Goal: Task Accomplishment & Management: Use online tool/utility

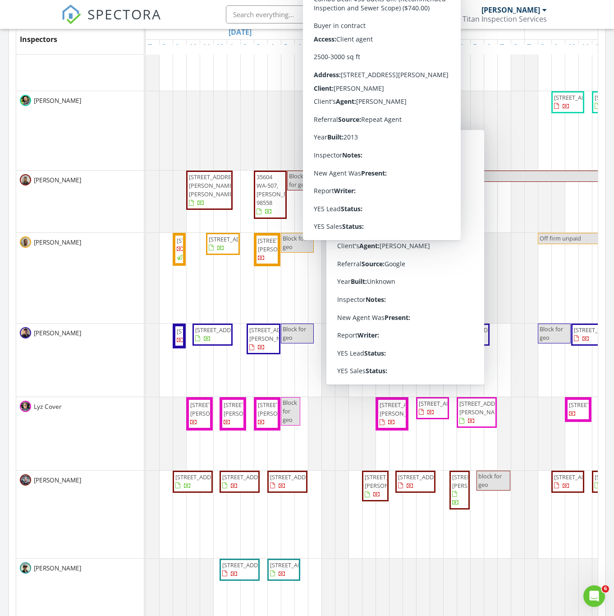
scroll to position [135, 0]
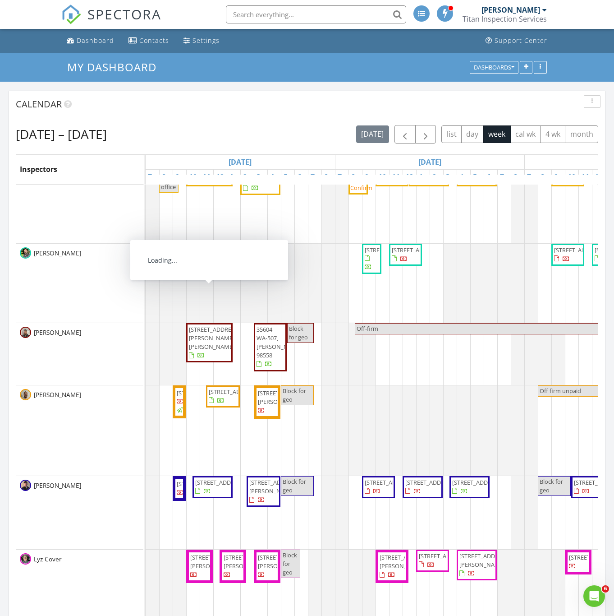
scroll to position [197, 0]
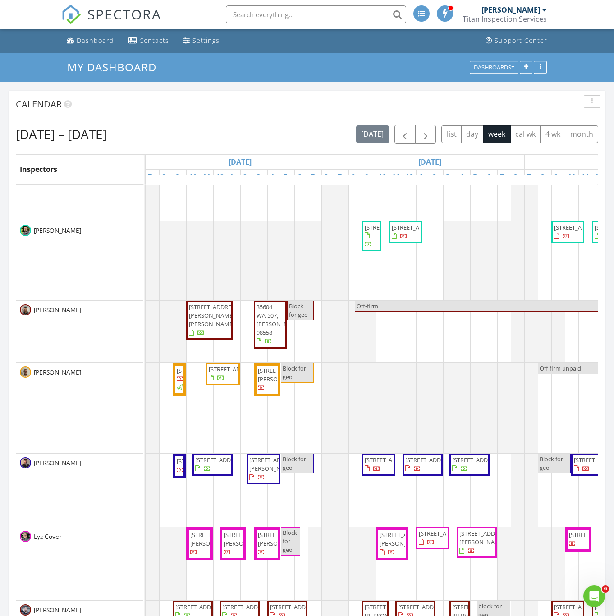
drag, startPoint x: 244, startPoint y: 543, endPoint x: 233, endPoint y: 548, distance: 11.9
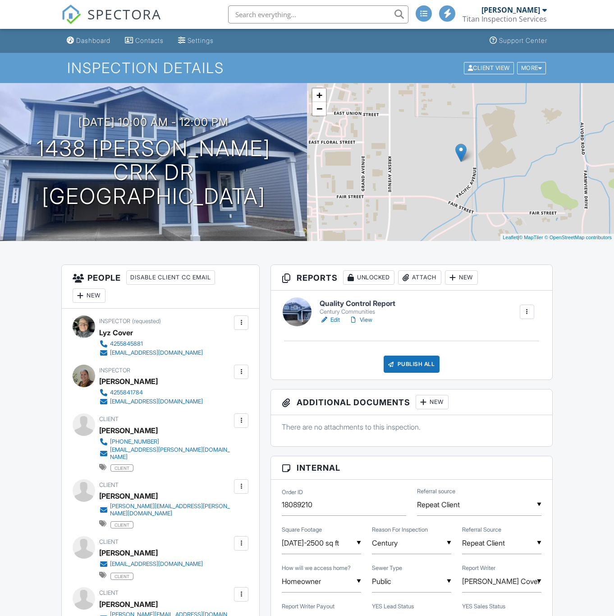
click at [363, 317] on link "View" at bounding box center [360, 319] width 23 height 9
click at [336, 319] on link "Edit" at bounding box center [330, 319] width 20 height 9
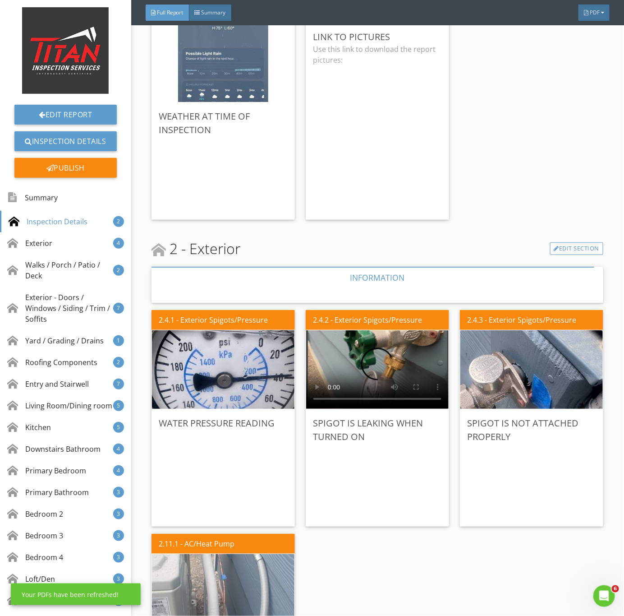
scroll to position [474, 0]
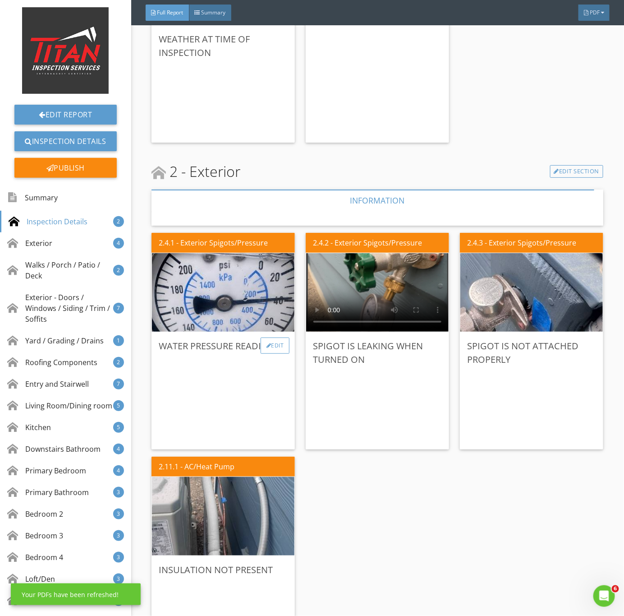
click at [271, 348] on div "Edit" at bounding box center [275, 345] width 29 height 16
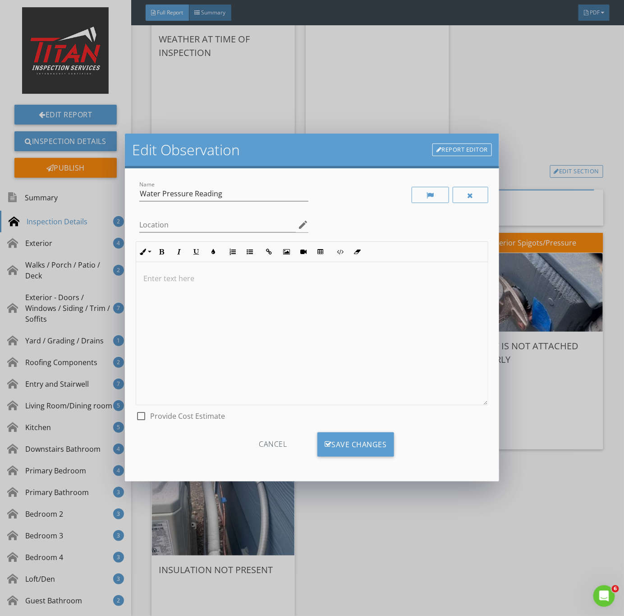
scroll to position [0, 0]
click at [550, 477] on div "Edit Observation Report Editor Name Water Pressure Reading Location edit Inline…" at bounding box center [312, 308] width 624 height 616
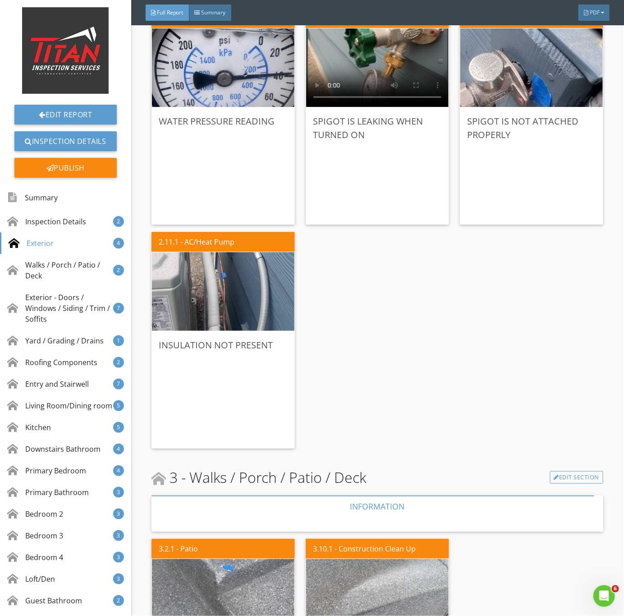
scroll to position [744, 0]
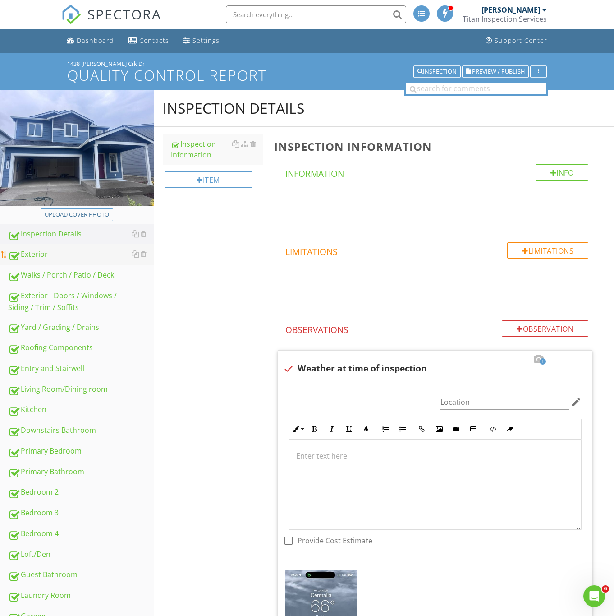
click at [49, 255] on div "Exterior" at bounding box center [81, 255] width 146 height 12
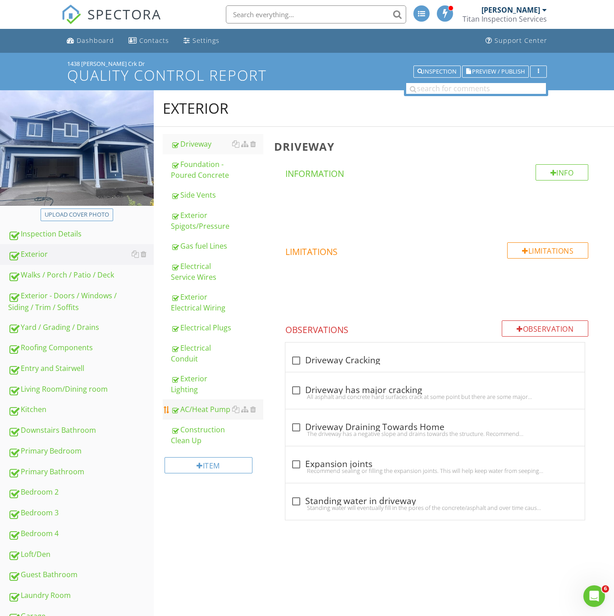
click at [190, 408] on div "AC/Heat Pump" at bounding box center [217, 409] width 92 height 11
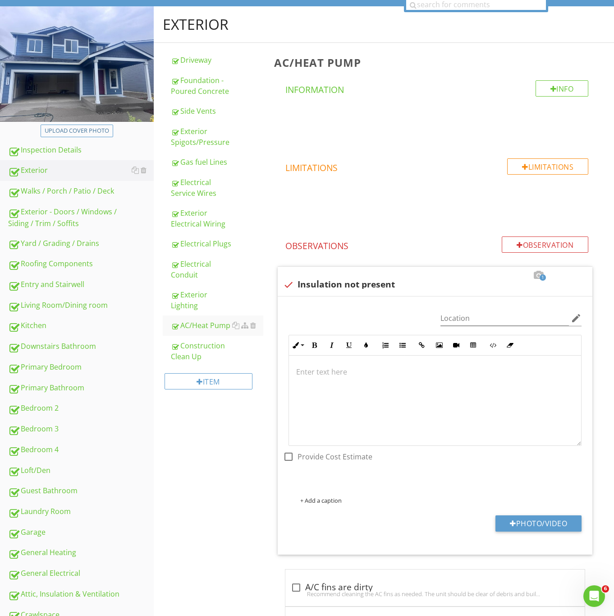
scroll to position [206, 0]
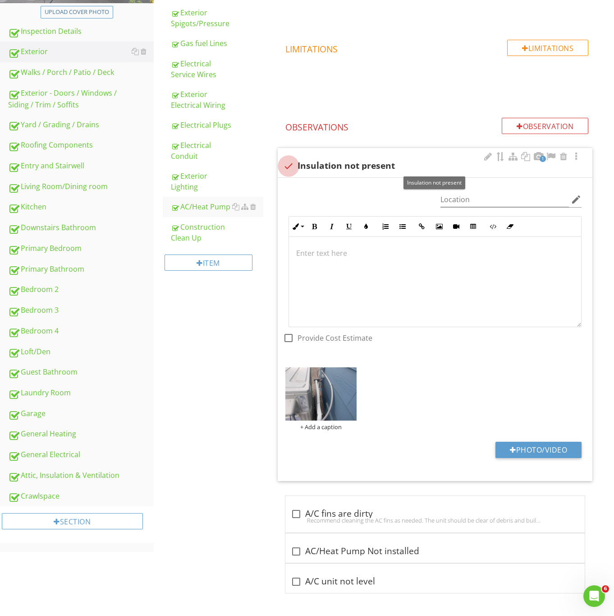
click at [288, 162] on div at bounding box center [288, 165] width 15 height 15
checkbox input "true"
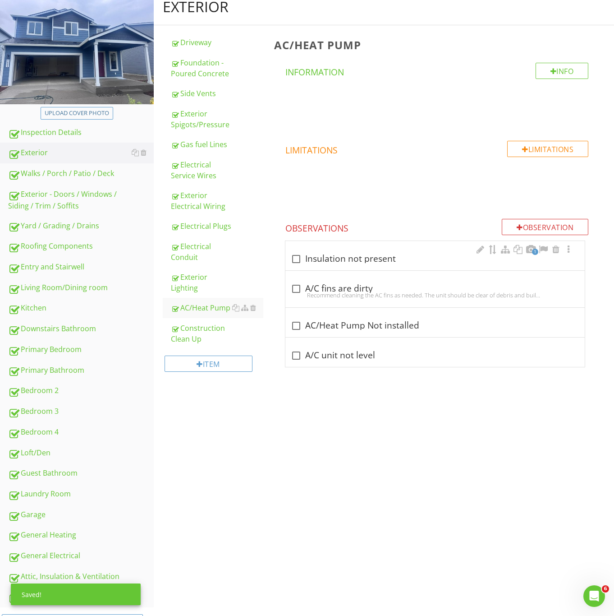
scroll to position [3, 0]
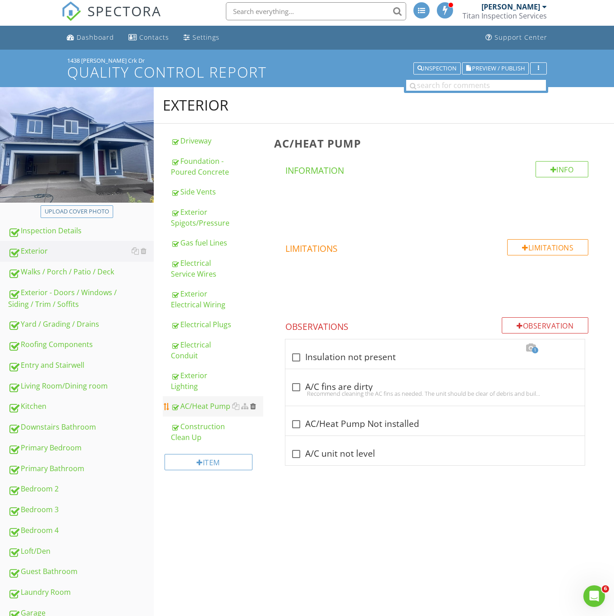
click at [256, 407] on div at bounding box center [253, 405] width 6 height 7
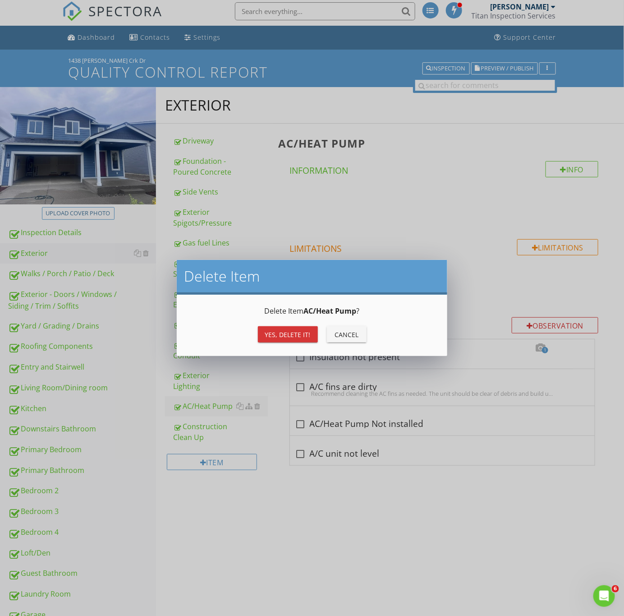
click at [287, 337] on div "Yes, Delete it!" at bounding box center [288, 334] width 46 height 9
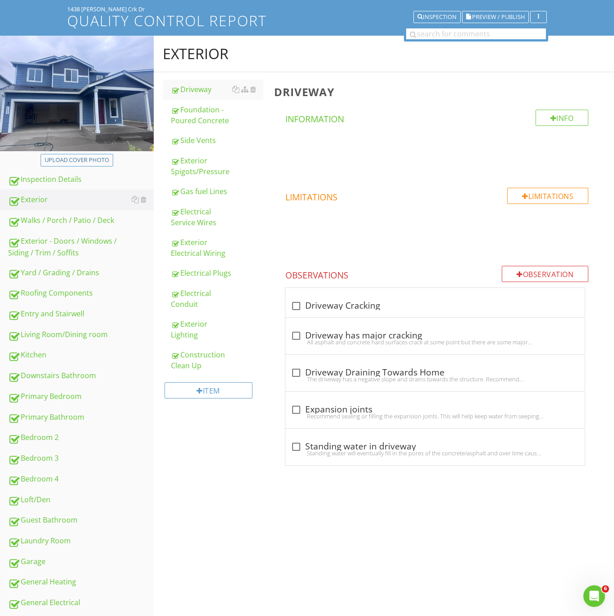
scroll to position [139, 0]
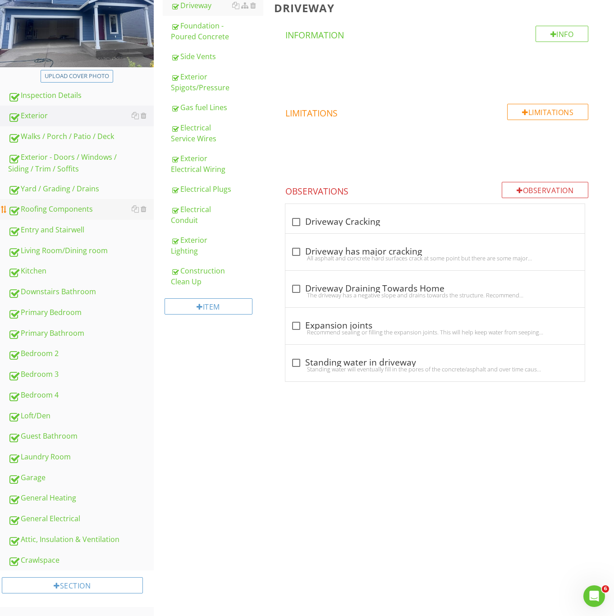
click at [68, 208] on div "Roofing Components" at bounding box center [81, 209] width 146 height 12
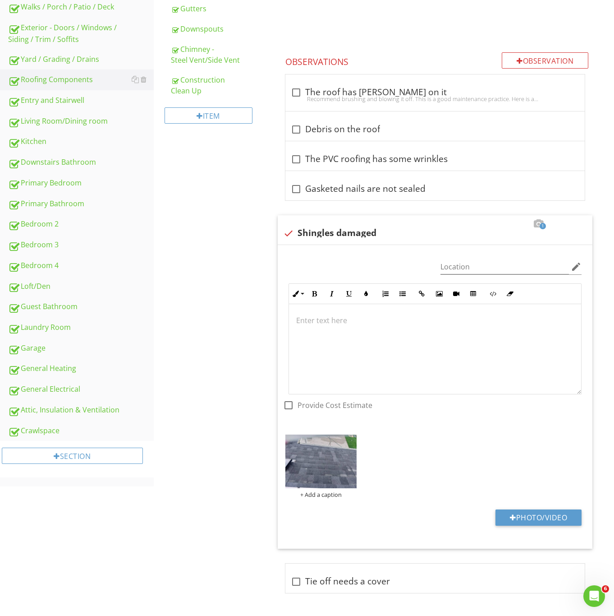
scroll to position [271, 0]
click at [326, 455] on img at bounding box center [322, 461] width 72 height 54
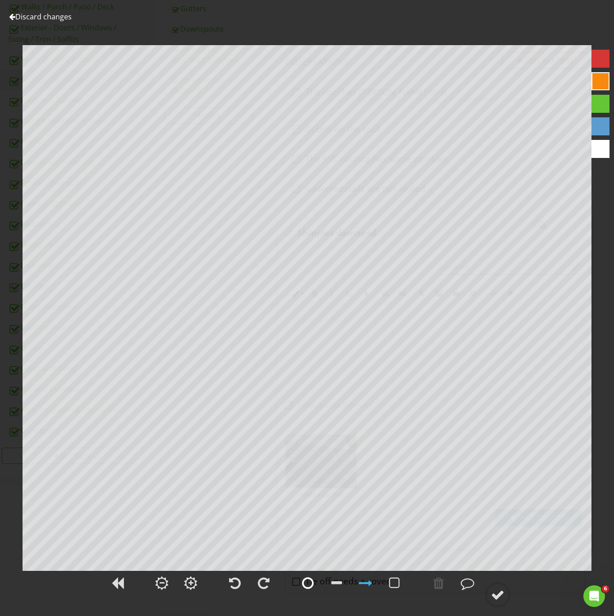
click at [308, 583] on div at bounding box center [308, 583] width 12 height 14
click at [505, 600] on circle at bounding box center [497, 594] width 23 height 23
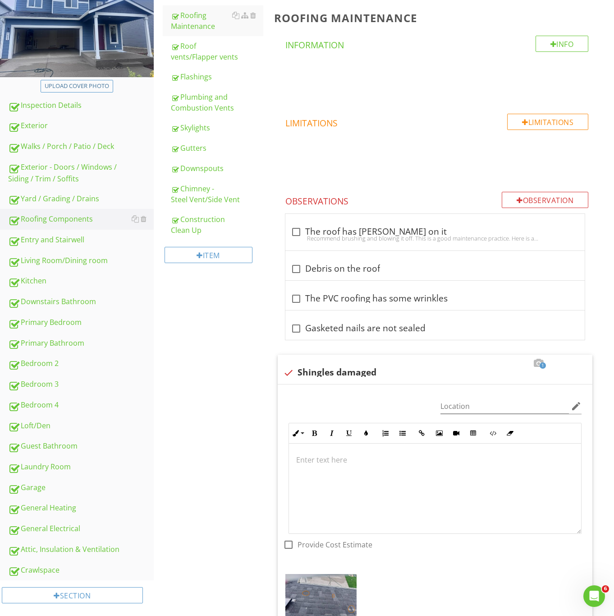
scroll to position [0, 0]
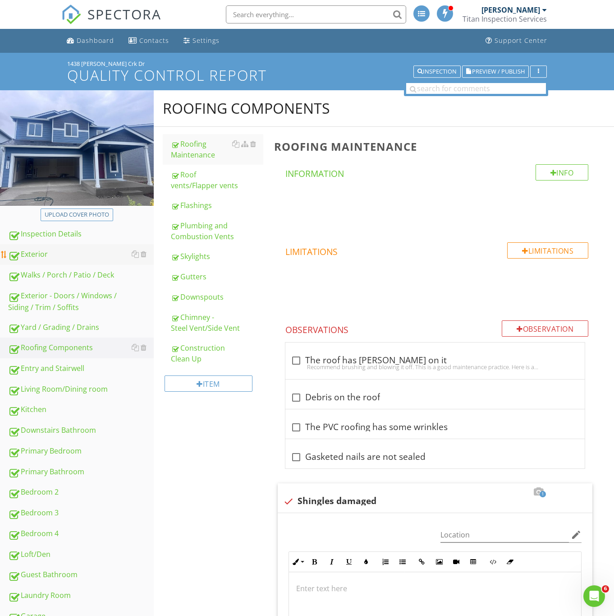
drag, startPoint x: 51, startPoint y: 258, endPoint x: 127, endPoint y: 253, distance: 75.9
click at [51, 258] on div "Exterior" at bounding box center [81, 255] width 146 height 12
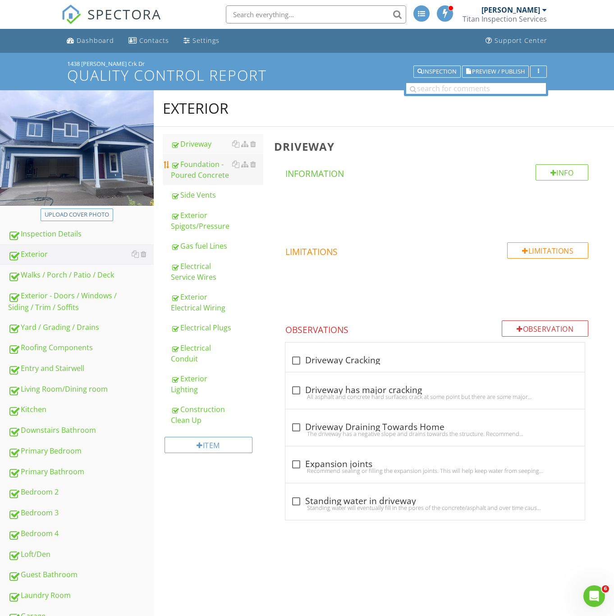
click at [193, 168] on div "Foundation - Poured Concrete" at bounding box center [217, 170] width 92 height 22
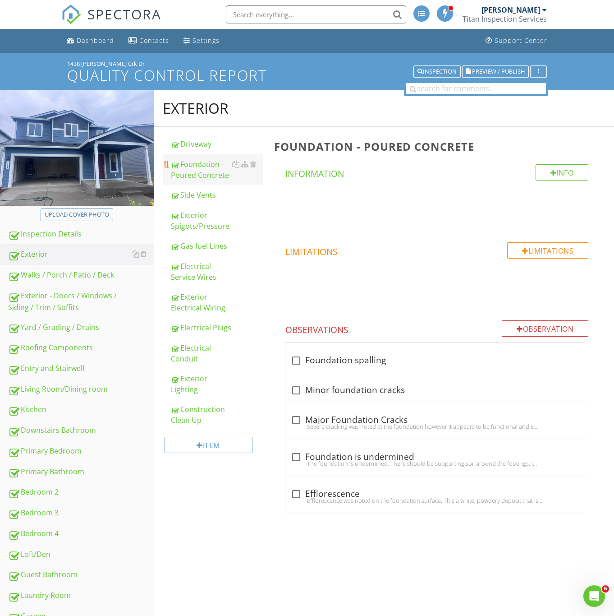
click at [199, 172] on div "Foundation - Poured Concrete" at bounding box center [217, 170] width 92 height 22
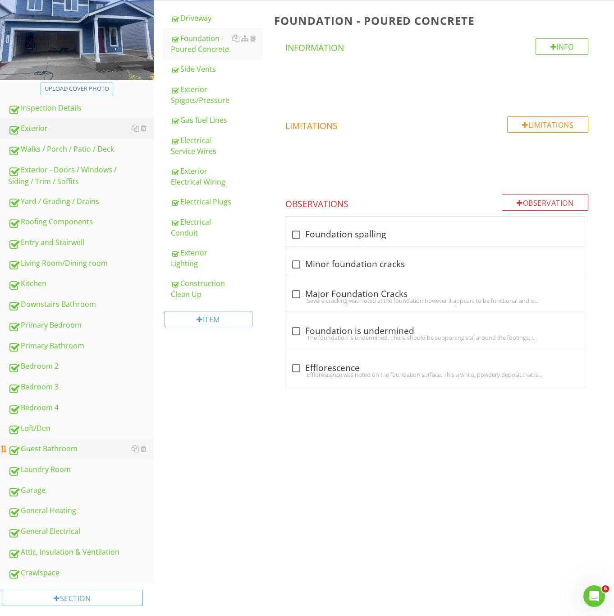
scroll to position [135, 0]
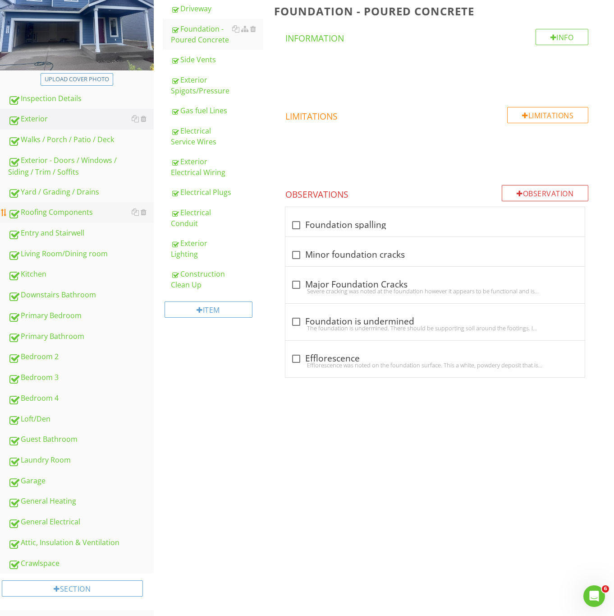
drag, startPoint x: 53, startPoint y: 209, endPoint x: 133, endPoint y: 205, distance: 80.4
click at [53, 209] on div "Roofing Components" at bounding box center [81, 213] width 146 height 12
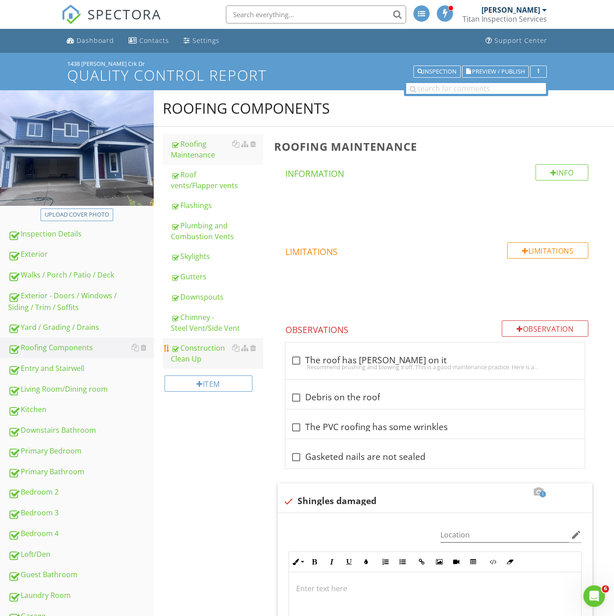
click at [206, 354] on div "Construction Clean Up" at bounding box center [217, 353] width 92 height 22
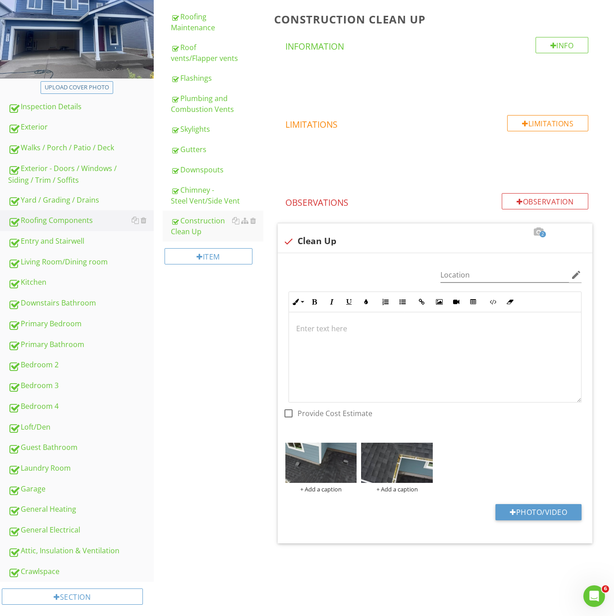
scroll to position [139, 0]
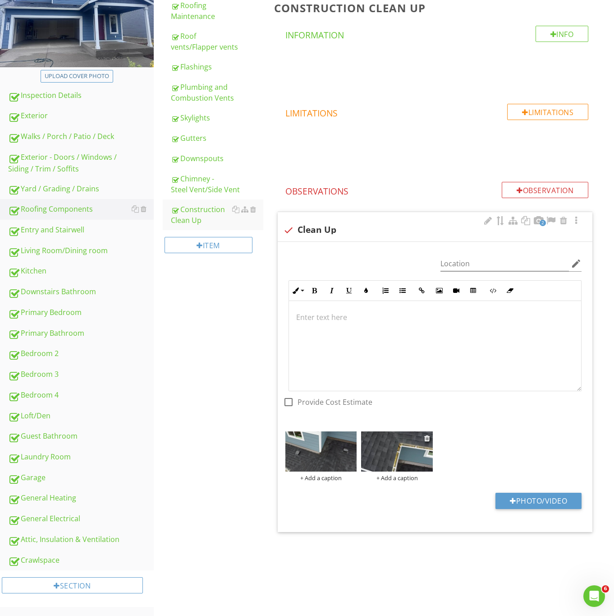
click at [385, 440] on img at bounding box center [397, 451] width 72 height 40
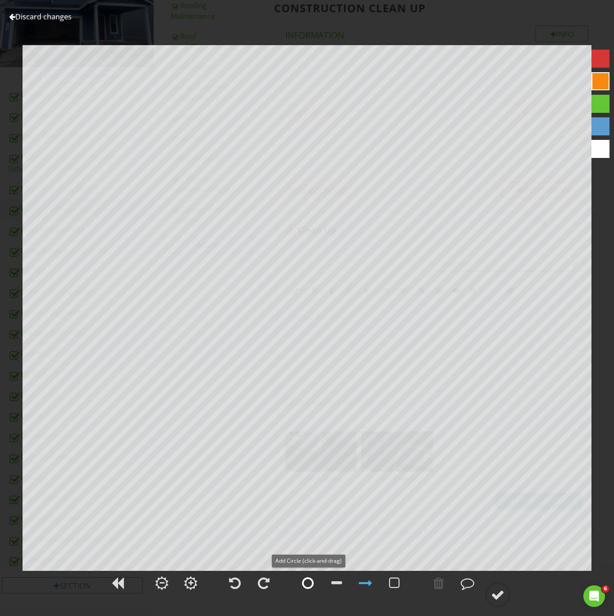
click at [305, 584] on div at bounding box center [308, 583] width 12 height 14
click at [432, 582] on div at bounding box center [439, 583] width 23 height 23
click at [308, 583] on div at bounding box center [308, 583] width 12 height 14
click at [504, 593] on div at bounding box center [498, 595] width 14 height 14
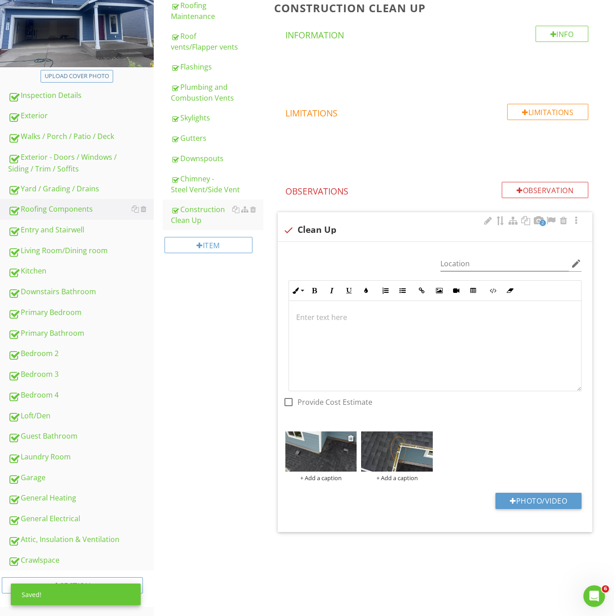
click at [339, 459] on img at bounding box center [322, 451] width 72 height 40
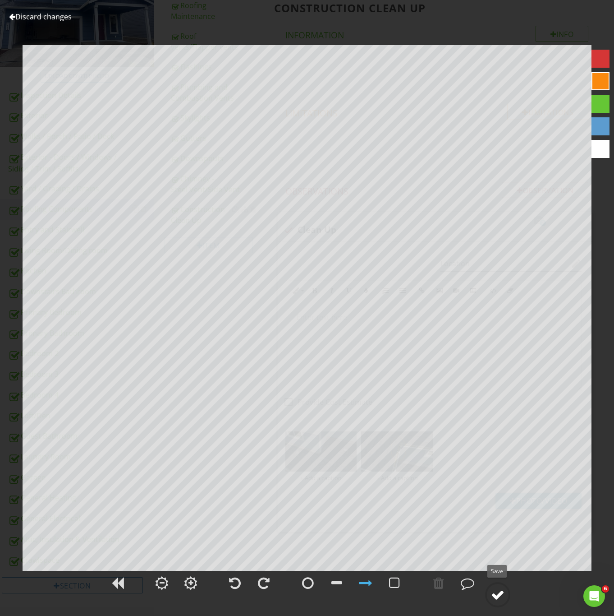
click at [501, 592] on div at bounding box center [498, 595] width 14 height 14
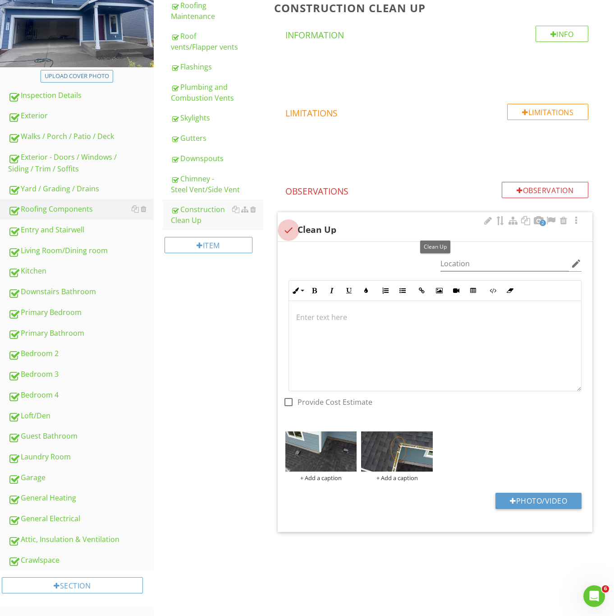
click at [286, 227] on div at bounding box center [288, 229] width 15 height 15
checkbox input "true"
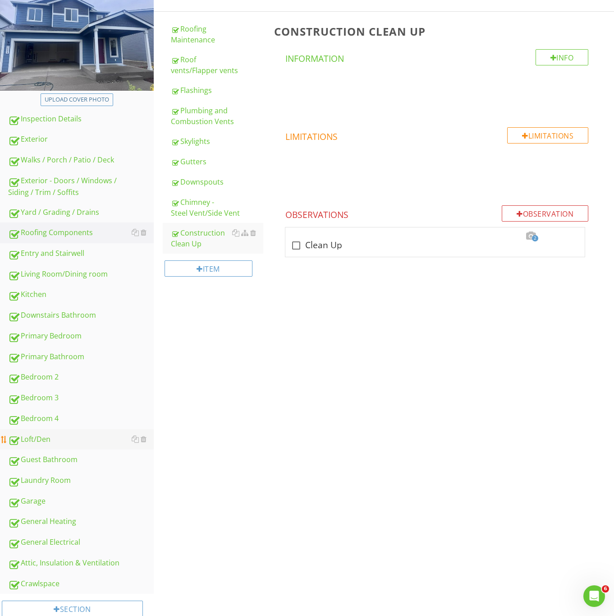
scroll to position [135, 0]
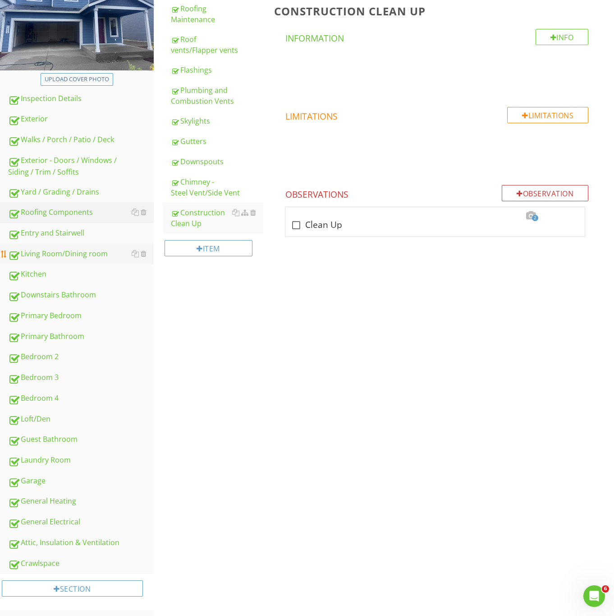
click at [33, 249] on div "Living Room/Dining room" at bounding box center [81, 254] width 146 height 12
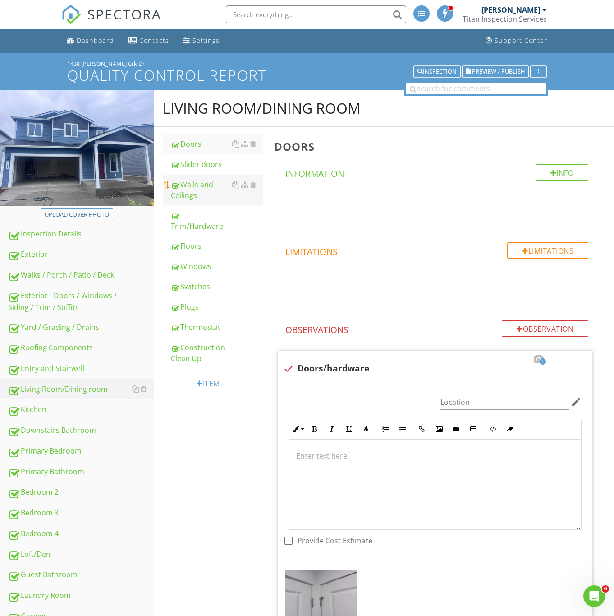
click at [197, 191] on div "Walls and Ceilings" at bounding box center [217, 190] width 92 height 22
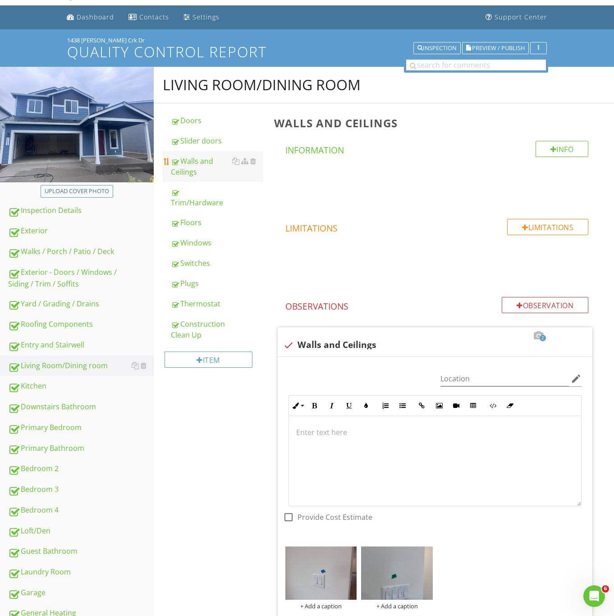
scroll to position [9, 0]
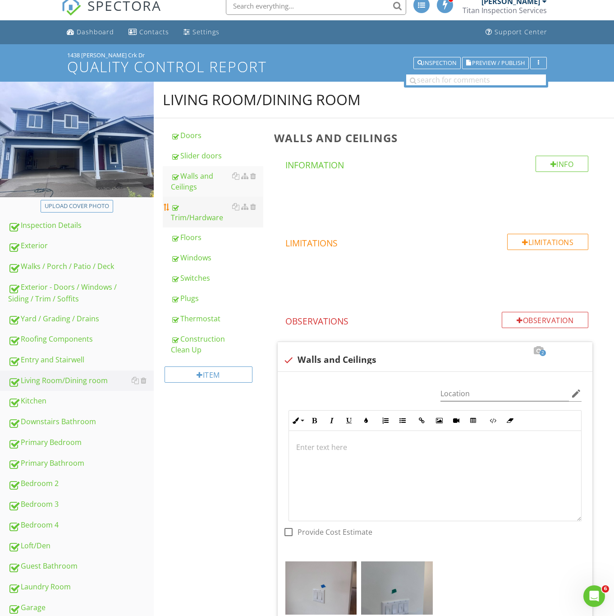
click at [185, 205] on div "Trim/Hardware" at bounding box center [217, 212] width 92 height 22
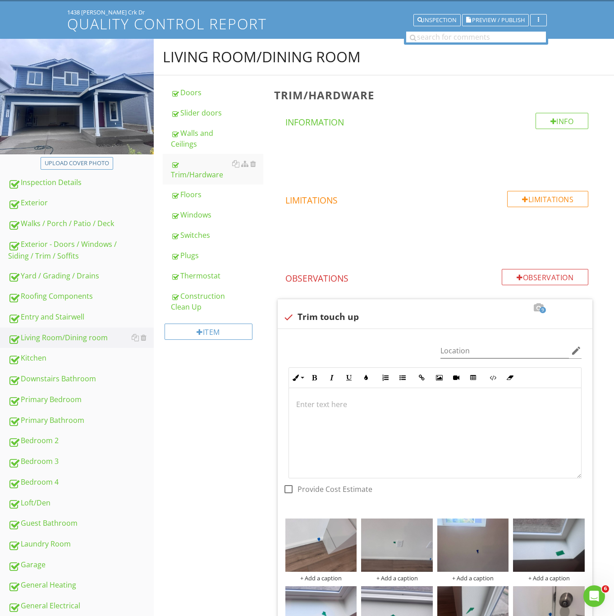
scroll to position [212, 0]
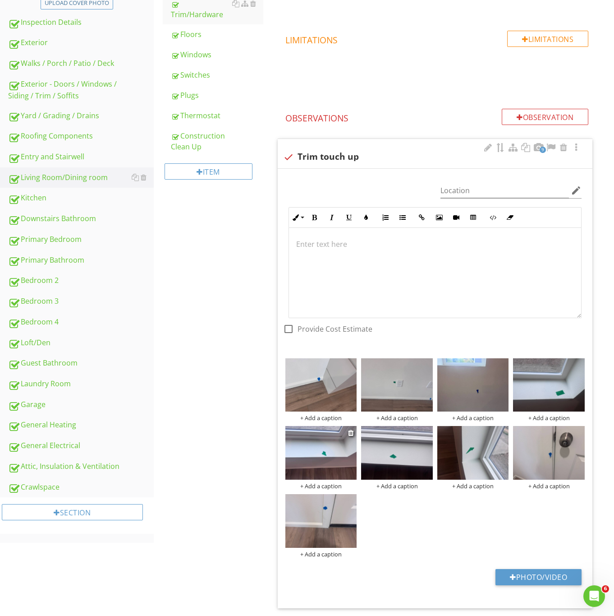
click at [336, 471] on img at bounding box center [322, 453] width 72 height 54
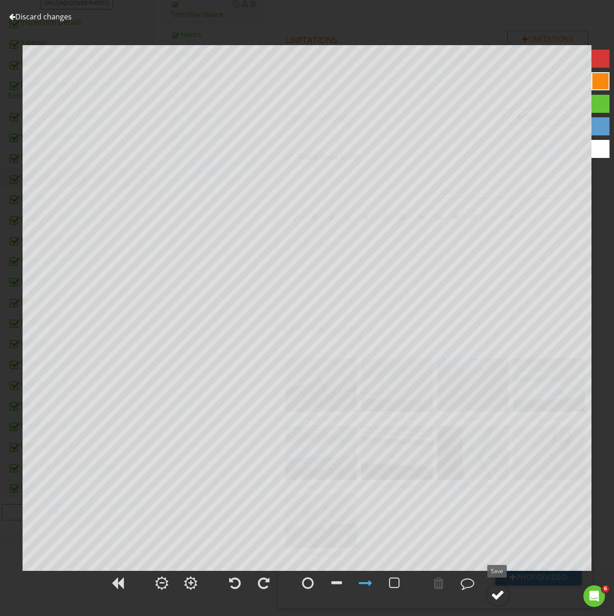
click at [498, 588] on div at bounding box center [498, 595] width 14 height 14
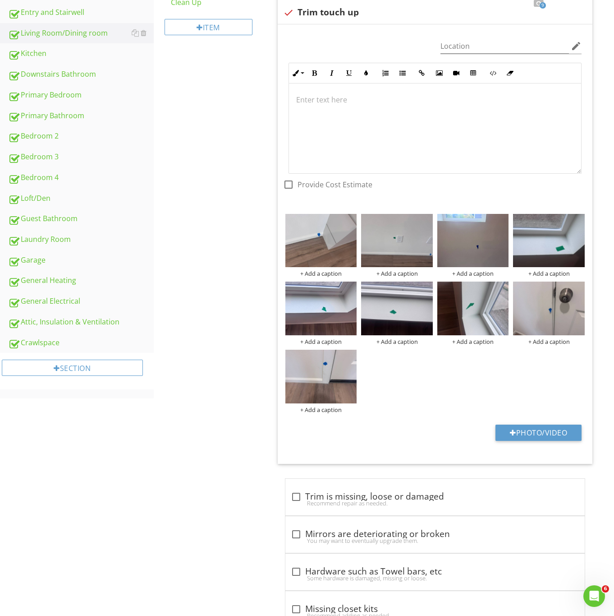
scroll to position [415, 0]
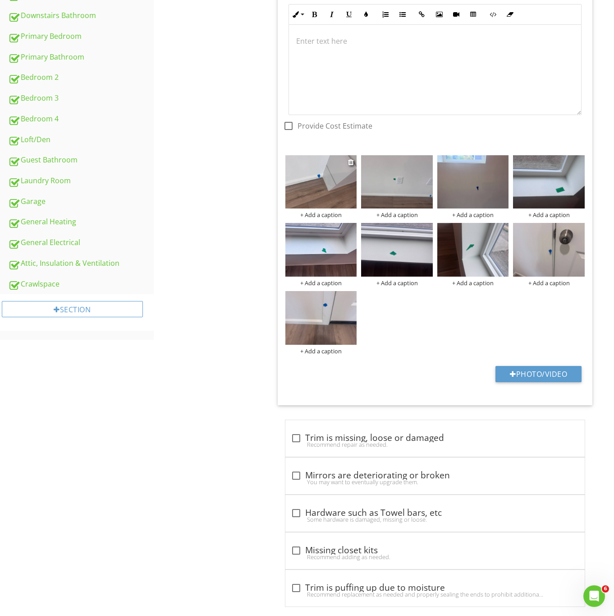
click at [324, 190] on img at bounding box center [322, 182] width 72 height 54
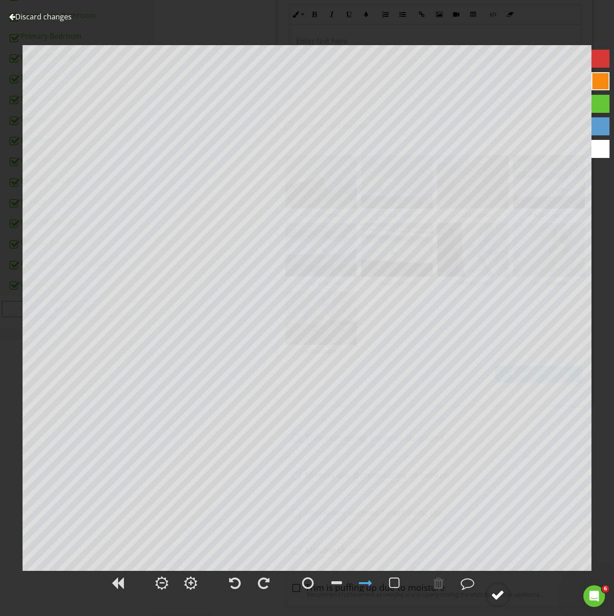
click at [508, 602] on circle at bounding box center [497, 594] width 23 height 23
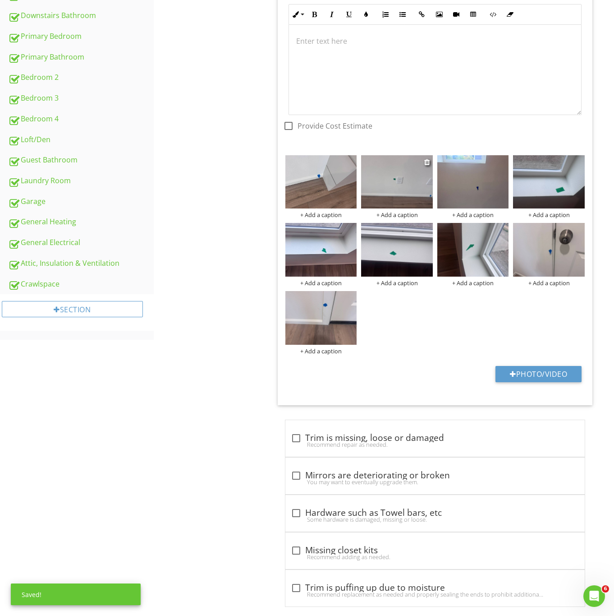
click at [397, 179] on img at bounding box center [397, 182] width 72 height 54
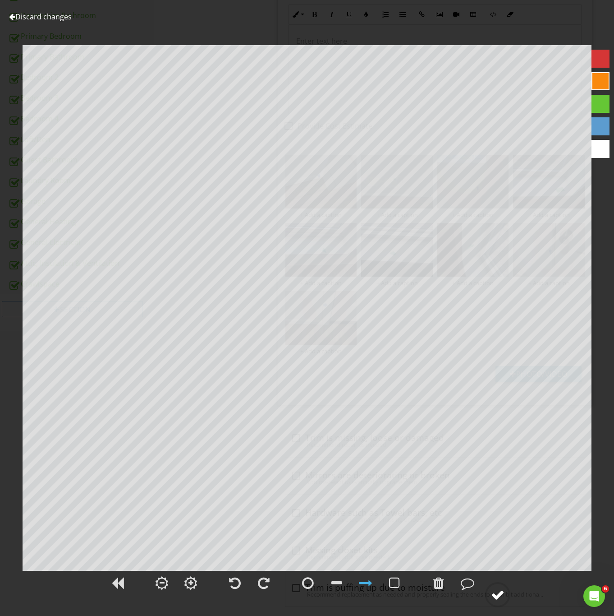
click at [501, 596] on div at bounding box center [498, 595] width 14 height 14
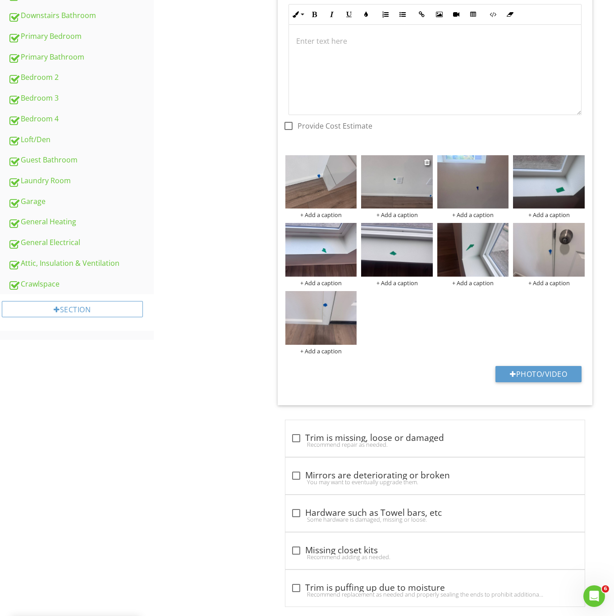
click at [416, 198] on img at bounding box center [397, 182] width 72 height 54
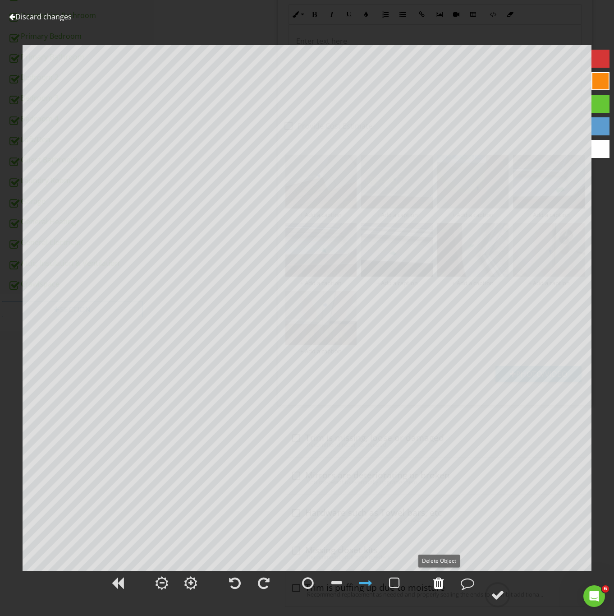
click at [437, 579] on div at bounding box center [439, 583] width 11 height 14
click at [495, 590] on div at bounding box center [498, 595] width 14 height 14
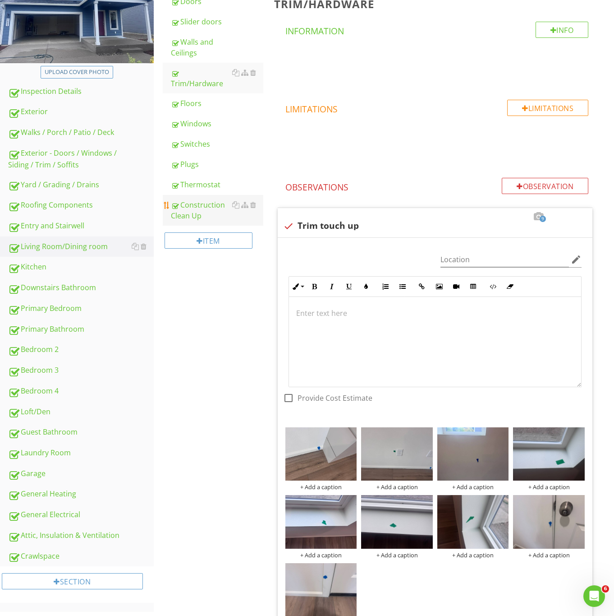
scroll to position [68, 0]
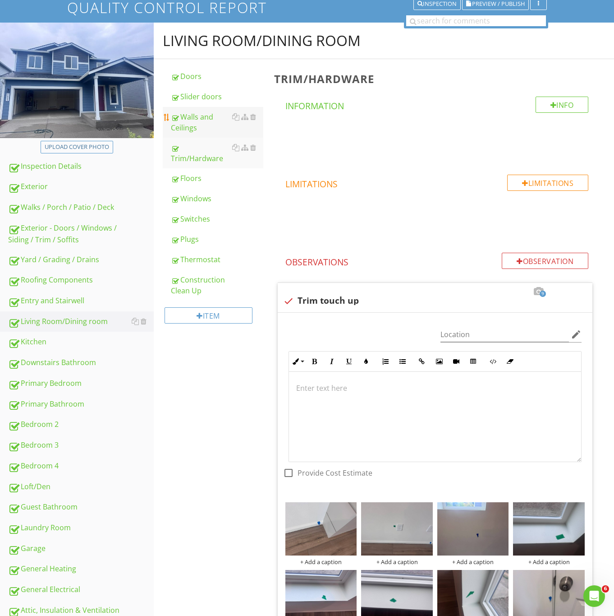
click at [196, 120] on div "Walls and Ceilings" at bounding box center [217, 122] width 92 height 22
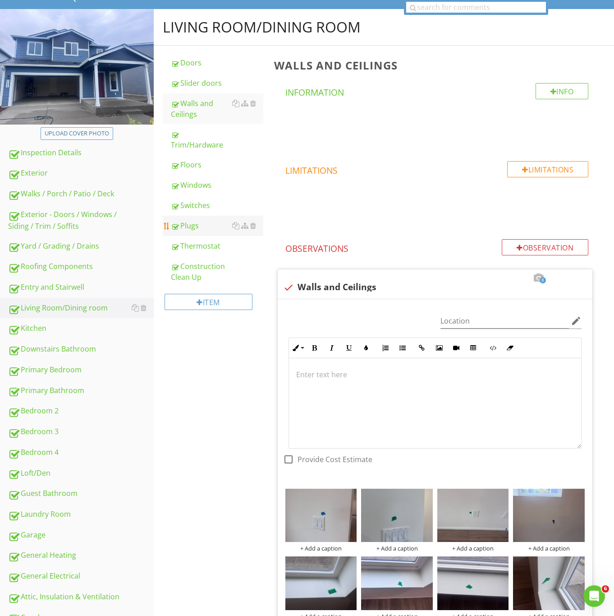
scroll to position [9, 0]
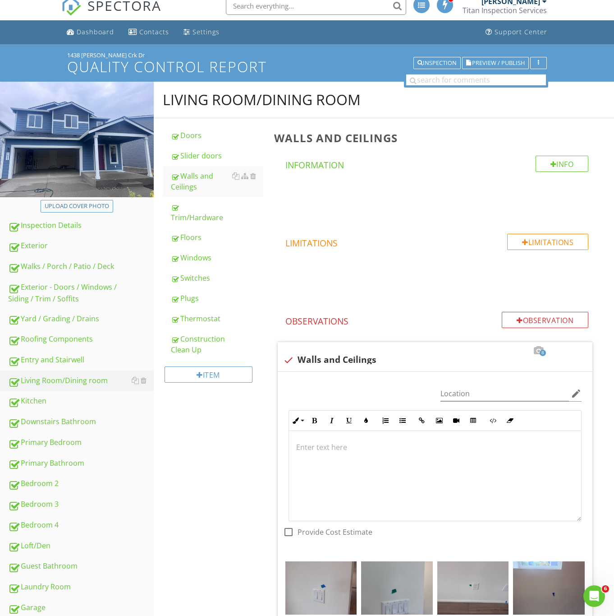
drag, startPoint x: 208, startPoint y: 210, endPoint x: 265, endPoint y: 270, distance: 82.7
click at [208, 210] on div "Trim/Hardware" at bounding box center [217, 212] width 92 height 22
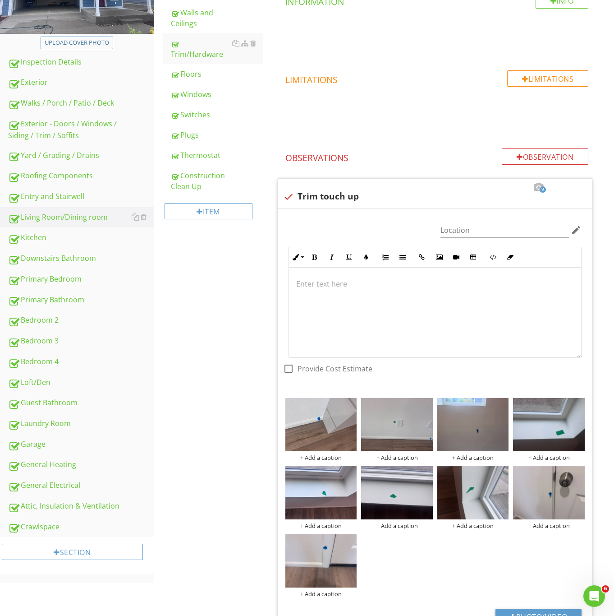
scroll to position [279, 0]
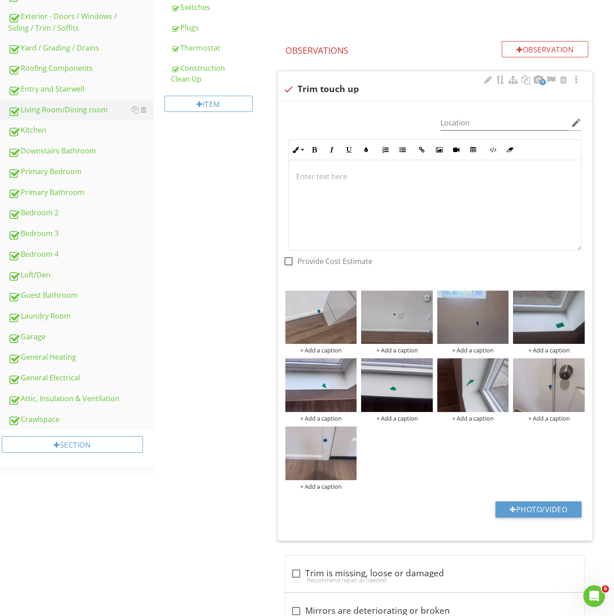
click at [428, 298] on div at bounding box center [428, 297] width 6 height 7
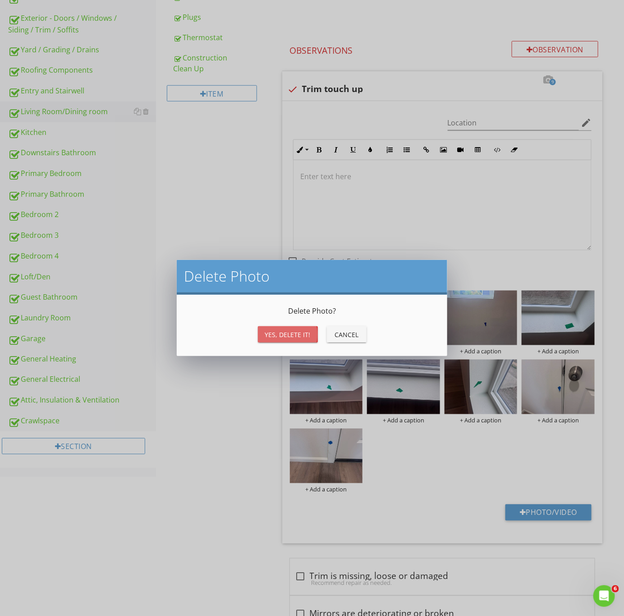
click at [295, 327] on button "Yes, Delete it!" at bounding box center [288, 334] width 60 height 16
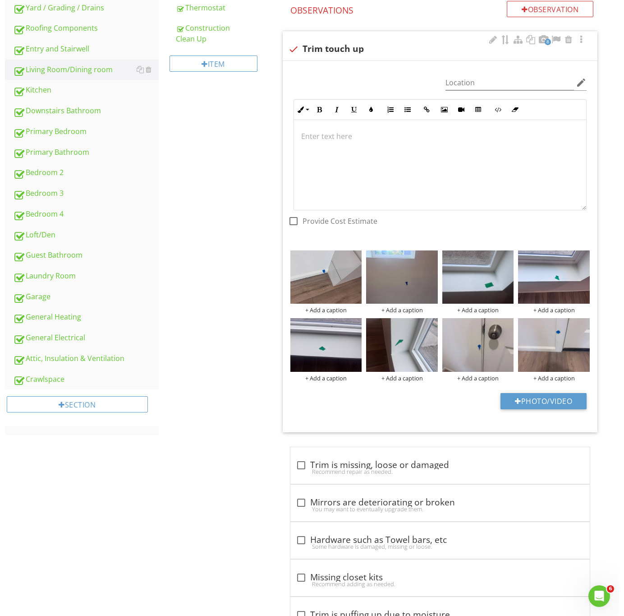
scroll to position [363, 0]
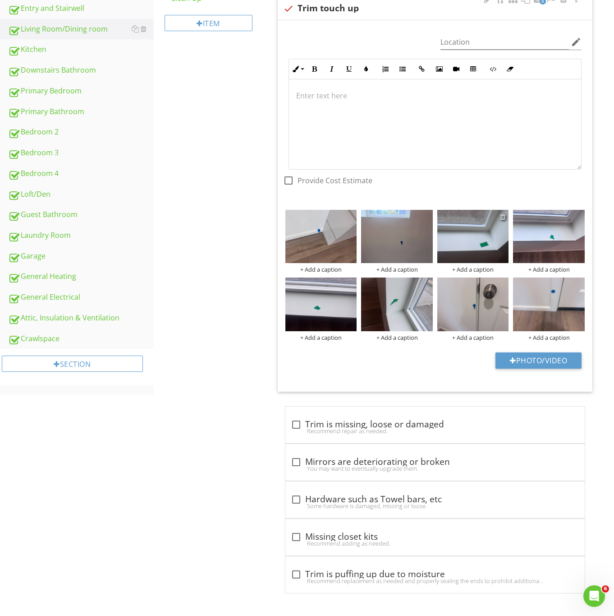
click at [501, 216] on div at bounding box center [503, 216] width 6 height 7
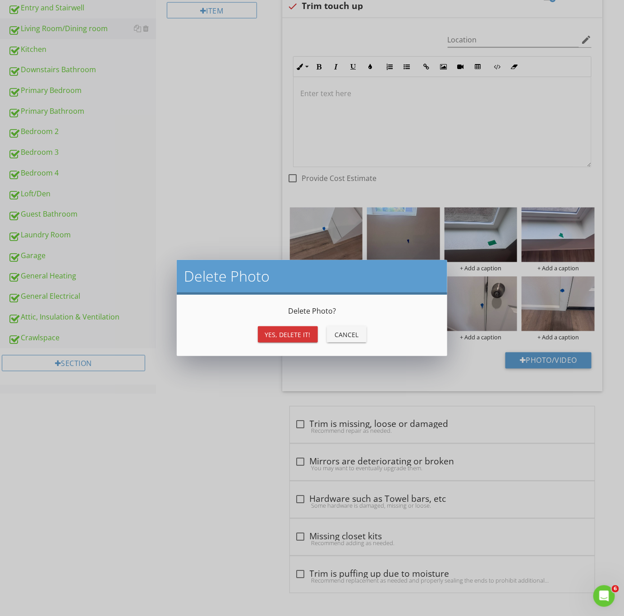
click at [307, 337] on div "Yes, Delete it!" at bounding box center [288, 334] width 46 height 9
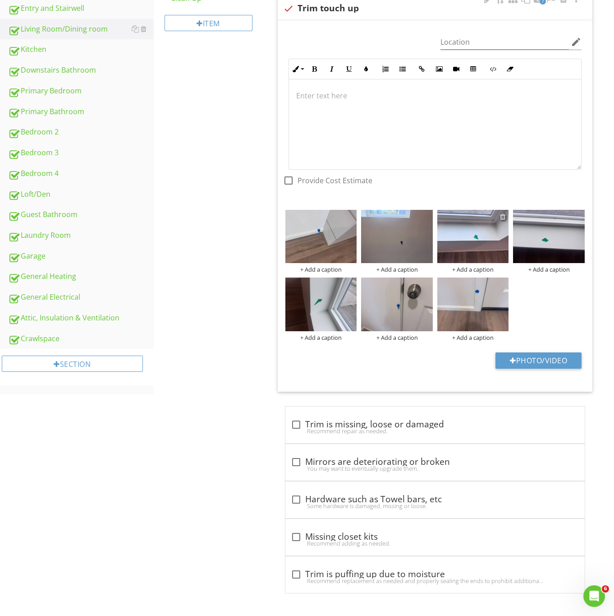
click at [501, 213] on div at bounding box center [503, 216] width 6 height 7
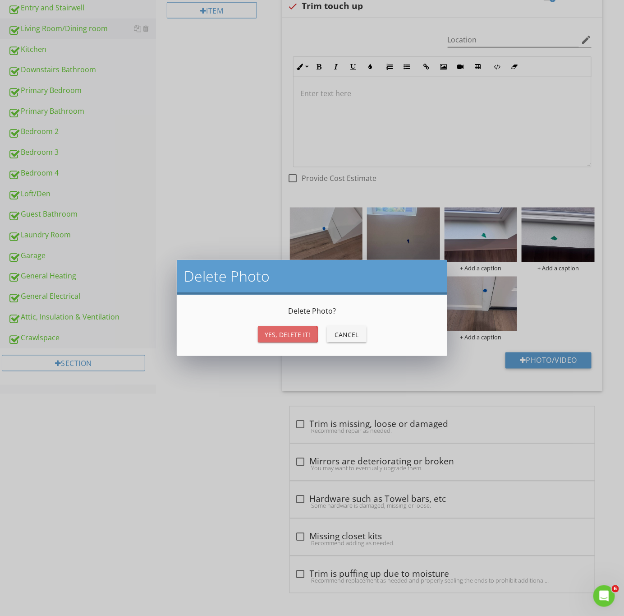
click at [288, 337] on div "Yes, Delete it!" at bounding box center [288, 334] width 46 height 9
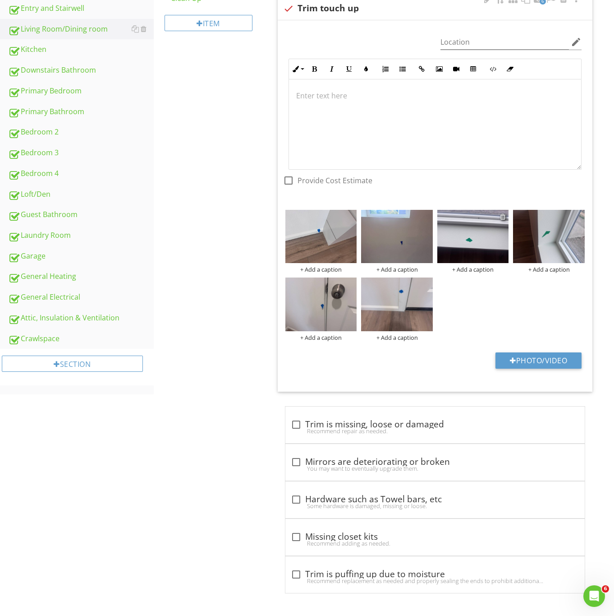
click at [503, 214] on div at bounding box center [503, 216] width 6 height 7
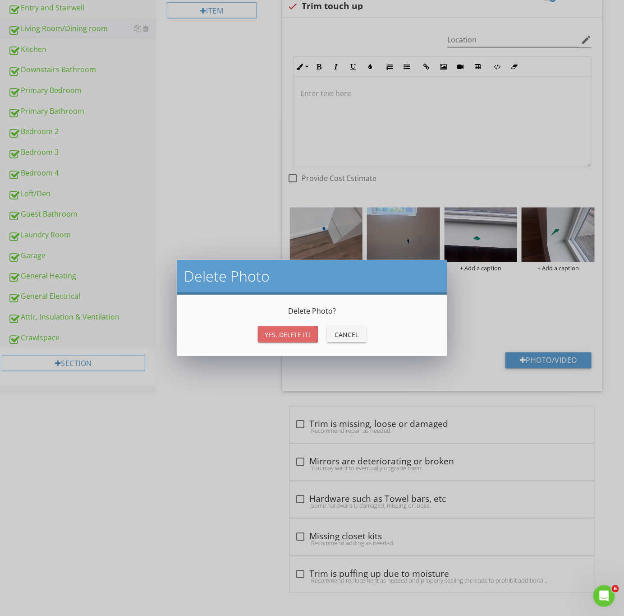
click at [276, 335] on div "Yes, Delete it!" at bounding box center [288, 334] width 46 height 9
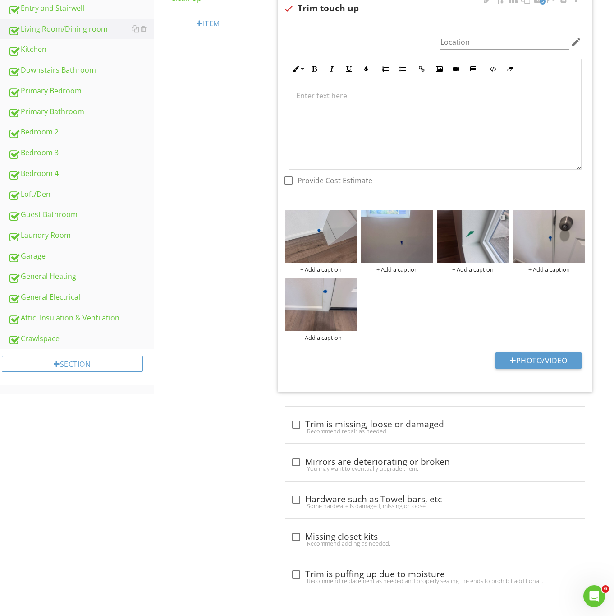
click at [503, 214] on div at bounding box center [503, 216] width 6 height 7
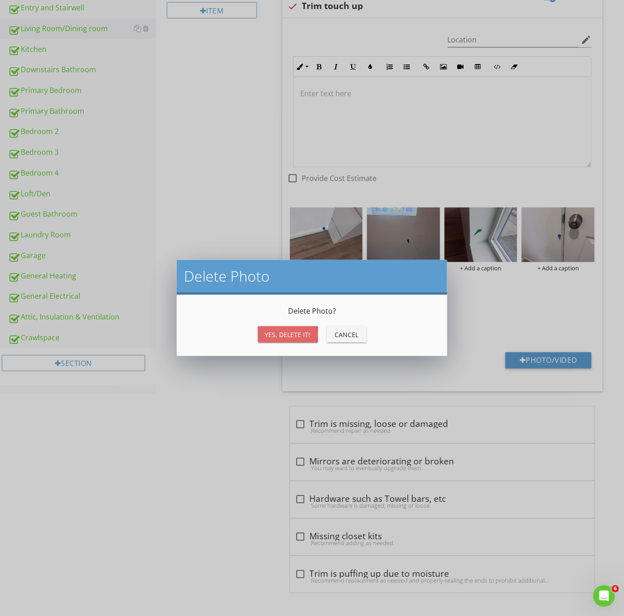
click at [309, 341] on button "Yes, Delete it!" at bounding box center [288, 334] width 60 height 16
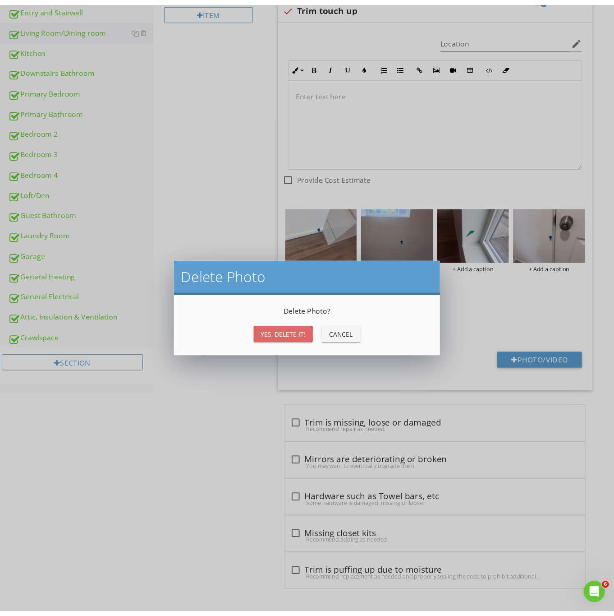
scroll to position [296, 0]
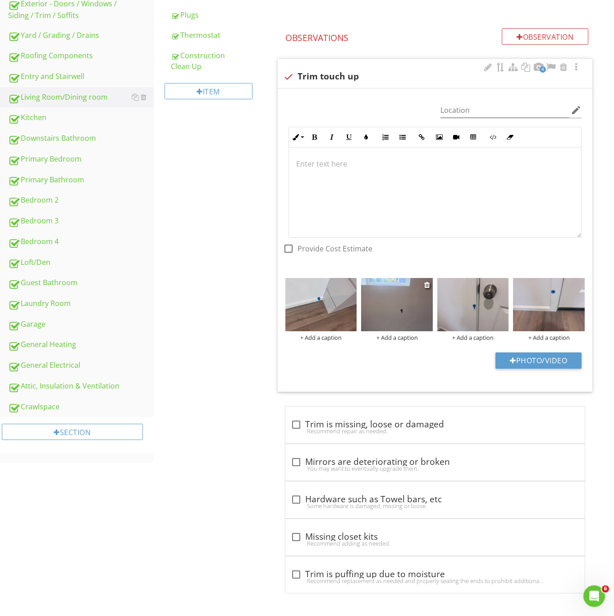
click at [402, 314] on img at bounding box center [397, 305] width 72 height 54
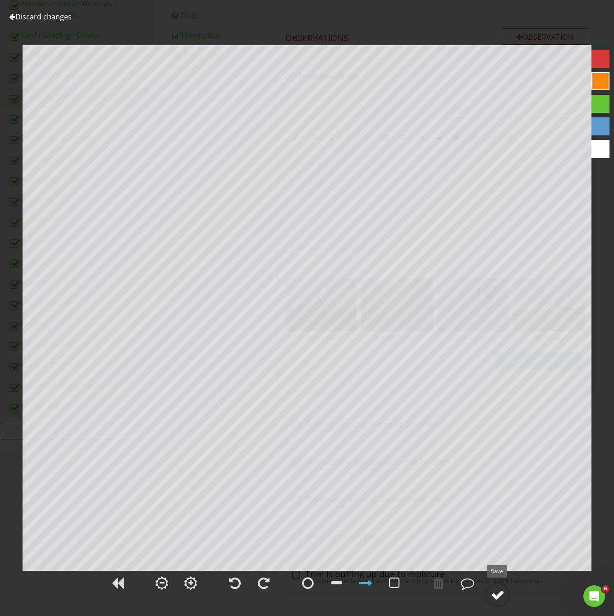
click at [494, 596] on div at bounding box center [498, 595] width 14 height 14
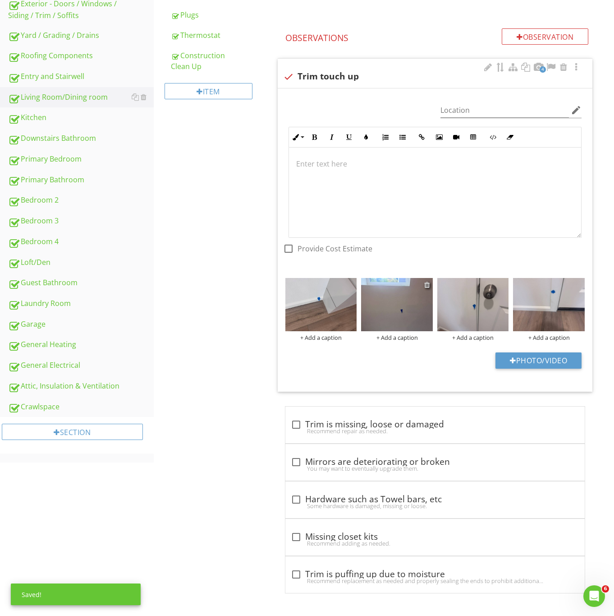
click at [425, 281] on div at bounding box center [428, 284] width 6 height 7
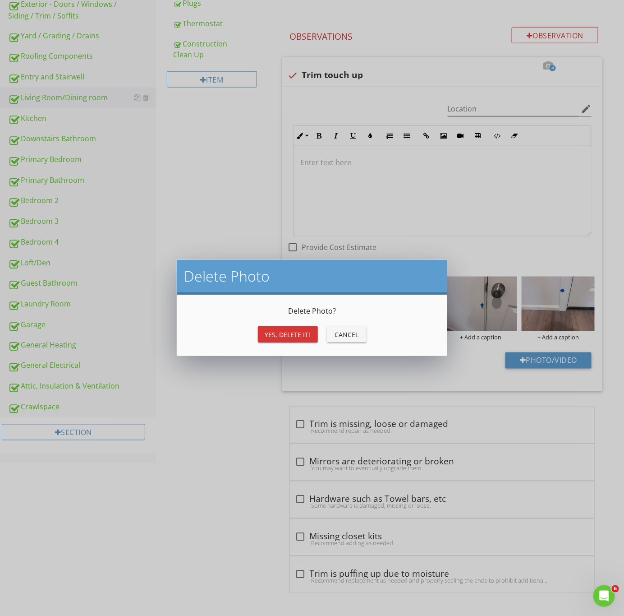
click at [286, 332] on div "Yes, Delete it!" at bounding box center [288, 334] width 46 height 9
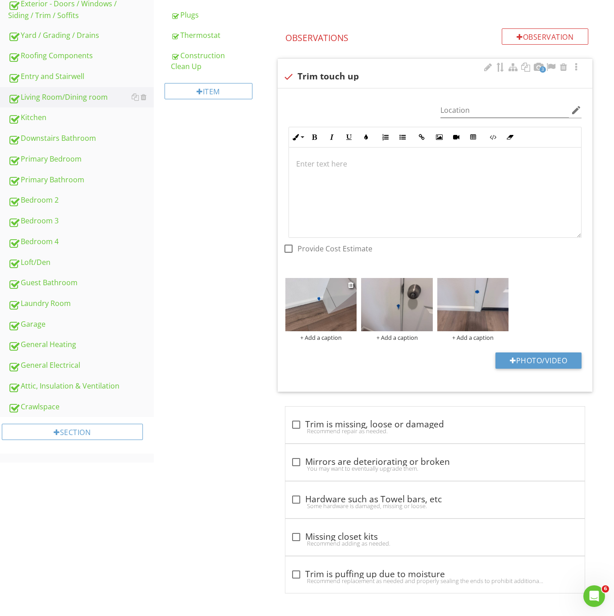
click at [321, 298] on img at bounding box center [322, 305] width 72 height 54
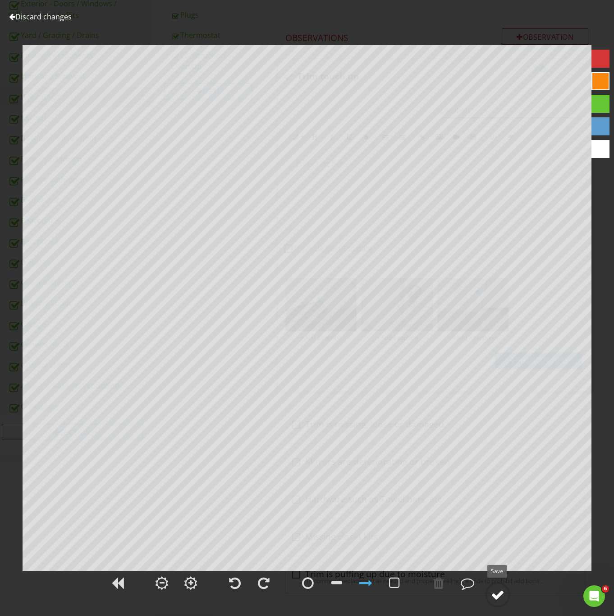
click at [497, 600] on div at bounding box center [498, 595] width 14 height 14
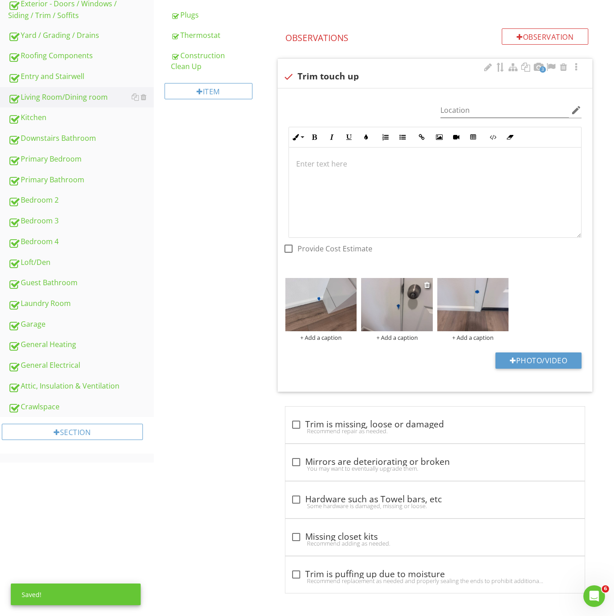
click at [397, 313] on img at bounding box center [397, 305] width 72 height 54
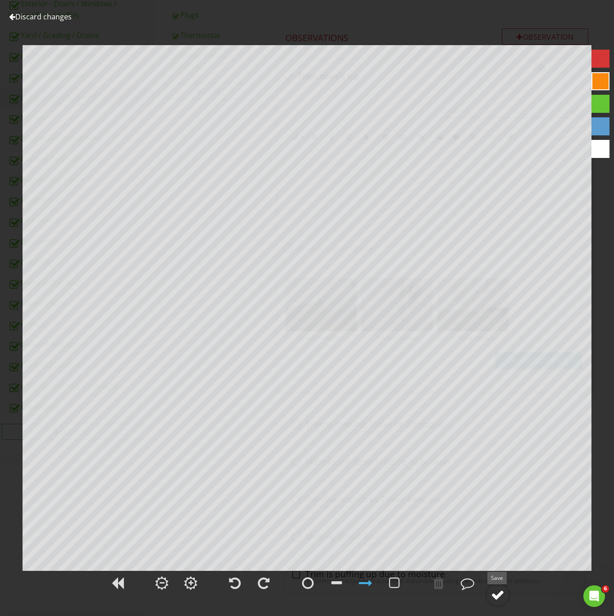
drag, startPoint x: 498, startPoint y: 596, endPoint x: 505, endPoint y: 593, distance: 7.3
click at [499, 597] on div at bounding box center [498, 595] width 14 height 14
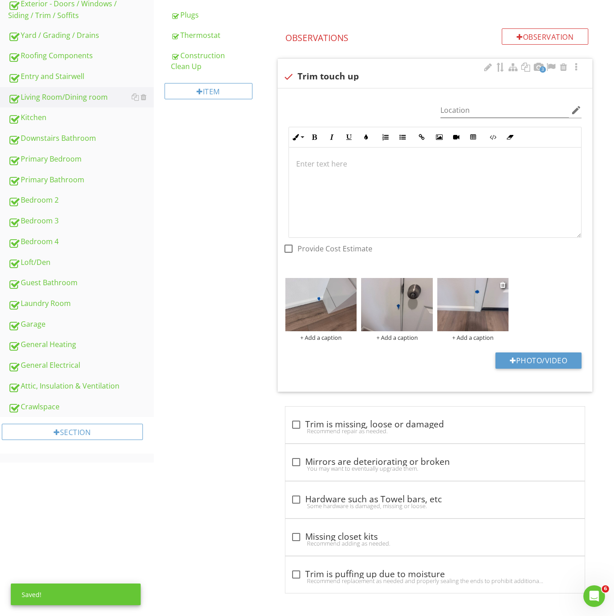
click at [452, 302] on img at bounding box center [474, 305] width 72 height 54
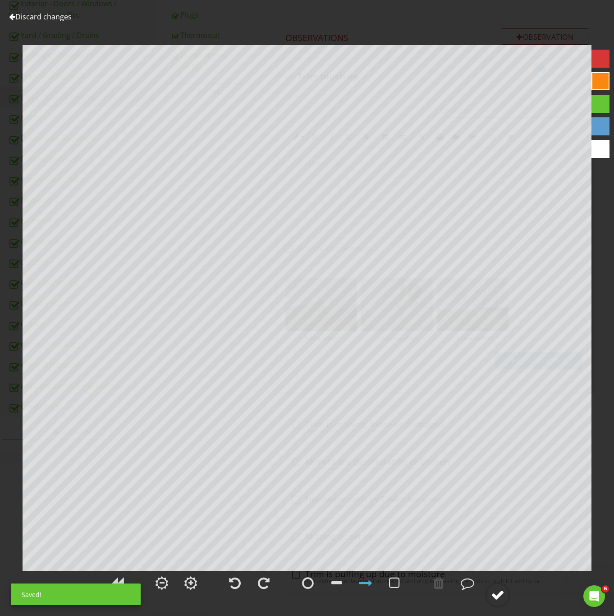
click at [497, 593] on div at bounding box center [498, 595] width 14 height 14
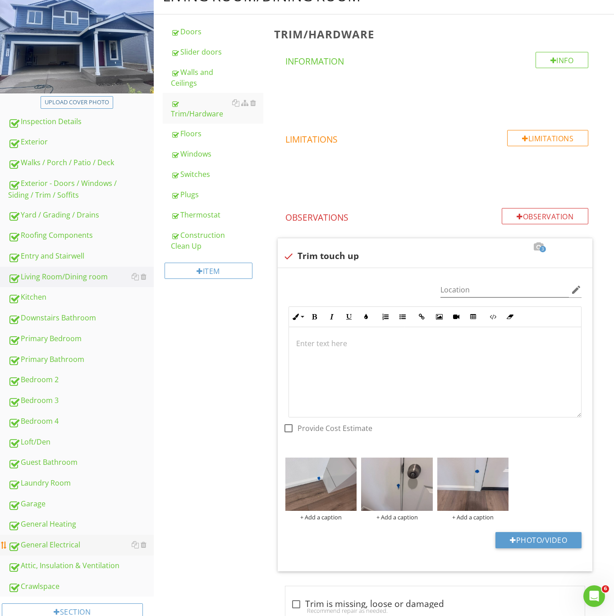
scroll to position [135, 0]
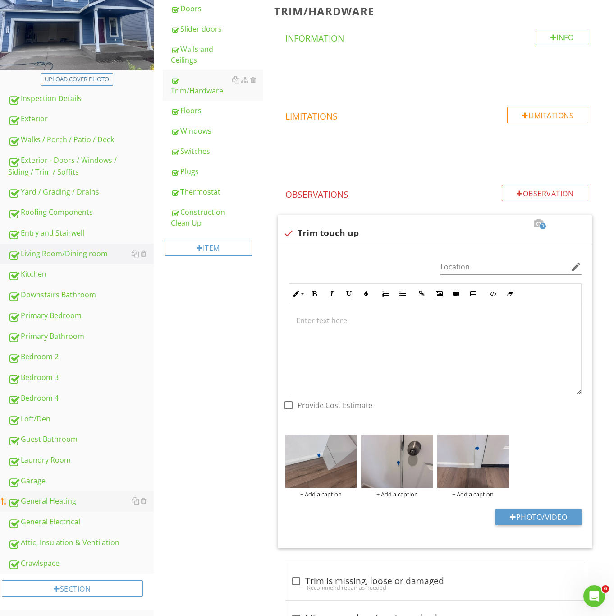
drag, startPoint x: 65, startPoint y: 502, endPoint x: 71, endPoint y: 501, distance: 5.9
click at [65, 502] on div "General Heating" at bounding box center [81, 501] width 146 height 12
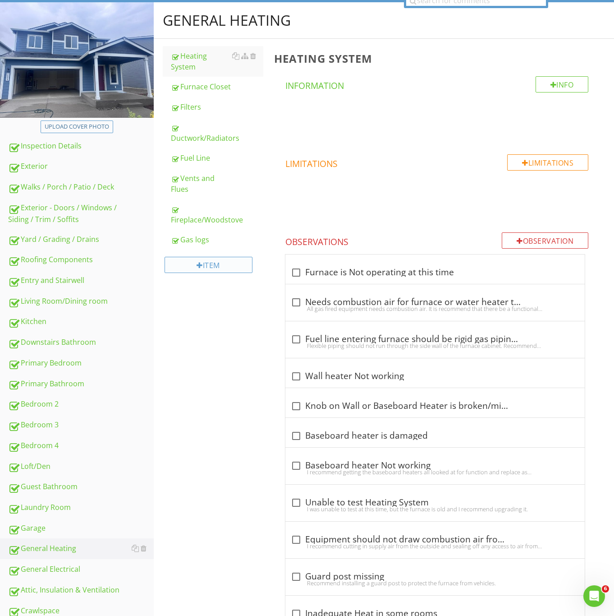
scroll to position [68, 0]
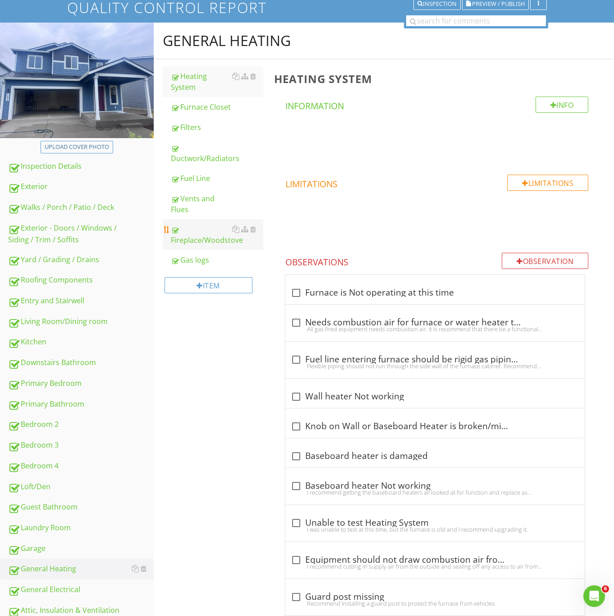
click at [205, 234] on div "Fireplace/Woodstove" at bounding box center [217, 235] width 92 height 22
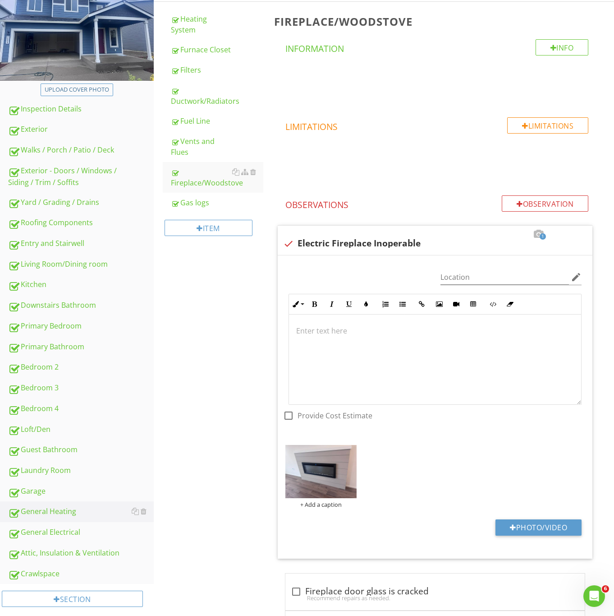
scroll to position [203, 0]
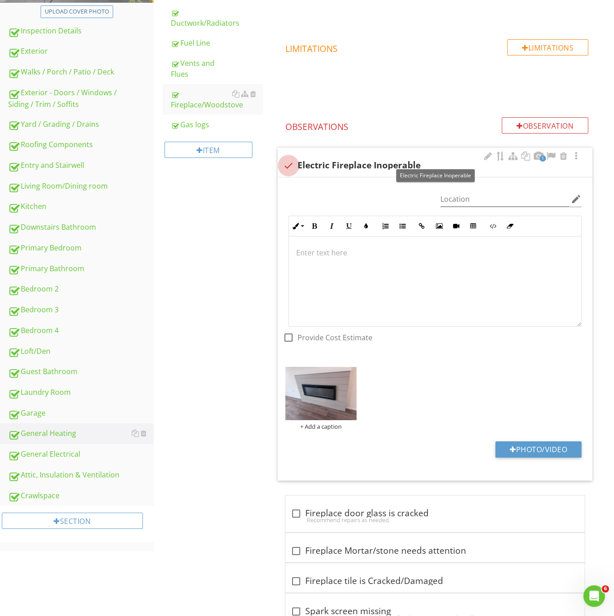
click at [286, 161] on div at bounding box center [288, 165] width 15 height 15
checkbox input "true"
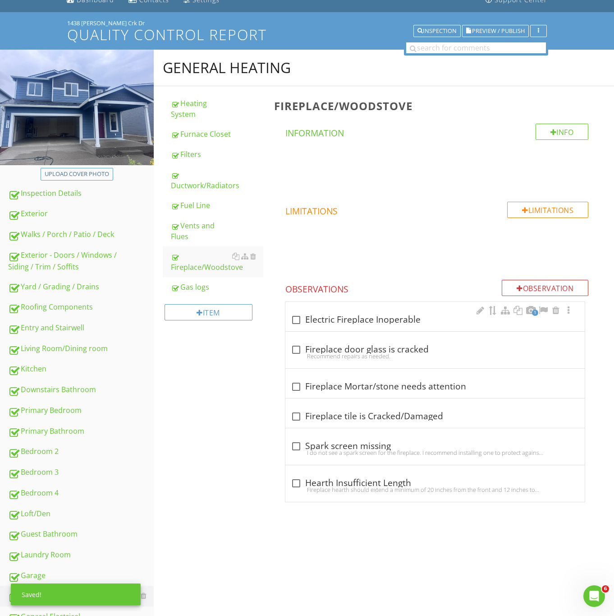
scroll to position [3, 0]
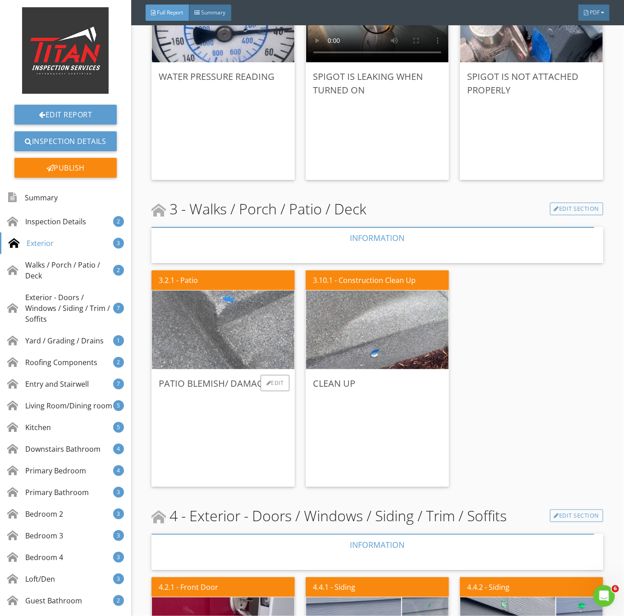
scroll to position [744, 0]
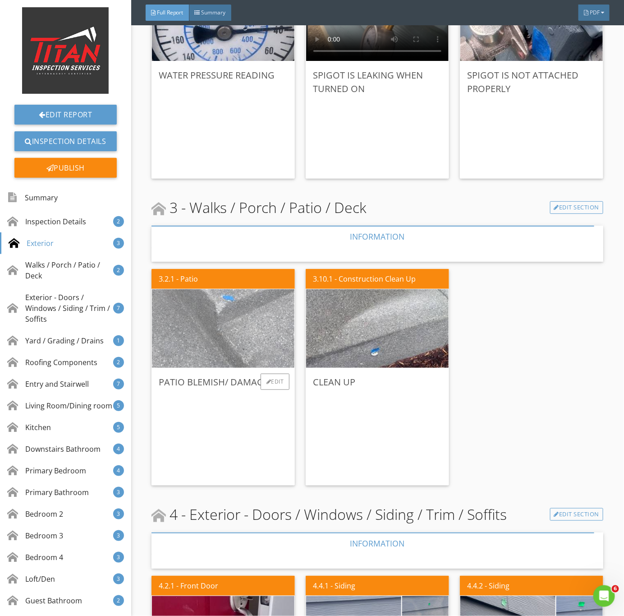
click at [232, 352] on img at bounding box center [223, 329] width 262 height 196
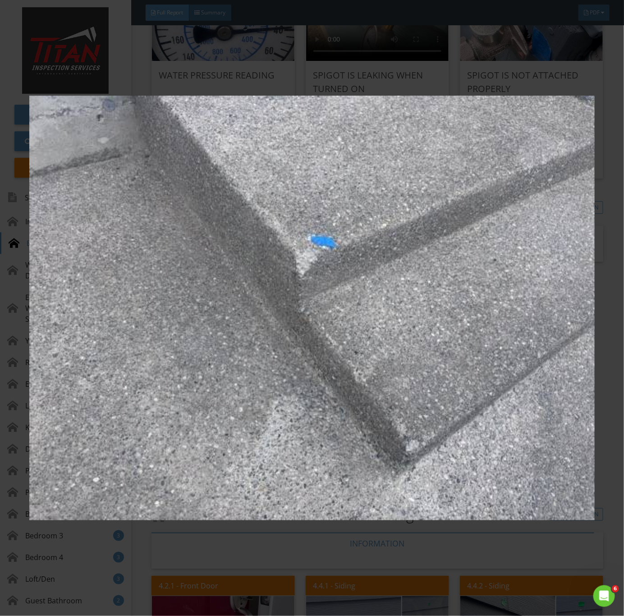
click at [356, 410] on img at bounding box center [312, 308] width 566 height 558
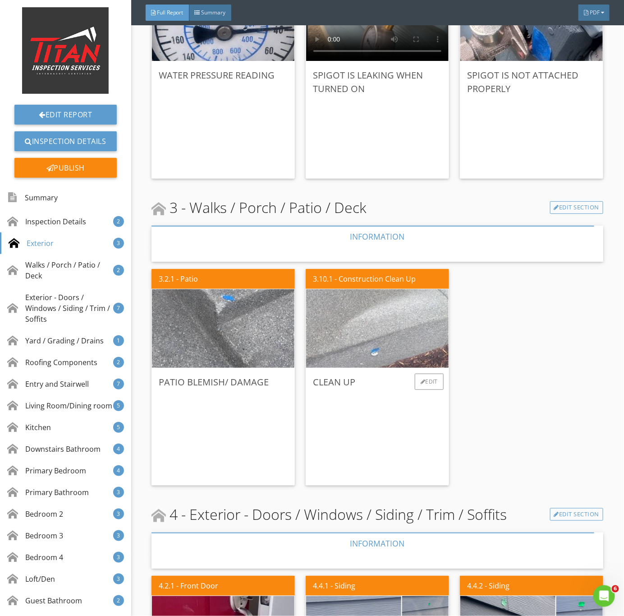
click at [377, 332] on img at bounding box center [378, 329] width 262 height 196
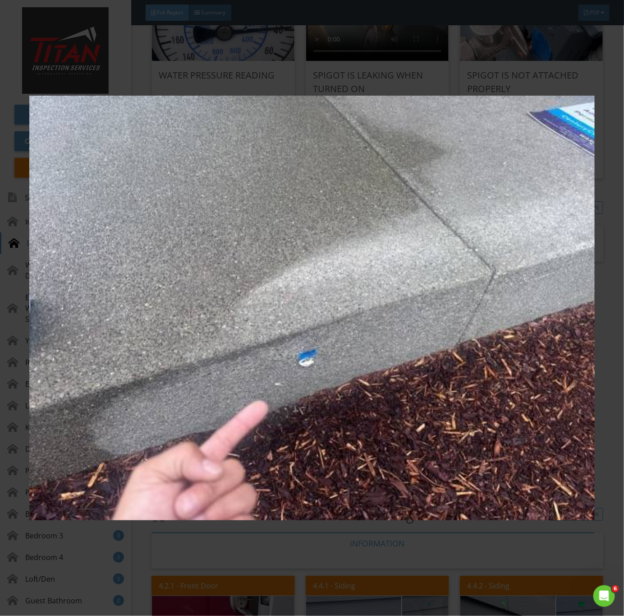
click at [299, 430] on img at bounding box center [312, 308] width 566 height 558
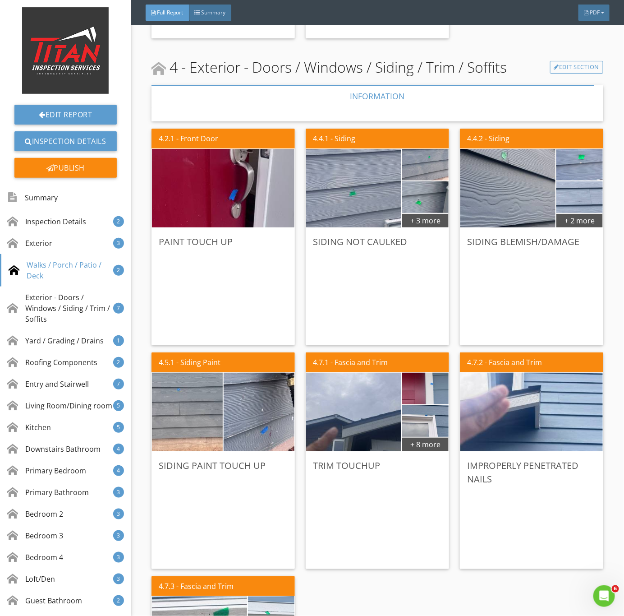
scroll to position [1218, 0]
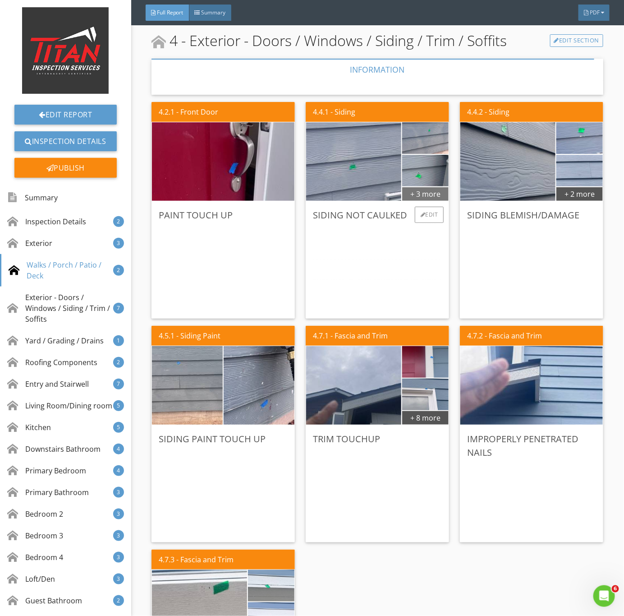
click at [421, 196] on div "+ 3 more" at bounding box center [425, 193] width 46 height 14
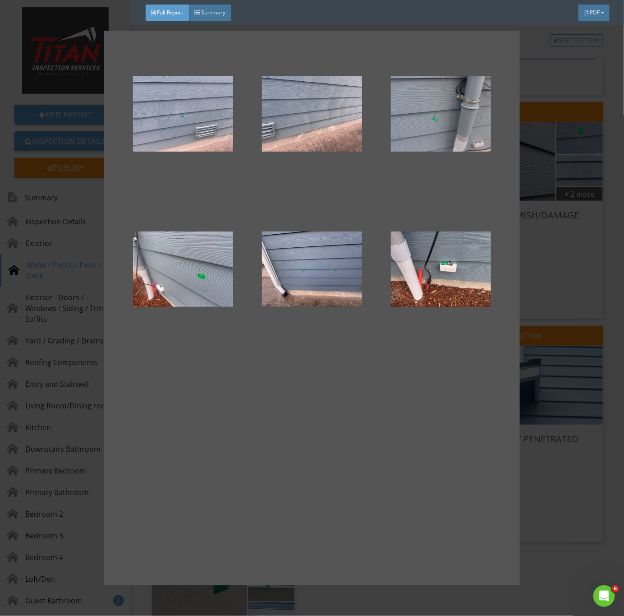
click at [451, 126] on div at bounding box center [441, 114] width 100 height 108
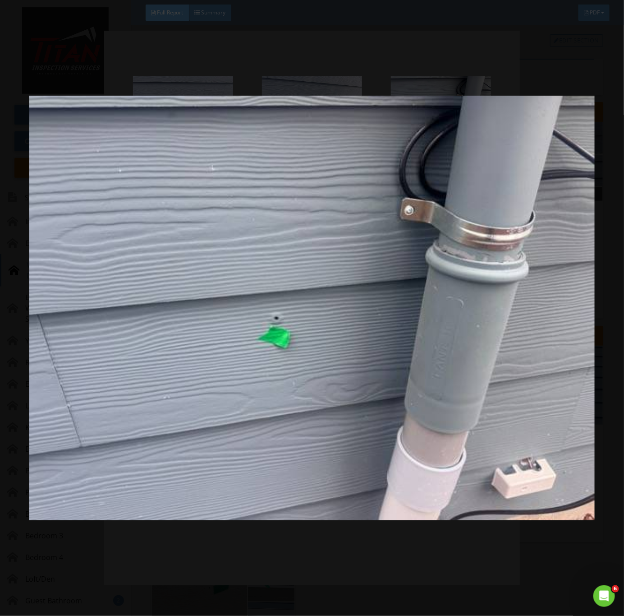
click at [313, 342] on img at bounding box center [312, 308] width 566 height 558
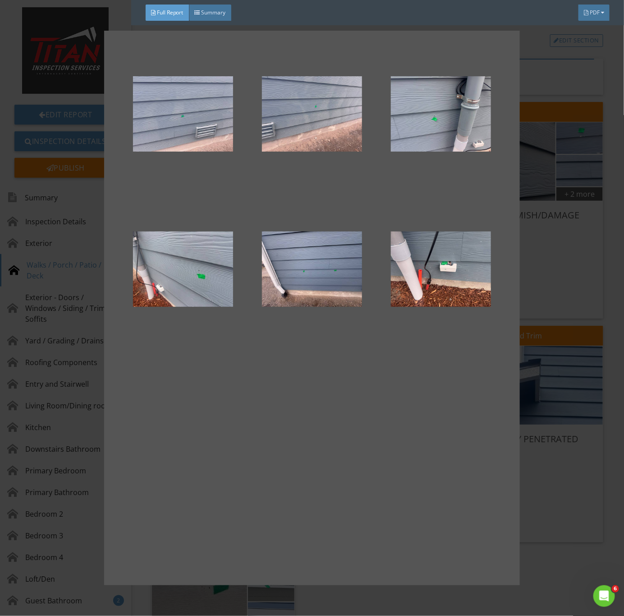
click at [544, 474] on div at bounding box center [312, 308] width 624 height 616
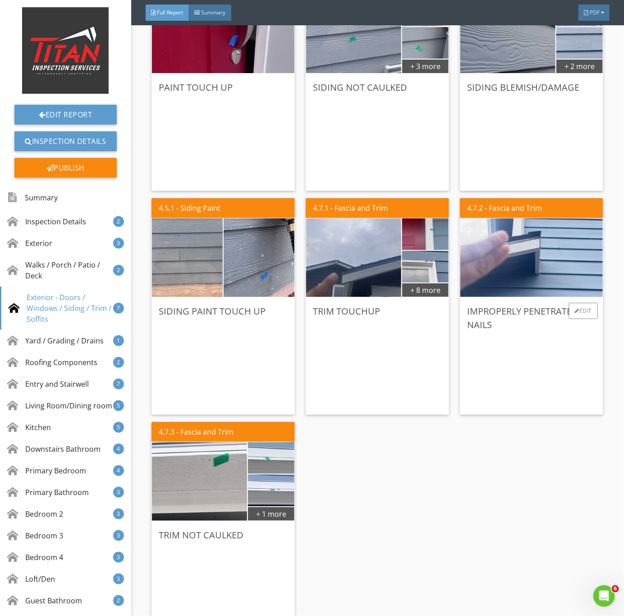
scroll to position [1354, 0]
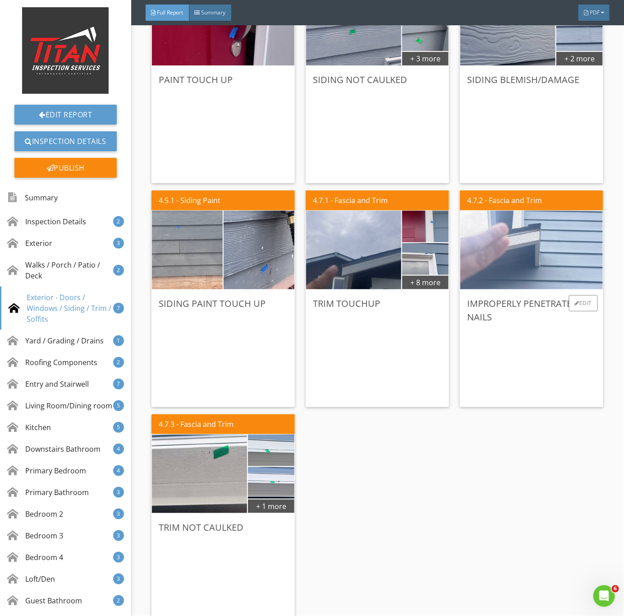
click at [516, 268] on img at bounding box center [532, 250] width 262 height 196
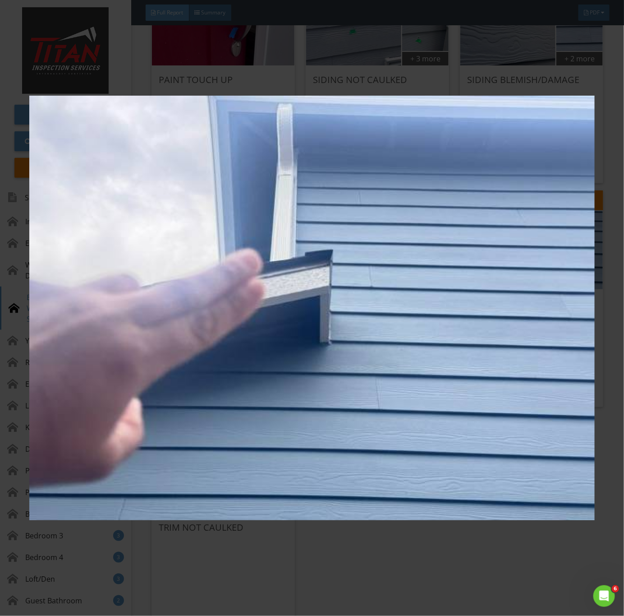
click at [410, 416] on img at bounding box center [312, 308] width 566 height 558
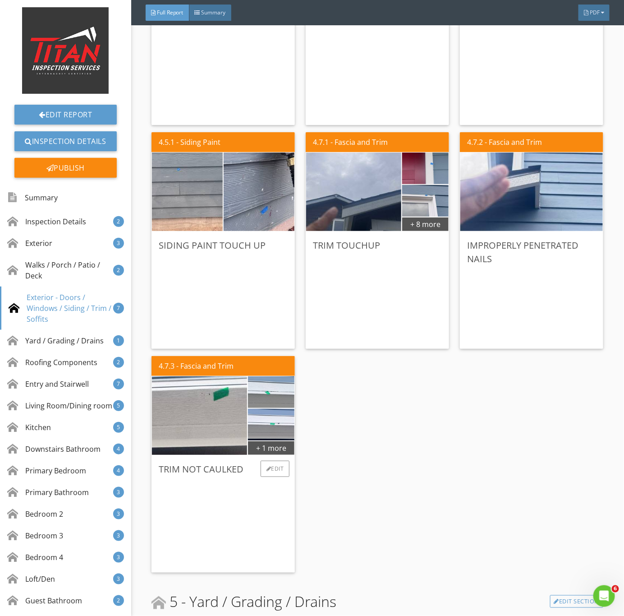
scroll to position [1489, 0]
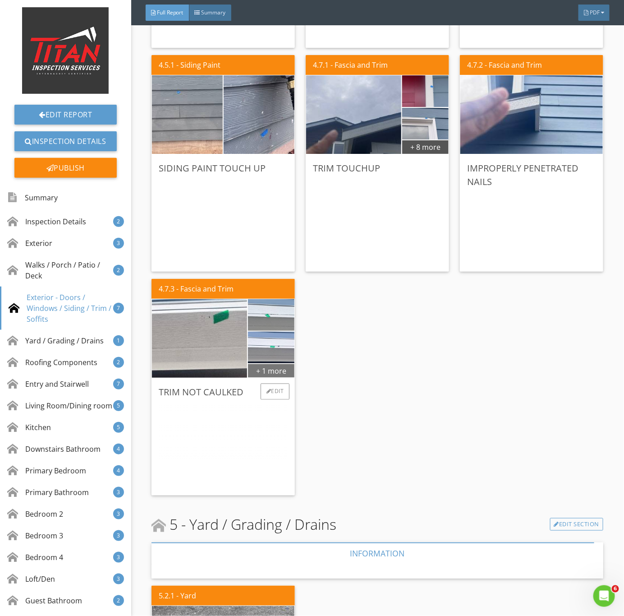
click at [276, 367] on div "+ 1 more" at bounding box center [271, 370] width 46 height 14
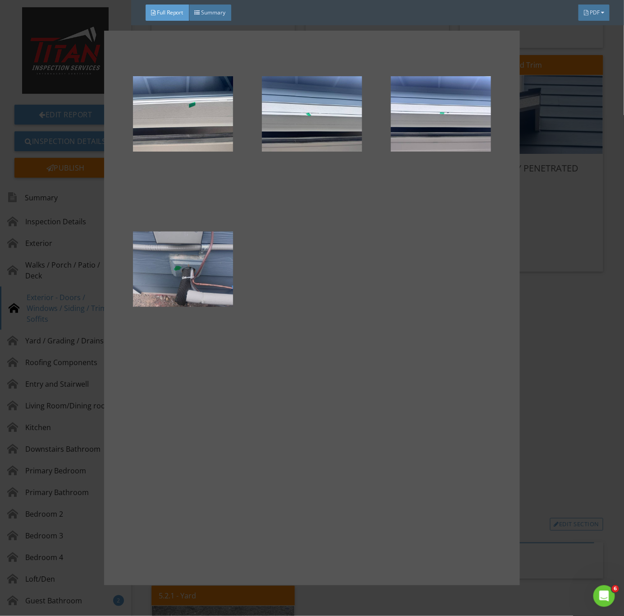
click at [184, 303] on div at bounding box center [183, 269] width 100 height 108
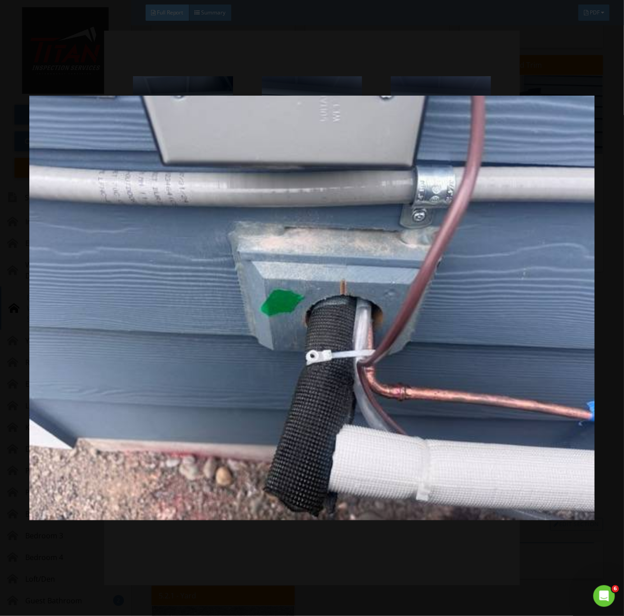
click at [420, 442] on img at bounding box center [312, 308] width 566 height 558
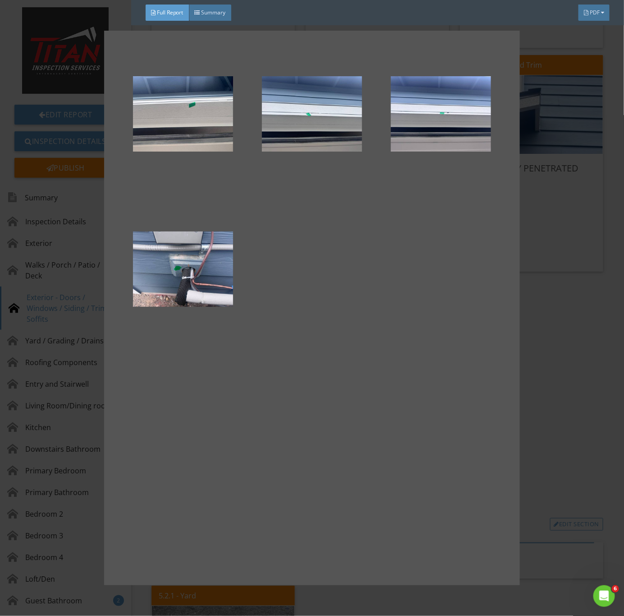
click at [536, 389] on div at bounding box center [312, 308] width 624 height 616
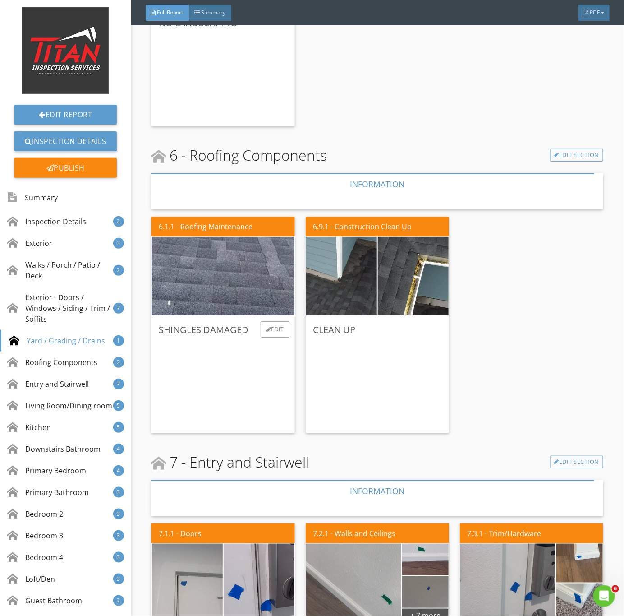
scroll to position [2166, 0]
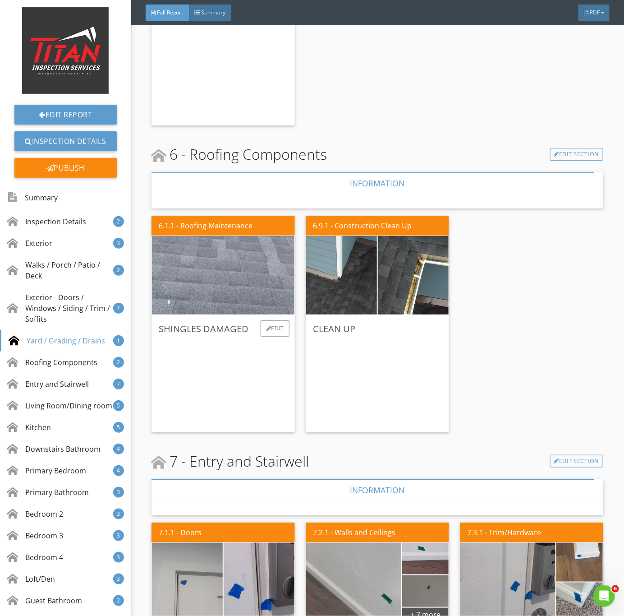
click at [225, 290] on img at bounding box center [223, 275] width 262 height 196
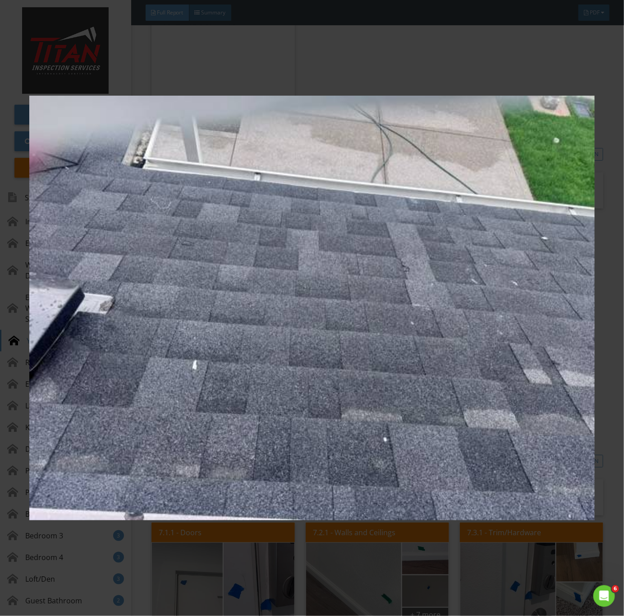
click at [463, 471] on img at bounding box center [312, 308] width 566 height 558
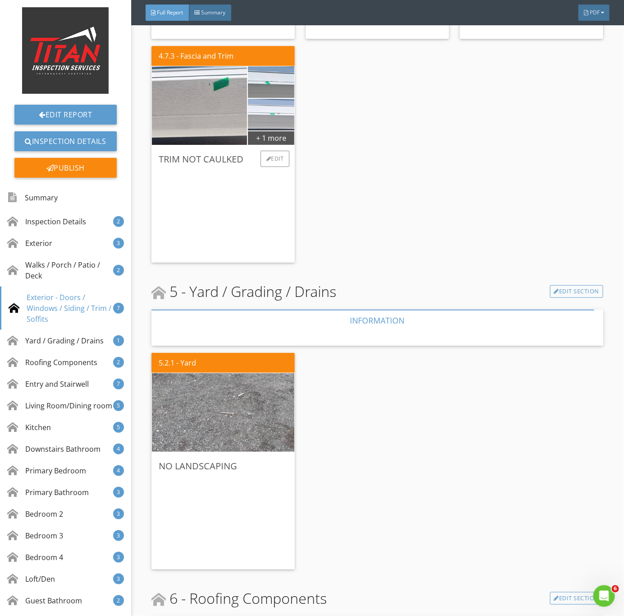
scroll to position [1624, 0]
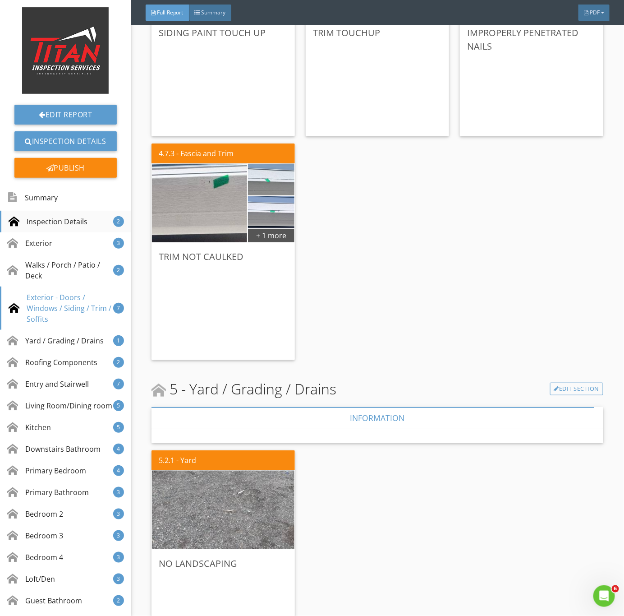
click at [42, 223] on div "Inspection Details" at bounding box center [48, 221] width 79 height 11
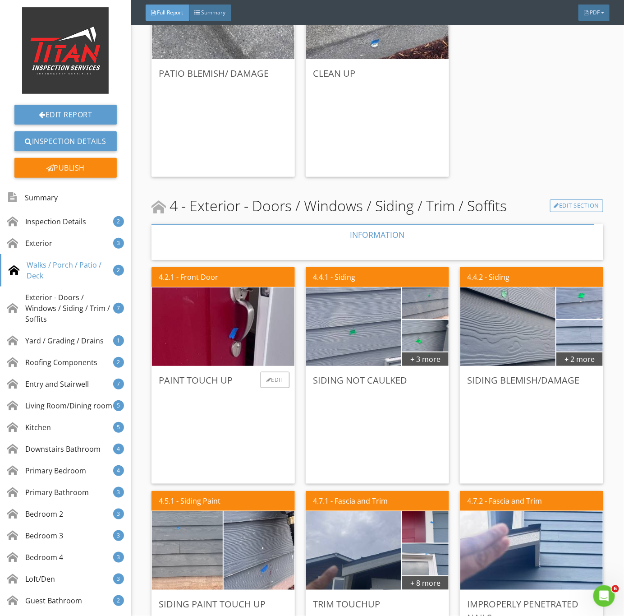
scroll to position [1072, 0]
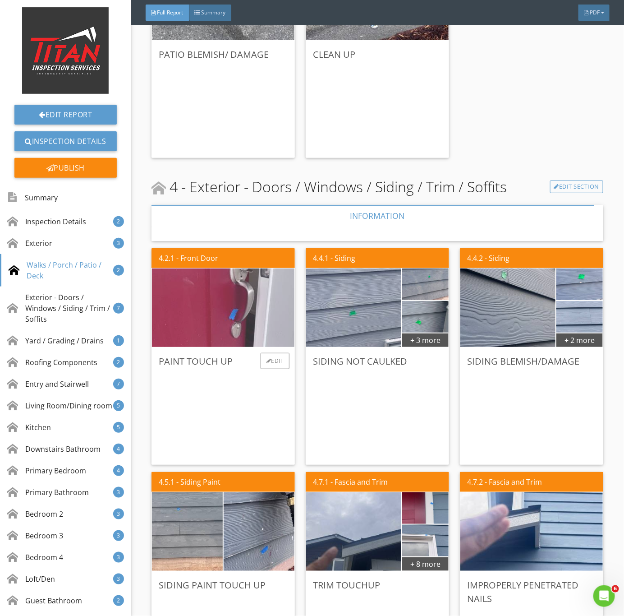
click at [222, 329] on img at bounding box center [223, 308] width 262 height 196
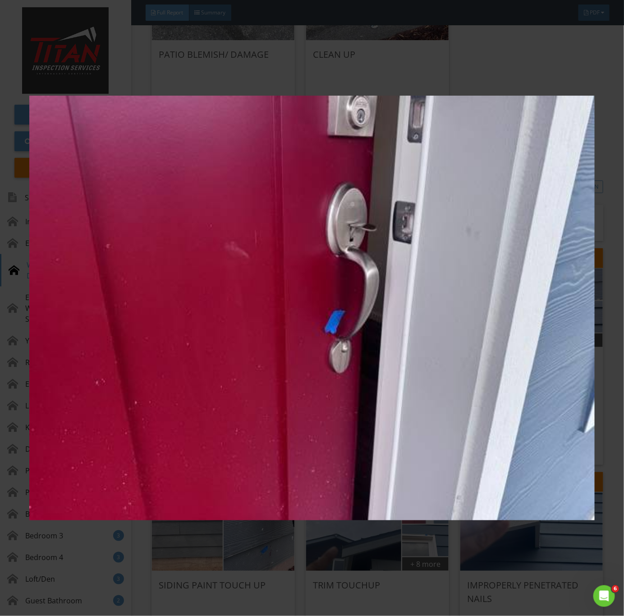
click at [272, 434] on img at bounding box center [312, 308] width 566 height 558
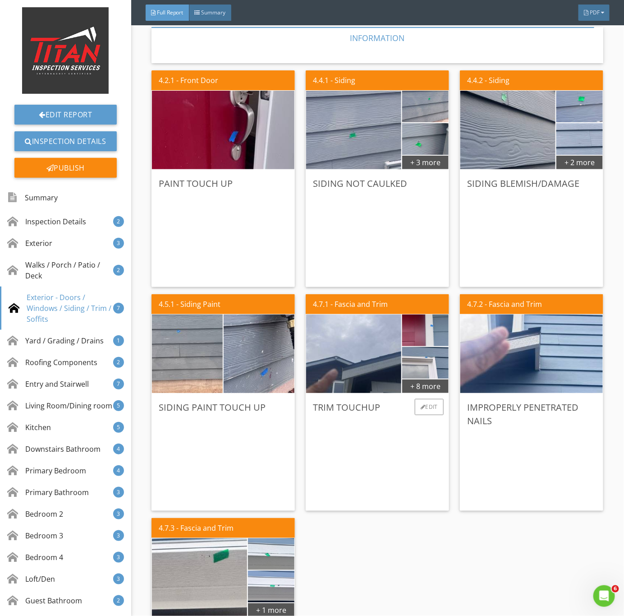
scroll to position [1275, 0]
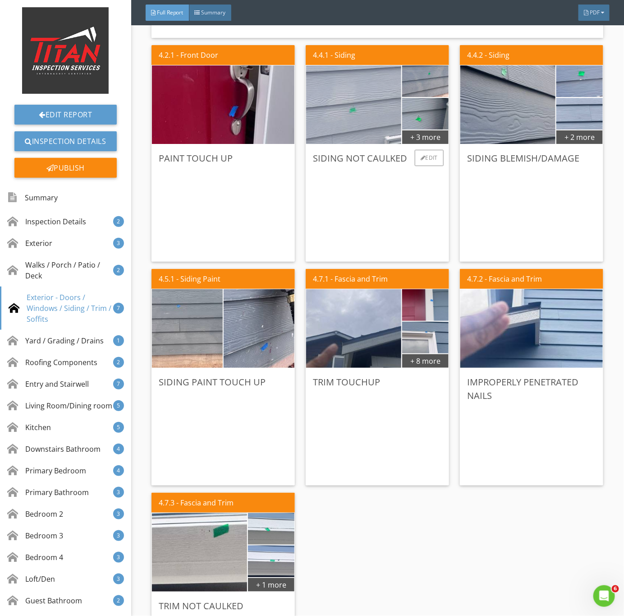
click at [344, 110] on img at bounding box center [354, 104] width 238 height 178
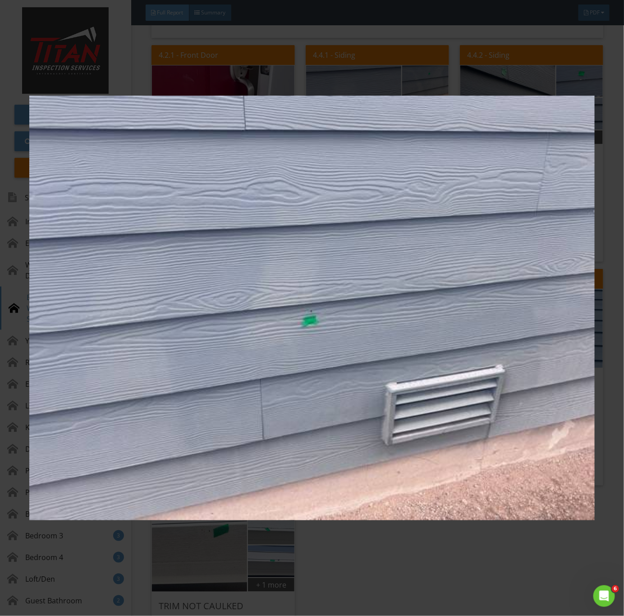
drag, startPoint x: 439, startPoint y: 317, endPoint x: 444, endPoint y: 317, distance: 5.9
click at [440, 317] on img at bounding box center [312, 308] width 566 height 558
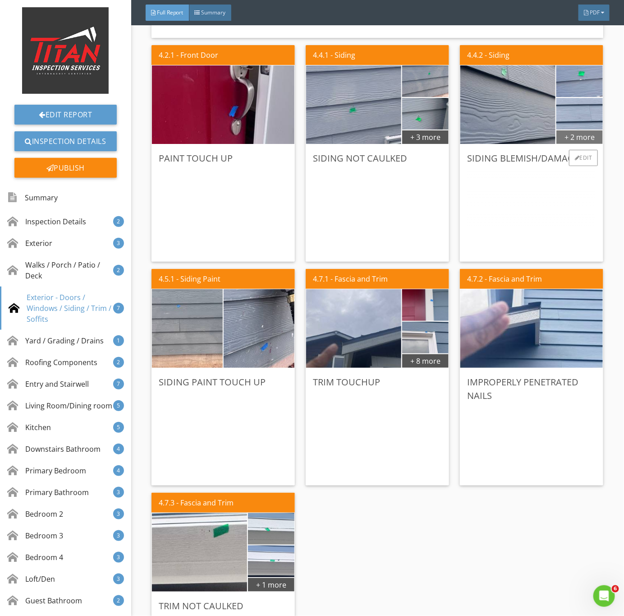
click at [571, 139] on div "+ 2 more" at bounding box center [580, 136] width 46 height 14
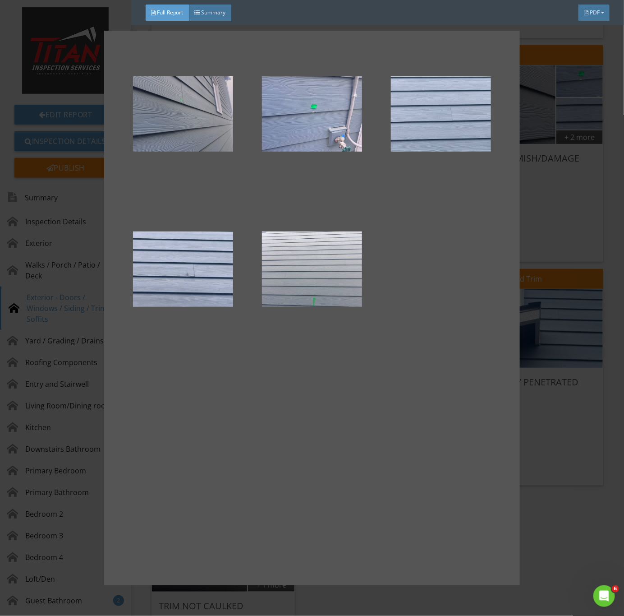
click at [198, 135] on div at bounding box center [183, 114] width 100 height 108
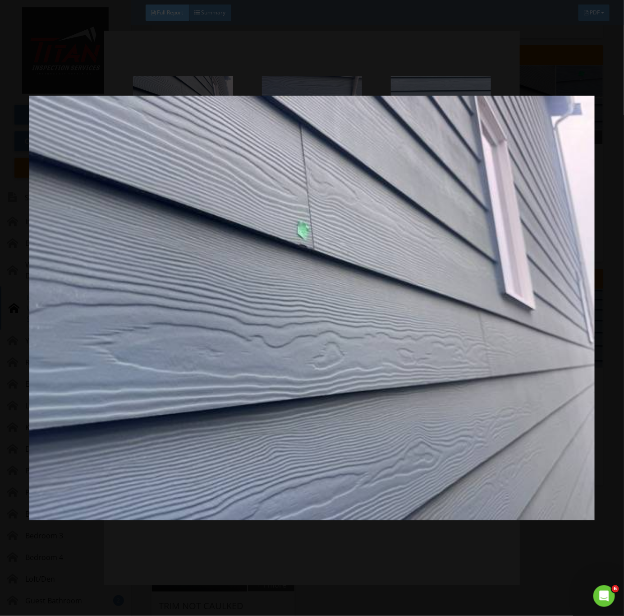
click at [470, 351] on img at bounding box center [312, 308] width 566 height 558
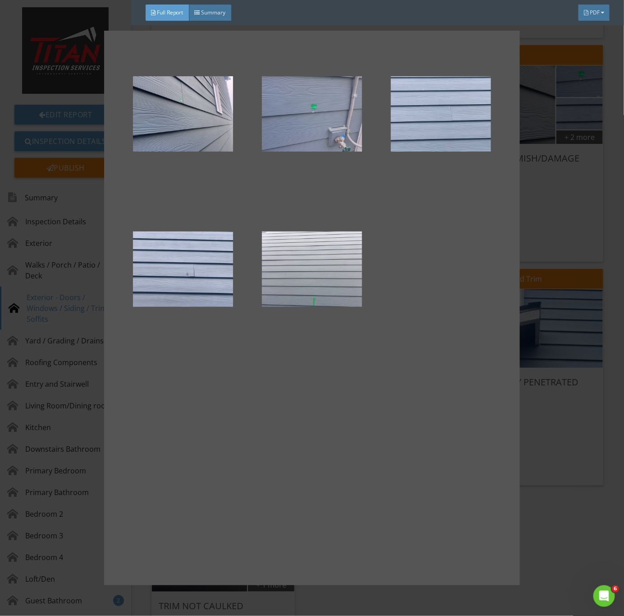
click at [307, 134] on div at bounding box center [312, 114] width 100 height 108
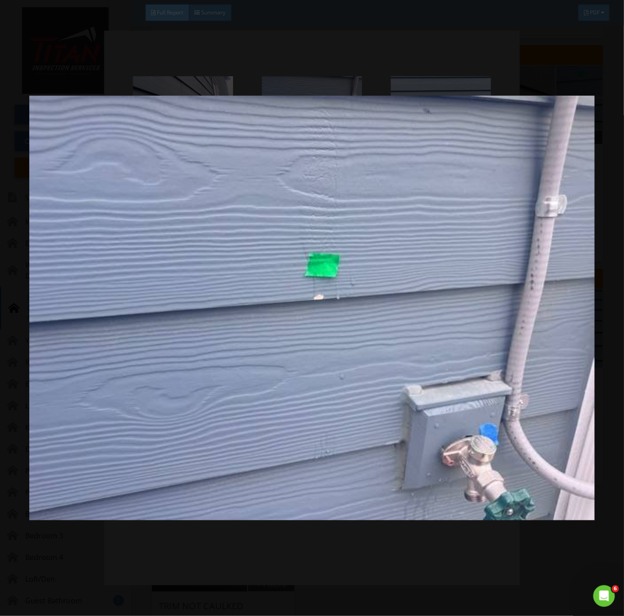
click at [450, 375] on img at bounding box center [312, 308] width 566 height 558
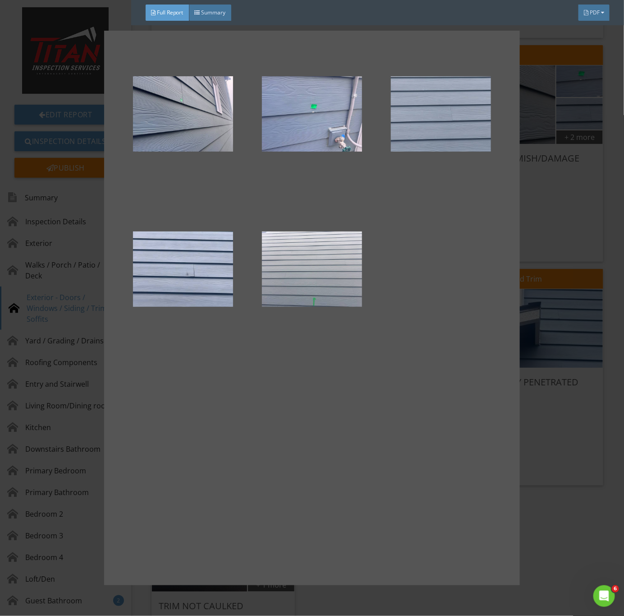
click at [457, 137] on div at bounding box center [441, 114] width 100 height 108
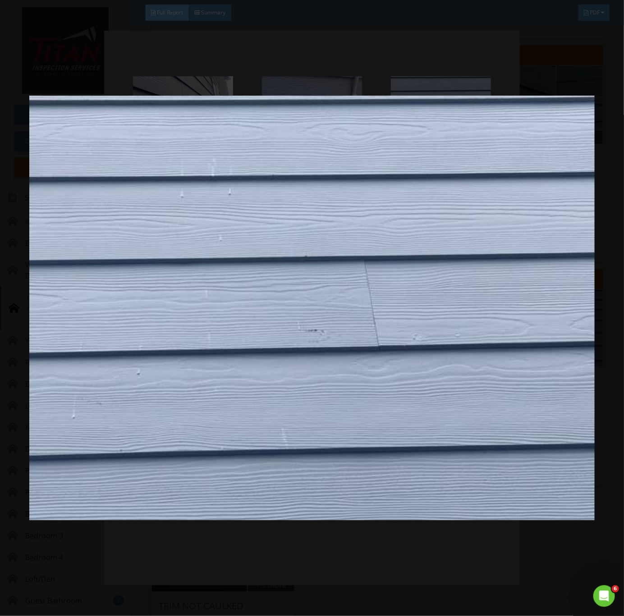
click at [455, 361] on img at bounding box center [312, 308] width 566 height 558
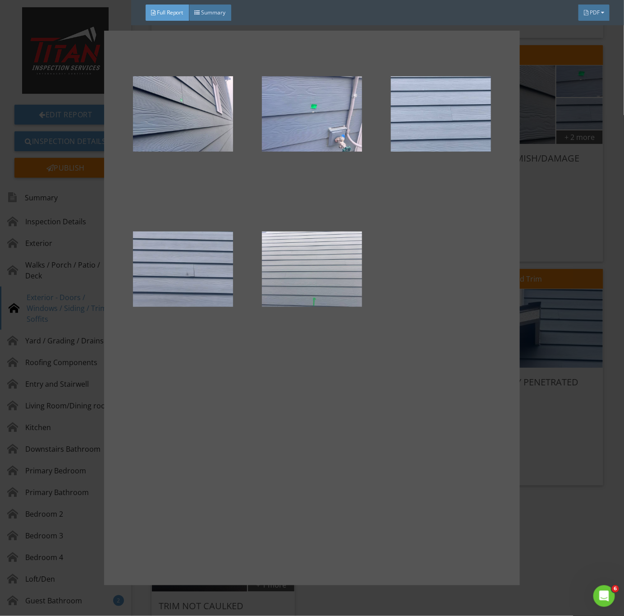
click at [220, 283] on div at bounding box center [183, 269] width 100 height 108
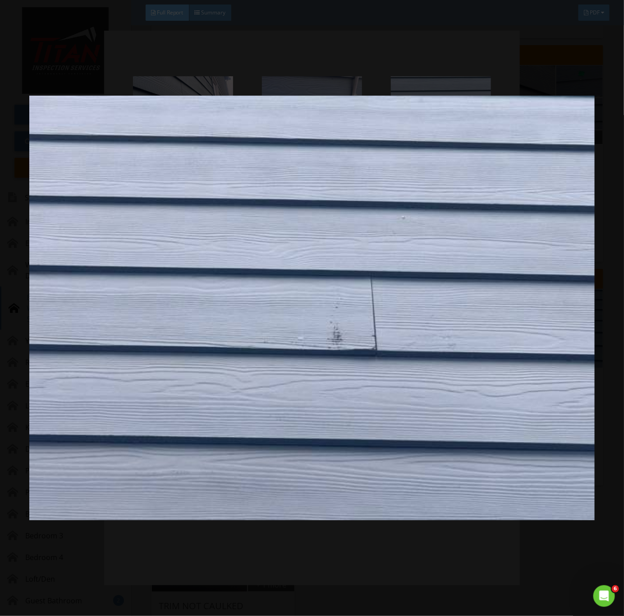
click at [488, 404] on img at bounding box center [312, 308] width 566 height 558
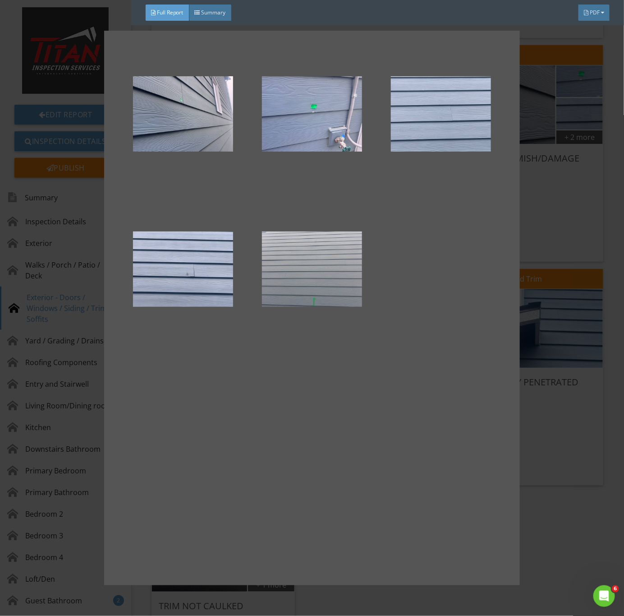
click at [333, 291] on div at bounding box center [312, 269] width 100 height 108
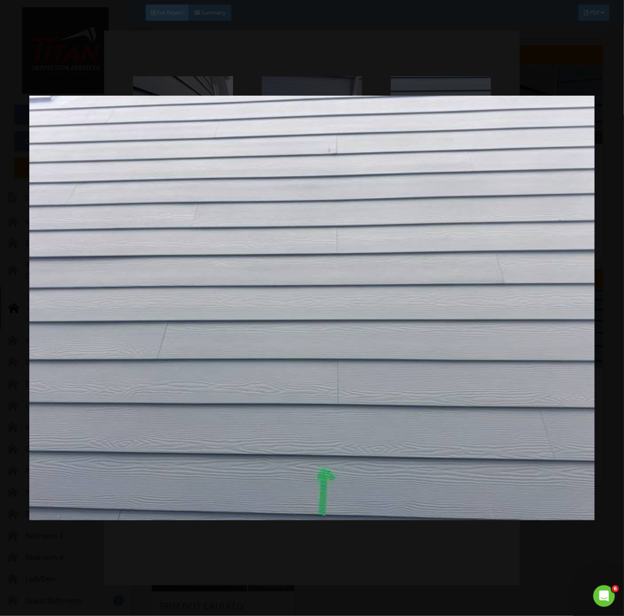
click at [493, 418] on img at bounding box center [312, 308] width 566 height 558
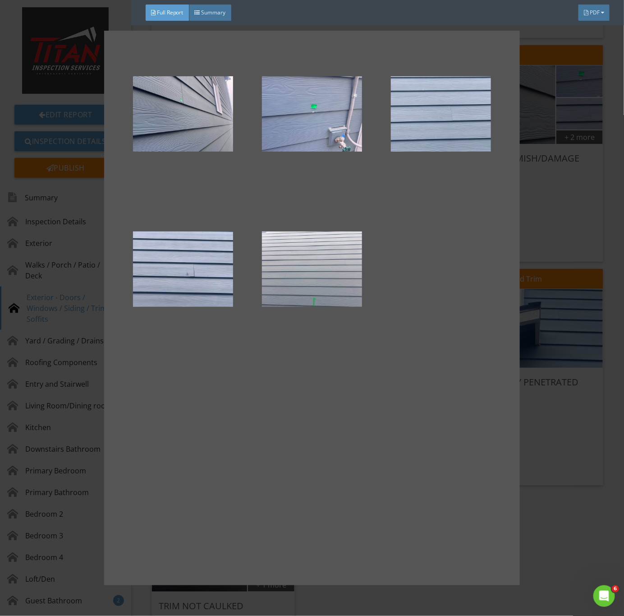
click at [545, 423] on div at bounding box center [312, 308] width 624 height 616
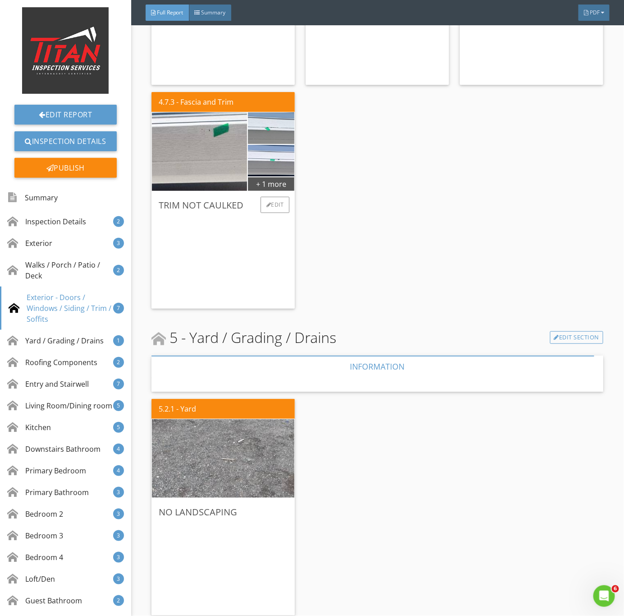
scroll to position [1681, 0]
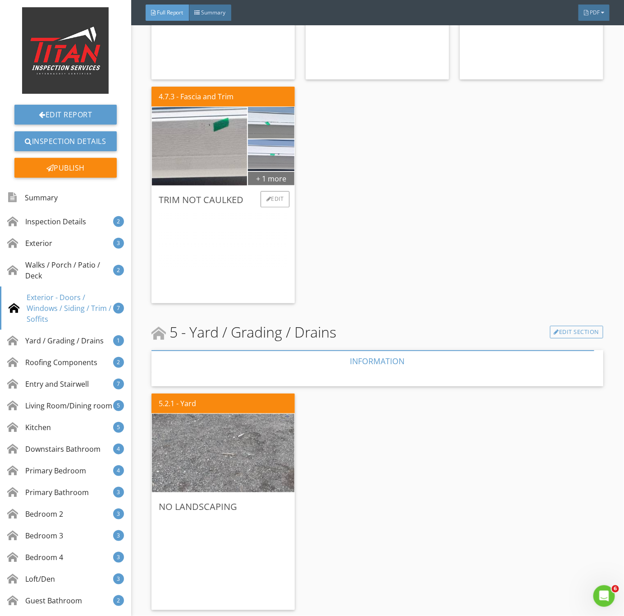
click at [250, 177] on div "+ 1 more" at bounding box center [271, 178] width 46 height 14
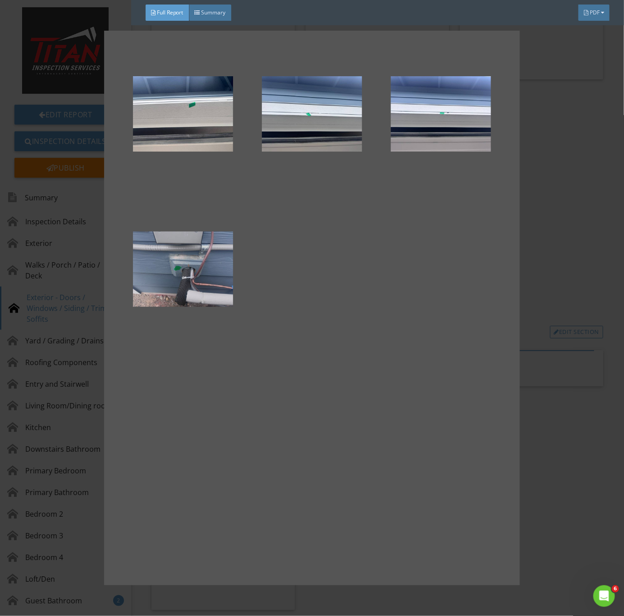
click at [203, 298] on div at bounding box center [183, 269] width 100 height 108
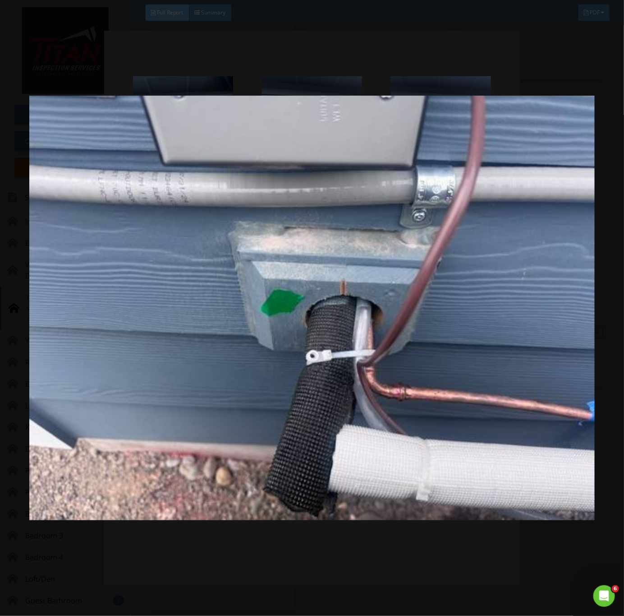
click at [547, 578] on img at bounding box center [312, 308] width 566 height 558
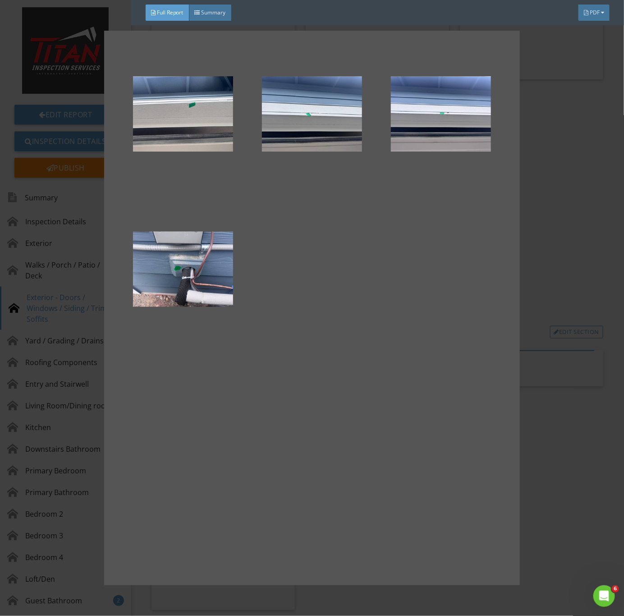
click at [576, 276] on div at bounding box center [312, 308] width 624 height 616
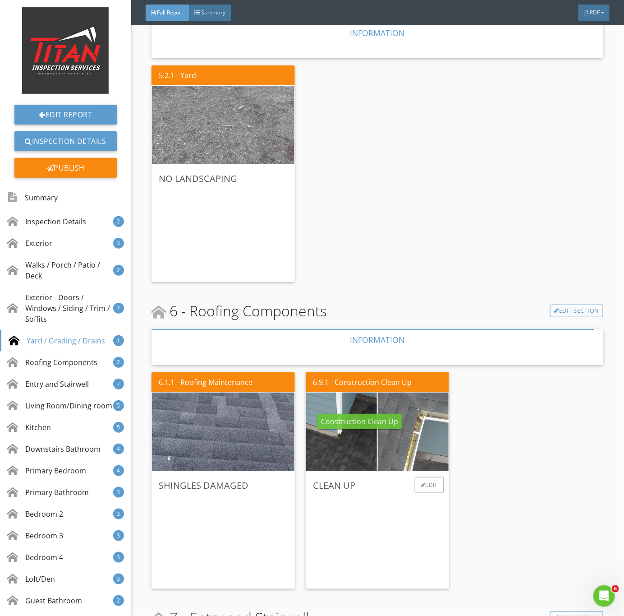
scroll to position [2155, 0]
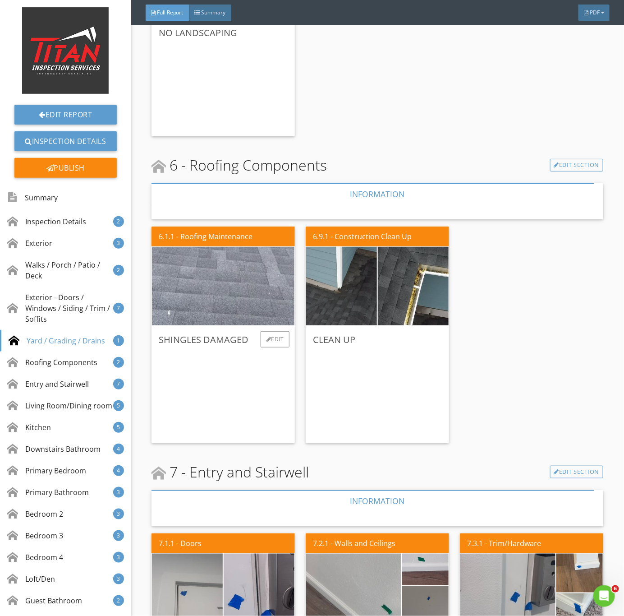
click at [225, 310] on img at bounding box center [223, 286] width 262 height 196
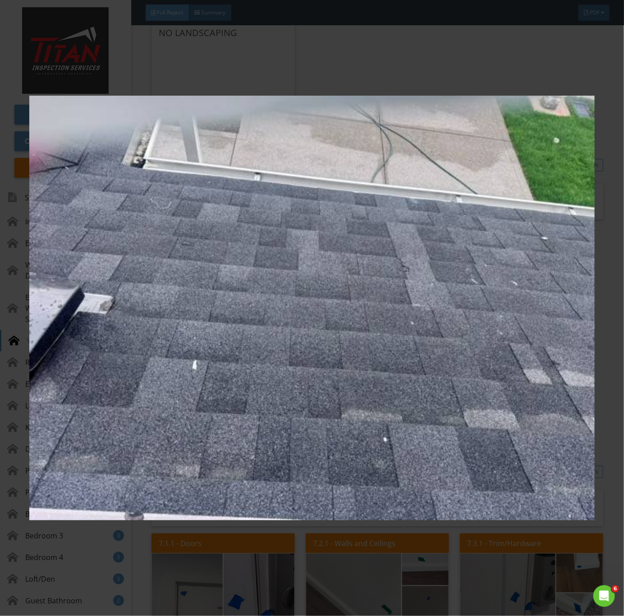
drag, startPoint x: 386, startPoint y: 461, endPoint x: 402, endPoint y: 469, distance: 18.2
click at [387, 462] on img at bounding box center [312, 308] width 566 height 558
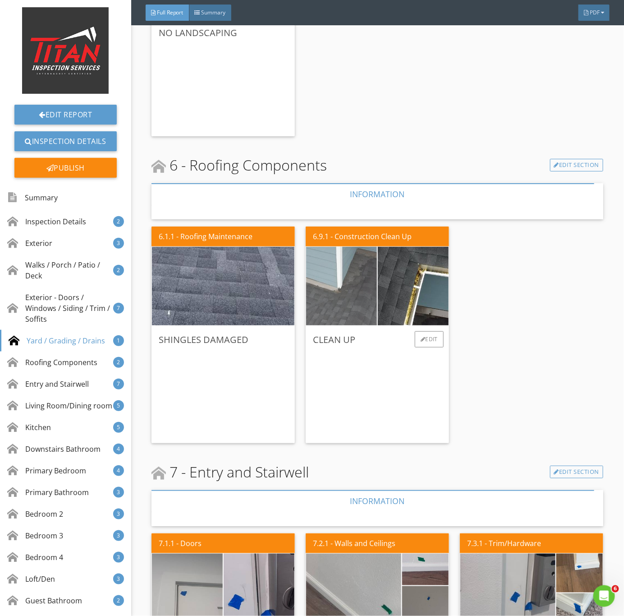
click at [369, 309] on img at bounding box center [341, 286] width 177 height 100
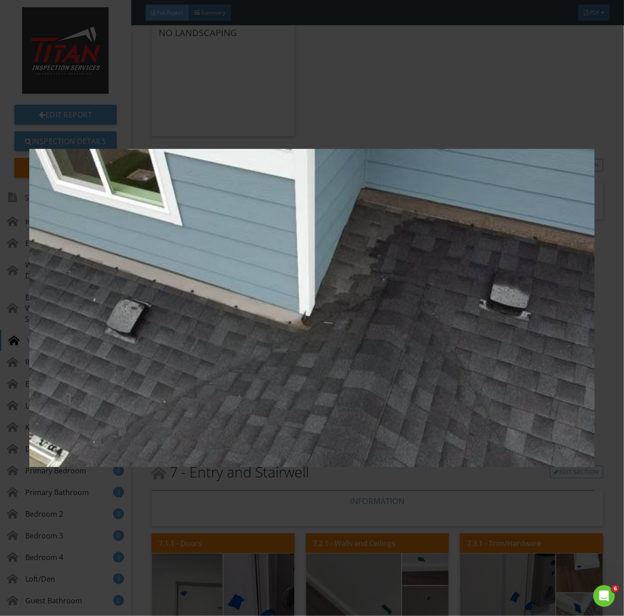
click at [467, 517] on img at bounding box center [312, 308] width 566 height 558
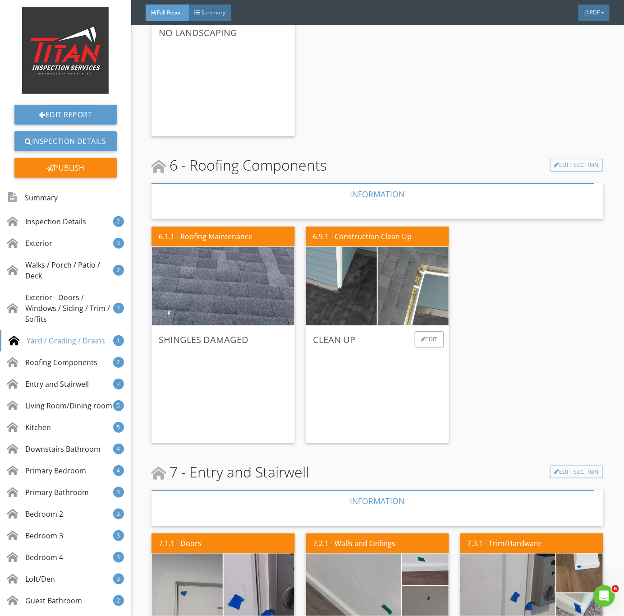
click at [409, 282] on img at bounding box center [413, 286] width 177 height 100
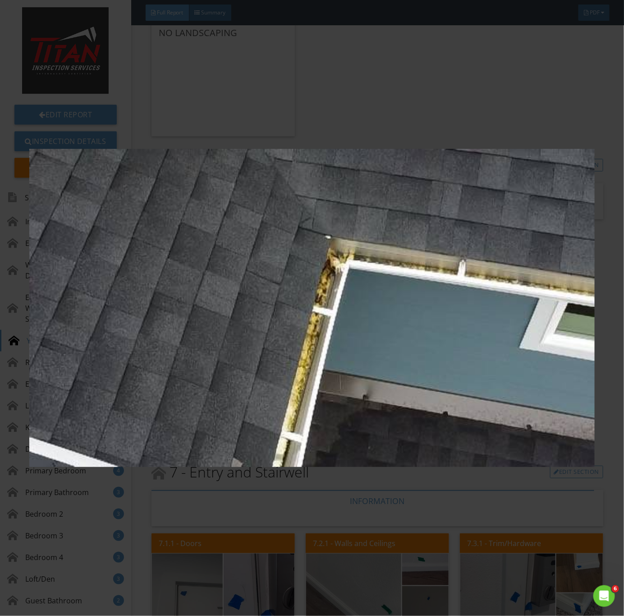
click at [478, 518] on img at bounding box center [312, 308] width 566 height 558
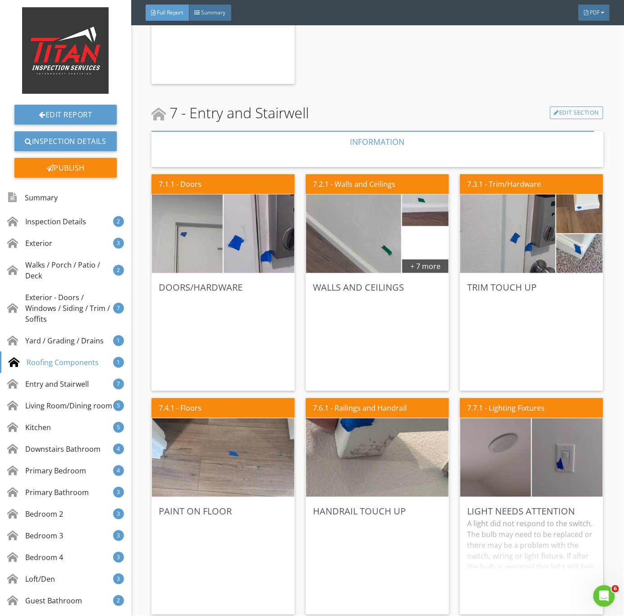
scroll to position [2436, 0]
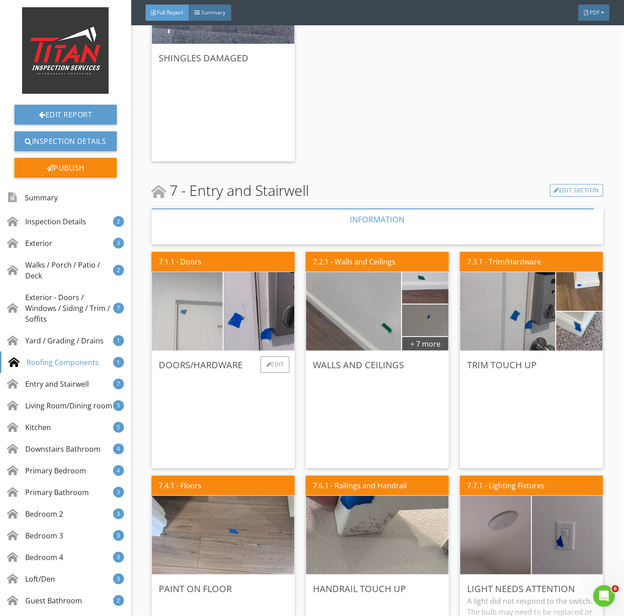
click at [218, 331] on img at bounding box center [187, 311] width 177 height 133
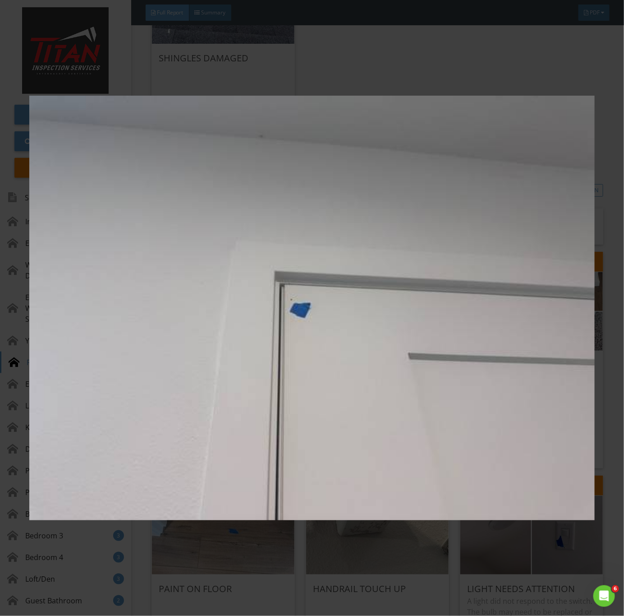
click at [346, 459] on img at bounding box center [312, 308] width 566 height 558
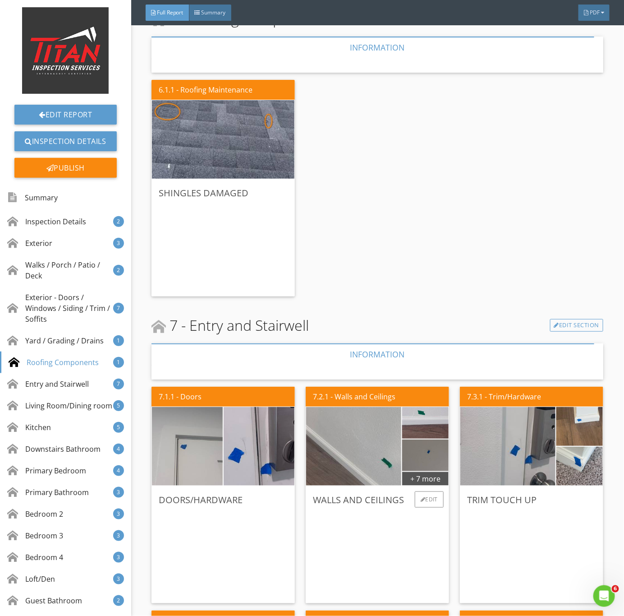
scroll to position [2301, 0]
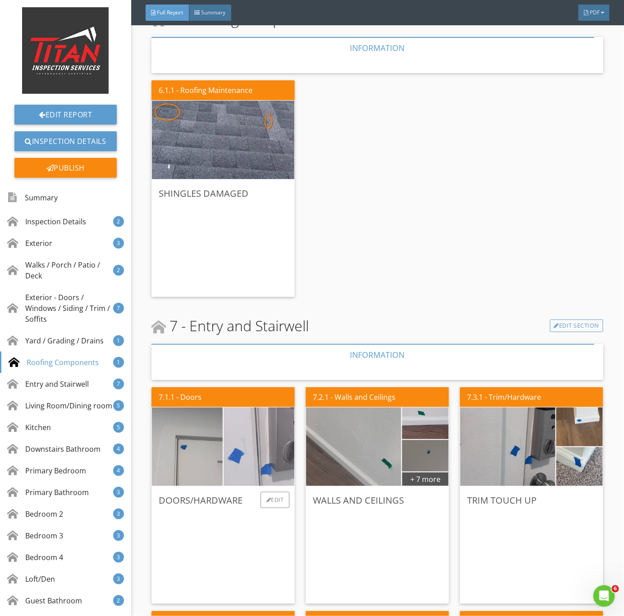
click at [257, 458] on img at bounding box center [259, 446] width 177 height 133
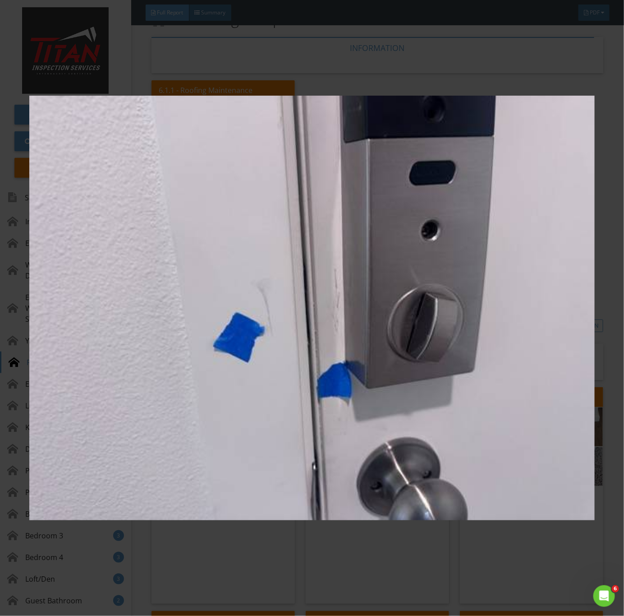
click at [438, 417] on img at bounding box center [312, 308] width 566 height 558
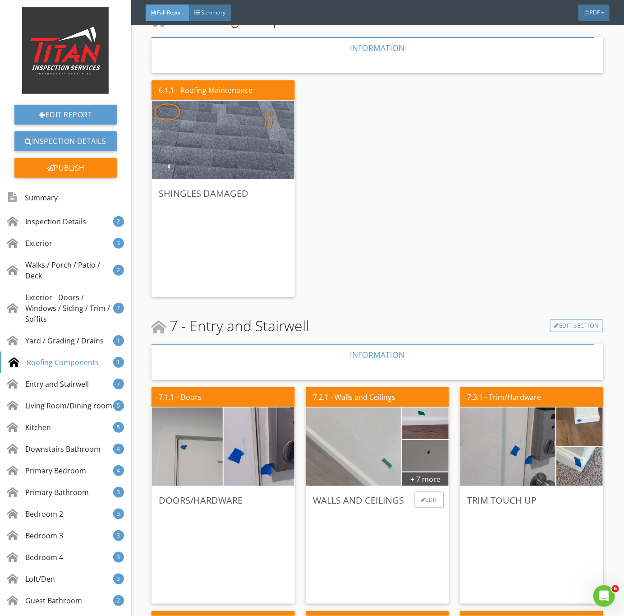
click at [367, 457] on img at bounding box center [354, 446] width 238 height 178
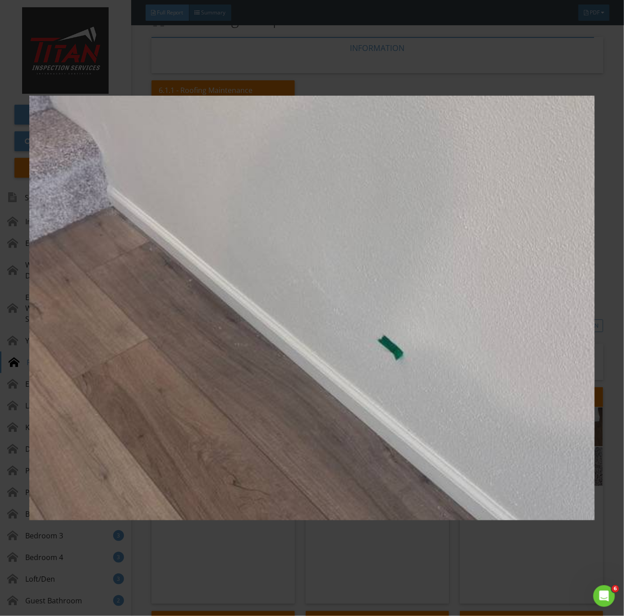
click at [439, 494] on img at bounding box center [312, 308] width 566 height 558
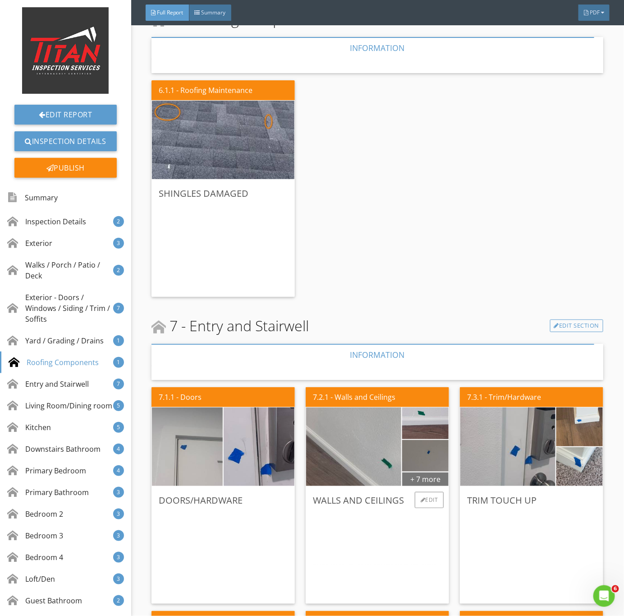
click at [413, 476] on div "+ 7 more" at bounding box center [425, 478] width 46 height 14
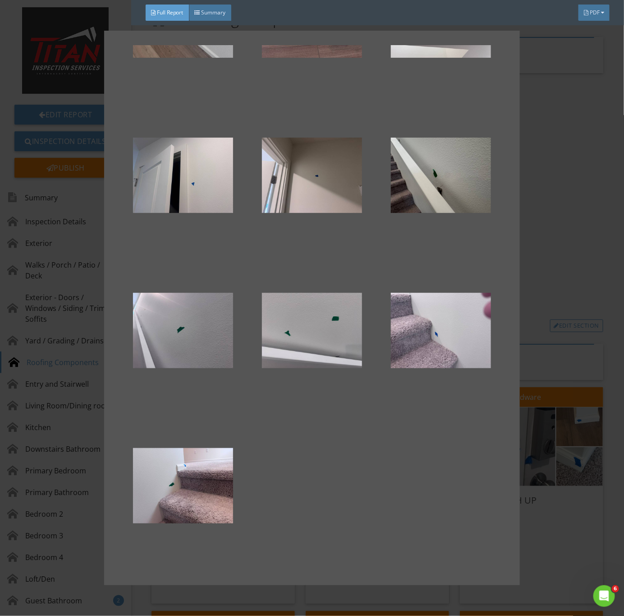
scroll to position [95, 0]
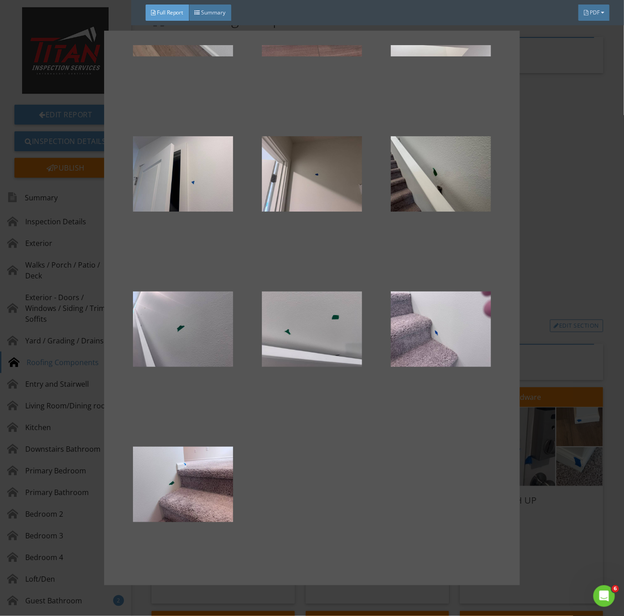
click at [565, 548] on div at bounding box center [312, 308] width 624 height 616
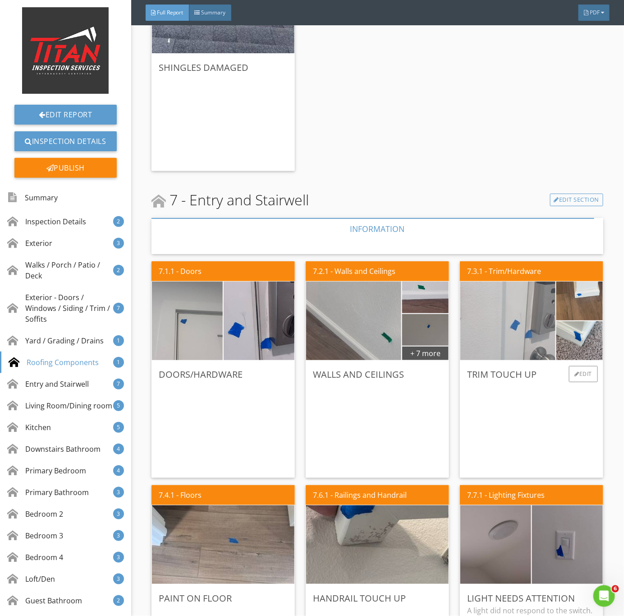
scroll to position [2436, 0]
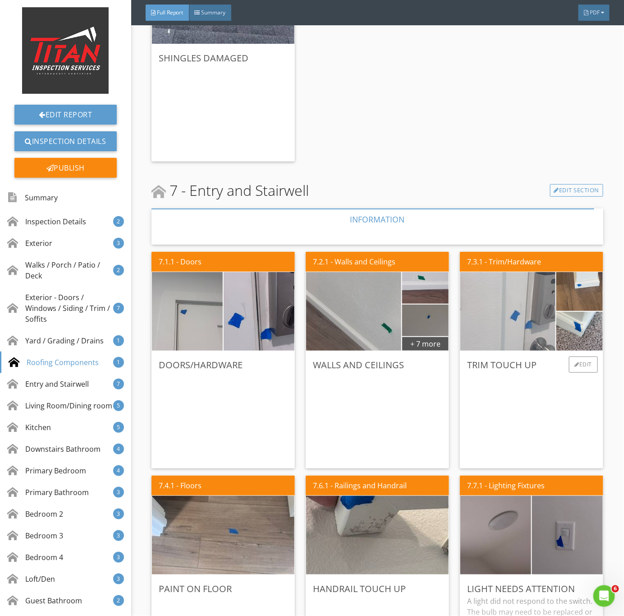
click at [500, 320] on img at bounding box center [508, 311] width 238 height 178
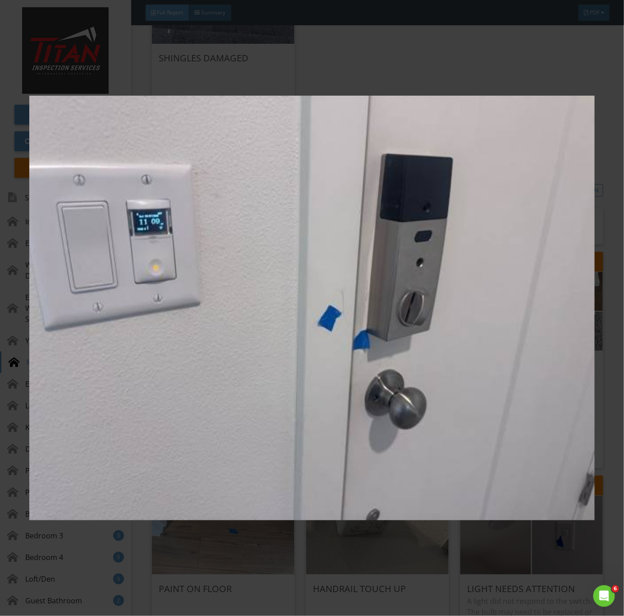
click at [505, 588] on div at bounding box center [312, 308] width 624 height 616
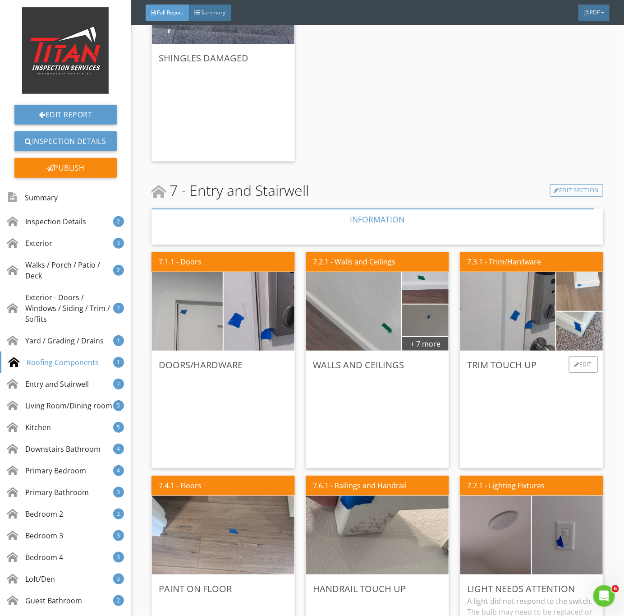
click at [573, 294] on img at bounding box center [580, 292] width 116 height 88
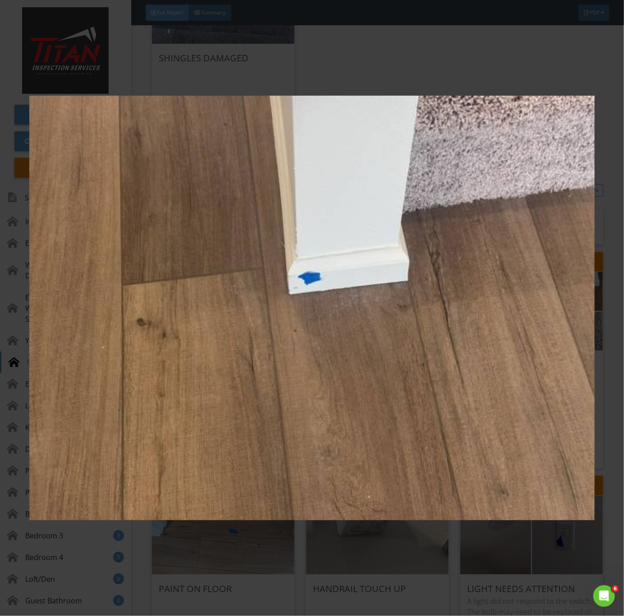
click at [527, 422] on img at bounding box center [312, 308] width 566 height 558
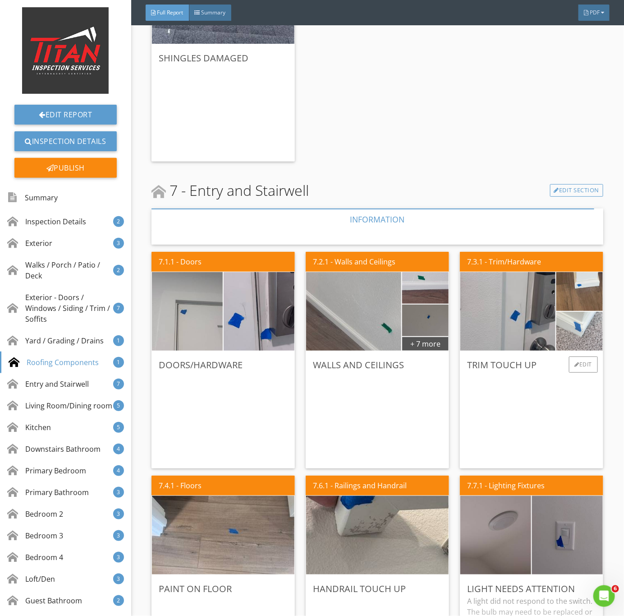
click at [560, 329] on img at bounding box center [580, 331] width 116 height 88
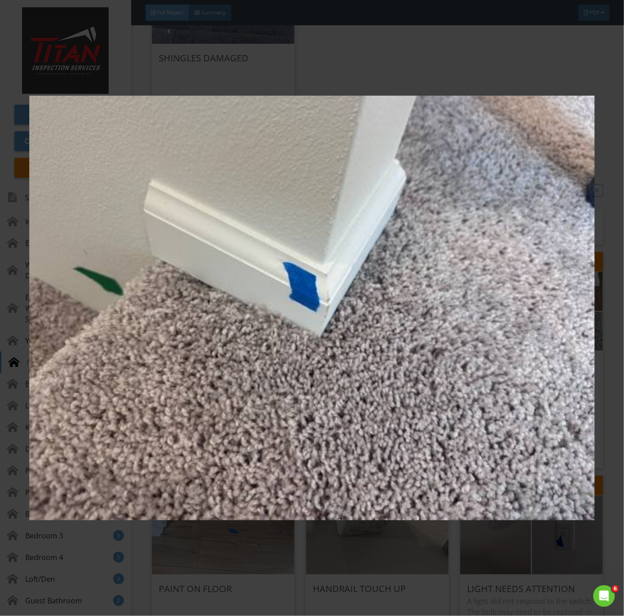
click at [312, 480] on img at bounding box center [312, 308] width 566 height 558
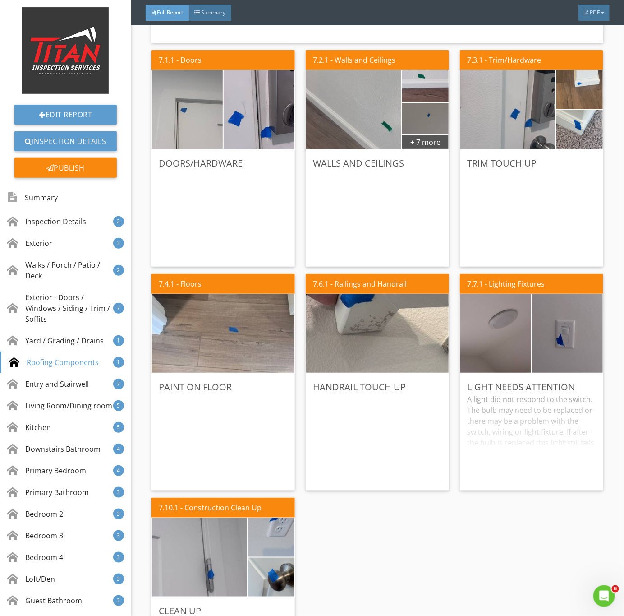
scroll to position [2639, 0]
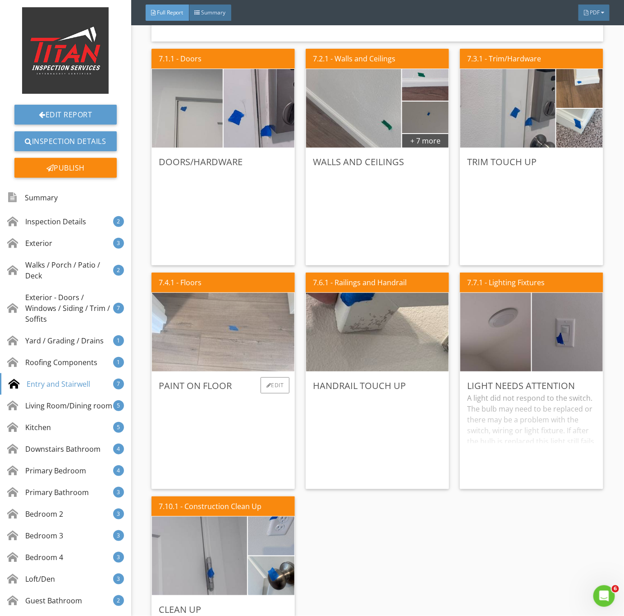
click at [206, 351] on img at bounding box center [223, 332] width 262 height 196
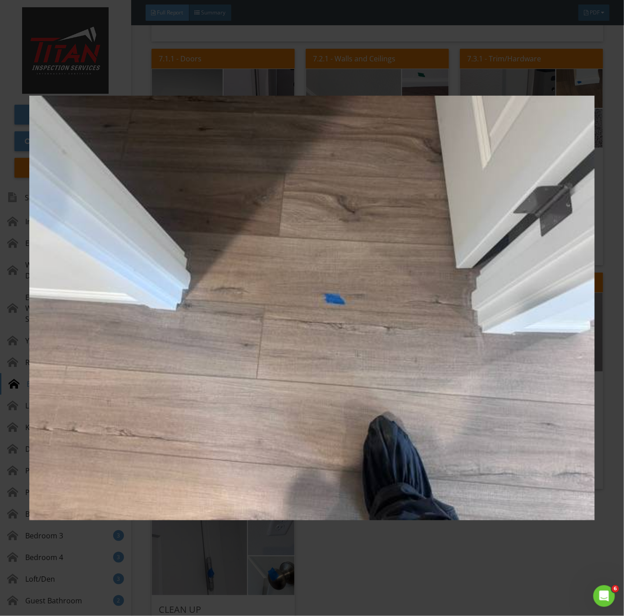
click at [316, 489] on img at bounding box center [312, 308] width 566 height 558
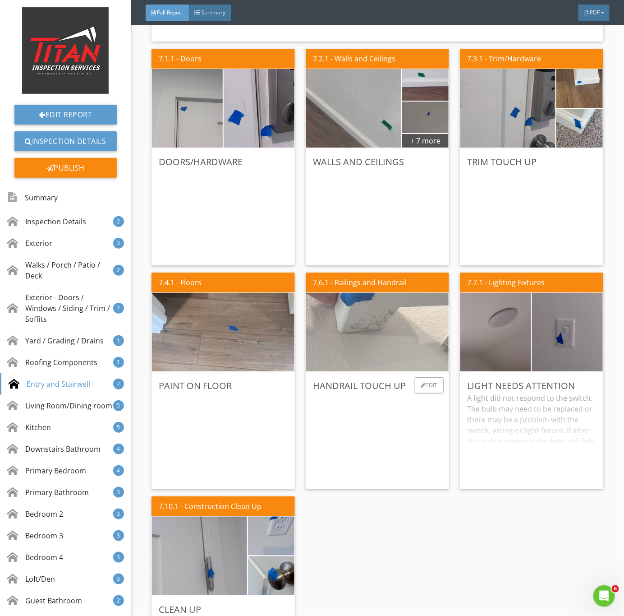
click at [369, 324] on img at bounding box center [378, 332] width 262 height 196
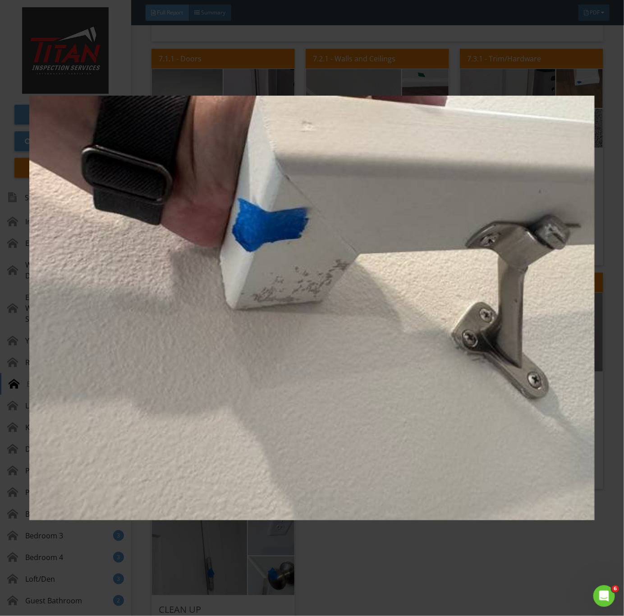
click at [446, 489] on img at bounding box center [312, 308] width 566 height 558
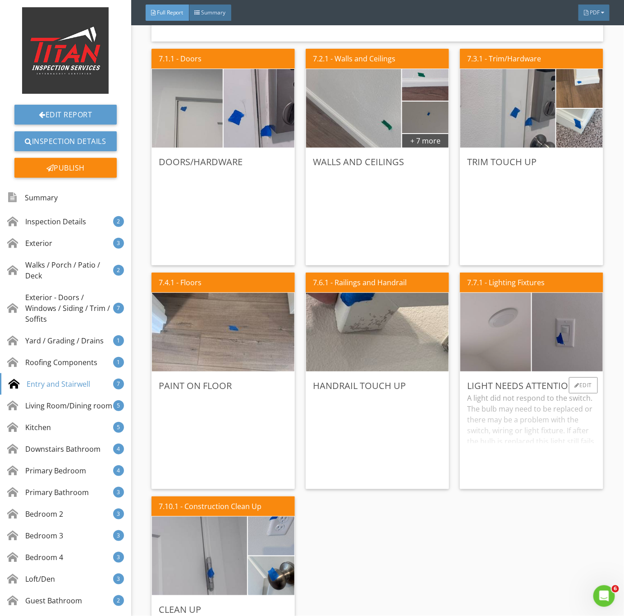
click at [509, 348] on img at bounding box center [496, 332] width 177 height 133
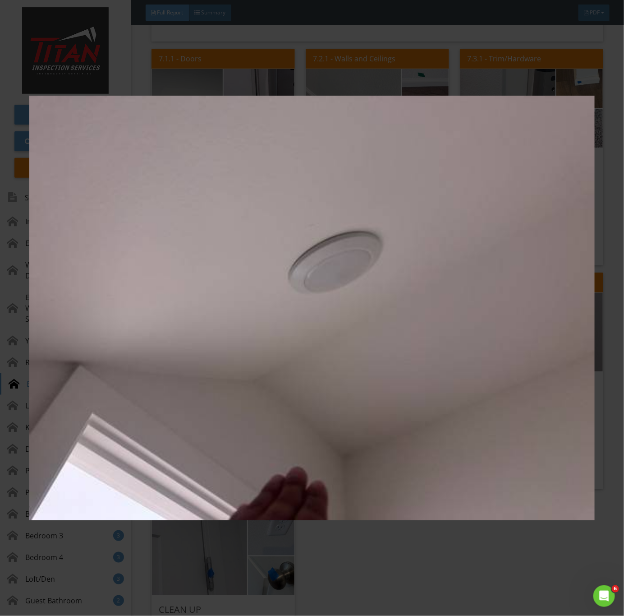
click at [497, 432] on img at bounding box center [312, 308] width 566 height 558
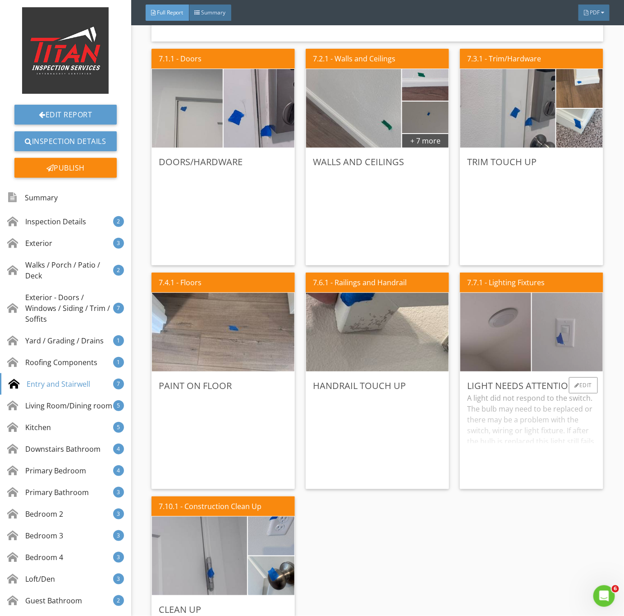
click at [543, 359] on img at bounding box center [568, 332] width 177 height 133
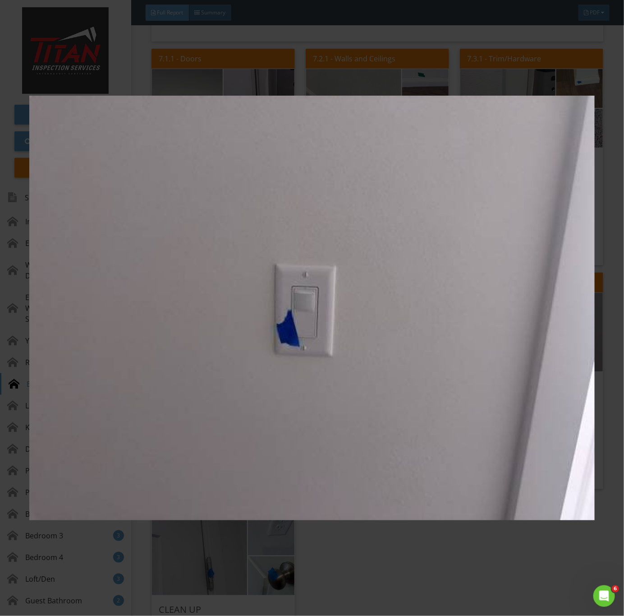
click at [450, 455] on img at bounding box center [312, 308] width 566 height 558
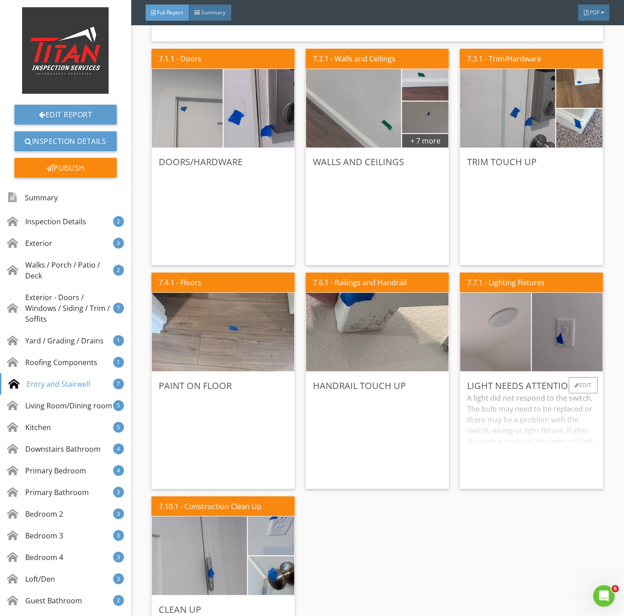
click at [493, 347] on img at bounding box center [496, 332] width 177 height 133
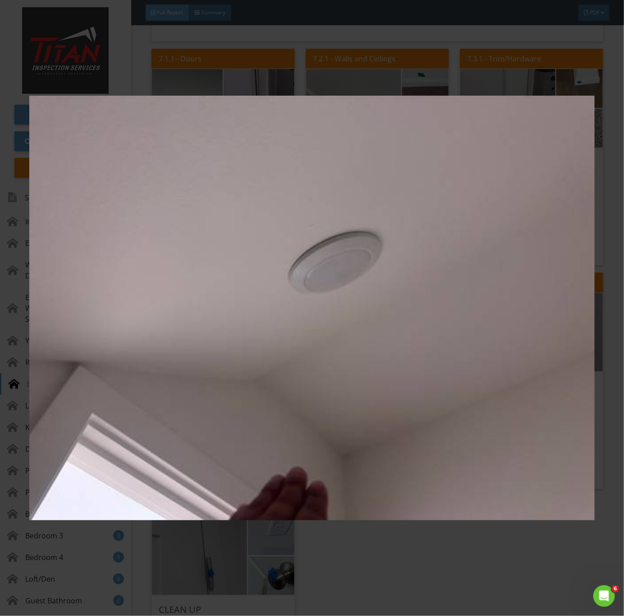
click at [512, 440] on img at bounding box center [312, 308] width 566 height 558
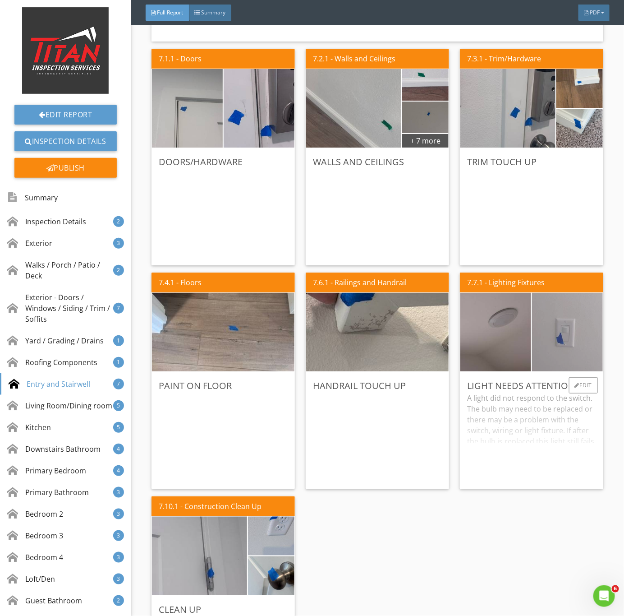
click at [543, 350] on img at bounding box center [568, 332] width 177 height 133
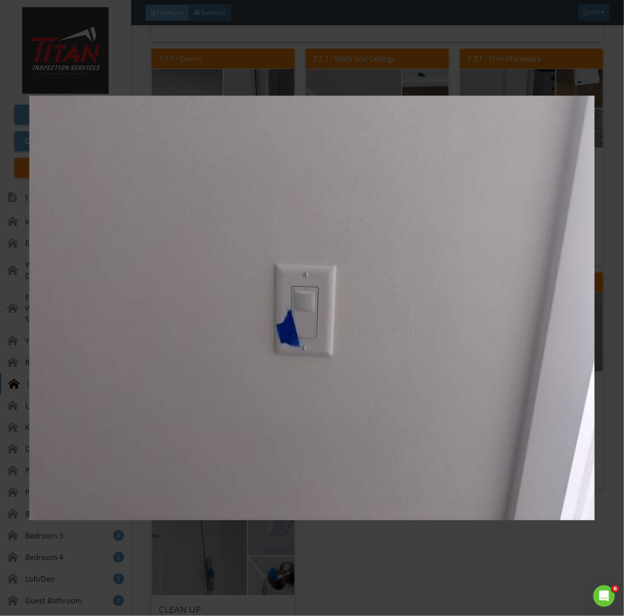
click at [494, 400] on img at bounding box center [312, 308] width 566 height 558
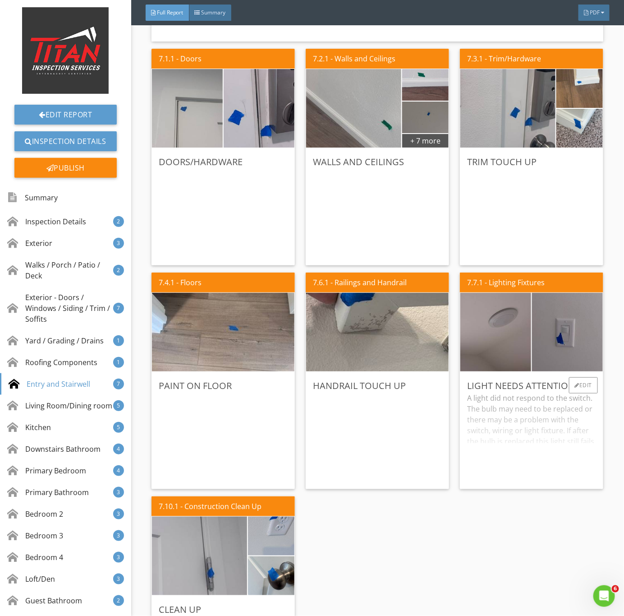
click at [508, 418] on div "A light did not respond to the switch. The bulb may need to be replaced or ther…" at bounding box center [531, 437] width 129 height 89
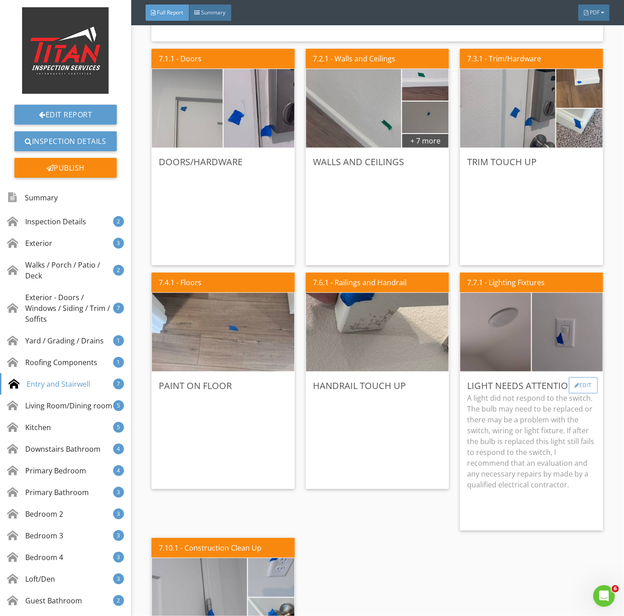
click at [573, 382] on div "Edit" at bounding box center [583, 385] width 29 height 16
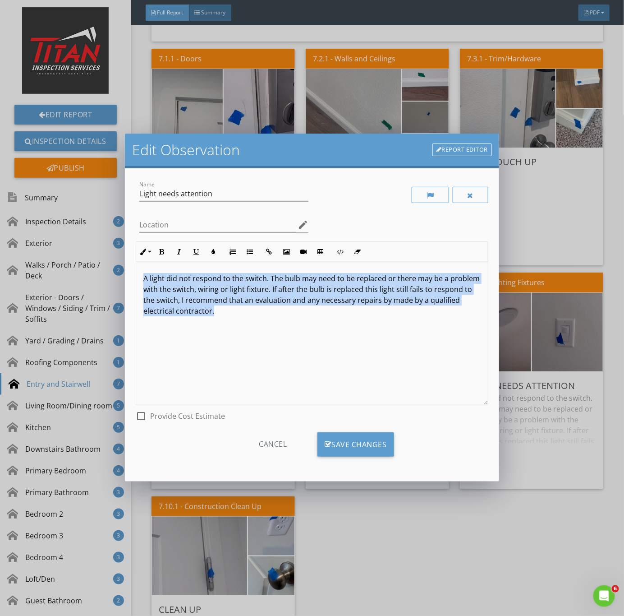
drag, startPoint x: 271, startPoint y: 314, endPoint x: 120, endPoint y: 266, distance: 158.8
click at [120, 266] on div "Edit Observation Report Editor Name Light needs attention Location edit Inline …" at bounding box center [312, 308] width 624 height 616
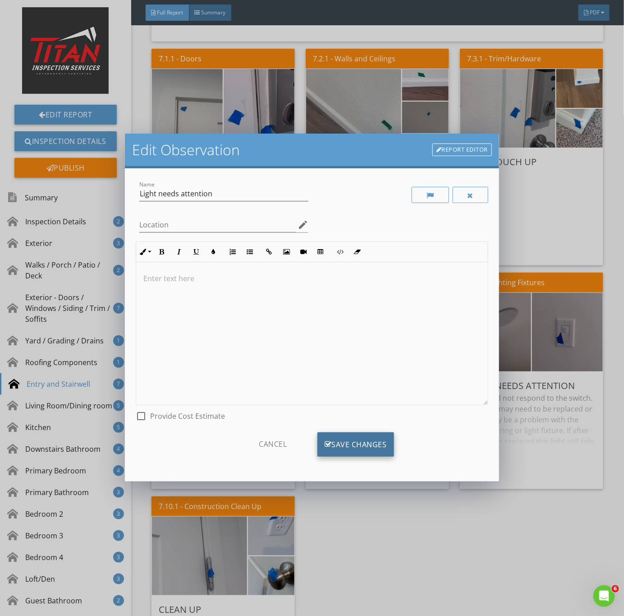
click at [367, 444] on div "Save Changes" at bounding box center [356, 444] width 77 height 24
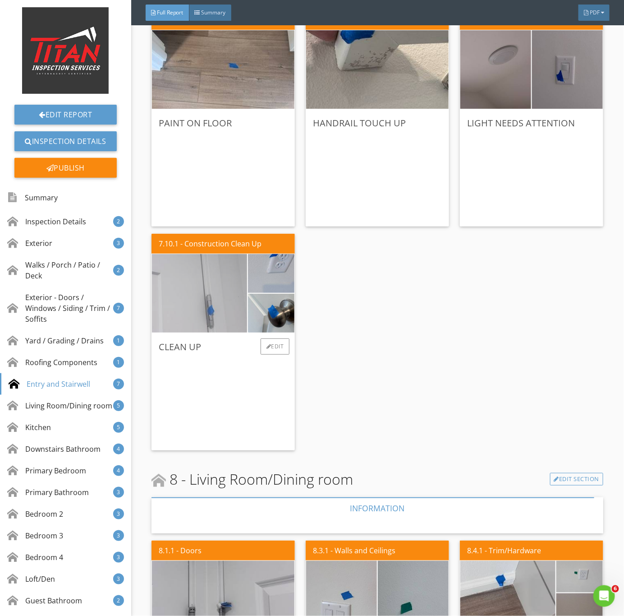
scroll to position [2910, 0]
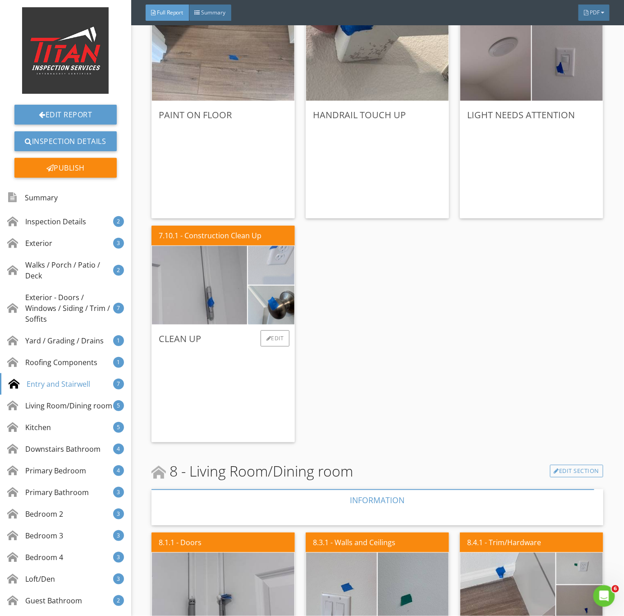
click at [271, 269] on img at bounding box center [271, 266] width 116 height 88
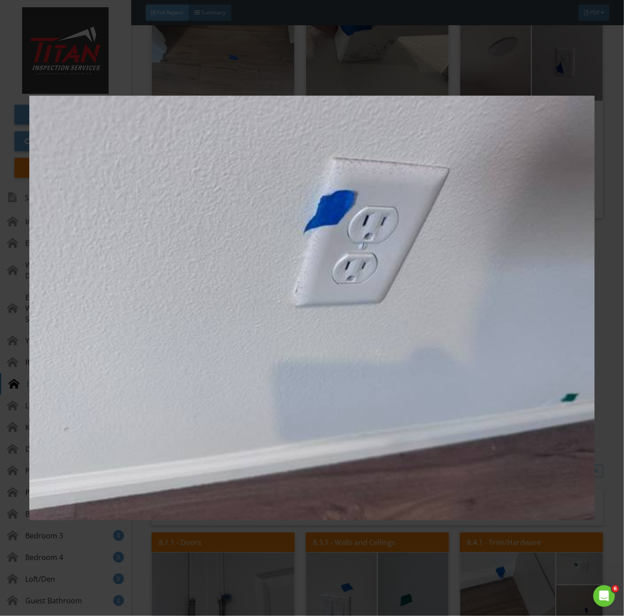
click at [242, 368] on img at bounding box center [312, 308] width 566 height 558
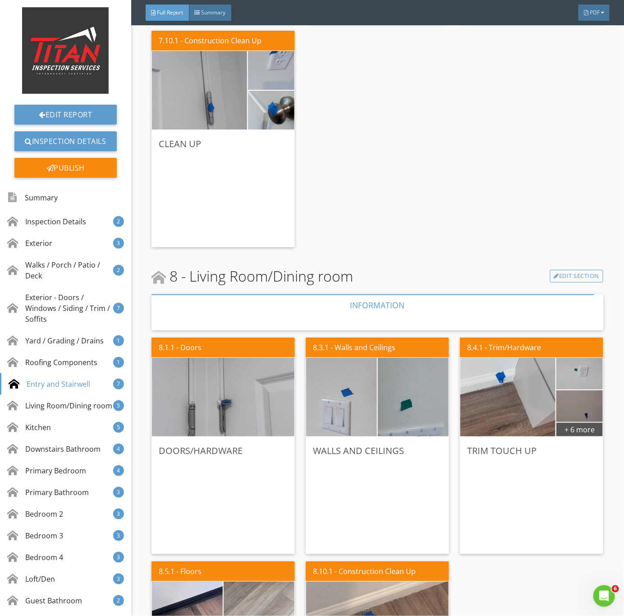
scroll to position [3181, 0]
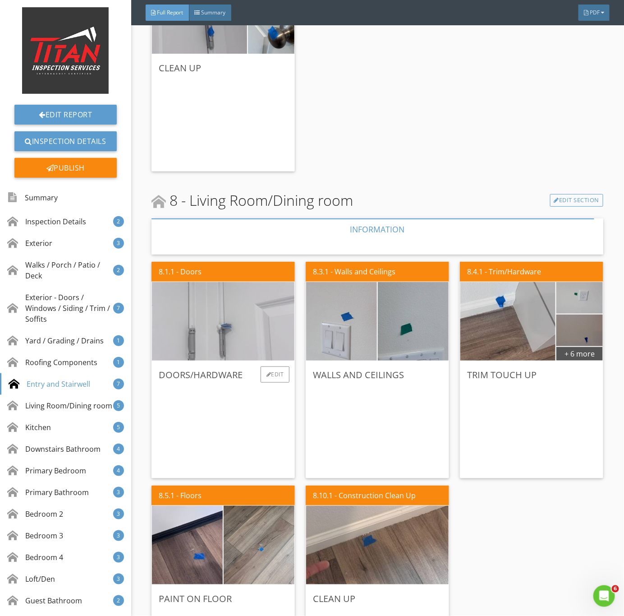
click at [217, 342] on img at bounding box center [223, 321] width 262 height 196
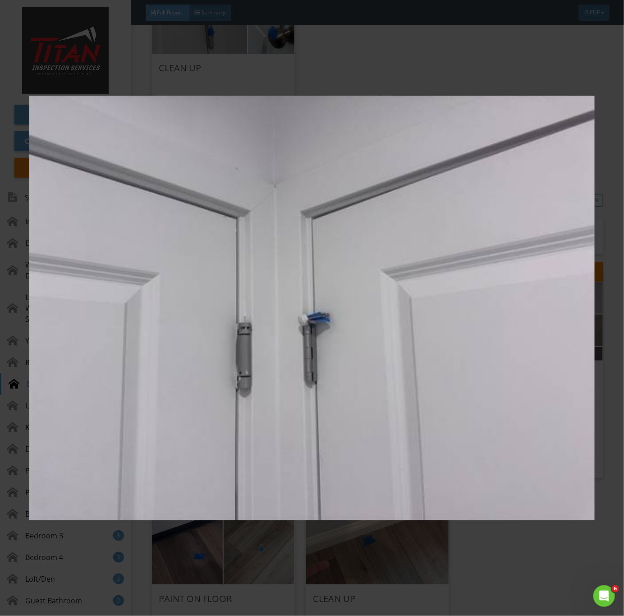
click at [218, 401] on img at bounding box center [312, 308] width 566 height 558
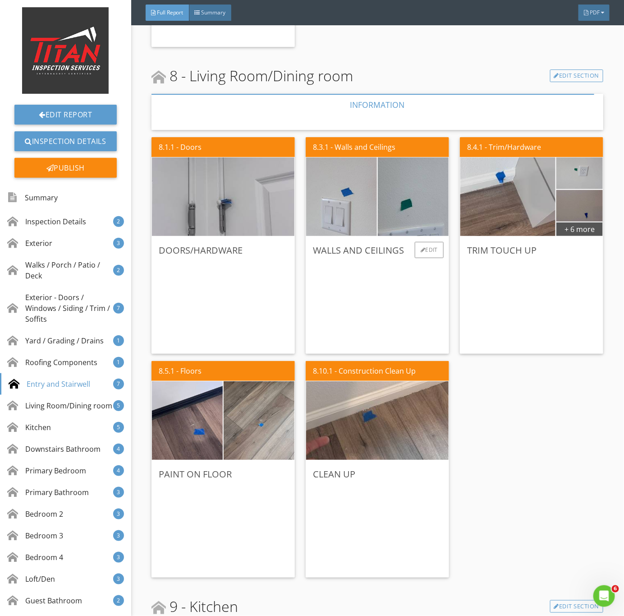
scroll to position [3316, 0]
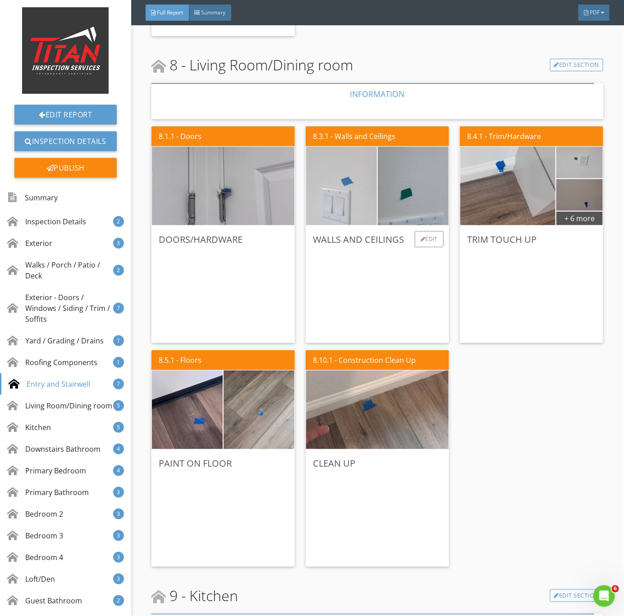
click at [344, 176] on img at bounding box center [341, 186] width 177 height 133
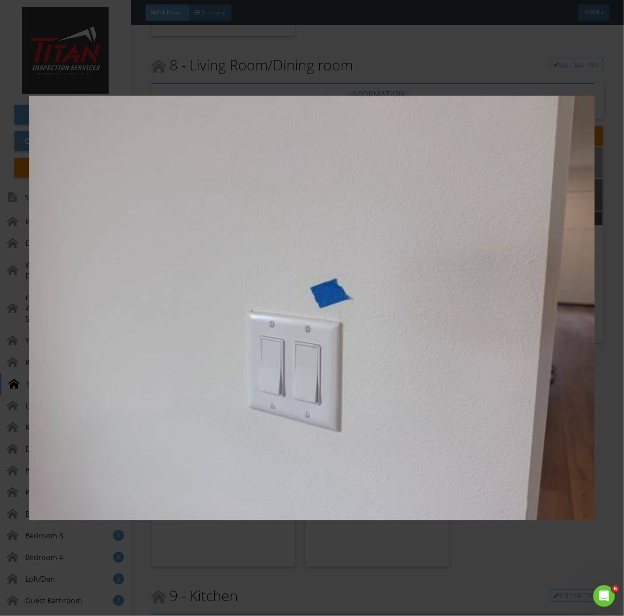
click at [439, 388] on img at bounding box center [312, 308] width 566 height 558
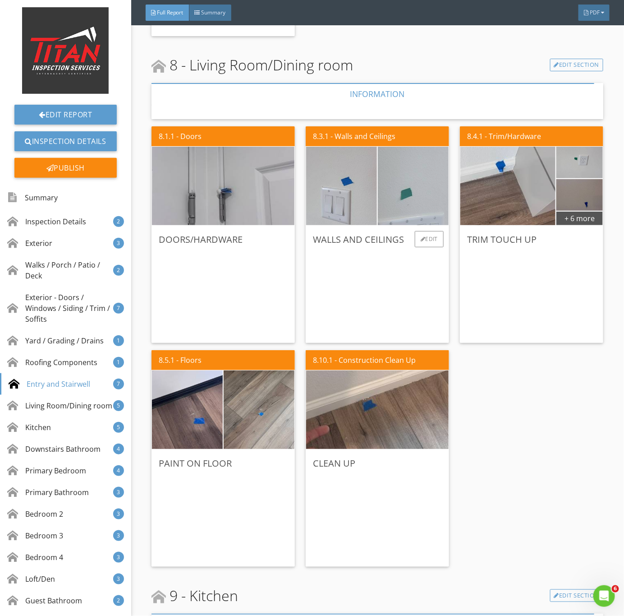
click at [406, 177] on img at bounding box center [413, 186] width 177 height 133
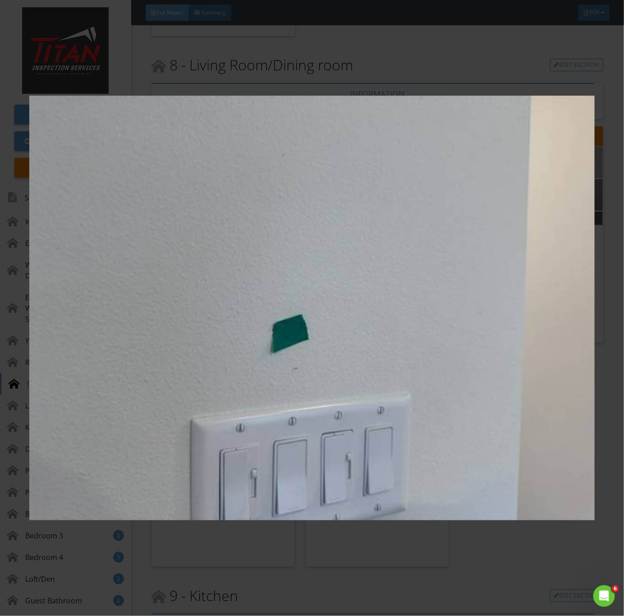
click at [435, 361] on img at bounding box center [312, 308] width 566 height 558
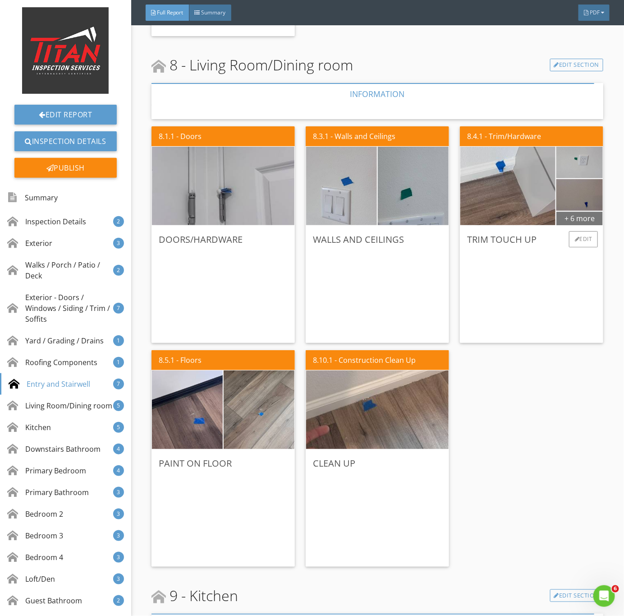
click at [558, 215] on div "+ 6 more" at bounding box center [580, 218] width 46 height 14
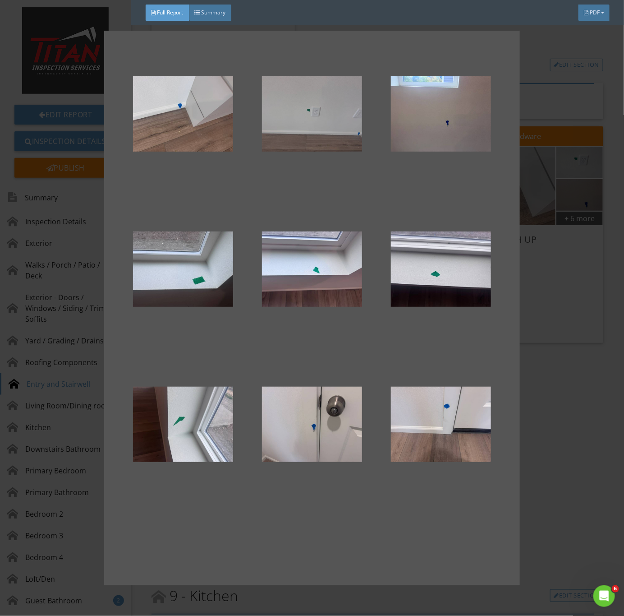
click at [322, 131] on div at bounding box center [312, 114] width 100 height 108
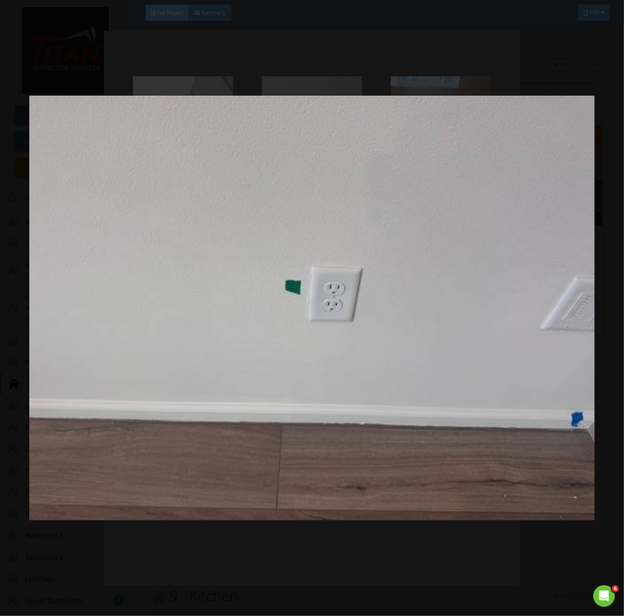
click at [379, 417] on img at bounding box center [312, 308] width 566 height 558
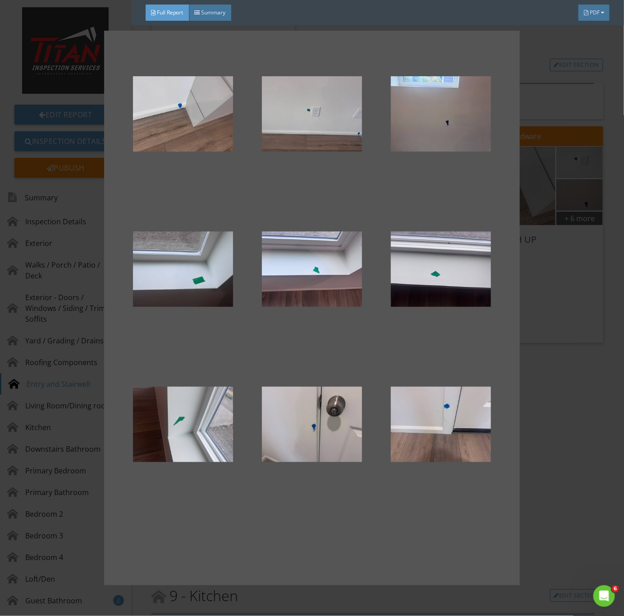
click at [545, 418] on div at bounding box center [312, 308] width 624 height 616
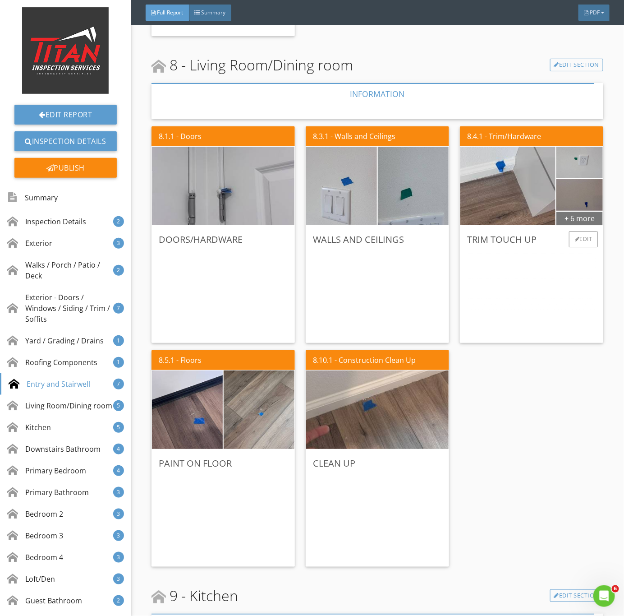
click at [571, 223] on div "+ 6 more" at bounding box center [580, 218] width 46 height 14
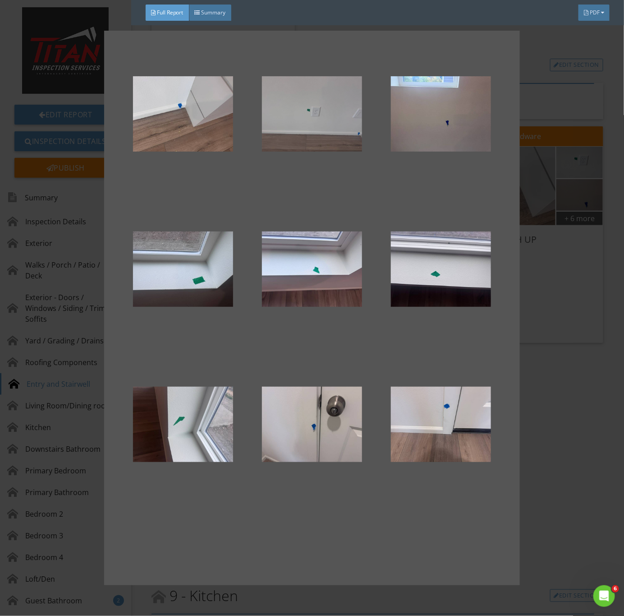
click at [304, 113] on div at bounding box center [312, 114] width 100 height 108
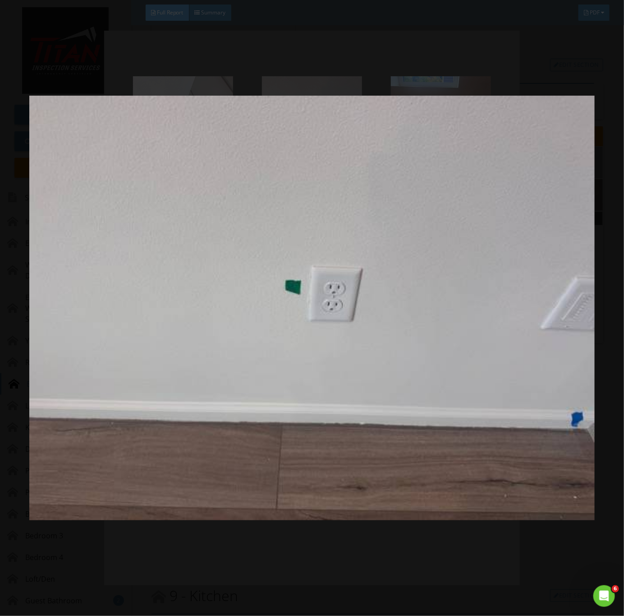
click at [462, 424] on img at bounding box center [312, 308] width 566 height 558
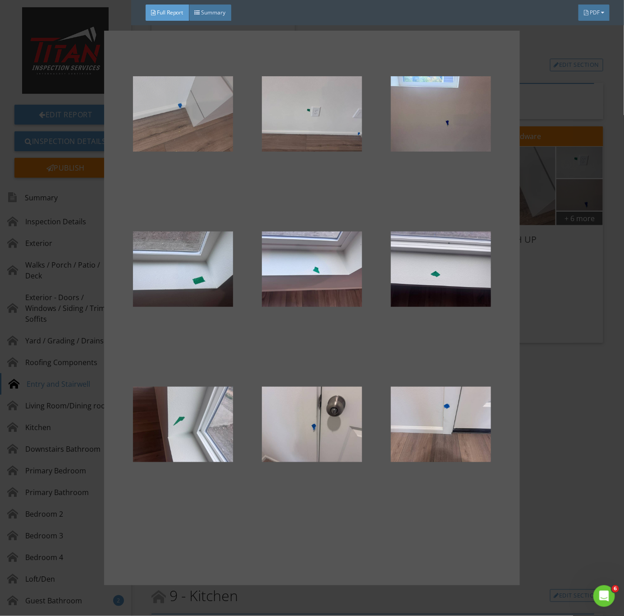
click at [202, 127] on div at bounding box center [183, 114] width 100 height 108
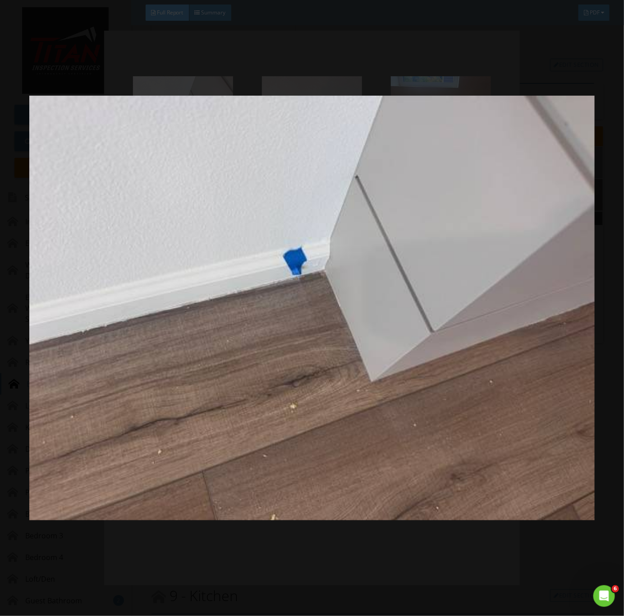
click at [401, 382] on img at bounding box center [312, 308] width 566 height 558
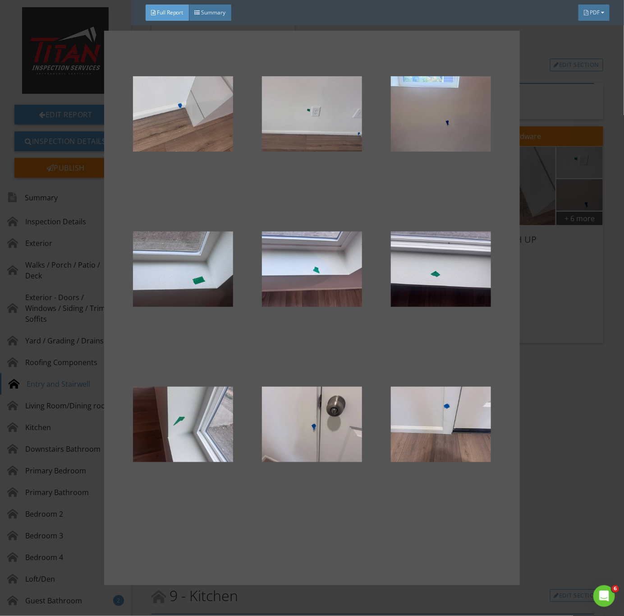
click at [557, 447] on div at bounding box center [312, 308] width 624 height 616
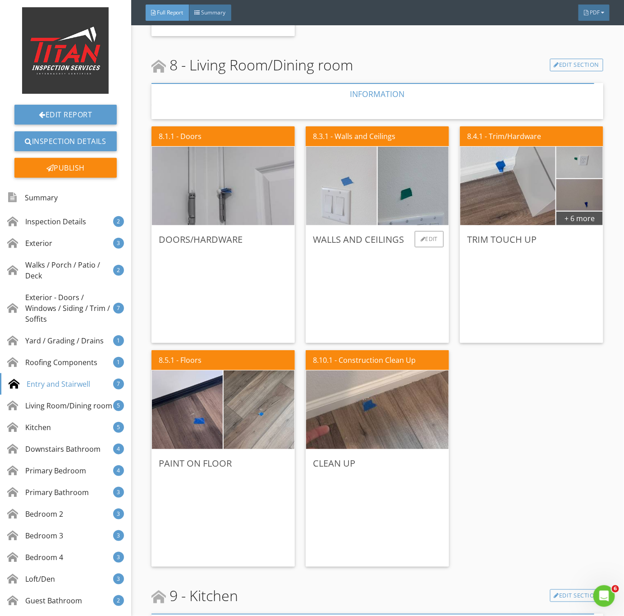
click at [332, 189] on img at bounding box center [341, 186] width 177 height 133
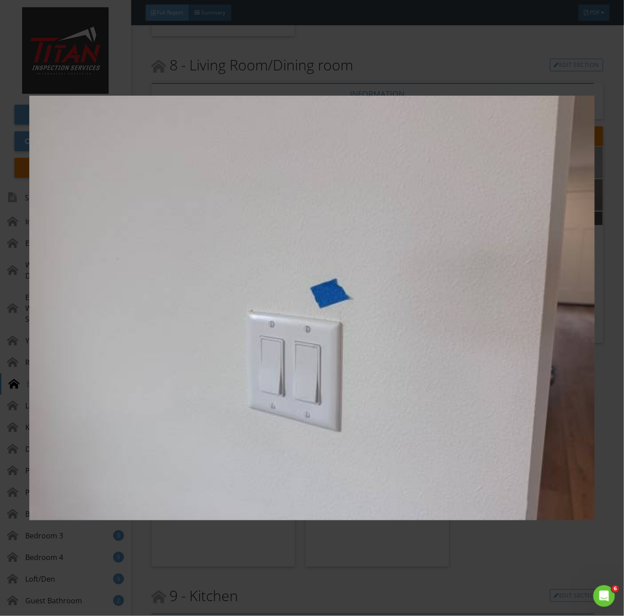
click at [501, 346] on img at bounding box center [312, 308] width 566 height 558
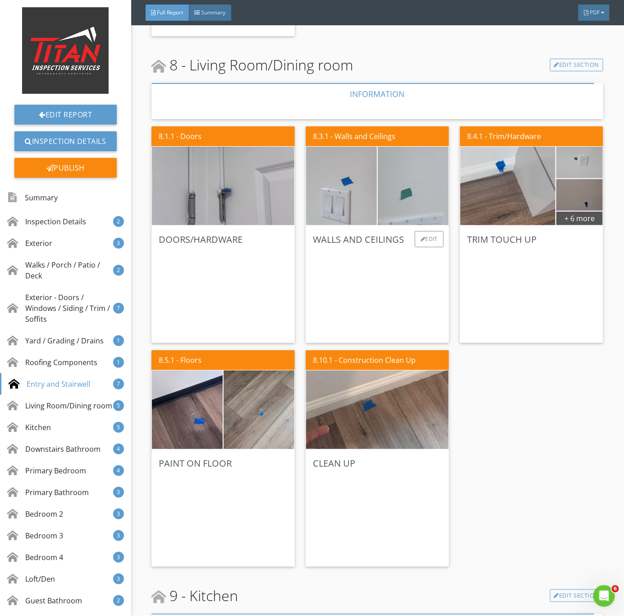
click at [407, 203] on img at bounding box center [413, 186] width 177 height 133
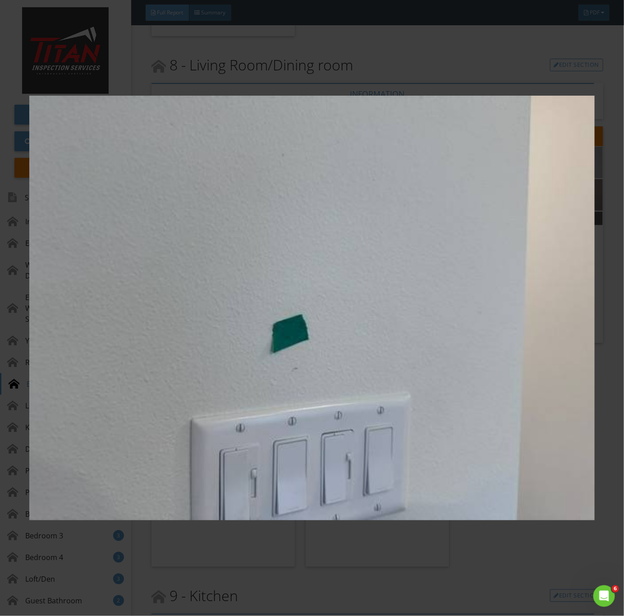
click at [488, 402] on img at bounding box center [312, 308] width 566 height 558
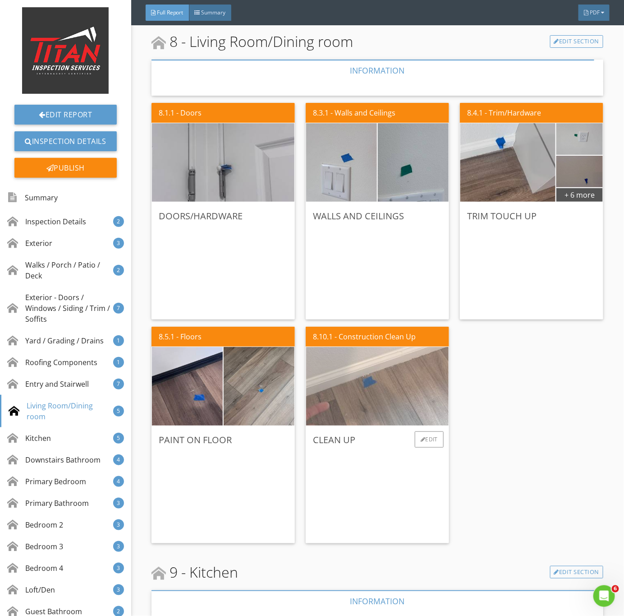
scroll to position [3384, 0]
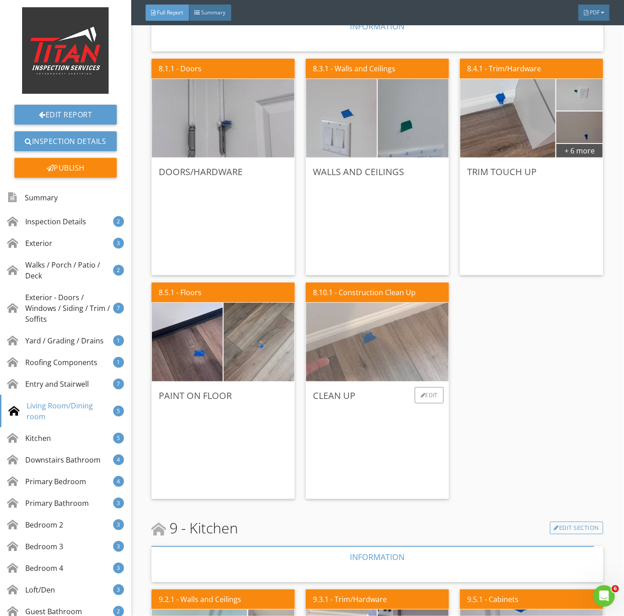
click at [370, 340] on img at bounding box center [378, 342] width 262 height 196
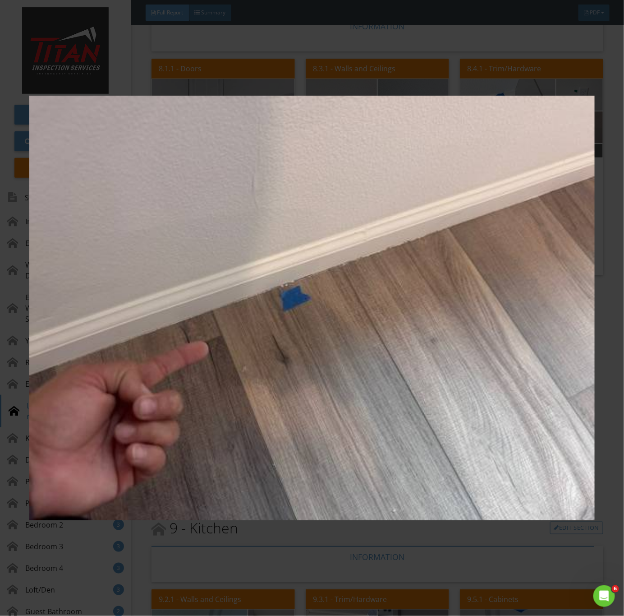
click at [394, 405] on img at bounding box center [312, 308] width 566 height 558
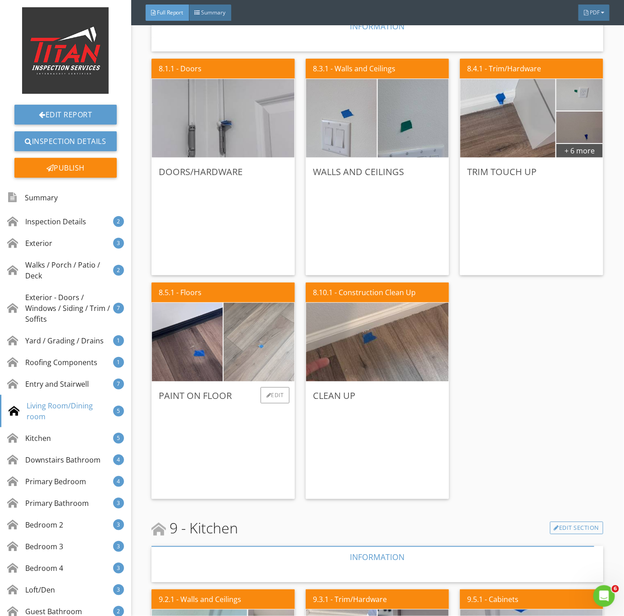
click at [245, 346] on img at bounding box center [259, 342] width 177 height 133
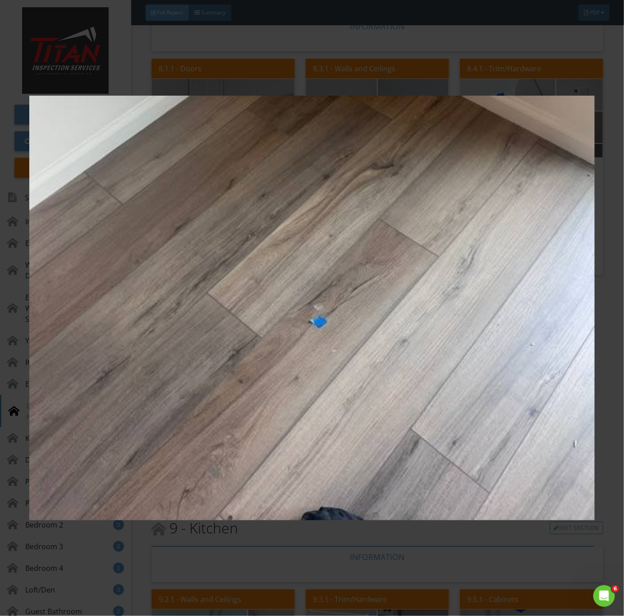
click at [363, 389] on img at bounding box center [312, 308] width 566 height 558
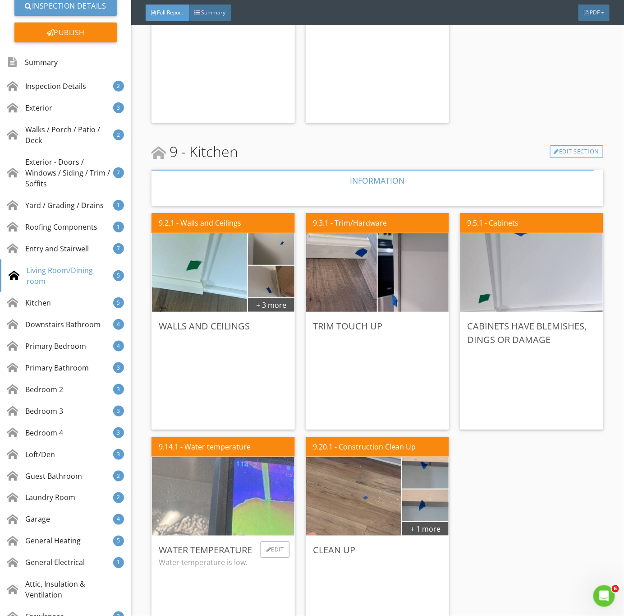
scroll to position [3790, 0]
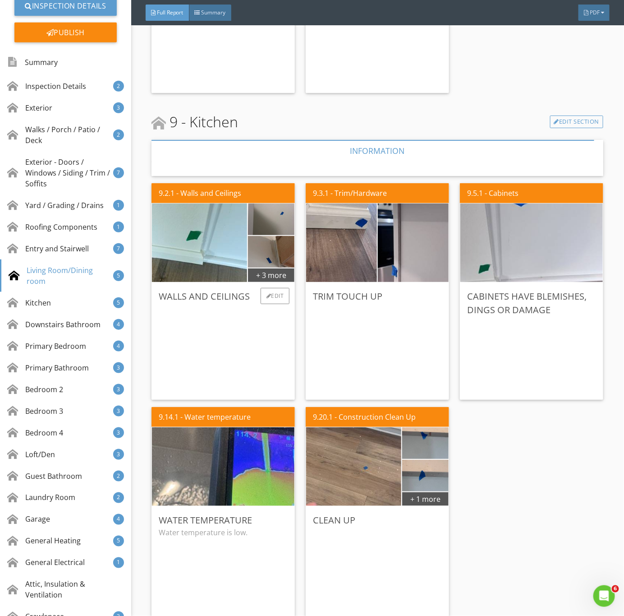
click at [262, 282] on div "Walls and Ceilings Edit" at bounding box center [223, 340] width 143 height 117
click at [270, 274] on div "+ 3 more" at bounding box center [271, 275] width 46 height 14
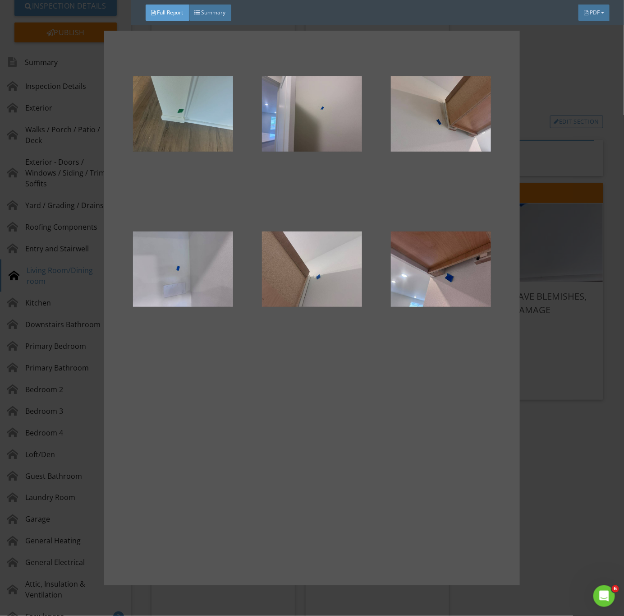
click at [149, 110] on div at bounding box center [183, 114] width 100 height 108
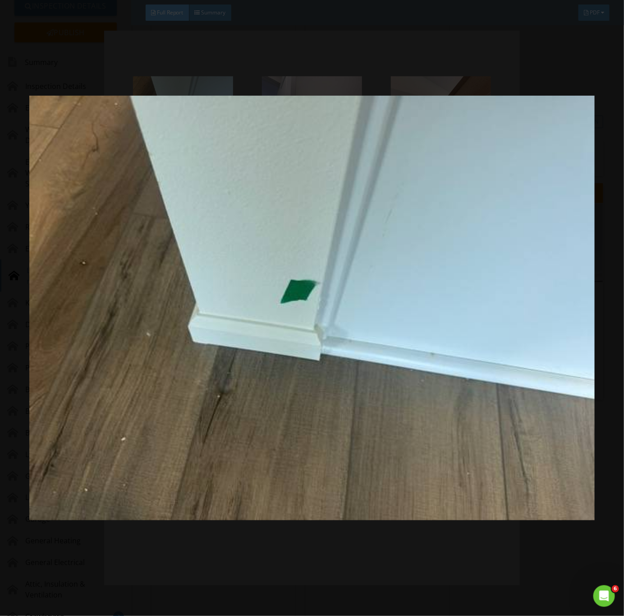
click at [536, 378] on img at bounding box center [312, 308] width 566 height 558
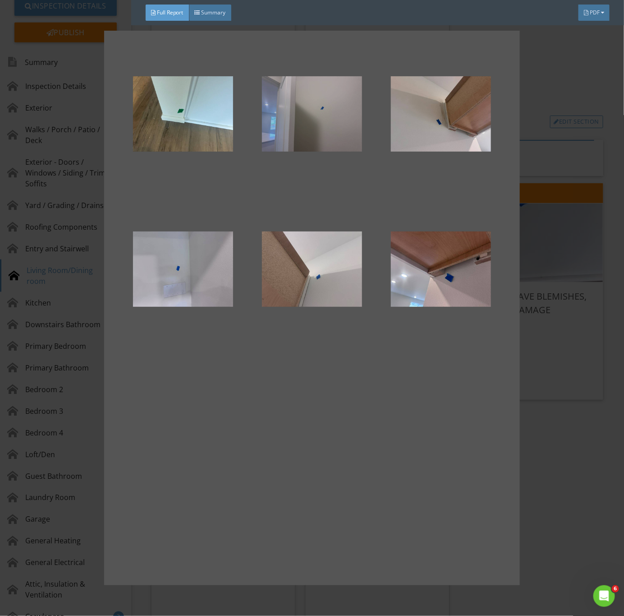
click at [350, 128] on div at bounding box center [312, 114] width 100 height 108
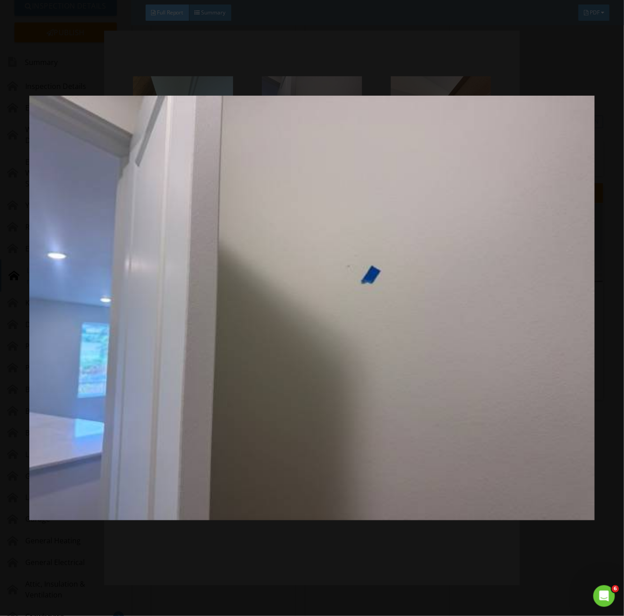
click at [373, 463] on img at bounding box center [312, 308] width 566 height 558
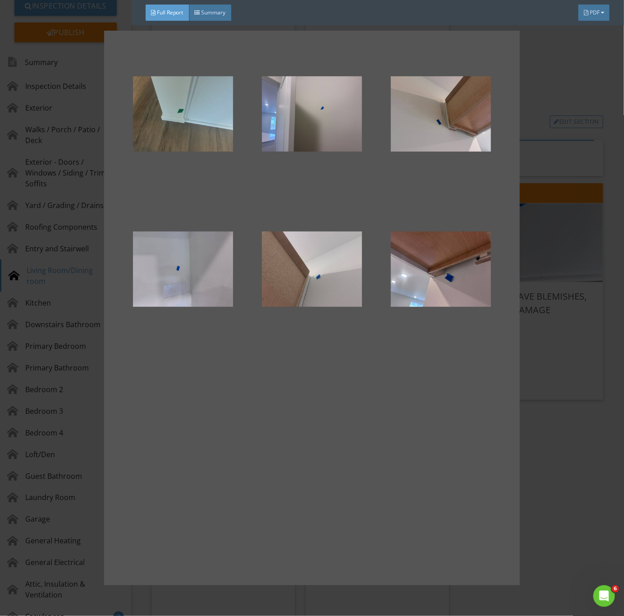
click at [200, 108] on div at bounding box center [183, 114] width 100 height 108
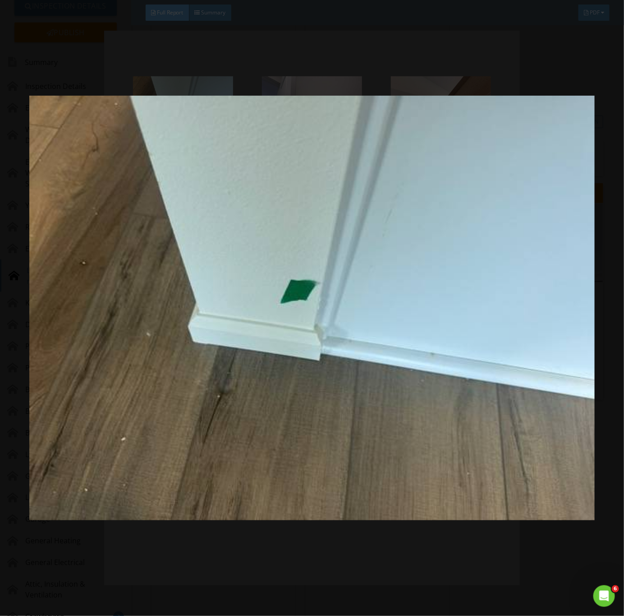
click at [323, 423] on img at bounding box center [312, 308] width 566 height 558
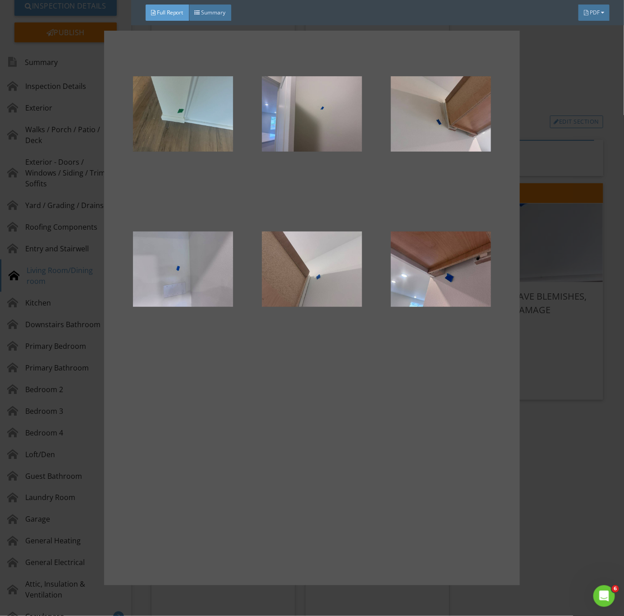
click at [193, 128] on div at bounding box center [183, 114] width 100 height 108
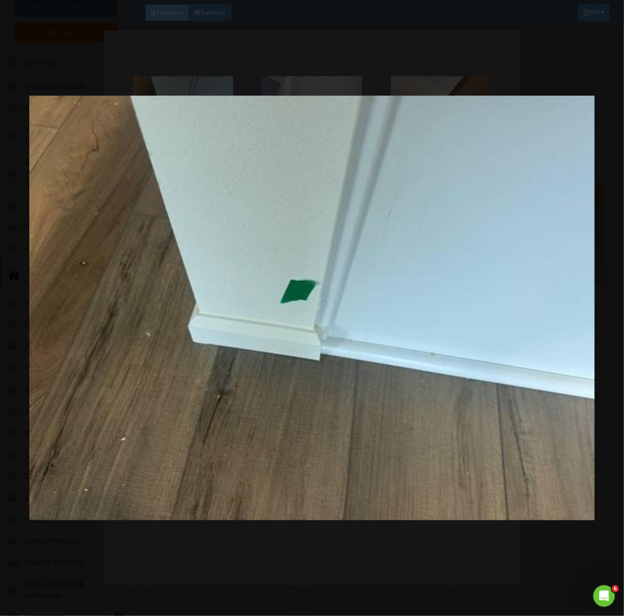
click at [428, 374] on img at bounding box center [312, 308] width 566 height 558
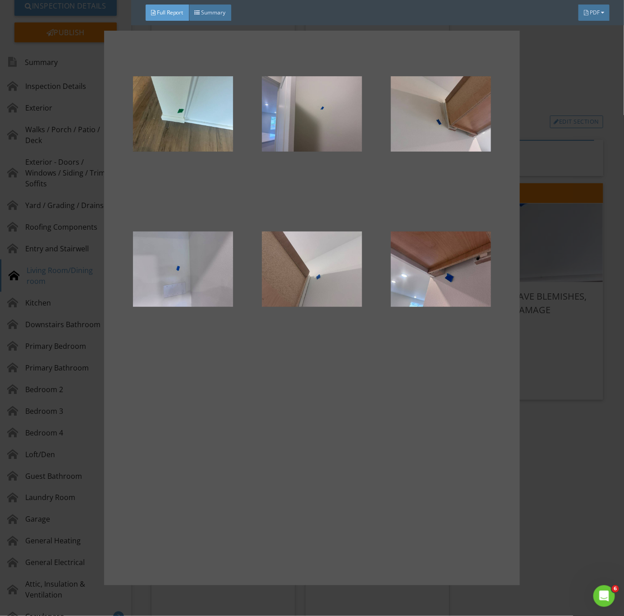
click at [544, 380] on div at bounding box center [312, 308] width 624 height 616
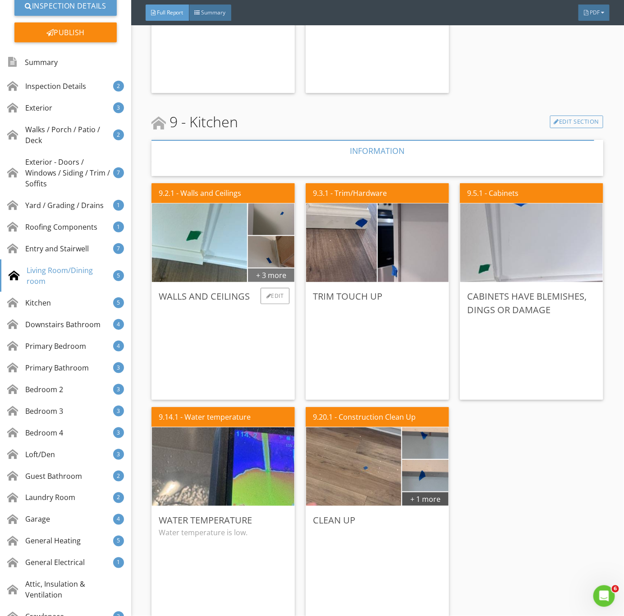
click at [269, 277] on div "+ 3 more" at bounding box center [271, 275] width 46 height 14
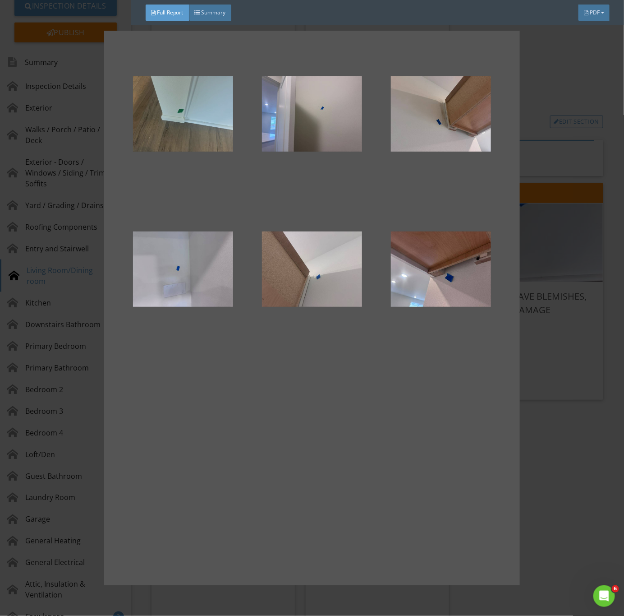
click at [203, 100] on div at bounding box center [183, 114] width 100 height 108
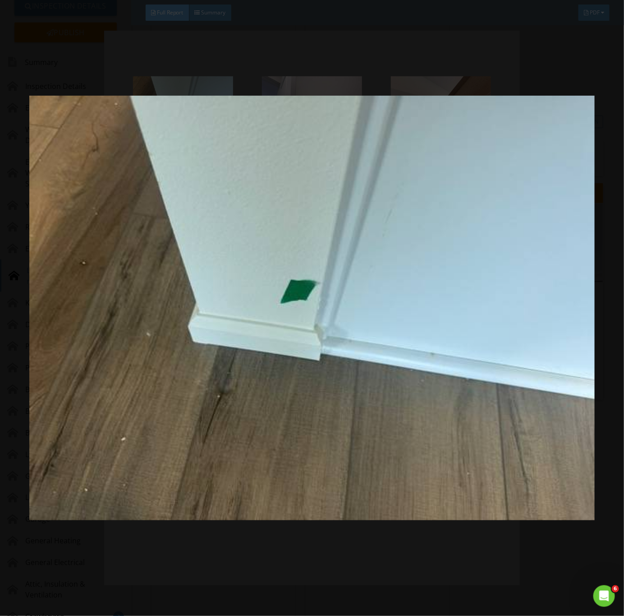
click at [474, 565] on img at bounding box center [312, 308] width 566 height 558
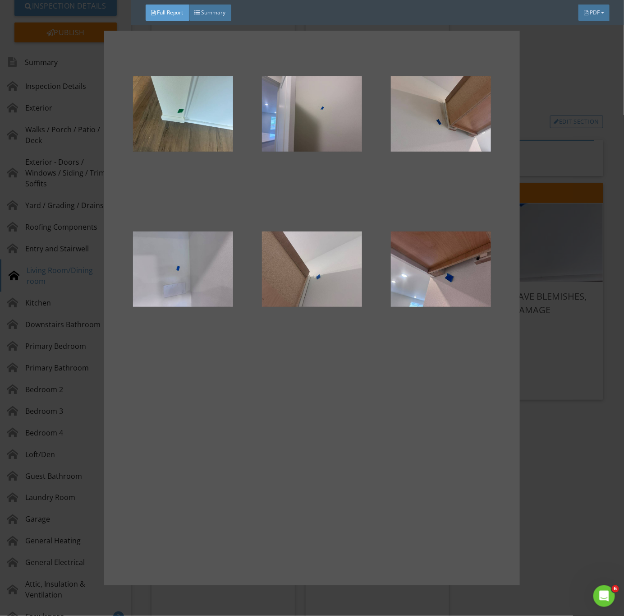
click at [564, 432] on div at bounding box center [312, 308] width 624 height 616
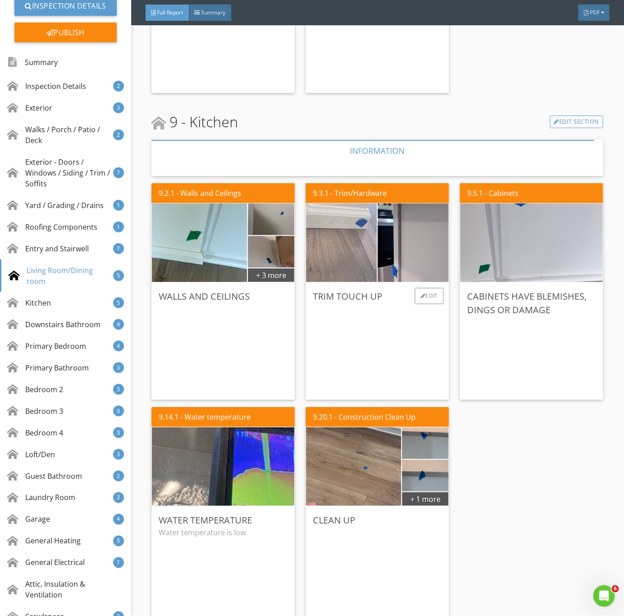
click at [334, 262] on img at bounding box center [341, 242] width 177 height 133
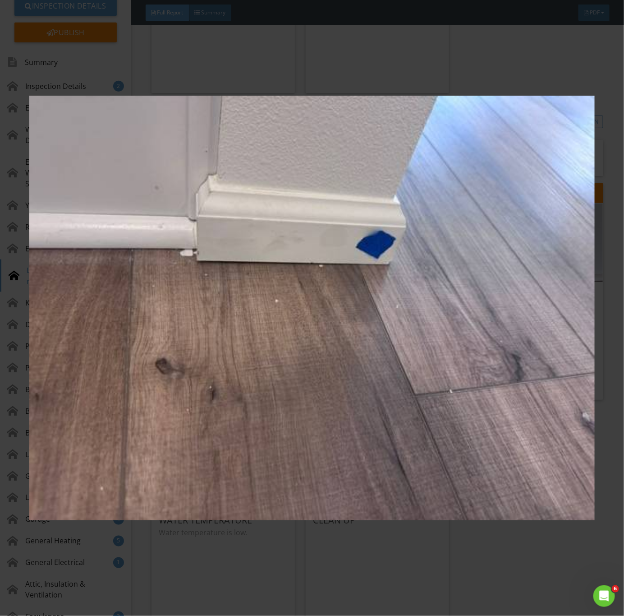
click at [413, 287] on img at bounding box center [312, 308] width 566 height 558
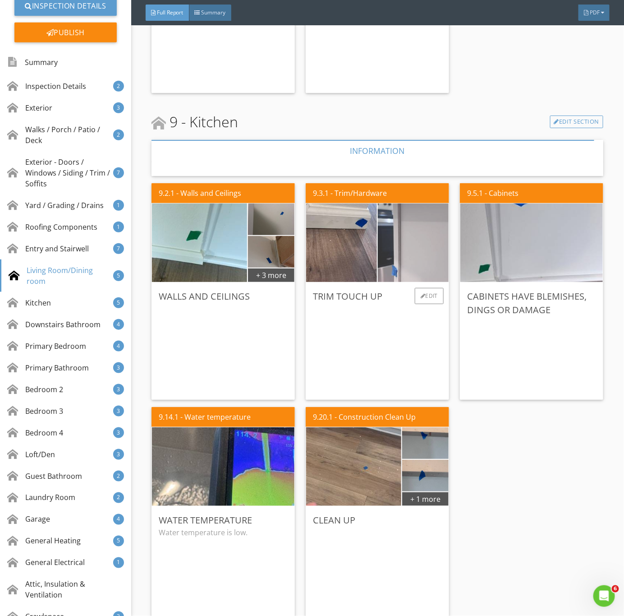
click at [407, 252] on img at bounding box center [413, 242] width 177 height 133
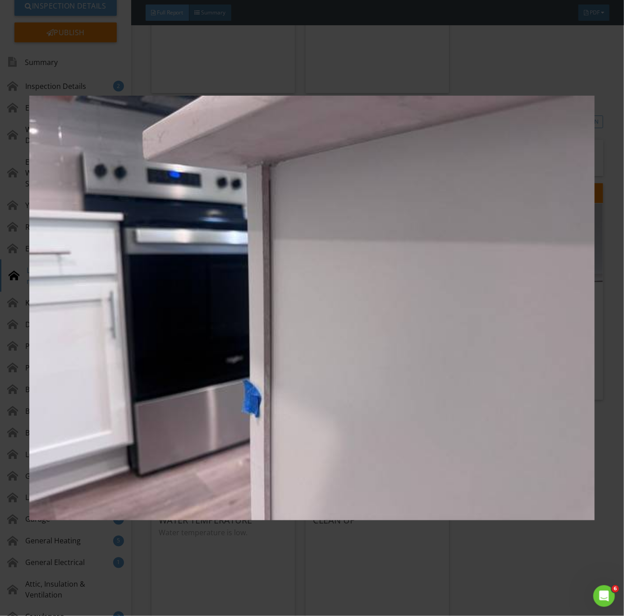
click at [427, 337] on img at bounding box center [312, 308] width 566 height 558
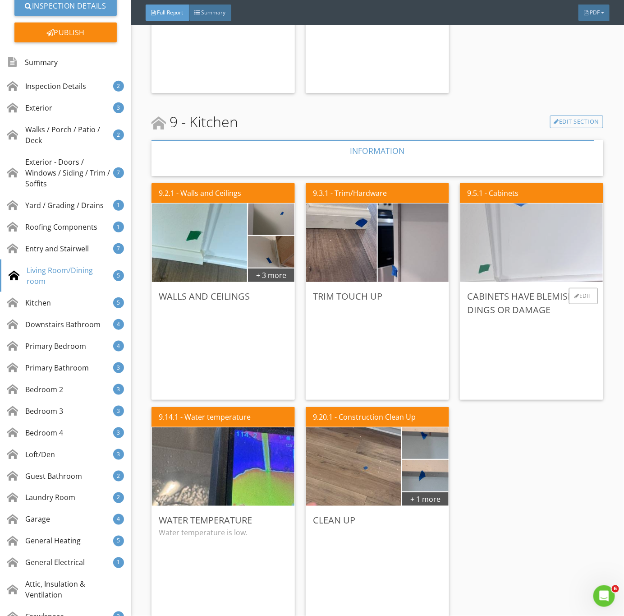
click at [497, 263] on img at bounding box center [532, 243] width 262 height 196
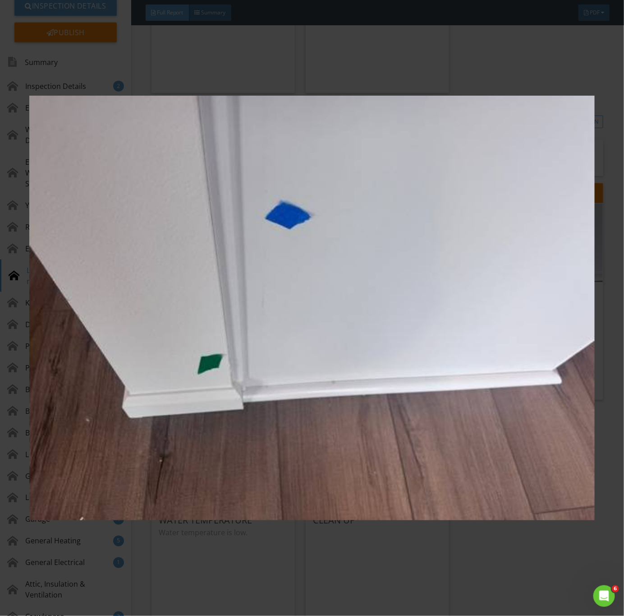
click at [595, 546] on img at bounding box center [312, 308] width 566 height 558
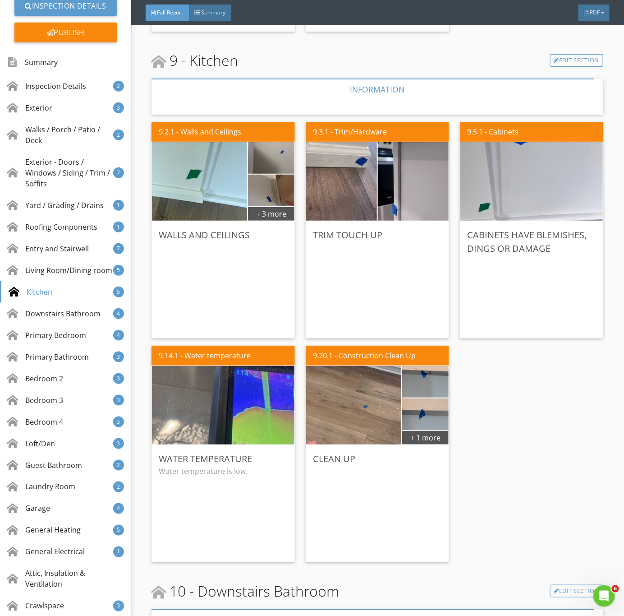
scroll to position [3925, 0]
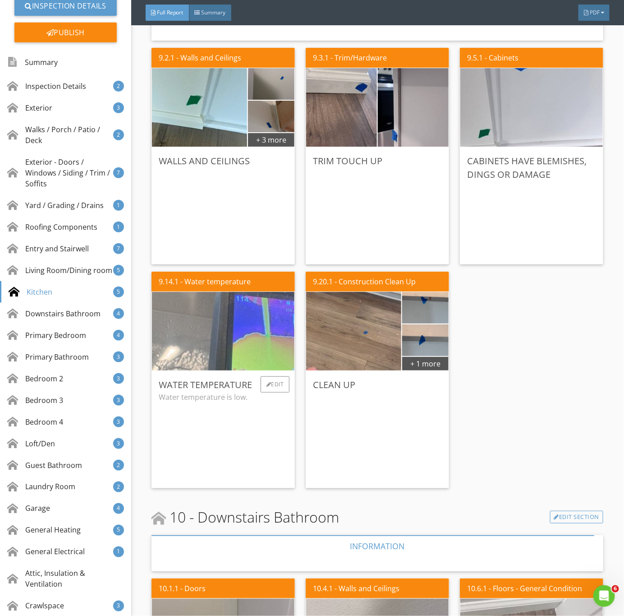
click at [229, 352] on img at bounding box center [223, 331] width 262 height 196
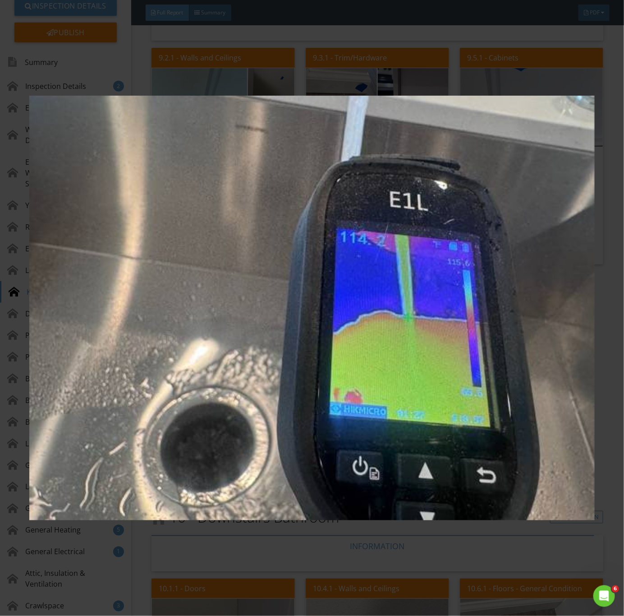
click at [280, 428] on img at bounding box center [312, 308] width 566 height 558
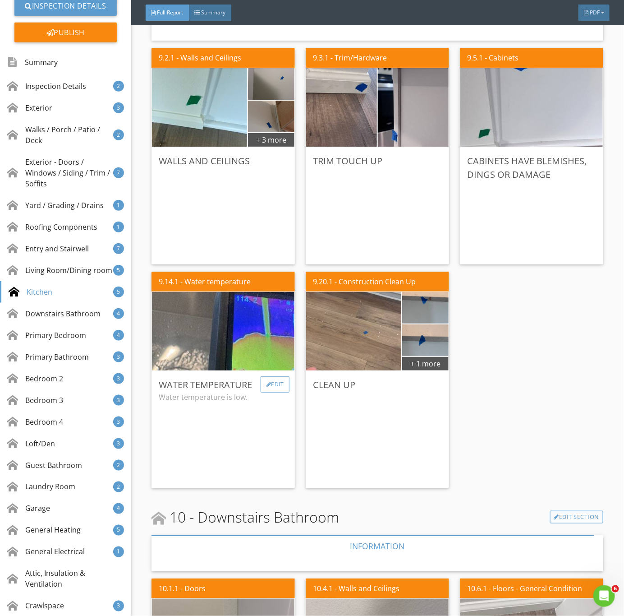
click at [275, 388] on div "Edit" at bounding box center [275, 384] width 29 height 16
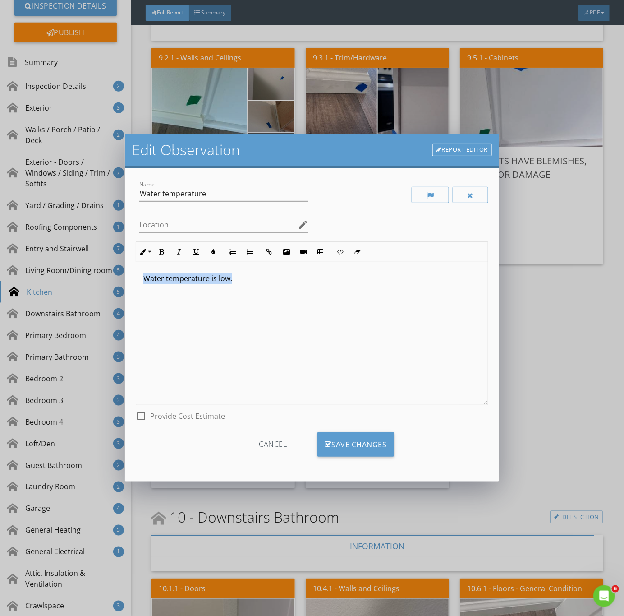
drag, startPoint x: 194, startPoint y: 281, endPoint x: 58, endPoint y: 275, distance: 135.9
click at [58, 275] on div "Edit Observation Report Editor Name Water temperature Location edit Inline Styl…" at bounding box center [312, 308] width 624 height 616
click at [342, 444] on div "Save Changes" at bounding box center [356, 444] width 77 height 24
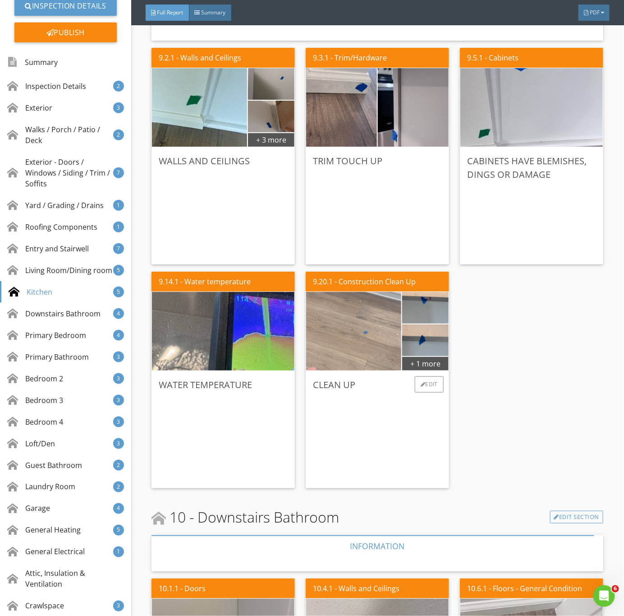
click at [363, 328] on img at bounding box center [354, 331] width 238 height 178
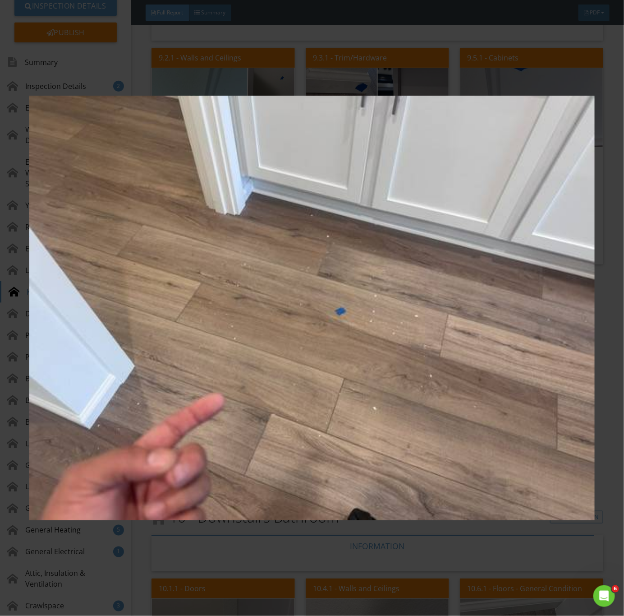
click at [391, 369] on img at bounding box center [312, 308] width 566 height 558
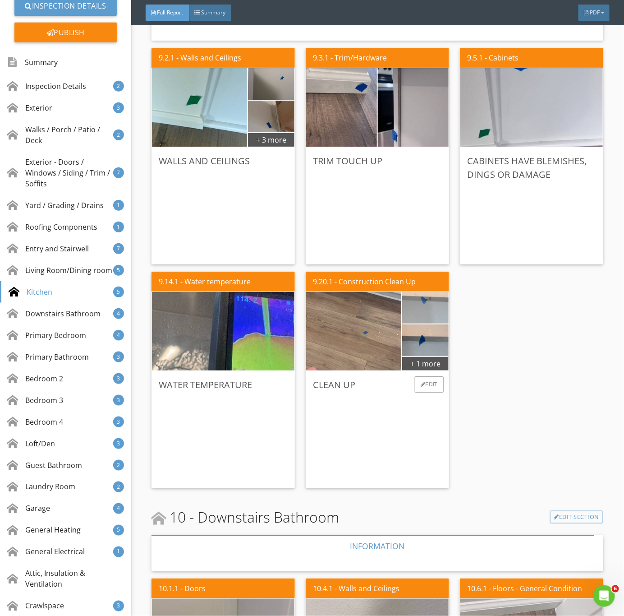
click at [415, 317] on img at bounding box center [425, 307] width 105 height 79
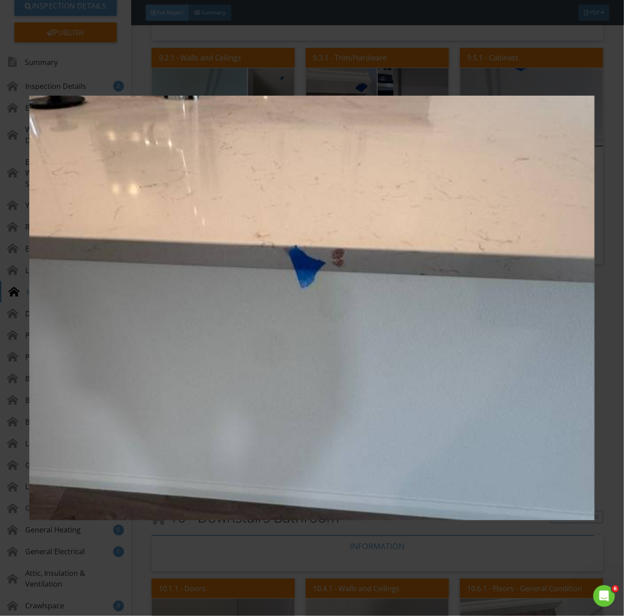
click at [413, 351] on img at bounding box center [312, 308] width 566 height 558
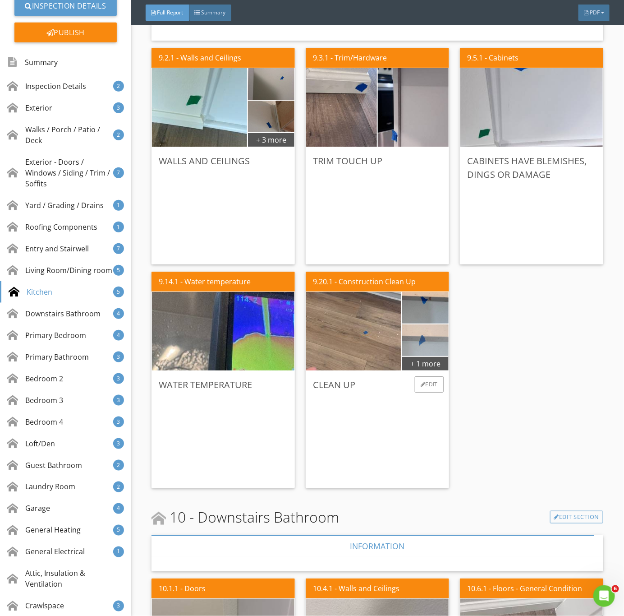
click at [414, 331] on img at bounding box center [425, 340] width 105 height 79
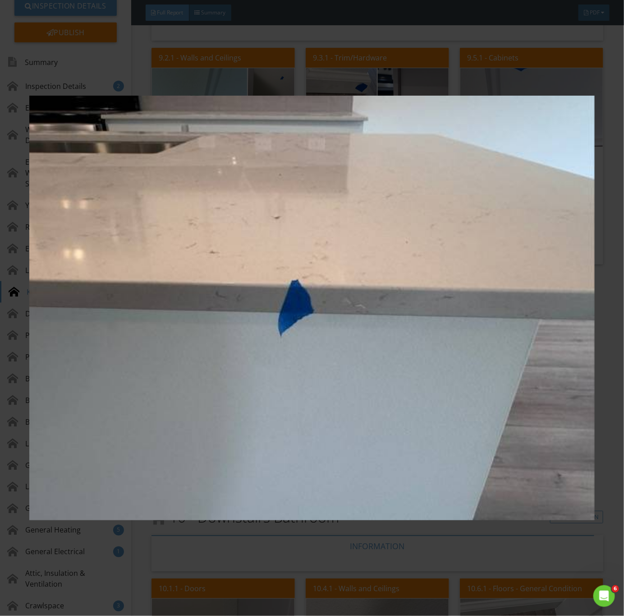
click at [415, 363] on img at bounding box center [312, 308] width 566 height 558
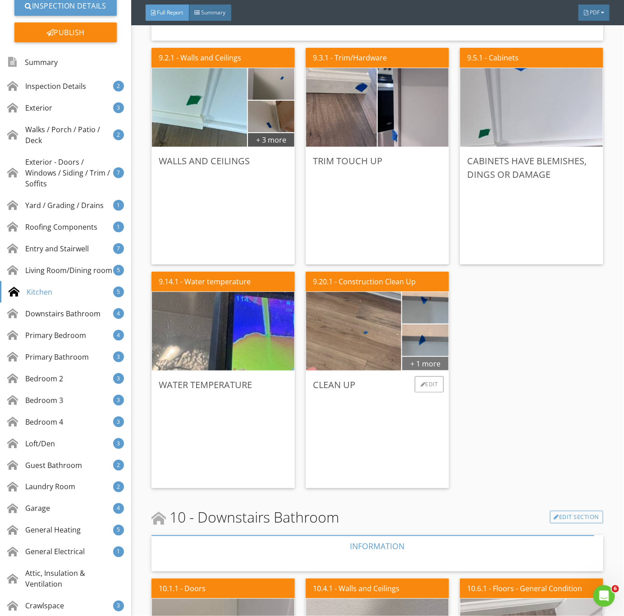
click at [415, 363] on div "+ 1 more" at bounding box center [425, 363] width 46 height 14
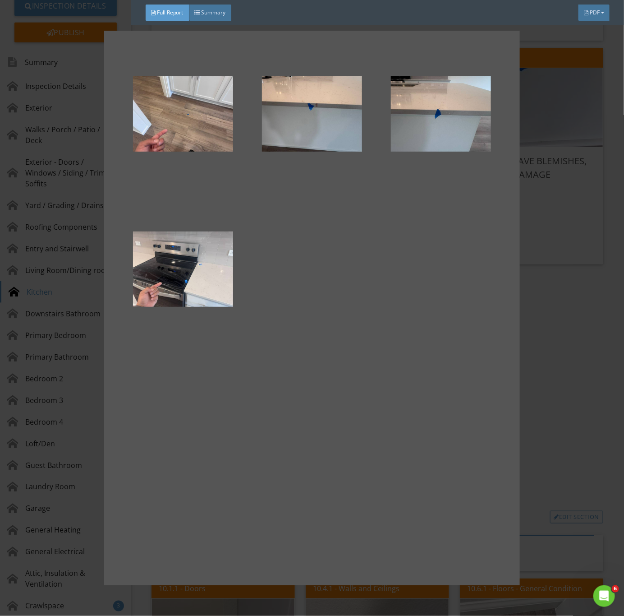
click at [540, 381] on div at bounding box center [312, 308] width 624 height 616
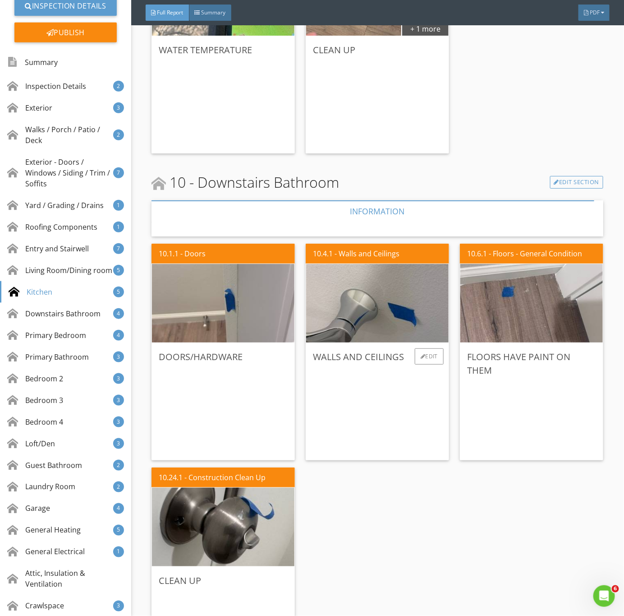
scroll to position [4264, 0]
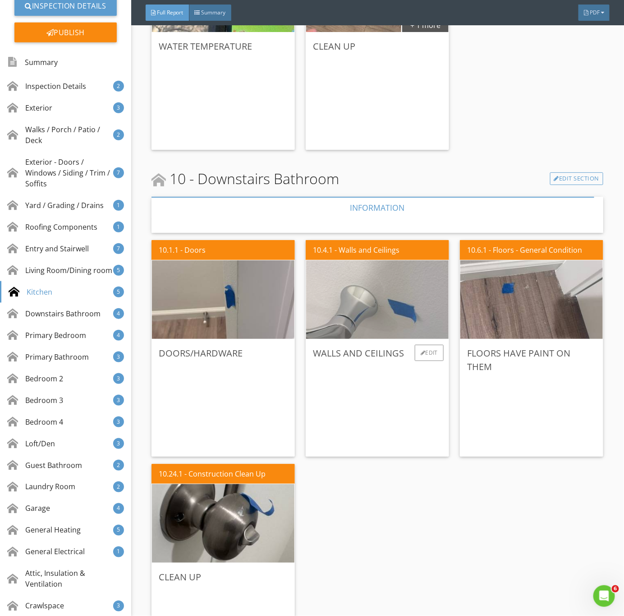
click at [408, 318] on img at bounding box center [378, 300] width 262 height 196
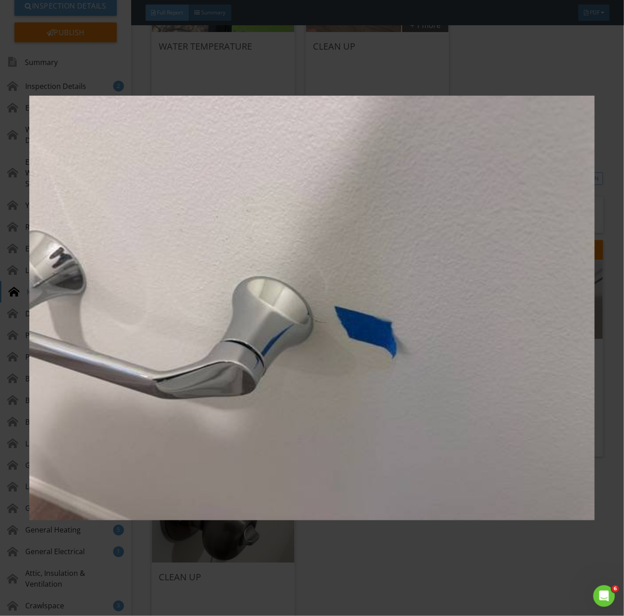
click at [409, 368] on img at bounding box center [312, 308] width 566 height 558
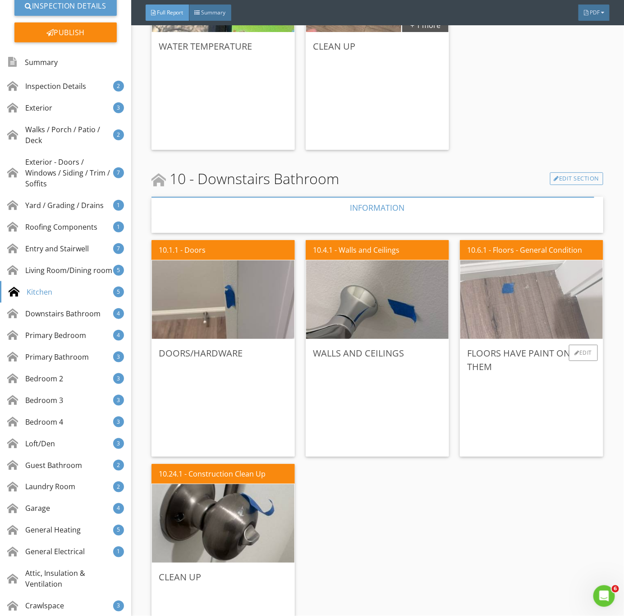
click at [528, 319] on img at bounding box center [532, 300] width 262 height 196
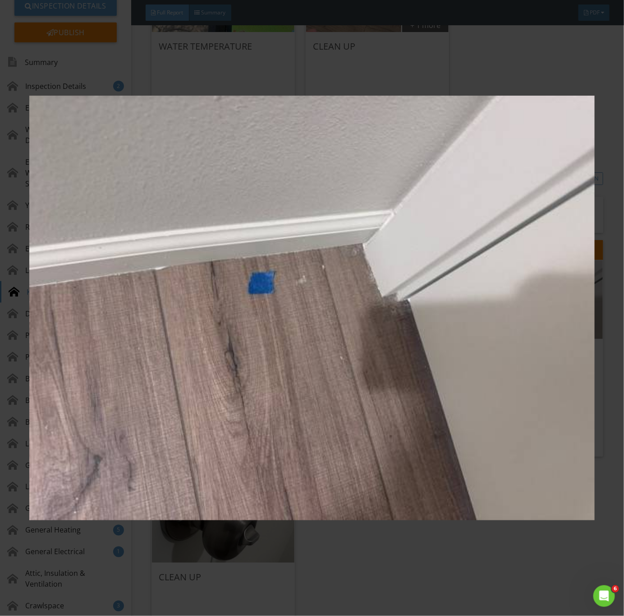
click at [414, 399] on img at bounding box center [312, 308] width 566 height 558
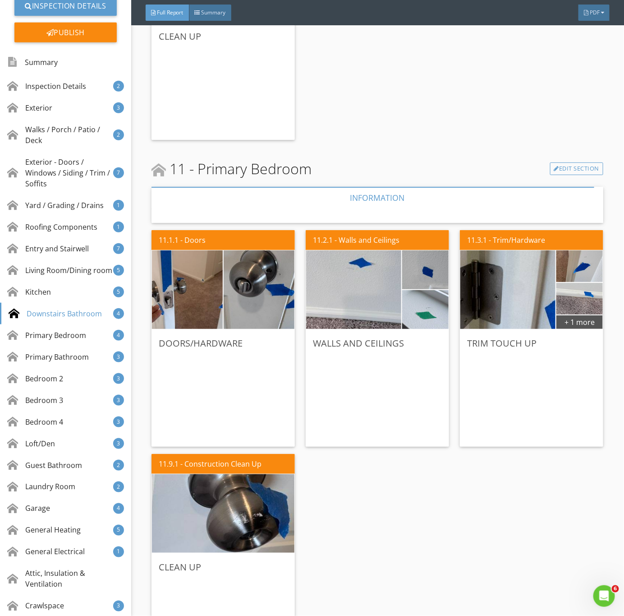
scroll to position [4805, 0]
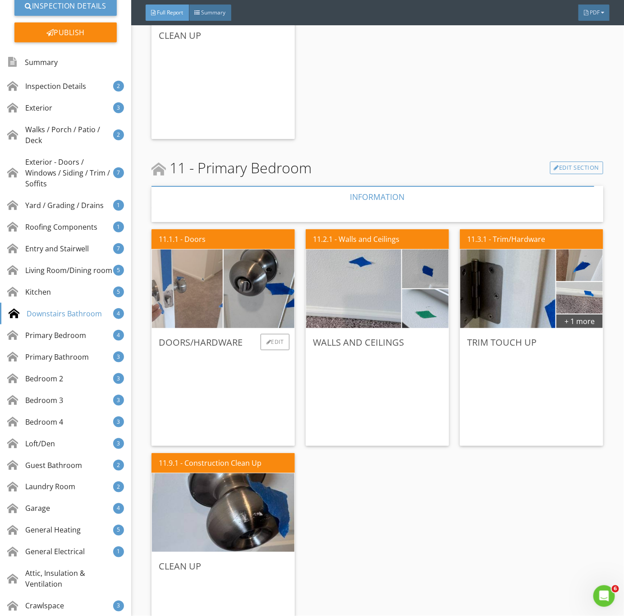
click at [194, 302] on img at bounding box center [187, 288] width 177 height 133
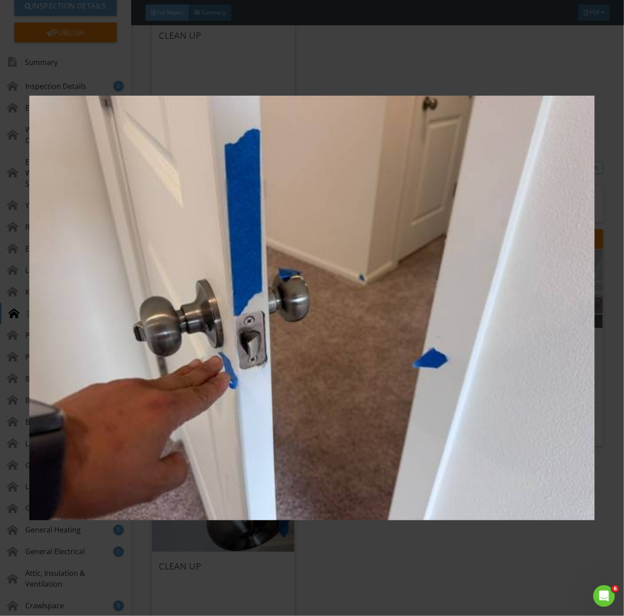
click at [333, 356] on img at bounding box center [312, 308] width 566 height 558
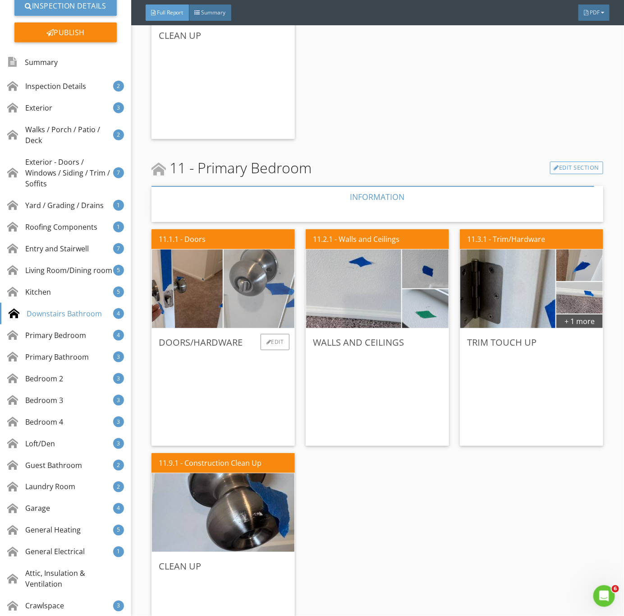
click at [276, 295] on img at bounding box center [259, 288] width 177 height 133
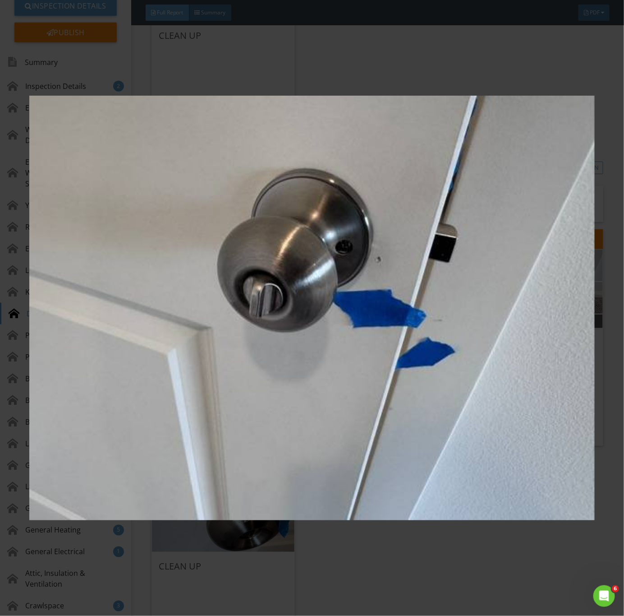
click at [455, 402] on img at bounding box center [312, 308] width 566 height 558
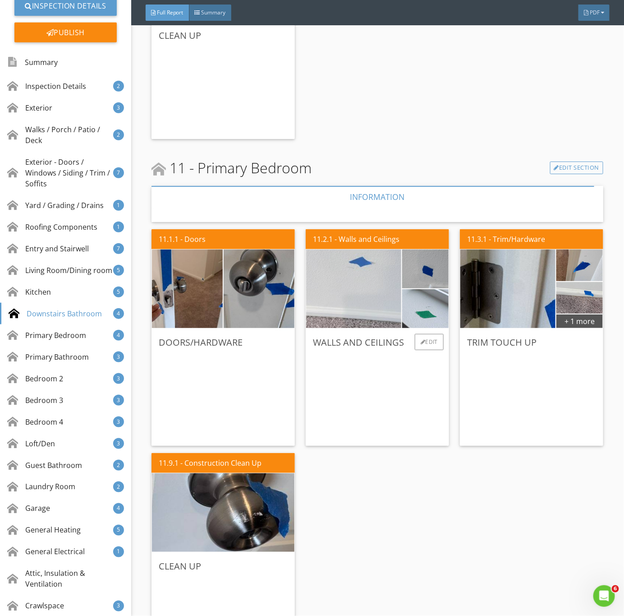
click at [354, 282] on img at bounding box center [354, 288] width 238 height 178
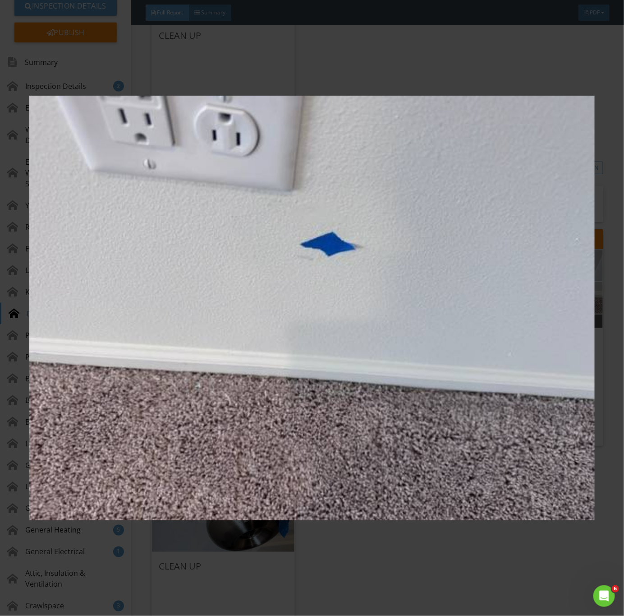
click at [397, 356] on img at bounding box center [312, 308] width 566 height 558
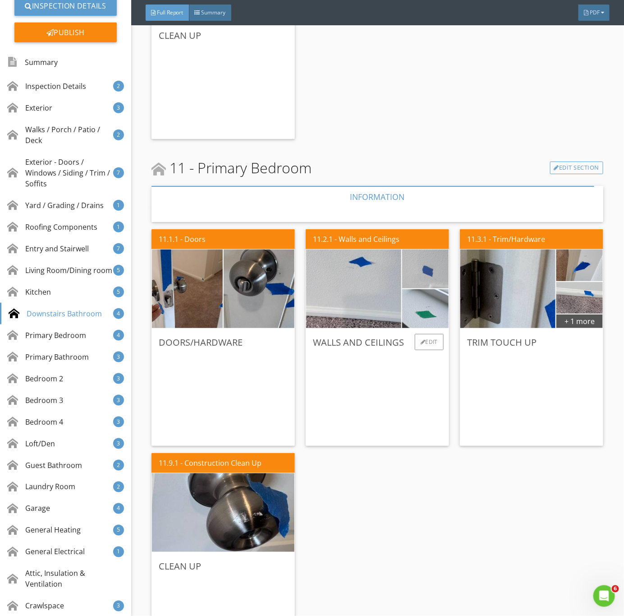
click at [417, 269] on img at bounding box center [425, 269] width 116 height 88
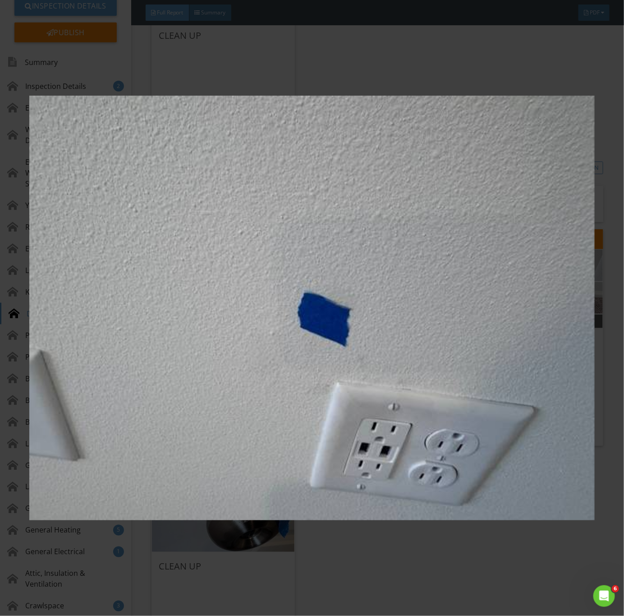
click at [392, 355] on img at bounding box center [312, 308] width 566 height 558
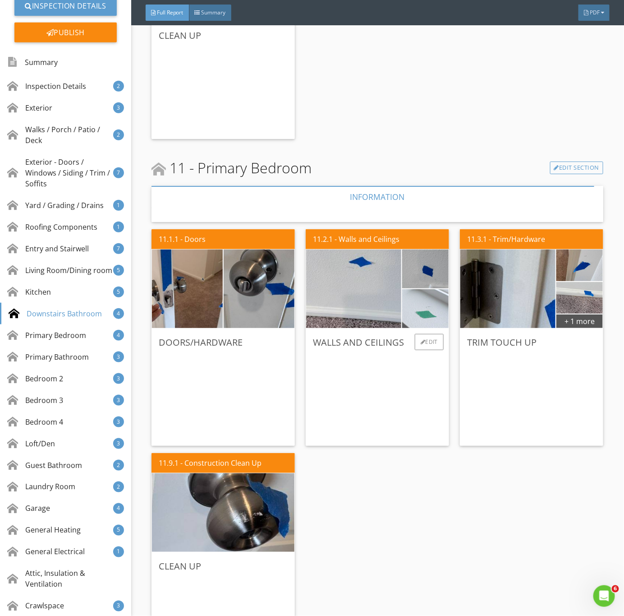
click at [414, 314] on img at bounding box center [425, 309] width 116 height 88
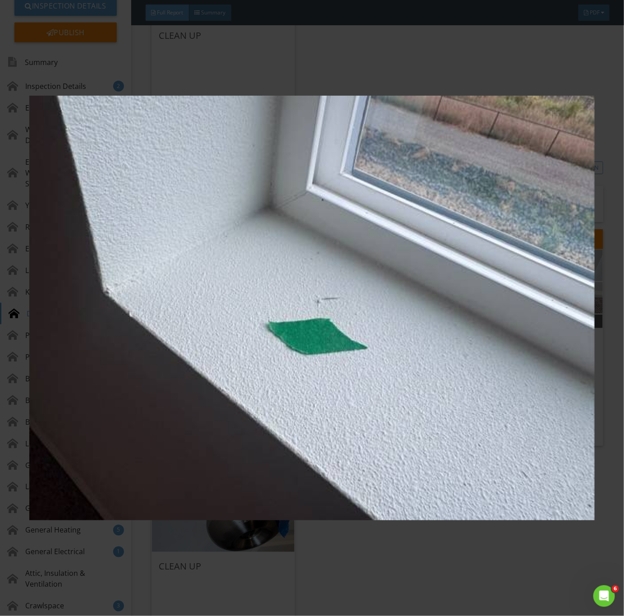
click at [402, 396] on img at bounding box center [312, 308] width 566 height 558
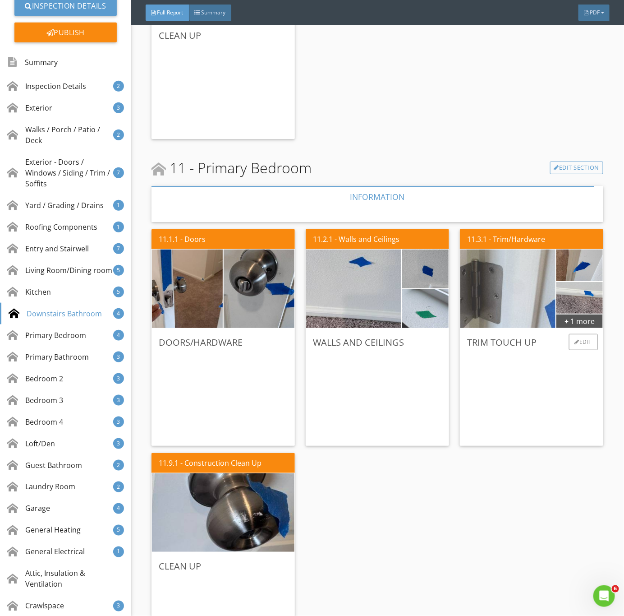
click at [502, 295] on img at bounding box center [508, 288] width 238 height 178
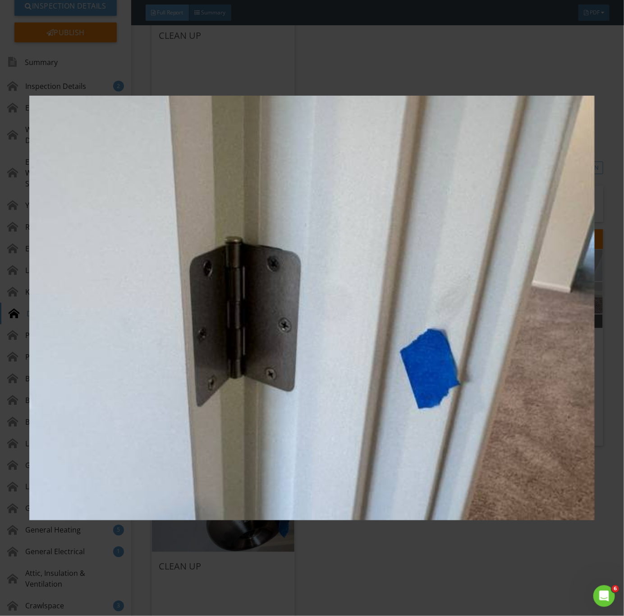
click at [501, 349] on img at bounding box center [312, 308] width 566 height 558
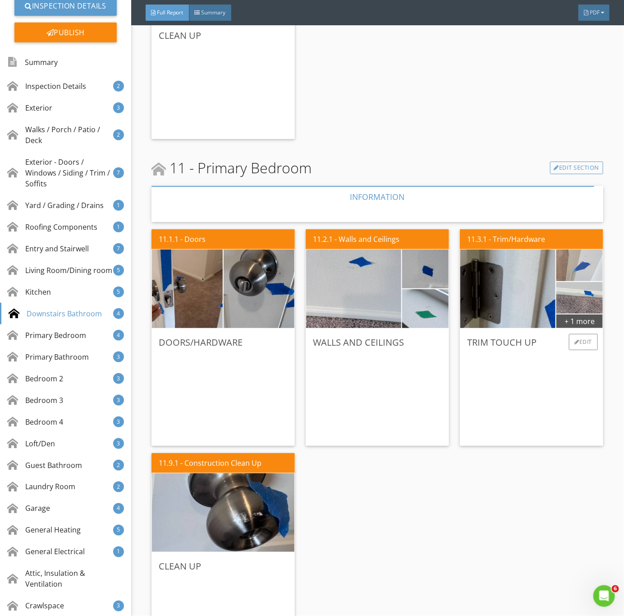
click at [577, 271] on img at bounding box center [579, 265] width 105 height 79
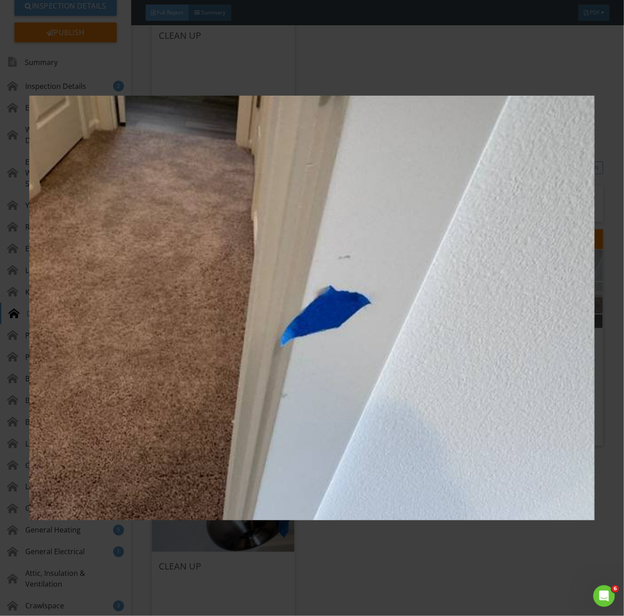
click at [522, 312] on img at bounding box center [312, 308] width 566 height 558
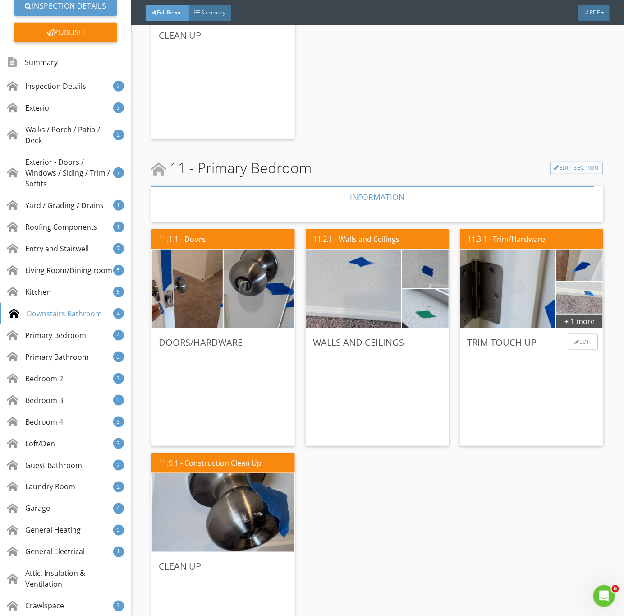
click at [572, 296] on img at bounding box center [579, 298] width 105 height 79
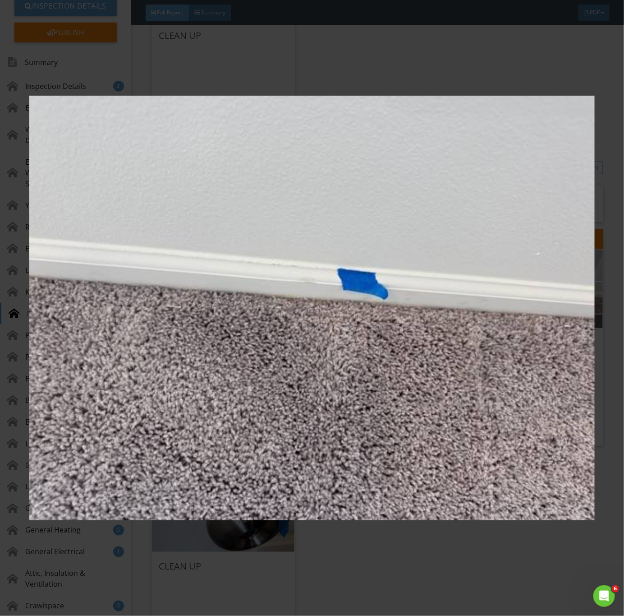
click at [572, 307] on img at bounding box center [312, 308] width 566 height 558
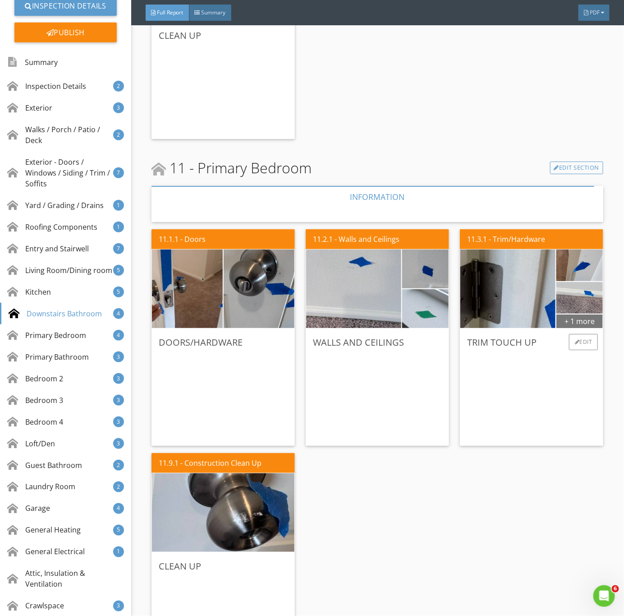
click at [581, 320] on div "+ 1 more" at bounding box center [580, 321] width 46 height 14
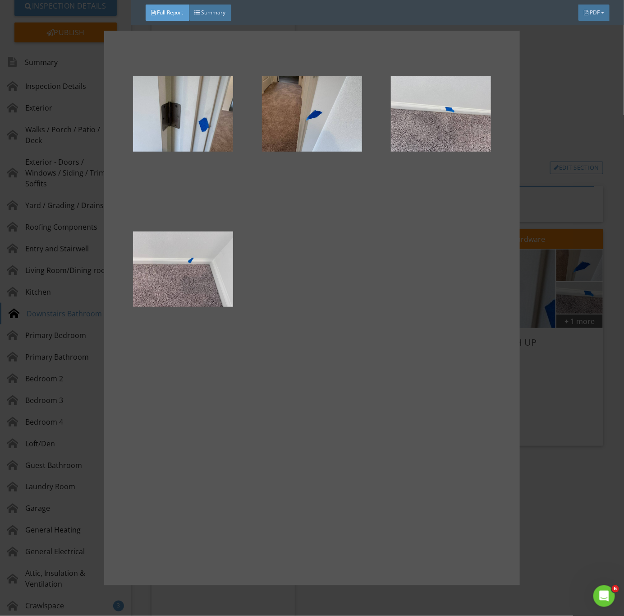
click at [594, 459] on div at bounding box center [312, 308] width 624 height 616
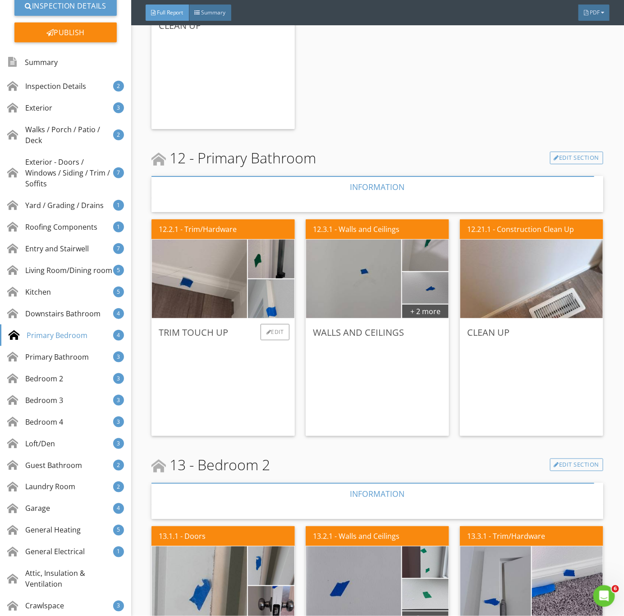
scroll to position [5346, 0]
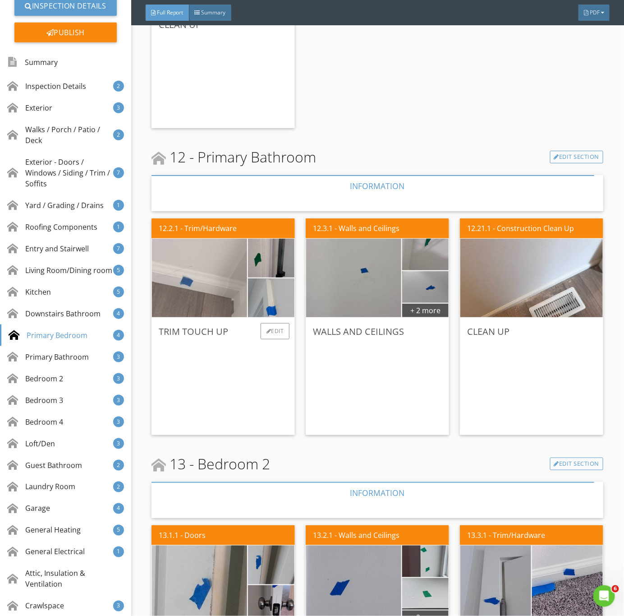
click at [214, 299] on img at bounding box center [200, 278] width 238 height 178
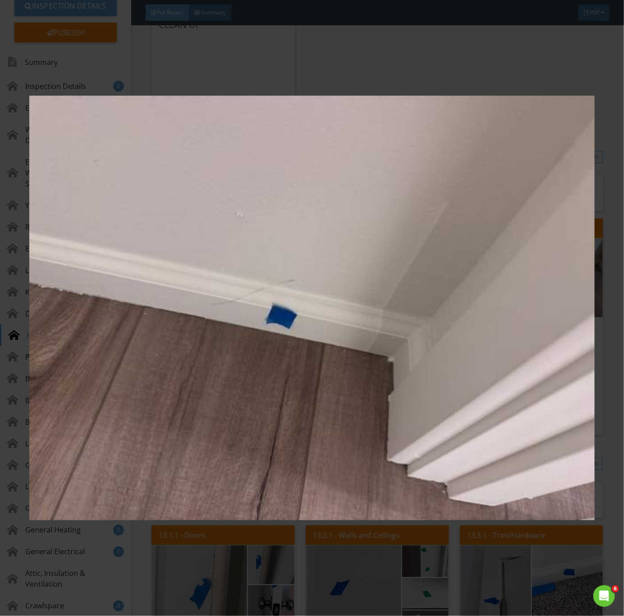
click at [374, 346] on img at bounding box center [312, 308] width 566 height 558
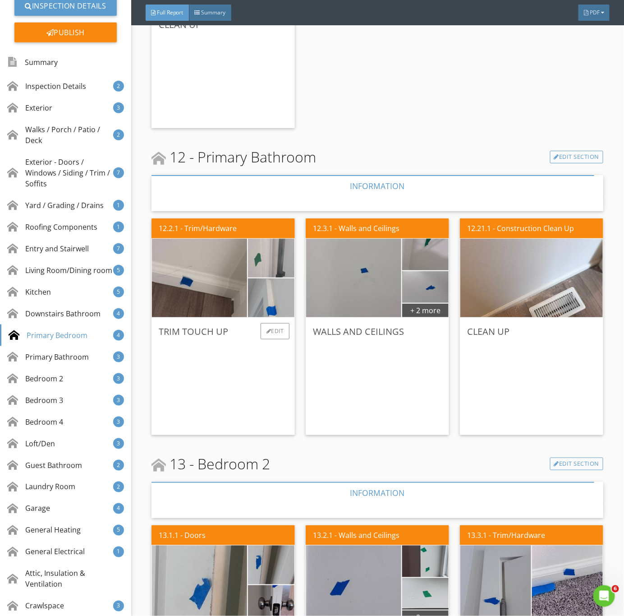
click at [256, 261] on img at bounding box center [271, 258] width 116 height 88
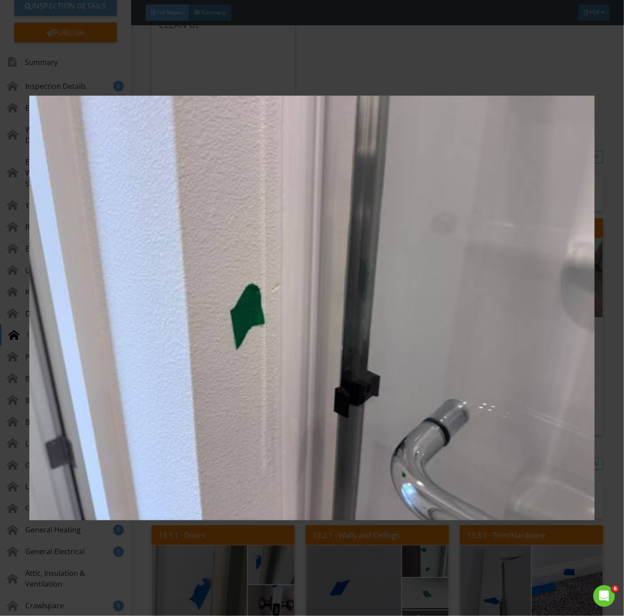
click at [289, 395] on img at bounding box center [312, 308] width 566 height 558
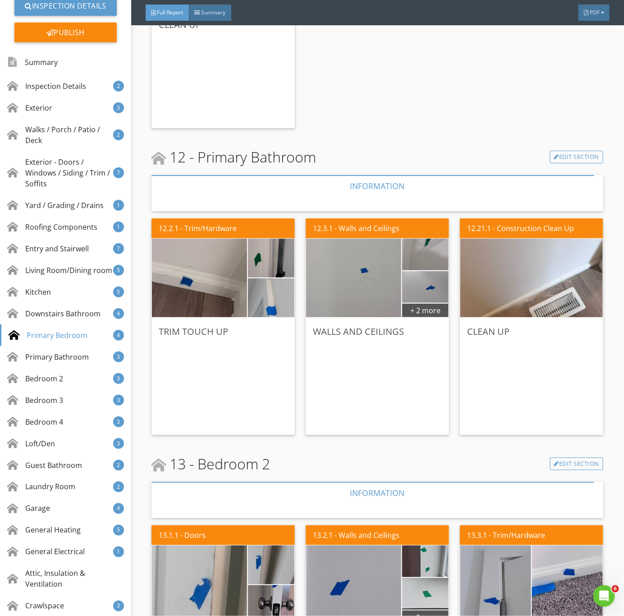
click at [292, 315] on div "12.2.1 - Trim/Hardware Trim touch up Edit" at bounding box center [227, 327] width 151 height 224
click at [285, 311] on img at bounding box center [271, 298] width 116 height 88
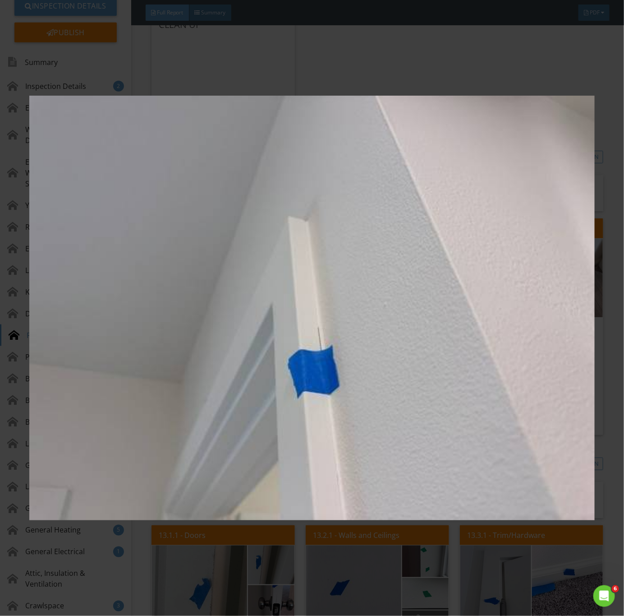
click at [358, 462] on img at bounding box center [312, 308] width 566 height 558
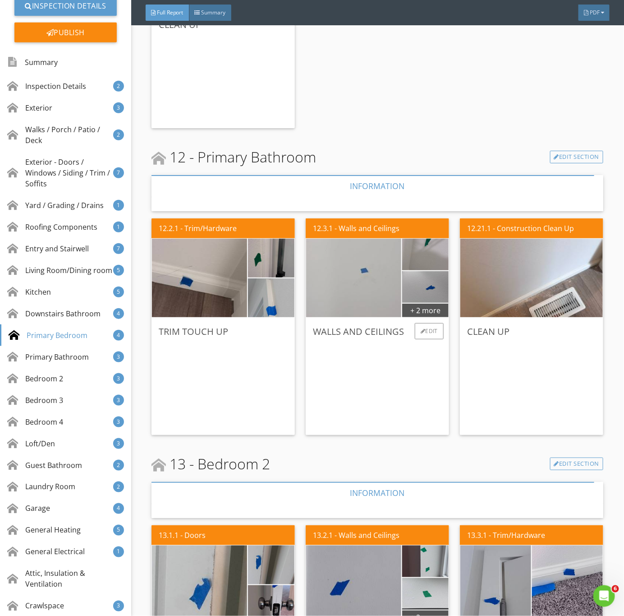
click at [381, 275] on img at bounding box center [354, 278] width 238 height 178
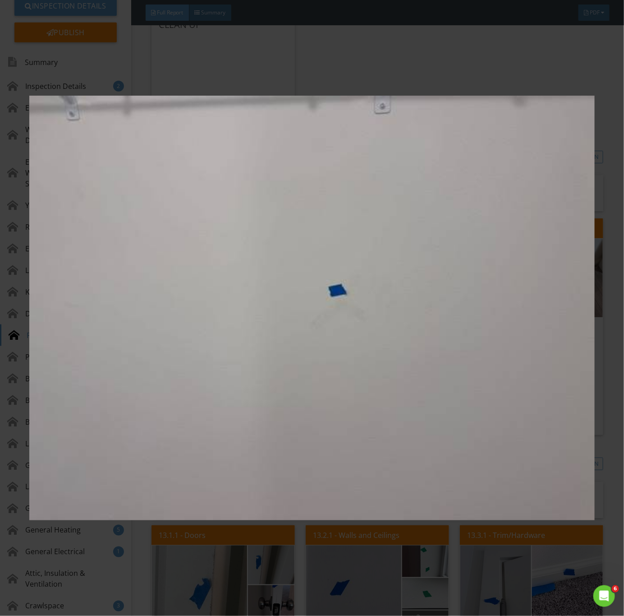
click at [377, 361] on img at bounding box center [312, 308] width 566 height 558
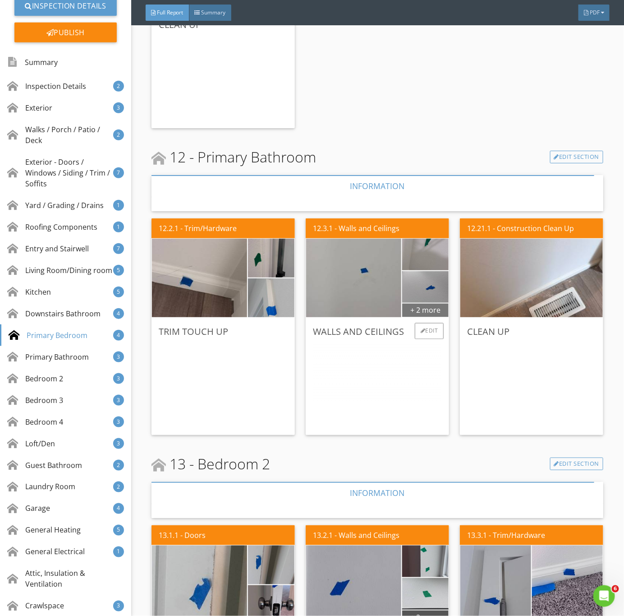
click at [415, 312] on div "+ 2 more" at bounding box center [425, 310] width 46 height 14
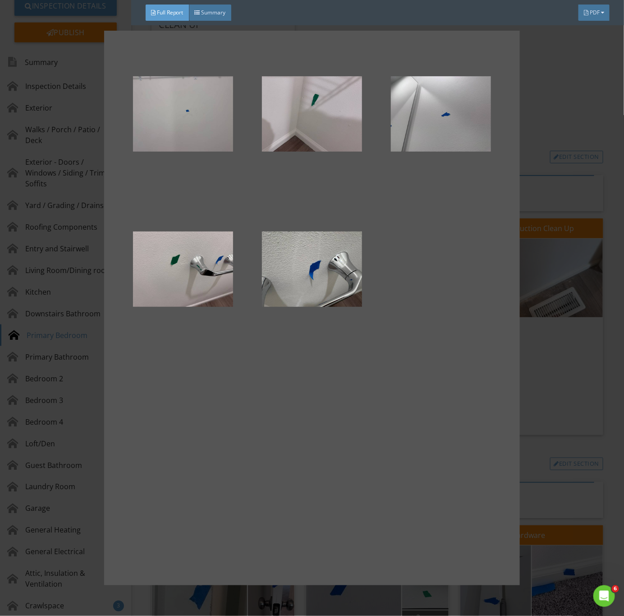
click at [577, 418] on div at bounding box center [312, 308] width 624 height 616
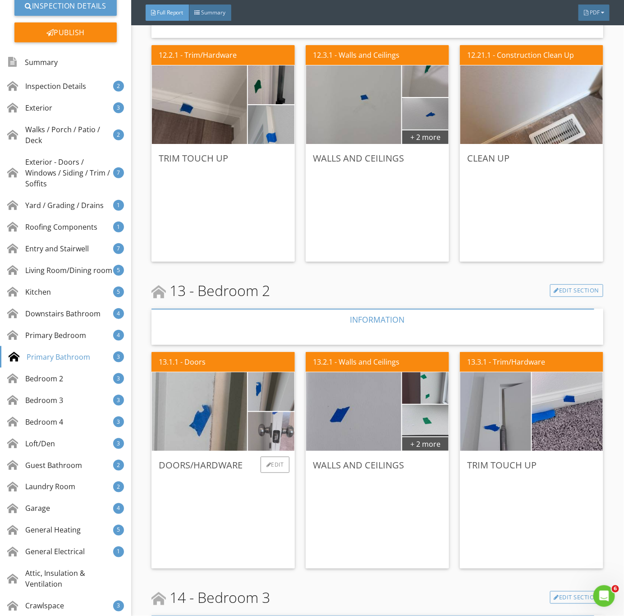
scroll to position [5549, 0]
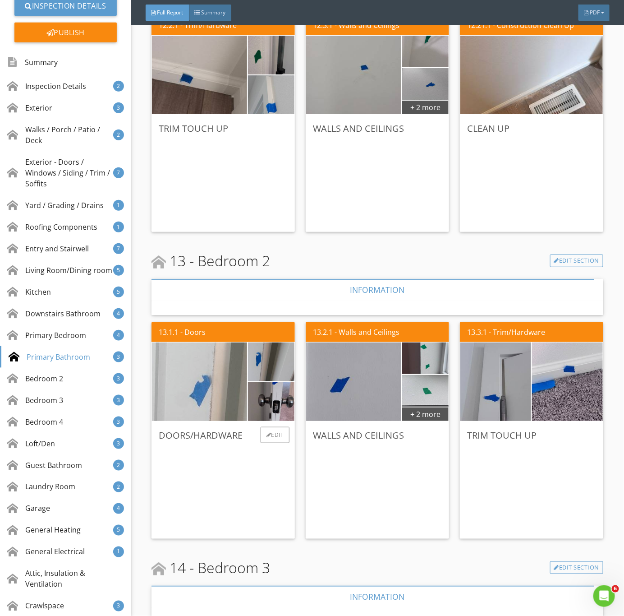
click at [198, 403] on img at bounding box center [200, 381] width 238 height 178
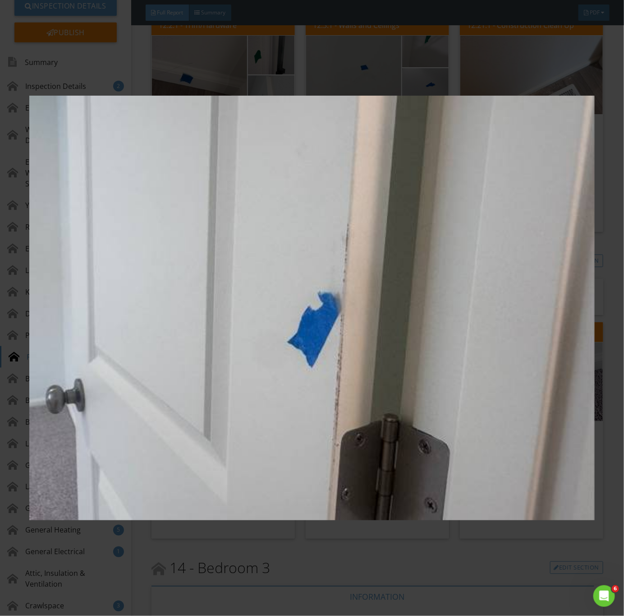
click at [463, 459] on img at bounding box center [312, 308] width 566 height 558
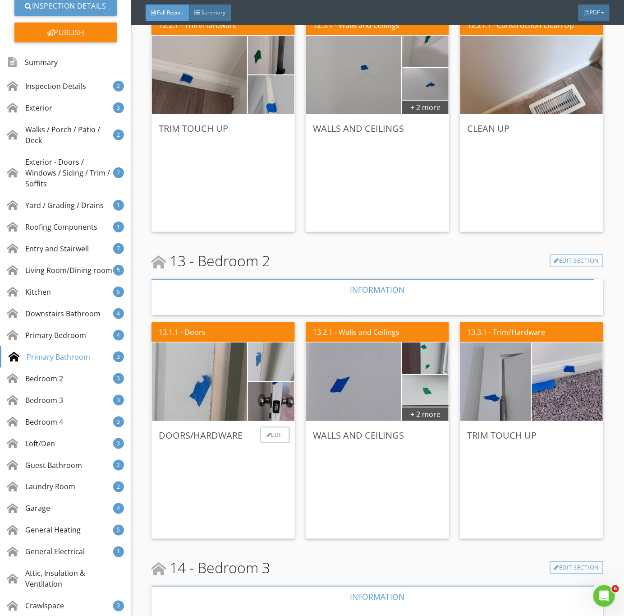
click at [263, 370] on img at bounding box center [271, 362] width 116 height 88
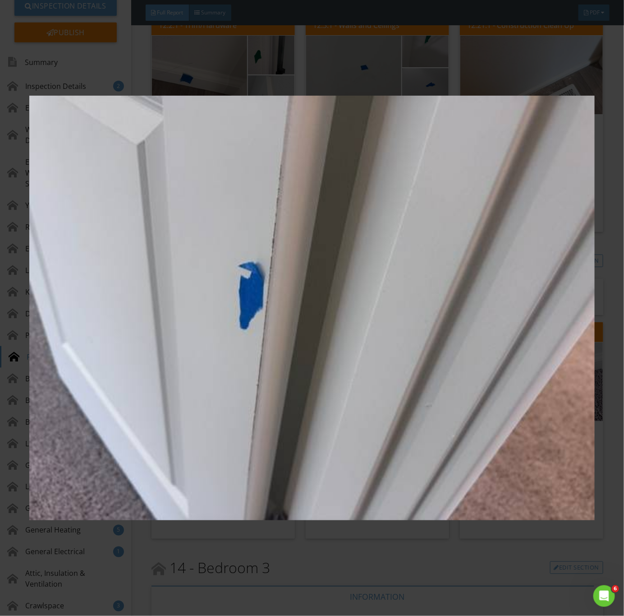
click at [275, 407] on img at bounding box center [312, 308] width 566 height 558
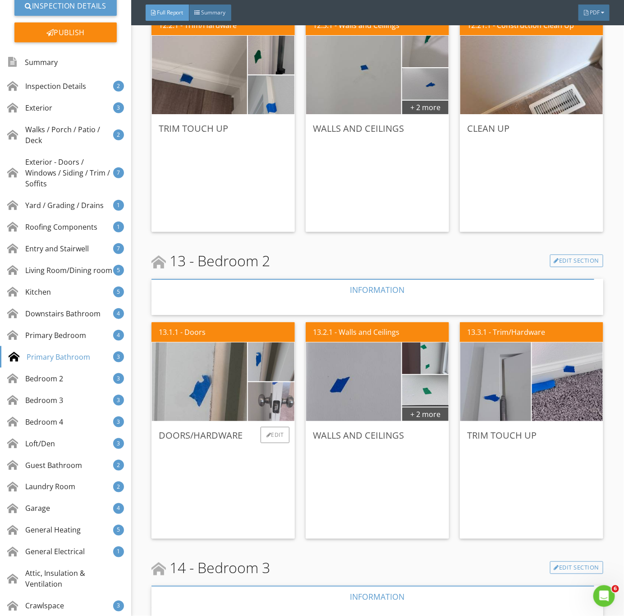
click at [259, 398] on img at bounding box center [271, 402] width 116 height 88
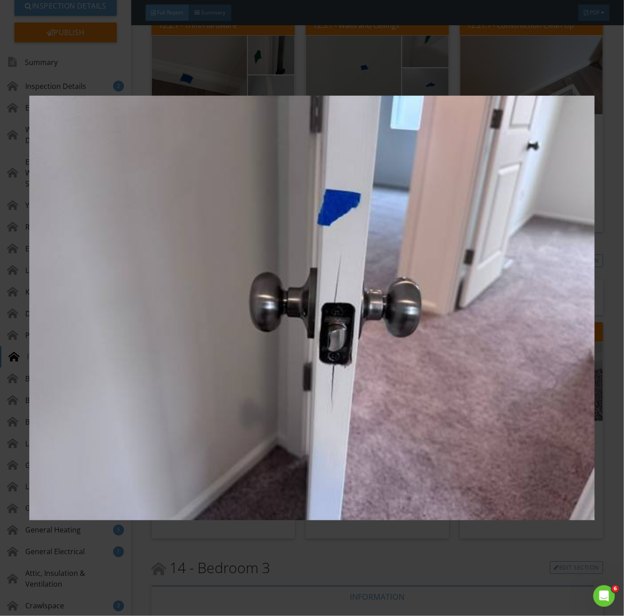
click at [392, 454] on img at bounding box center [312, 308] width 566 height 558
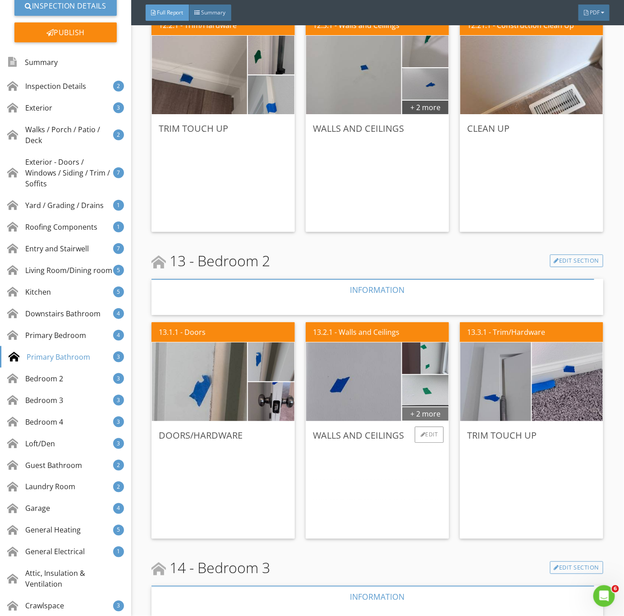
click at [423, 416] on div "+ 2 more" at bounding box center [425, 414] width 46 height 14
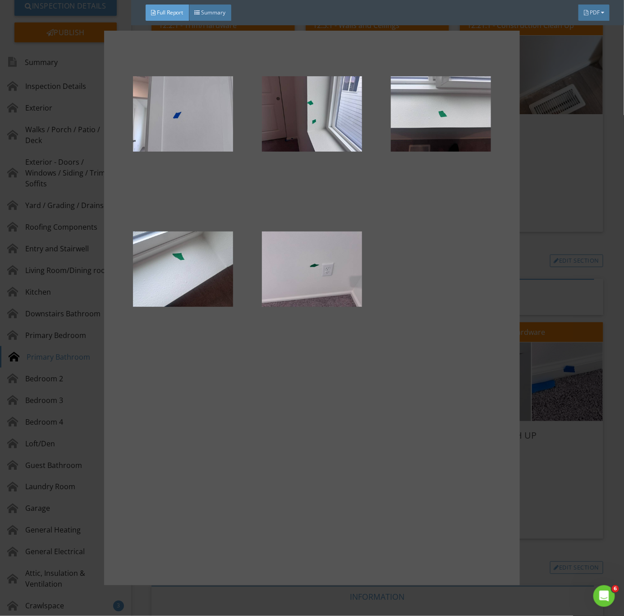
click at [529, 398] on div at bounding box center [312, 308] width 624 height 616
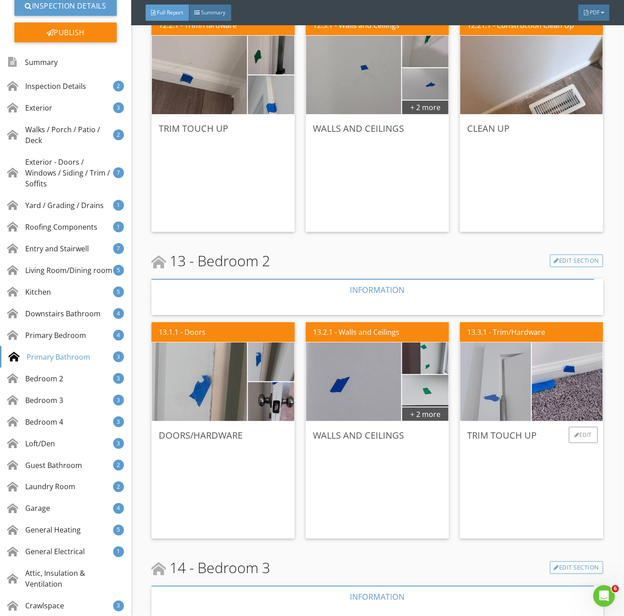
click at [515, 407] on img at bounding box center [496, 381] width 177 height 133
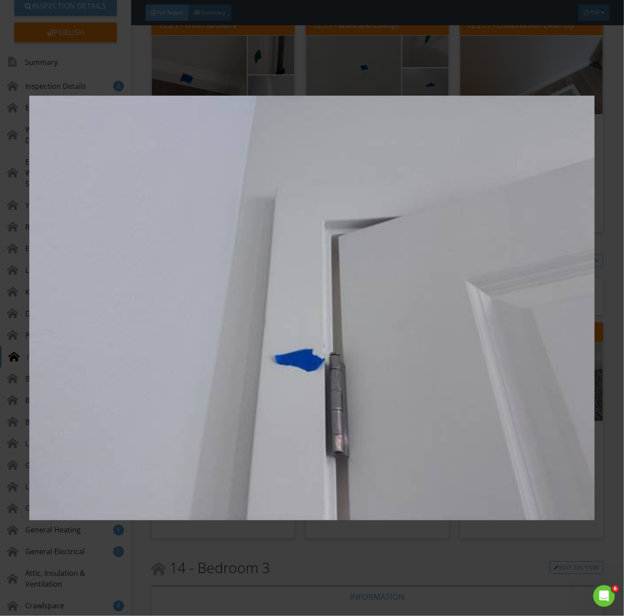
click at [454, 455] on img at bounding box center [312, 308] width 566 height 558
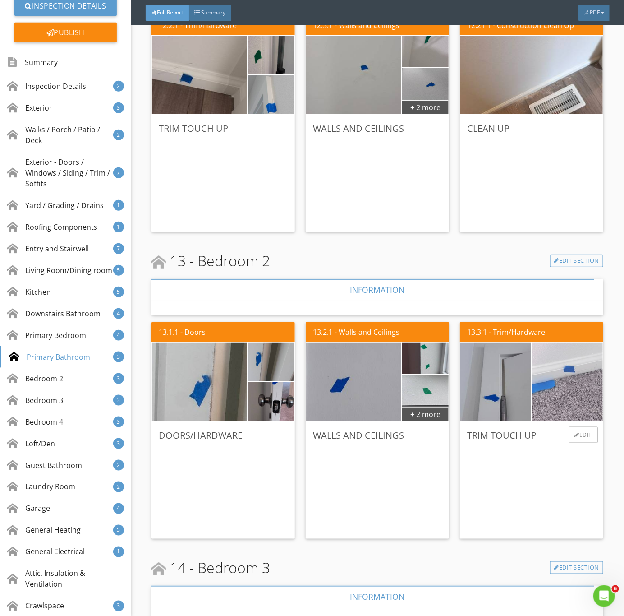
click at [536, 362] on img at bounding box center [568, 381] width 177 height 133
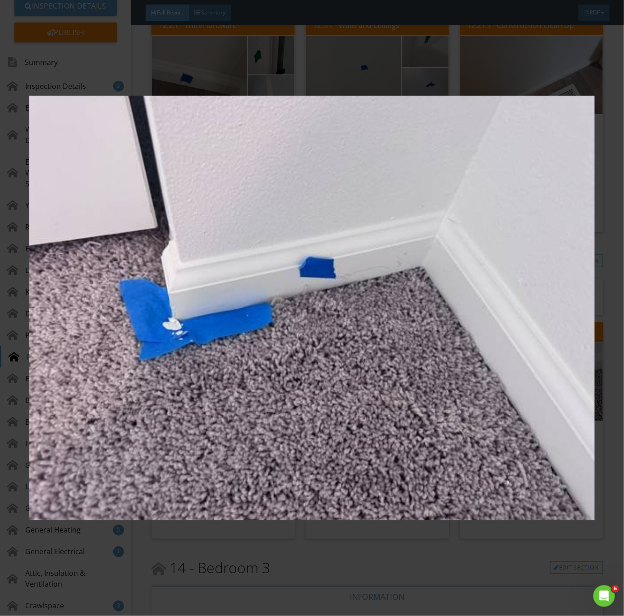
click at [430, 477] on img at bounding box center [312, 308] width 566 height 558
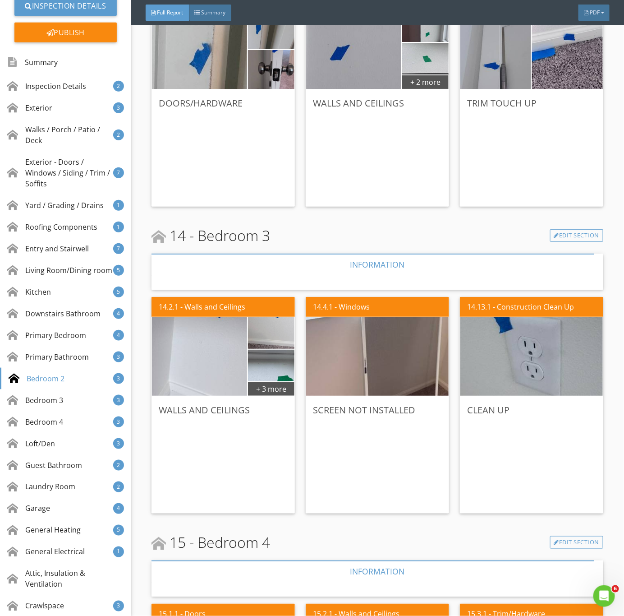
scroll to position [5955, 0]
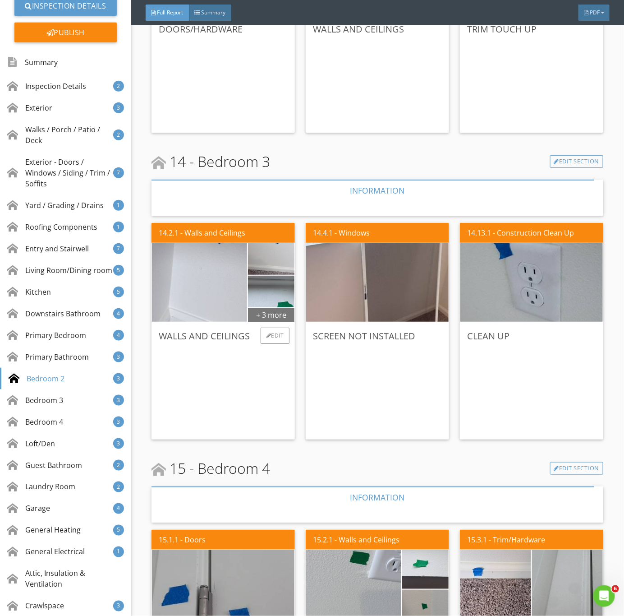
click at [277, 310] on div "+ 3 more" at bounding box center [271, 314] width 46 height 14
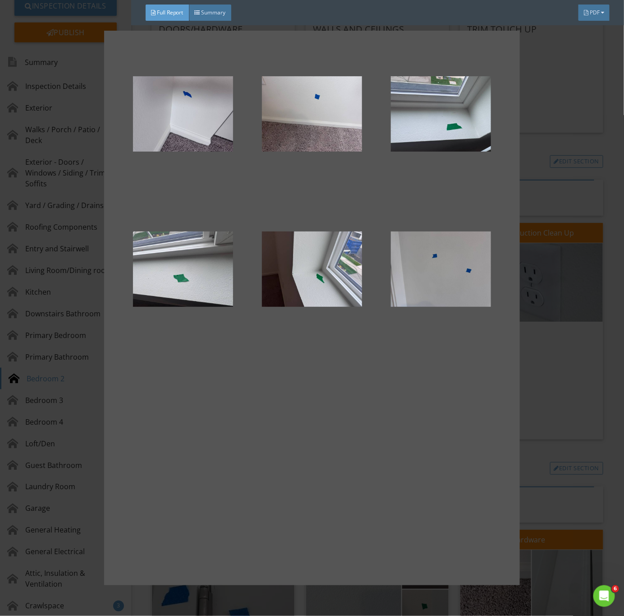
click at [573, 414] on div at bounding box center [312, 308] width 624 height 616
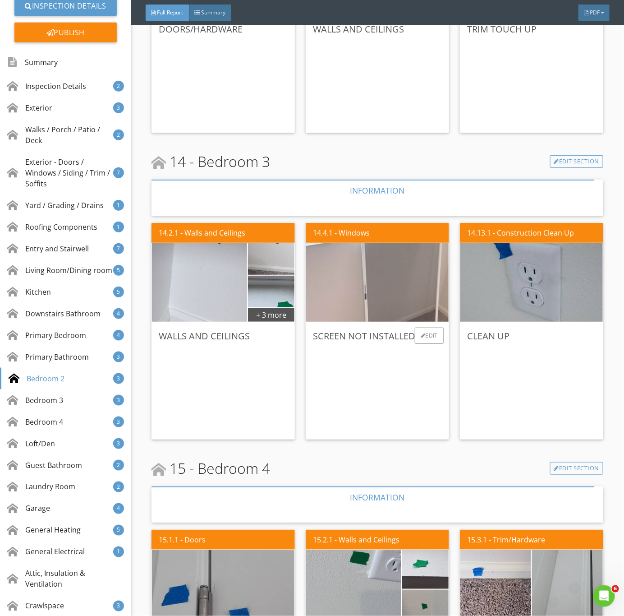
click at [359, 309] on img at bounding box center [378, 283] width 262 height 196
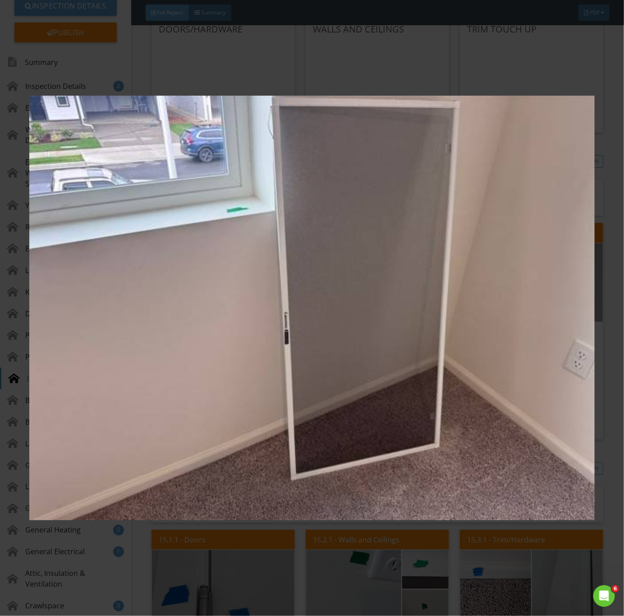
click at [462, 452] on img at bounding box center [312, 308] width 566 height 558
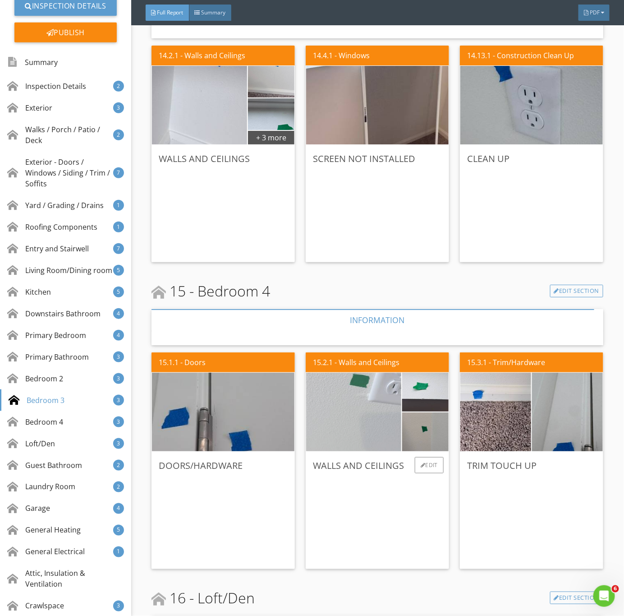
scroll to position [6158, 0]
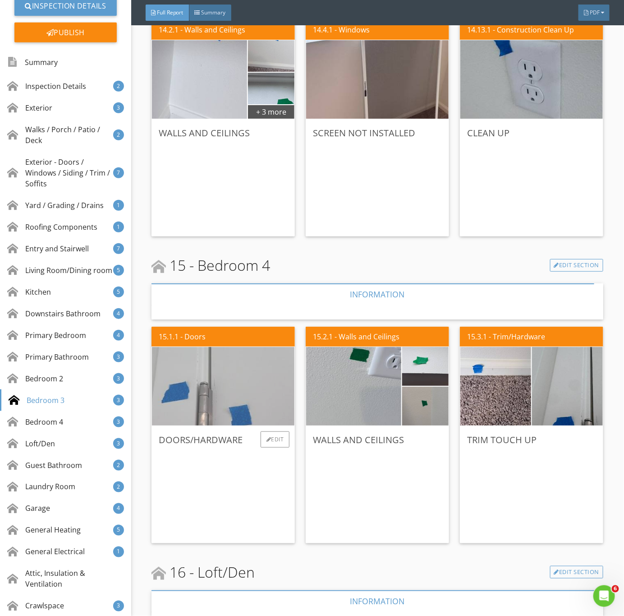
click at [221, 398] on img at bounding box center [223, 386] width 262 height 196
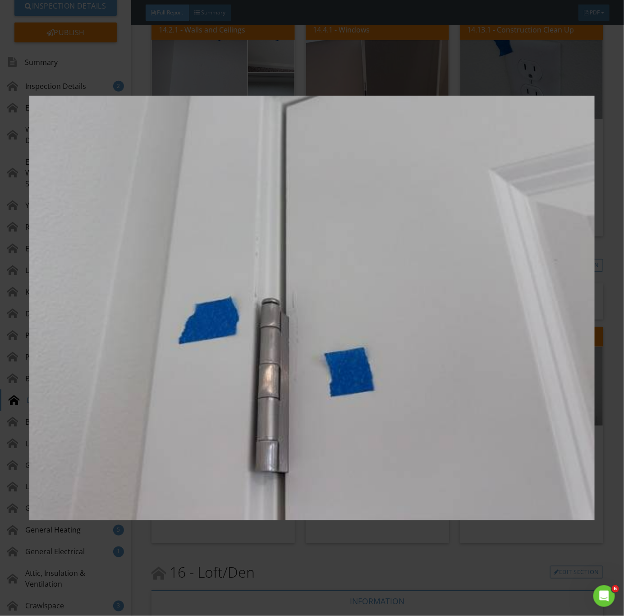
click at [249, 440] on img at bounding box center [312, 308] width 566 height 558
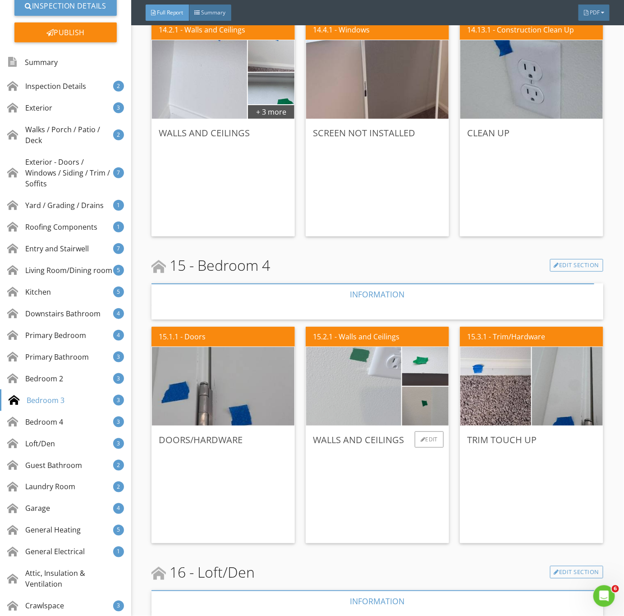
click at [388, 403] on img at bounding box center [354, 386] width 238 height 178
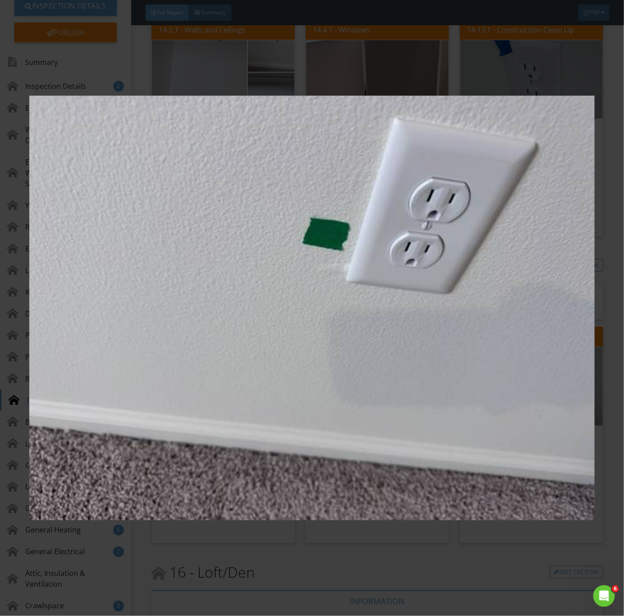
click at [388, 409] on img at bounding box center [312, 308] width 566 height 558
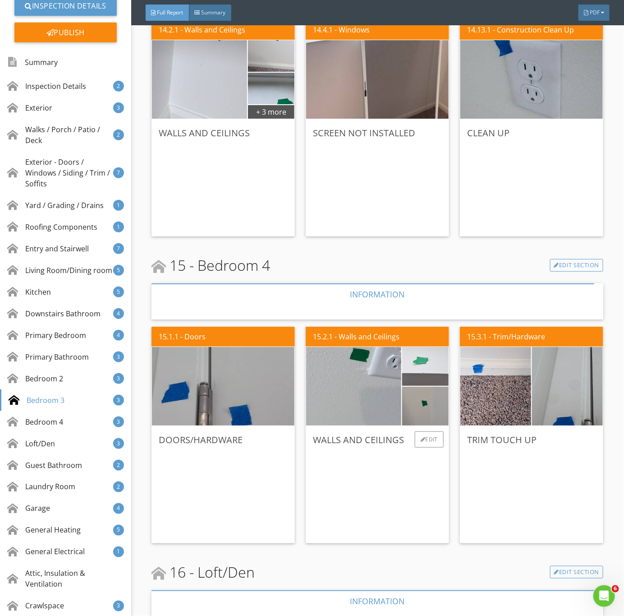
click at [427, 367] on img at bounding box center [425, 367] width 116 height 88
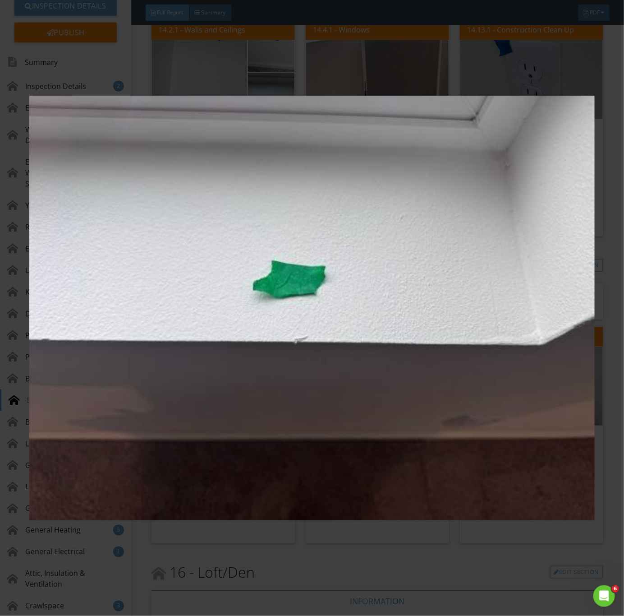
click at [421, 402] on img at bounding box center [312, 308] width 566 height 558
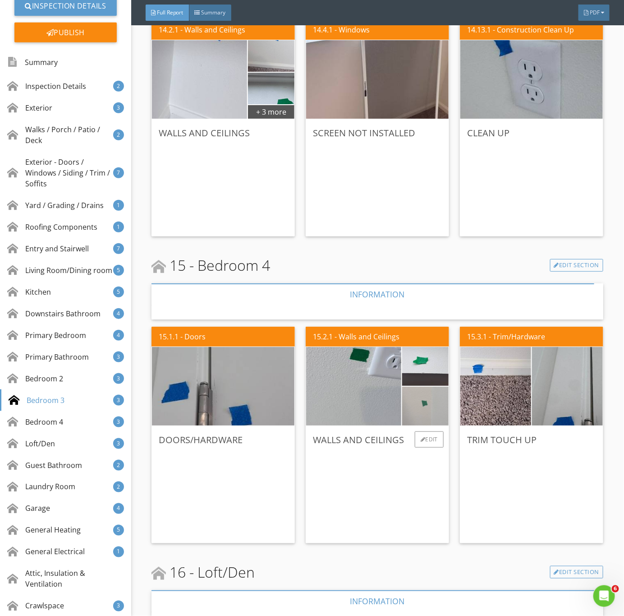
click at [424, 411] on img at bounding box center [425, 406] width 116 height 88
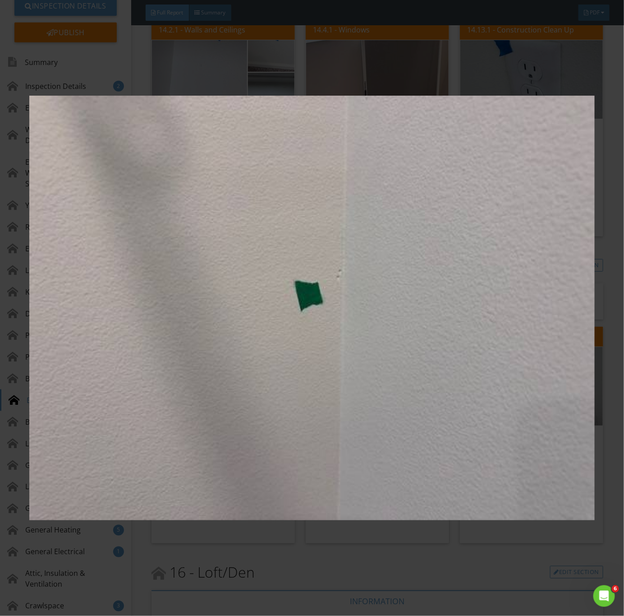
click at [428, 424] on img at bounding box center [312, 308] width 566 height 558
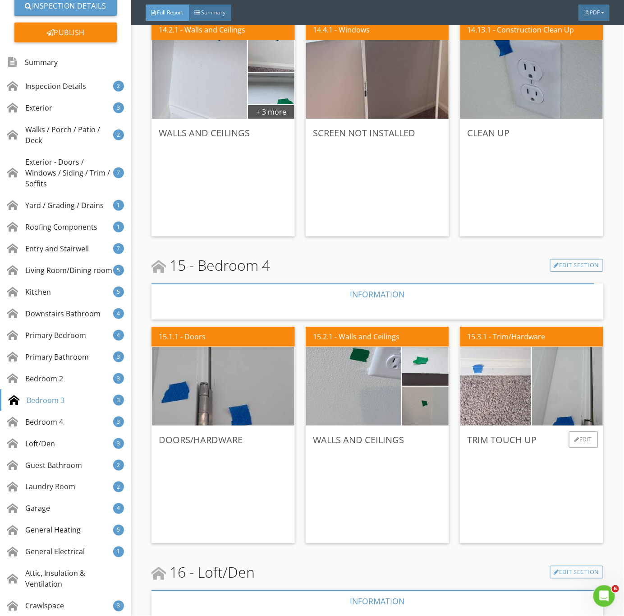
click at [503, 388] on img at bounding box center [496, 386] width 177 height 133
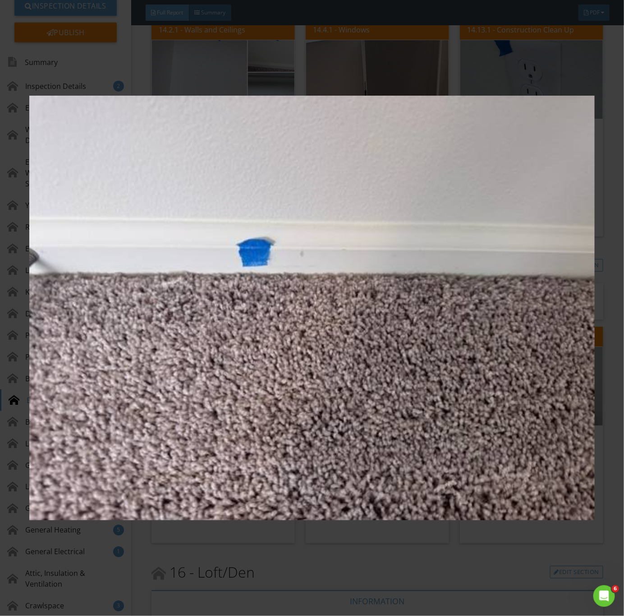
click at [521, 430] on img at bounding box center [312, 308] width 566 height 558
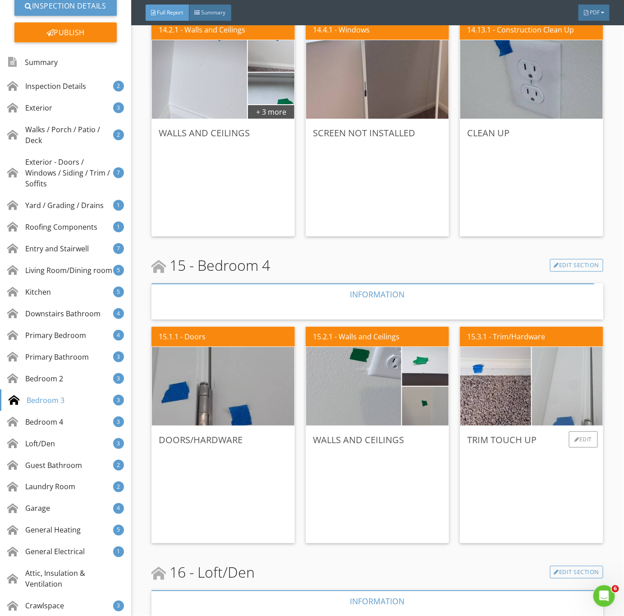
click at [556, 407] on img at bounding box center [568, 386] width 177 height 133
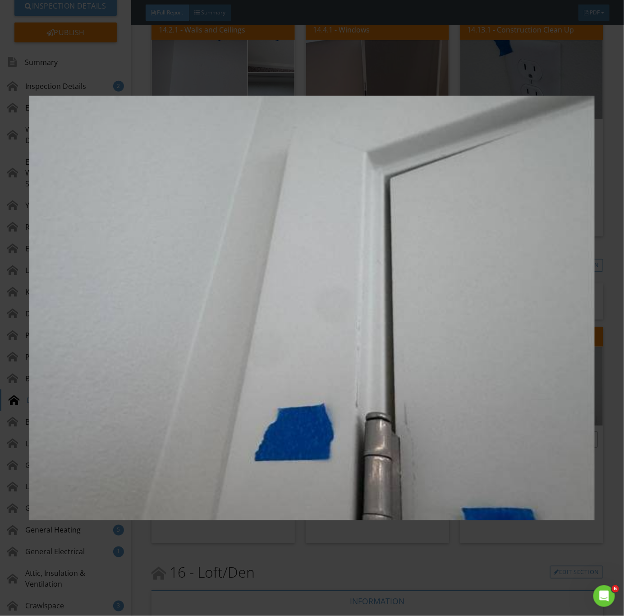
click at [555, 407] on img at bounding box center [312, 308] width 566 height 558
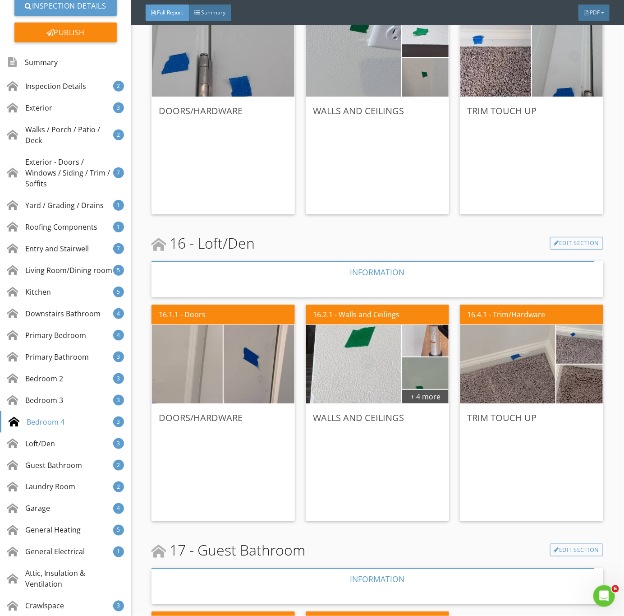
scroll to position [6564, 0]
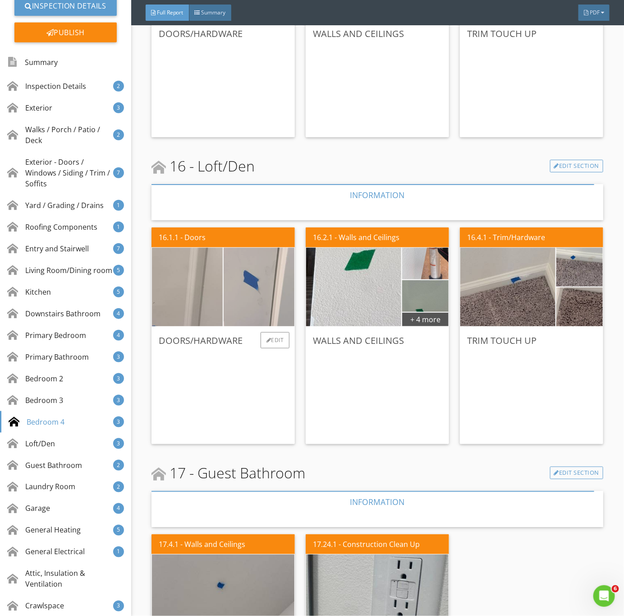
click at [255, 294] on img at bounding box center [259, 287] width 177 height 133
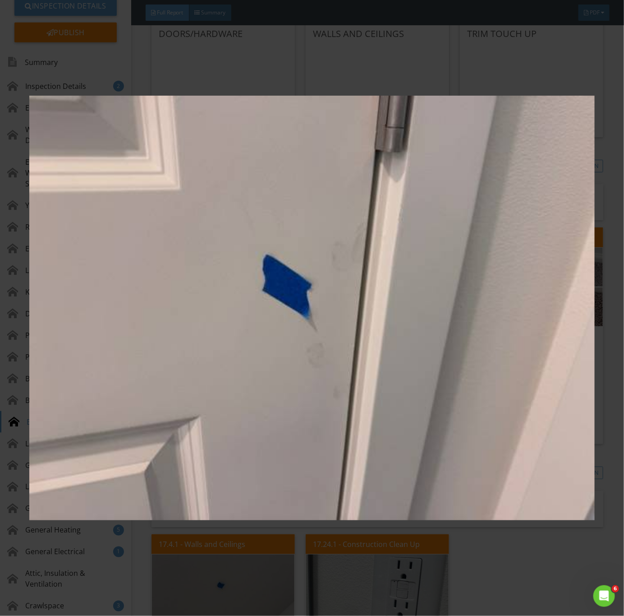
click at [256, 319] on img at bounding box center [312, 308] width 566 height 558
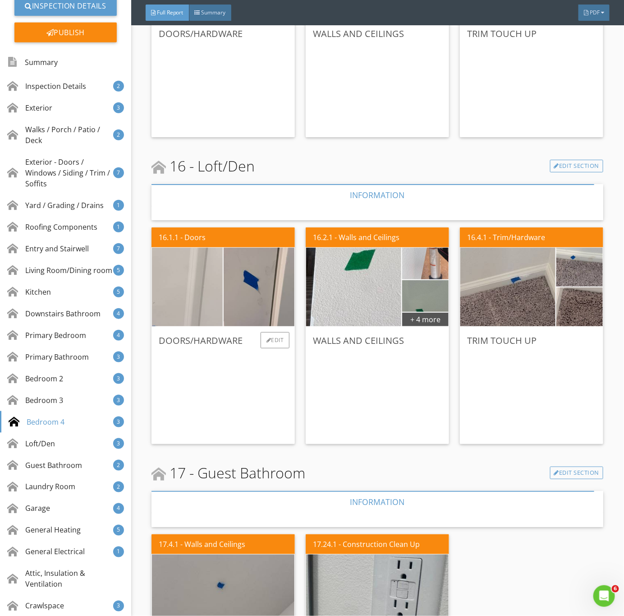
click at [192, 304] on img at bounding box center [187, 287] width 177 height 133
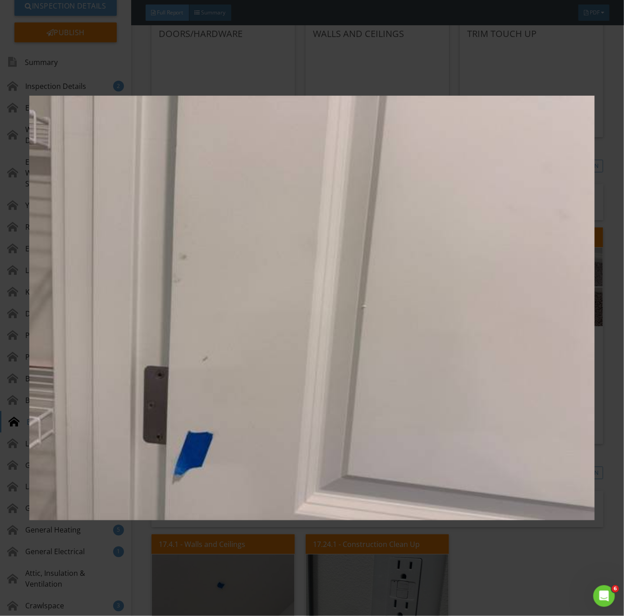
click at [278, 360] on img at bounding box center [312, 308] width 566 height 558
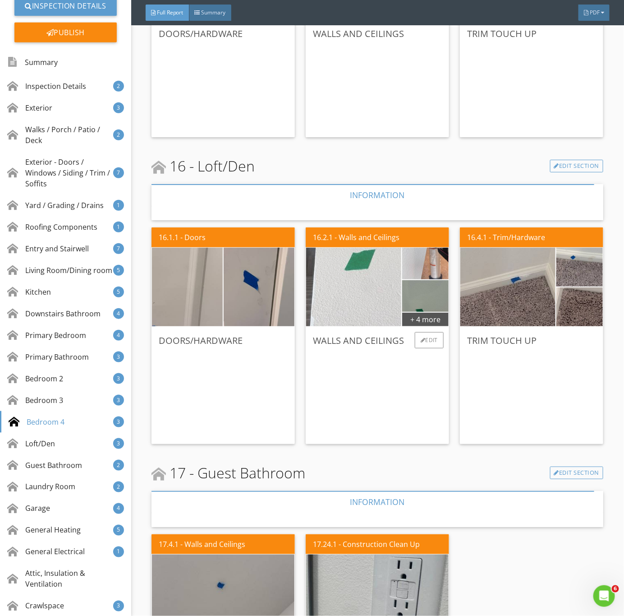
click at [355, 300] on img at bounding box center [354, 287] width 238 height 178
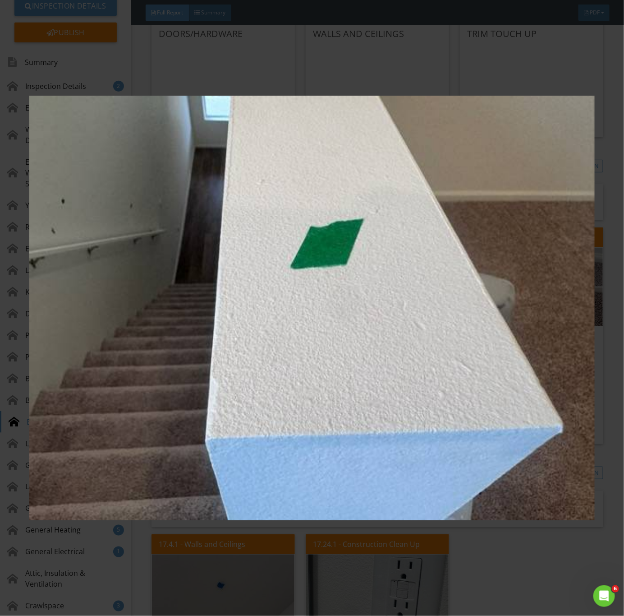
click at [423, 320] on img at bounding box center [312, 308] width 566 height 558
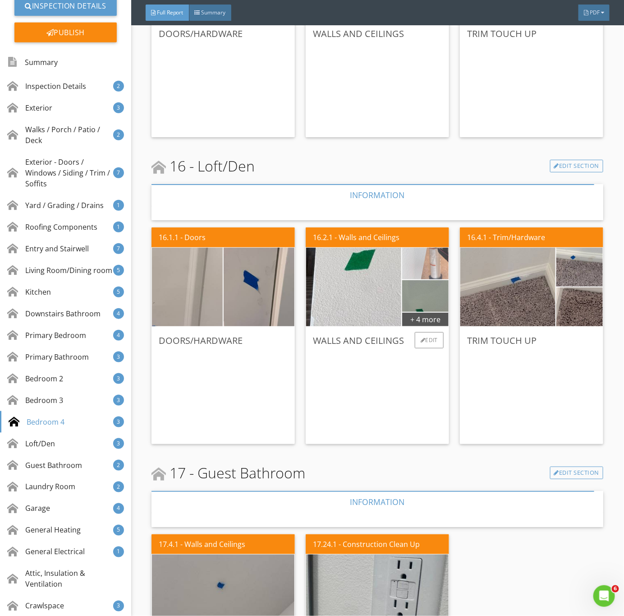
click at [426, 264] on img at bounding box center [425, 263] width 105 height 79
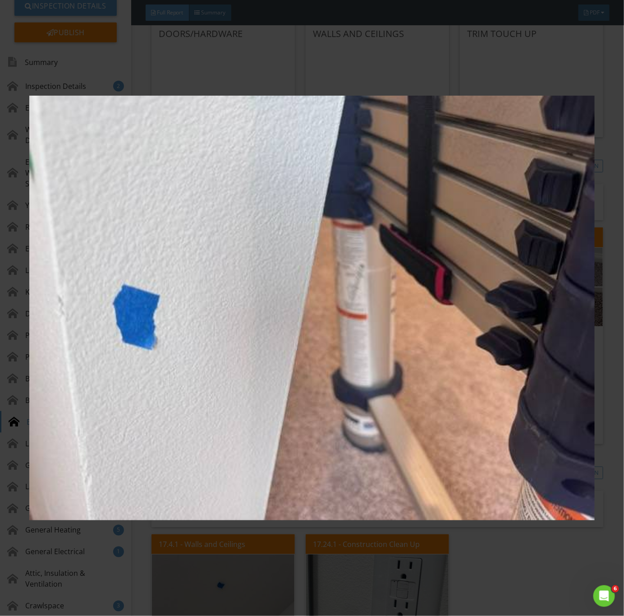
click at [421, 300] on img at bounding box center [312, 308] width 566 height 558
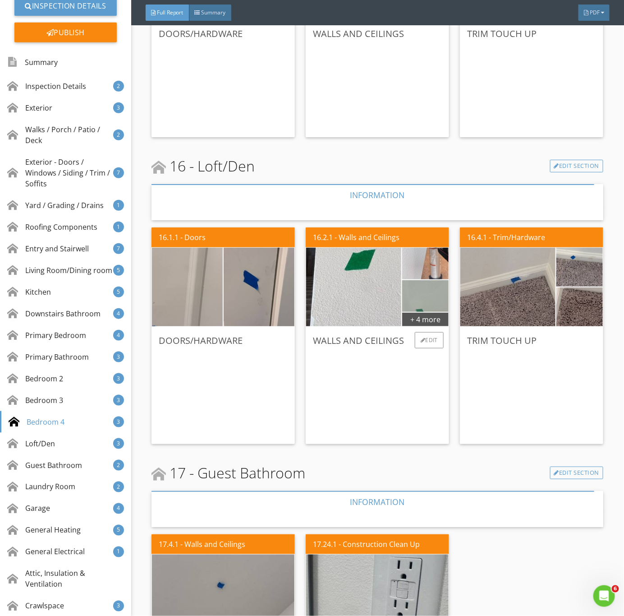
click at [418, 298] on img at bounding box center [425, 296] width 105 height 79
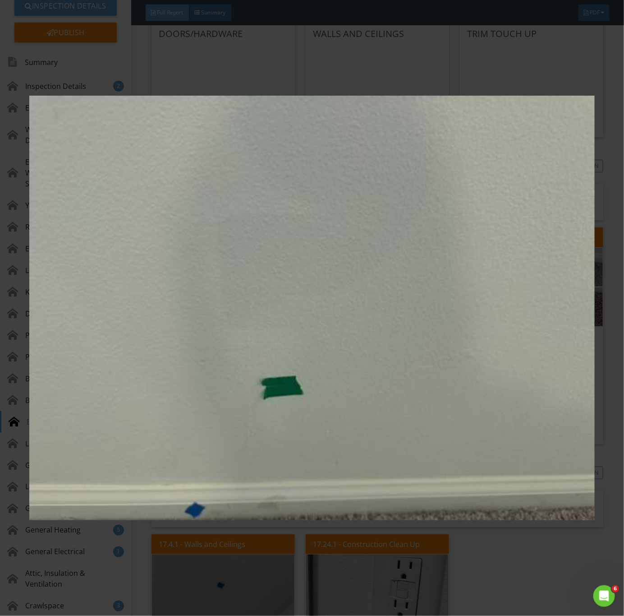
click at [412, 382] on img at bounding box center [312, 308] width 566 height 558
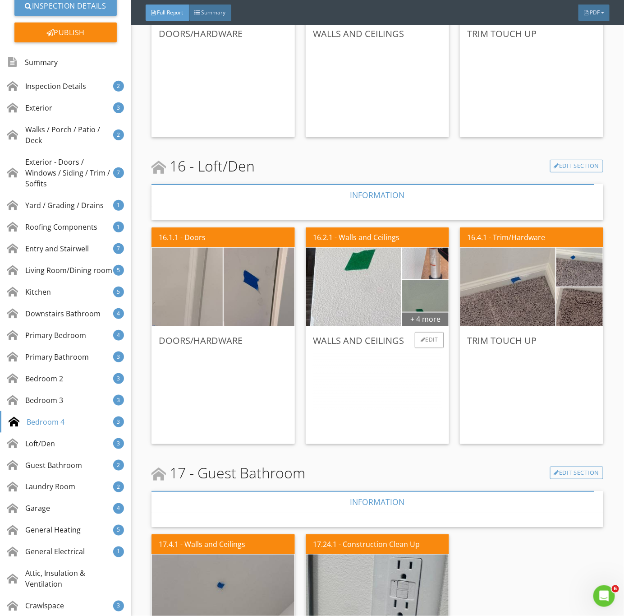
click at [421, 317] on div "+ 4 more" at bounding box center [425, 319] width 46 height 14
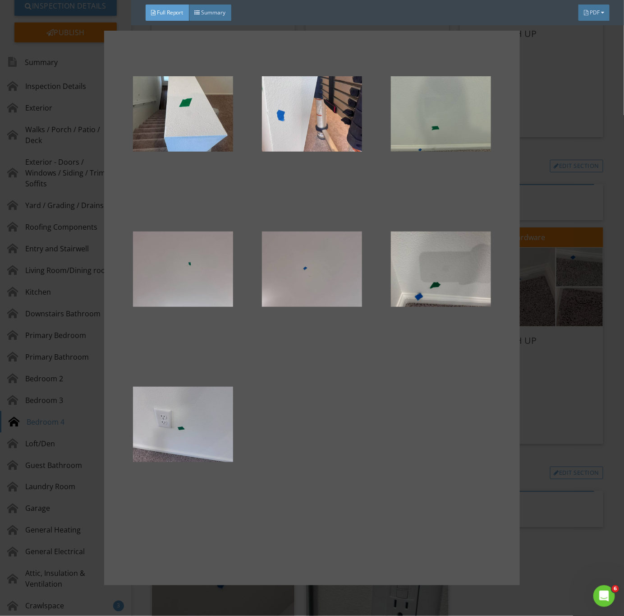
click at [572, 453] on div at bounding box center [312, 308] width 624 height 616
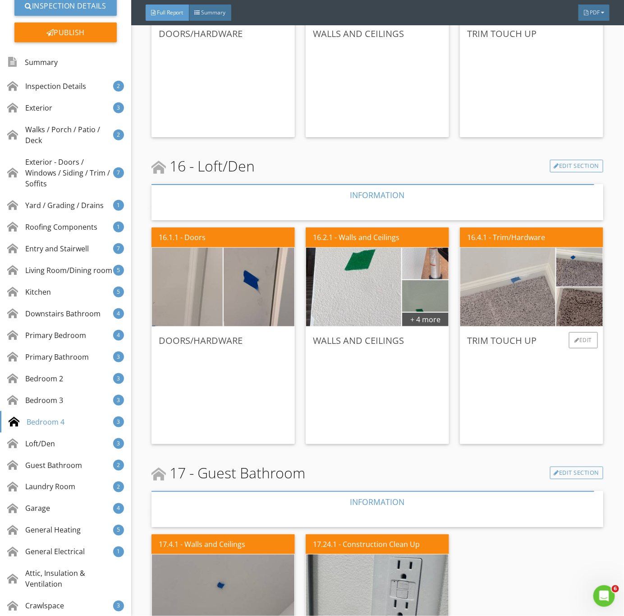
click at [518, 287] on img at bounding box center [508, 287] width 238 height 178
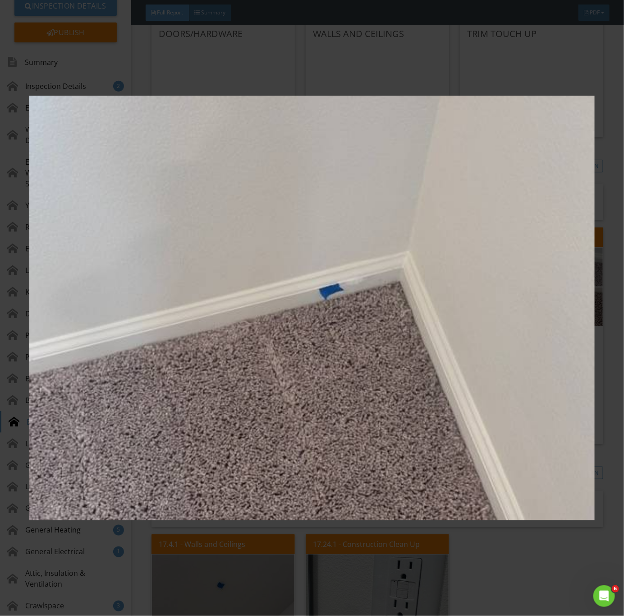
click at [516, 302] on img at bounding box center [312, 308] width 566 height 558
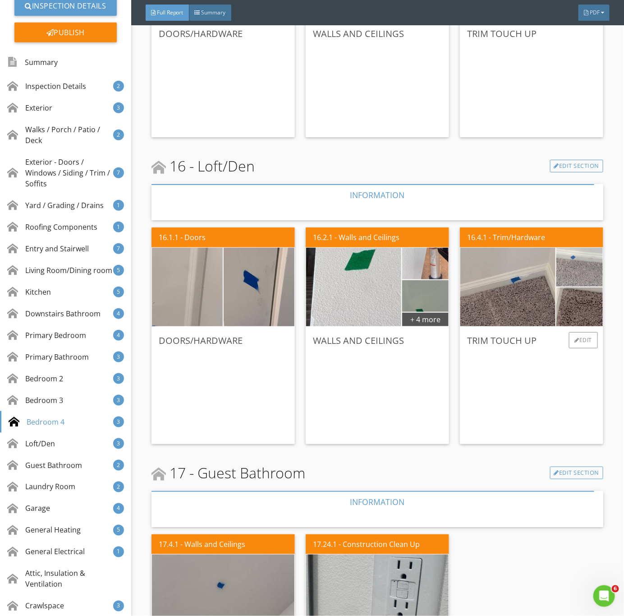
click at [569, 267] on img at bounding box center [580, 267] width 116 height 88
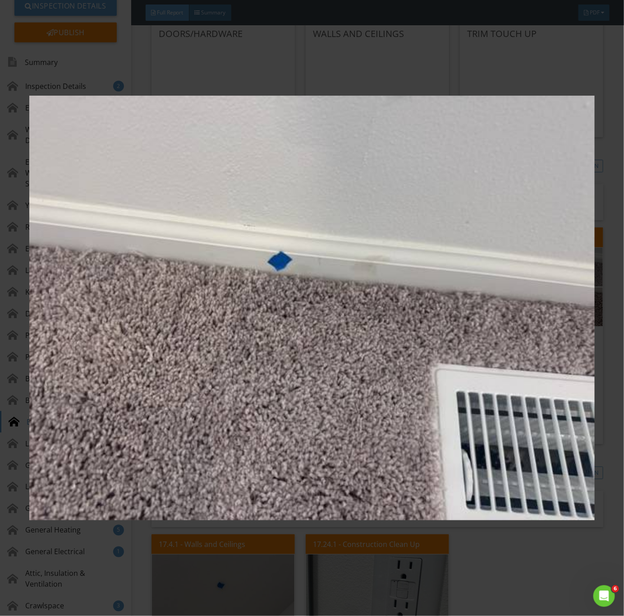
click at [551, 298] on img at bounding box center [312, 308] width 566 height 558
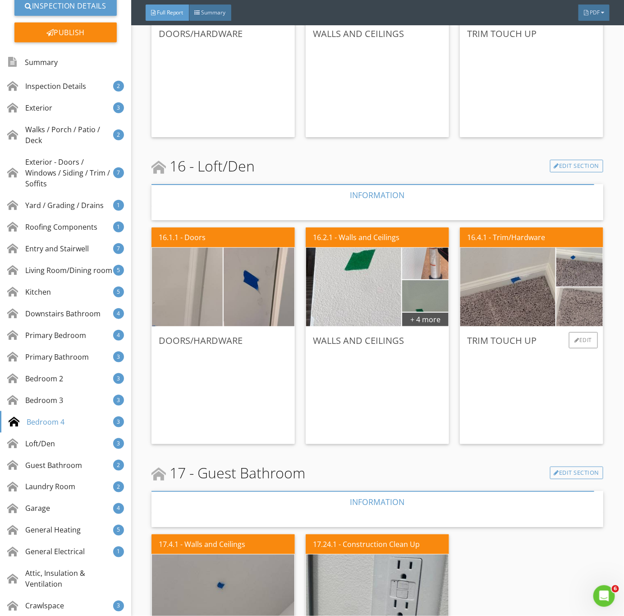
click at [575, 308] on img at bounding box center [580, 307] width 116 height 88
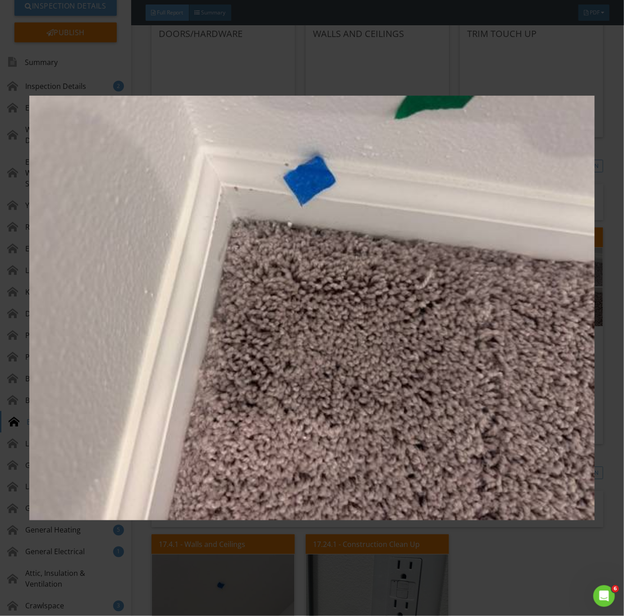
click at [393, 329] on img at bounding box center [312, 308] width 566 height 558
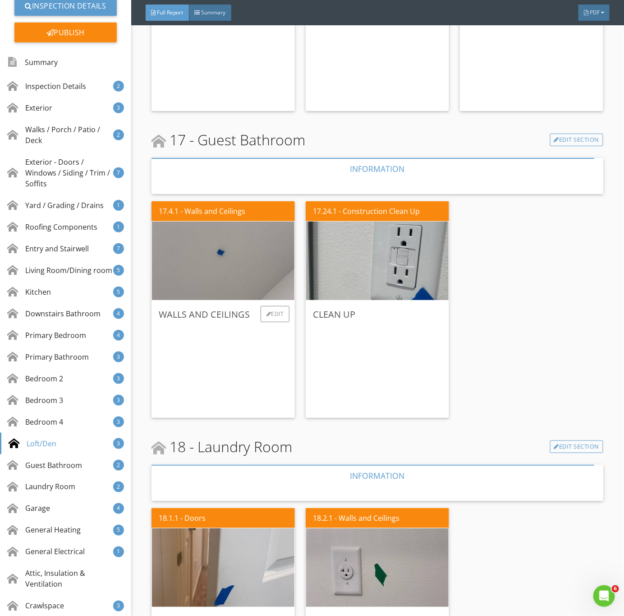
scroll to position [6903, 0]
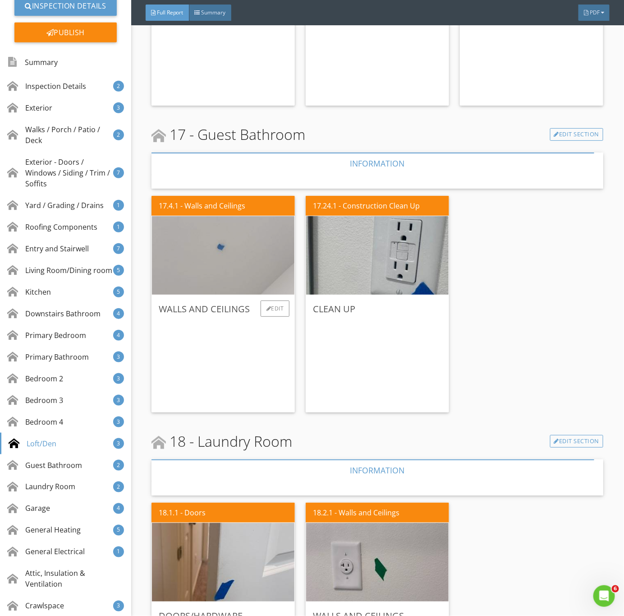
click at [210, 280] on img at bounding box center [223, 255] width 262 height 196
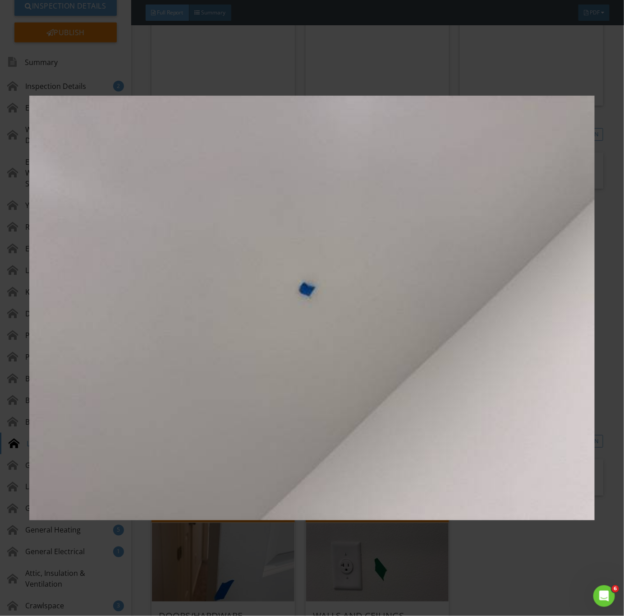
click at [305, 432] on img at bounding box center [312, 308] width 566 height 558
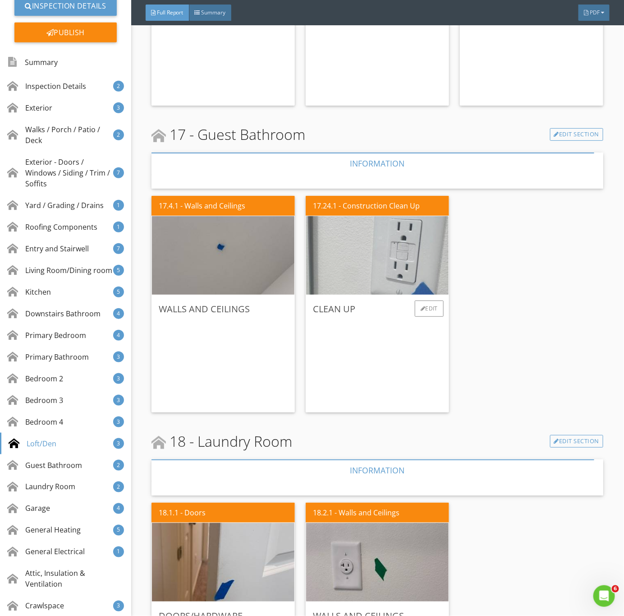
click at [378, 270] on img at bounding box center [378, 255] width 262 height 196
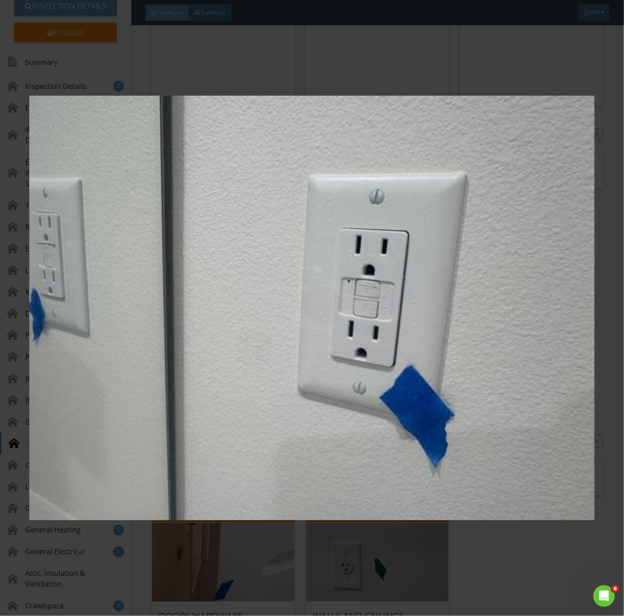
click at [451, 384] on img at bounding box center [312, 308] width 566 height 558
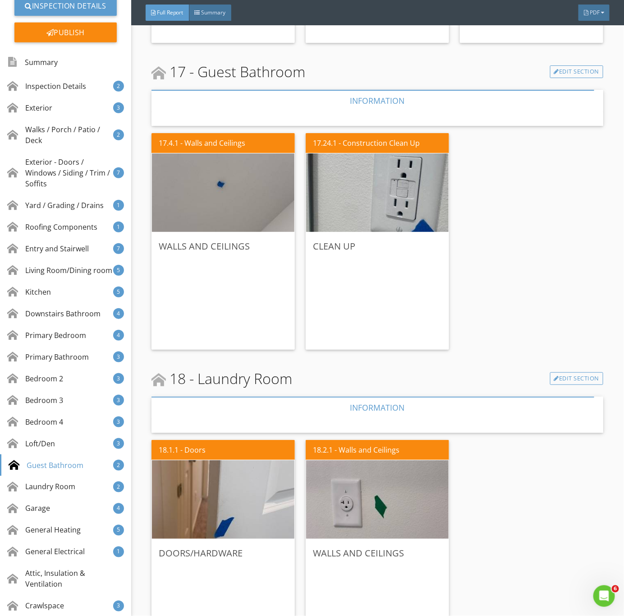
scroll to position [7106, 0]
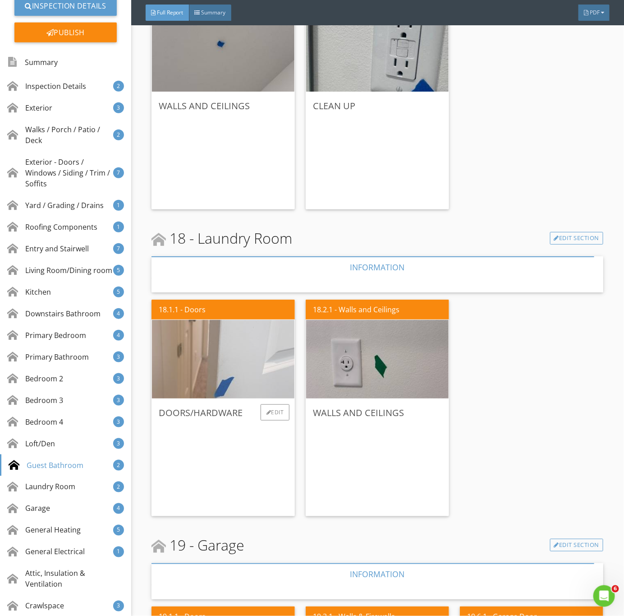
click at [240, 393] on img at bounding box center [223, 359] width 262 height 196
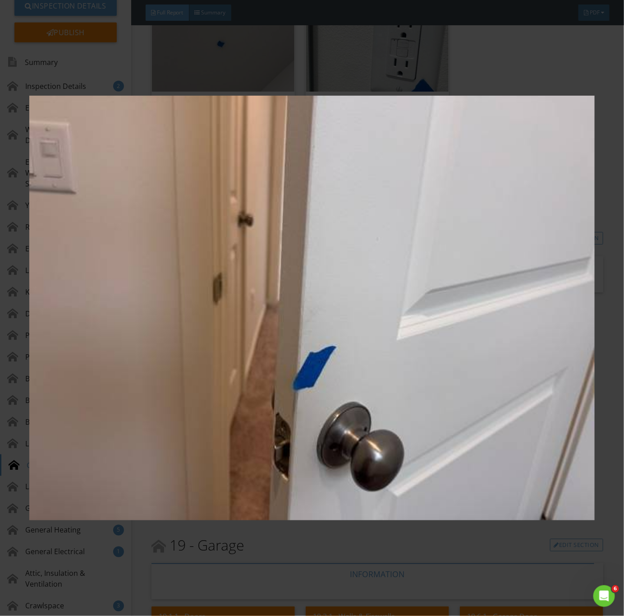
click at [222, 442] on img at bounding box center [312, 308] width 566 height 558
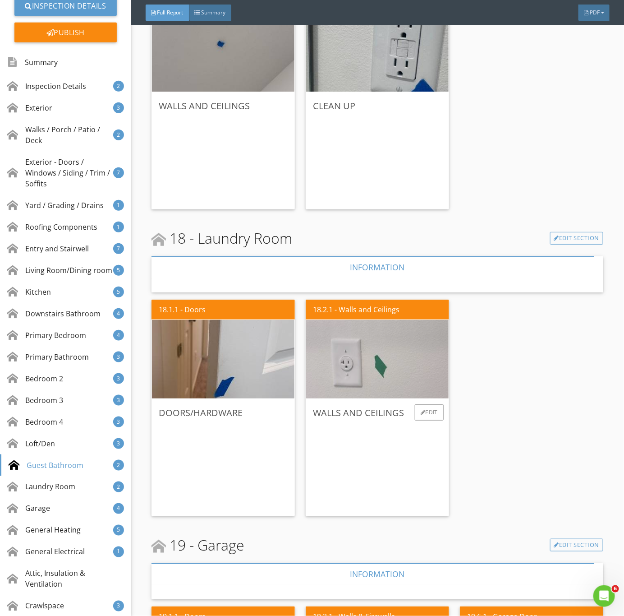
click at [383, 367] on img at bounding box center [378, 359] width 262 height 196
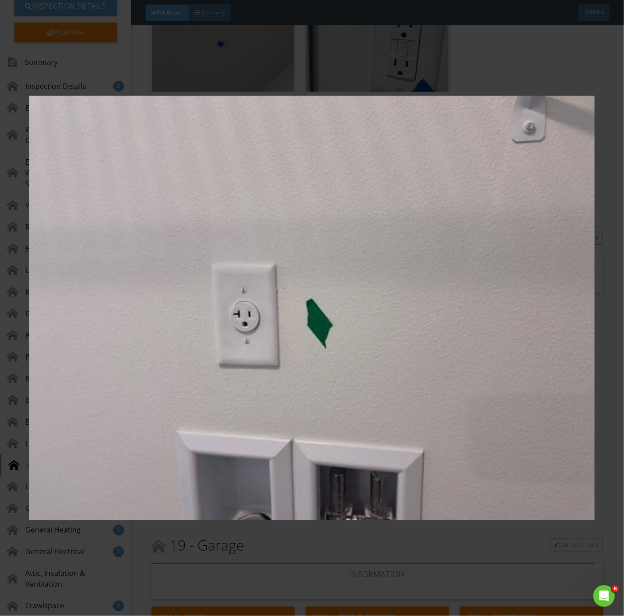
click at [454, 395] on img at bounding box center [312, 308] width 566 height 558
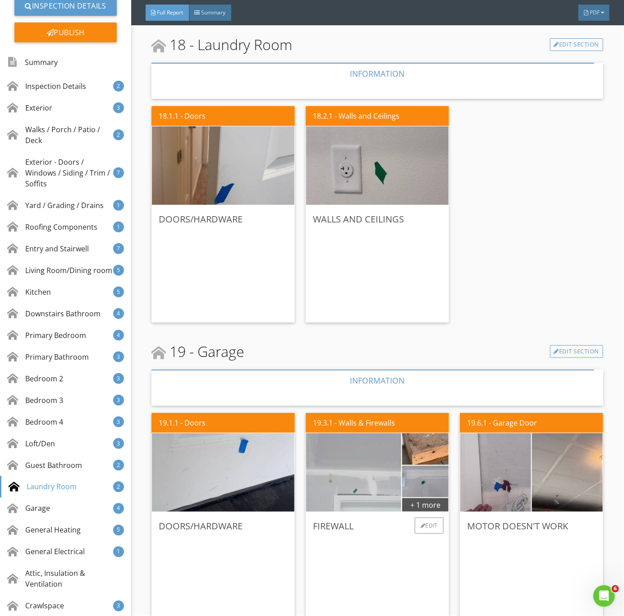
scroll to position [7444, 0]
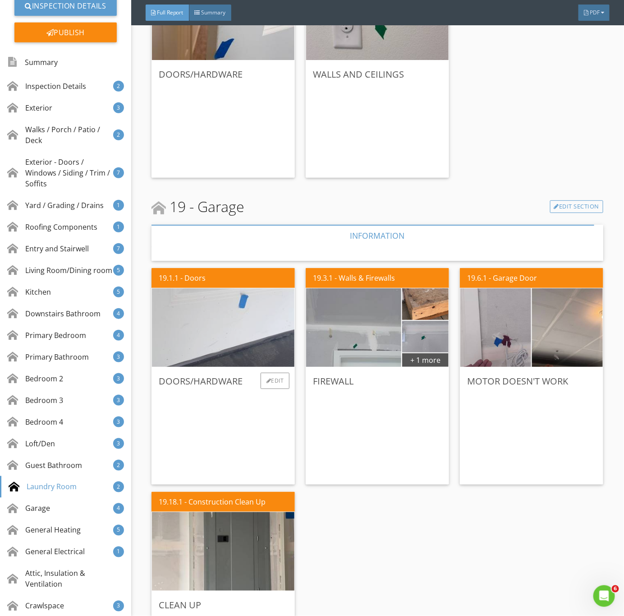
click at [243, 340] on img at bounding box center [223, 328] width 262 height 196
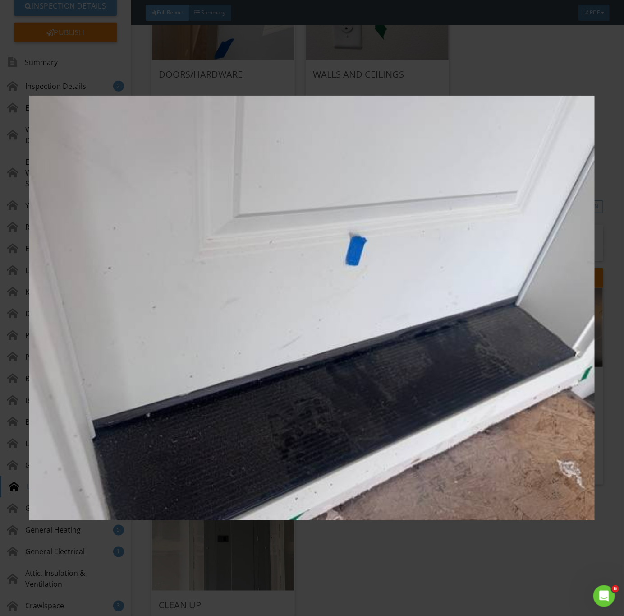
click at [302, 416] on img at bounding box center [312, 308] width 566 height 558
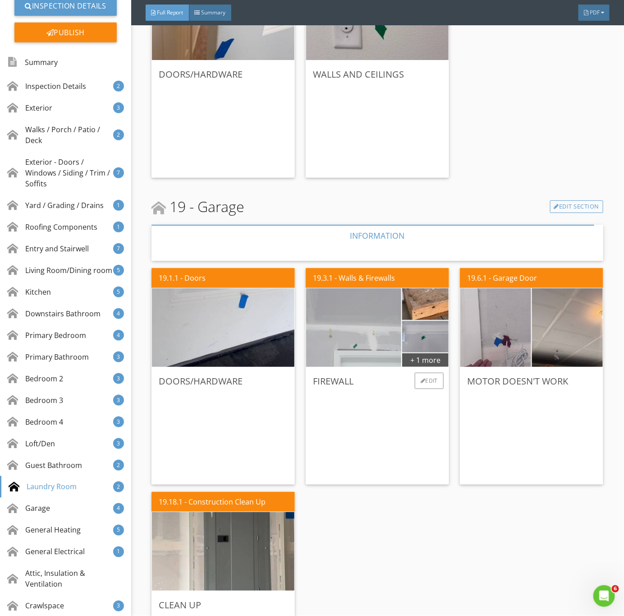
click at [348, 346] on img at bounding box center [354, 327] width 238 height 178
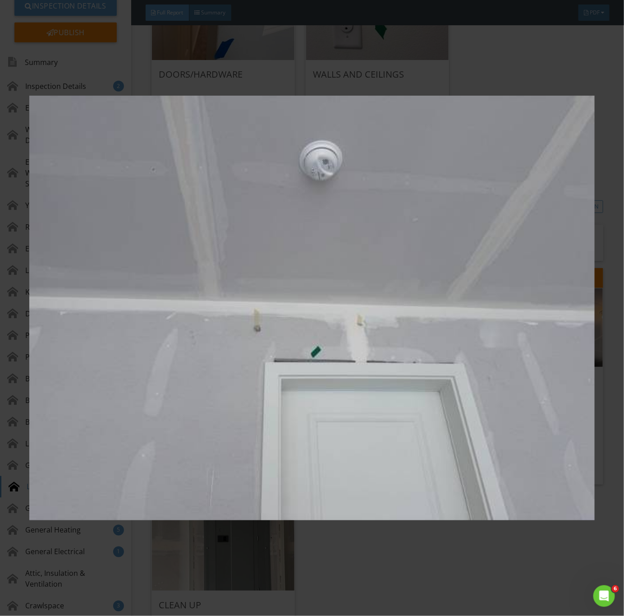
click at [481, 404] on img at bounding box center [312, 308] width 566 height 558
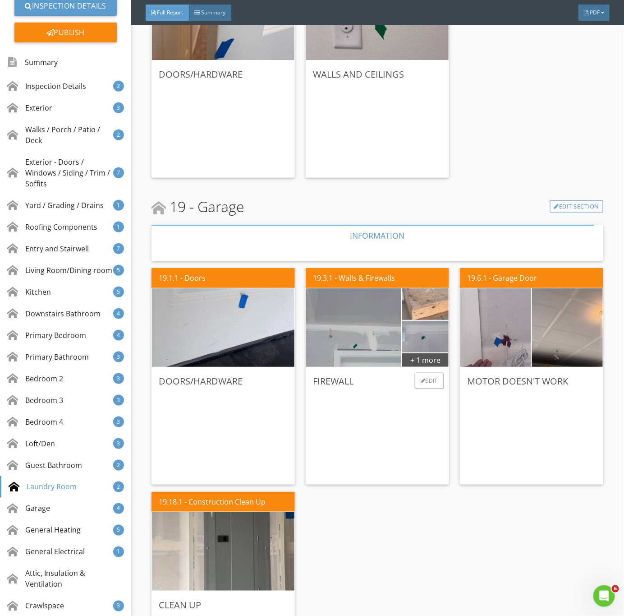
click at [419, 303] on img at bounding box center [425, 304] width 105 height 79
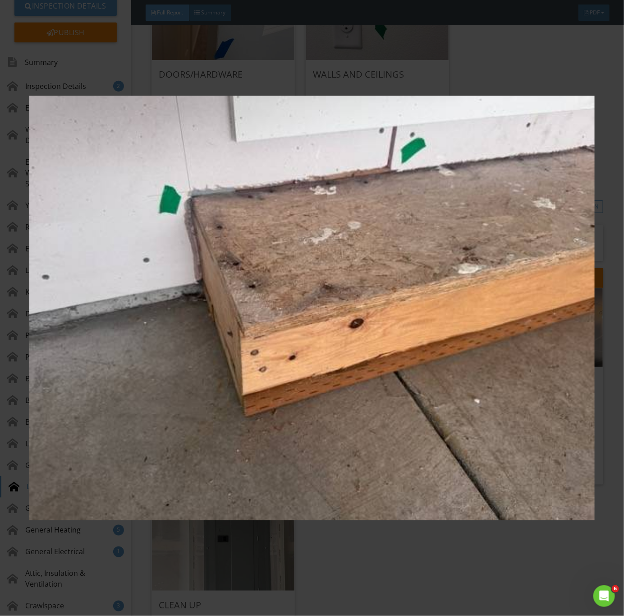
click at [326, 352] on img at bounding box center [312, 308] width 566 height 558
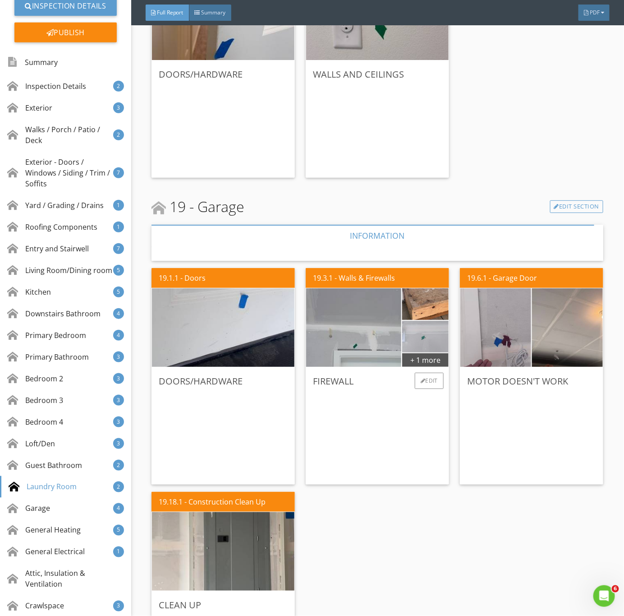
click at [428, 341] on img at bounding box center [425, 336] width 105 height 79
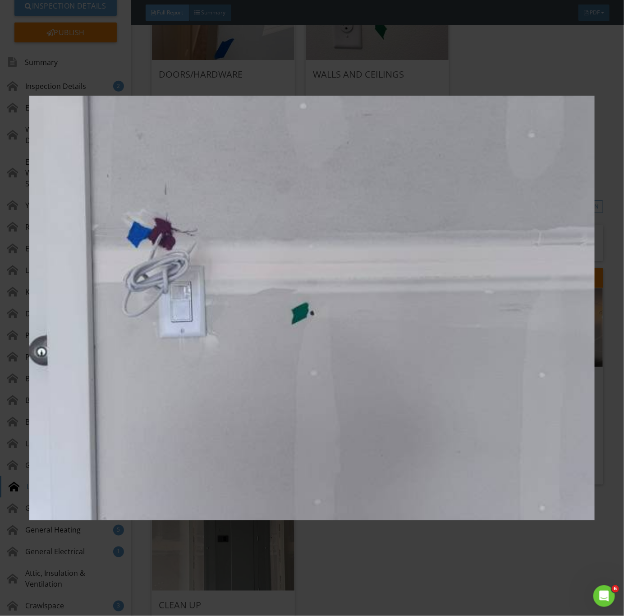
click at [378, 340] on img at bounding box center [312, 308] width 566 height 558
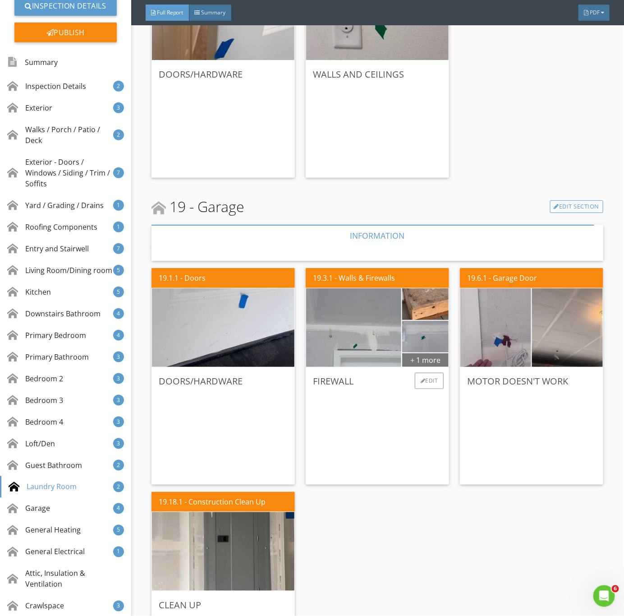
click at [424, 358] on div "+ 1 more" at bounding box center [425, 359] width 46 height 14
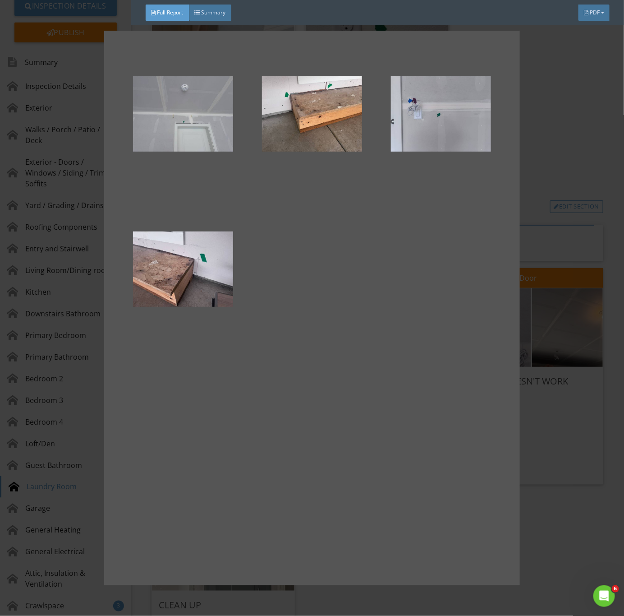
click at [570, 444] on div at bounding box center [312, 308] width 624 height 616
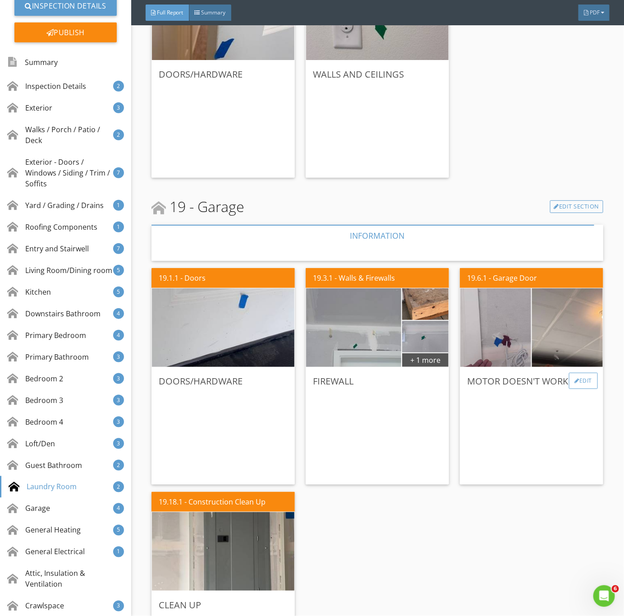
click at [575, 378] on div at bounding box center [577, 380] width 5 height 5
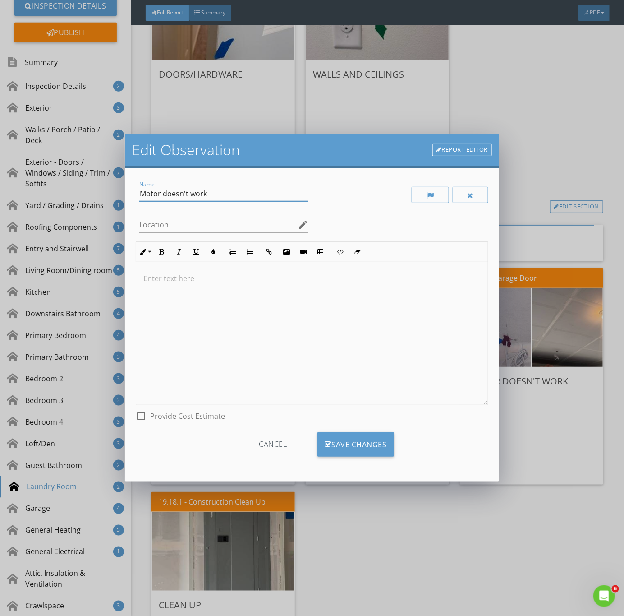
drag, startPoint x: 213, startPoint y: 189, endPoint x: 21, endPoint y: 175, distance: 192.7
click at [8, 175] on div "Edit Observation Report Editor Name Motor doesn't work Location edit Inline Sty…" at bounding box center [312, 308] width 624 height 616
click at [162, 190] on input "Motor doesn't work" at bounding box center [223, 193] width 169 height 15
drag, startPoint x: 162, startPoint y: 192, endPoint x: 512, endPoint y: 210, distance: 351.0
click at [512, 210] on div "Edit Observation Report Editor Name Motor doesn't work Location edit Inline Sty…" at bounding box center [312, 308] width 624 height 616
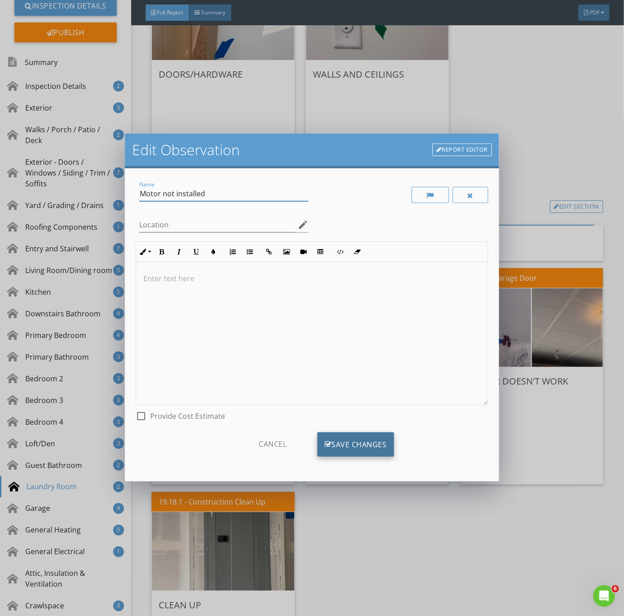
type input "Motor not installed"
click at [363, 455] on div "Save Changes" at bounding box center [356, 444] width 77 height 24
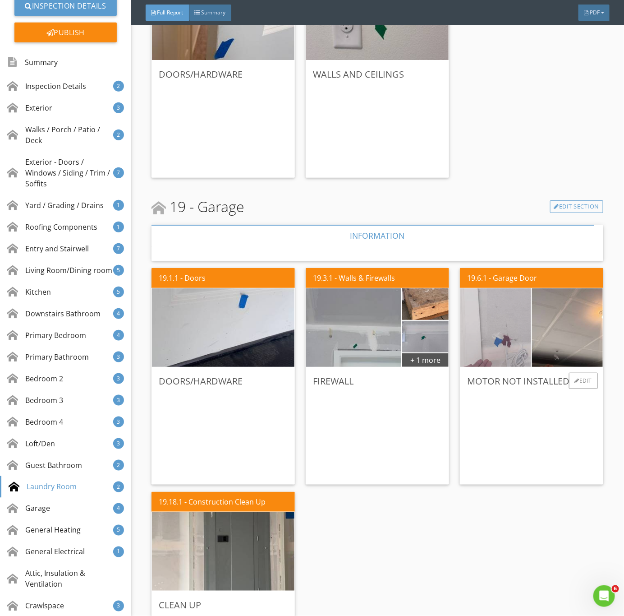
click at [478, 339] on img at bounding box center [496, 327] width 177 height 133
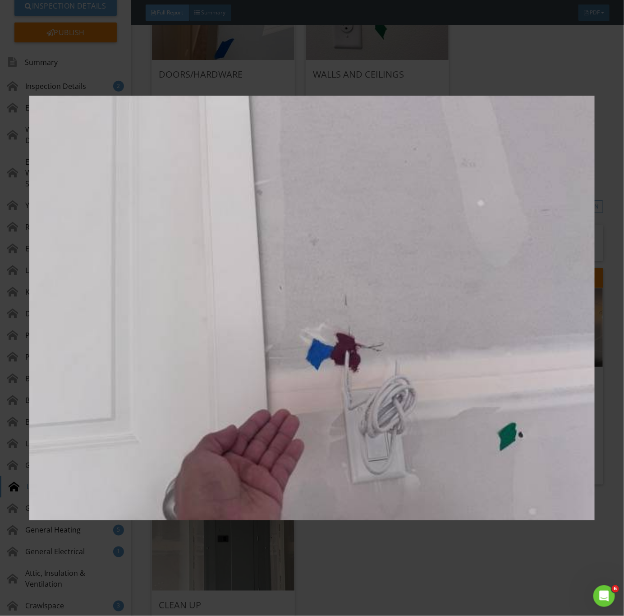
click at [549, 343] on img at bounding box center [312, 308] width 566 height 558
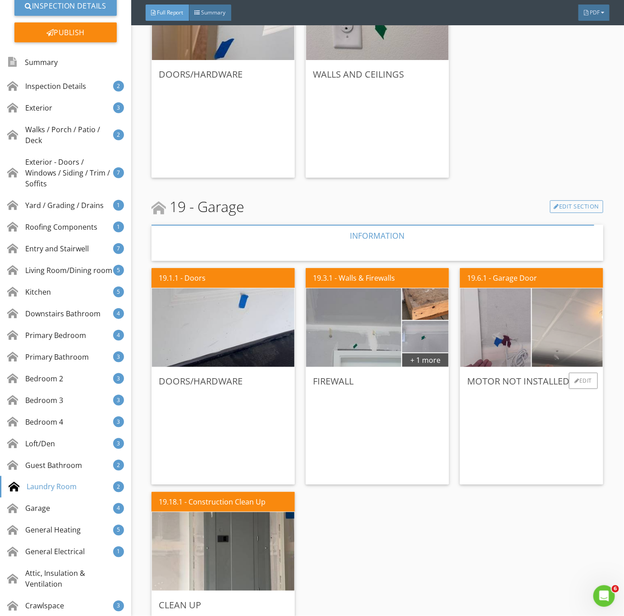
click at [564, 321] on img at bounding box center [568, 327] width 177 height 133
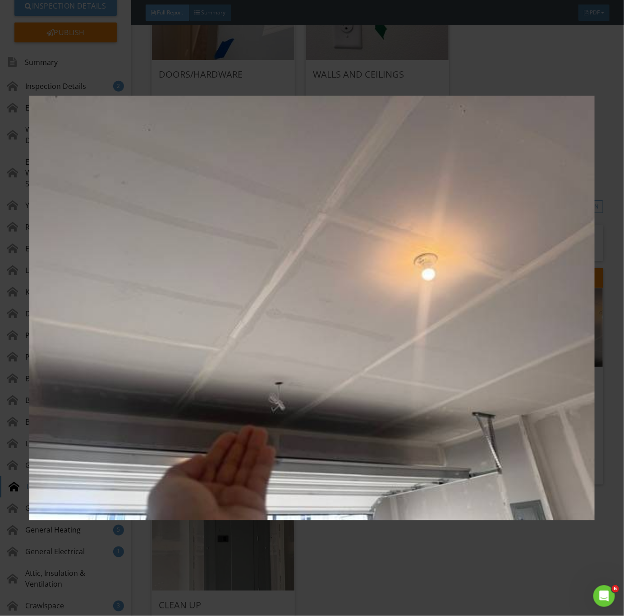
click at [528, 337] on img at bounding box center [312, 308] width 566 height 558
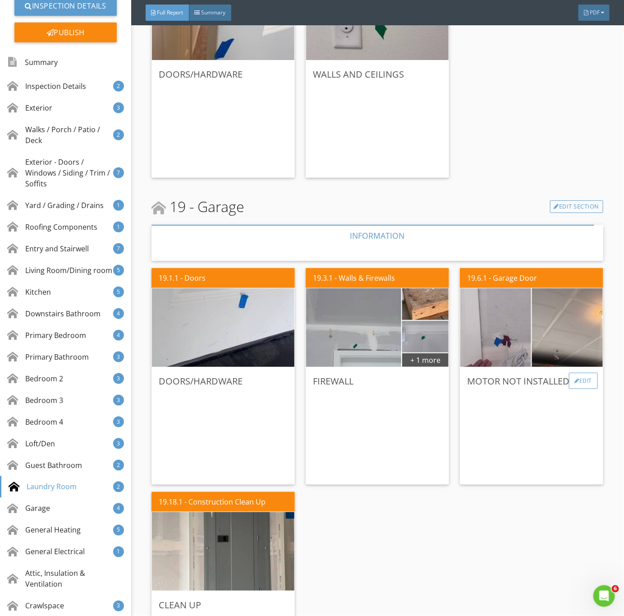
click at [569, 382] on div "Edit" at bounding box center [583, 381] width 29 height 16
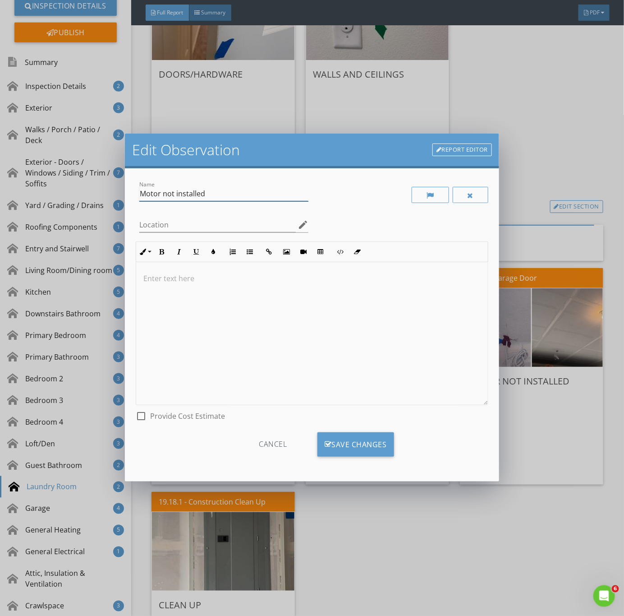
click at [156, 188] on input "Motor not installed" at bounding box center [223, 193] width 169 height 15
type input "Motor/control not installed"
click at [363, 443] on div "Save Changes" at bounding box center [356, 444] width 77 height 24
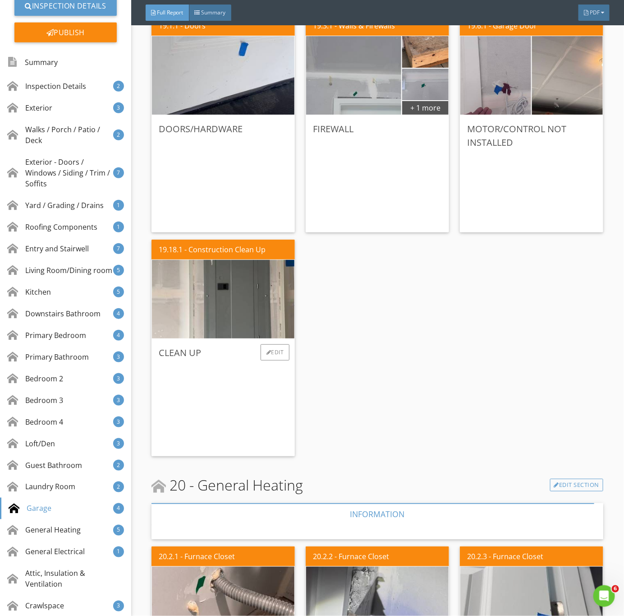
scroll to position [7715, 0]
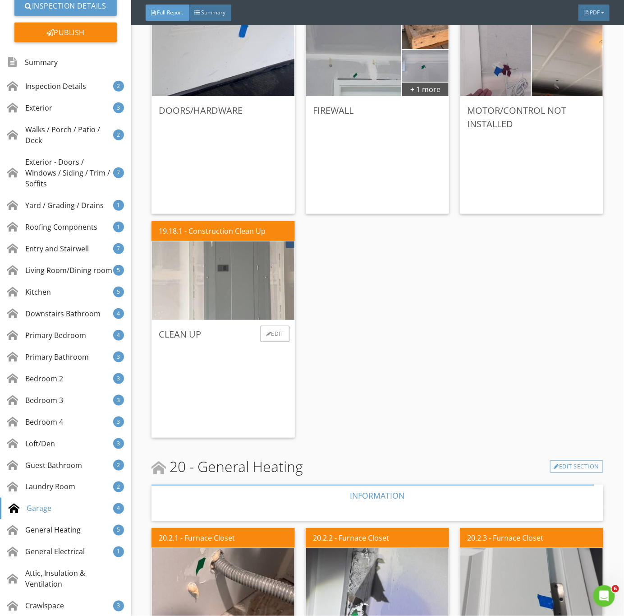
click at [223, 276] on img at bounding box center [223, 281] width 262 height 196
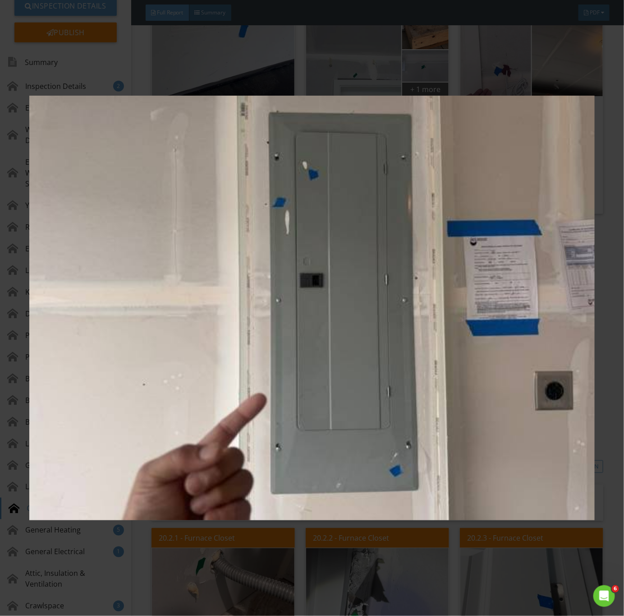
click at [279, 375] on img at bounding box center [312, 308] width 566 height 558
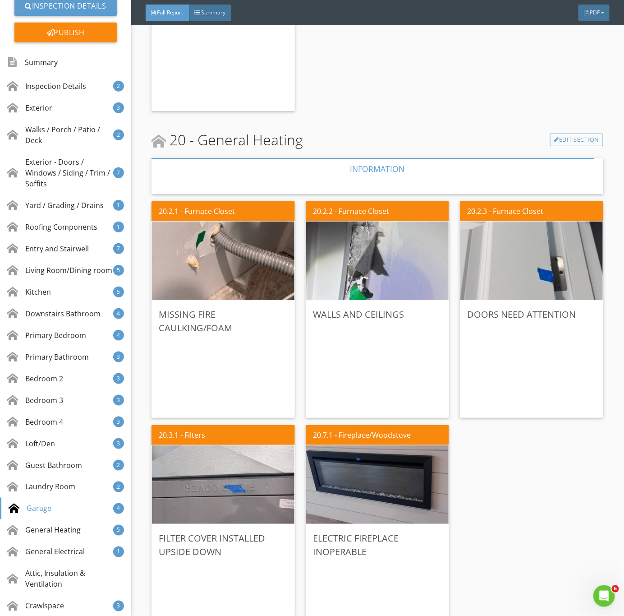
scroll to position [8053, 0]
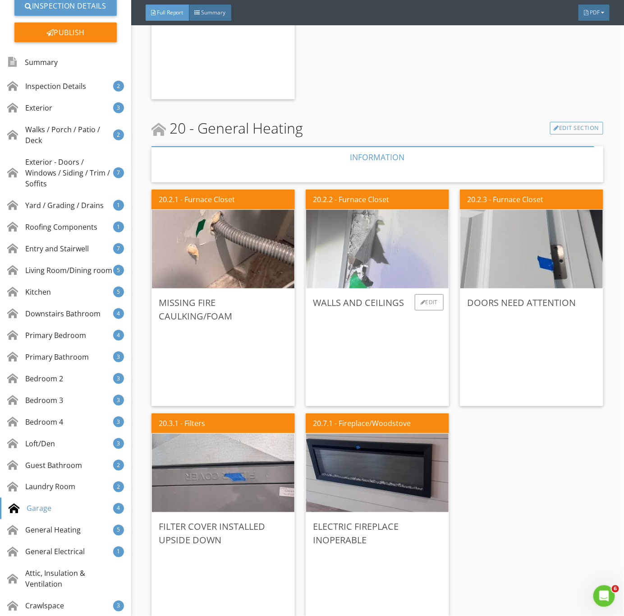
click at [378, 259] on img at bounding box center [378, 249] width 262 height 196
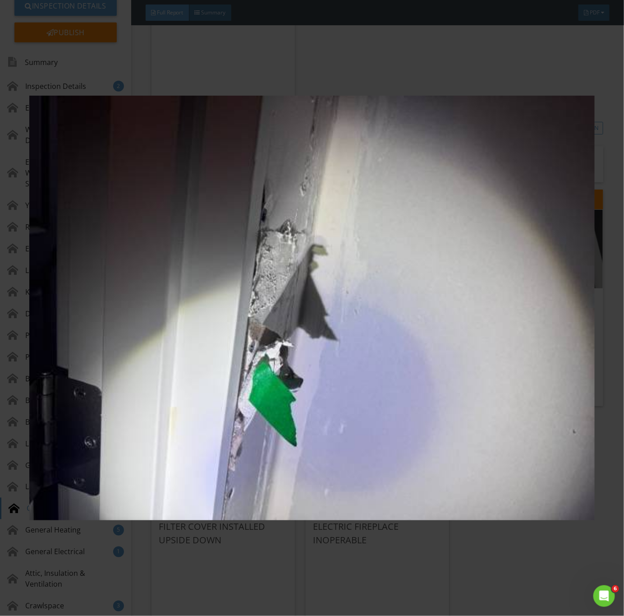
click at [390, 409] on img at bounding box center [312, 308] width 566 height 558
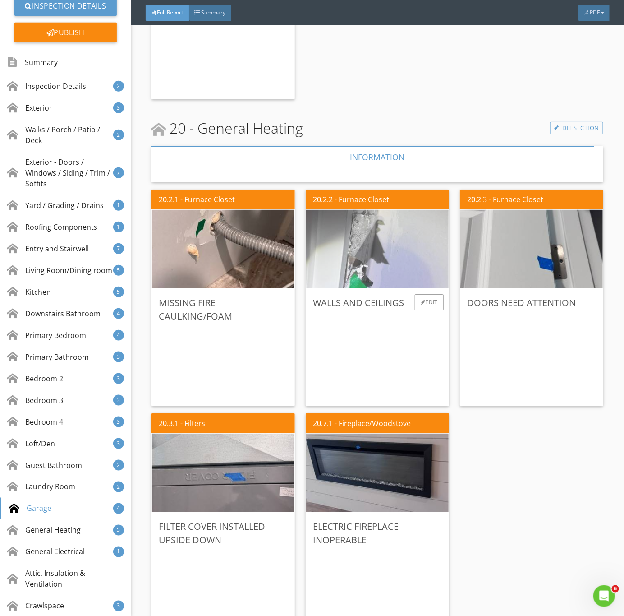
click at [379, 267] on img at bounding box center [378, 249] width 262 height 196
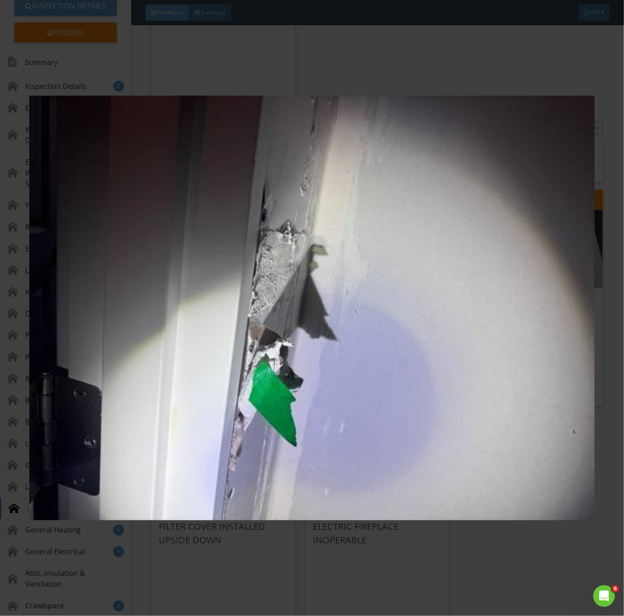
click at [476, 425] on img at bounding box center [312, 308] width 566 height 558
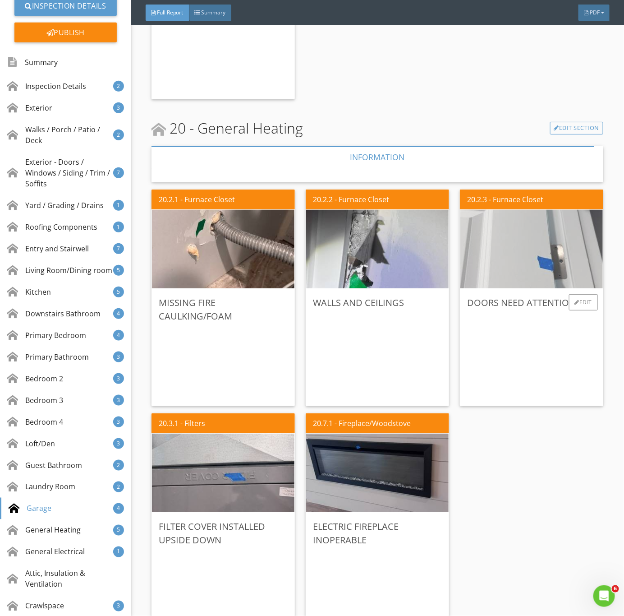
click at [555, 274] on img at bounding box center [532, 249] width 262 height 196
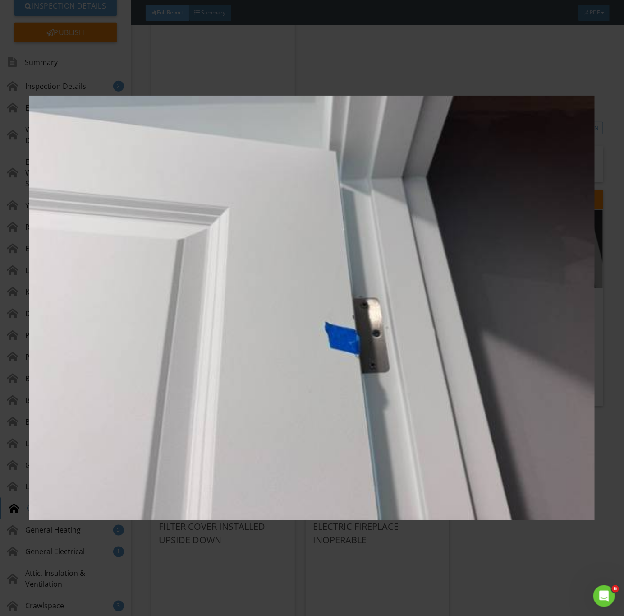
click at [498, 349] on img at bounding box center [312, 308] width 566 height 558
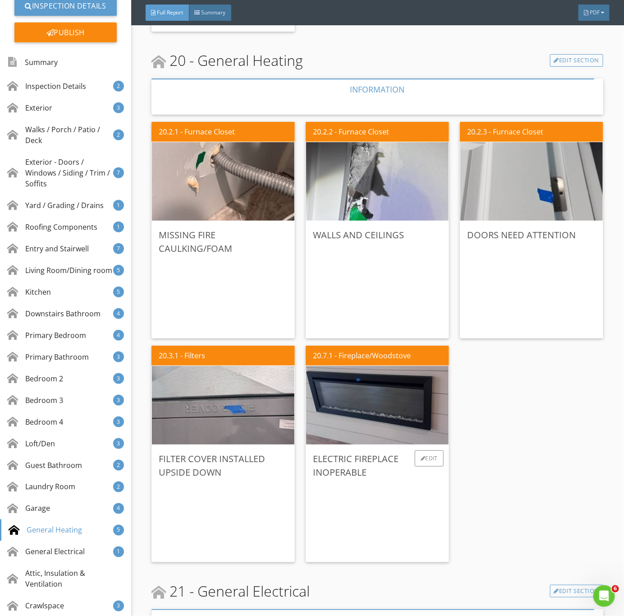
scroll to position [8189, 0]
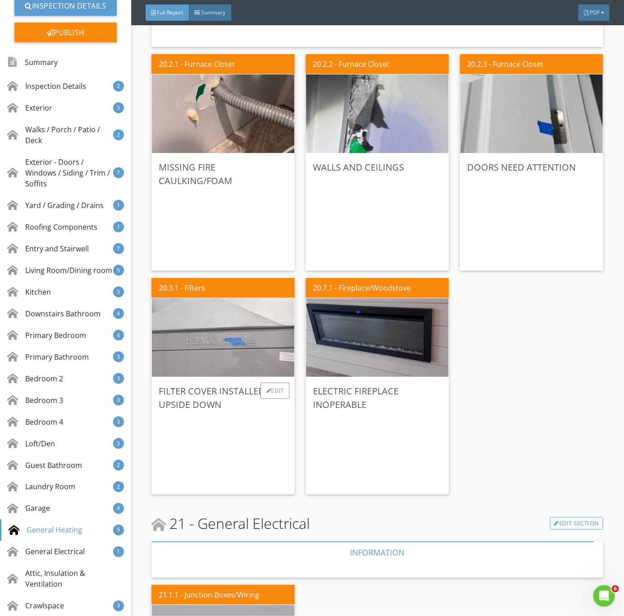
click at [225, 351] on img at bounding box center [223, 338] width 262 height 196
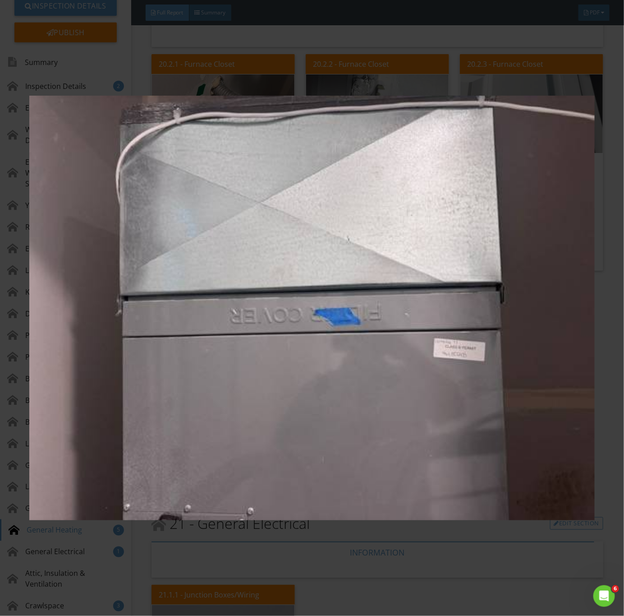
click at [352, 408] on img at bounding box center [312, 308] width 566 height 558
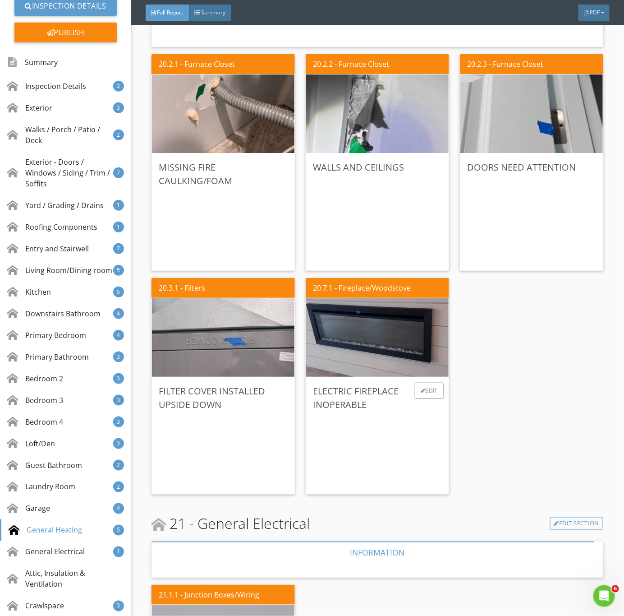
scroll to position [8121, 0]
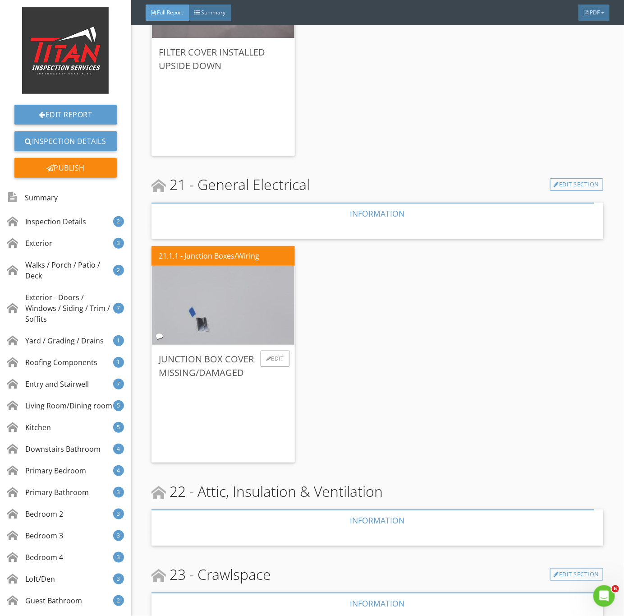
scroll to position [8506, 0]
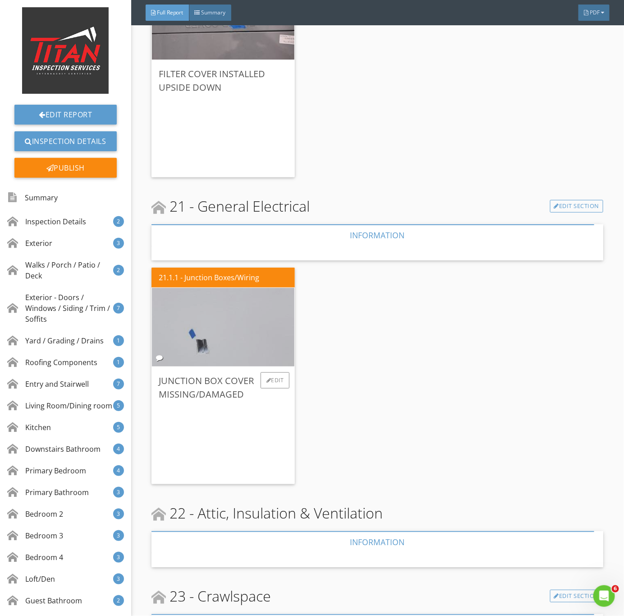
click at [240, 339] on img at bounding box center [223, 327] width 262 height 196
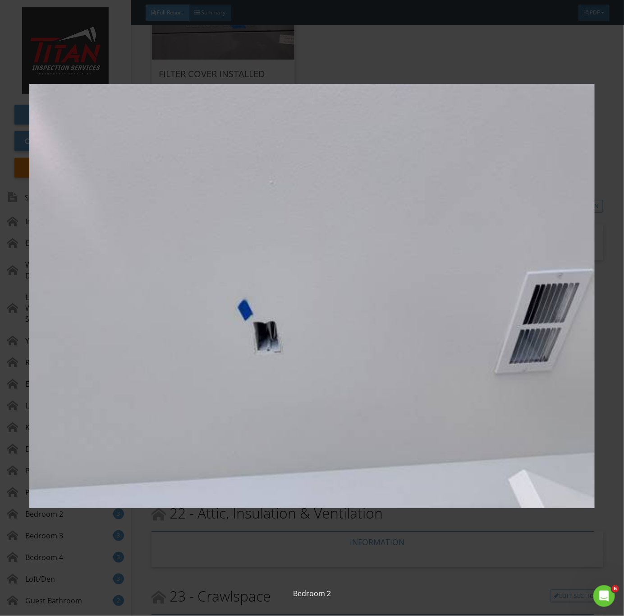
click at [497, 409] on img at bounding box center [312, 296] width 566 height 558
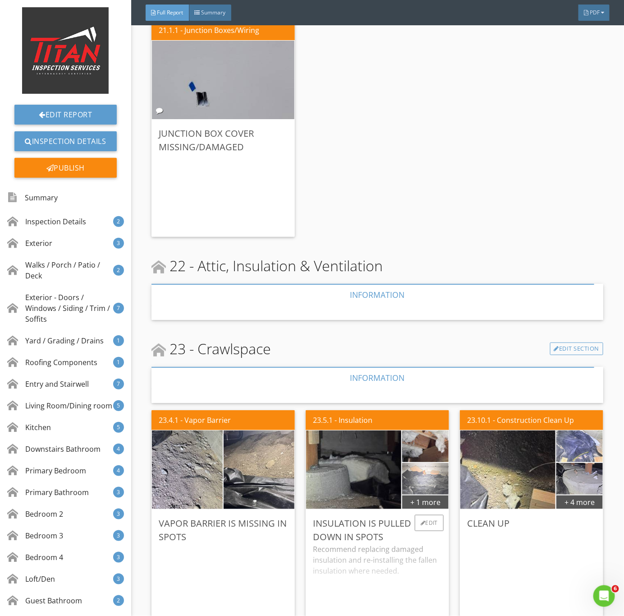
scroll to position [8777, 0]
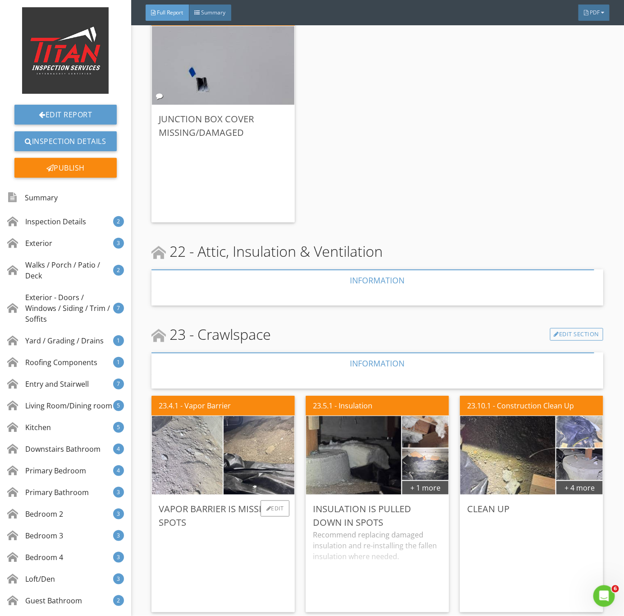
click at [189, 459] on img at bounding box center [187, 455] width 177 height 133
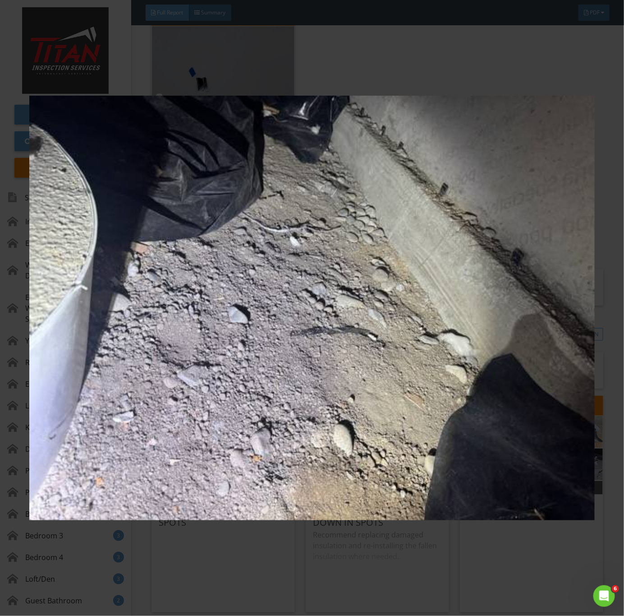
click at [244, 453] on img at bounding box center [312, 308] width 566 height 558
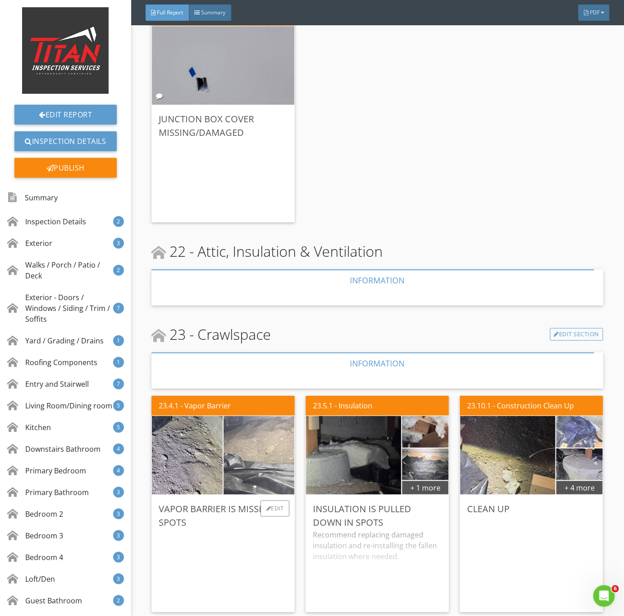
click at [254, 434] on img at bounding box center [259, 455] width 177 height 133
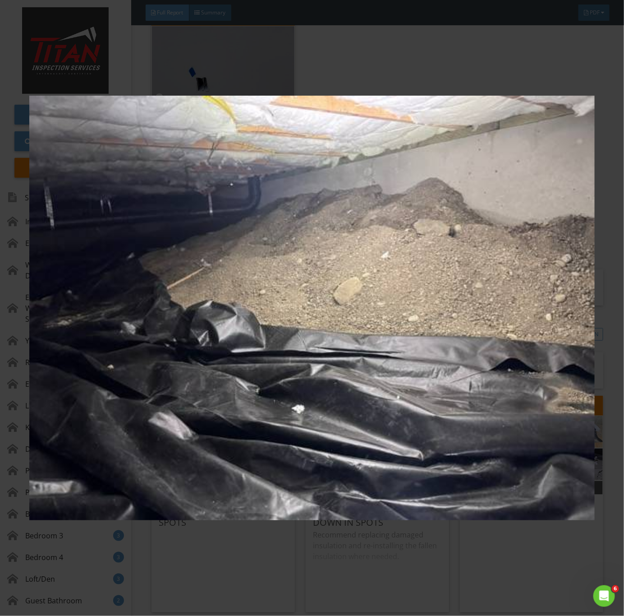
click at [321, 436] on img at bounding box center [312, 308] width 566 height 558
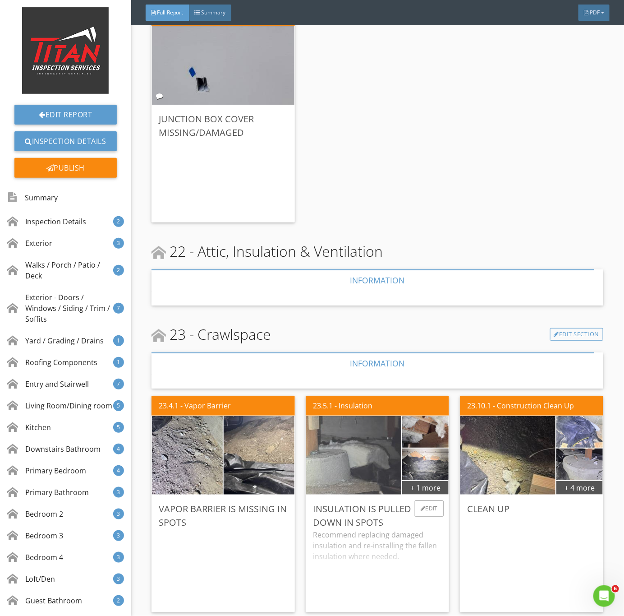
click at [343, 467] on img at bounding box center [354, 455] width 238 height 178
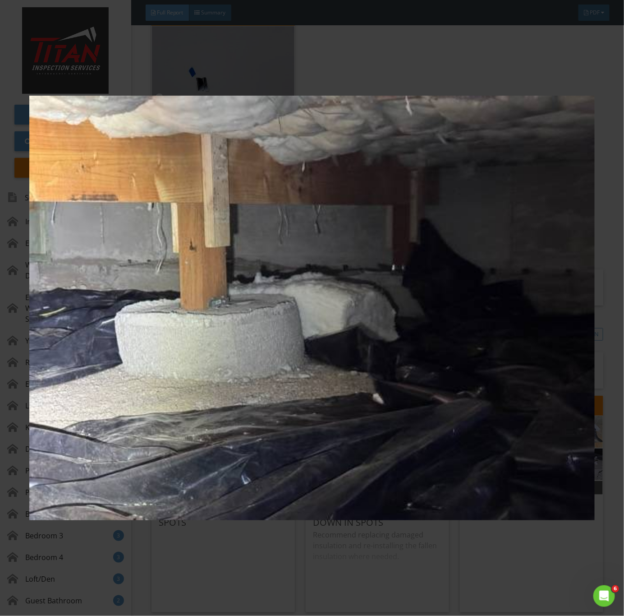
click at [399, 388] on img at bounding box center [312, 308] width 566 height 558
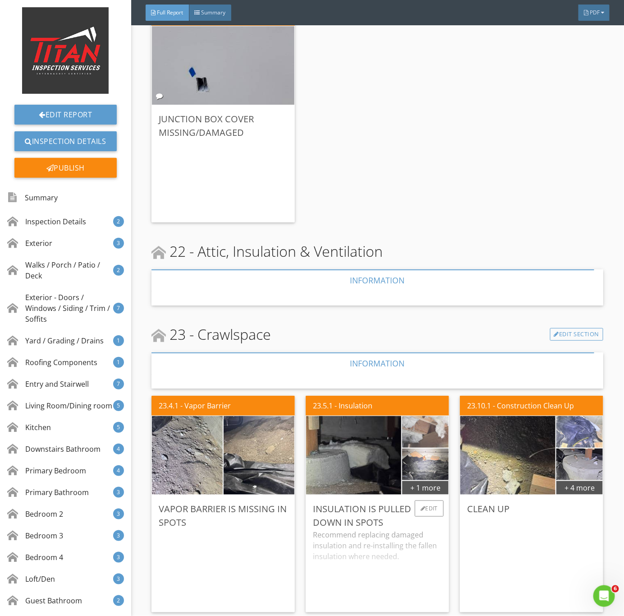
click at [421, 426] on img at bounding box center [425, 432] width 105 height 79
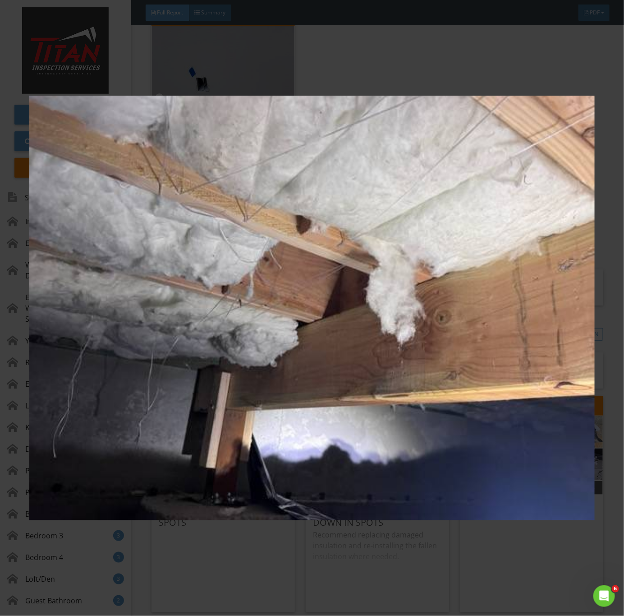
click at [445, 432] on img at bounding box center [312, 308] width 566 height 558
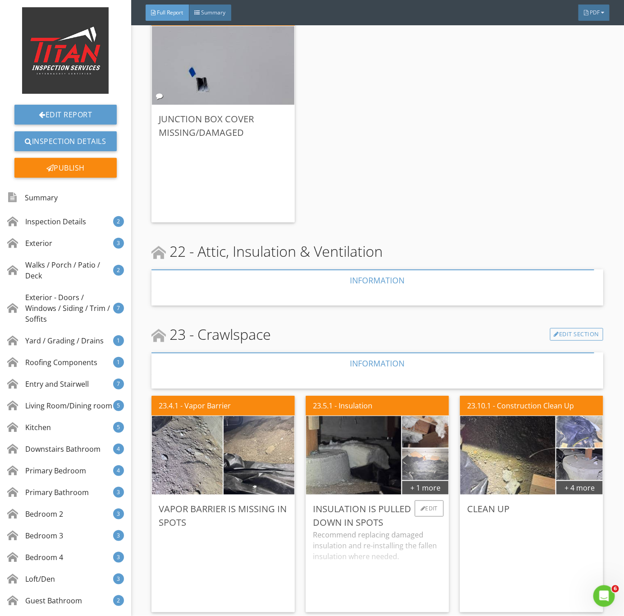
click at [421, 454] on img at bounding box center [425, 464] width 105 height 79
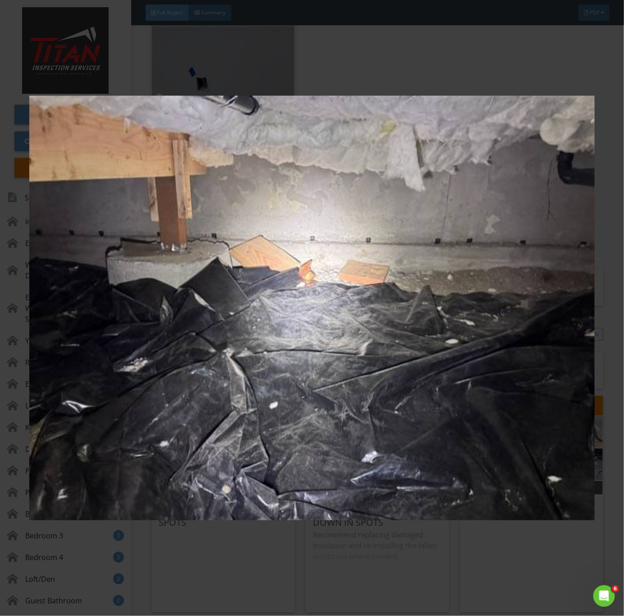
click at [454, 445] on img at bounding box center [312, 308] width 566 height 558
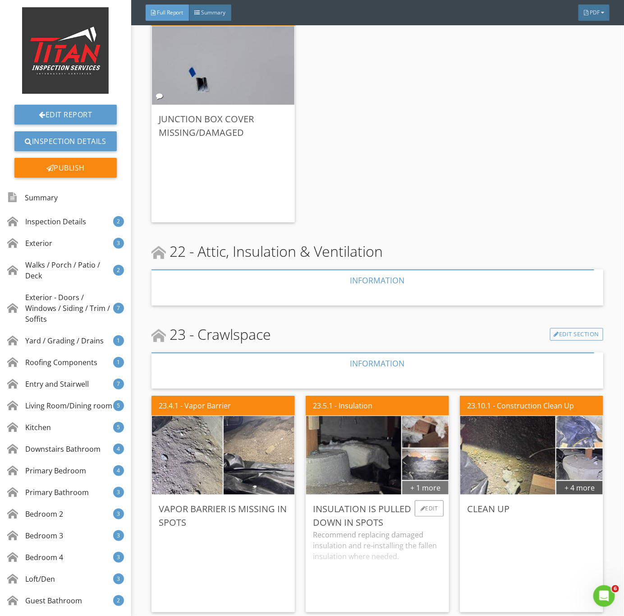
click at [414, 480] on div "+ 1 more" at bounding box center [425, 487] width 46 height 14
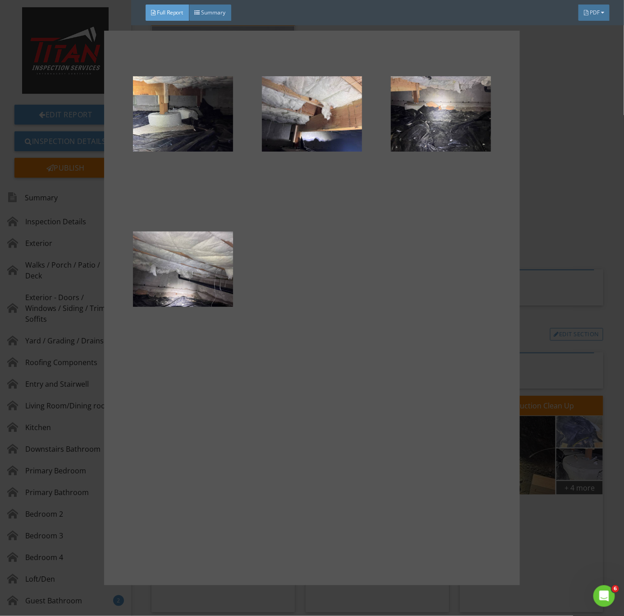
click at [559, 434] on div at bounding box center [312, 308] width 624 height 616
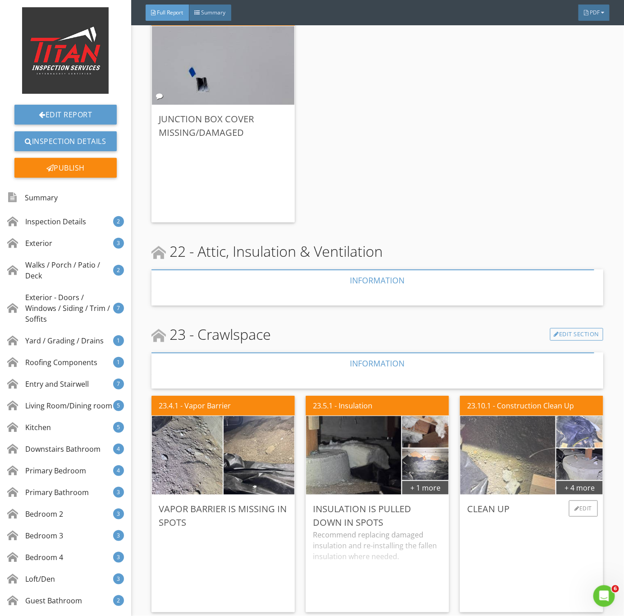
click at [536, 467] on img at bounding box center [508, 455] width 238 height 178
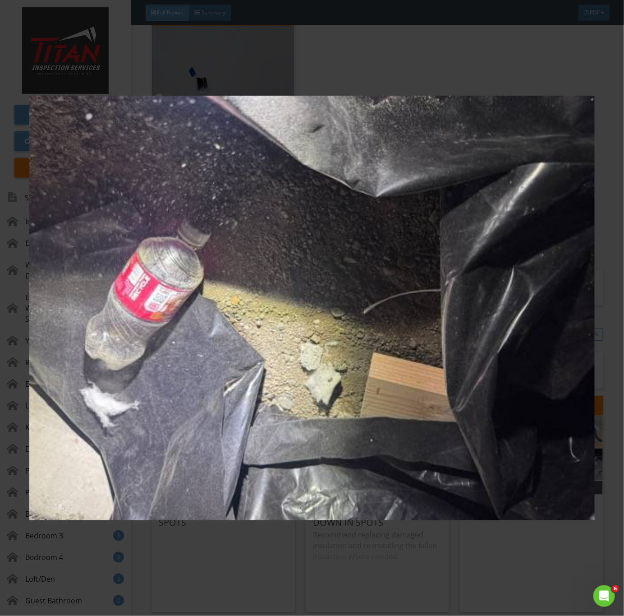
click at [467, 464] on img at bounding box center [312, 308] width 566 height 558
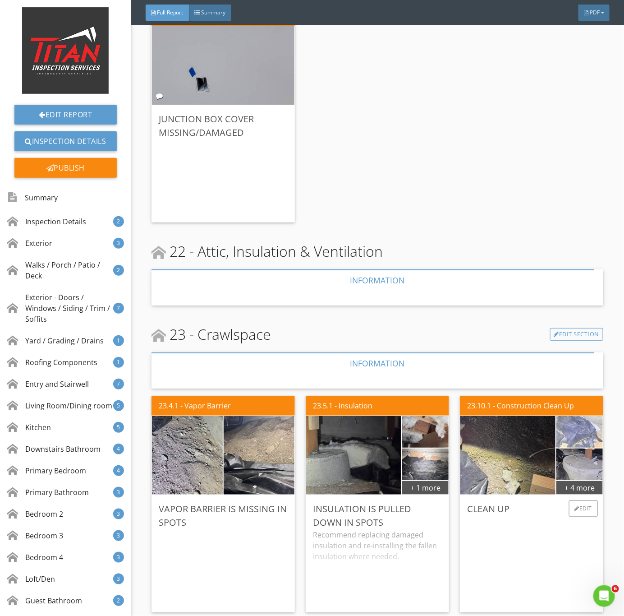
click at [561, 434] on img at bounding box center [579, 432] width 105 height 79
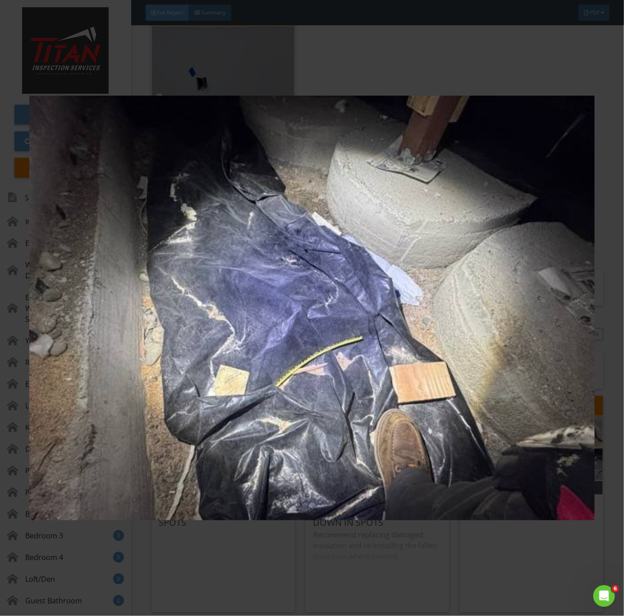
click at [564, 432] on img at bounding box center [312, 308] width 566 height 558
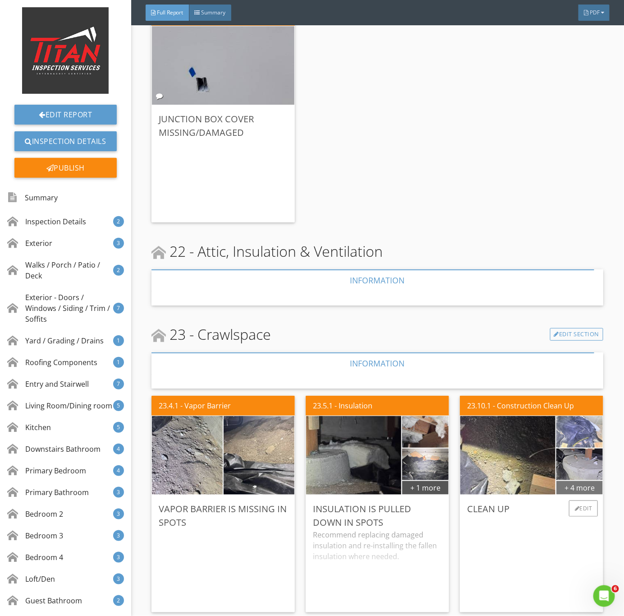
click at [567, 480] on div "+ 4 more" at bounding box center [580, 487] width 46 height 14
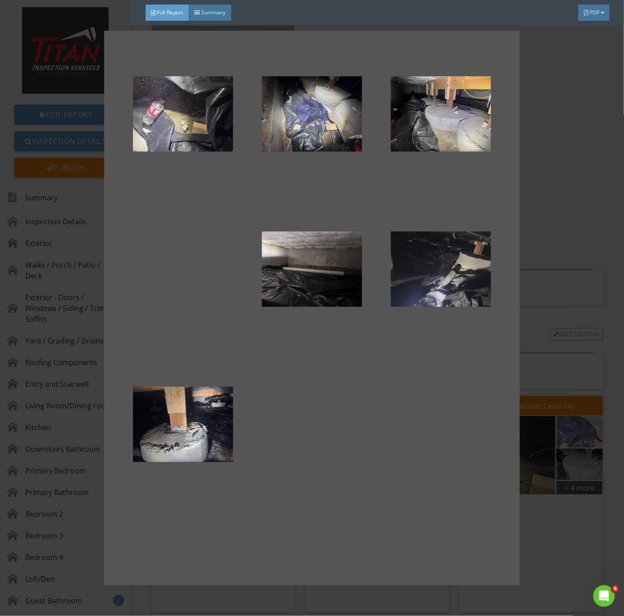
click at [455, 268] on div at bounding box center [441, 269] width 100 height 108
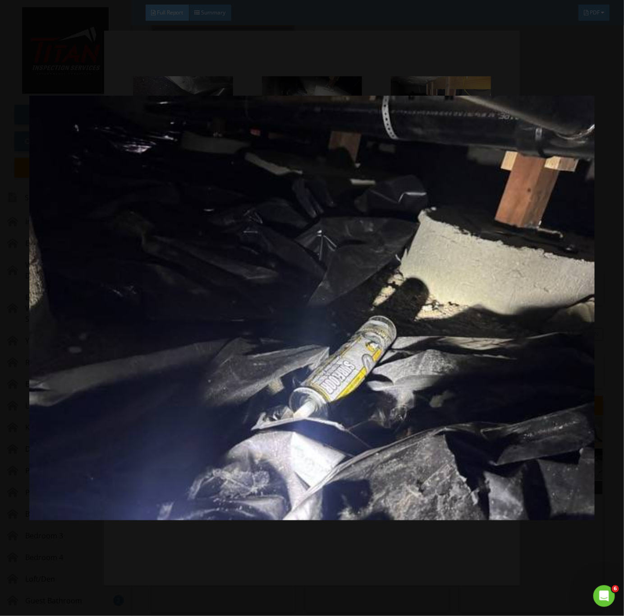
click at [374, 406] on img at bounding box center [312, 308] width 566 height 558
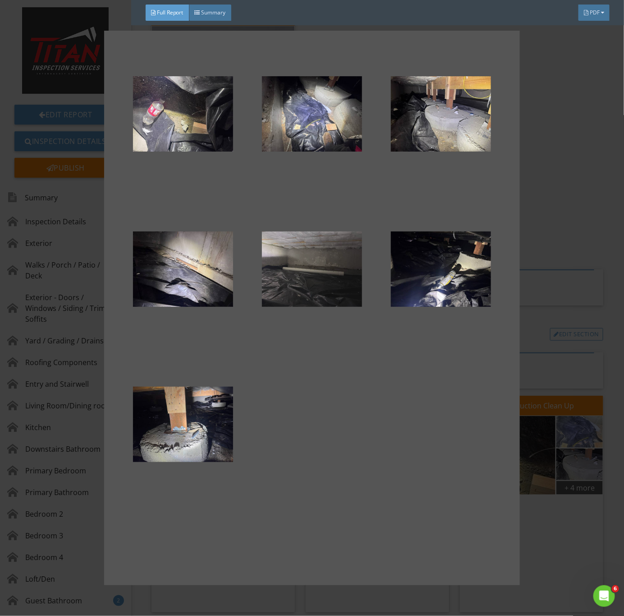
click at [334, 288] on div at bounding box center [312, 269] width 100 height 108
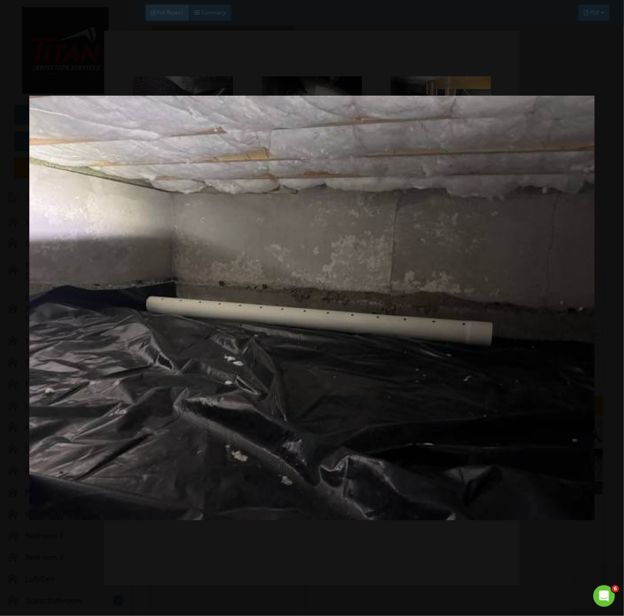
click at [361, 325] on img at bounding box center [312, 308] width 566 height 558
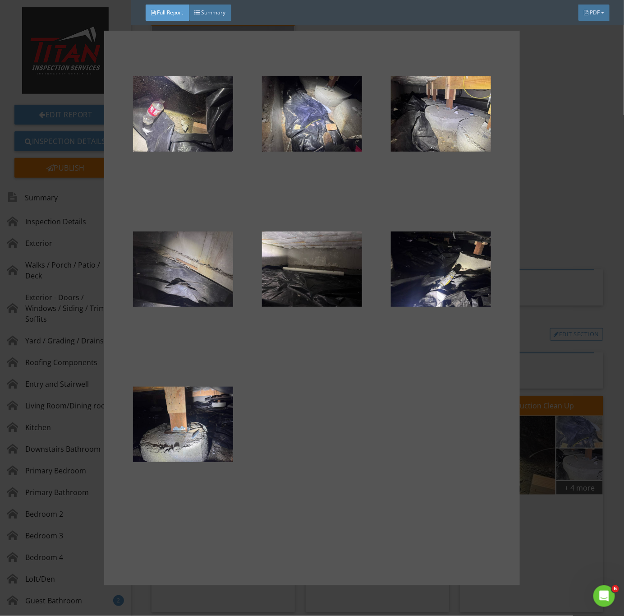
click at [218, 291] on div at bounding box center [183, 269] width 100 height 108
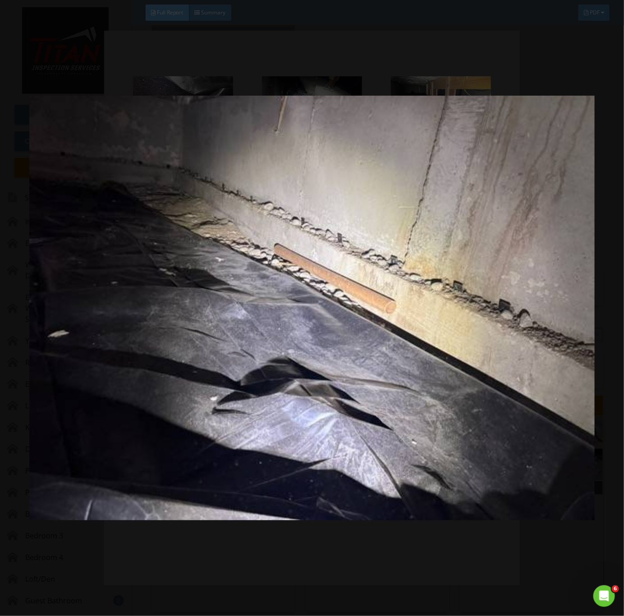
click at [237, 246] on img at bounding box center [312, 308] width 566 height 558
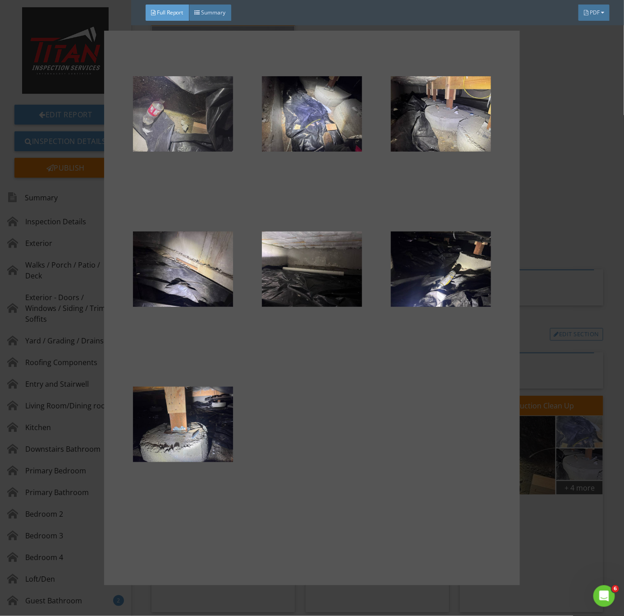
click at [177, 129] on div at bounding box center [183, 114] width 100 height 108
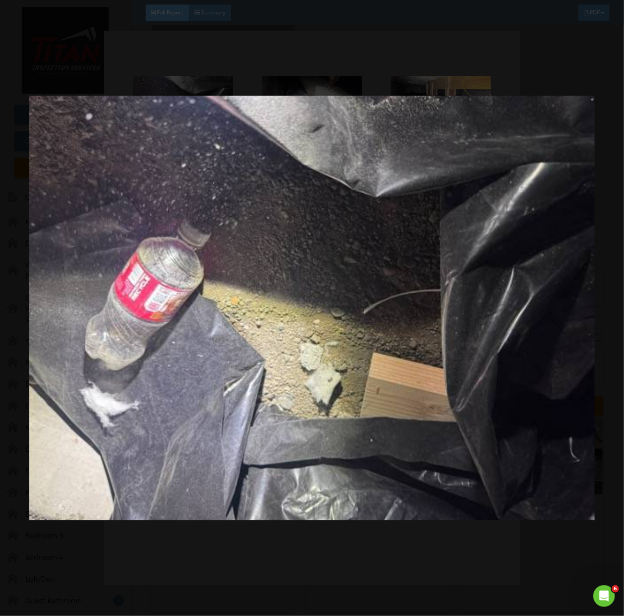
click at [300, 279] on img at bounding box center [312, 308] width 566 height 558
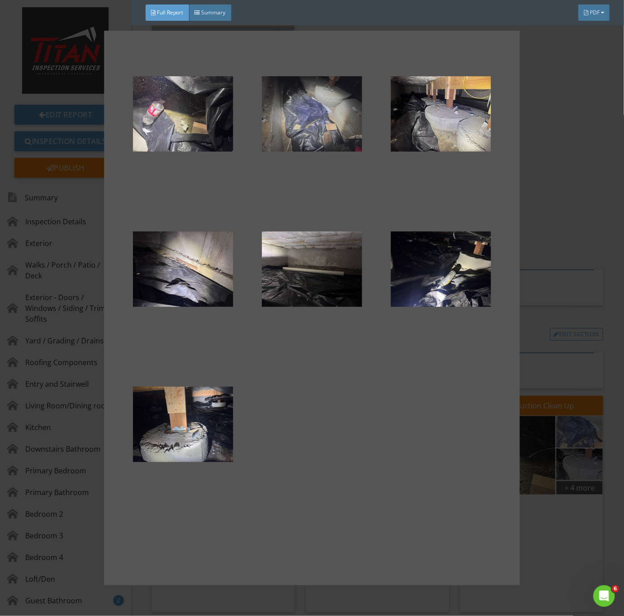
click at [322, 115] on div at bounding box center [312, 114] width 100 height 108
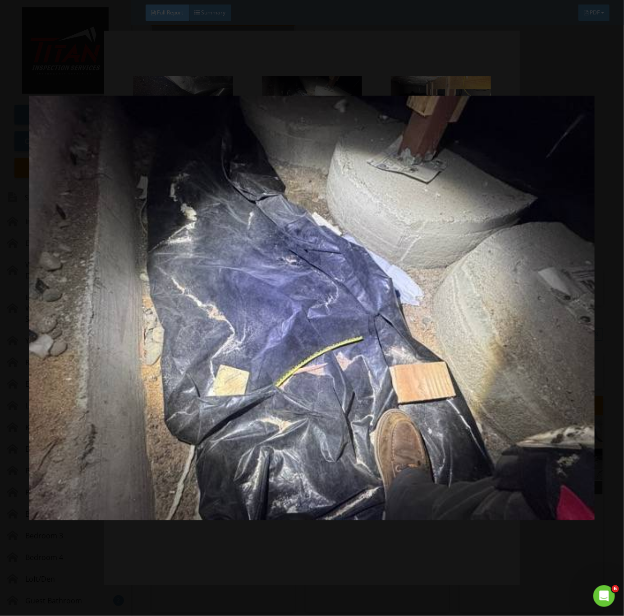
click at [489, 255] on img at bounding box center [312, 308] width 566 height 558
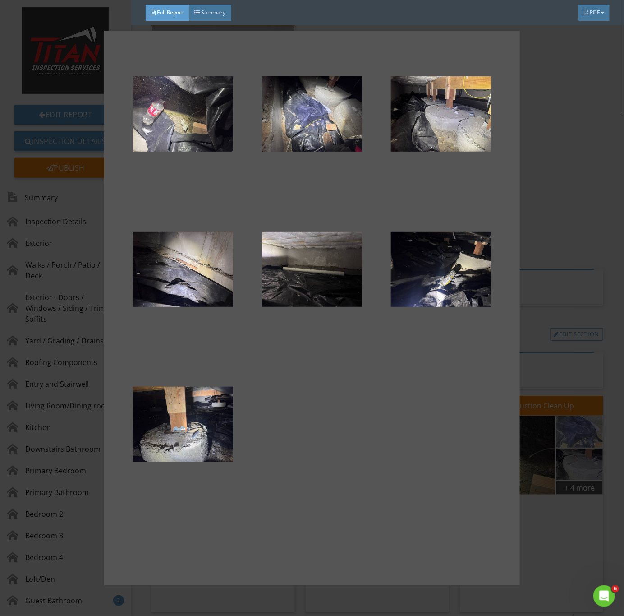
click at [563, 522] on div at bounding box center [312, 308] width 624 height 616
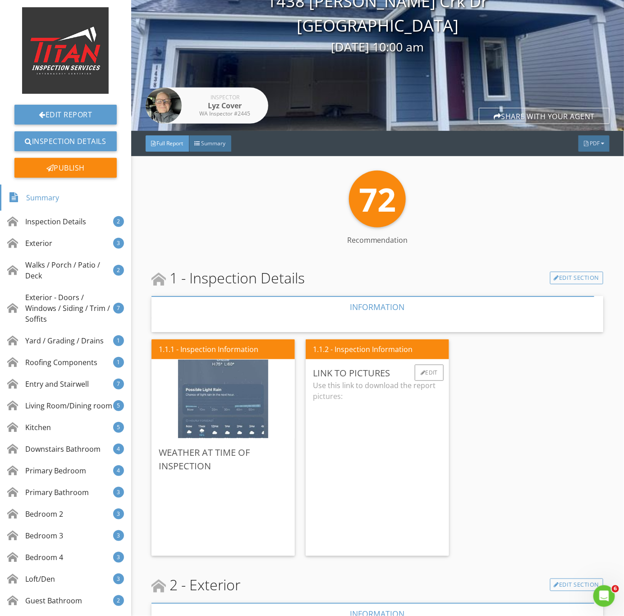
scroll to position [146, 0]
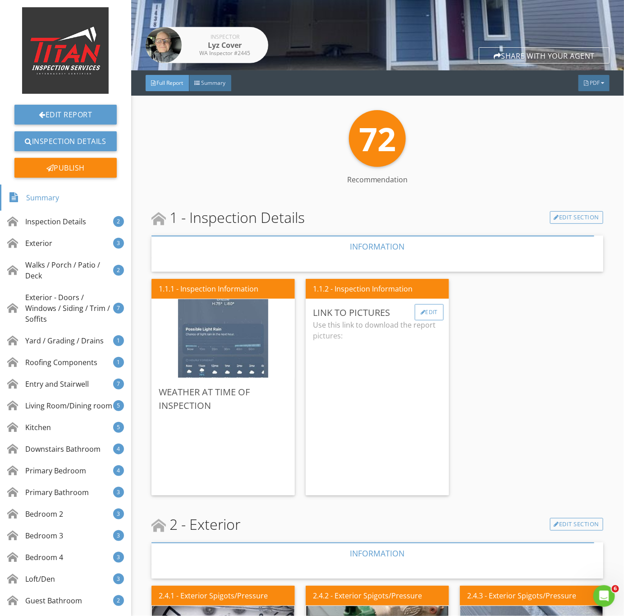
click at [424, 310] on div "Edit" at bounding box center [429, 312] width 29 height 16
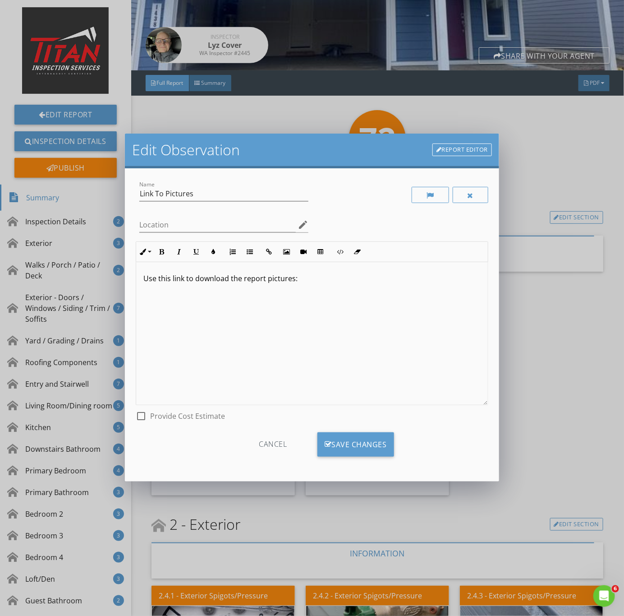
click at [314, 279] on p "Use this link to download the report pictures:" at bounding box center [311, 278] width 337 height 11
click at [268, 252] on icon "button" at bounding box center [269, 252] width 6 height 6
click at [253, 290] on input "URL" at bounding box center [269, 283] width 135 height 22
paste input "[URL][DOMAIN_NAME]"
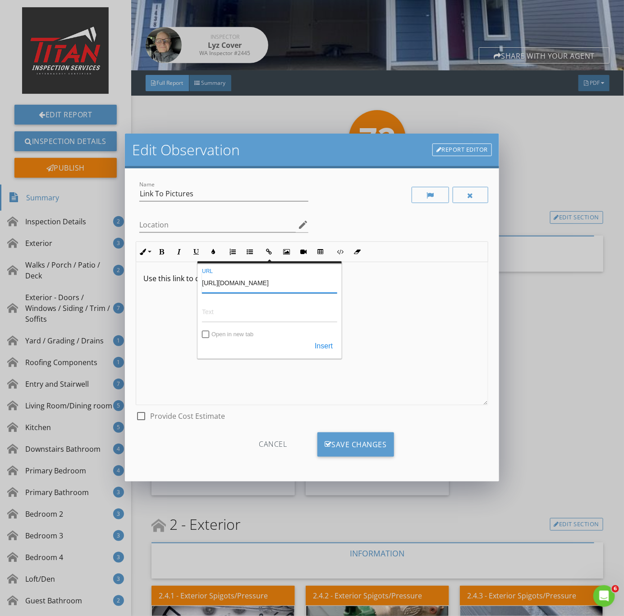
click at [203, 340] on div "Insert" at bounding box center [269, 346] width 135 height 16
click at [212, 334] on div "Open in new tab" at bounding box center [269, 334] width 135 height 7
type input "[URL][DOMAIN_NAME]"
click at [206, 336] on input "Open in new tab" at bounding box center [206, 335] width 7 height 7
checkbox input "true"
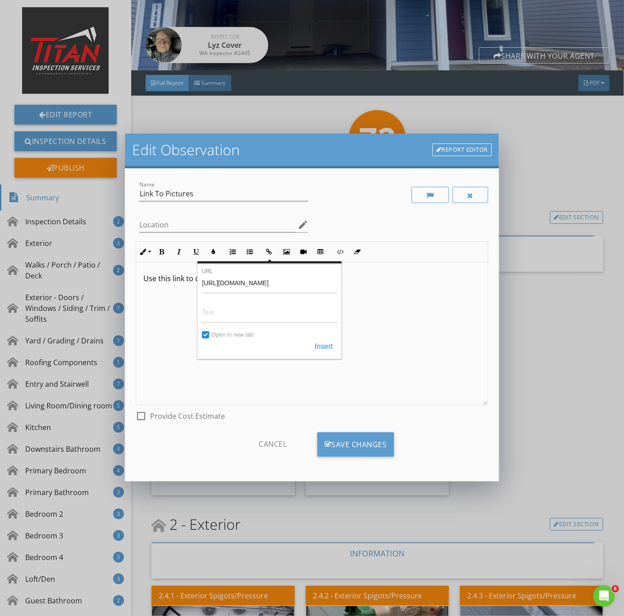
scroll to position [0, 0]
click at [330, 349] on button "Insert" at bounding box center [323, 346] width 27 height 16
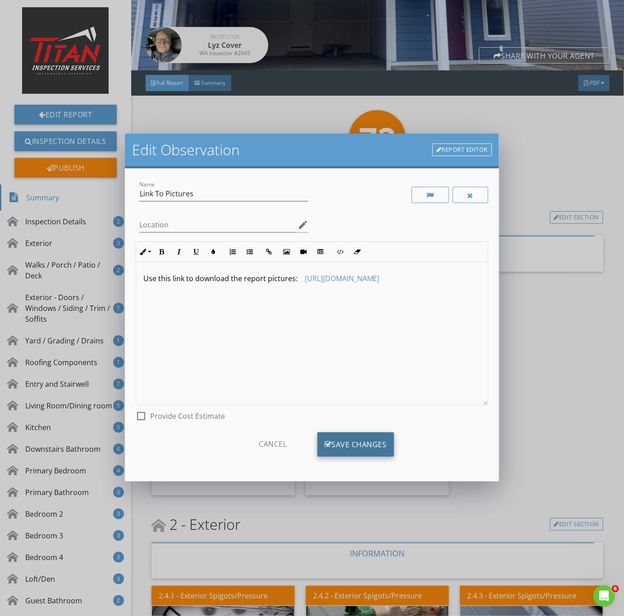
click at [363, 436] on div "Save Changes" at bounding box center [356, 444] width 77 height 24
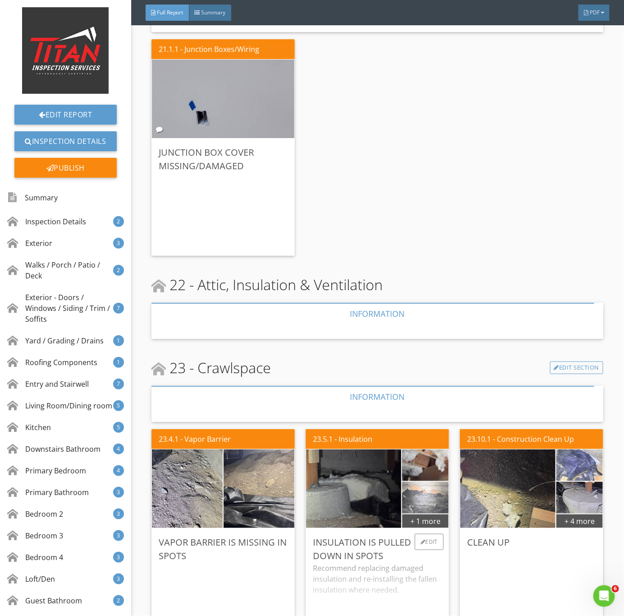
scroll to position [8777, 0]
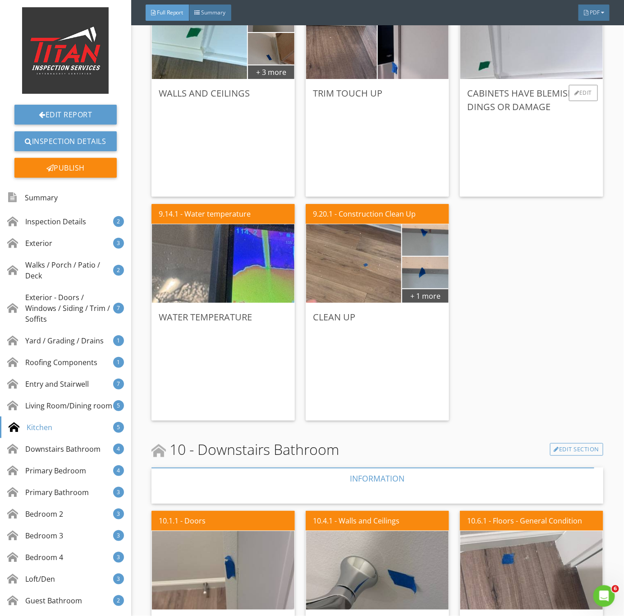
scroll to position [3857, 0]
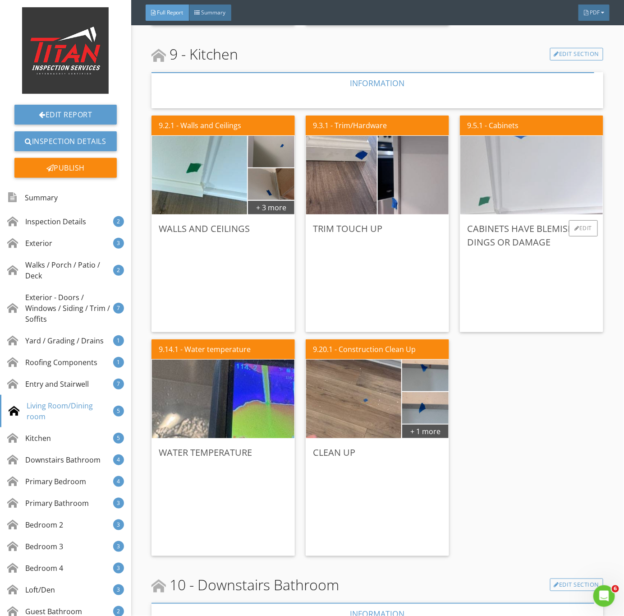
click at [535, 191] on img at bounding box center [532, 175] width 262 height 196
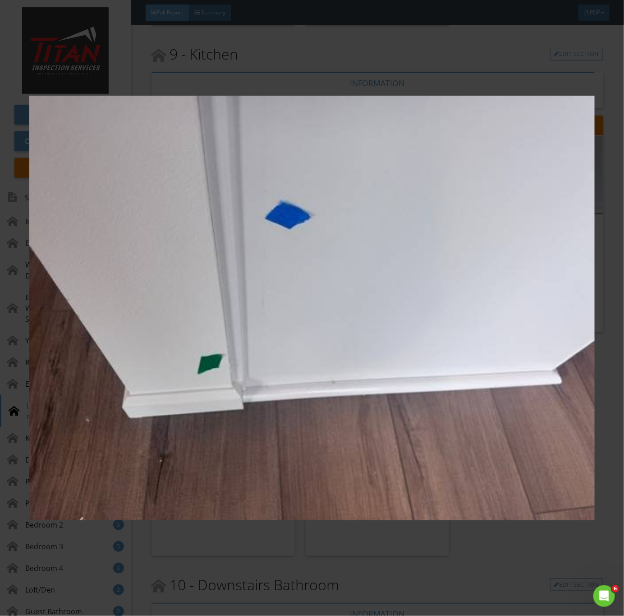
click at [504, 233] on img at bounding box center [312, 308] width 566 height 558
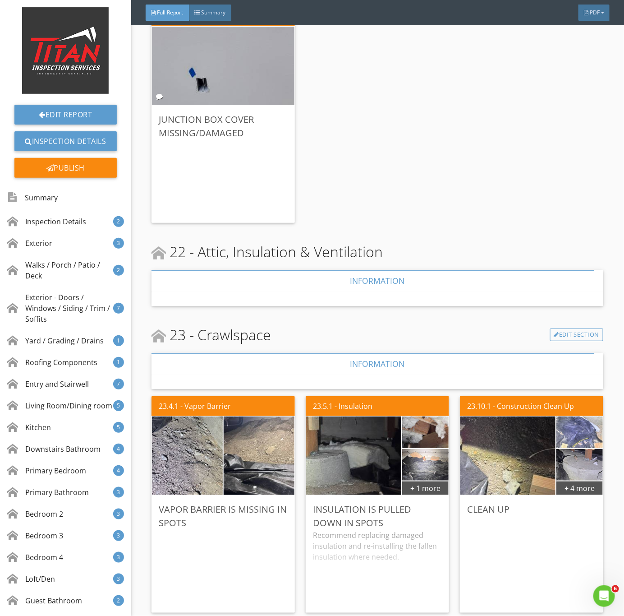
scroll to position [8777, 0]
click at [423, 500] on div "Edit" at bounding box center [429, 508] width 29 height 16
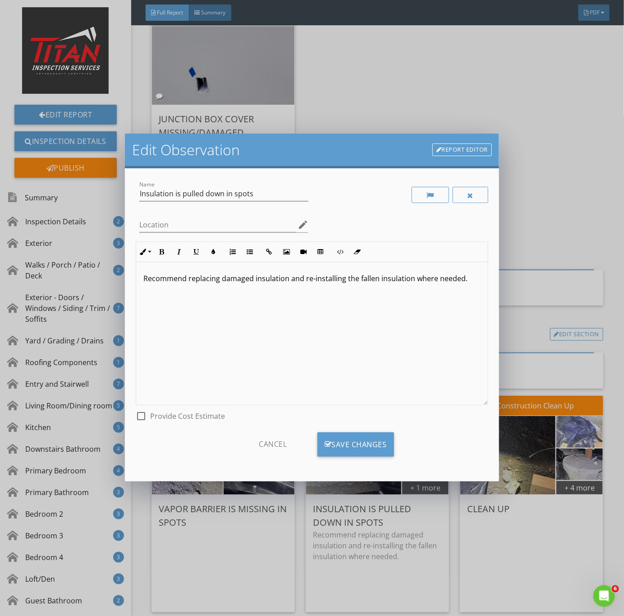
drag, startPoint x: 470, startPoint y: 278, endPoint x: 4, endPoint y: 293, distance: 466.3
click at [4, 293] on div "Edit Observation Report Editor Name Insulation is pulled down in spots Location…" at bounding box center [312, 308] width 624 height 616
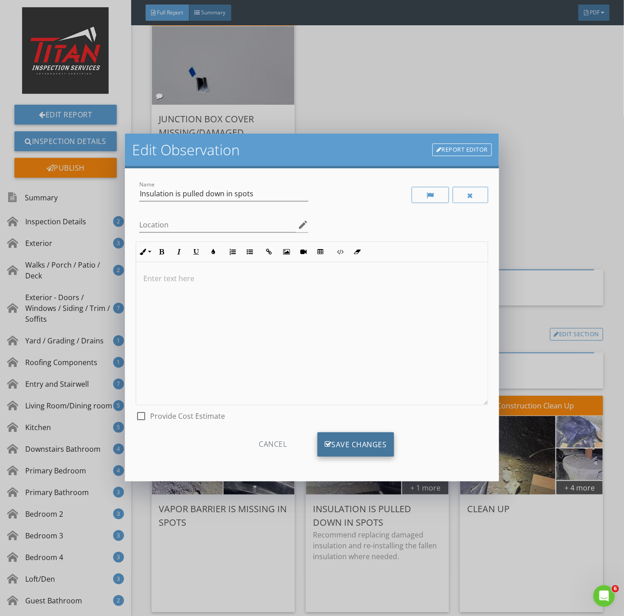
click at [363, 440] on div "Save Changes" at bounding box center [356, 444] width 77 height 24
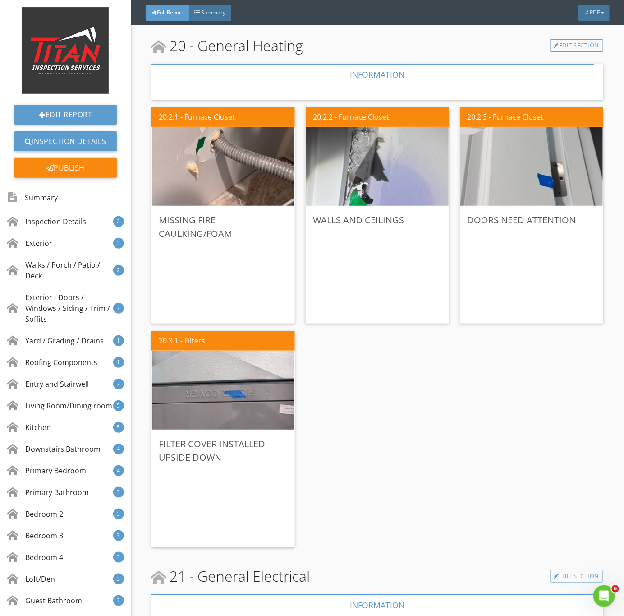
scroll to position [7897, 0]
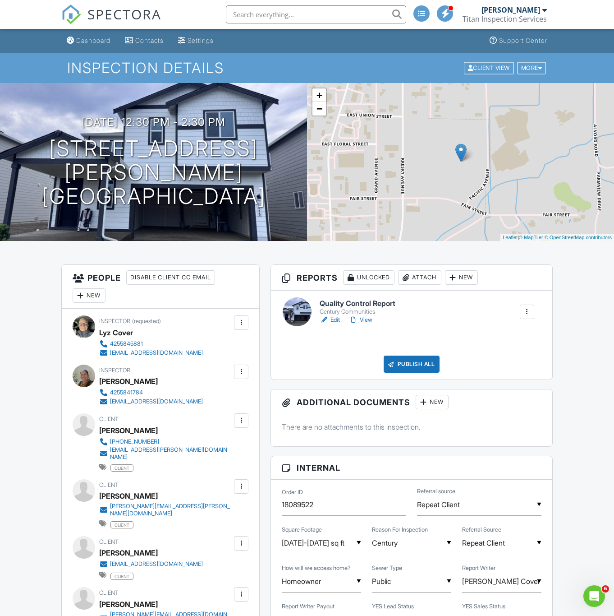
click at [360, 317] on link "View" at bounding box center [360, 319] width 23 height 9
click at [336, 319] on link "Edit" at bounding box center [330, 319] width 20 height 9
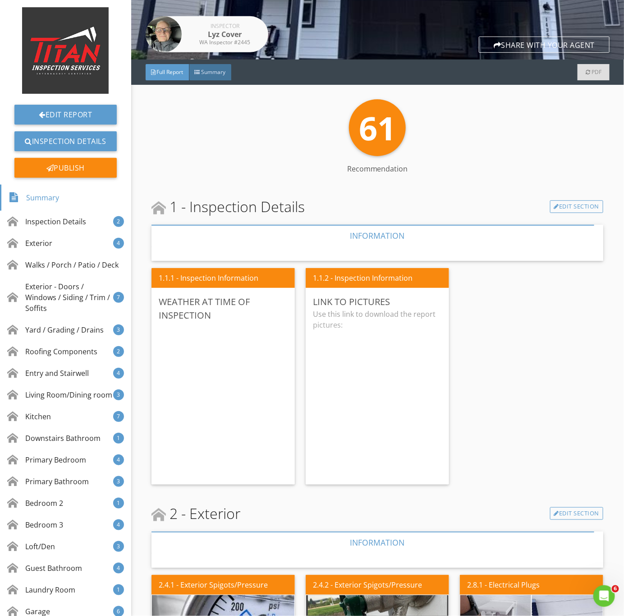
scroll to position [203, 0]
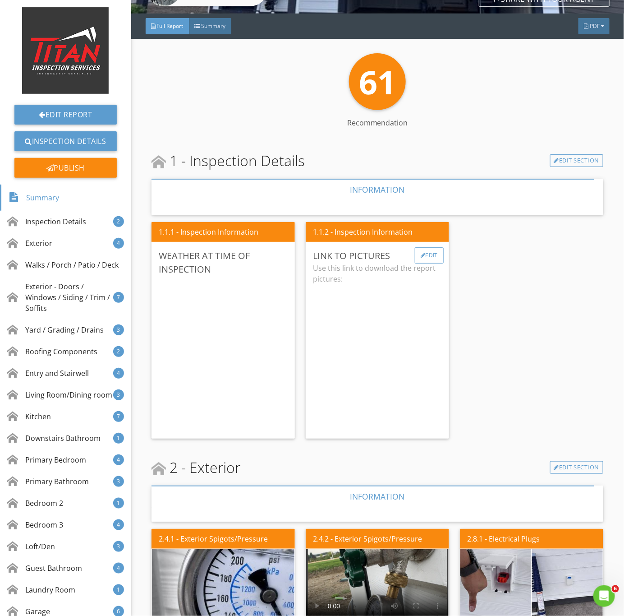
click at [422, 260] on div "Edit" at bounding box center [429, 255] width 29 height 16
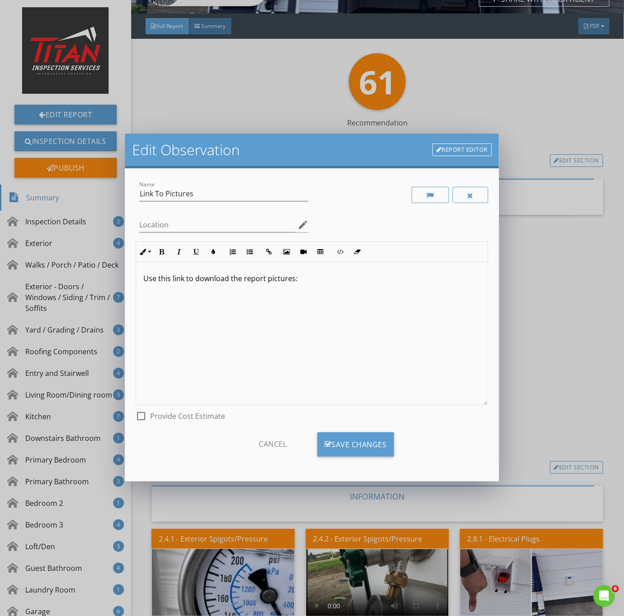
click at [303, 277] on p "Use this link to download the report pictures:" at bounding box center [311, 278] width 337 height 11
click at [268, 252] on icon "button" at bounding box center [269, 252] width 6 height 6
click at [265, 296] on div "URL" at bounding box center [269, 282] width 135 height 29
click at [264, 283] on input "URL" at bounding box center [269, 283] width 135 height 22
type input "v"
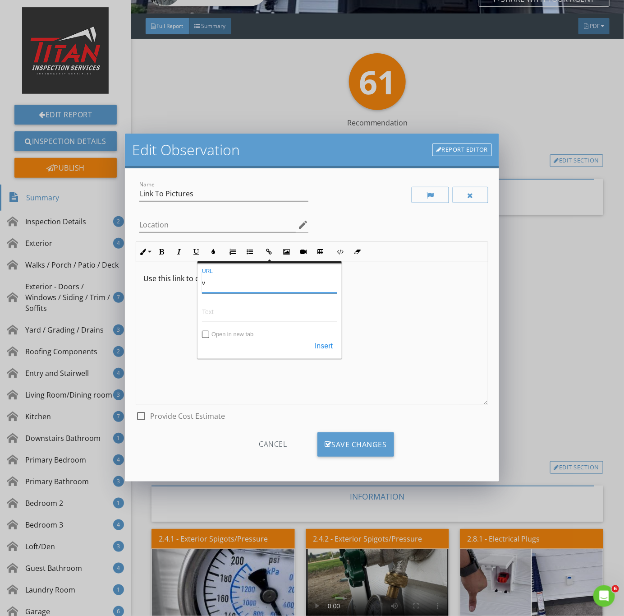
drag, startPoint x: 243, startPoint y: 279, endPoint x: 199, endPoint y: 296, distance: 47.2
click at [84, 277] on div "Edit Observation Report Editor Name Link To Pictures Location edit Inline Style…" at bounding box center [312, 308] width 624 height 616
paste input "[URL][DOMAIN_NAME]"
type input "[URL][DOMAIN_NAME]"
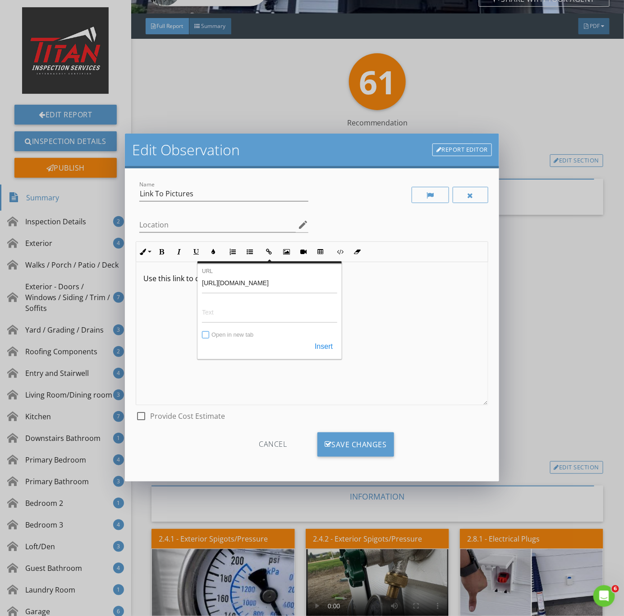
click at [206, 333] on input "Open in new tab" at bounding box center [206, 335] width 7 height 7
checkbox input "true"
click at [330, 344] on button "Insert" at bounding box center [323, 346] width 27 height 16
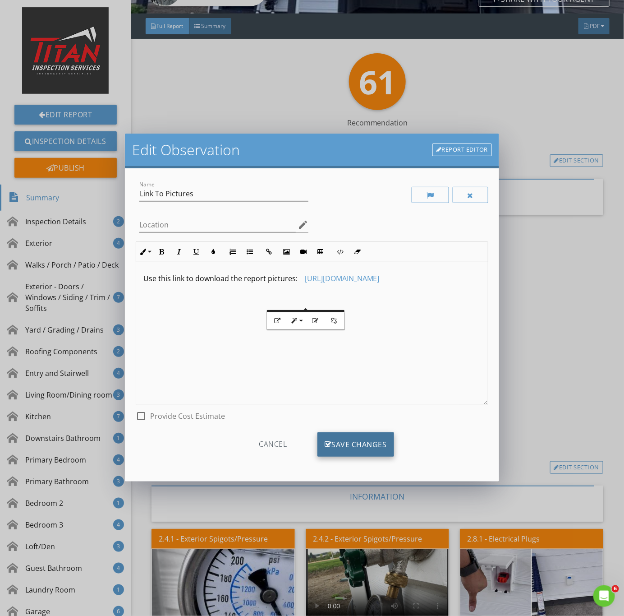
click at [368, 443] on div "Save Changes" at bounding box center [356, 444] width 77 height 24
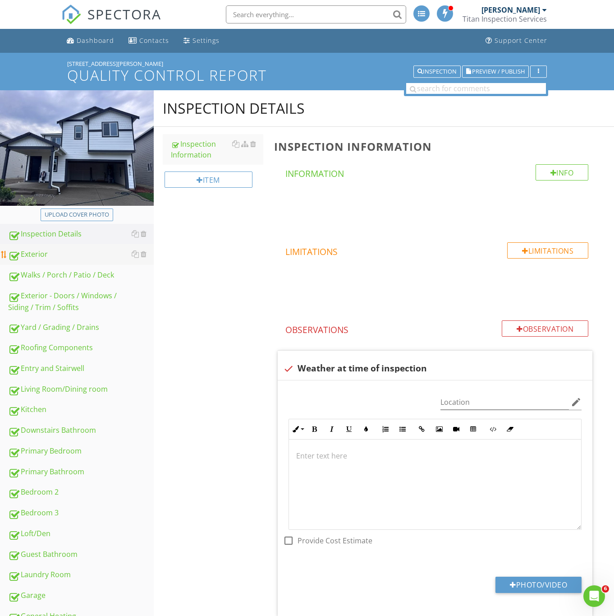
drag, startPoint x: 34, startPoint y: 250, endPoint x: 74, endPoint y: 253, distance: 39.3
click at [34, 250] on div "Exterior" at bounding box center [81, 255] width 146 height 12
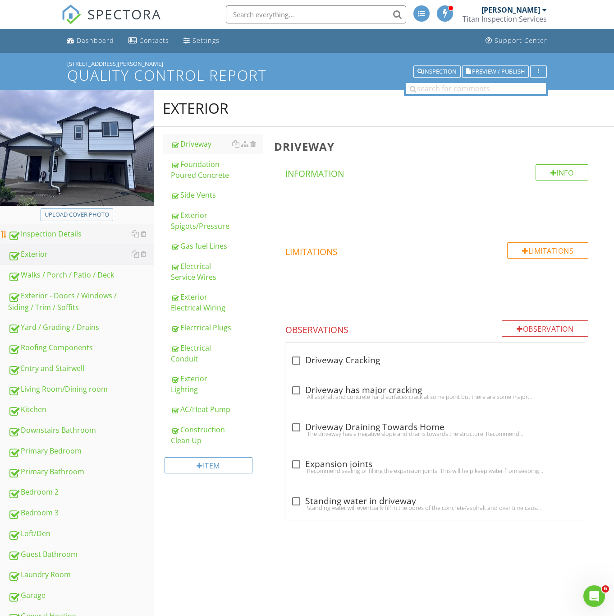
click at [36, 233] on div "Inspection Details" at bounding box center [81, 234] width 146 height 12
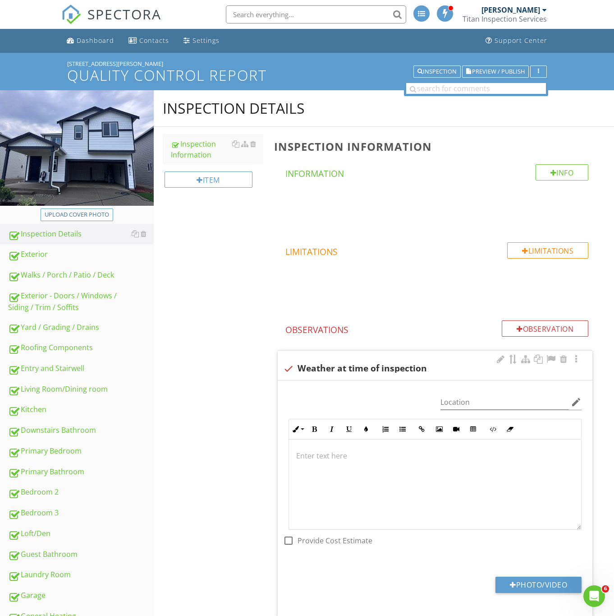
click at [290, 365] on div at bounding box center [288, 368] width 15 height 15
checkbox input "true"
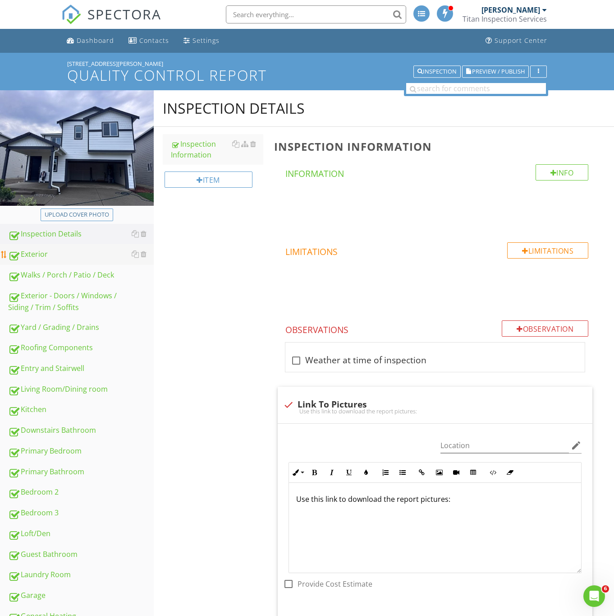
click at [41, 249] on div "Exterior" at bounding box center [81, 255] width 146 height 12
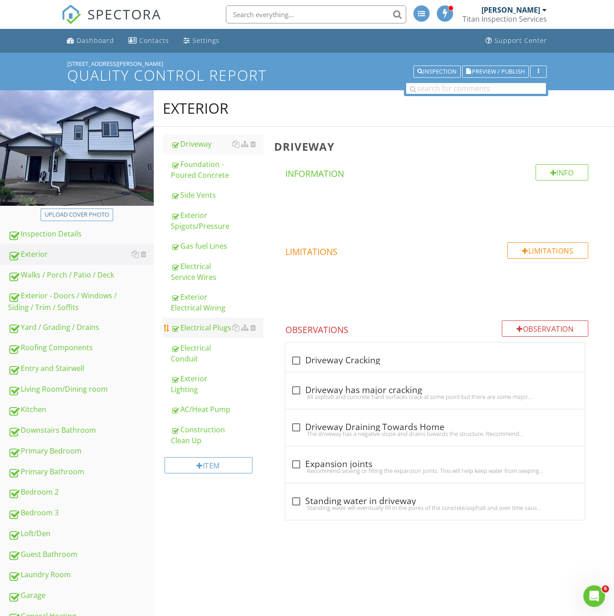
click at [207, 331] on div "Electrical Plugs" at bounding box center [217, 327] width 92 height 11
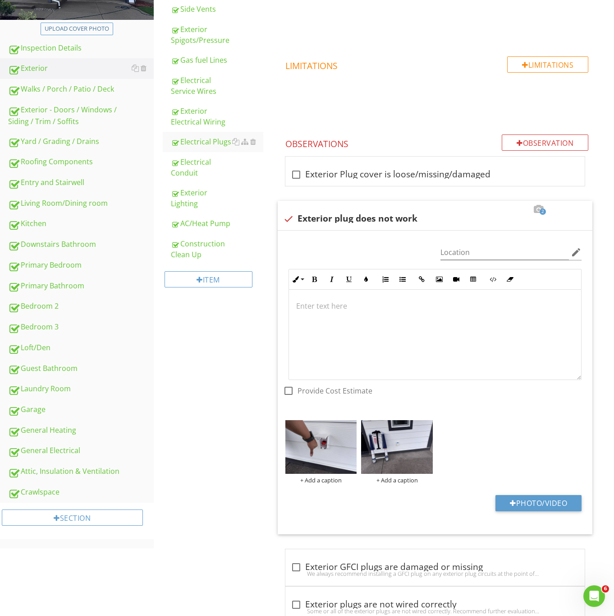
scroll to position [203, 0]
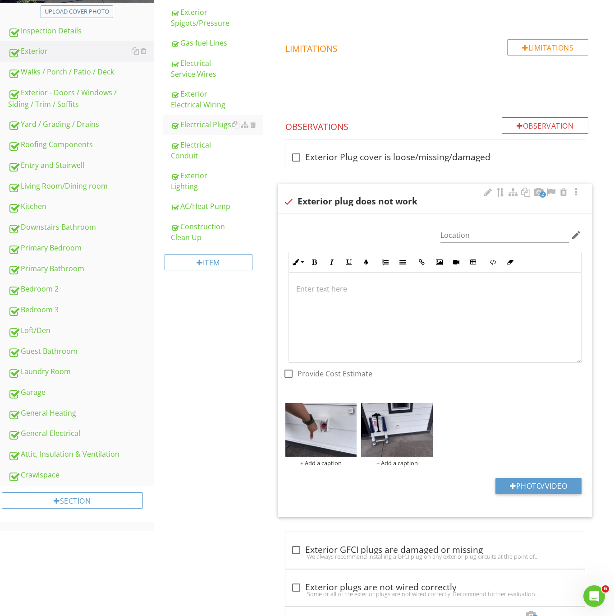
click at [351, 409] on div at bounding box center [351, 409] width 6 height 7
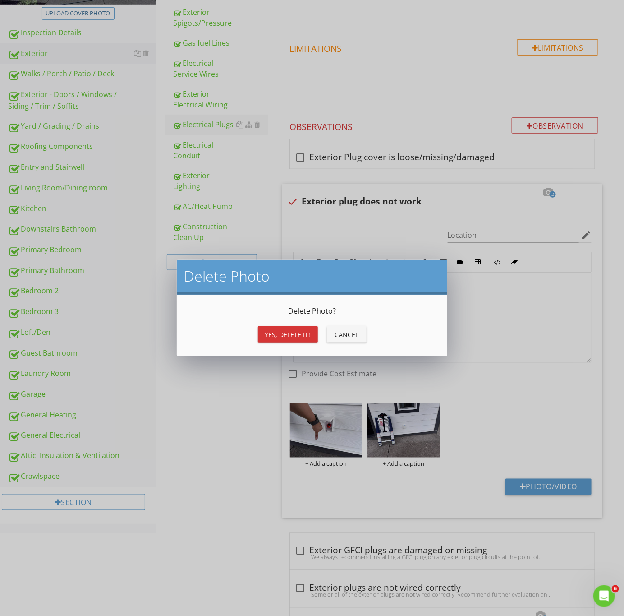
click at [291, 331] on div "Yes, Delete it!" at bounding box center [288, 334] width 46 height 9
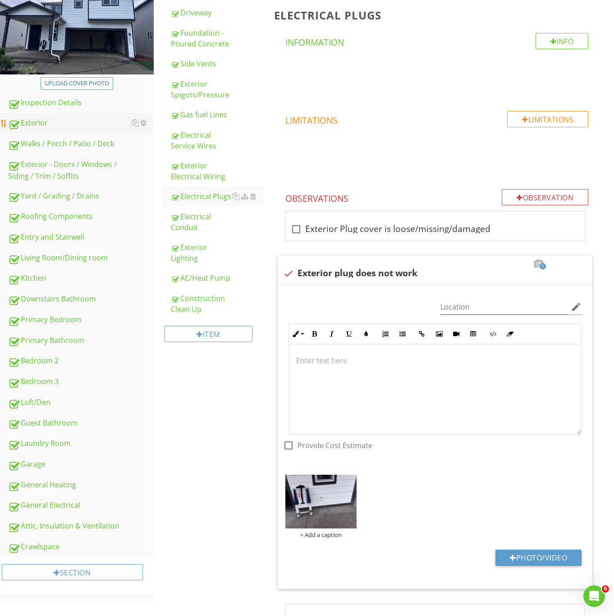
scroll to position [68, 0]
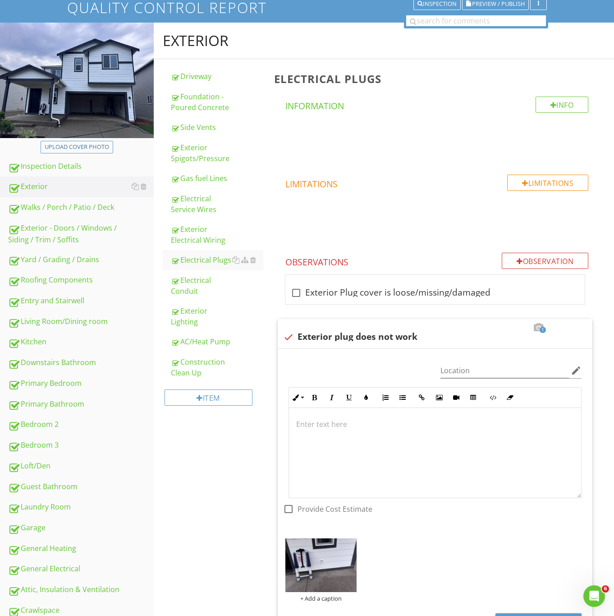
click at [60, 127] on img at bounding box center [77, 80] width 154 height 115
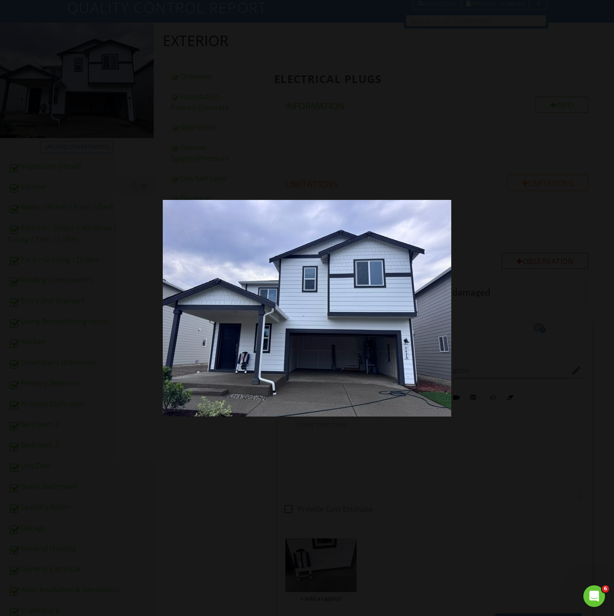
click at [62, 185] on div at bounding box center [307, 308] width 614 height 616
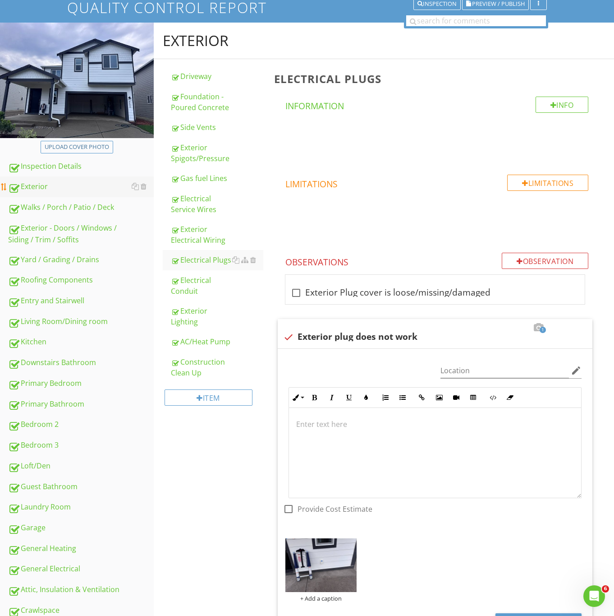
click at [32, 180] on link "Exterior" at bounding box center [81, 186] width 146 height 21
click at [56, 238] on div "Exterior - Doors / Windows / Siding / Trim / Soffits" at bounding box center [81, 233] width 146 height 23
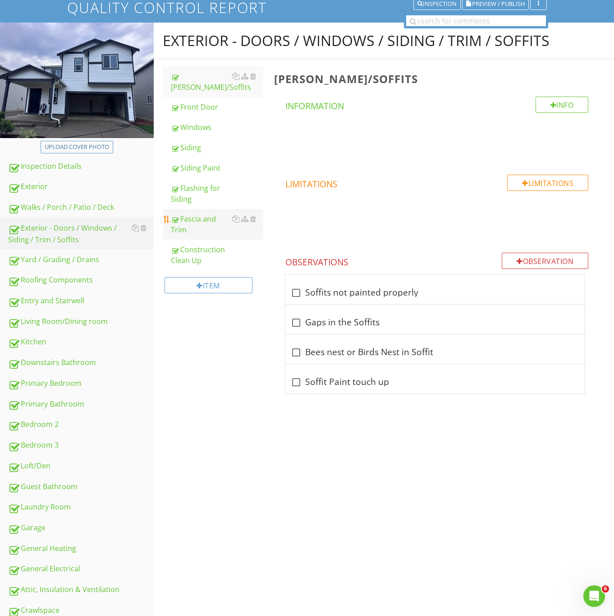
click at [202, 217] on div "Fascia and Trim" at bounding box center [217, 224] width 92 height 22
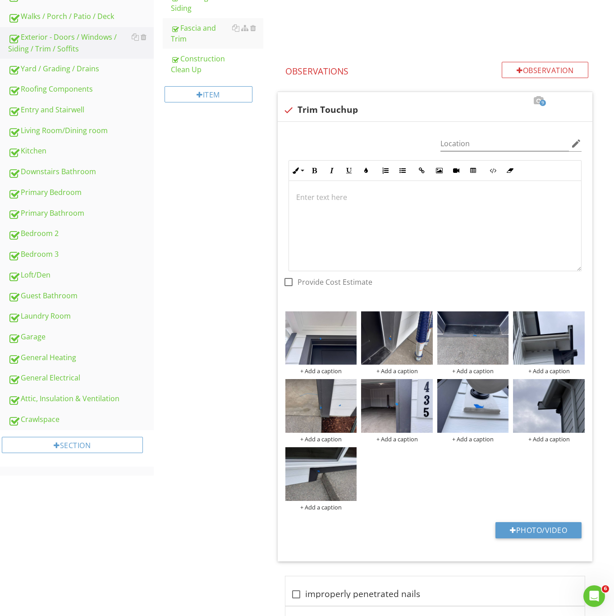
scroll to position [271, 0]
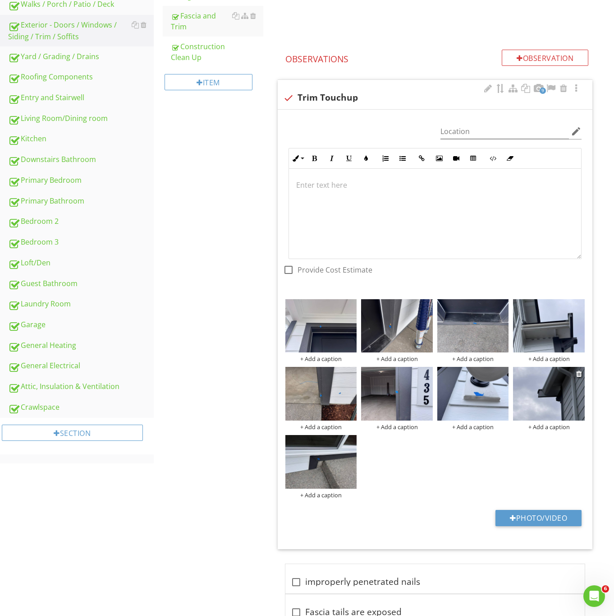
click at [549, 387] on img at bounding box center [549, 394] width 72 height 54
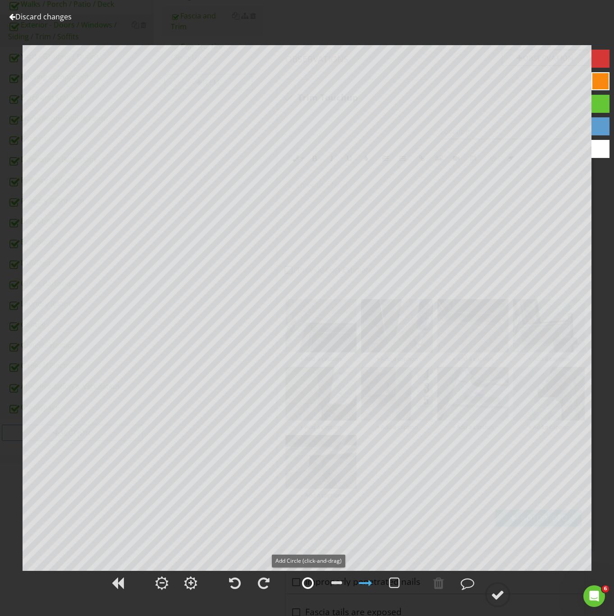
click at [301, 586] on div at bounding box center [308, 583] width 23 height 23
click at [486, 593] on circle at bounding box center [497, 594] width 23 height 23
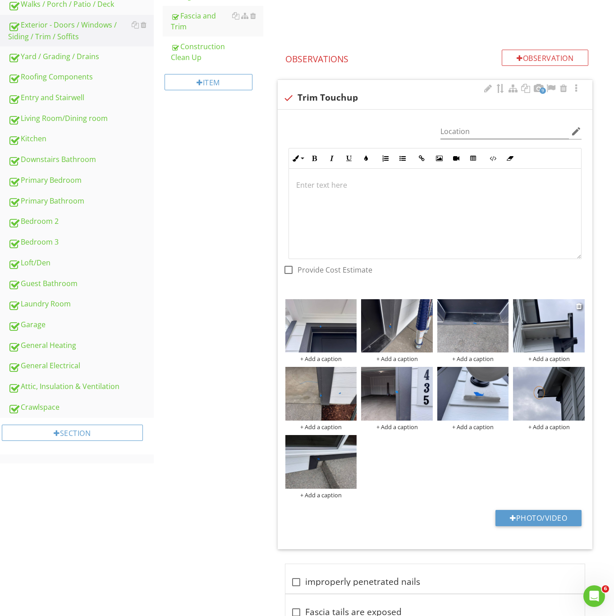
click at [550, 324] on img at bounding box center [549, 326] width 72 height 54
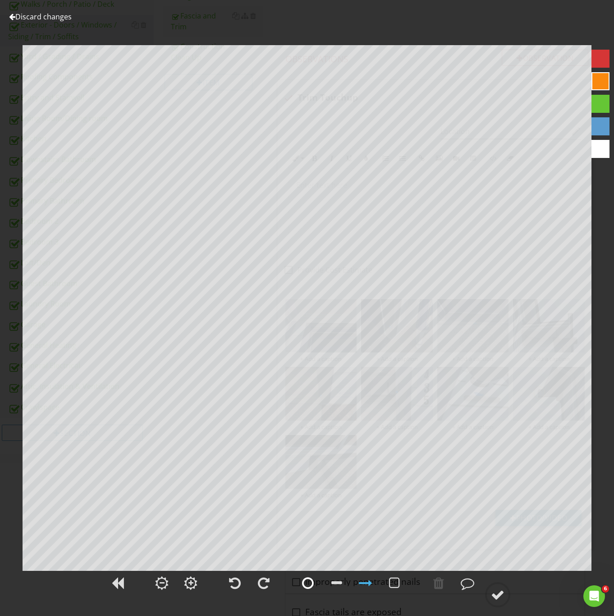
click at [305, 581] on div at bounding box center [308, 583] width 12 height 14
click at [441, 583] on div at bounding box center [439, 583] width 11 height 14
click at [304, 582] on div at bounding box center [308, 583] width 12 height 14
click at [371, 577] on div at bounding box center [366, 583] width 14 height 14
click at [440, 582] on div at bounding box center [439, 583] width 11 height 14
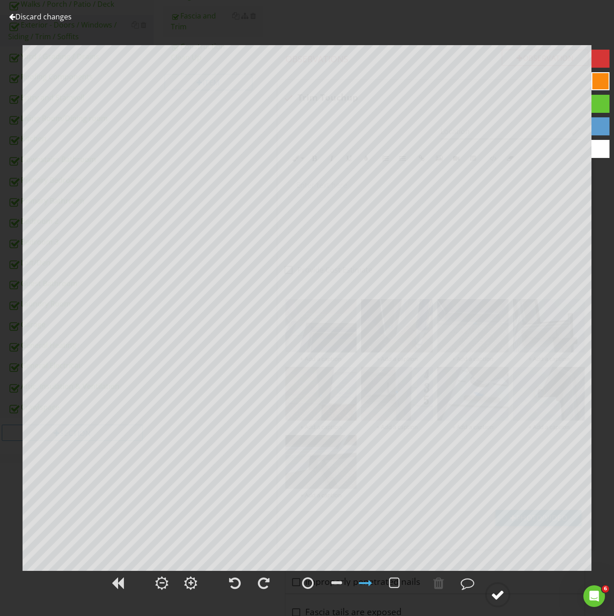
click at [499, 593] on div at bounding box center [498, 595] width 14 height 14
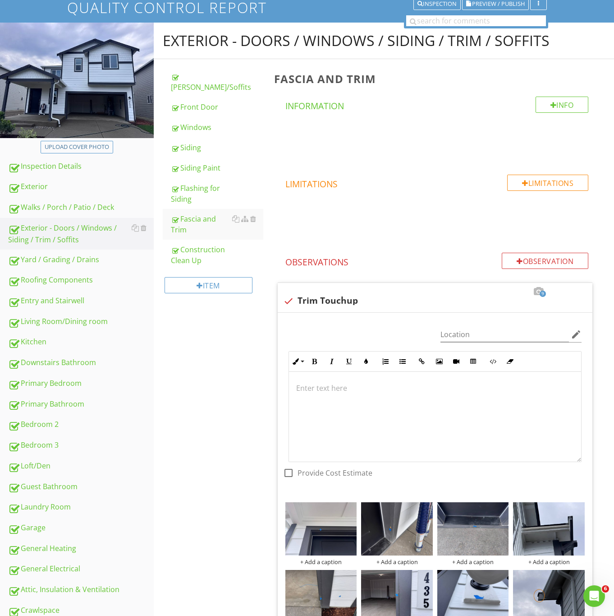
scroll to position [0, 0]
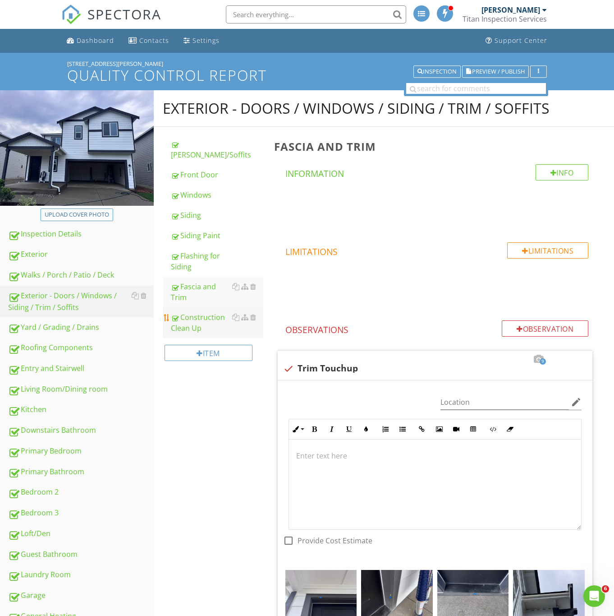
click at [53, 446] on div "Primary Bedroom" at bounding box center [81, 451] width 146 height 12
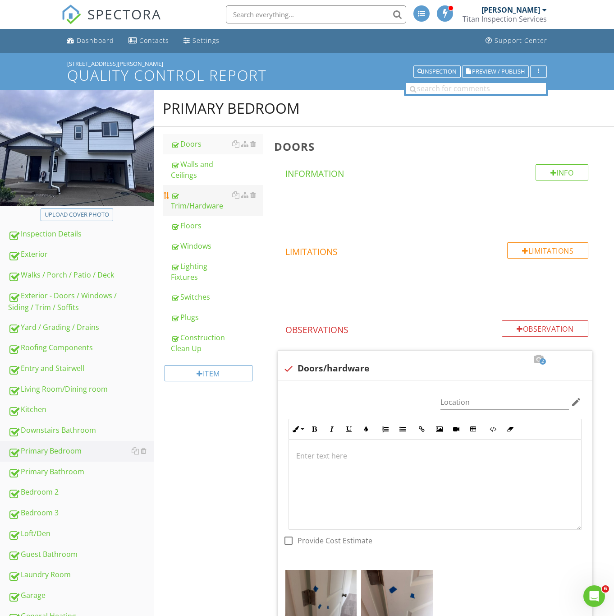
click at [190, 191] on div "Trim/Hardware" at bounding box center [217, 200] width 92 height 22
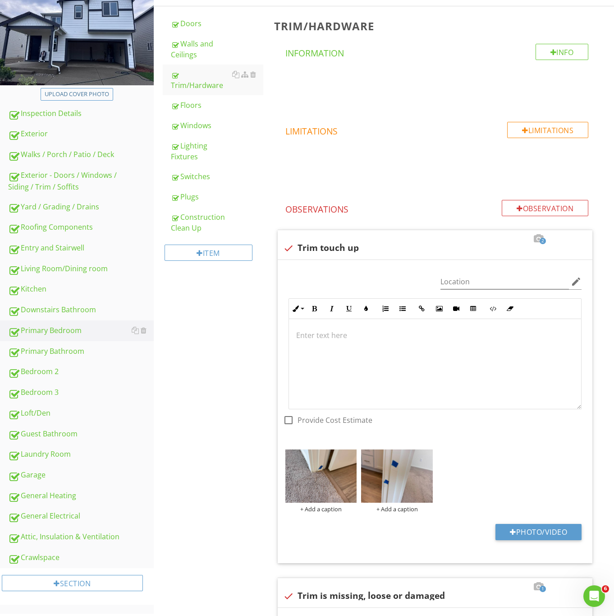
scroll to position [203, 0]
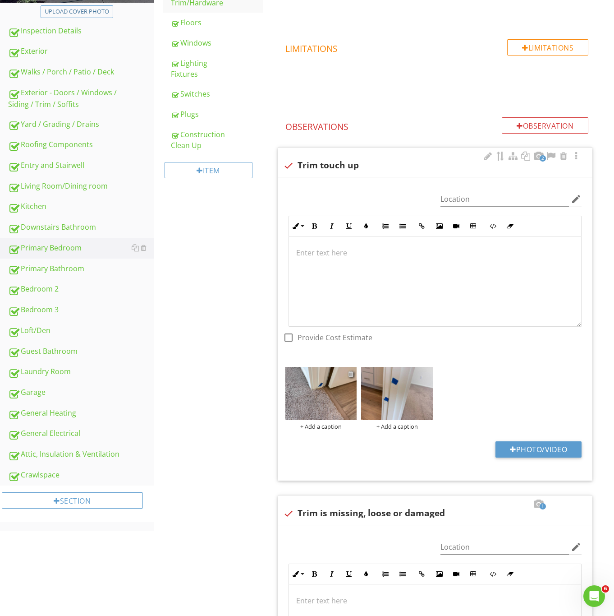
click at [351, 374] on div at bounding box center [351, 373] width 6 height 7
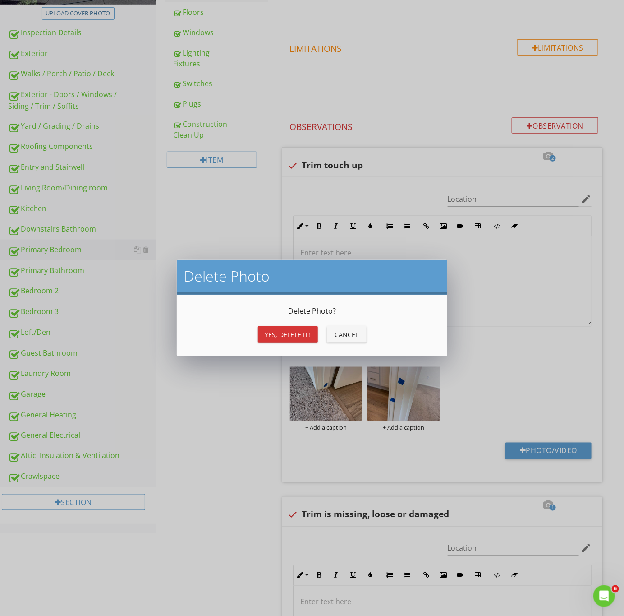
click at [304, 337] on div "Yes, Delete it!" at bounding box center [288, 334] width 46 height 9
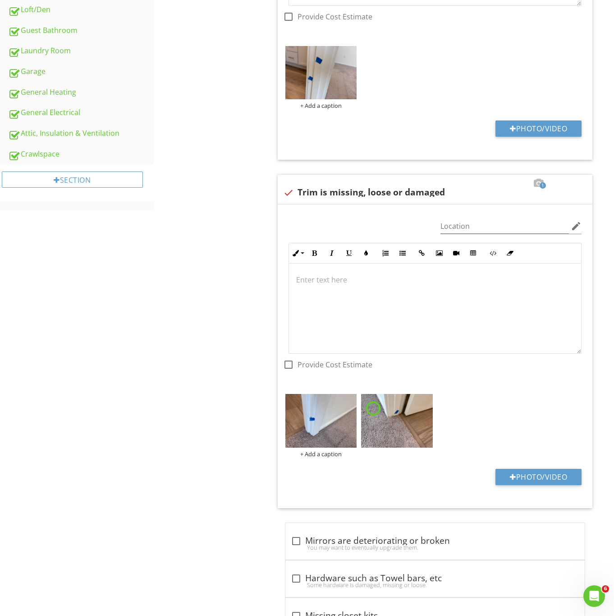
scroll to position [471, 0]
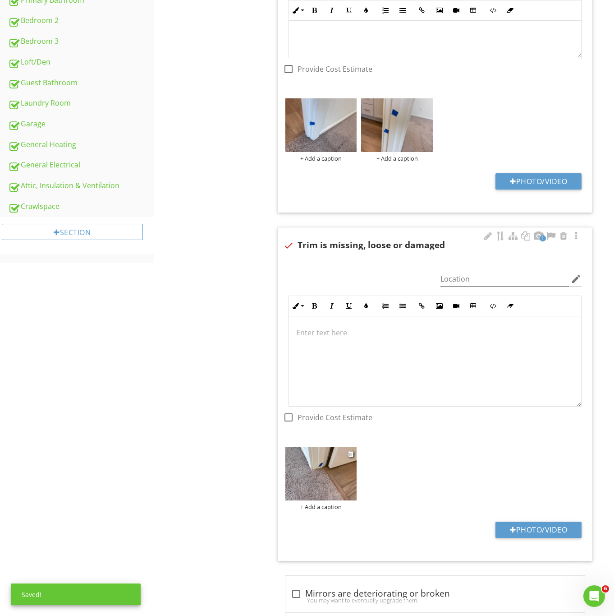
click at [319, 485] on img at bounding box center [322, 474] width 72 height 54
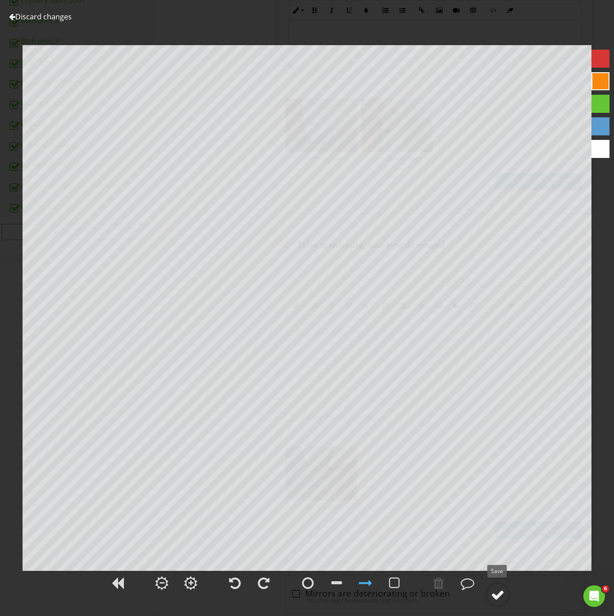
click at [499, 588] on div at bounding box center [498, 595] width 14 height 14
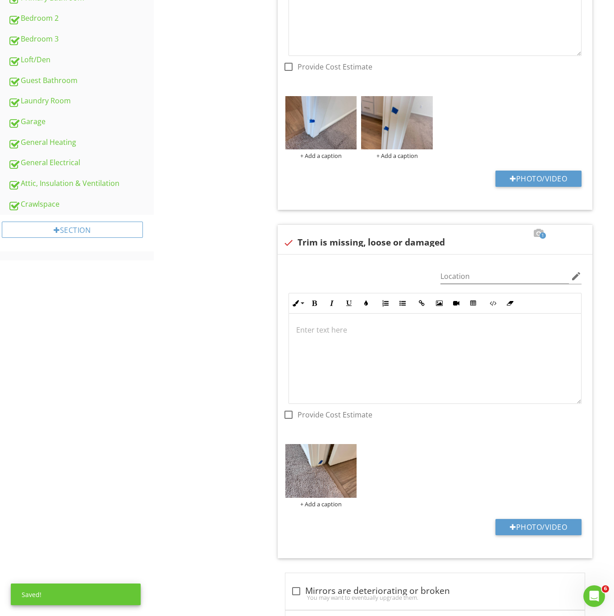
scroll to position [336, 0]
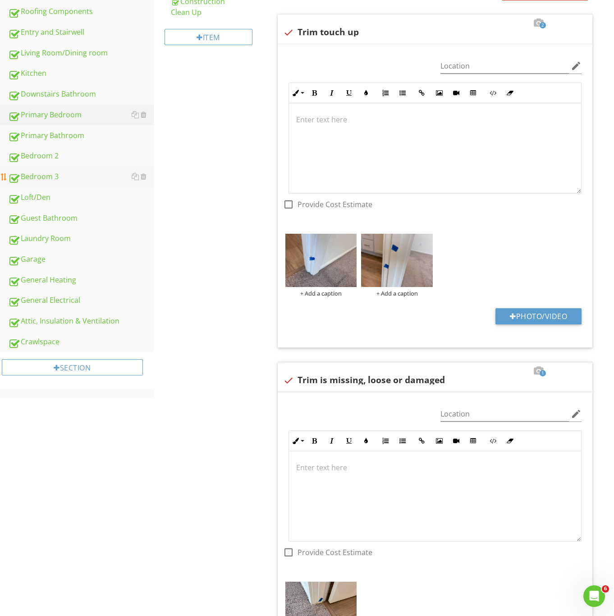
click at [42, 175] on div "Bedroom 3" at bounding box center [81, 177] width 146 height 12
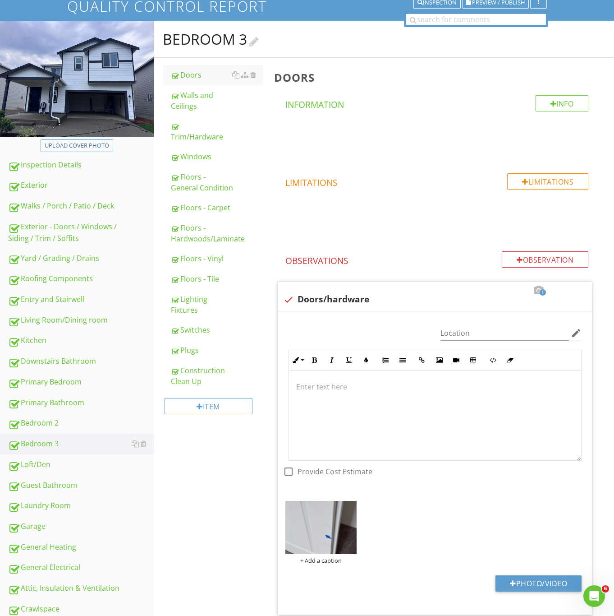
scroll to position [17, 0]
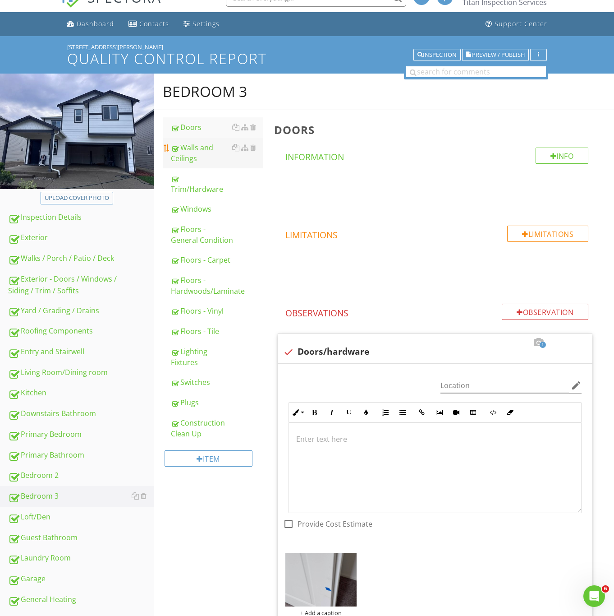
click at [183, 150] on div "Walls and Ceilings" at bounding box center [217, 153] width 92 height 22
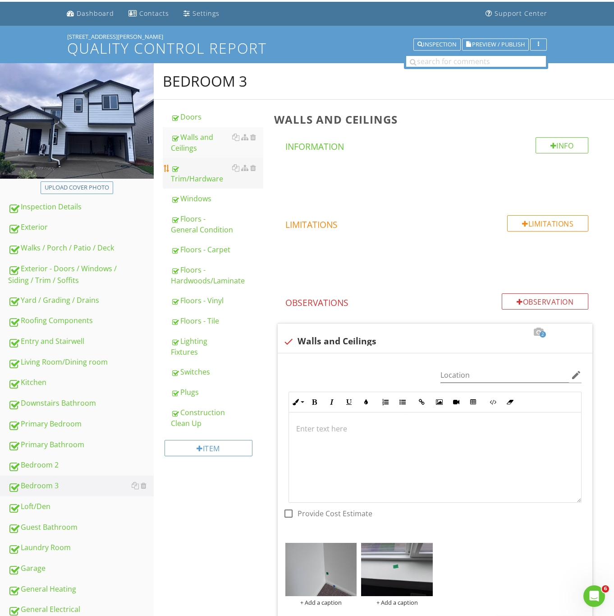
scroll to position [9, 0]
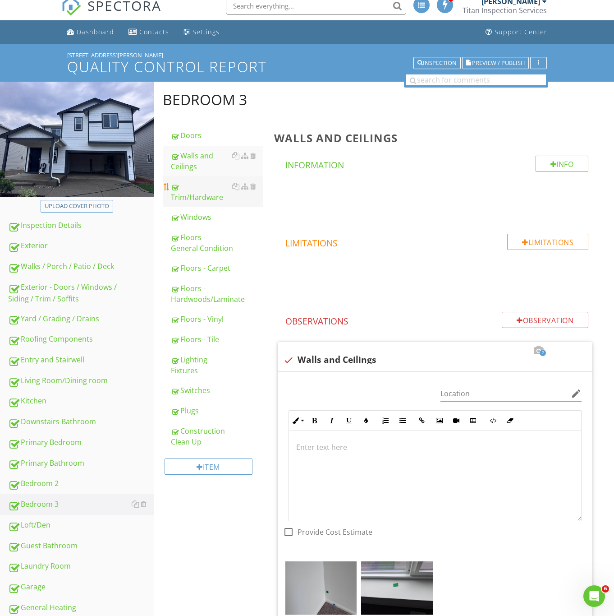
click at [201, 194] on link "Trim/Hardware" at bounding box center [217, 191] width 92 height 31
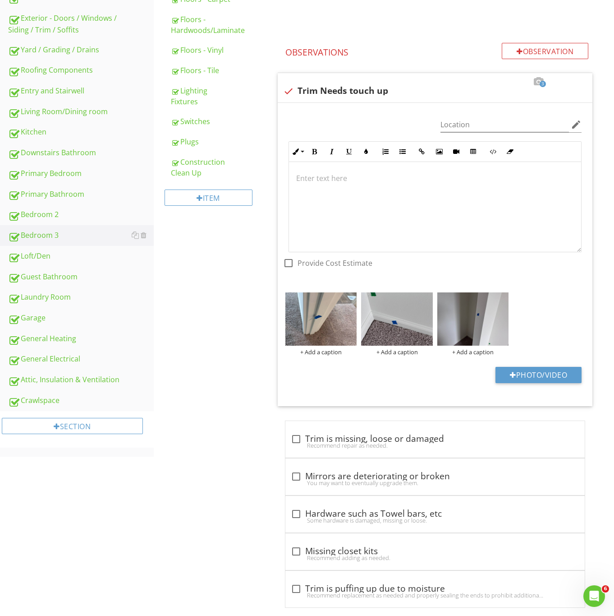
scroll to position [279, 0]
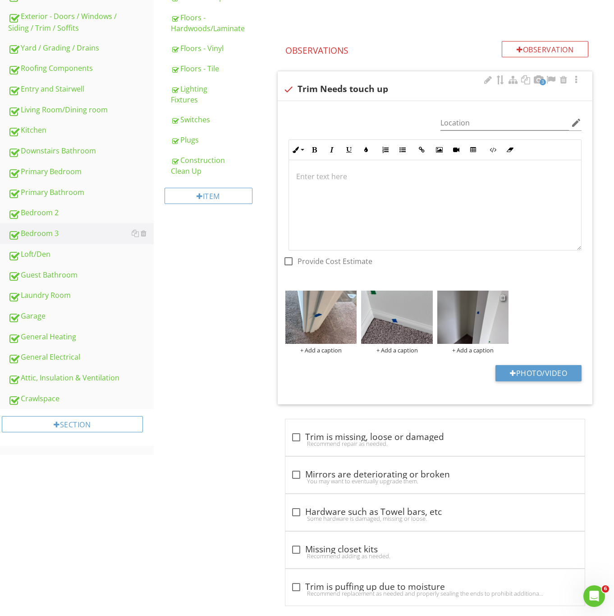
click at [505, 300] on div at bounding box center [503, 297] width 6 height 7
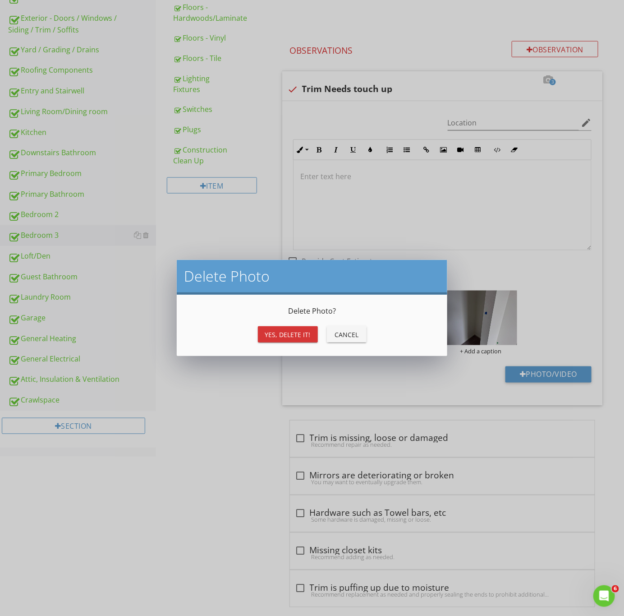
drag, startPoint x: 298, startPoint y: 334, endPoint x: 294, endPoint y: 332, distance: 4.9
click at [297, 334] on div "Yes, Delete it!" at bounding box center [288, 334] width 46 height 9
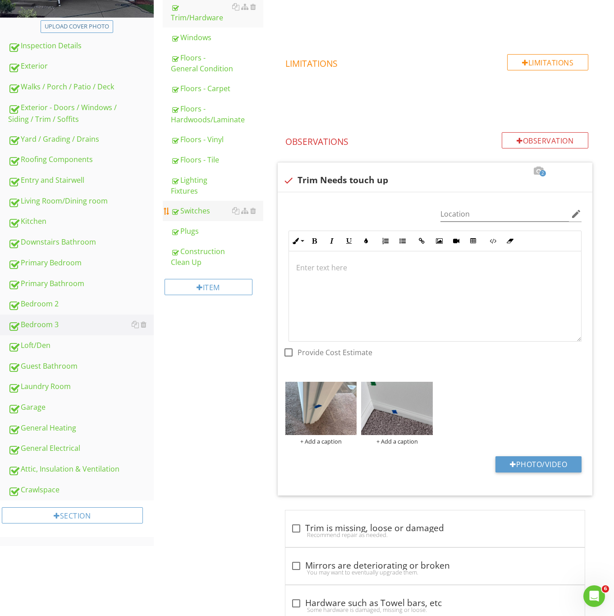
scroll to position [76, 0]
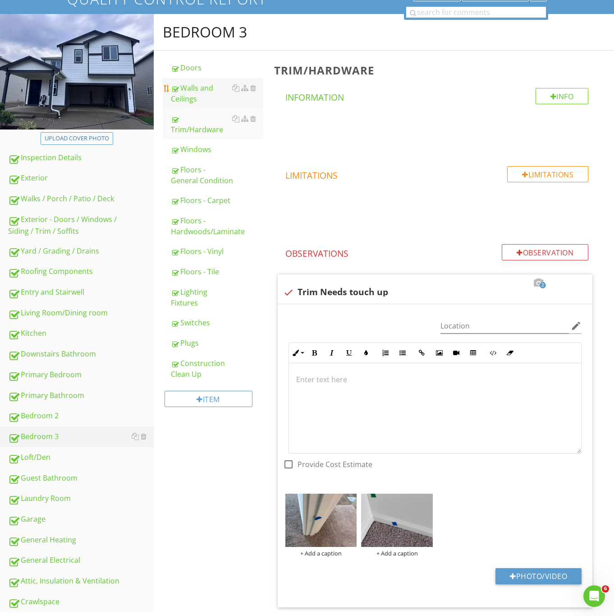
click at [196, 79] on link "Walls and Ceilings" at bounding box center [217, 93] width 92 height 31
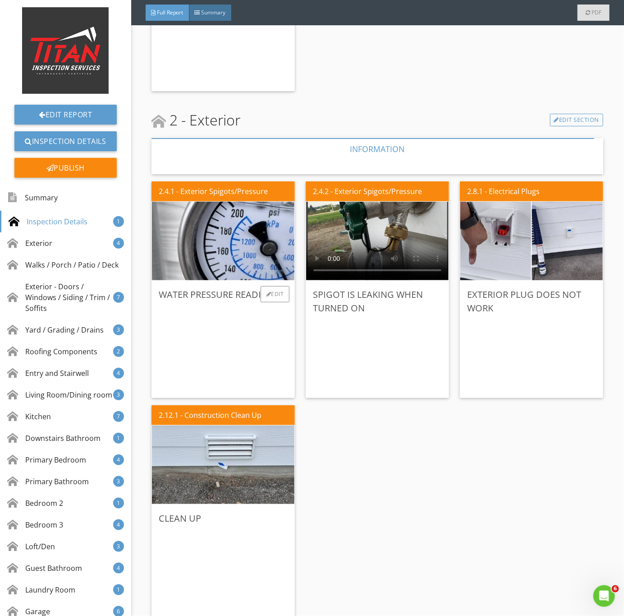
scroll to position [609, 0]
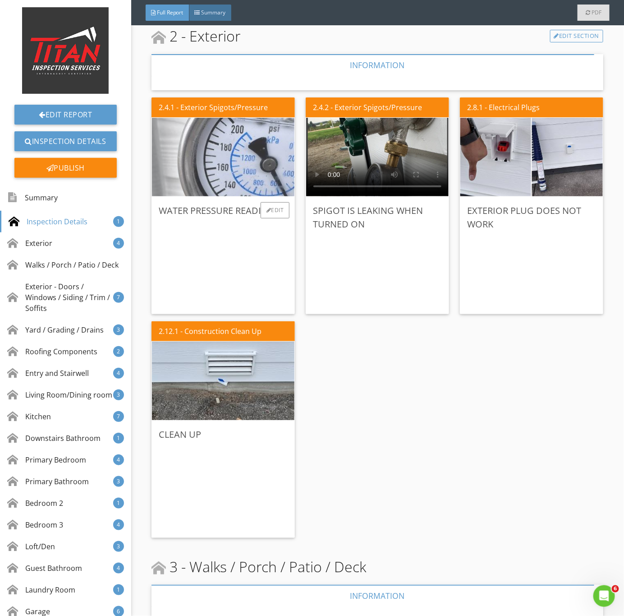
click at [264, 167] on img at bounding box center [223, 157] width 262 height 196
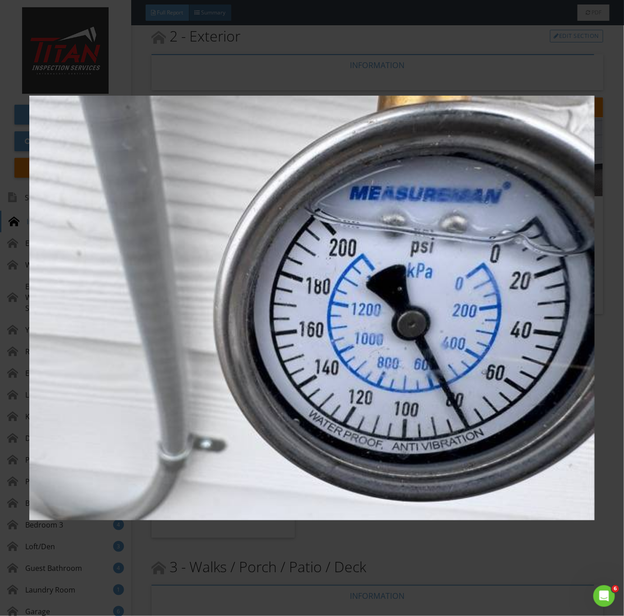
click at [465, 456] on img at bounding box center [312, 308] width 566 height 558
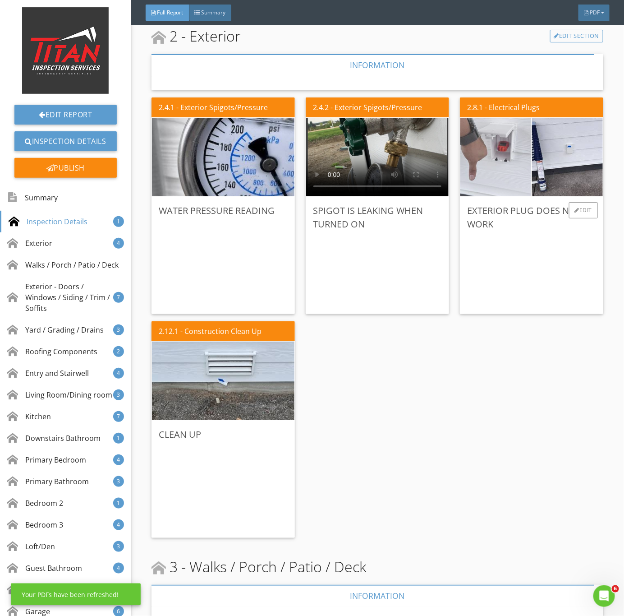
click at [513, 183] on img at bounding box center [496, 157] width 177 height 133
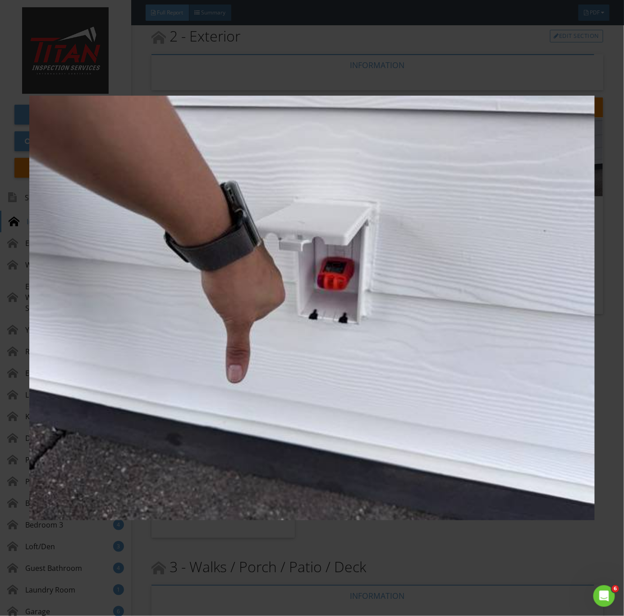
click at [482, 392] on img at bounding box center [312, 308] width 566 height 558
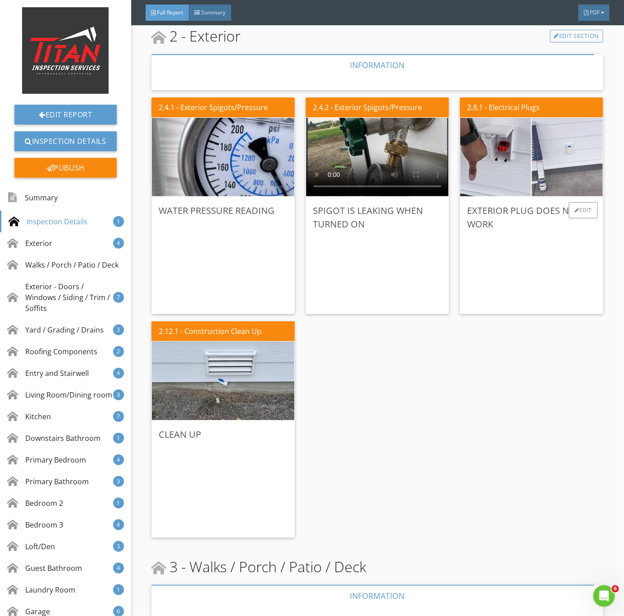
click at [561, 159] on img at bounding box center [568, 157] width 177 height 133
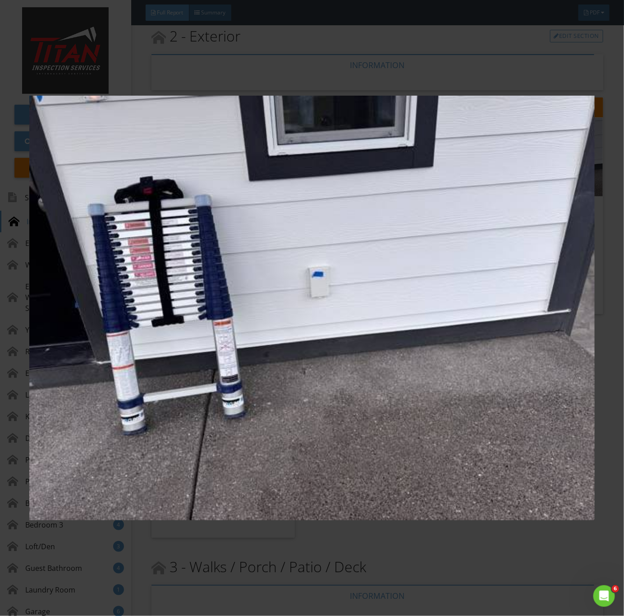
click at [366, 409] on img at bounding box center [312, 308] width 566 height 558
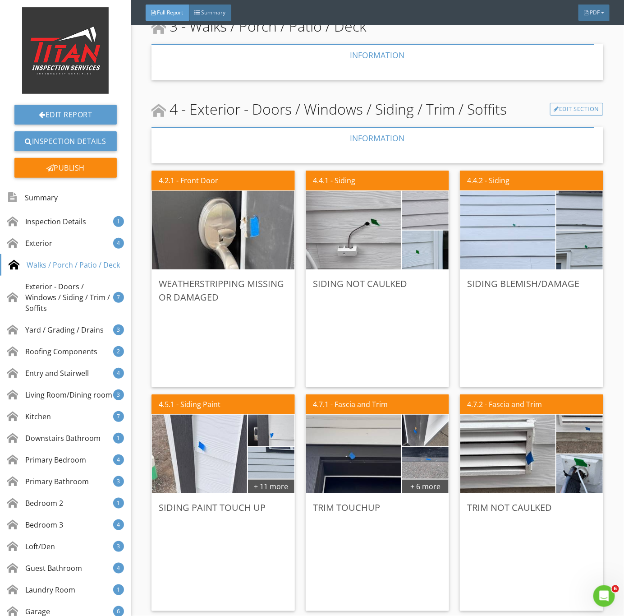
scroll to position [1150, 0]
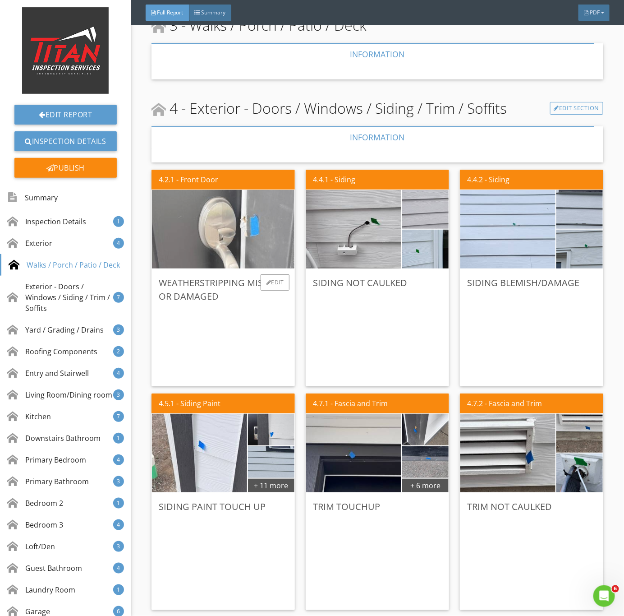
click at [256, 246] on img at bounding box center [223, 229] width 262 height 196
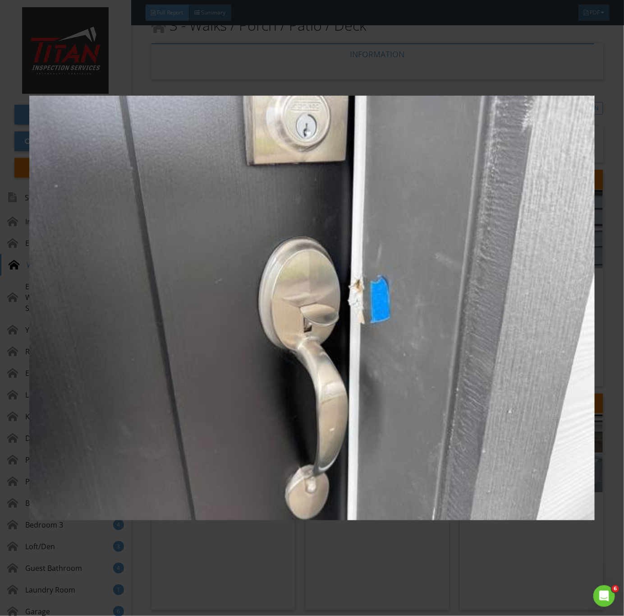
click at [393, 366] on img at bounding box center [312, 308] width 566 height 558
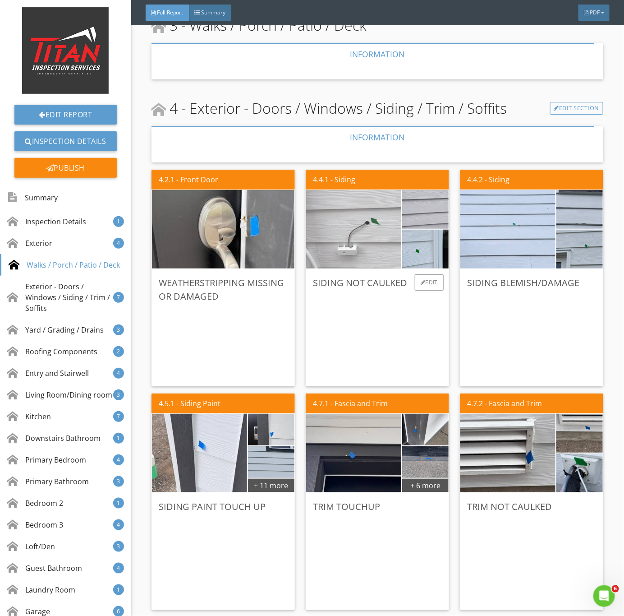
click at [368, 236] on img at bounding box center [354, 229] width 238 height 178
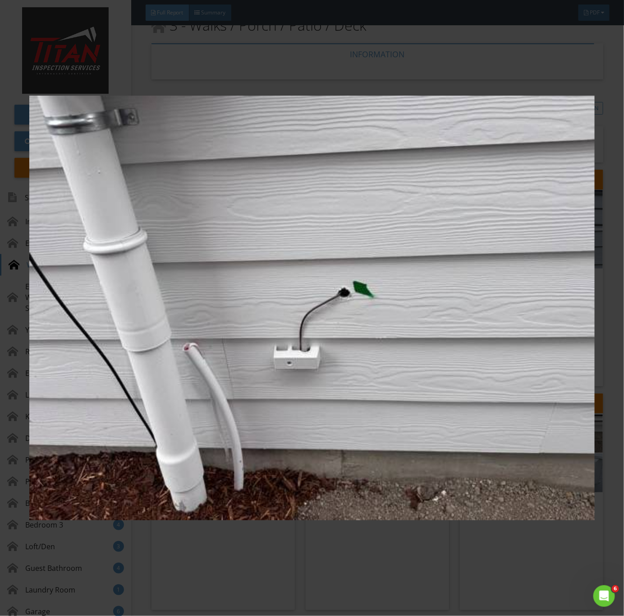
click at [412, 289] on img at bounding box center [312, 308] width 566 height 558
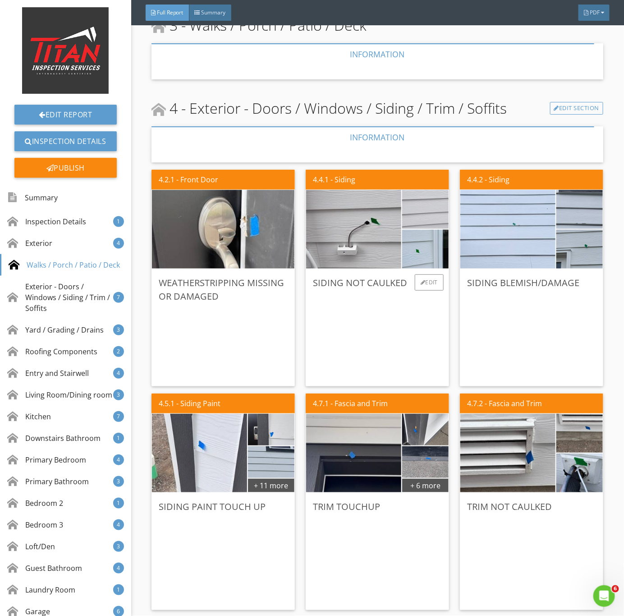
click at [424, 216] on img at bounding box center [425, 210] width 116 height 88
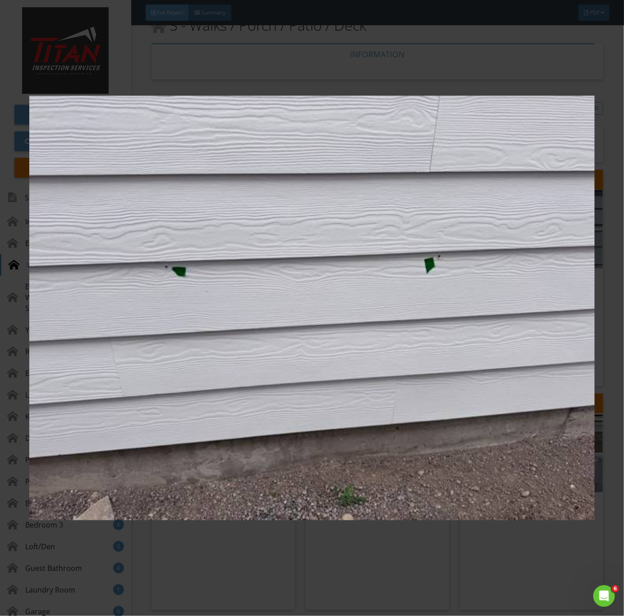
click at [540, 331] on img at bounding box center [312, 308] width 566 height 558
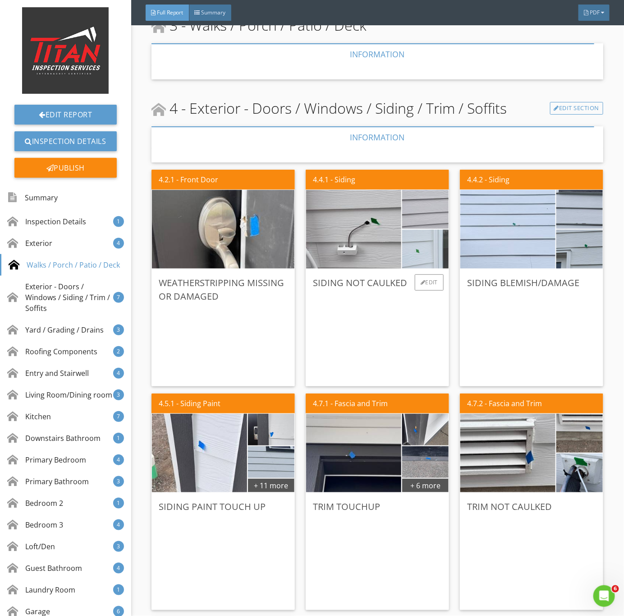
click at [428, 263] on img at bounding box center [425, 249] width 116 height 88
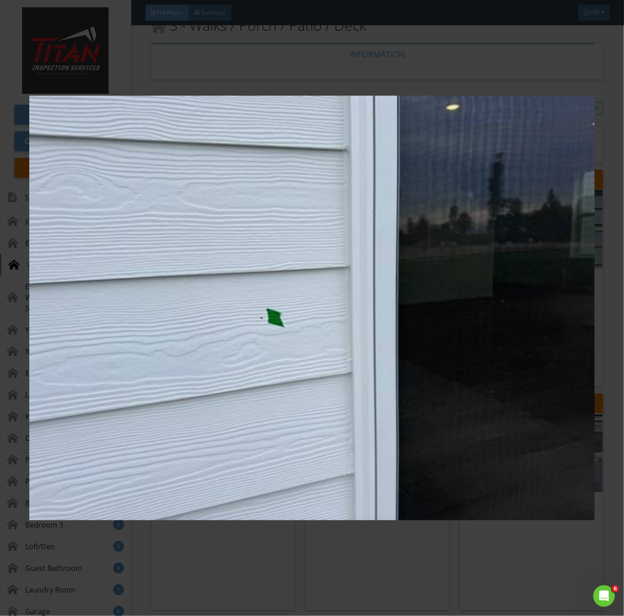
click at [297, 377] on img at bounding box center [312, 308] width 566 height 558
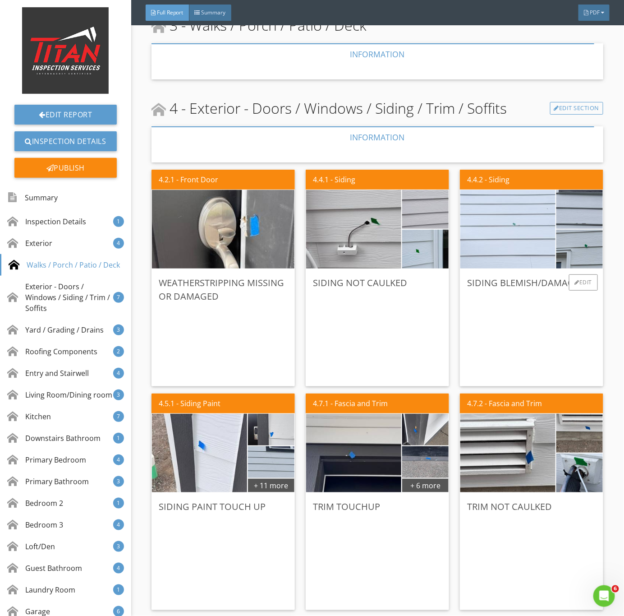
click at [497, 245] on img at bounding box center [508, 229] width 238 height 178
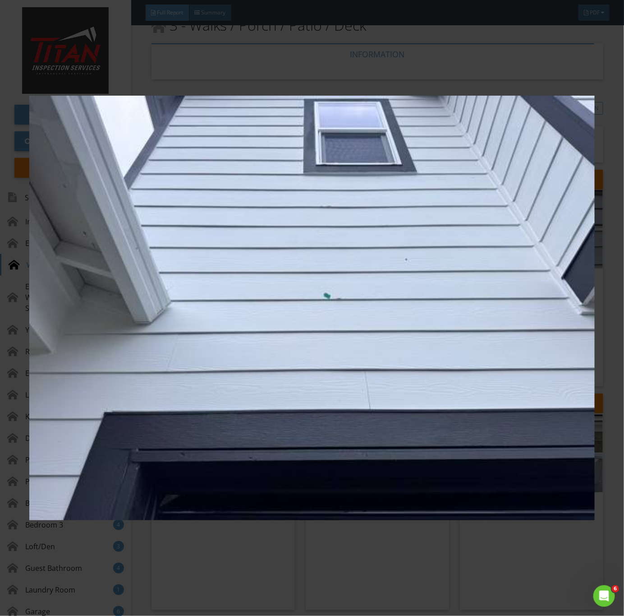
click at [445, 346] on img at bounding box center [312, 308] width 566 height 558
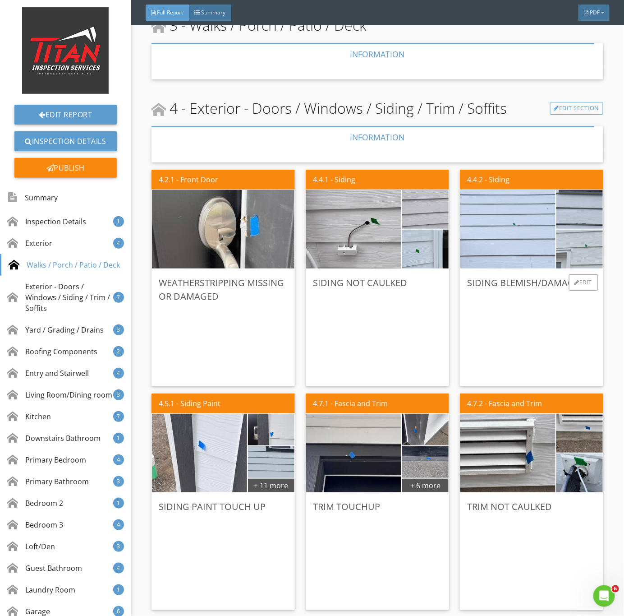
click at [578, 260] on img at bounding box center [580, 249] width 116 height 88
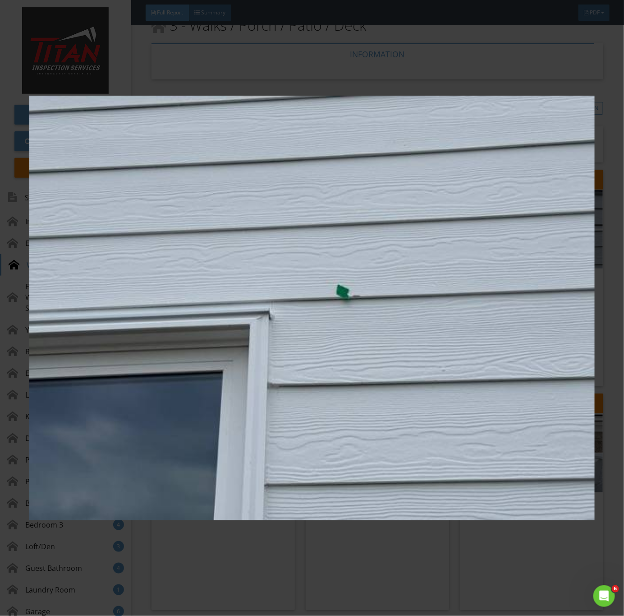
click at [554, 307] on img at bounding box center [312, 308] width 566 height 558
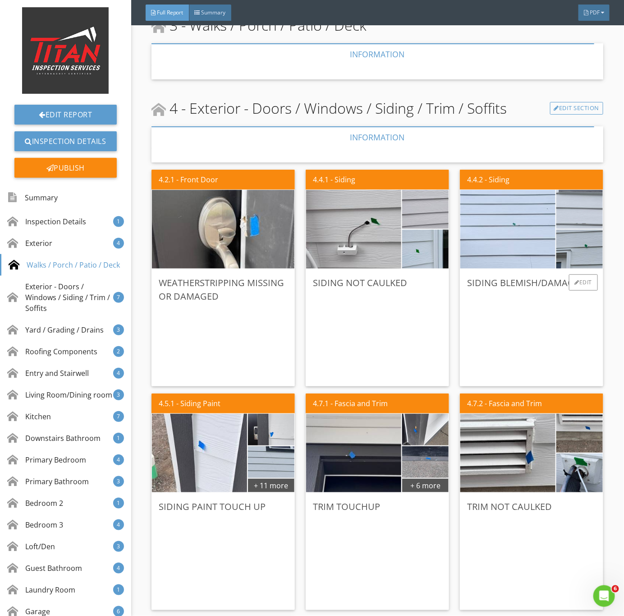
click at [581, 218] on img at bounding box center [580, 210] width 116 height 88
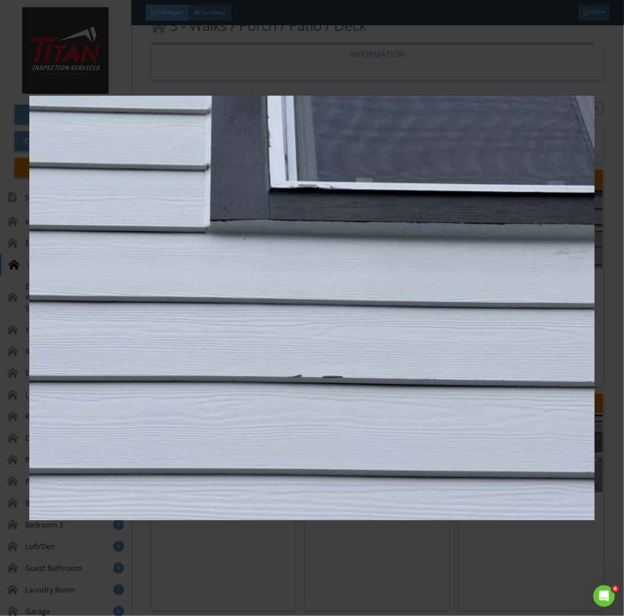
click at [354, 443] on img at bounding box center [312, 308] width 566 height 558
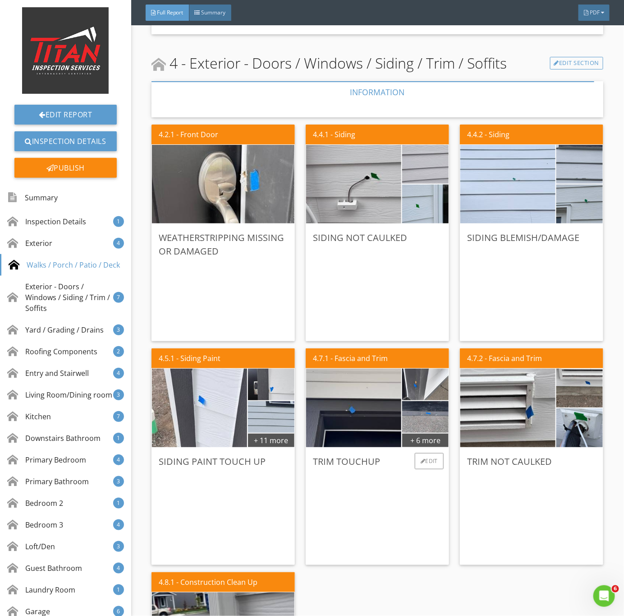
scroll to position [1286, 0]
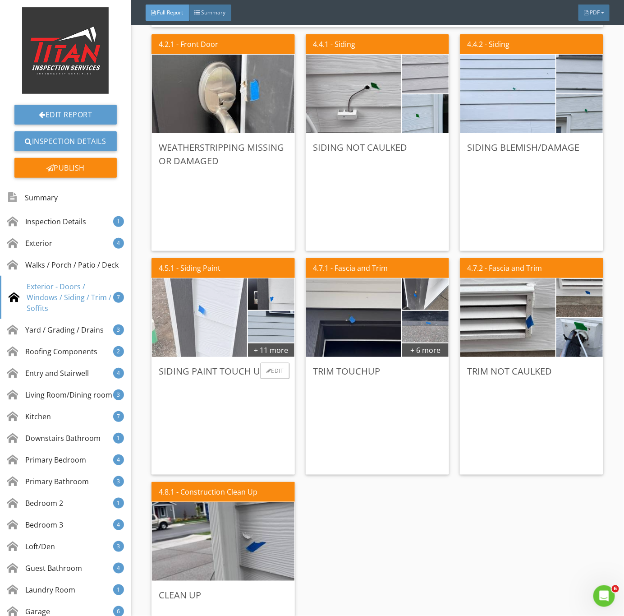
click at [206, 343] on img at bounding box center [200, 317] width 238 height 178
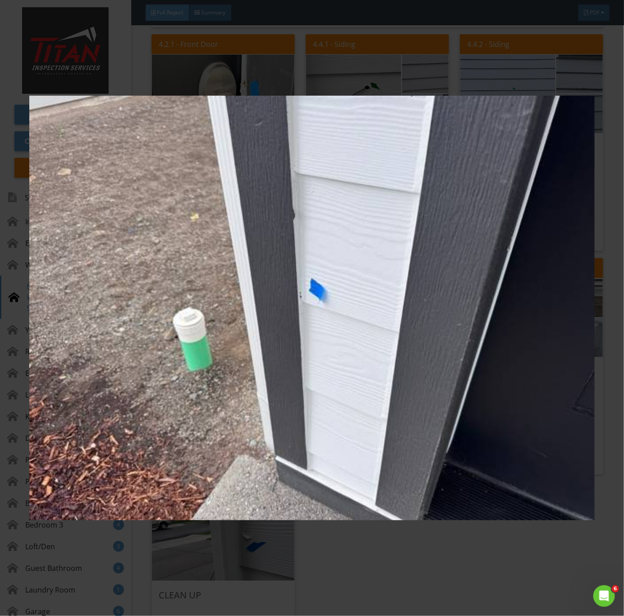
click at [296, 426] on img at bounding box center [312, 308] width 566 height 558
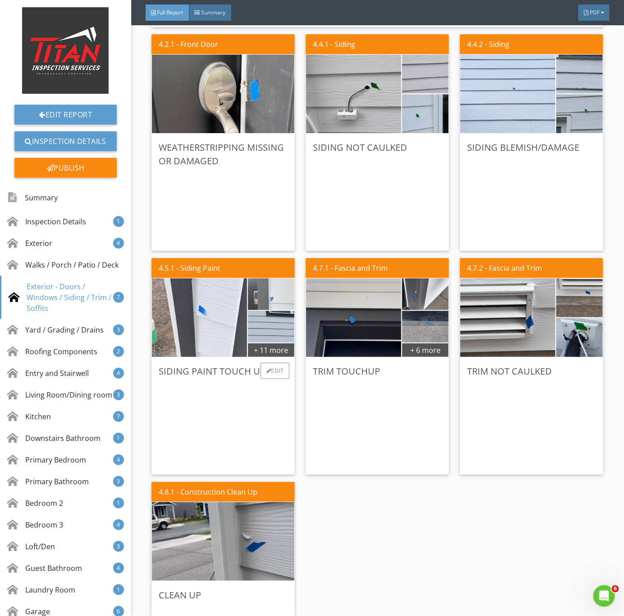
click at [267, 298] on img at bounding box center [271, 294] width 105 height 79
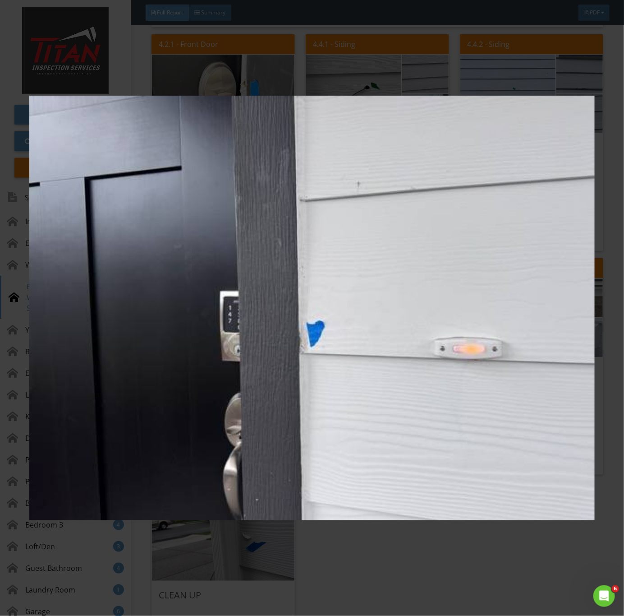
click at [373, 415] on img at bounding box center [312, 308] width 566 height 558
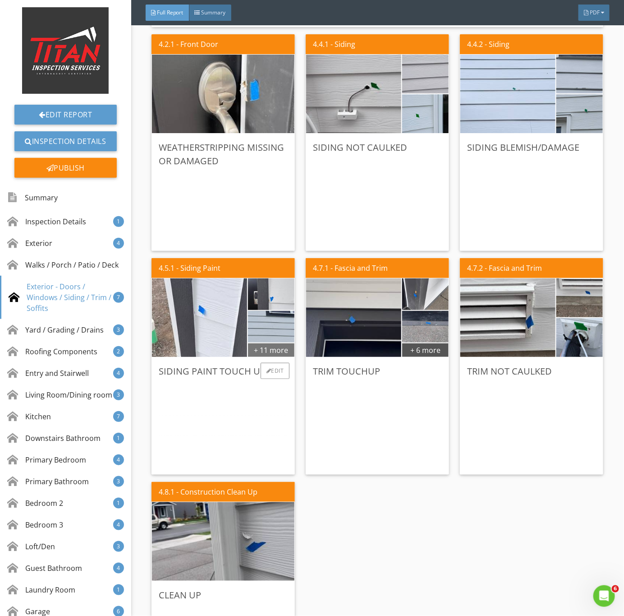
click at [266, 345] on div "+ 11 more" at bounding box center [271, 349] width 46 height 14
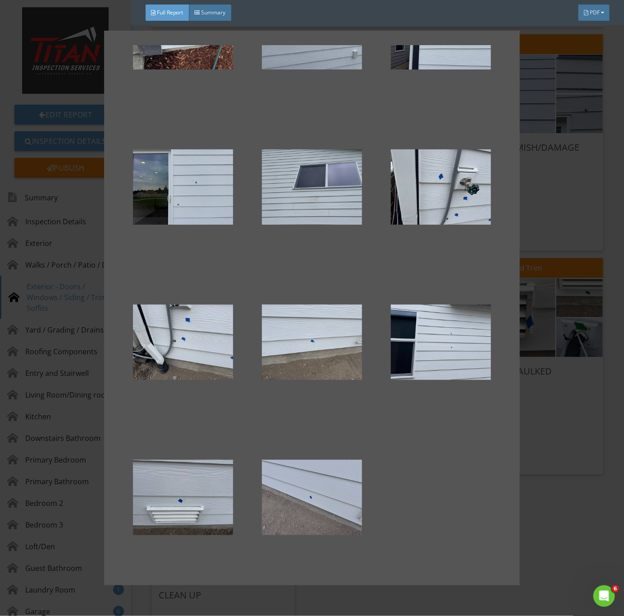
scroll to position [250, 0]
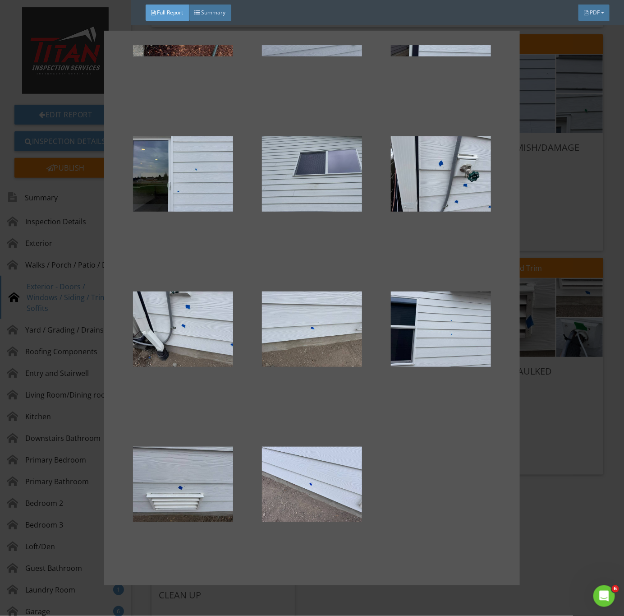
click at [545, 497] on div at bounding box center [312, 308] width 624 height 616
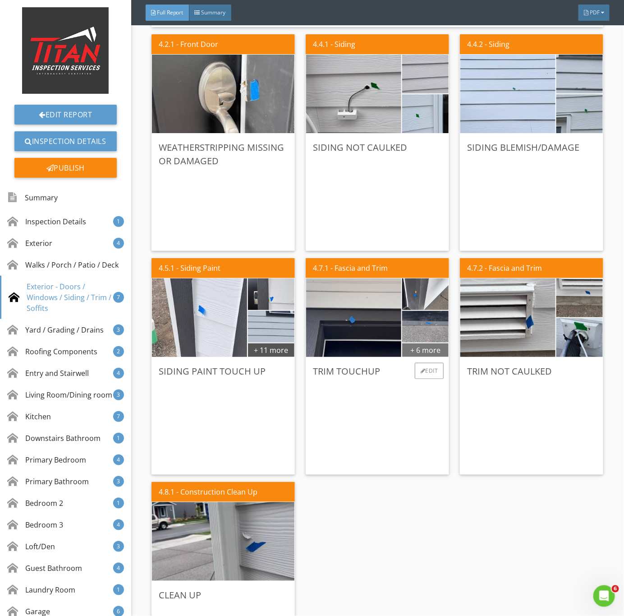
click at [419, 348] on div "+ 6 more" at bounding box center [425, 349] width 46 height 14
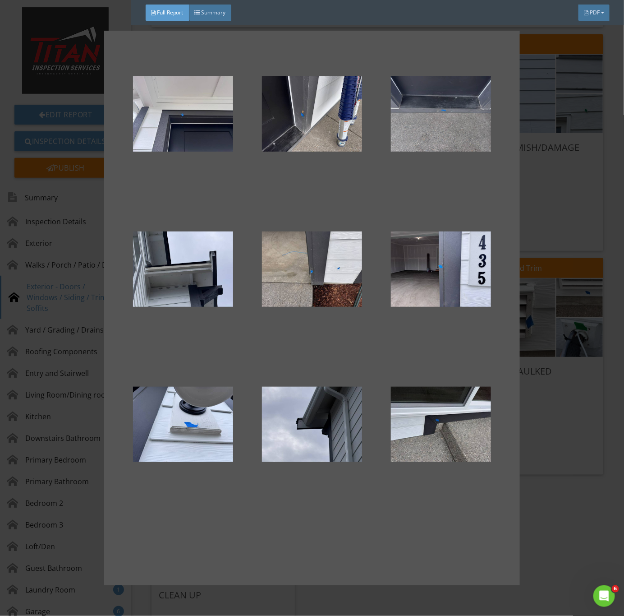
click at [427, 130] on div at bounding box center [441, 114] width 100 height 108
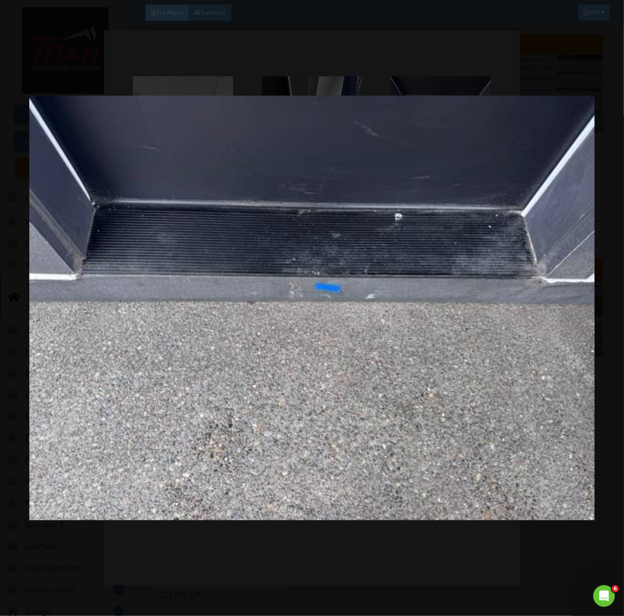
click at [332, 366] on img at bounding box center [312, 308] width 566 height 558
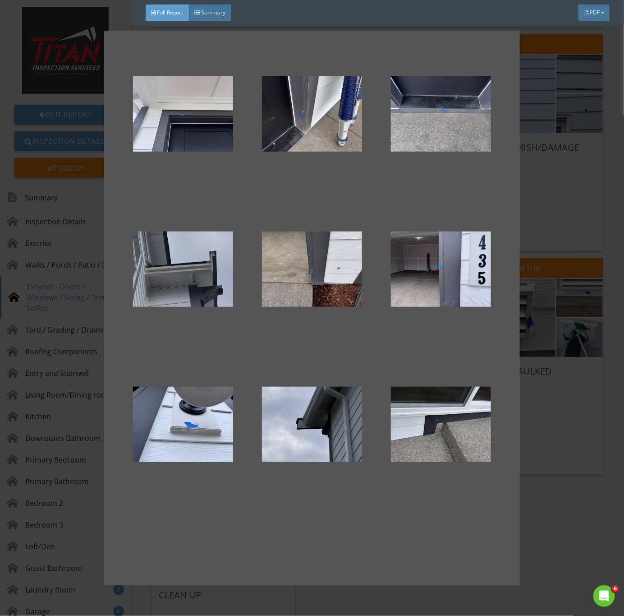
click at [198, 299] on div at bounding box center [183, 269] width 100 height 108
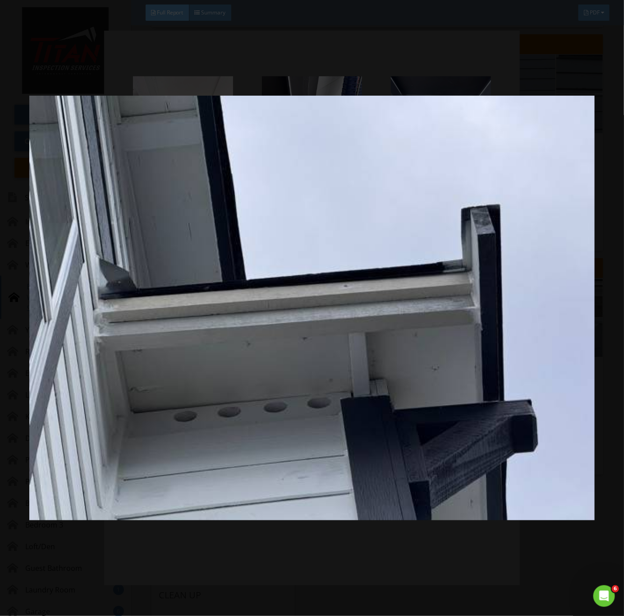
click at [280, 402] on img at bounding box center [312, 308] width 566 height 558
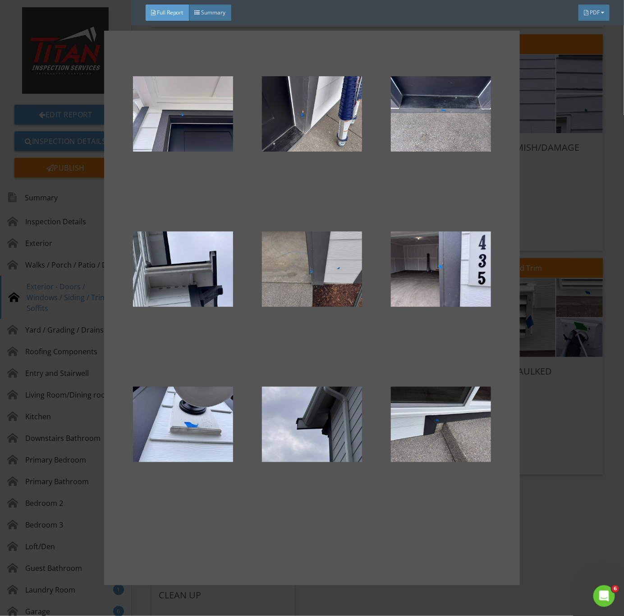
click at [310, 274] on div at bounding box center [312, 269] width 100 height 108
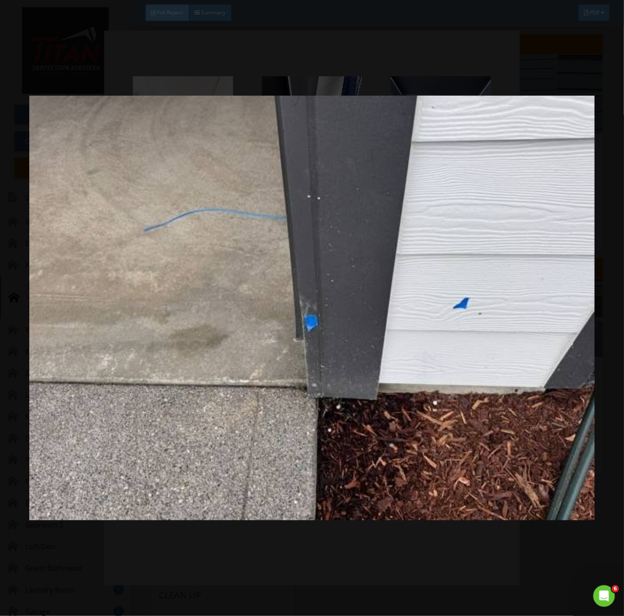
click at [396, 346] on img at bounding box center [312, 308] width 566 height 558
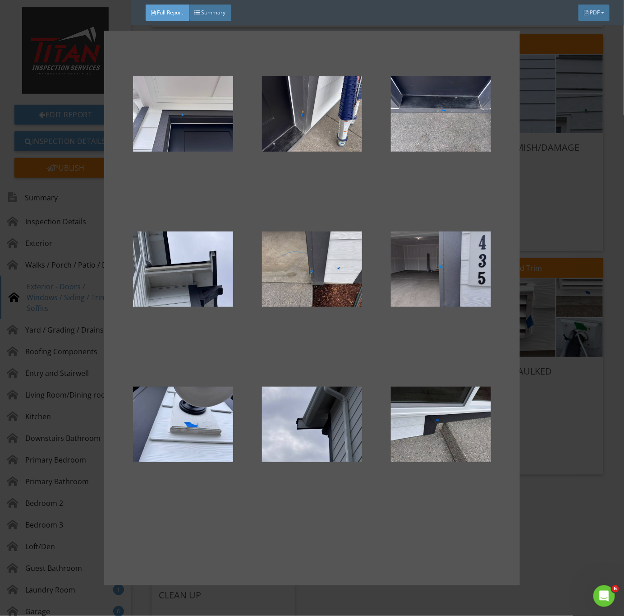
click at [421, 271] on div at bounding box center [441, 269] width 100 height 108
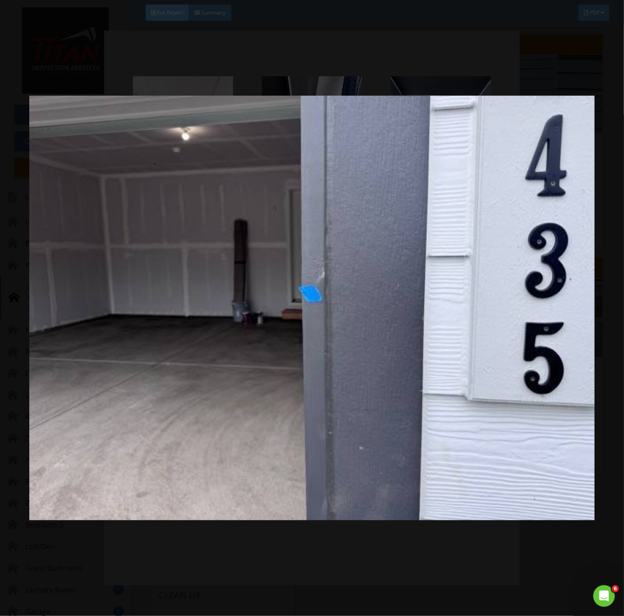
click at [386, 394] on img at bounding box center [312, 308] width 566 height 558
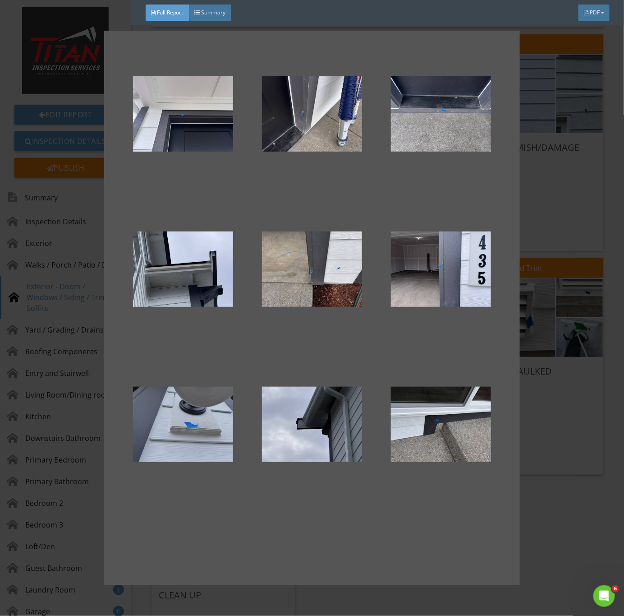
click at [204, 443] on div at bounding box center [183, 424] width 100 height 108
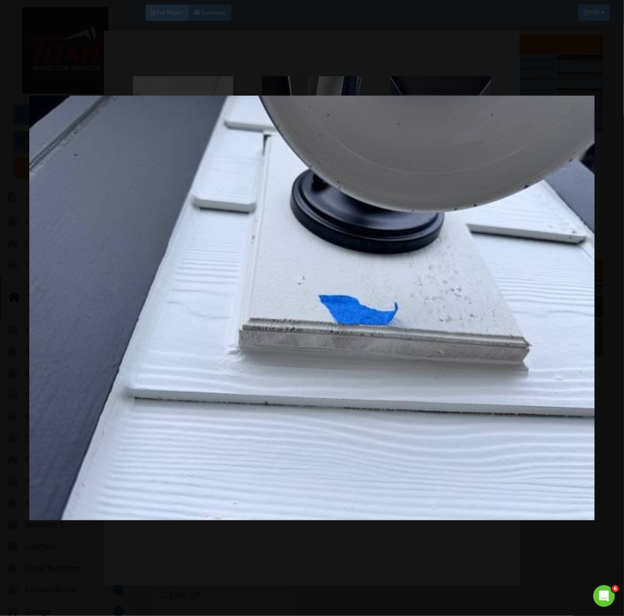
click at [316, 469] on img at bounding box center [312, 308] width 566 height 558
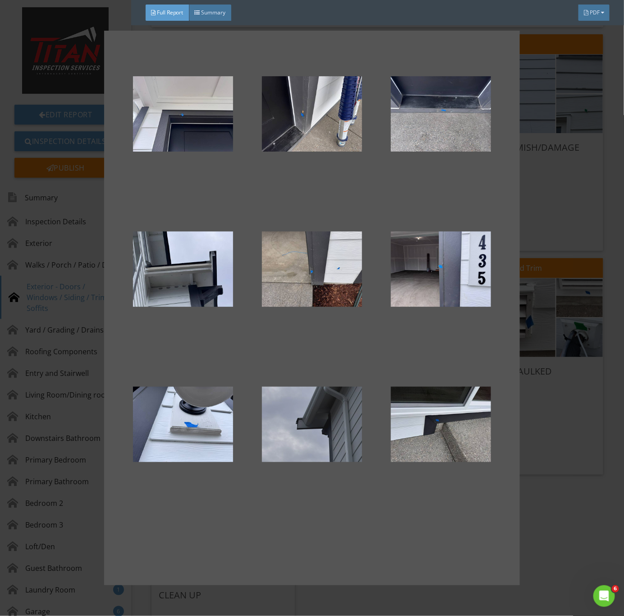
click at [354, 442] on div at bounding box center [312, 424] width 100 height 108
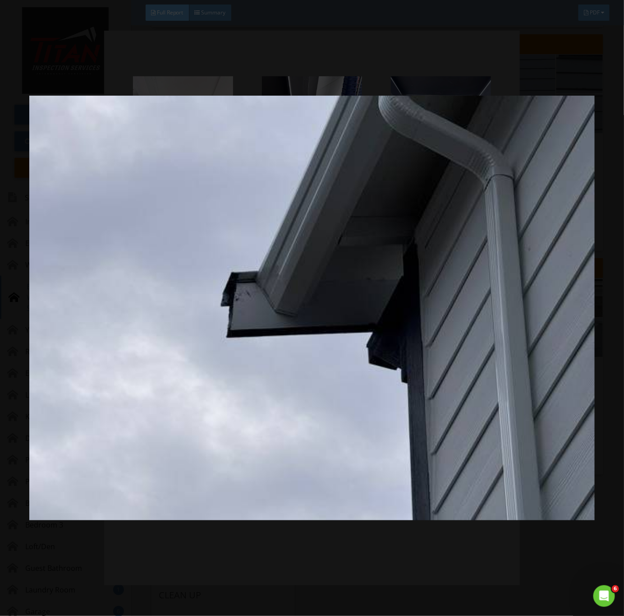
click at [352, 454] on img at bounding box center [312, 308] width 566 height 558
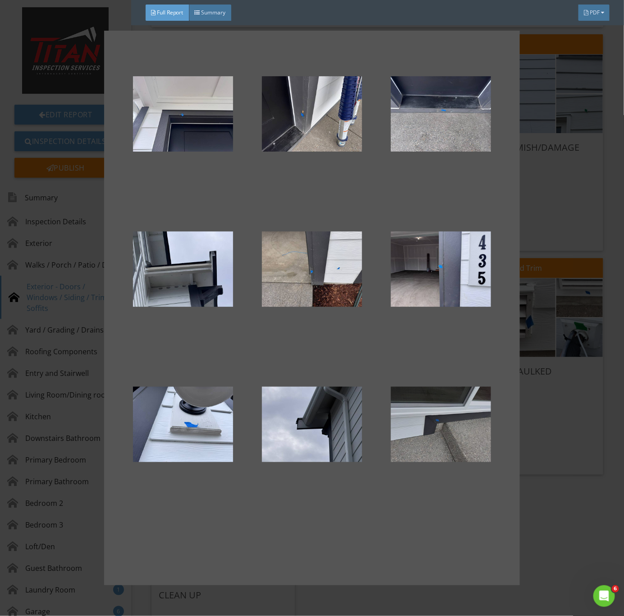
click at [418, 430] on div at bounding box center [441, 424] width 100 height 108
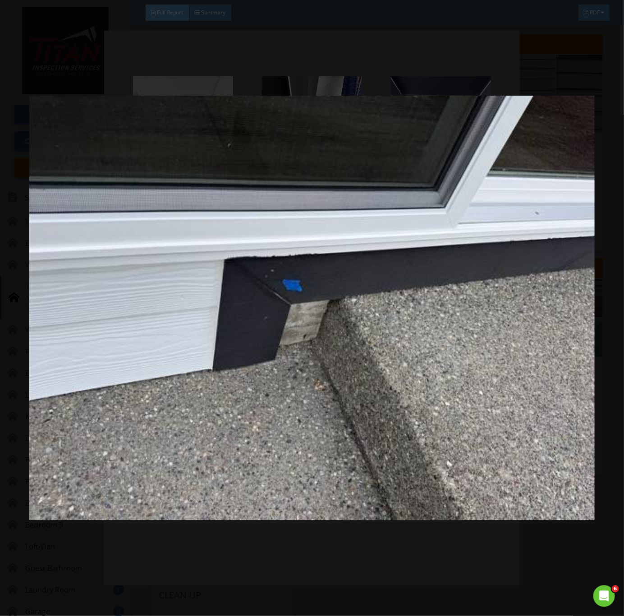
click at [409, 405] on img at bounding box center [312, 308] width 566 height 558
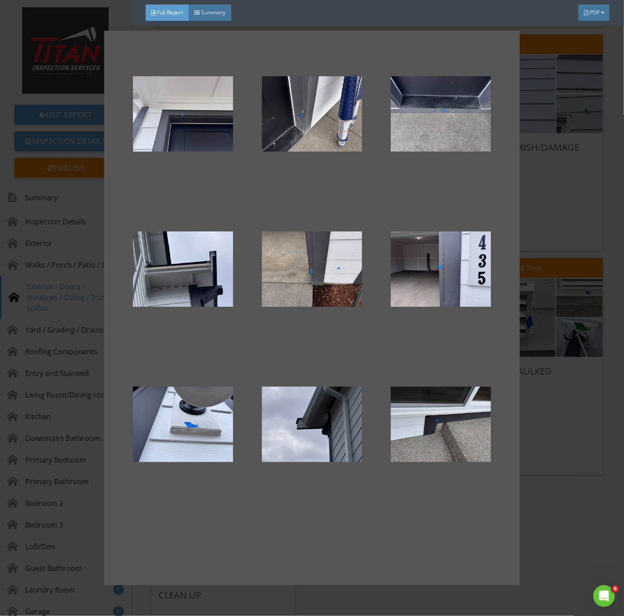
click at [580, 419] on div at bounding box center [312, 308] width 624 height 616
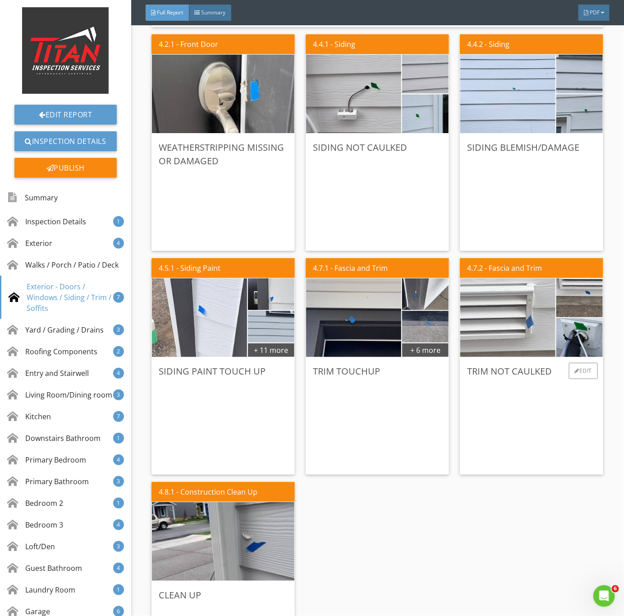
click at [500, 331] on img at bounding box center [508, 317] width 238 height 178
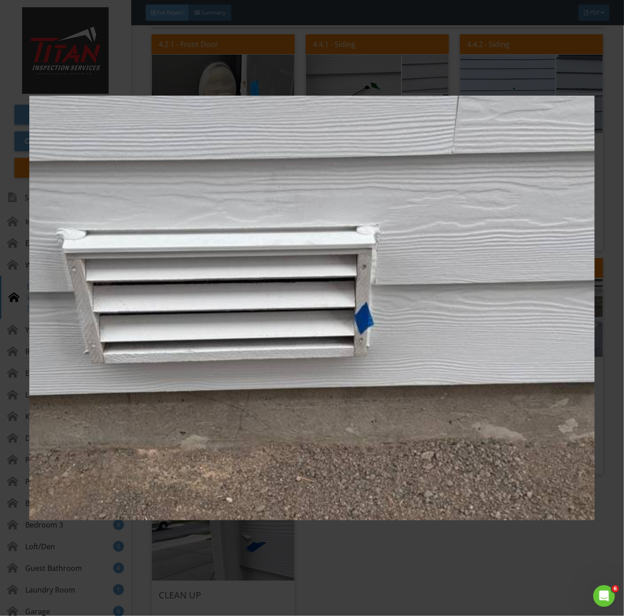
click at [440, 352] on img at bounding box center [312, 308] width 566 height 558
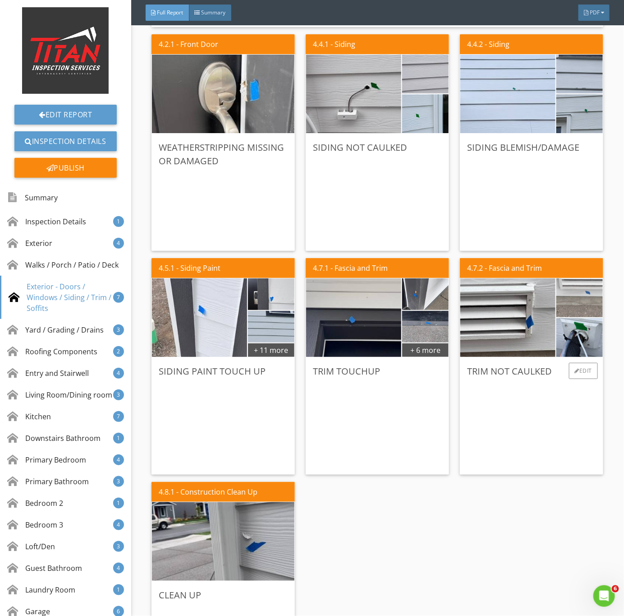
click at [578, 300] on img at bounding box center [580, 298] width 116 height 88
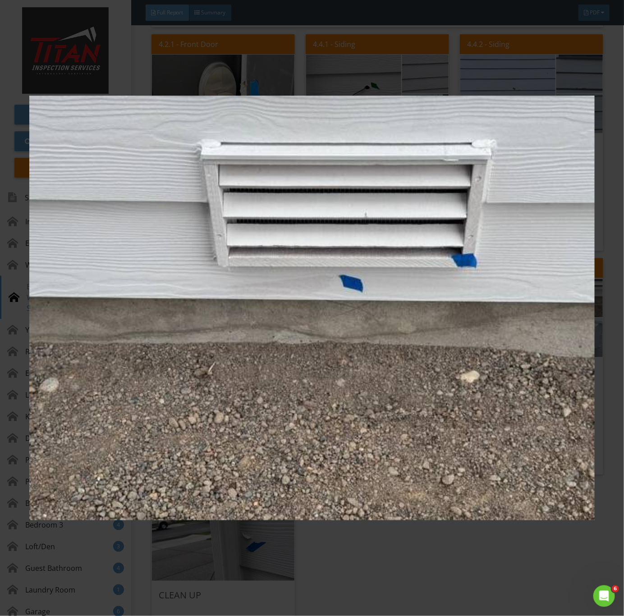
click at [462, 314] on img at bounding box center [312, 308] width 566 height 558
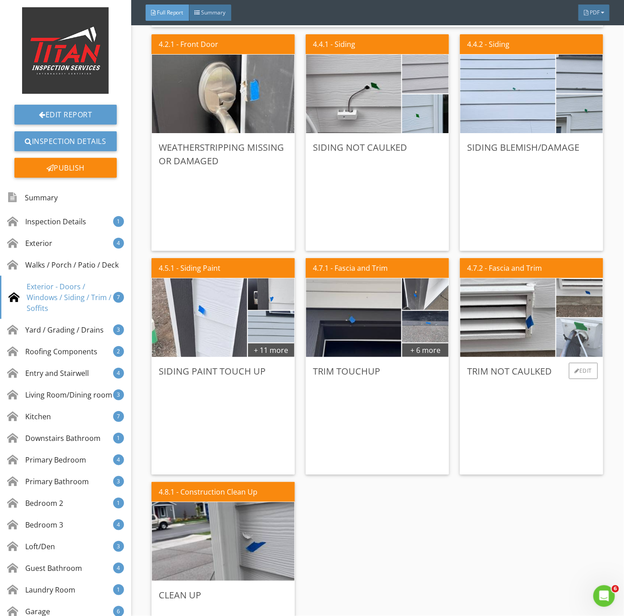
click at [563, 333] on img at bounding box center [580, 338] width 116 height 88
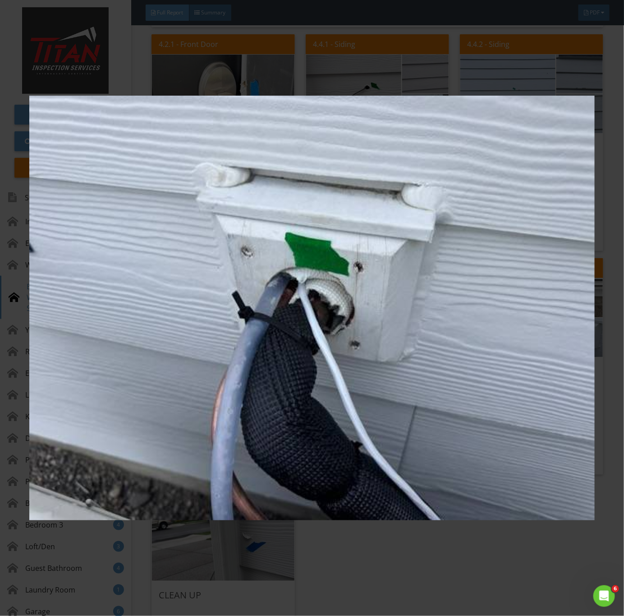
click at [506, 379] on img at bounding box center [312, 308] width 566 height 558
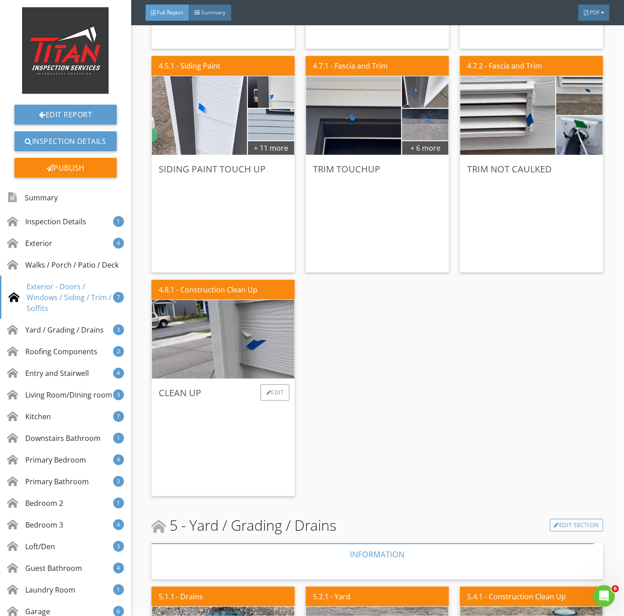
scroll to position [1489, 0]
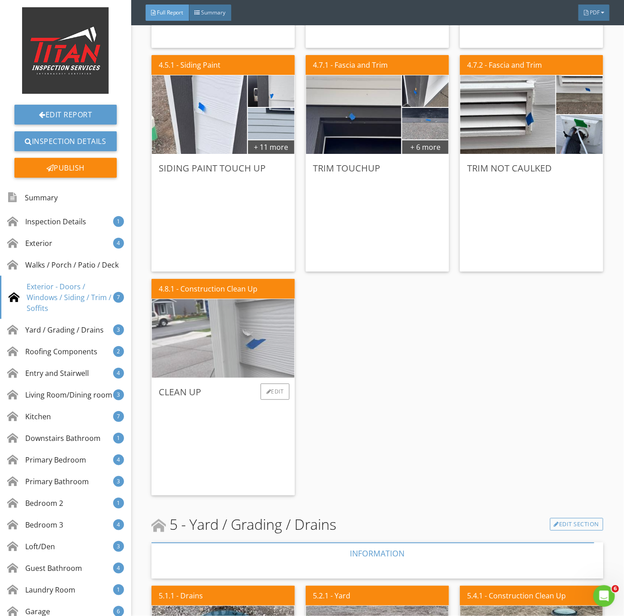
click at [240, 339] on img at bounding box center [223, 338] width 262 height 196
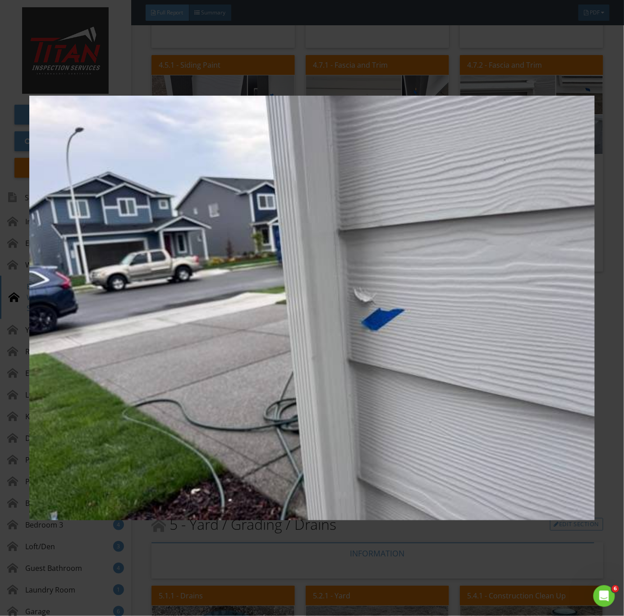
click at [511, 469] on img at bounding box center [312, 308] width 566 height 558
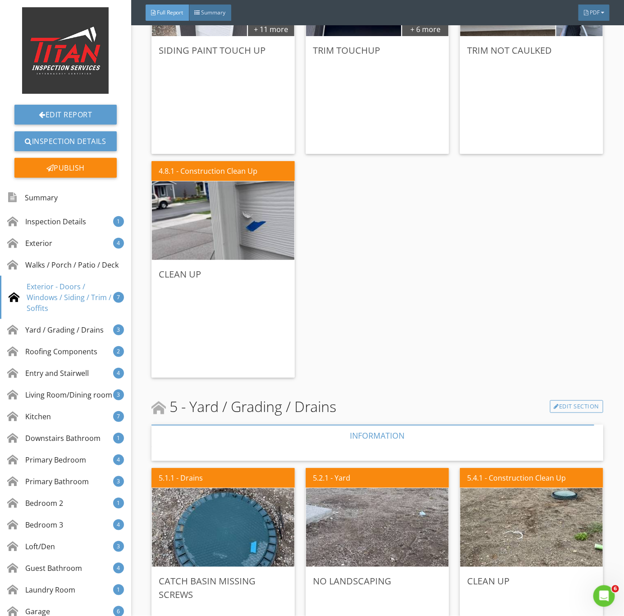
scroll to position [1624, 0]
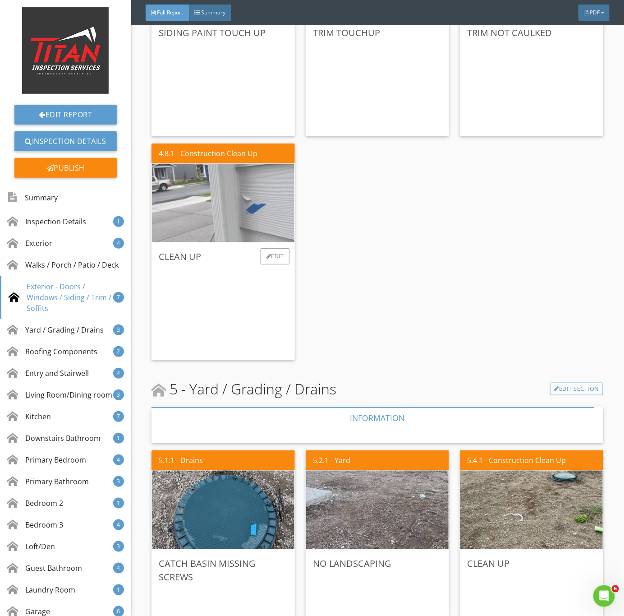
click at [282, 217] on img at bounding box center [223, 203] width 262 height 196
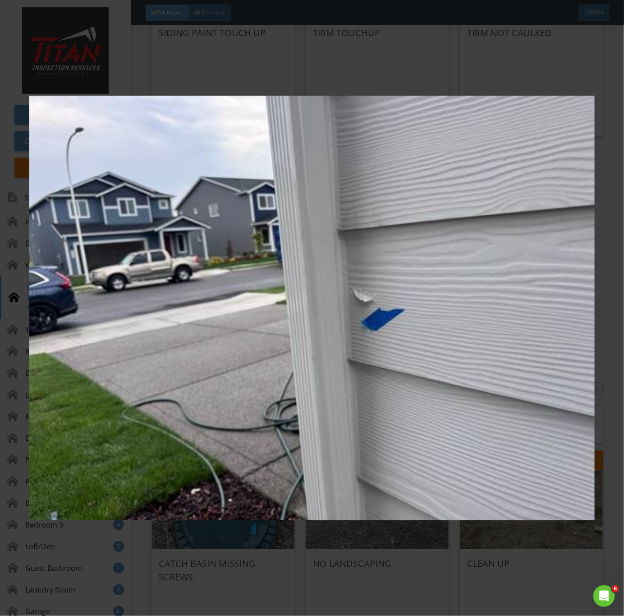
click at [324, 440] on img at bounding box center [312, 308] width 566 height 558
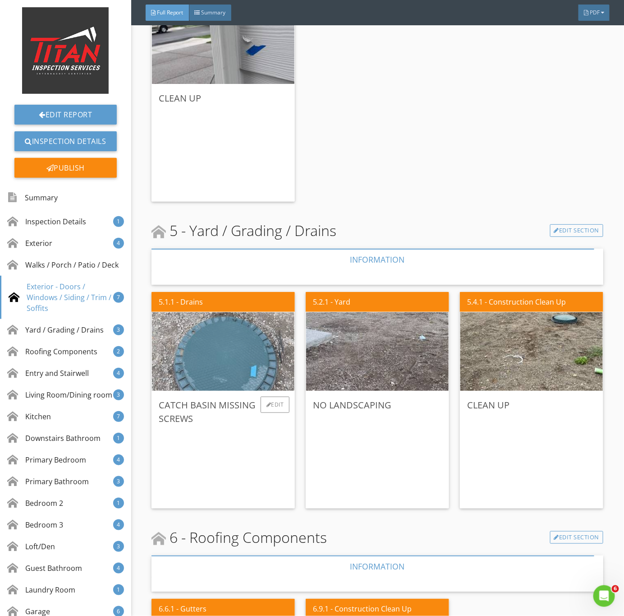
scroll to position [1760, 0]
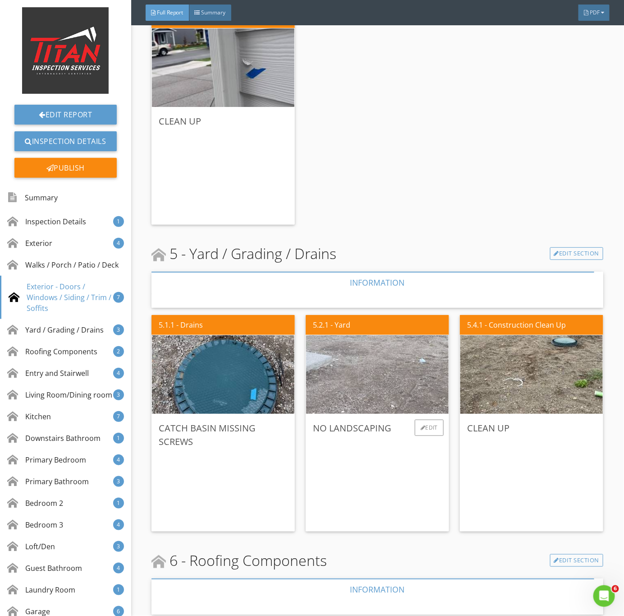
click at [411, 365] on img at bounding box center [378, 375] width 262 height 196
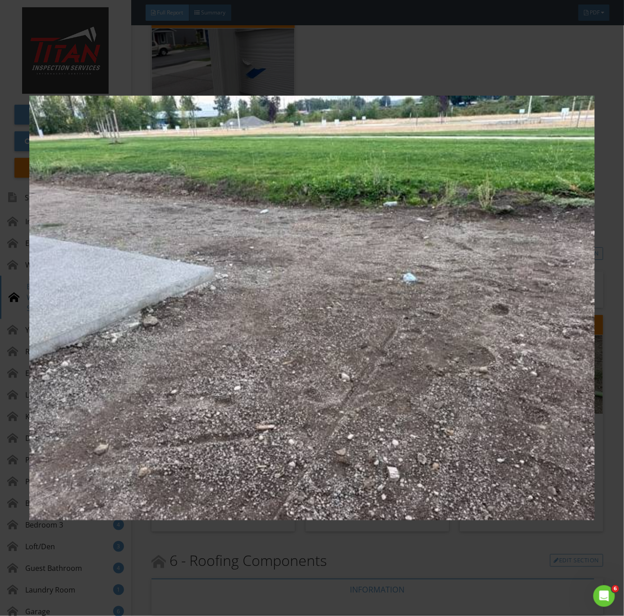
click at [413, 417] on img at bounding box center [312, 308] width 566 height 558
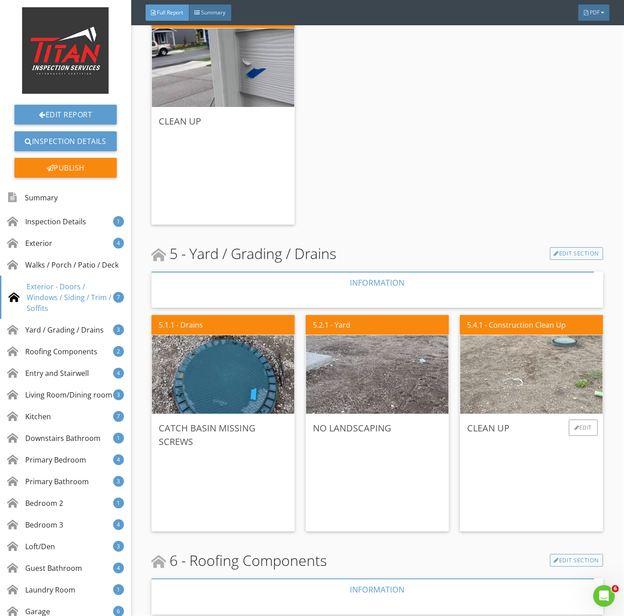
click at [497, 393] on img at bounding box center [532, 375] width 262 height 196
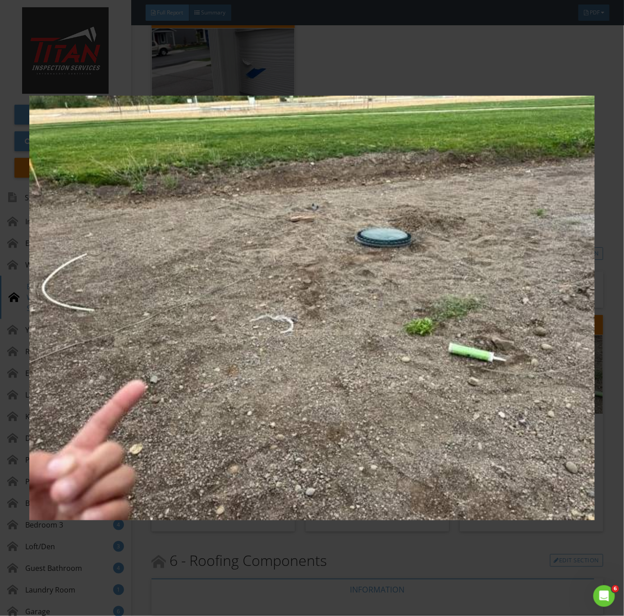
click at [476, 430] on img at bounding box center [312, 308] width 566 height 558
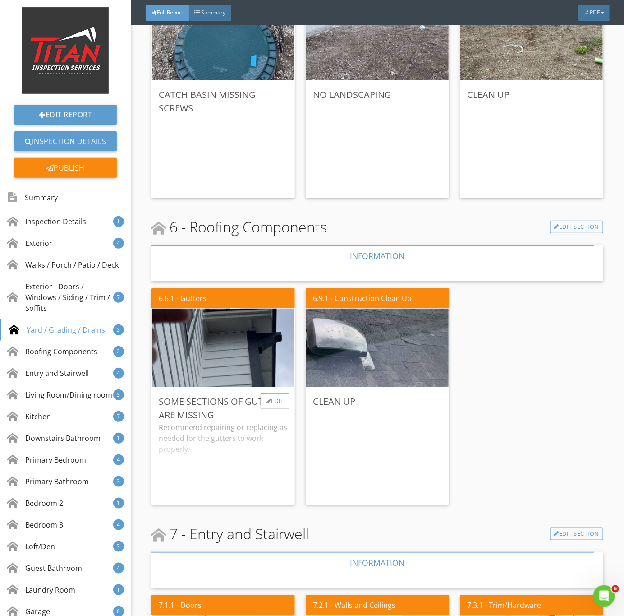
scroll to position [2098, 0]
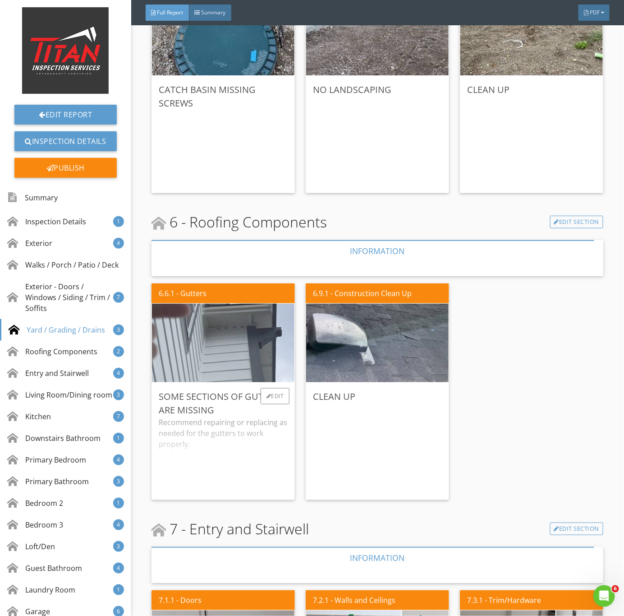
click at [241, 359] on img at bounding box center [223, 343] width 262 height 196
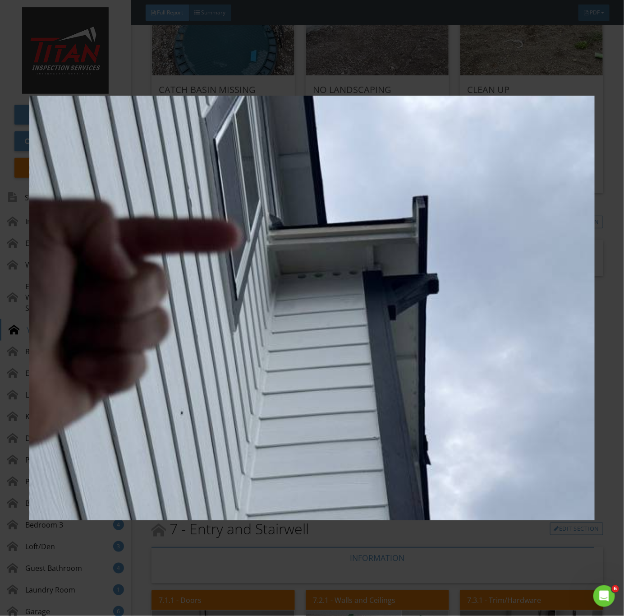
click at [323, 419] on img at bounding box center [312, 308] width 566 height 558
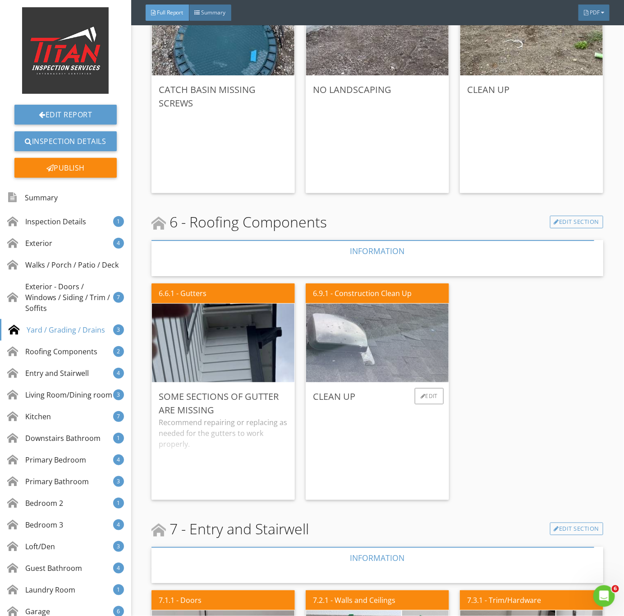
click at [383, 364] on img at bounding box center [378, 343] width 262 height 196
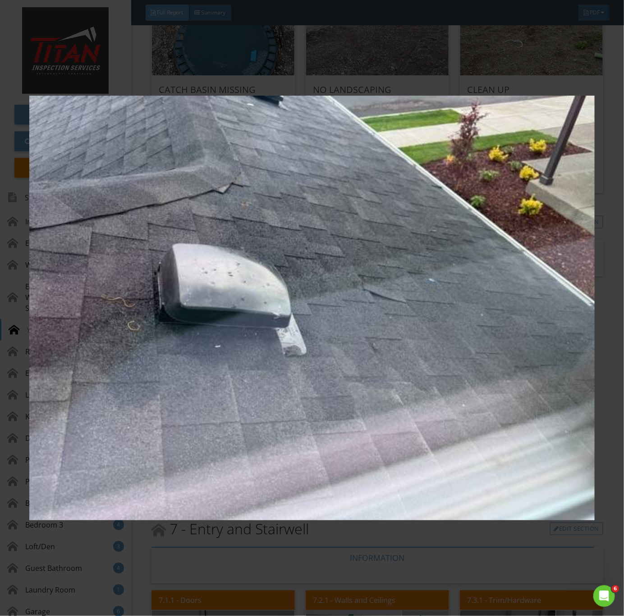
click at [406, 416] on img at bounding box center [312, 308] width 566 height 558
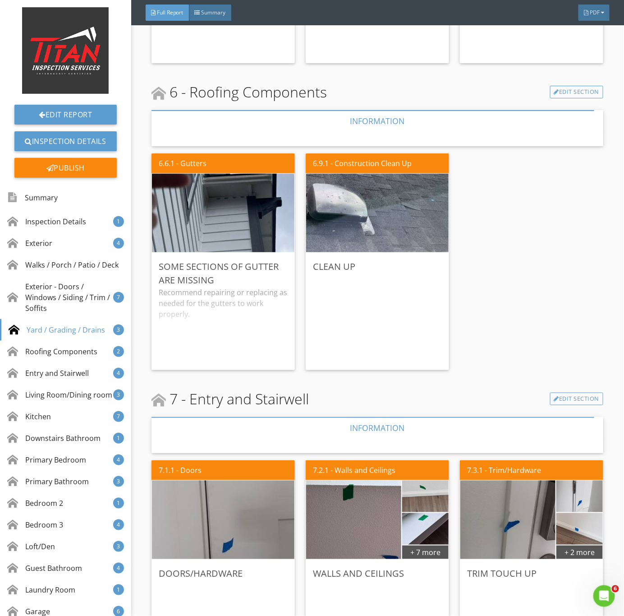
scroll to position [2233, 0]
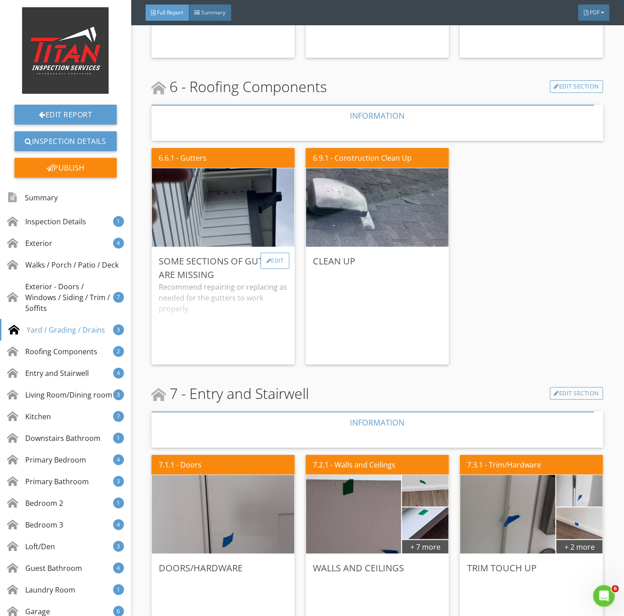
click at [274, 263] on div "Edit" at bounding box center [275, 261] width 29 height 16
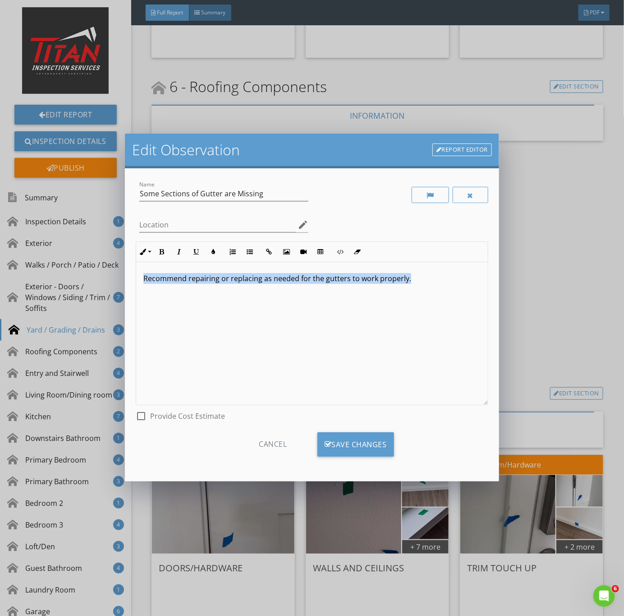
drag, startPoint x: 433, startPoint y: 280, endPoint x: -4, endPoint y: 286, distance: 437.2
click at [0, 286] on html "Summary Full Report Refresh PDFs WA Inspector #2445 Construction Clean Up Filte…" at bounding box center [312, 308] width 624 height 616
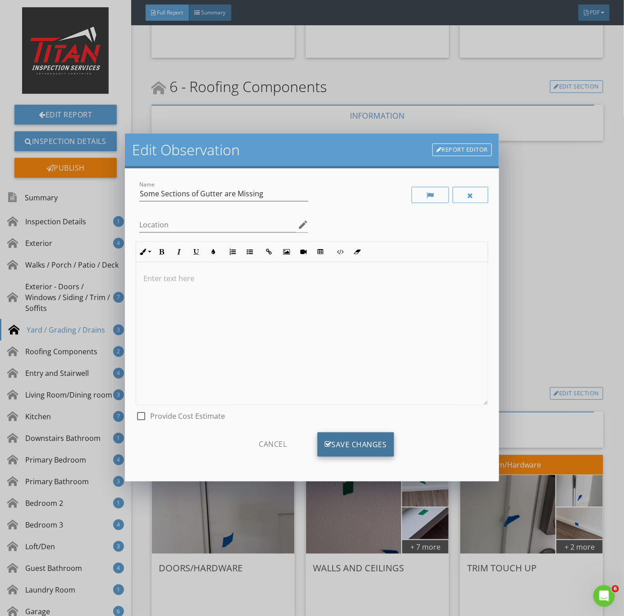
drag, startPoint x: 360, startPoint y: 443, endPoint x: 380, endPoint y: 449, distance: 20.8
click at [360, 444] on div "Save Changes" at bounding box center [356, 444] width 77 height 24
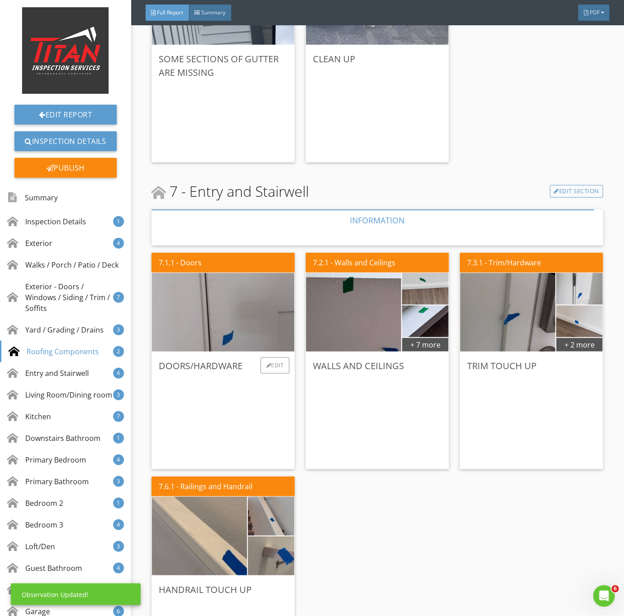
scroll to position [2436, 0]
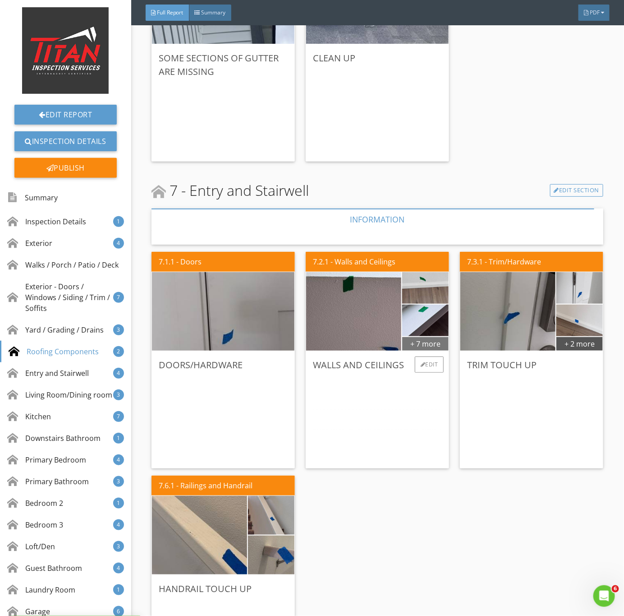
click at [436, 346] on div "+ 7 more" at bounding box center [425, 343] width 46 height 14
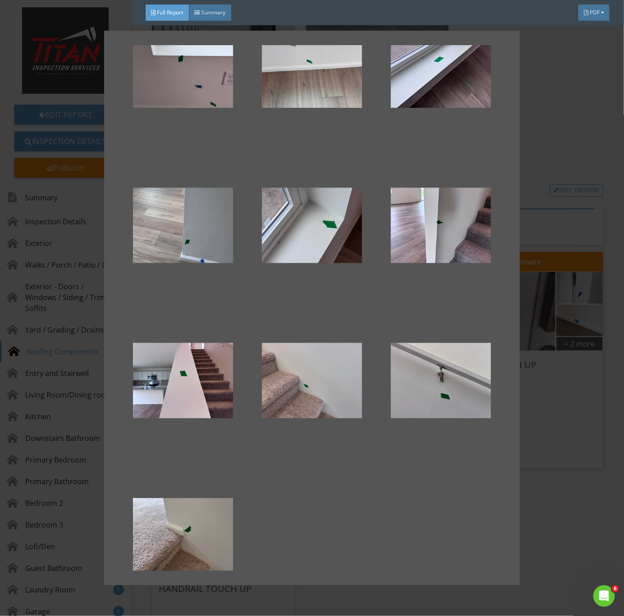
scroll to position [95, 0]
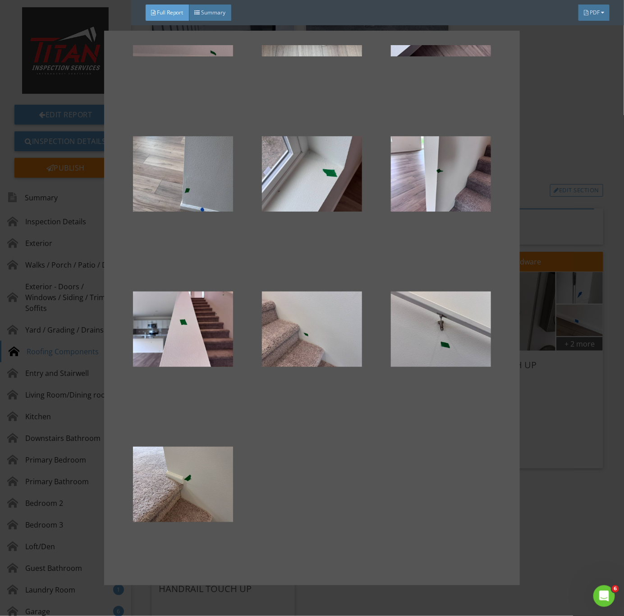
click at [542, 488] on div at bounding box center [312, 308] width 624 height 616
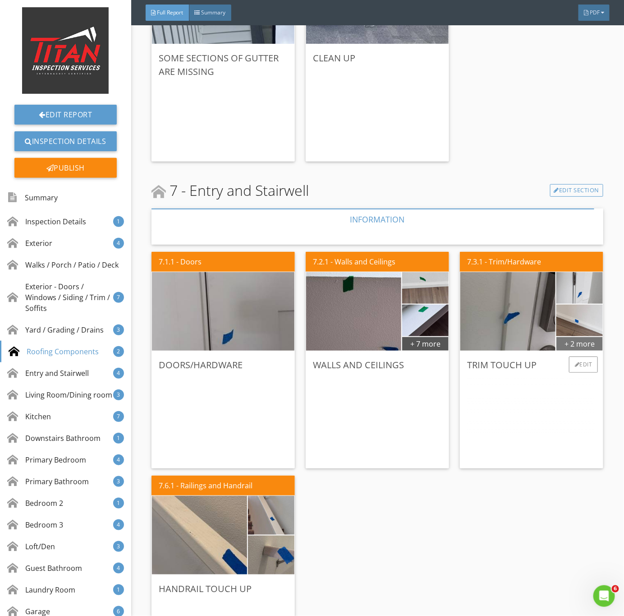
click at [573, 346] on div "+ 2 more" at bounding box center [580, 343] width 46 height 14
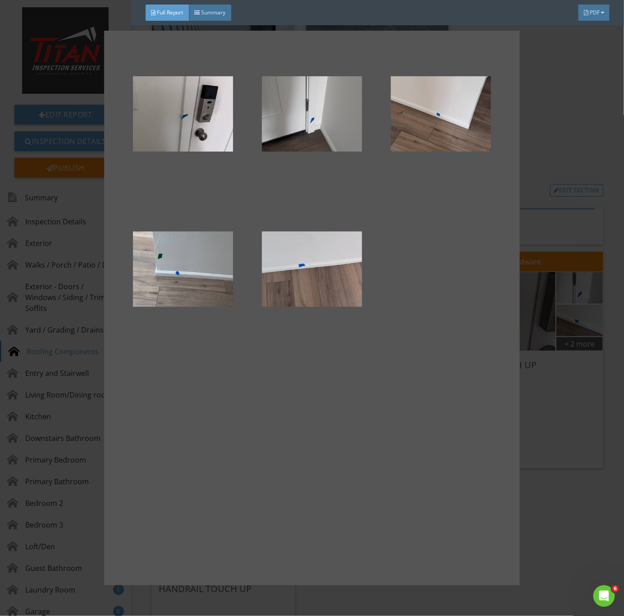
click at [552, 448] on div at bounding box center [312, 308] width 624 height 616
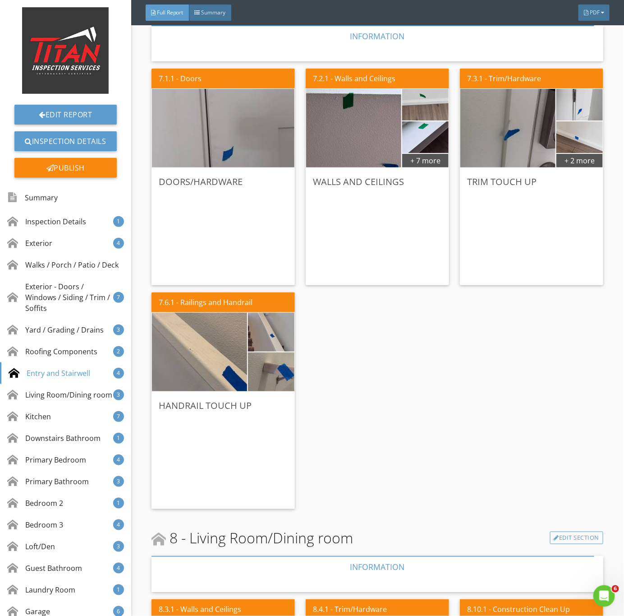
scroll to position [2639, 0]
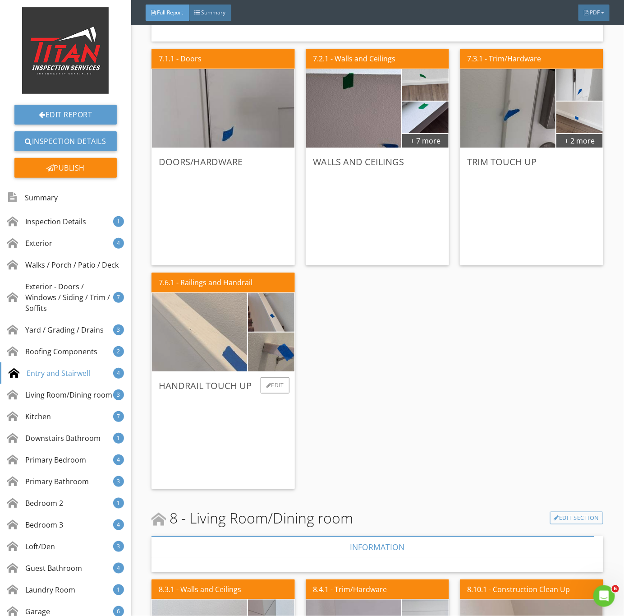
click at [228, 346] on img at bounding box center [200, 332] width 238 height 178
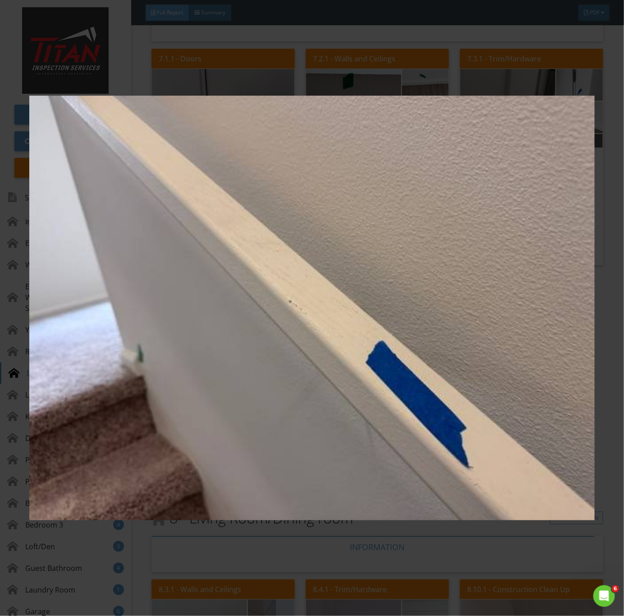
click at [271, 383] on img at bounding box center [312, 308] width 566 height 558
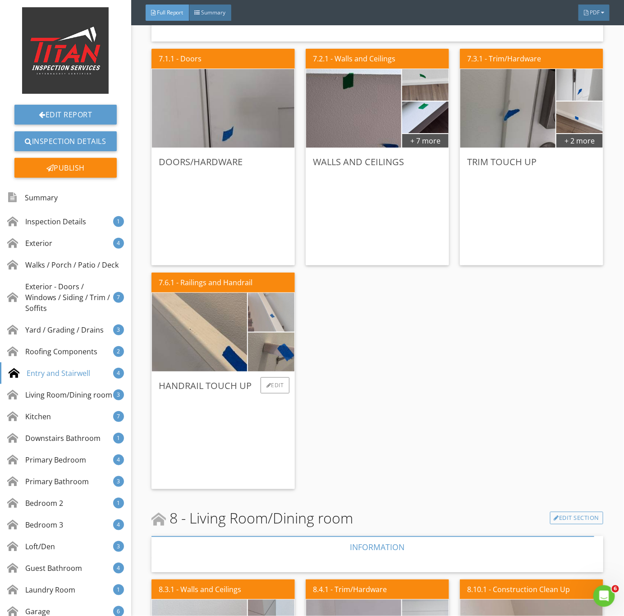
click at [271, 293] on img at bounding box center [271, 312] width 116 height 88
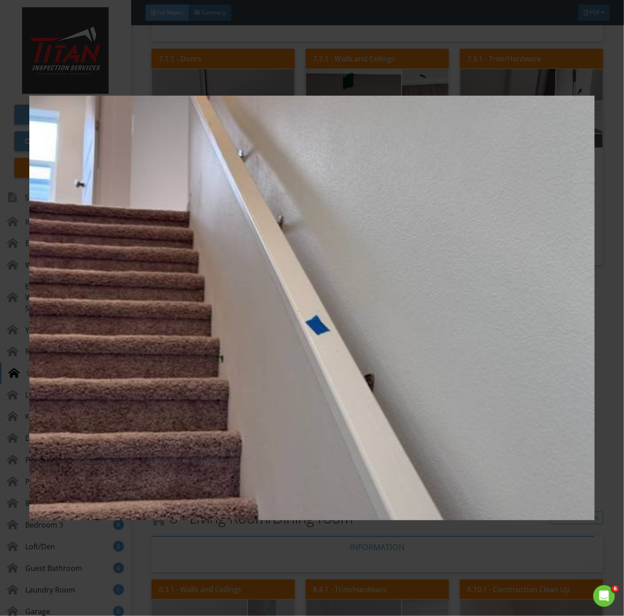
click at [363, 390] on img at bounding box center [312, 308] width 566 height 558
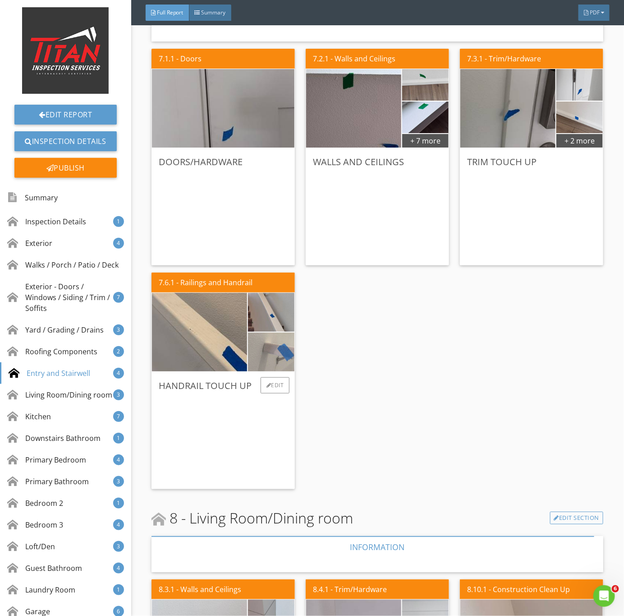
click at [276, 360] on img at bounding box center [271, 352] width 116 height 88
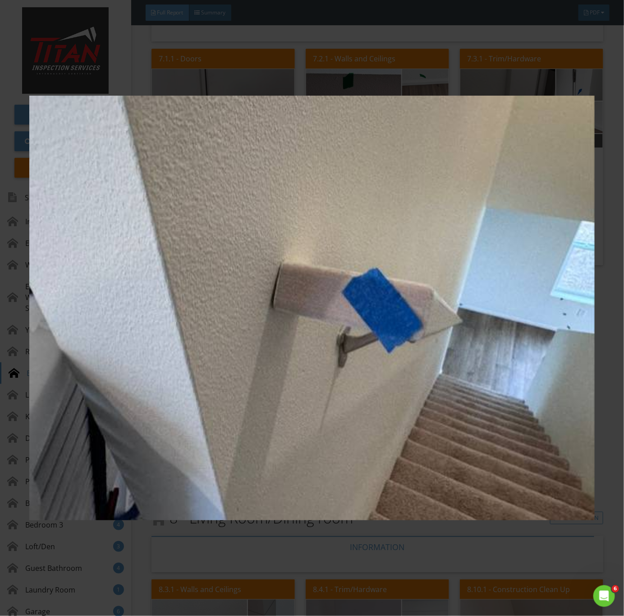
click at [263, 404] on img at bounding box center [312, 308] width 566 height 558
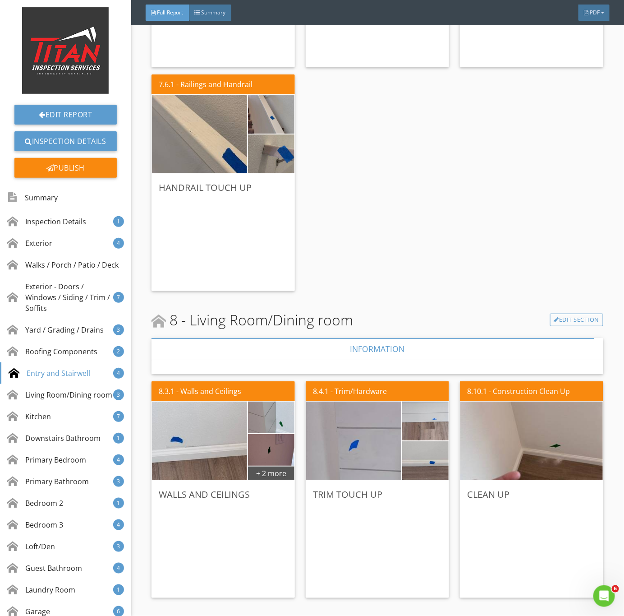
scroll to position [2978, 0]
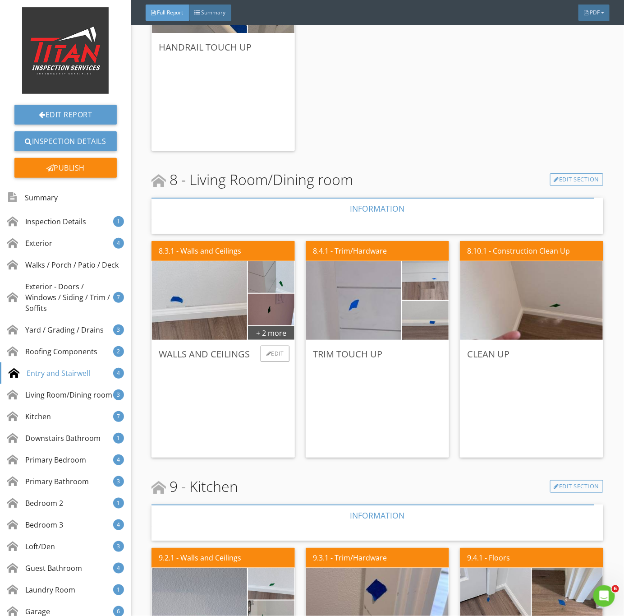
click at [262, 342] on div "Walls and Ceilings Edit" at bounding box center [223, 398] width 143 height 117
click at [263, 337] on div "+ 2 more" at bounding box center [271, 332] width 46 height 14
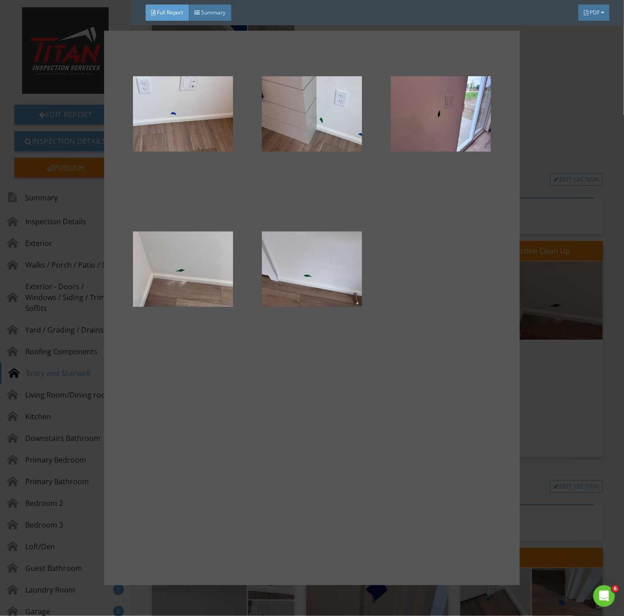
click at [551, 373] on div at bounding box center [312, 308] width 624 height 616
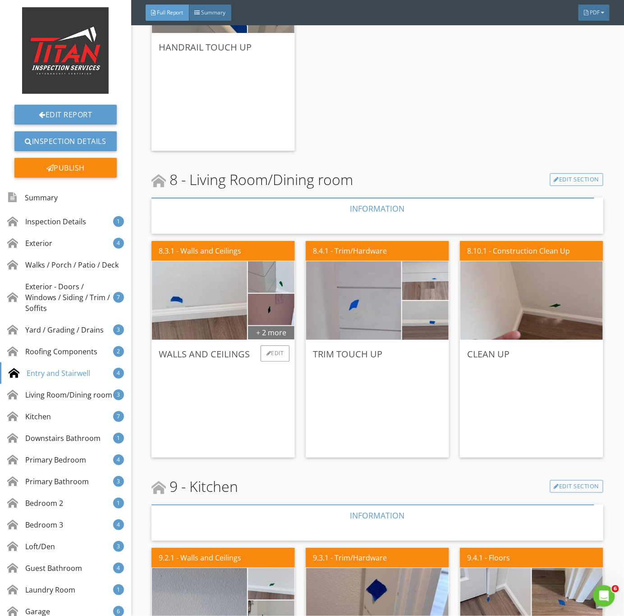
click at [265, 334] on div "+ 2 more" at bounding box center [271, 332] width 46 height 14
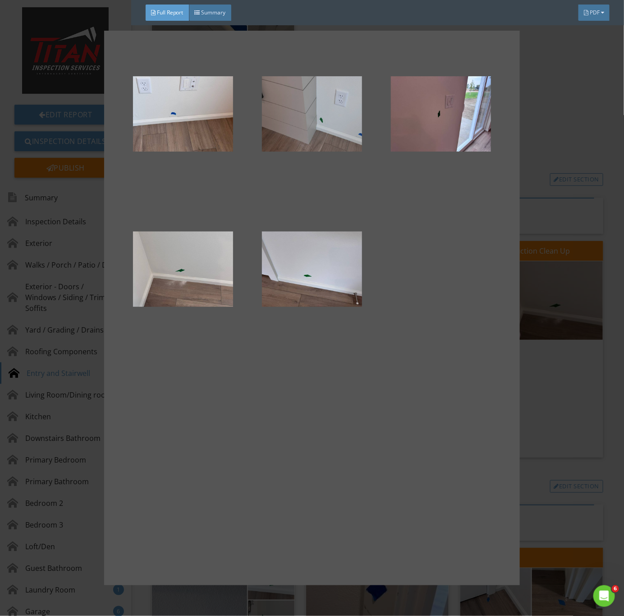
click at [287, 138] on div at bounding box center [312, 114] width 100 height 108
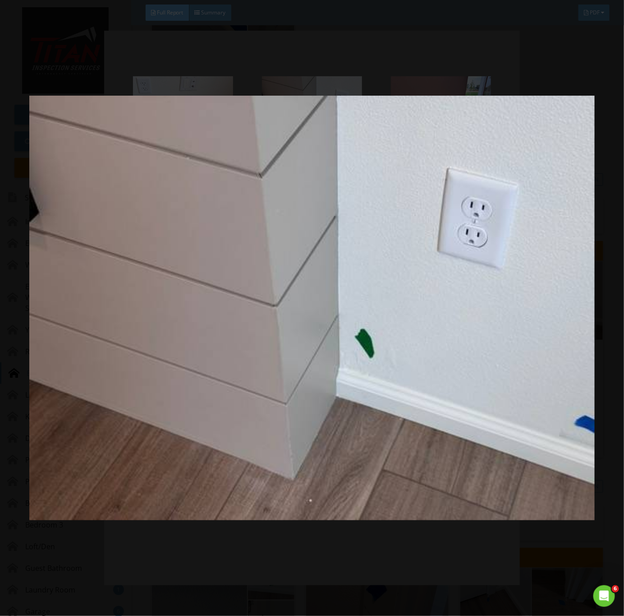
click at [458, 383] on img at bounding box center [312, 308] width 566 height 558
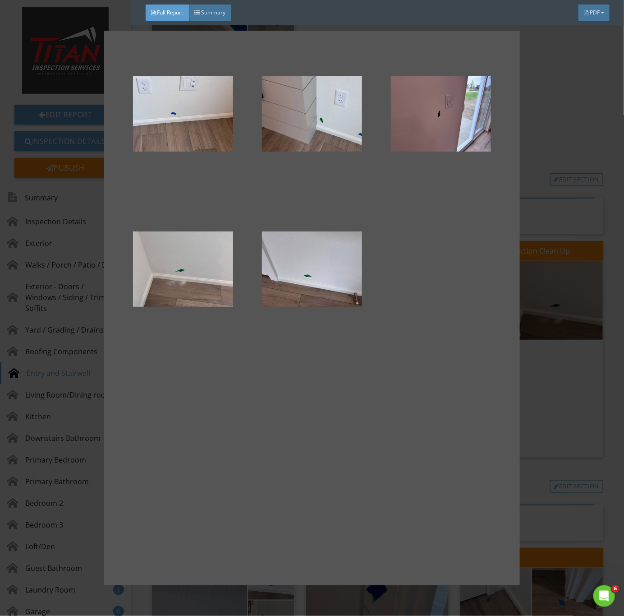
click at [545, 495] on div at bounding box center [312, 308] width 624 height 616
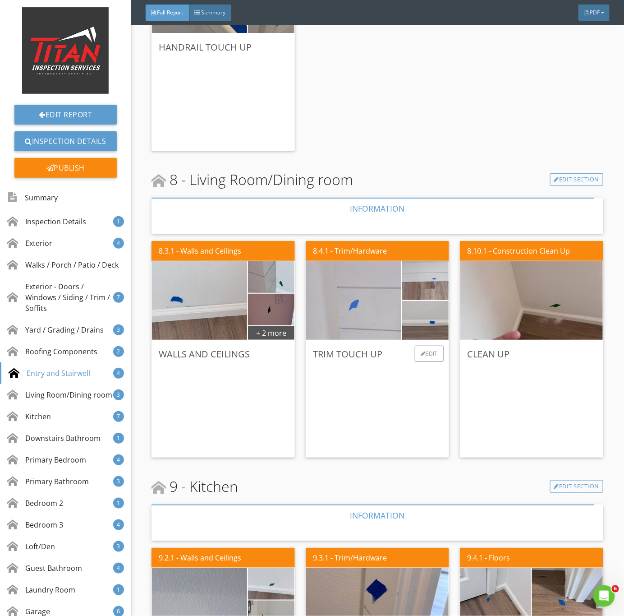
click at [362, 326] on img at bounding box center [354, 300] width 238 height 178
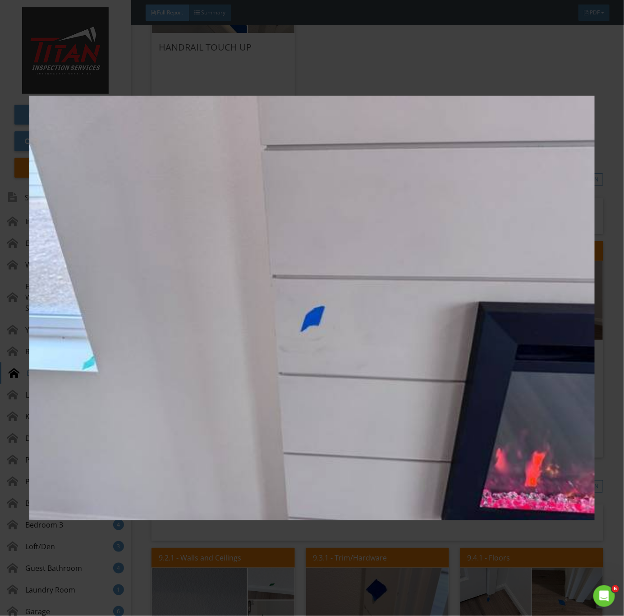
click at [365, 477] on img at bounding box center [312, 308] width 566 height 558
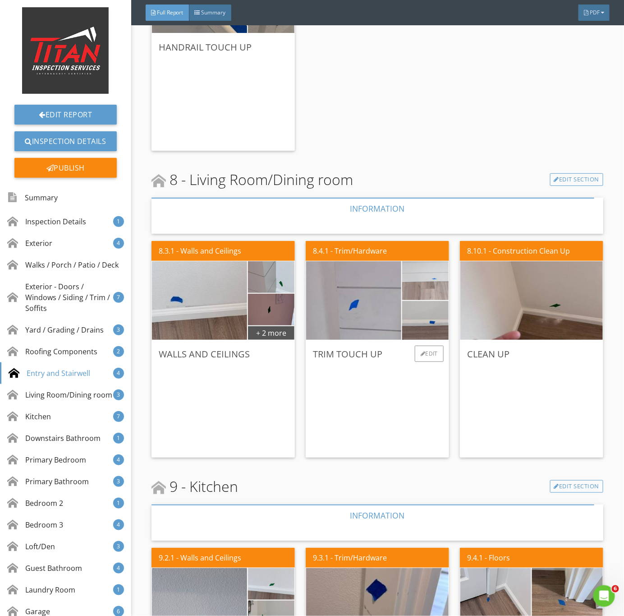
click at [411, 282] on img at bounding box center [425, 281] width 116 height 88
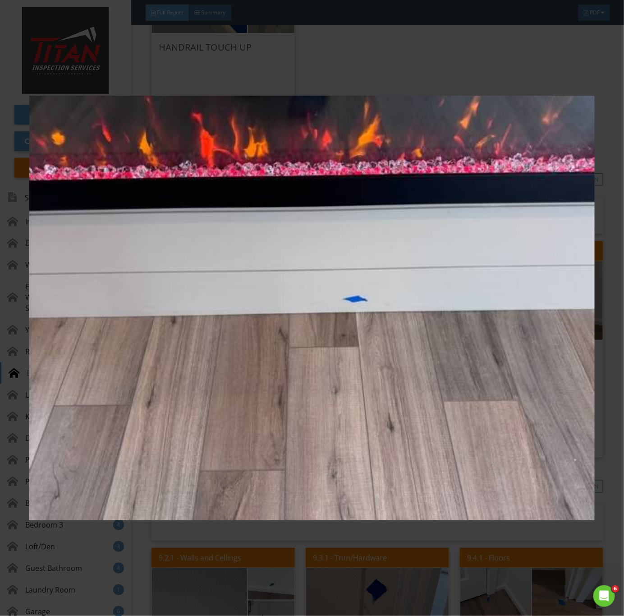
click at [353, 427] on img at bounding box center [312, 308] width 566 height 558
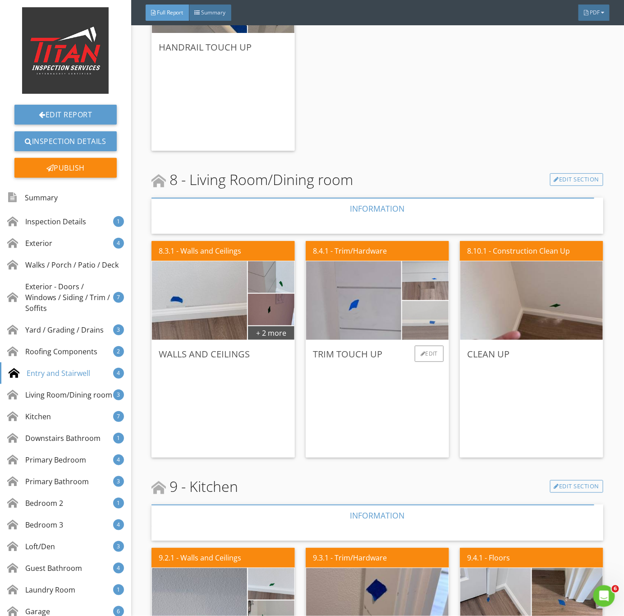
click at [415, 314] on img at bounding box center [425, 321] width 116 height 88
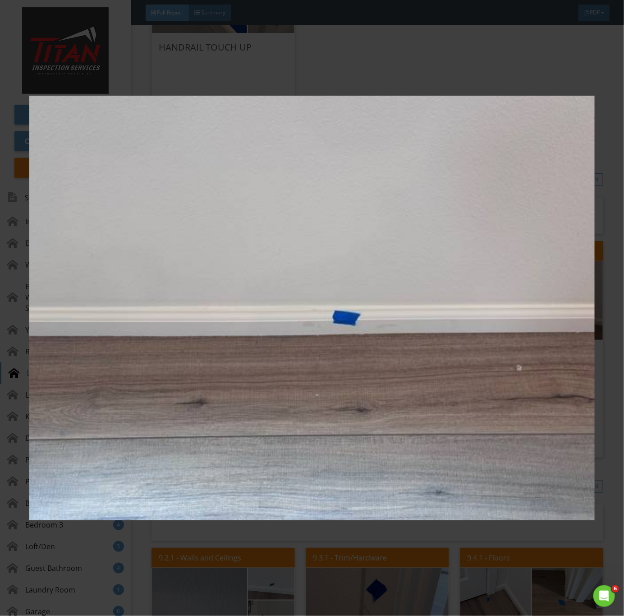
click at [328, 455] on img at bounding box center [312, 308] width 566 height 558
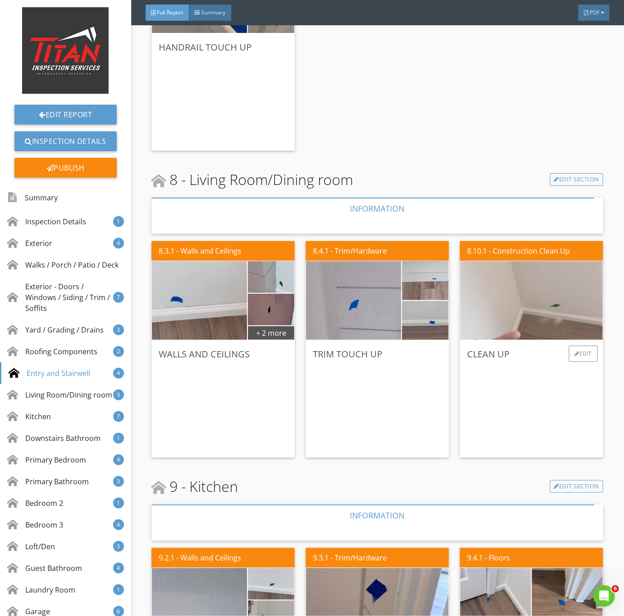
click at [545, 308] on img at bounding box center [532, 301] width 262 height 196
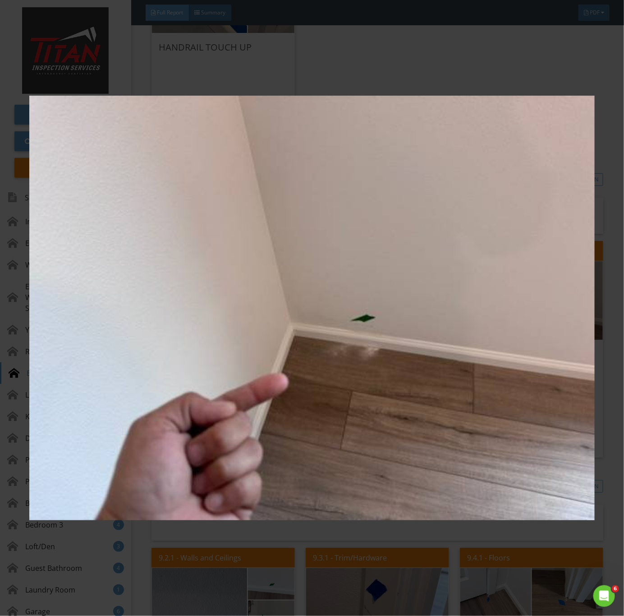
click at [399, 447] on img at bounding box center [312, 308] width 566 height 558
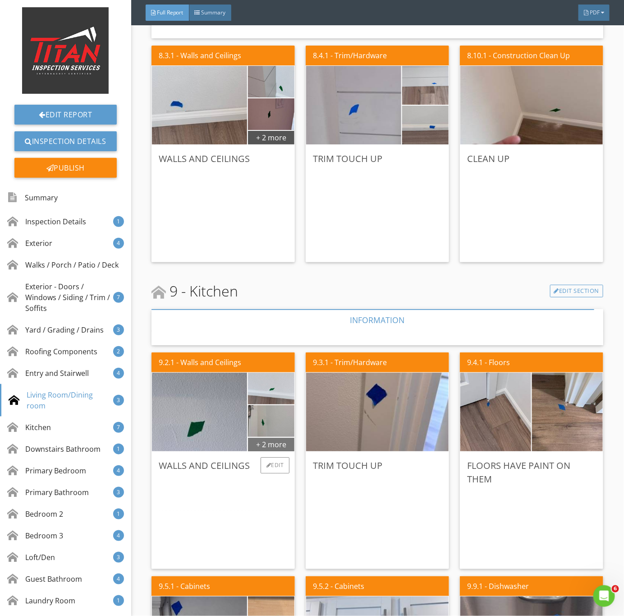
scroll to position [3181, 0]
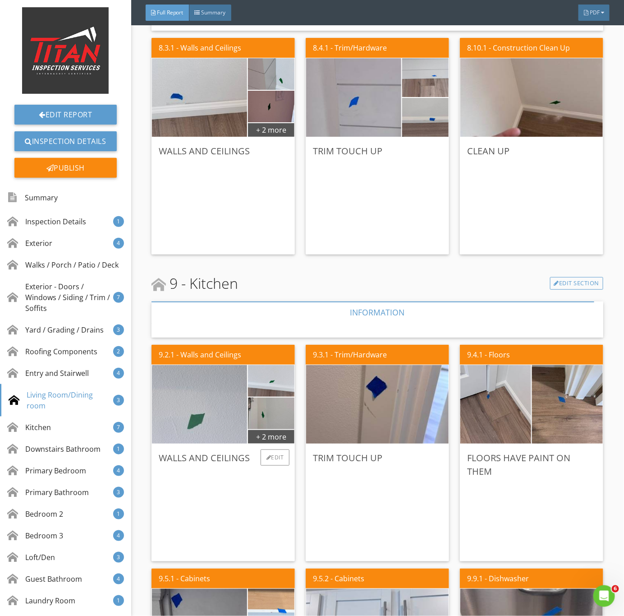
click at [214, 421] on img at bounding box center [200, 404] width 238 height 178
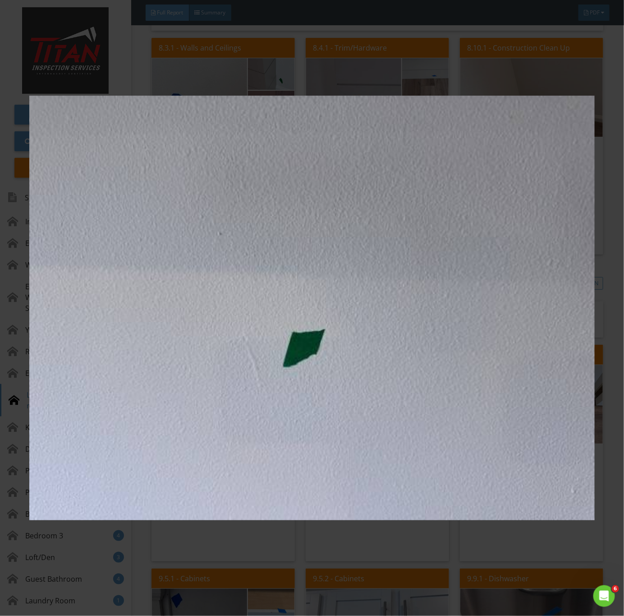
click at [356, 416] on img at bounding box center [312, 308] width 566 height 558
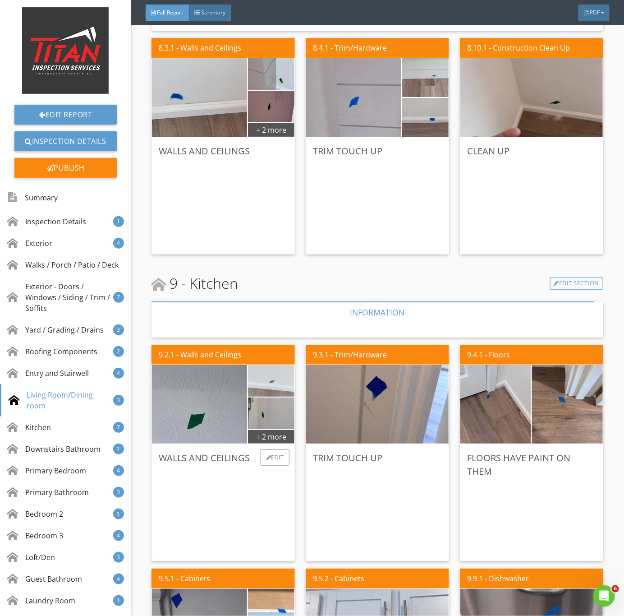
click at [266, 389] on img at bounding box center [271, 381] width 105 height 79
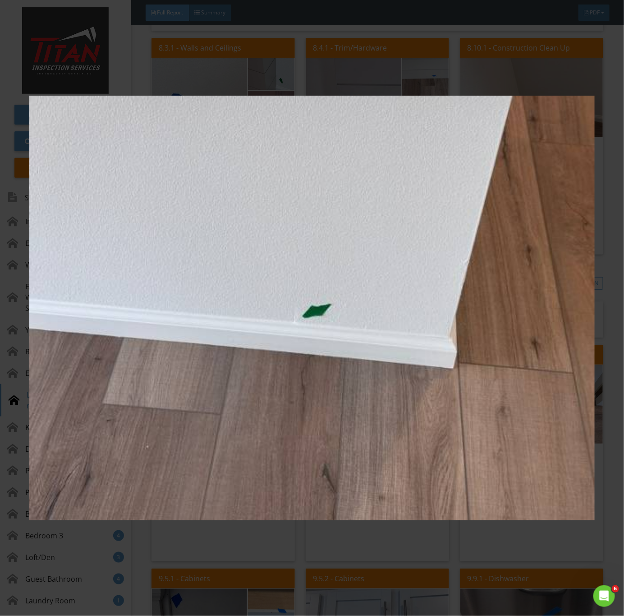
click at [302, 420] on img at bounding box center [312, 308] width 566 height 558
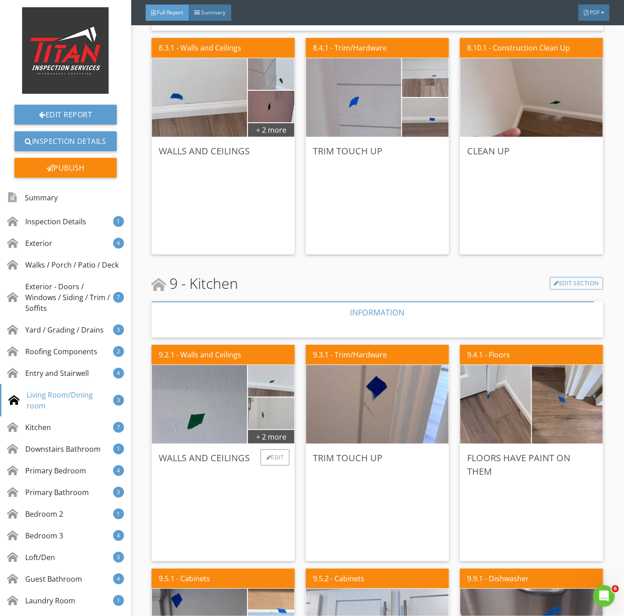
click at [268, 426] on img at bounding box center [271, 413] width 105 height 79
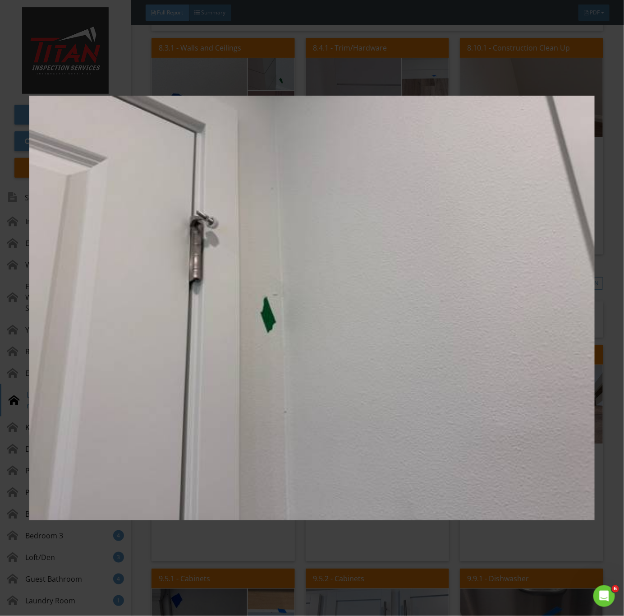
click at [268, 436] on img at bounding box center [312, 308] width 566 height 558
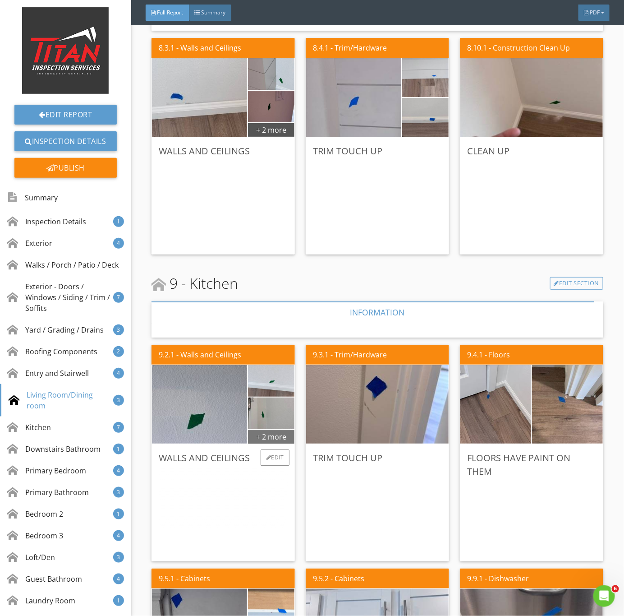
click at [277, 430] on div "+ 2 more" at bounding box center [271, 436] width 46 height 14
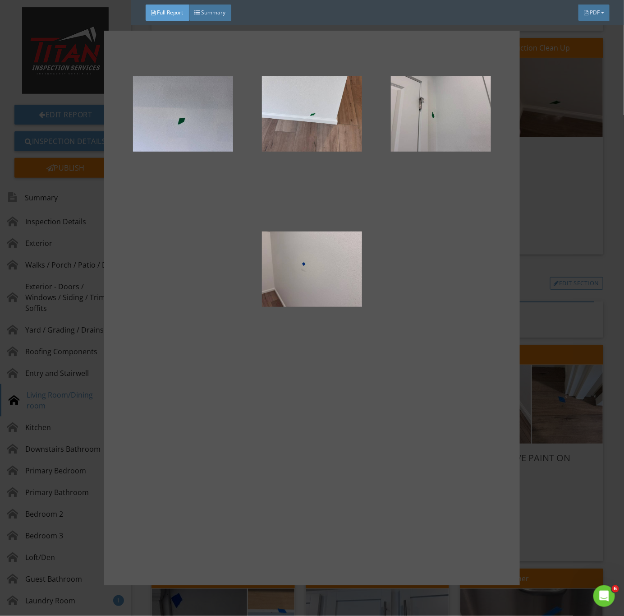
click at [547, 300] on div at bounding box center [312, 308] width 624 height 616
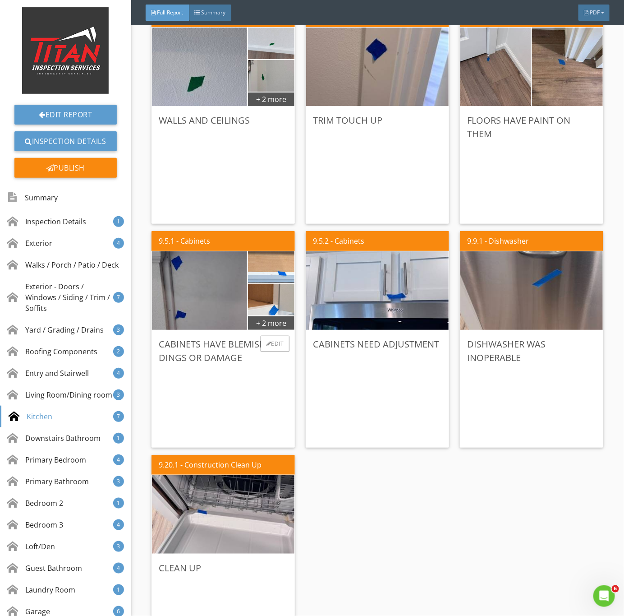
scroll to position [3519, 0]
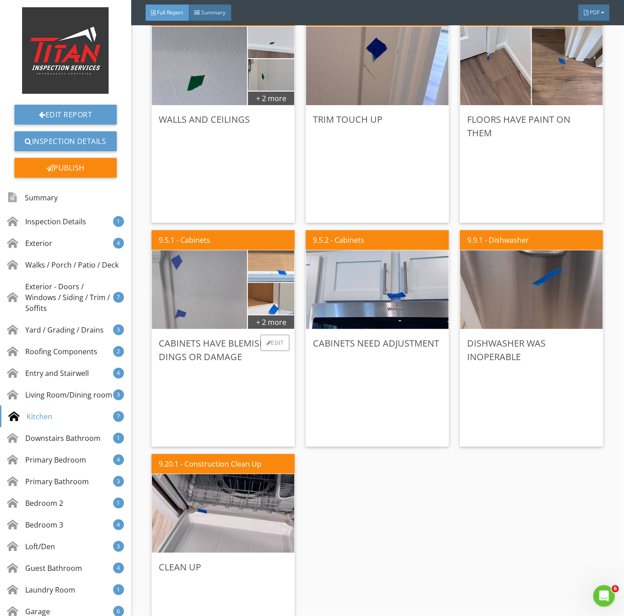
click at [206, 318] on img at bounding box center [200, 289] width 238 height 178
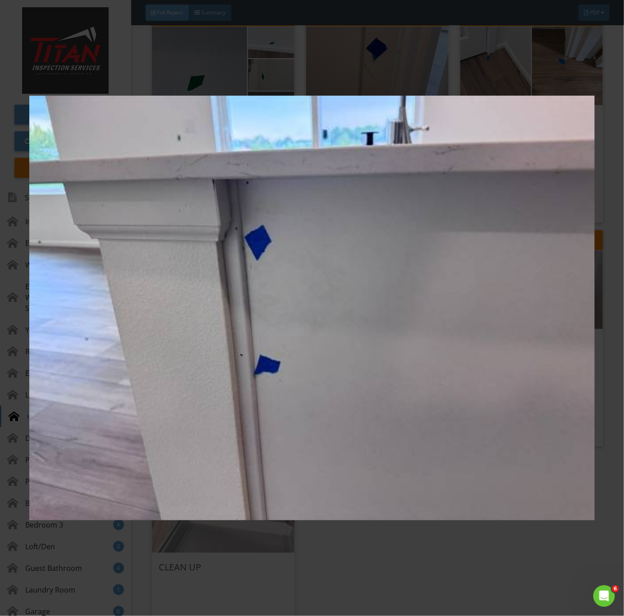
click at [344, 407] on img at bounding box center [312, 308] width 566 height 558
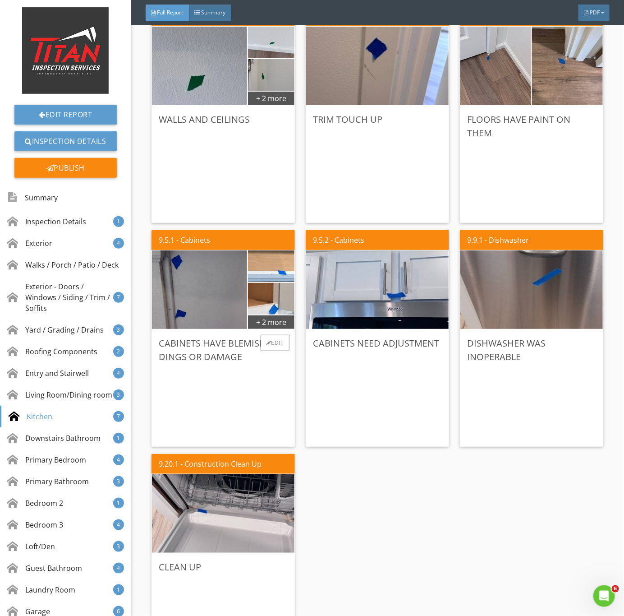
click at [280, 329] on div "Cabinets have Blemishes, Dings or Damage Edit" at bounding box center [223, 387] width 143 height 117
click at [271, 321] on div "+ 2 more" at bounding box center [271, 321] width 46 height 14
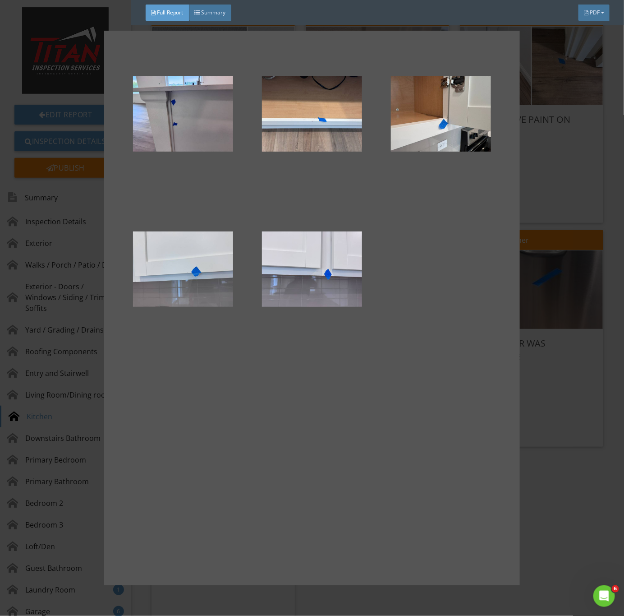
click at [566, 352] on div at bounding box center [312, 308] width 624 height 616
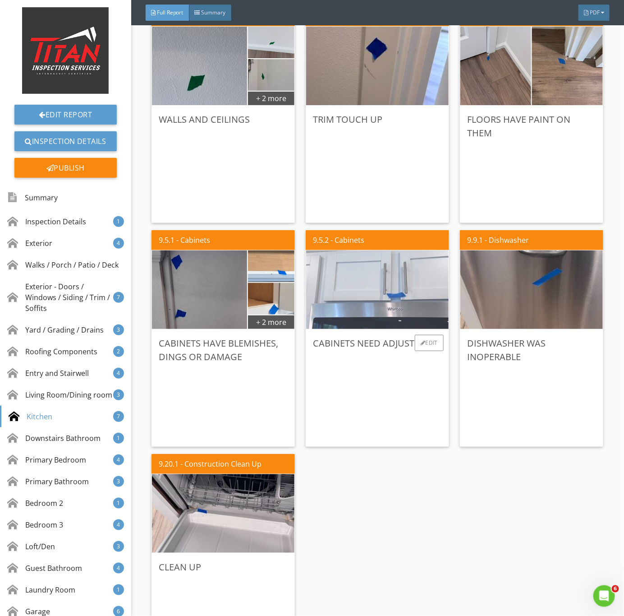
click at [414, 316] on img at bounding box center [378, 290] width 262 height 196
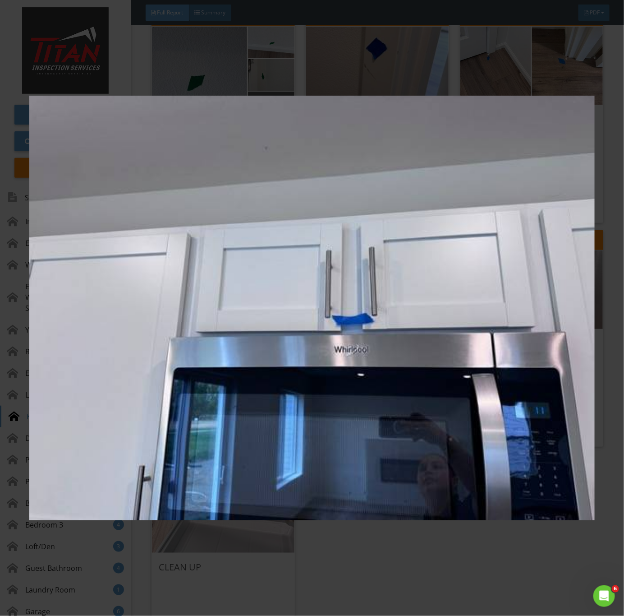
click at [543, 577] on img at bounding box center [312, 308] width 566 height 558
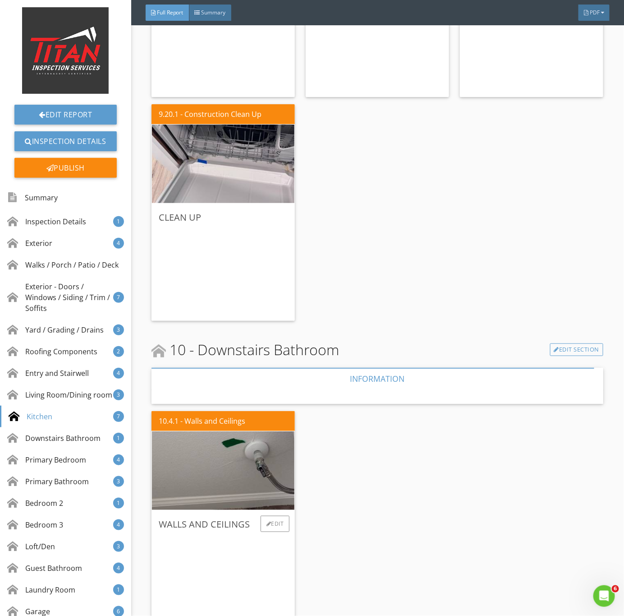
scroll to position [3993, 0]
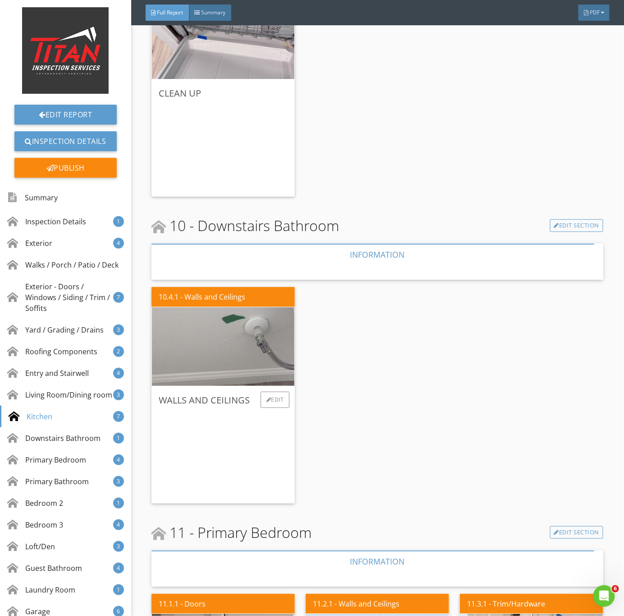
click at [198, 360] on img at bounding box center [223, 347] width 262 height 196
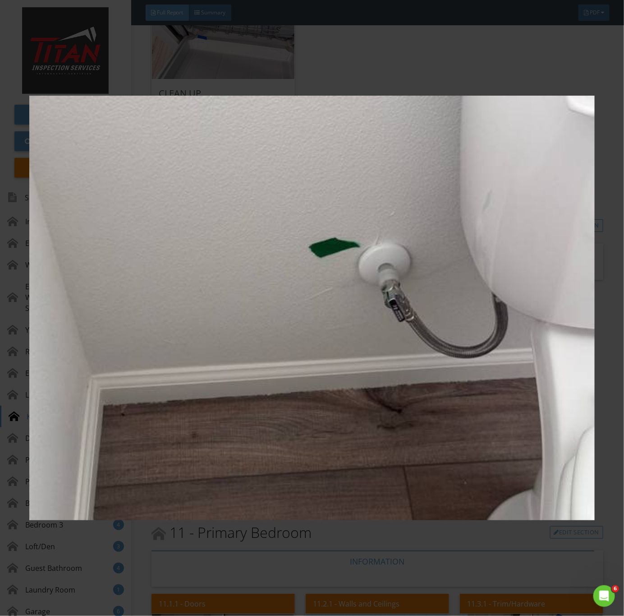
click at [420, 554] on img at bounding box center [312, 308] width 566 height 558
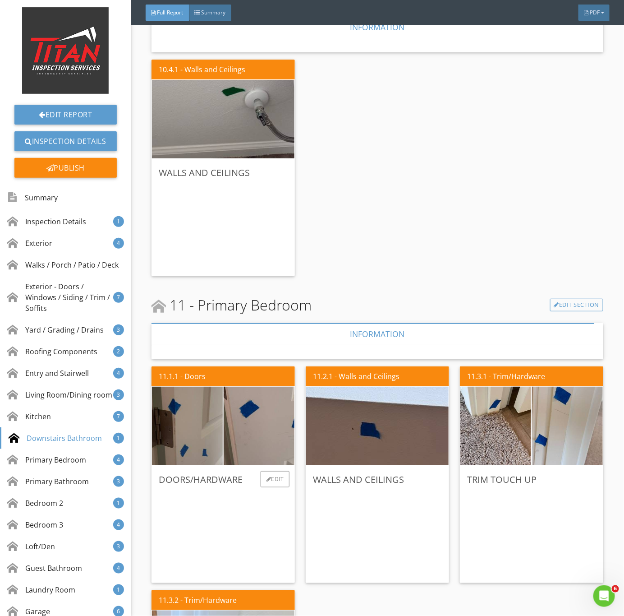
scroll to position [4331, 0]
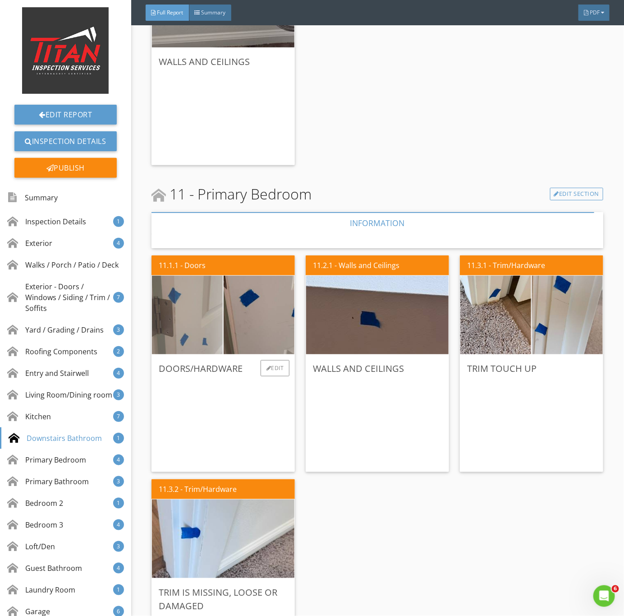
click at [199, 324] on img at bounding box center [187, 315] width 177 height 133
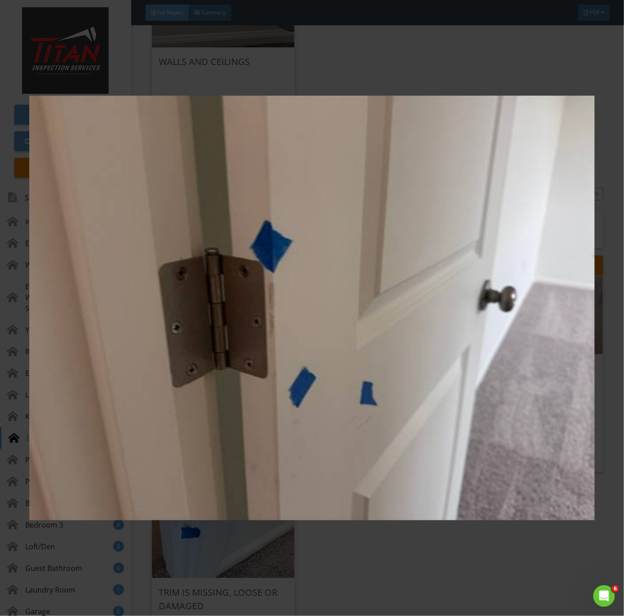
click at [253, 397] on img at bounding box center [312, 308] width 566 height 558
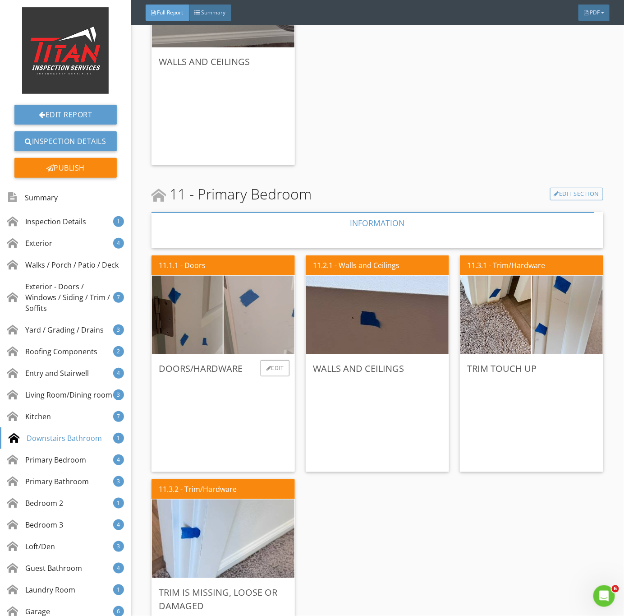
click at [286, 337] on img at bounding box center [259, 315] width 177 height 133
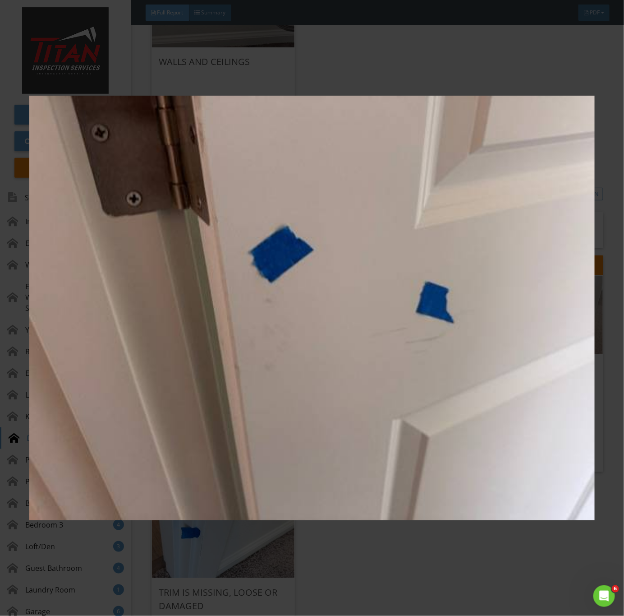
click at [305, 371] on img at bounding box center [312, 308] width 566 height 558
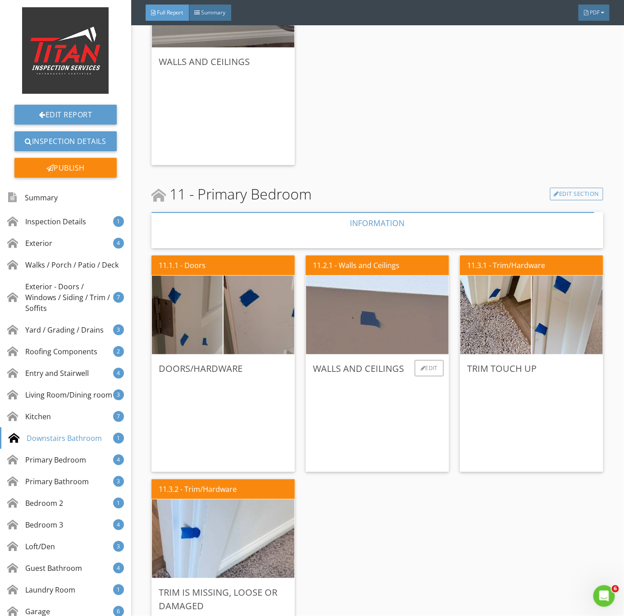
click at [359, 333] on img at bounding box center [378, 315] width 262 height 196
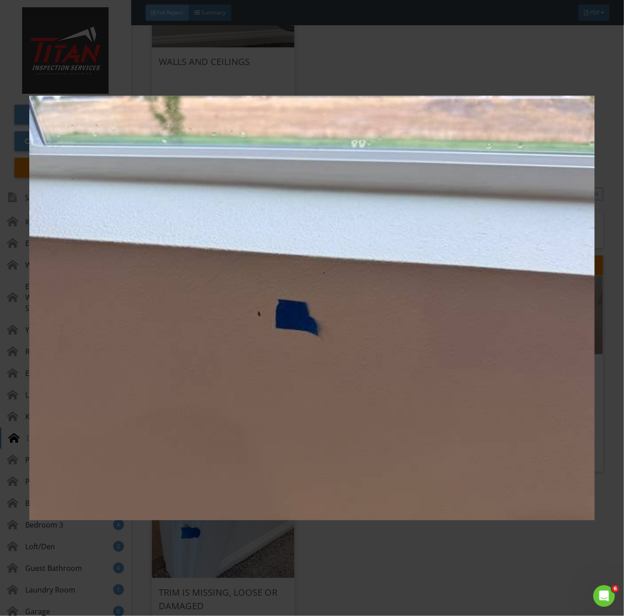
click at [384, 369] on img at bounding box center [312, 308] width 566 height 558
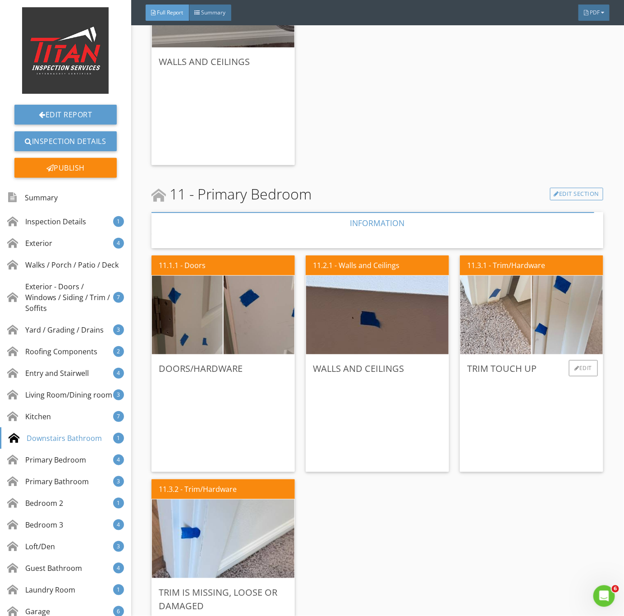
click at [489, 335] on img at bounding box center [496, 315] width 177 height 133
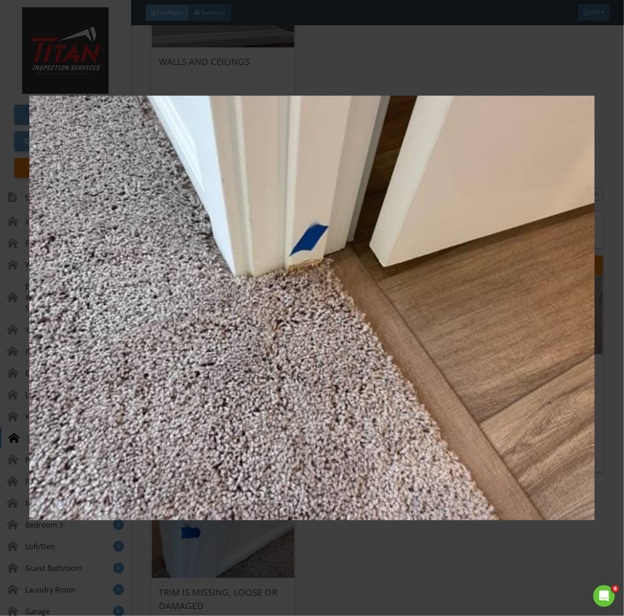
click at [486, 383] on img at bounding box center [312, 308] width 566 height 558
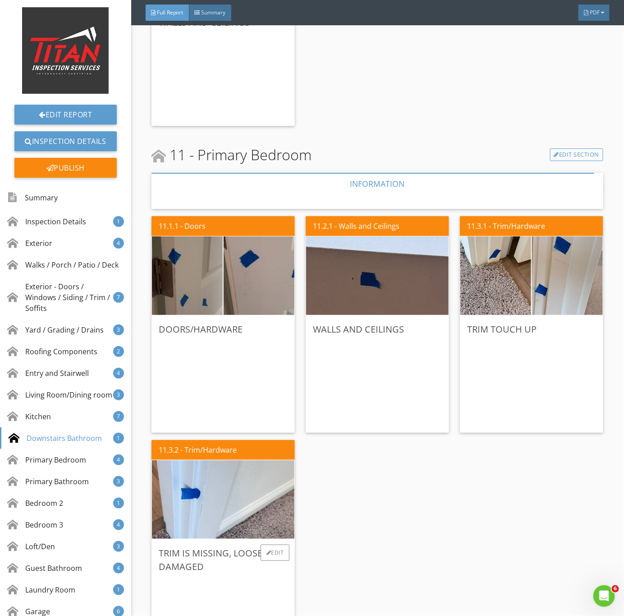
scroll to position [4602, 0]
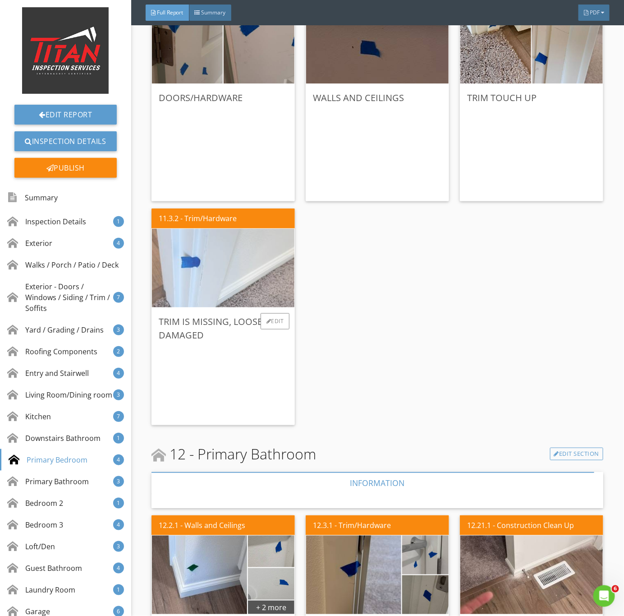
click at [228, 283] on img at bounding box center [223, 268] width 262 height 196
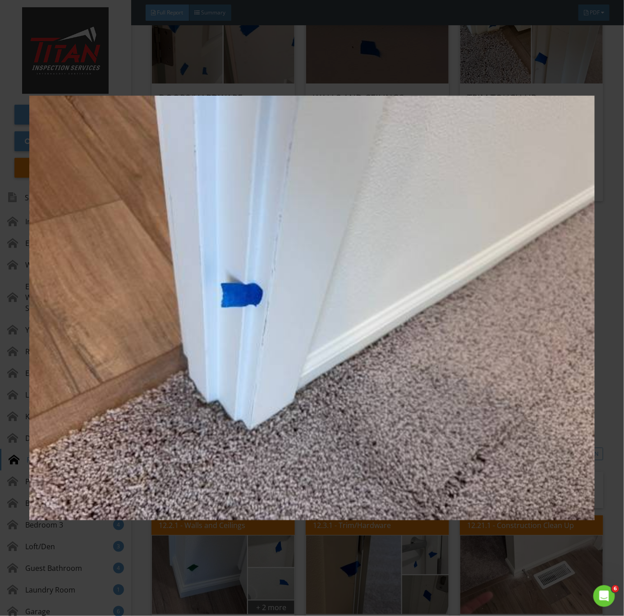
click at [298, 428] on img at bounding box center [312, 308] width 566 height 558
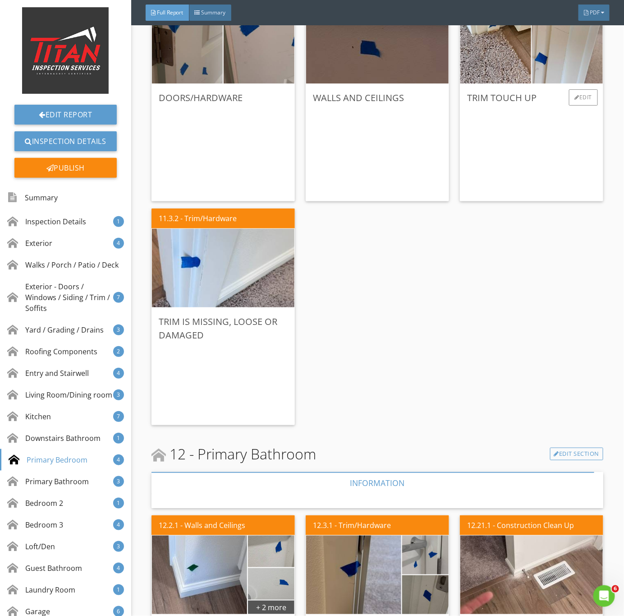
scroll to position [4534, 0]
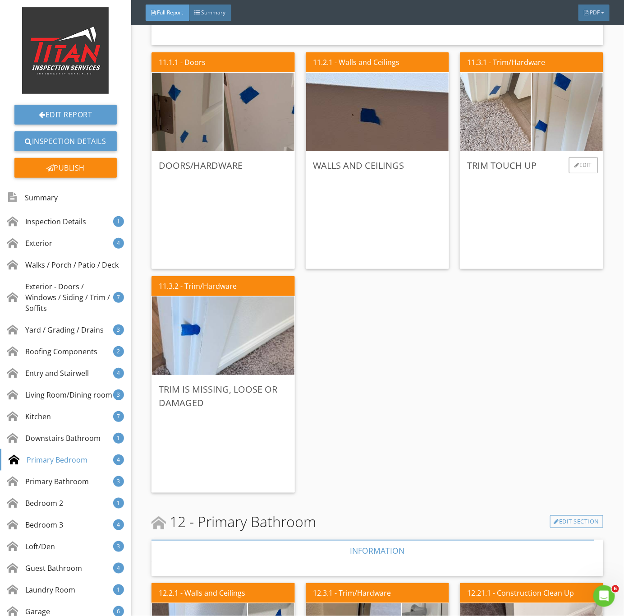
click at [505, 130] on img at bounding box center [496, 112] width 177 height 133
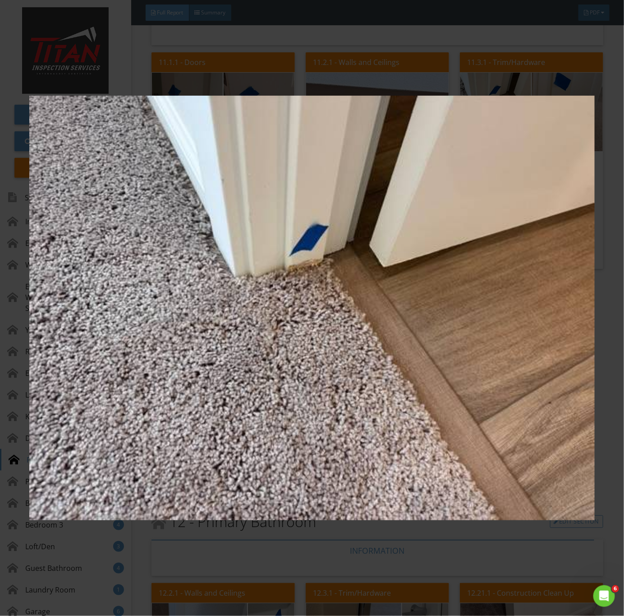
click at [337, 429] on img at bounding box center [312, 308] width 566 height 558
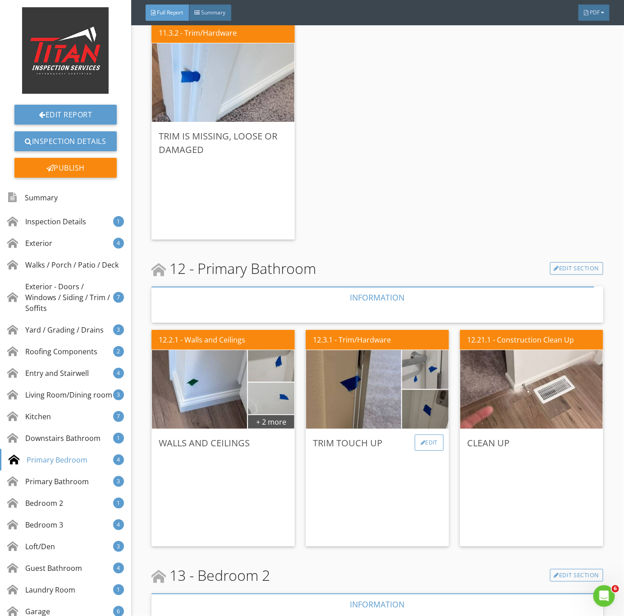
scroll to position [4805, 0]
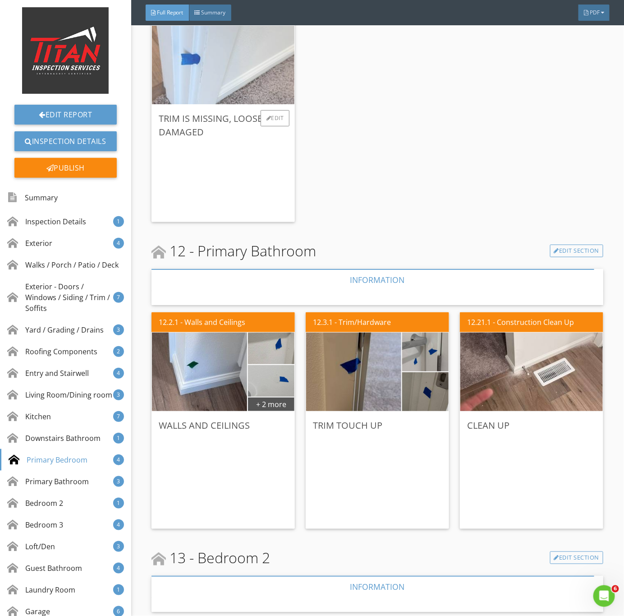
click at [230, 42] on img at bounding box center [223, 65] width 262 height 196
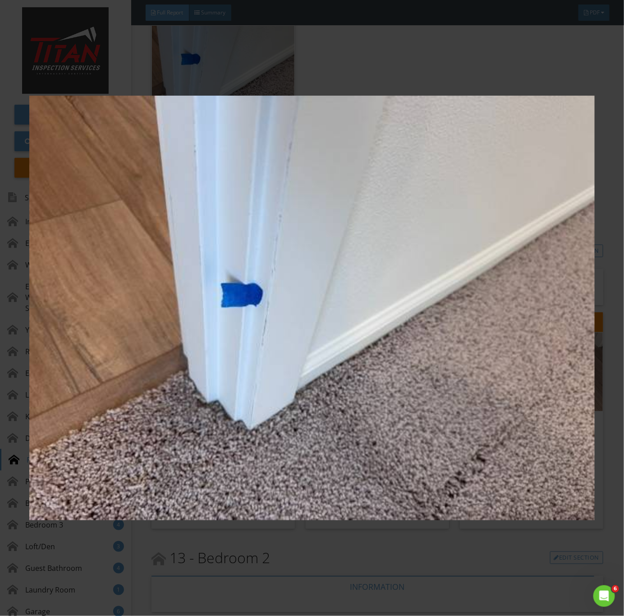
click at [274, 220] on img at bounding box center [312, 308] width 566 height 558
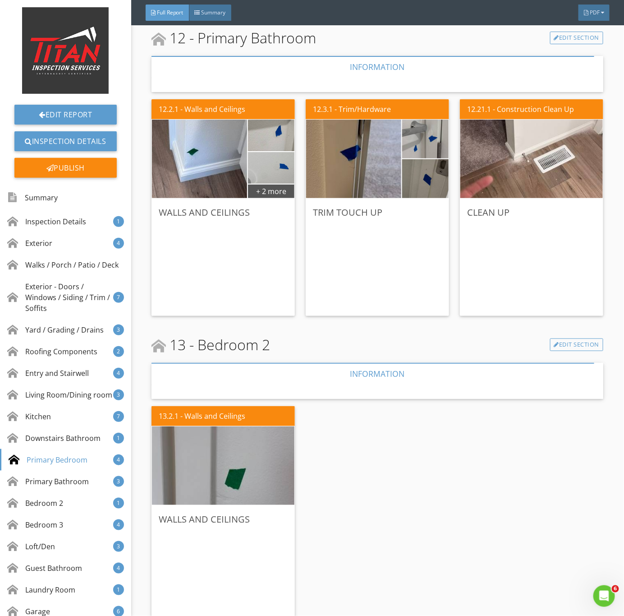
scroll to position [5076, 0]
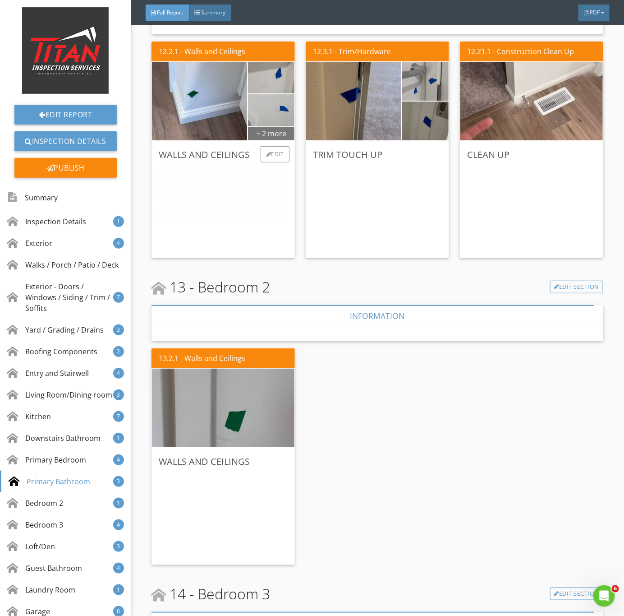
click at [275, 139] on div "+ 2 more" at bounding box center [271, 133] width 46 height 14
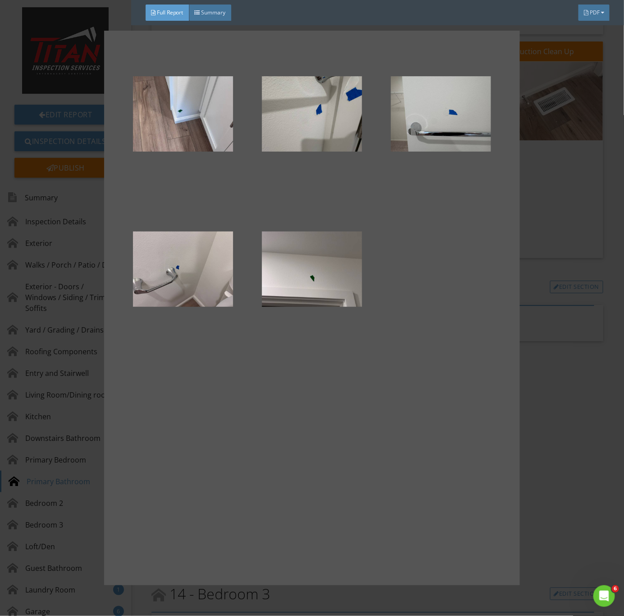
click at [563, 420] on div at bounding box center [312, 308] width 624 height 616
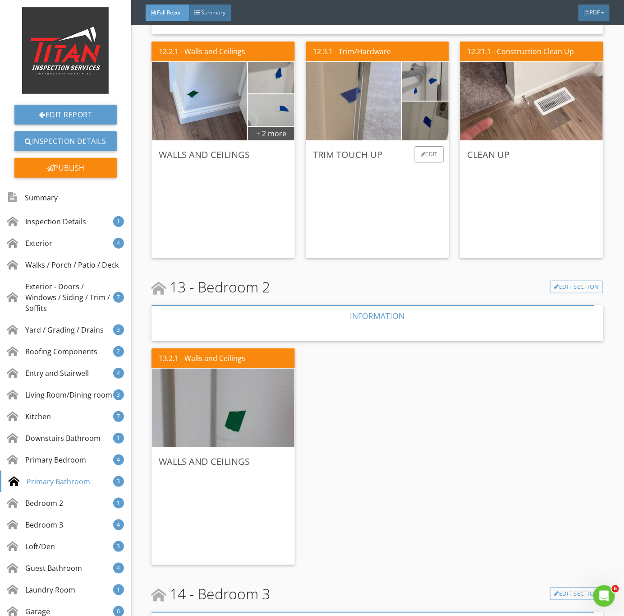
click at [360, 120] on img at bounding box center [354, 101] width 238 height 178
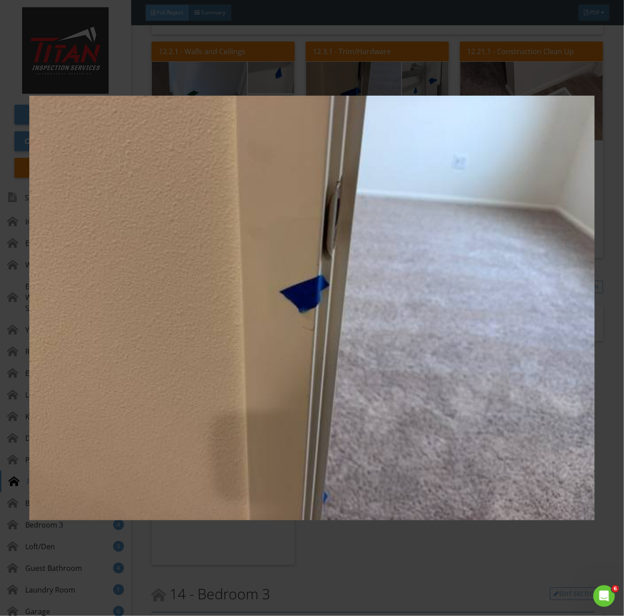
click at [402, 267] on img at bounding box center [312, 308] width 566 height 558
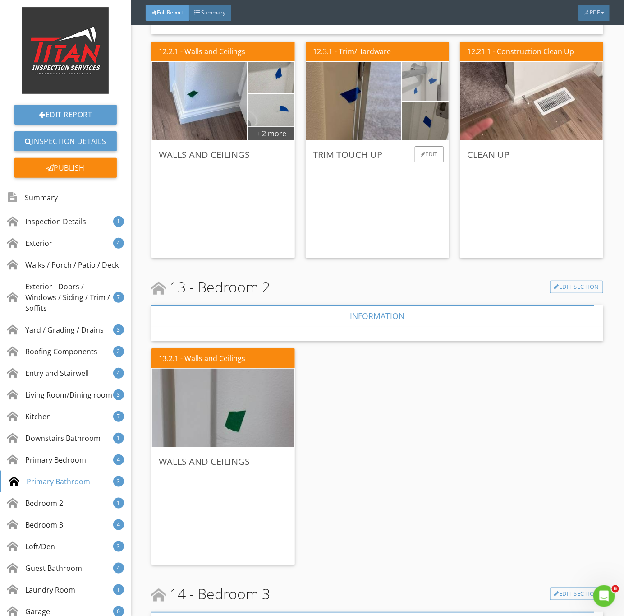
click at [405, 97] on img at bounding box center [425, 81] width 116 height 88
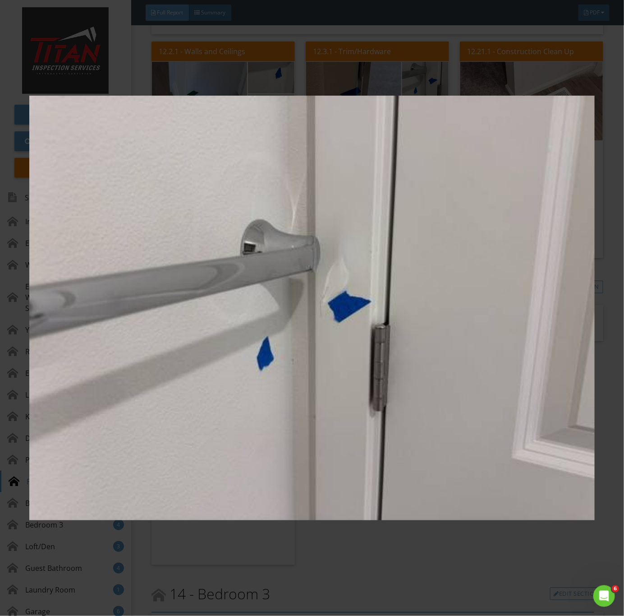
click at [416, 267] on img at bounding box center [312, 308] width 566 height 558
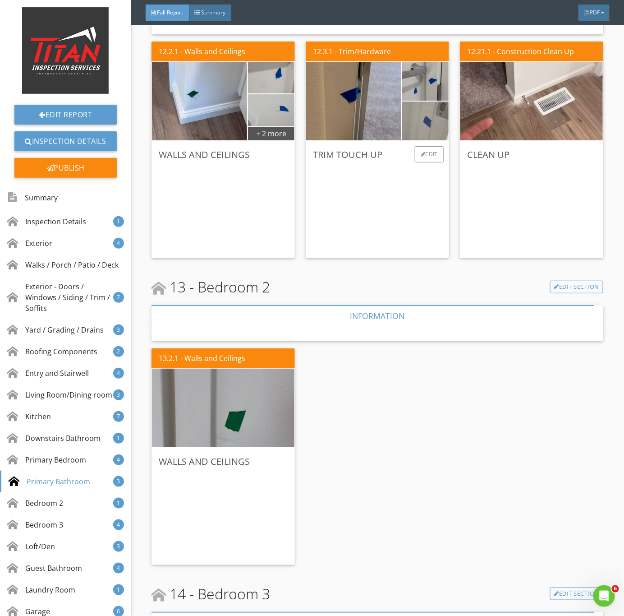
click at [398, 122] on img at bounding box center [425, 121] width 116 height 88
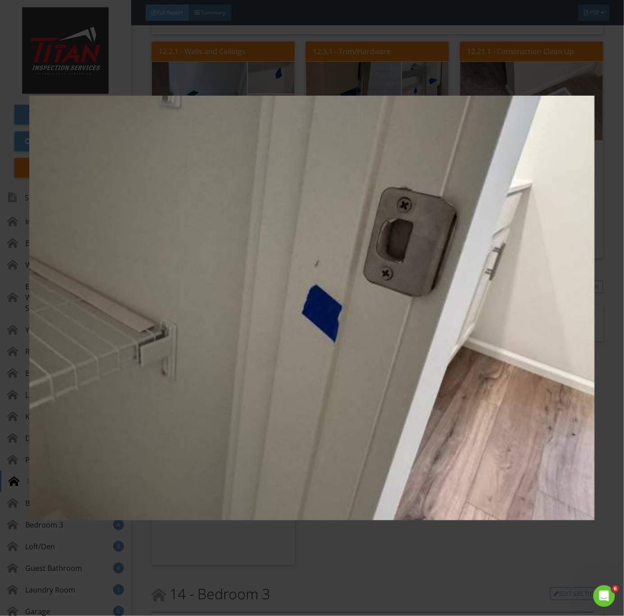
click at [426, 143] on img at bounding box center [312, 308] width 566 height 558
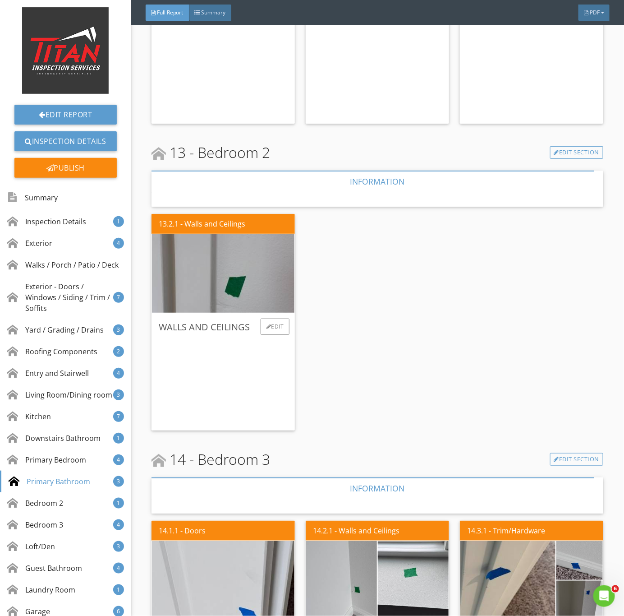
scroll to position [5279, 0]
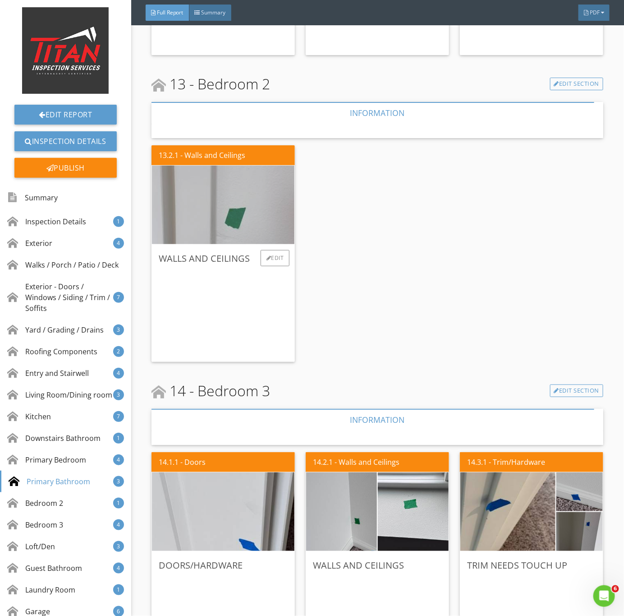
click at [214, 195] on img at bounding box center [223, 205] width 262 height 196
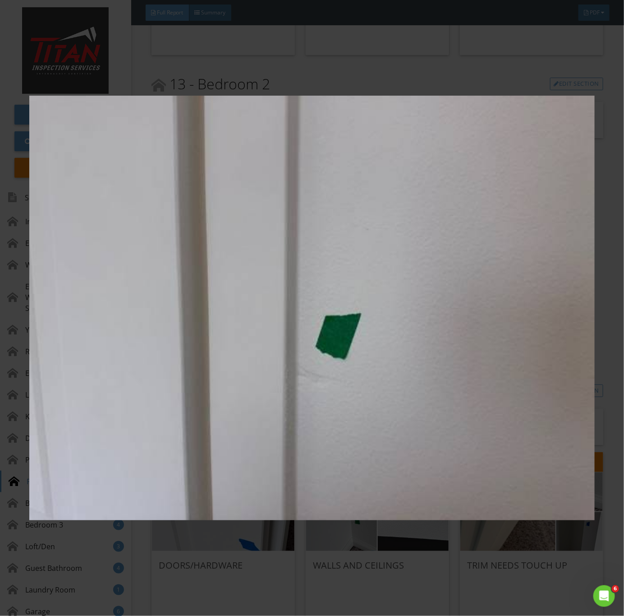
click at [380, 349] on img at bounding box center [312, 308] width 566 height 558
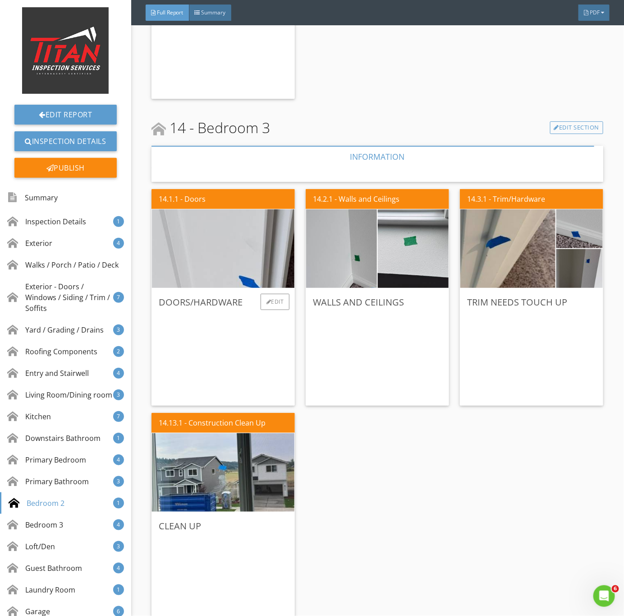
scroll to position [5549, 0]
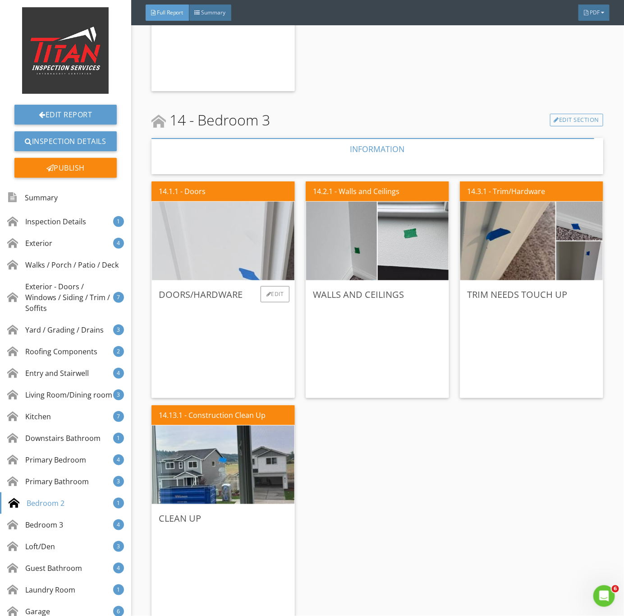
click at [207, 237] on img at bounding box center [223, 241] width 262 height 196
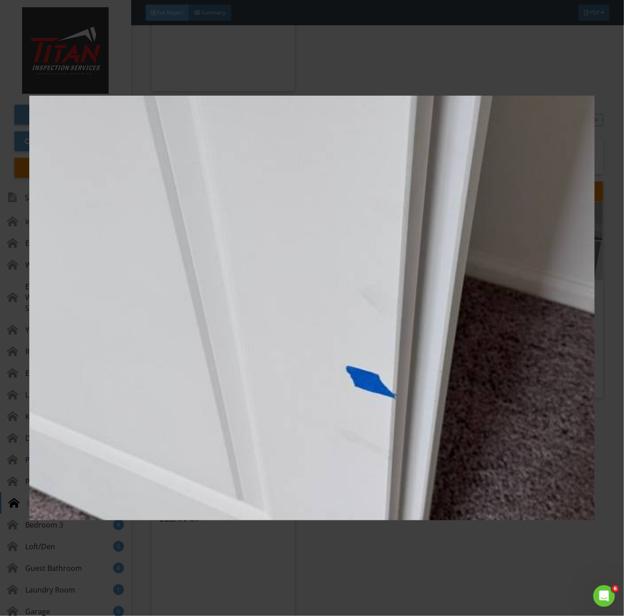
click at [497, 422] on img at bounding box center [312, 308] width 566 height 558
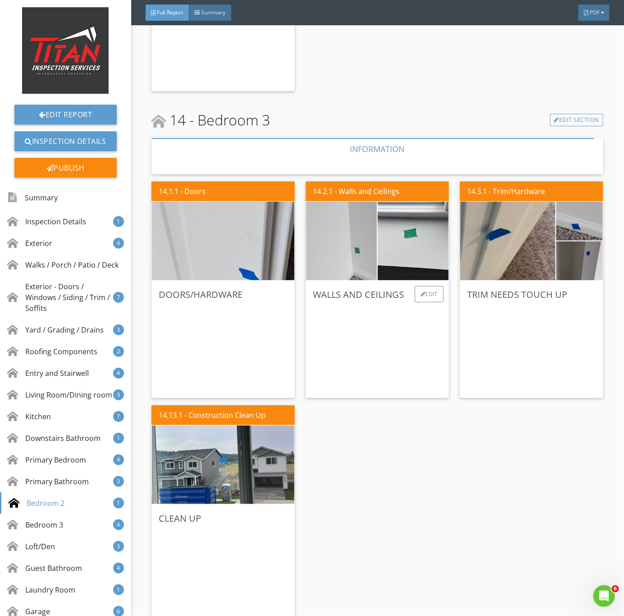
click at [336, 256] on img at bounding box center [341, 241] width 177 height 133
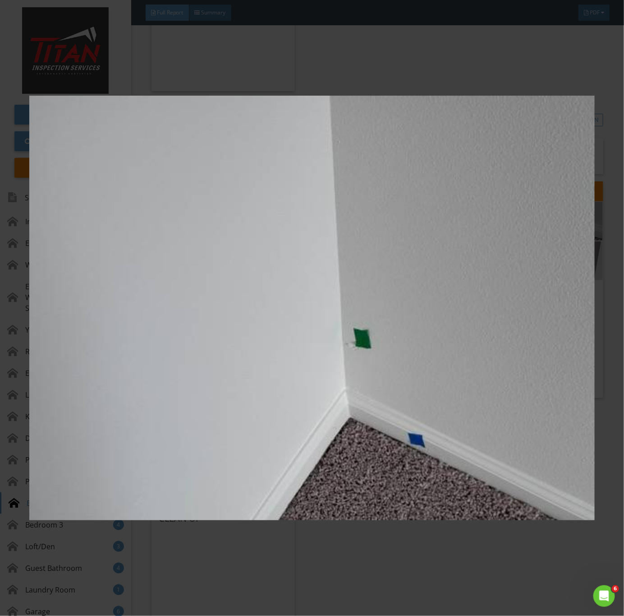
click at [451, 431] on img at bounding box center [312, 308] width 566 height 558
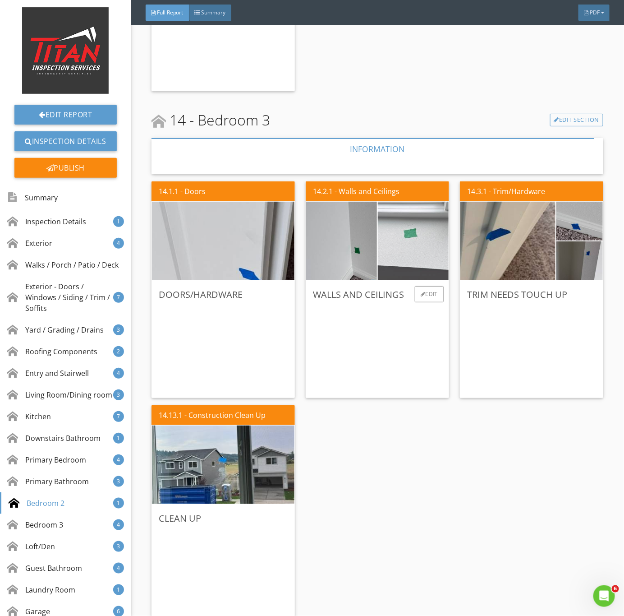
click at [418, 255] on img at bounding box center [413, 241] width 177 height 133
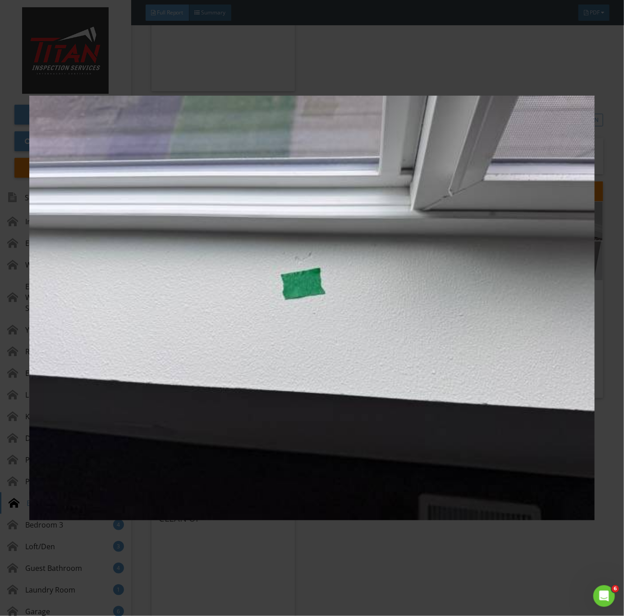
click at [421, 390] on img at bounding box center [312, 308] width 566 height 558
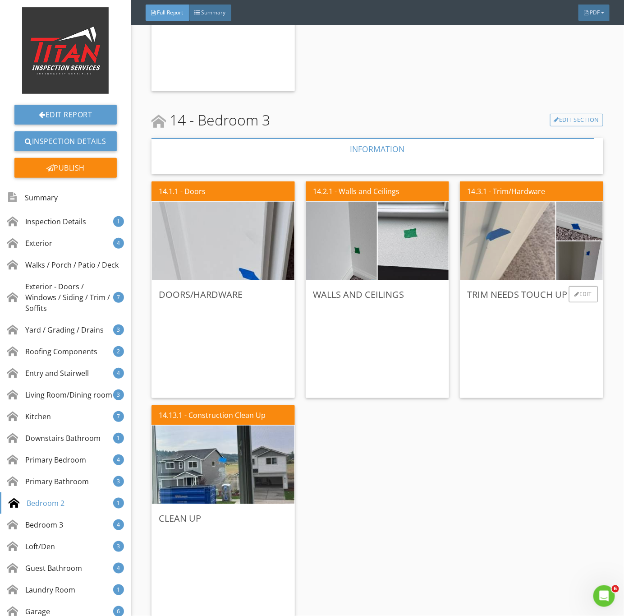
click at [511, 259] on img at bounding box center [508, 241] width 238 height 178
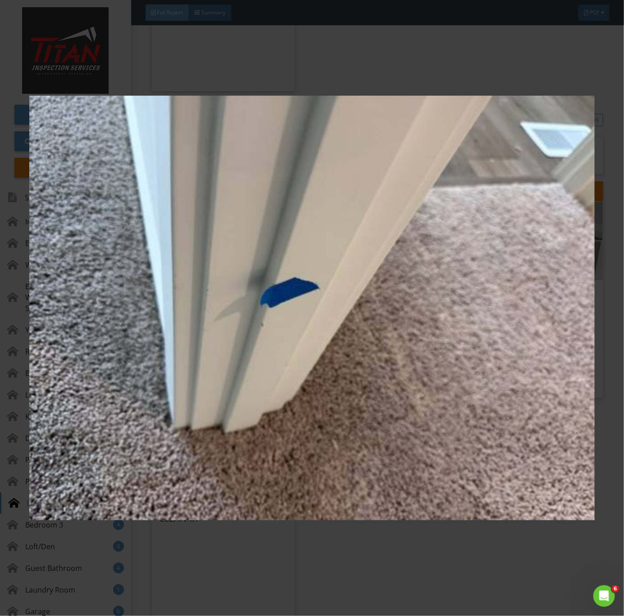
click at [513, 303] on img at bounding box center [312, 308] width 566 height 558
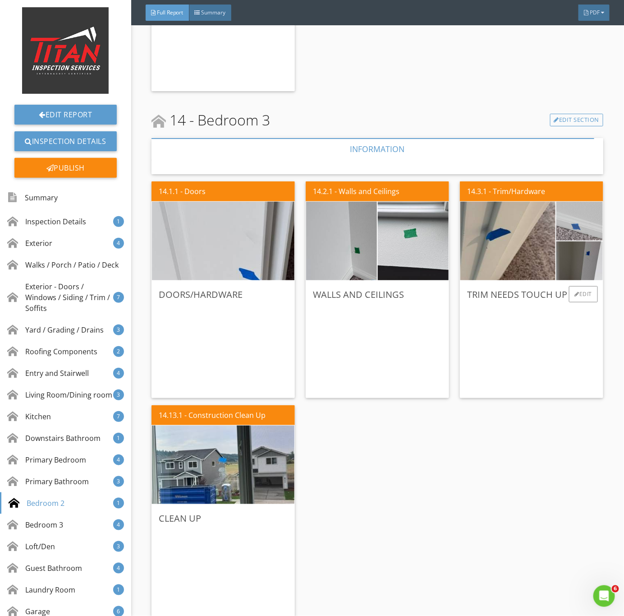
click at [561, 213] on img at bounding box center [580, 221] width 116 height 88
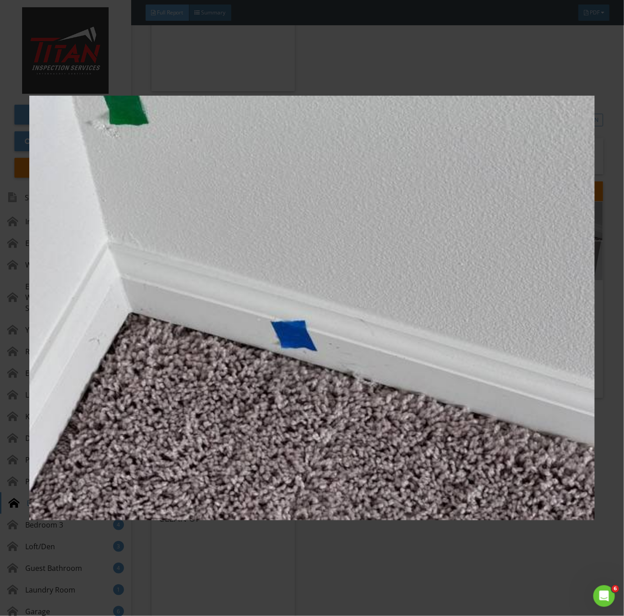
click at [538, 296] on img at bounding box center [312, 308] width 566 height 558
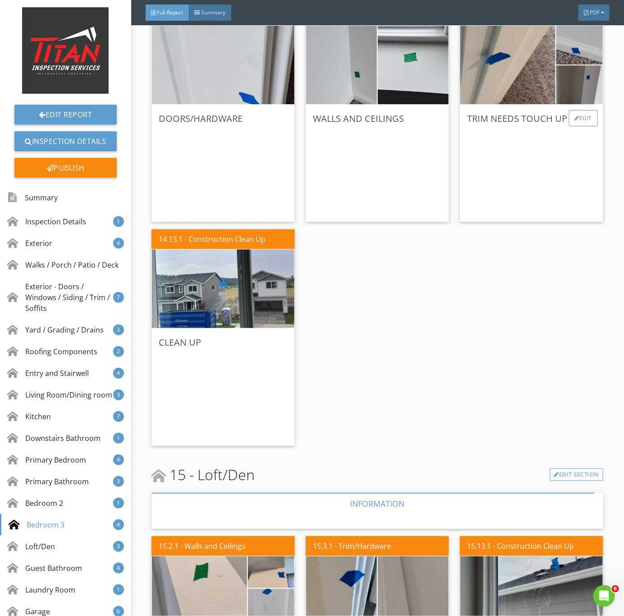
scroll to position [5685, 0]
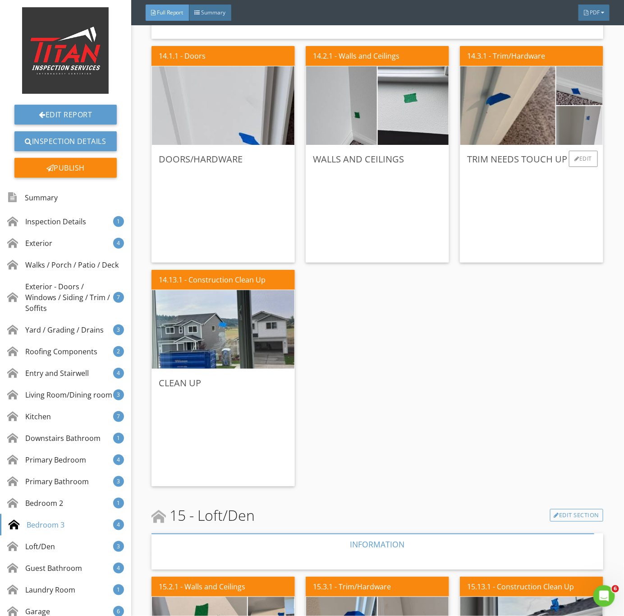
click at [561, 133] on img at bounding box center [580, 126] width 116 height 88
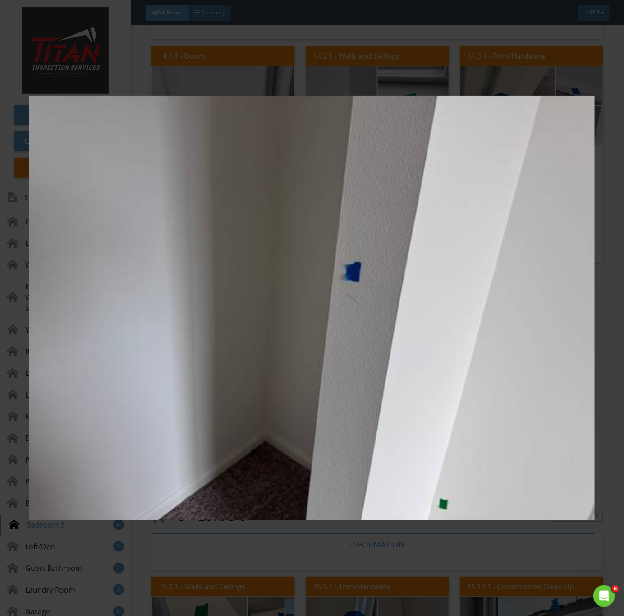
click at [382, 370] on img at bounding box center [312, 308] width 566 height 558
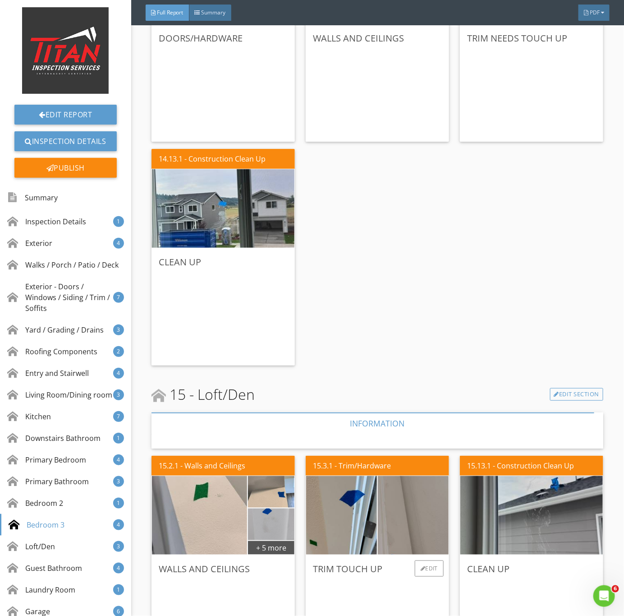
scroll to position [5955, 0]
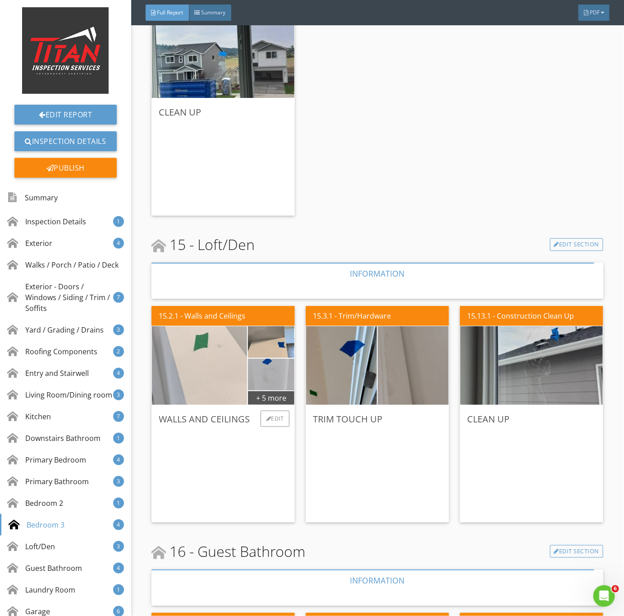
click at [217, 401] on img at bounding box center [200, 365] width 238 height 178
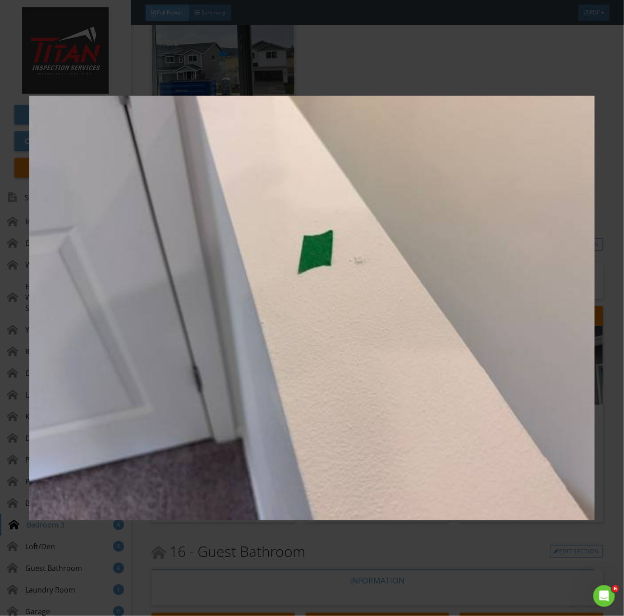
click at [411, 420] on img at bounding box center [312, 308] width 566 height 558
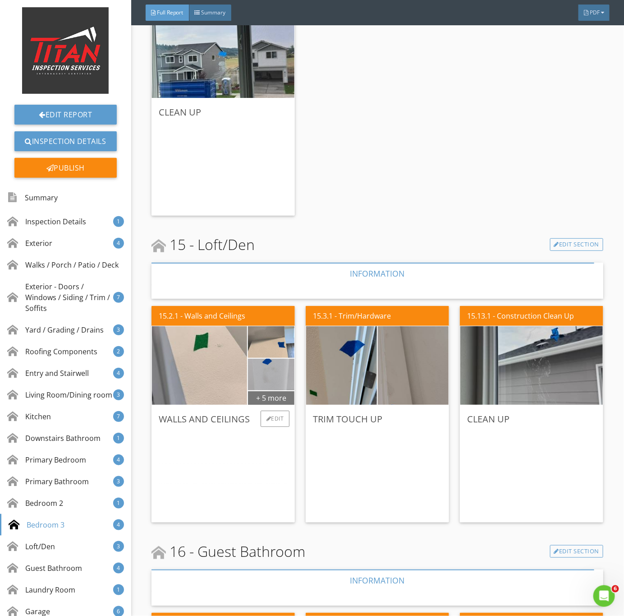
click at [260, 394] on div "+ 5 more" at bounding box center [271, 397] width 46 height 14
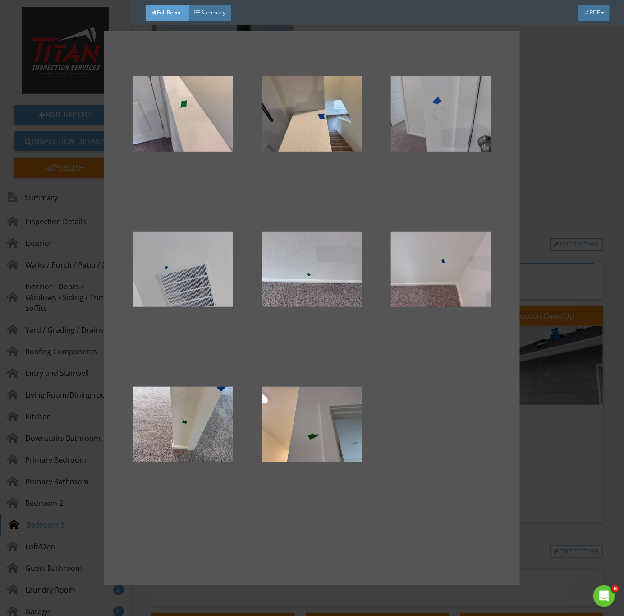
click at [429, 134] on div at bounding box center [441, 114] width 100 height 108
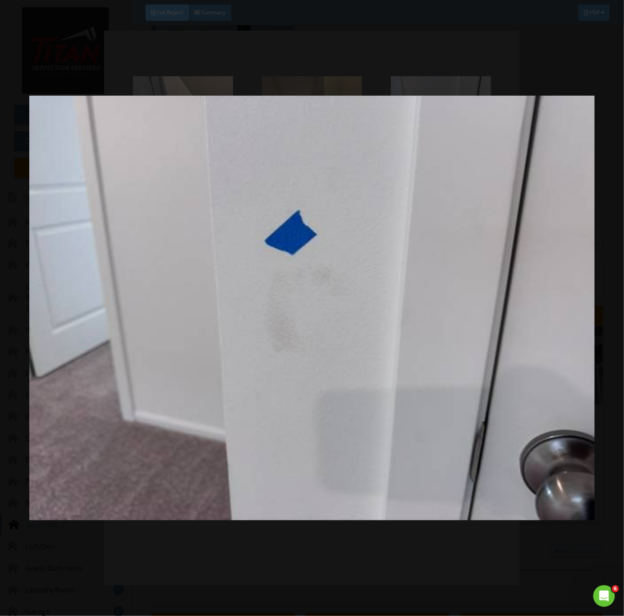
click at [357, 428] on img at bounding box center [312, 308] width 566 height 558
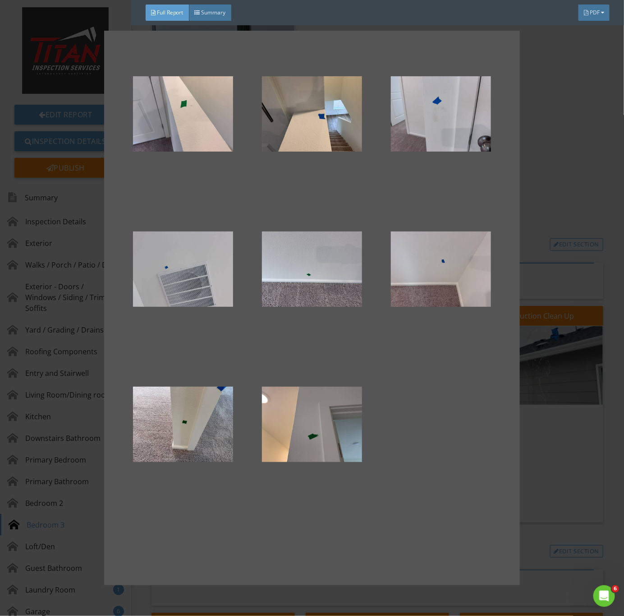
click at [552, 480] on div at bounding box center [312, 308] width 624 height 616
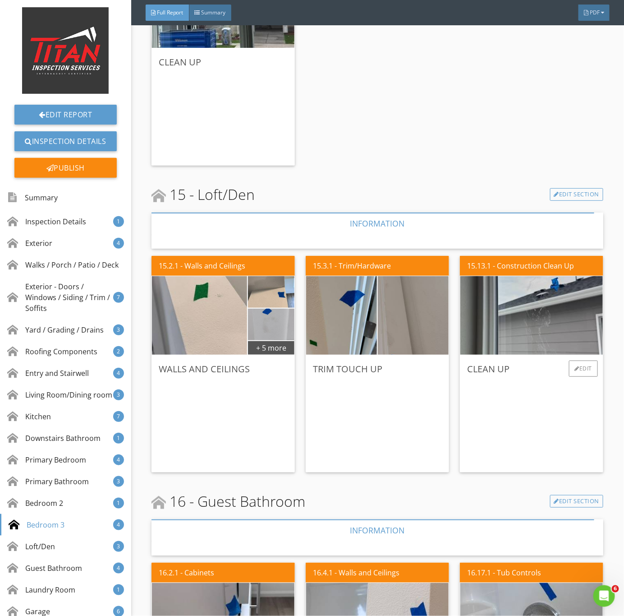
scroll to position [6158, 0]
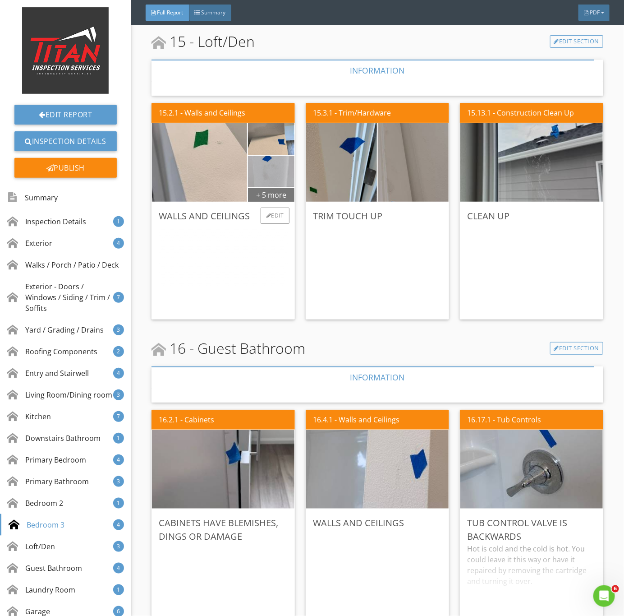
click at [264, 195] on div "+ 5 more" at bounding box center [271, 194] width 46 height 14
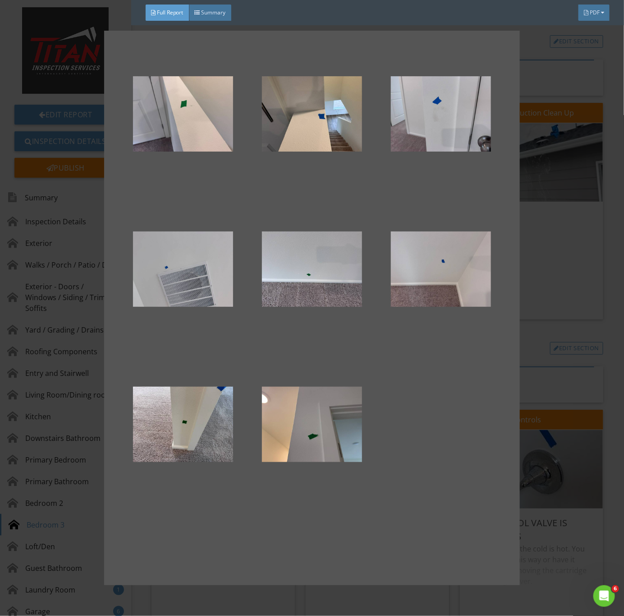
click at [589, 388] on div at bounding box center [312, 308] width 624 height 616
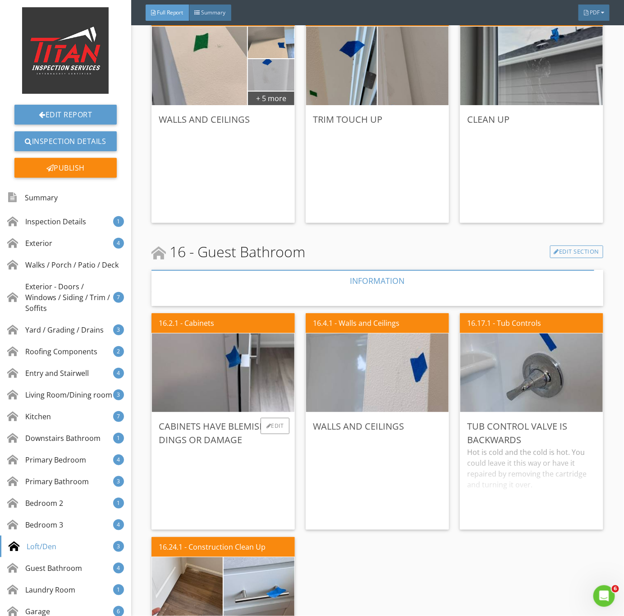
scroll to position [6294, 0]
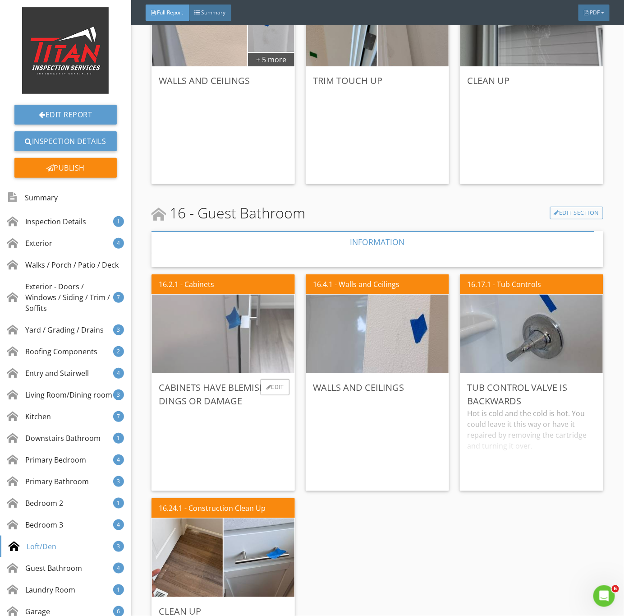
click at [218, 359] on img at bounding box center [223, 334] width 262 height 196
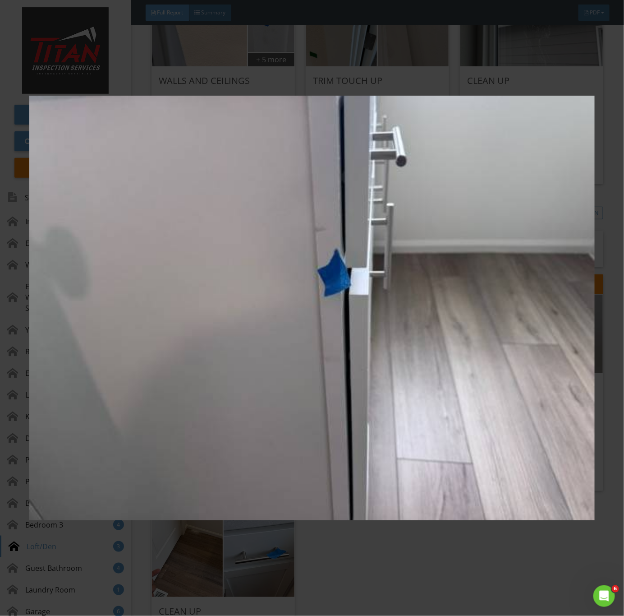
click at [284, 434] on img at bounding box center [312, 308] width 566 height 558
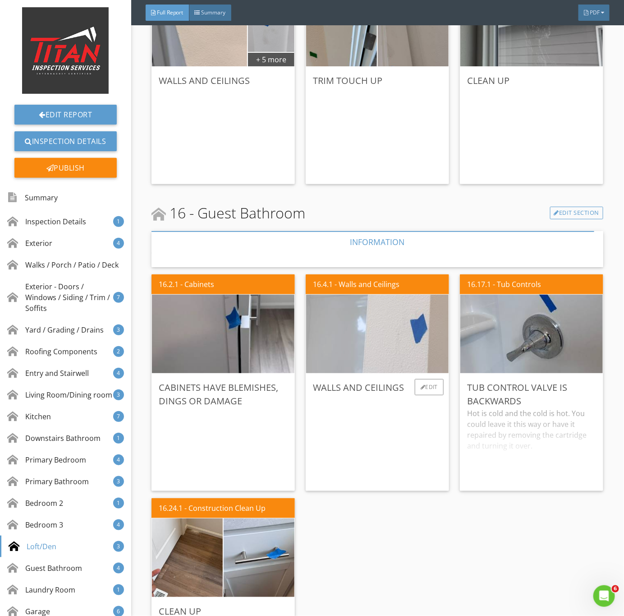
click at [408, 356] on img at bounding box center [378, 334] width 262 height 196
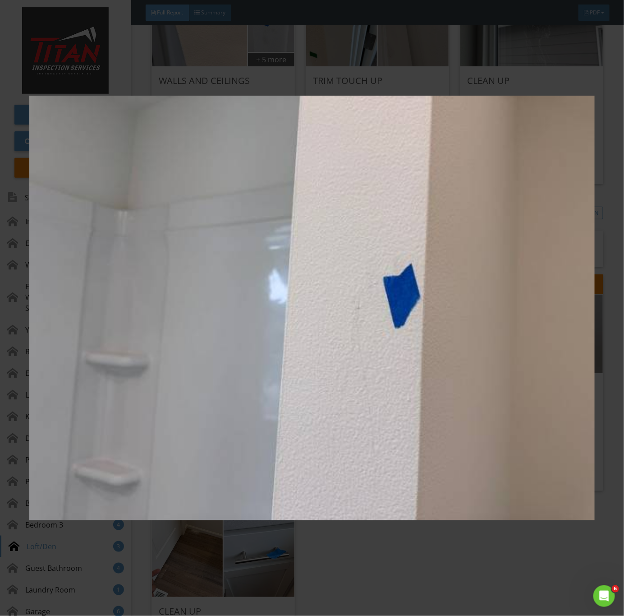
click at [389, 385] on img at bounding box center [312, 308] width 566 height 558
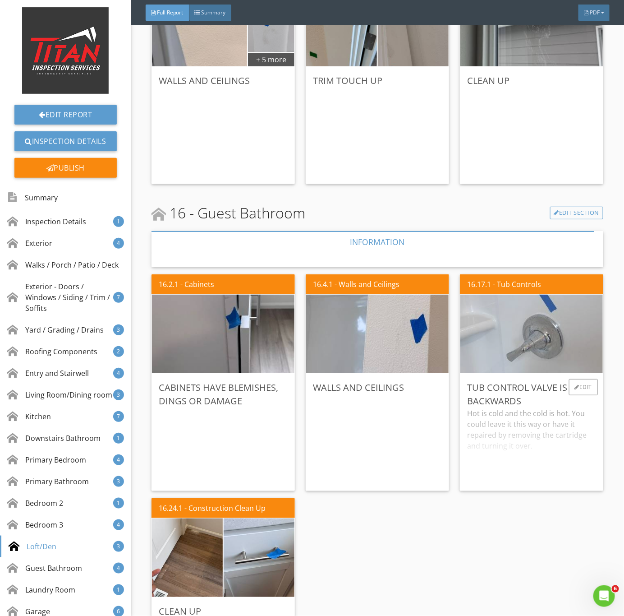
click at [524, 352] on img at bounding box center [532, 334] width 262 height 196
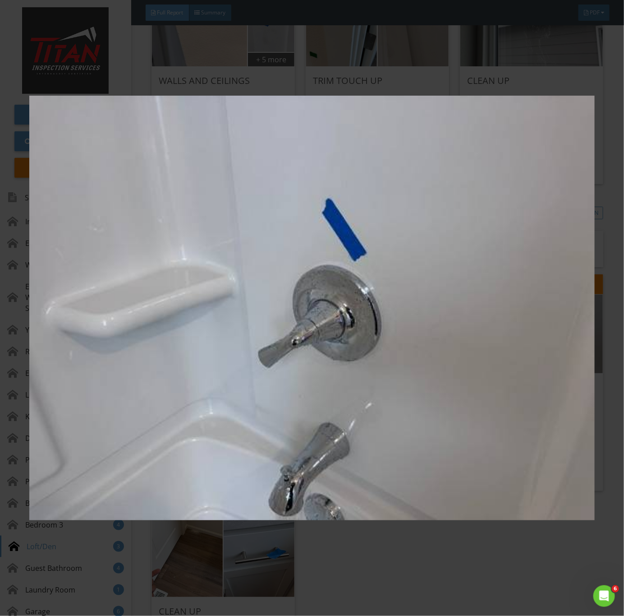
click at [393, 428] on img at bounding box center [312, 308] width 566 height 558
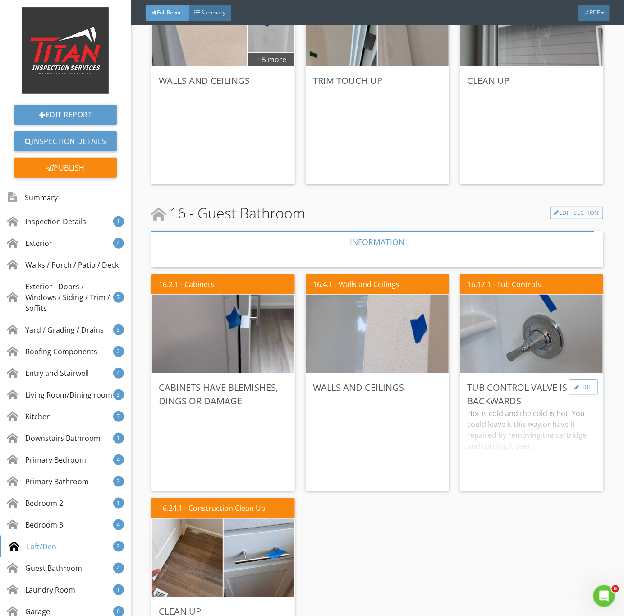
click at [577, 385] on div "Edit" at bounding box center [583, 387] width 29 height 16
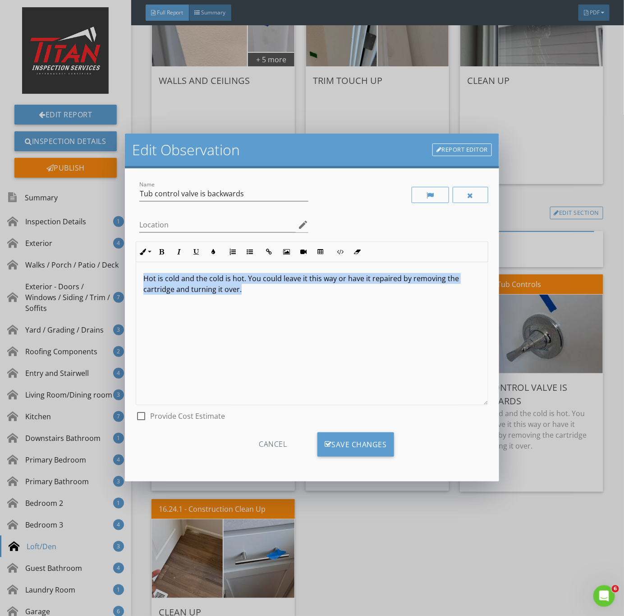
drag, startPoint x: 273, startPoint y: 300, endPoint x: 118, endPoint y: 261, distance: 159.9
click at [118, 261] on div "Edit Observation Report Editor Name Tub control valve is backwards Location edi…" at bounding box center [312, 308] width 624 height 616
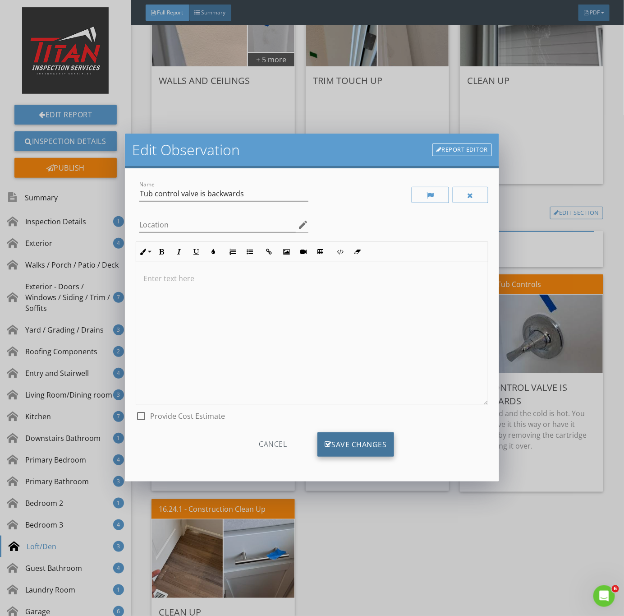
click at [342, 446] on div "Save Changes" at bounding box center [356, 444] width 77 height 24
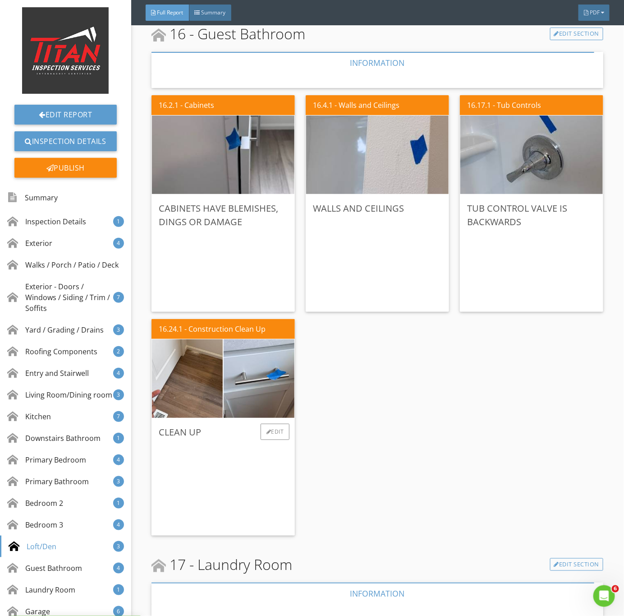
scroll to position [6497, 0]
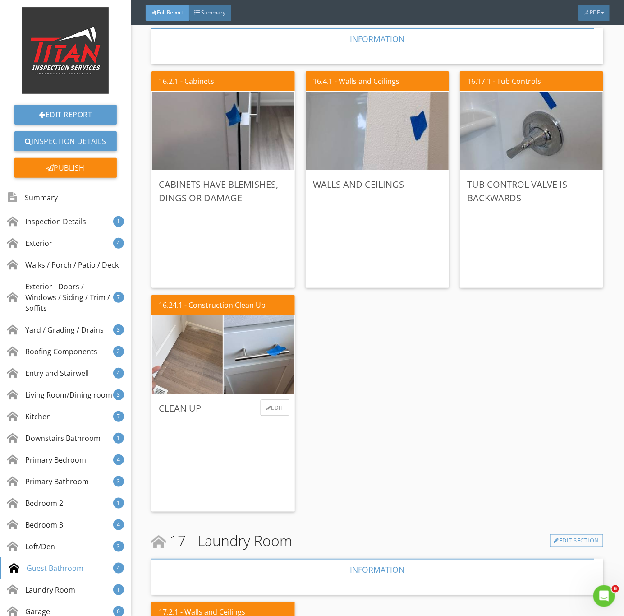
click at [191, 376] on img at bounding box center [187, 354] width 177 height 133
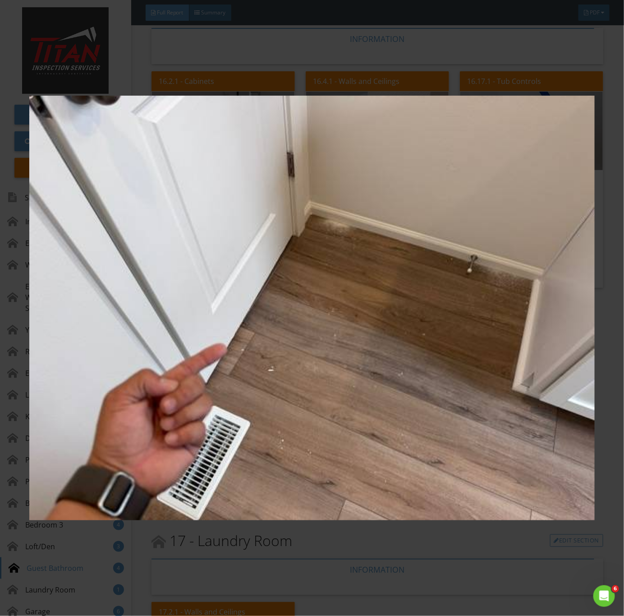
click at [191, 389] on img at bounding box center [312, 308] width 566 height 558
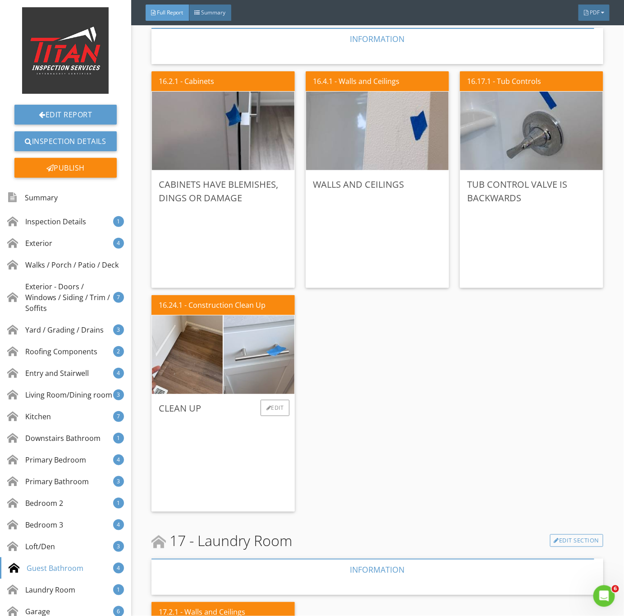
click at [254, 337] on img at bounding box center [259, 354] width 177 height 133
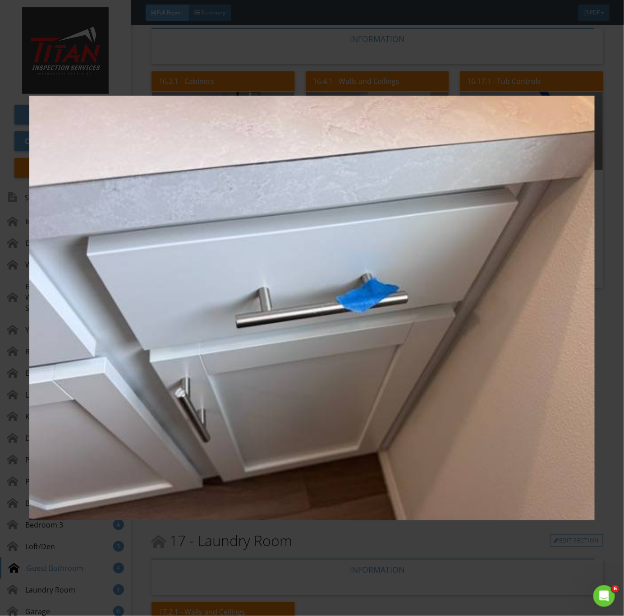
click at [366, 417] on img at bounding box center [312, 308] width 566 height 558
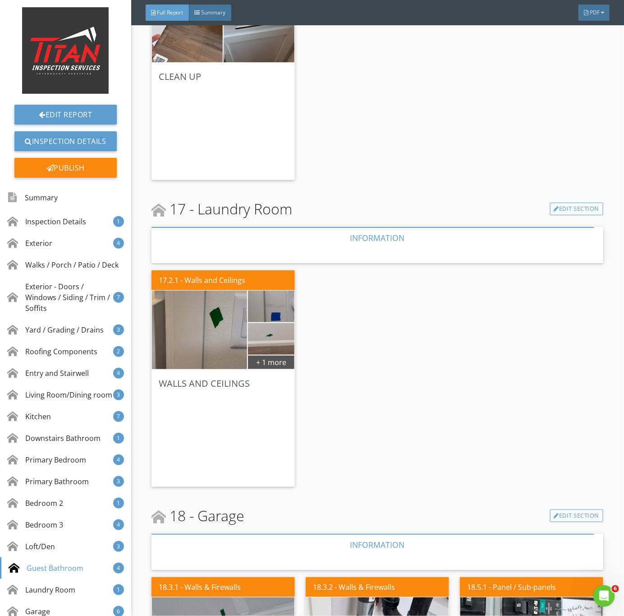
scroll to position [6835, 0]
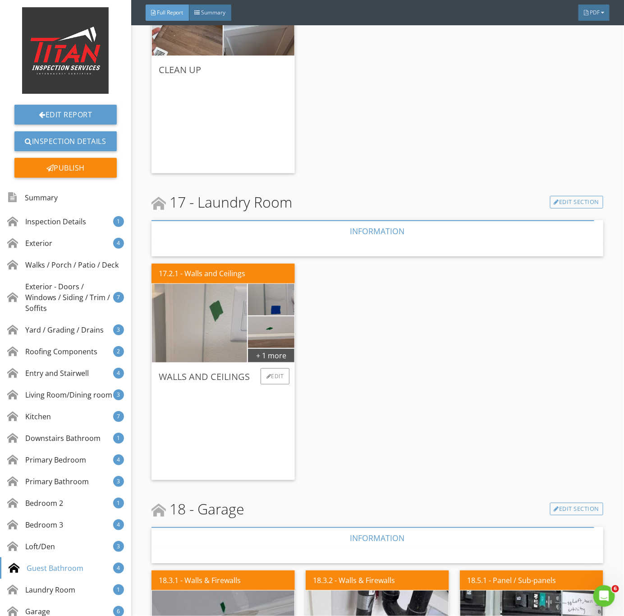
click at [198, 344] on img at bounding box center [200, 323] width 238 height 178
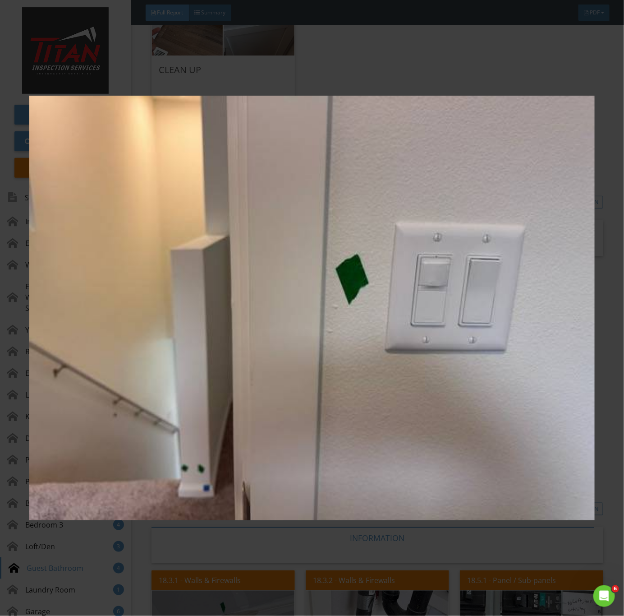
click at [230, 366] on img at bounding box center [312, 308] width 566 height 558
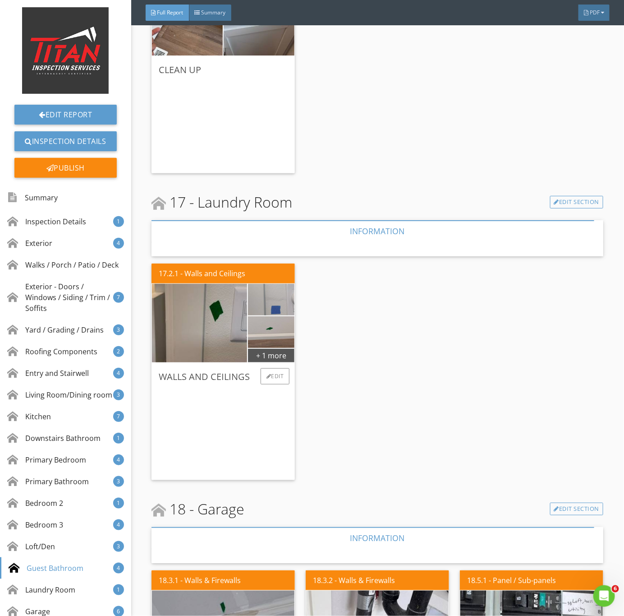
click at [267, 304] on img at bounding box center [271, 299] width 105 height 79
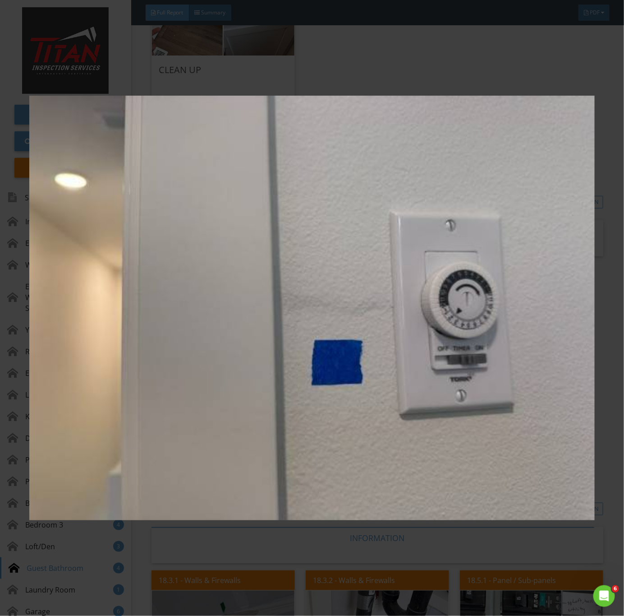
click at [393, 386] on img at bounding box center [312, 308] width 566 height 558
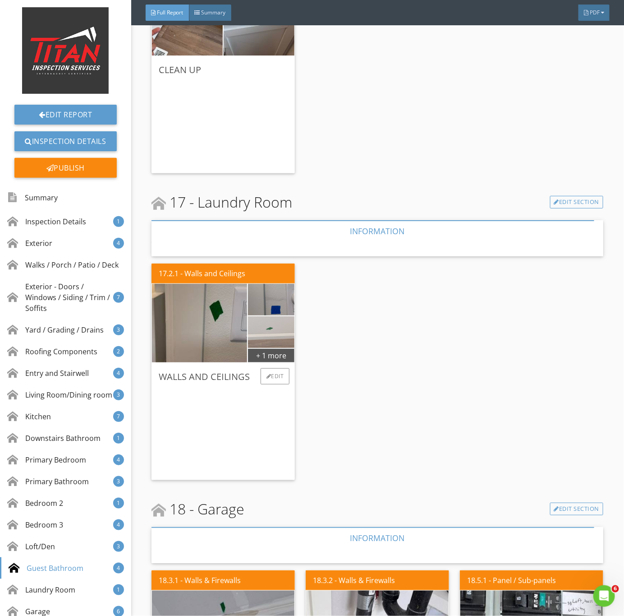
click at [284, 332] on img at bounding box center [271, 332] width 105 height 79
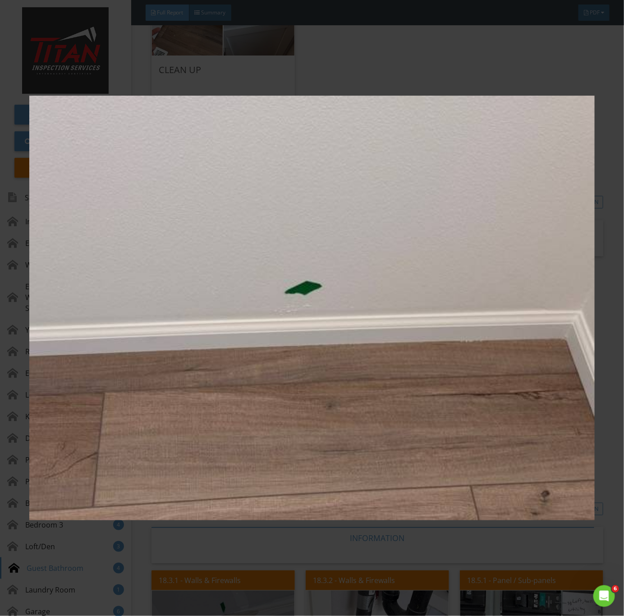
click at [274, 358] on img at bounding box center [312, 308] width 566 height 558
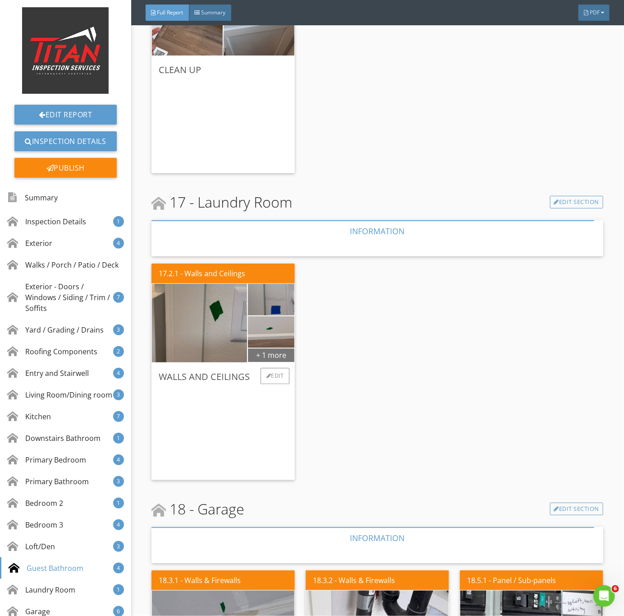
click at [275, 357] on div "+ 1 more" at bounding box center [271, 355] width 46 height 14
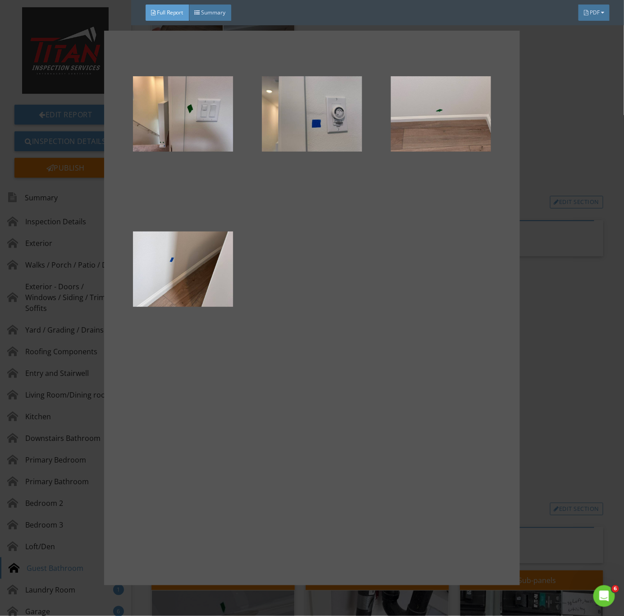
click at [530, 397] on div at bounding box center [312, 308] width 624 height 616
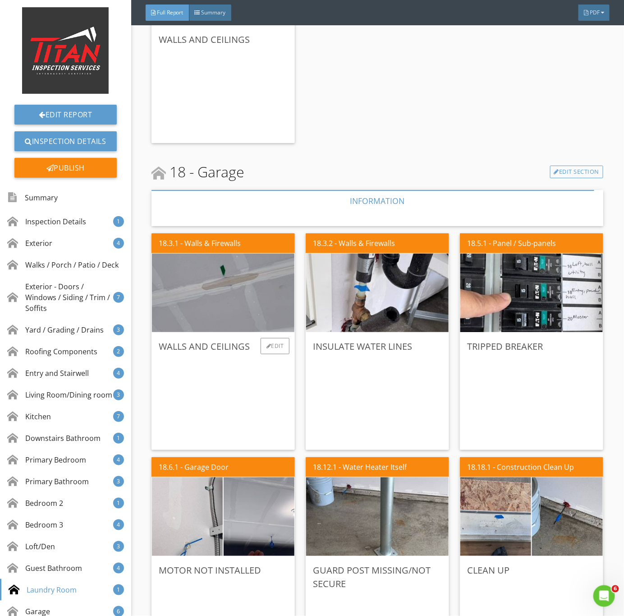
scroll to position [7174, 0]
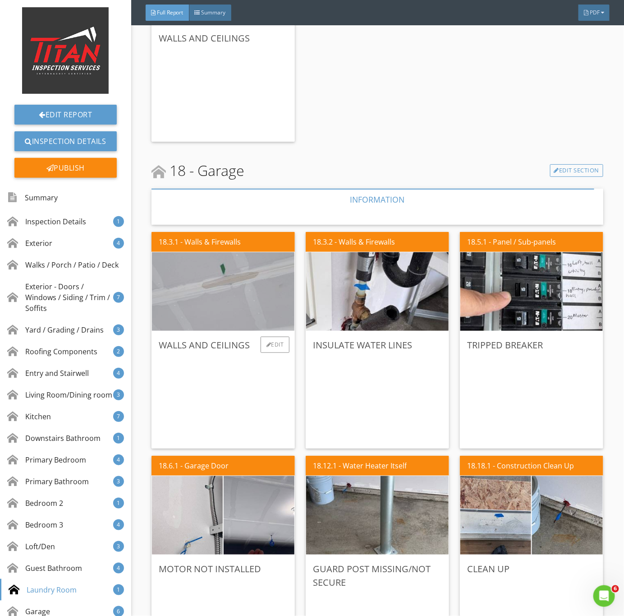
click at [261, 286] on img at bounding box center [223, 292] width 262 height 196
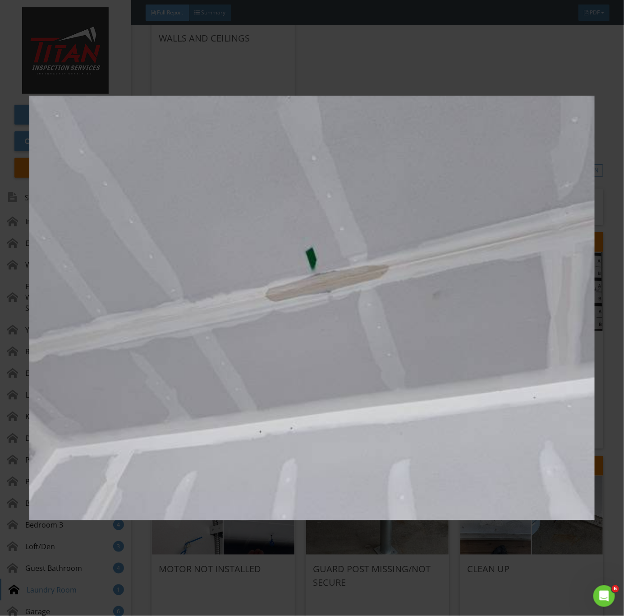
click at [314, 388] on img at bounding box center [312, 308] width 566 height 558
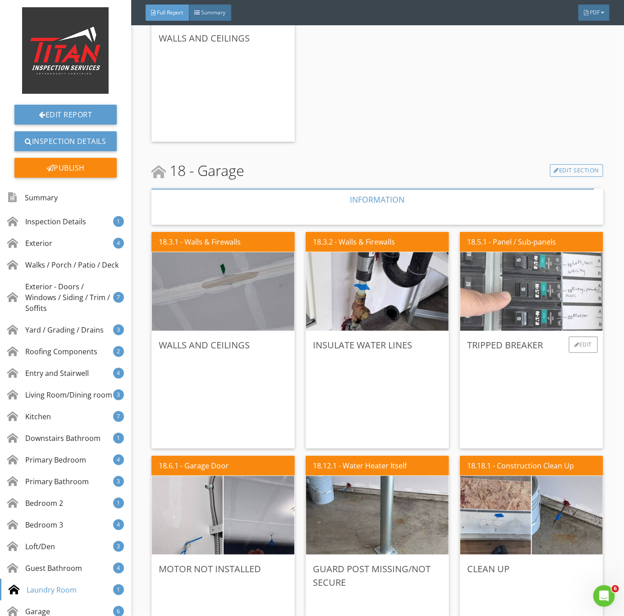
click at [563, 290] on img at bounding box center [532, 292] width 262 height 196
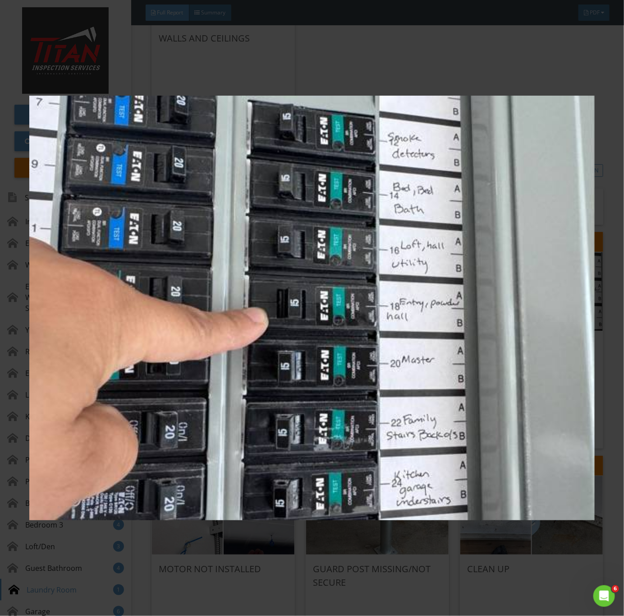
click at [497, 329] on img at bounding box center [312, 308] width 566 height 558
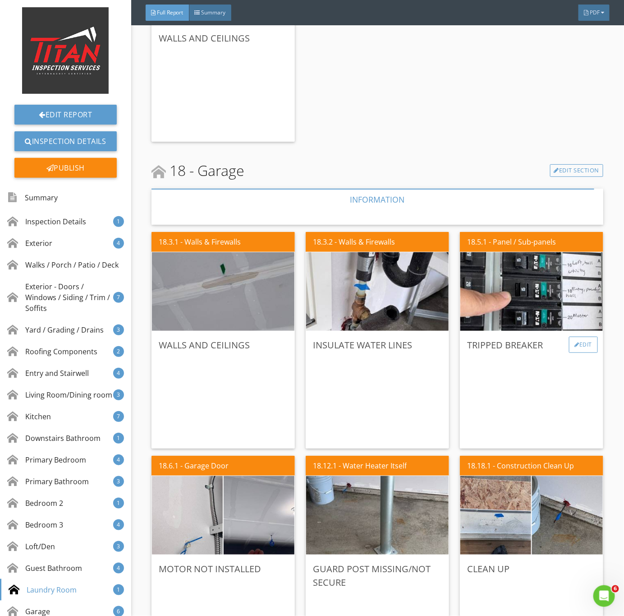
click at [575, 342] on div at bounding box center [577, 344] width 5 height 5
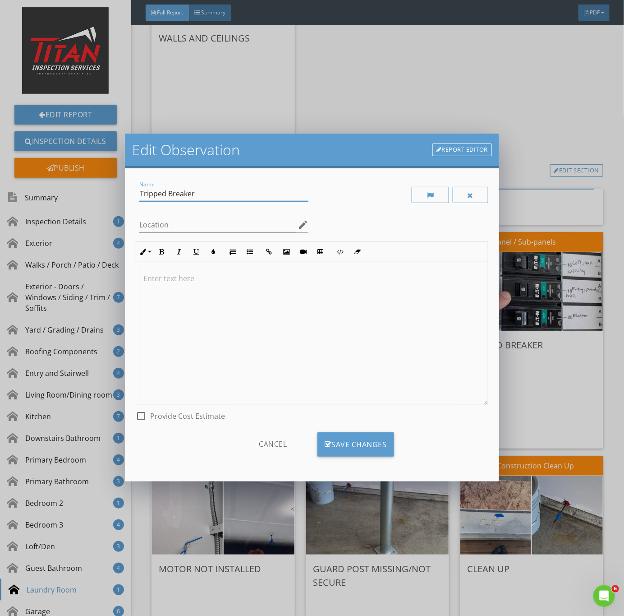
drag, startPoint x: 203, startPoint y: 192, endPoint x: 523, endPoint y: 180, distance: 319.6
click at [68, 188] on div "Edit Observation Report Editor Name Tripped Breaker Location edit Inline Style …" at bounding box center [312, 308] width 624 height 616
click at [345, 436] on div "Save Changes" at bounding box center [356, 444] width 77 height 24
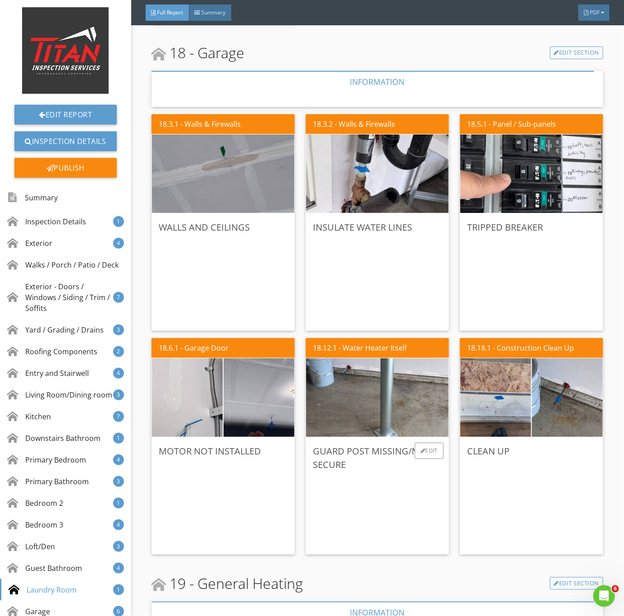
scroll to position [7309, 0]
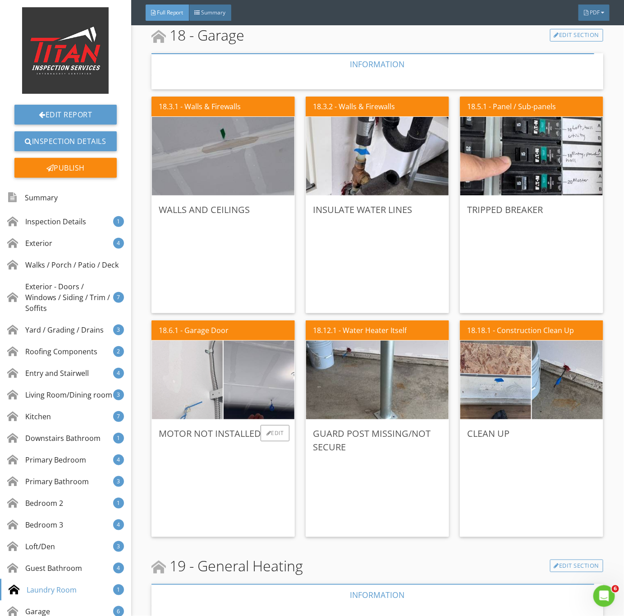
click at [203, 403] on img at bounding box center [187, 380] width 177 height 133
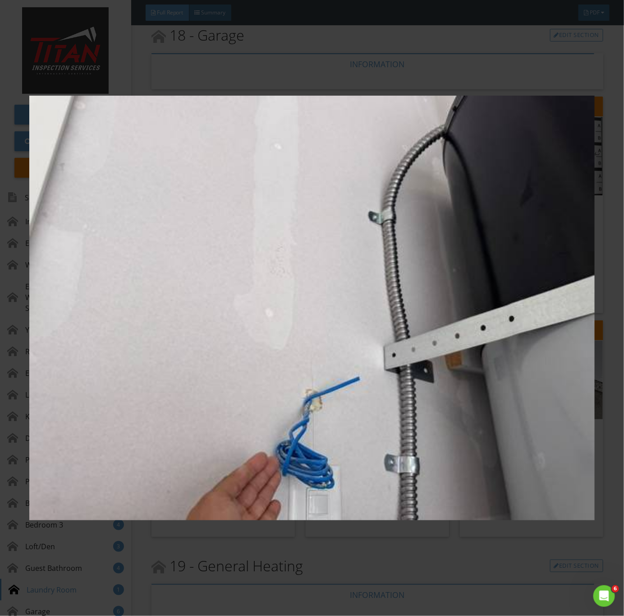
click at [314, 416] on img at bounding box center [312, 308] width 566 height 558
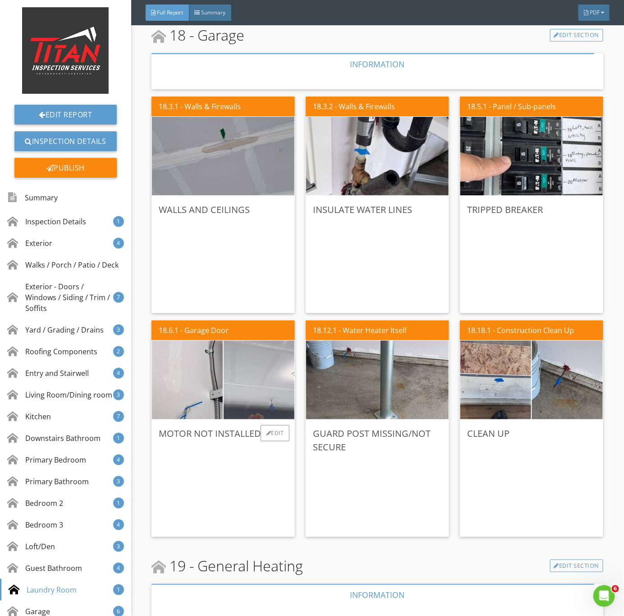
click at [266, 385] on img at bounding box center [259, 380] width 177 height 133
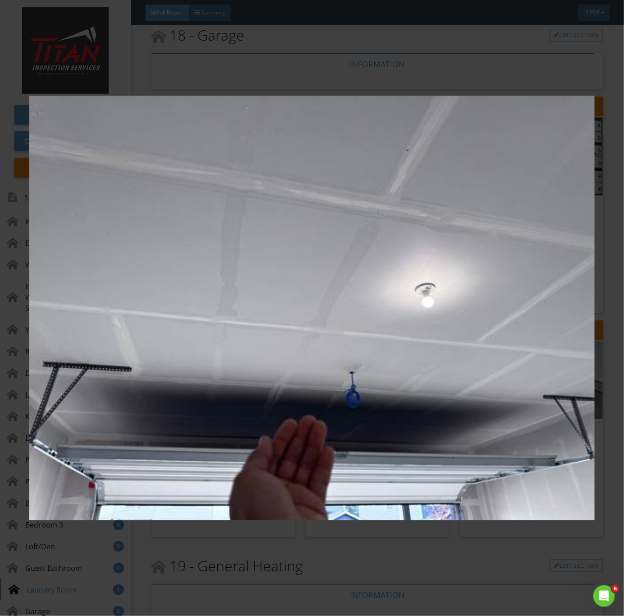
click at [314, 417] on img at bounding box center [312, 308] width 566 height 558
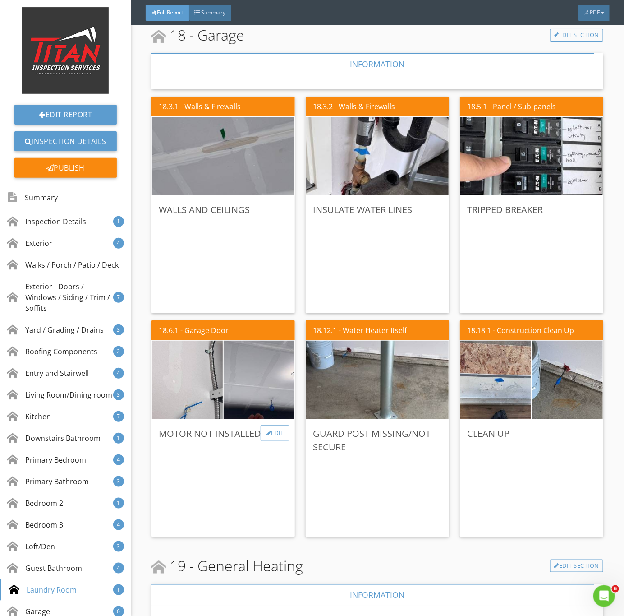
click at [271, 428] on div "Edit" at bounding box center [275, 433] width 29 height 16
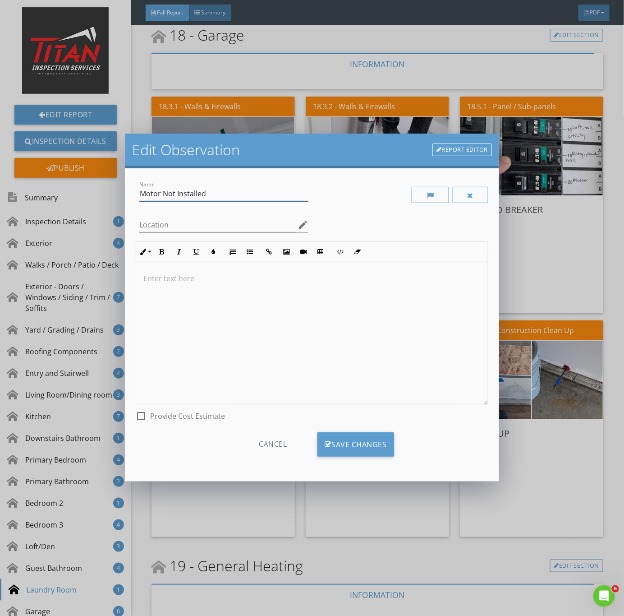
click at [156, 194] on input "Motor Not Installed" at bounding box center [223, 193] width 169 height 15
type input "Motor/Remote Not Installed"
click at [165, 189] on input "Motor/Remote Not Installed" at bounding box center [223, 193] width 169 height 15
click at [360, 437] on div "Save Changes" at bounding box center [356, 444] width 77 height 24
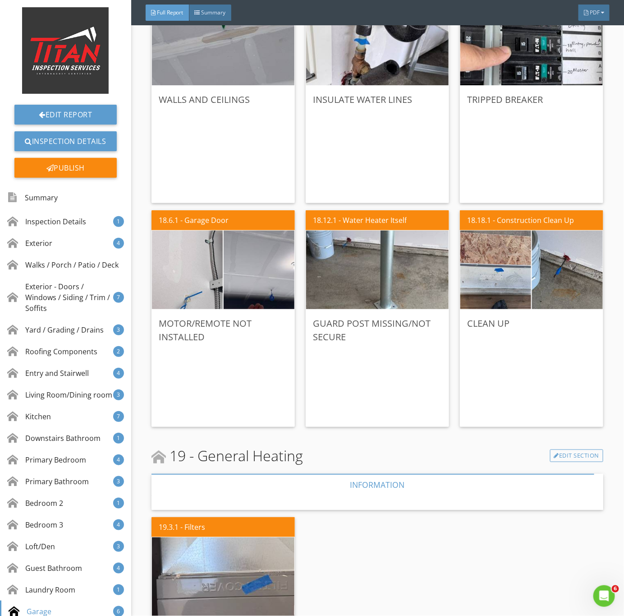
scroll to position [7444, 0]
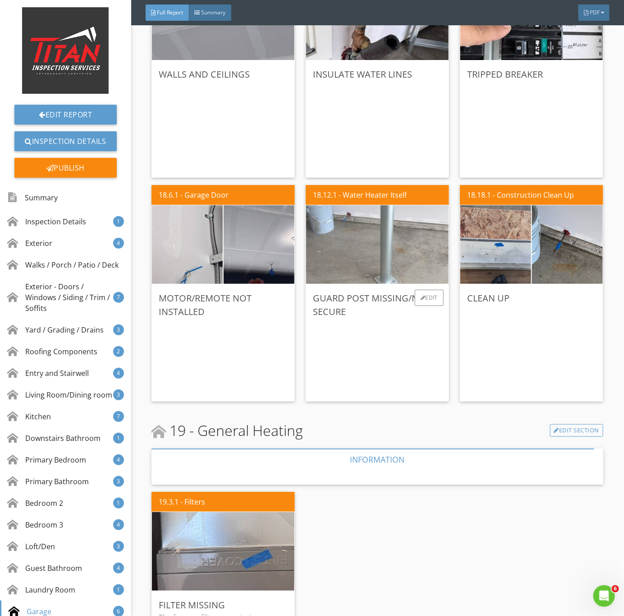
click at [409, 260] on img at bounding box center [378, 245] width 262 height 196
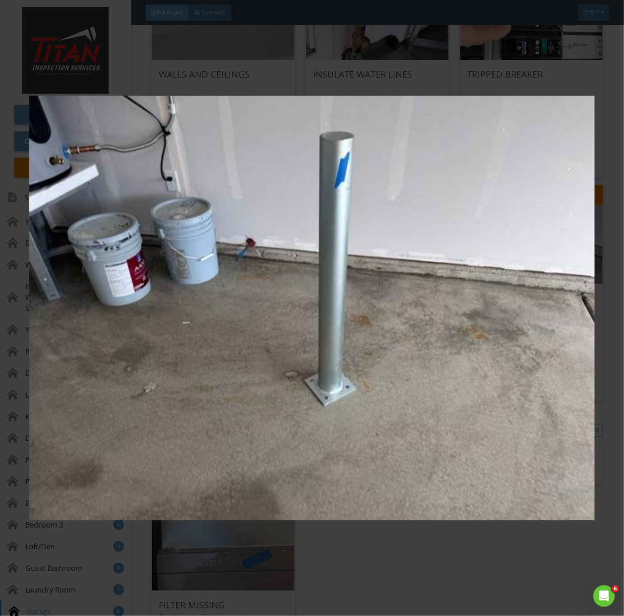
click at [399, 399] on img at bounding box center [312, 308] width 566 height 558
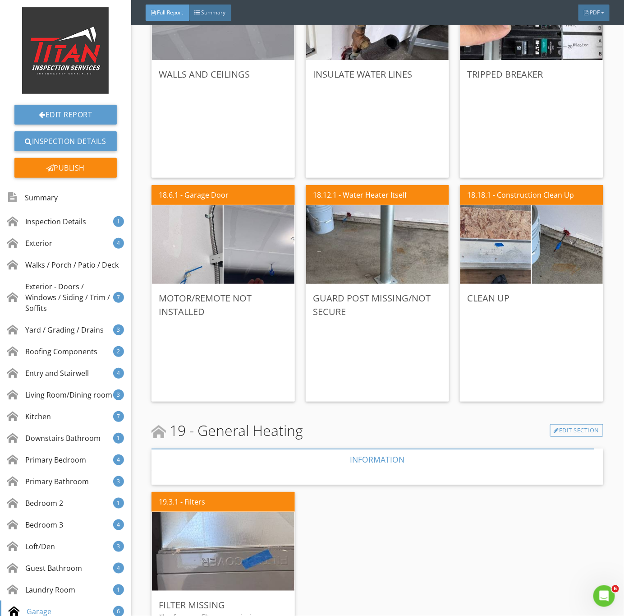
click at [478, 200] on div "18.18.1 - Construction Clean Up" at bounding box center [531, 195] width 143 height 20
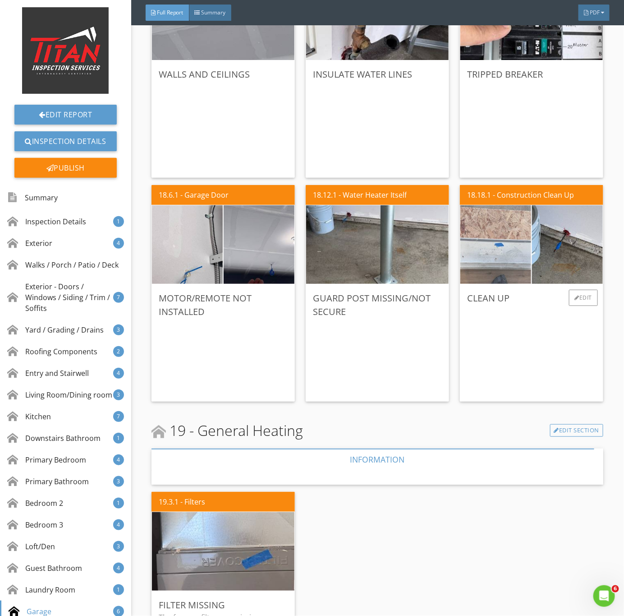
click at [494, 236] on img at bounding box center [496, 244] width 177 height 133
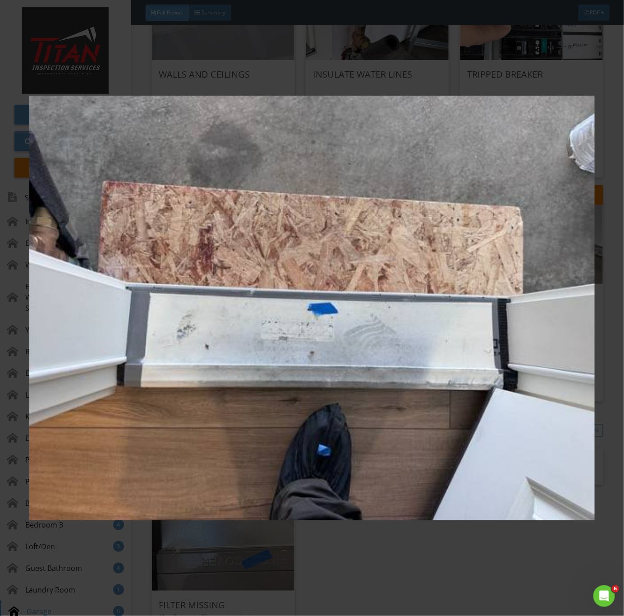
click at [478, 328] on img at bounding box center [312, 308] width 566 height 558
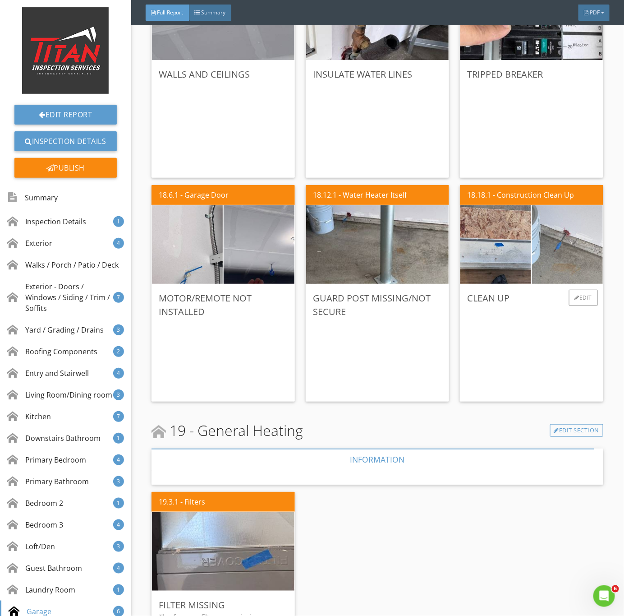
click at [552, 264] on img at bounding box center [568, 244] width 177 height 133
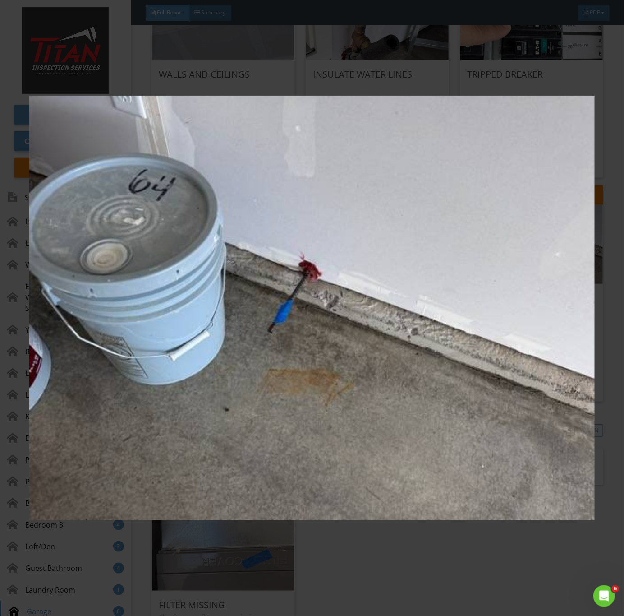
click at [552, 264] on img at bounding box center [312, 308] width 566 height 558
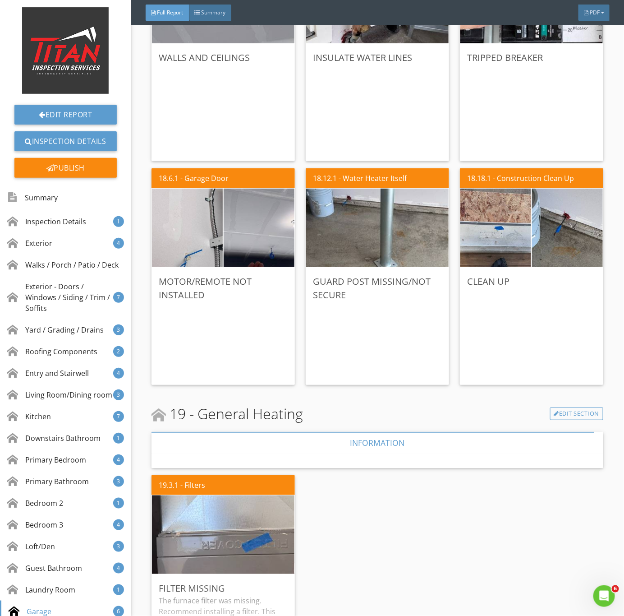
scroll to position [7512, 0]
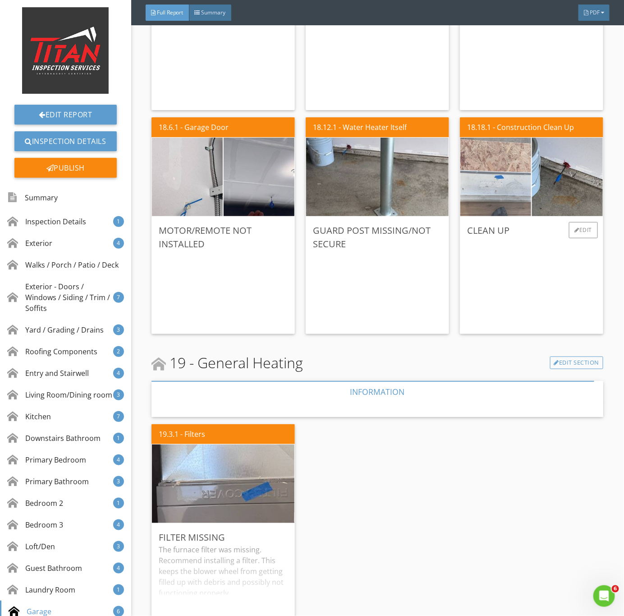
click at [507, 199] on img at bounding box center [496, 177] width 177 height 133
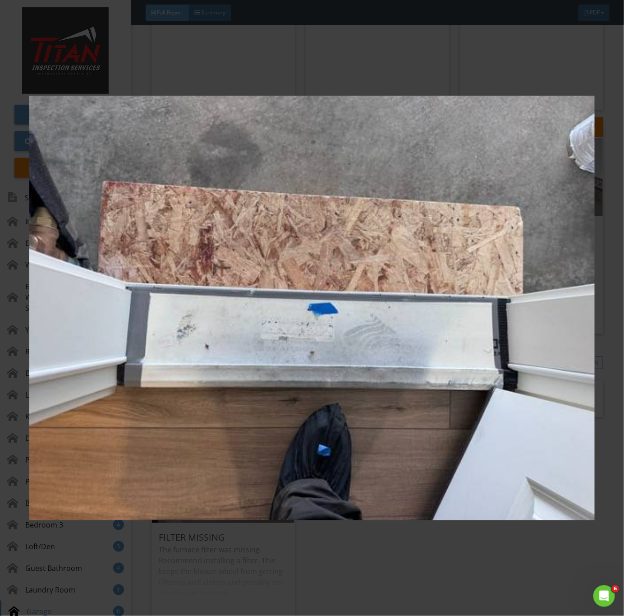
click at [304, 411] on img at bounding box center [312, 308] width 566 height 558
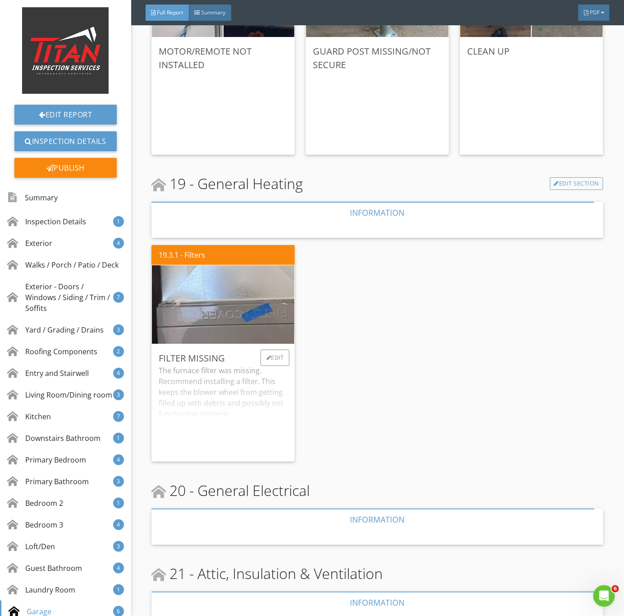
scroll to position [7715, 0]
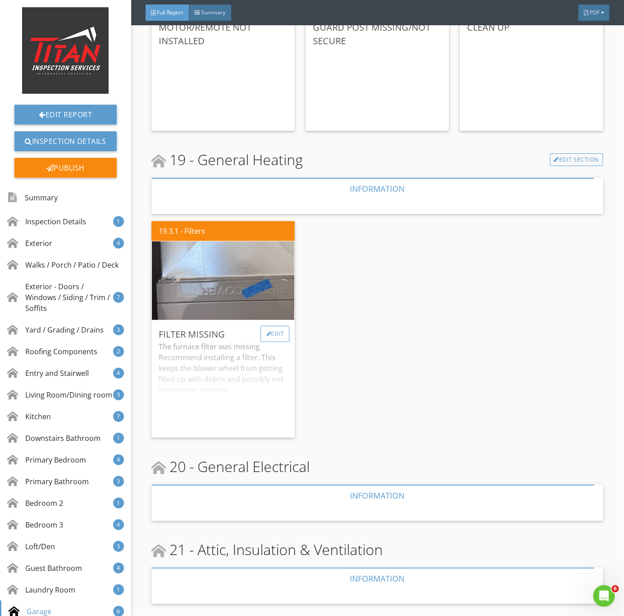
click at [267, 333] on div at bounding box center [269, 333] width 5 height 5
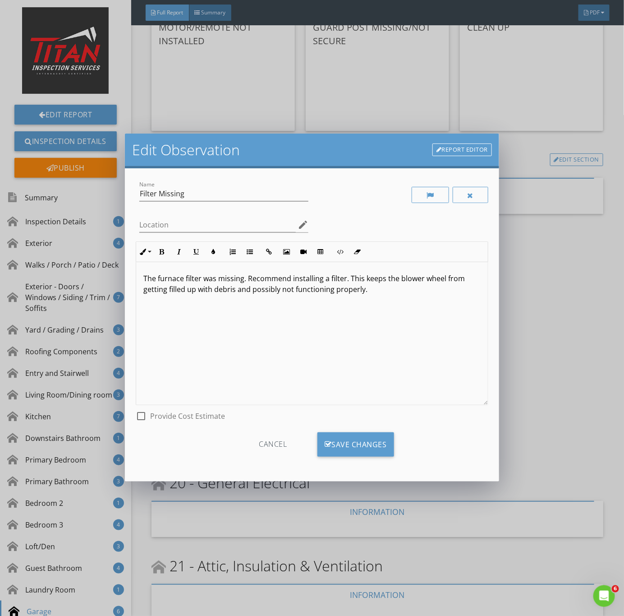
drag, startPoint x: 381, startPoint y: 290, endPoint x: 163, endPoint y: 270, distance: 218.9
click at [163, 270] on div "The furnace filter was missing. Recommend installing a filter. This keeps the b…" at bounding box center [312, 333] width 352 height 143
drag, startPoint x: 401, startPoint y: 287, endPoint x: 135, endPoint y: 275, distance: 265.6
click at [136, 275] on div "The furnace filter was missing. Recommend installing a filter. This keeps the b…" at bounding box center [312, 333] width 353 height 143
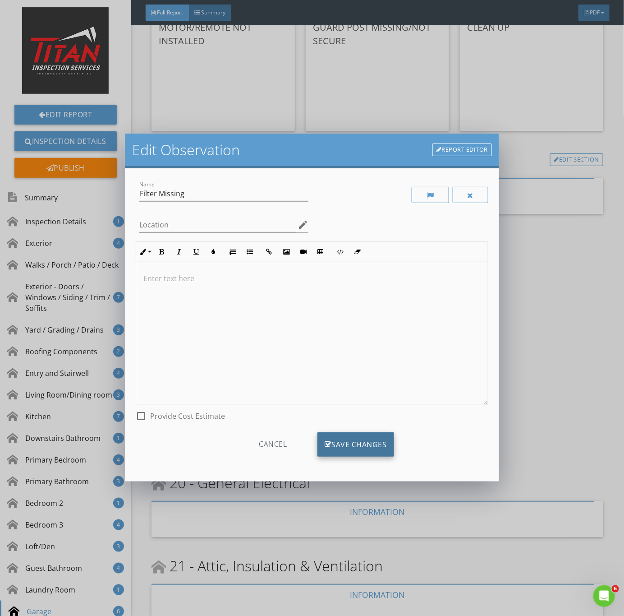
click at [373, 443] on div "Save Changes" at bounding box center [356, 444] width 77 height 24
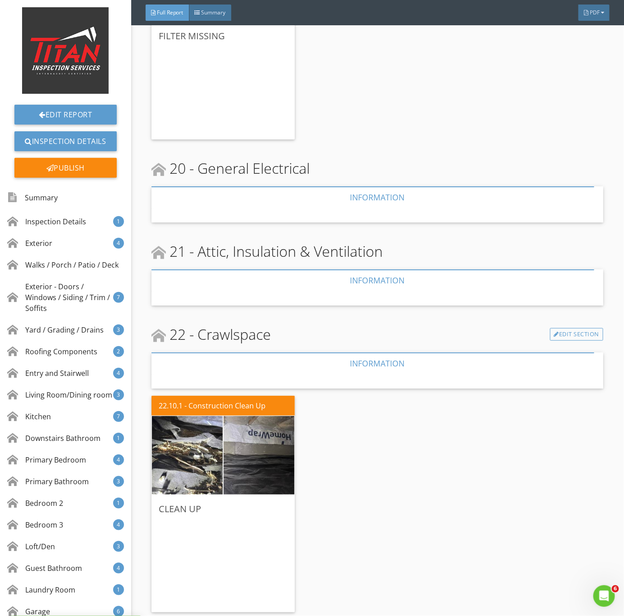
scroll to position [8022, 0]
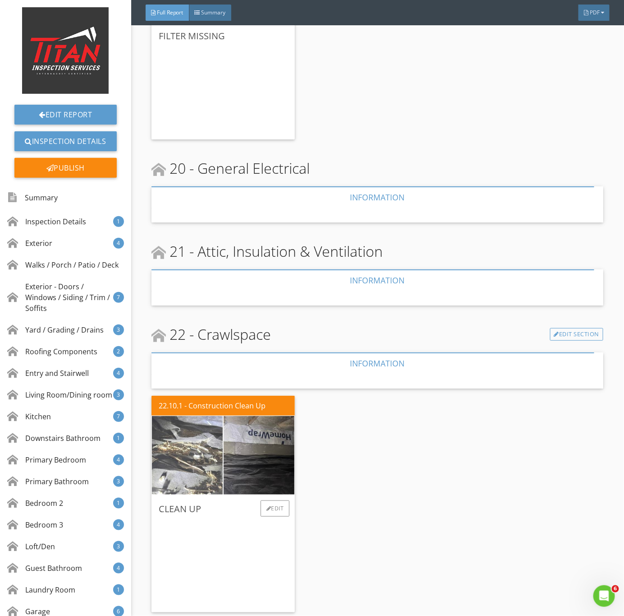
click at [172, 448] on img at bounding box center [187, 455] width 177 height 133
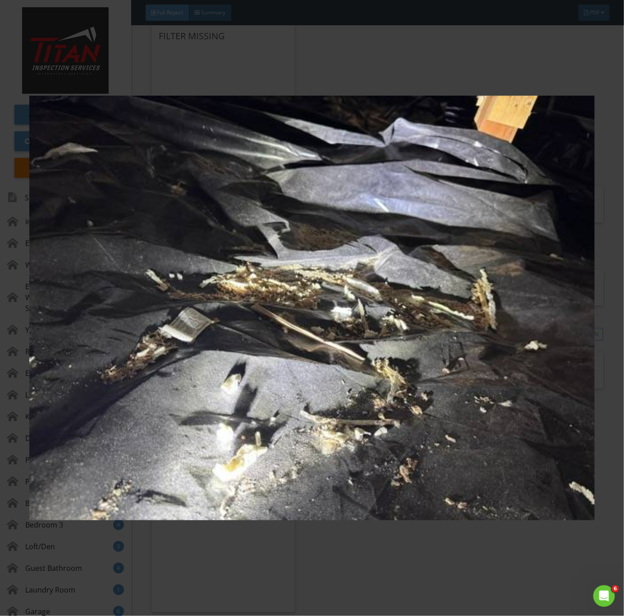
click at [342, 483] on img at bounding box center [312, 308] width 566 height 558
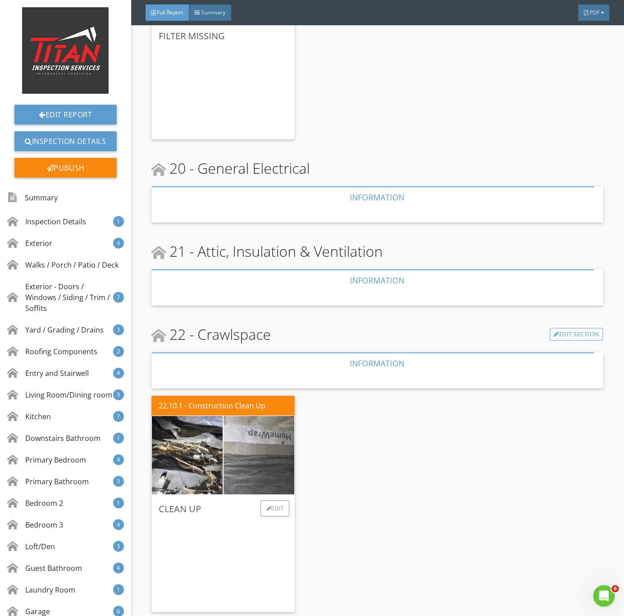
click at [264, 457] on img at bounding box center [259, 455] width 177 height 133
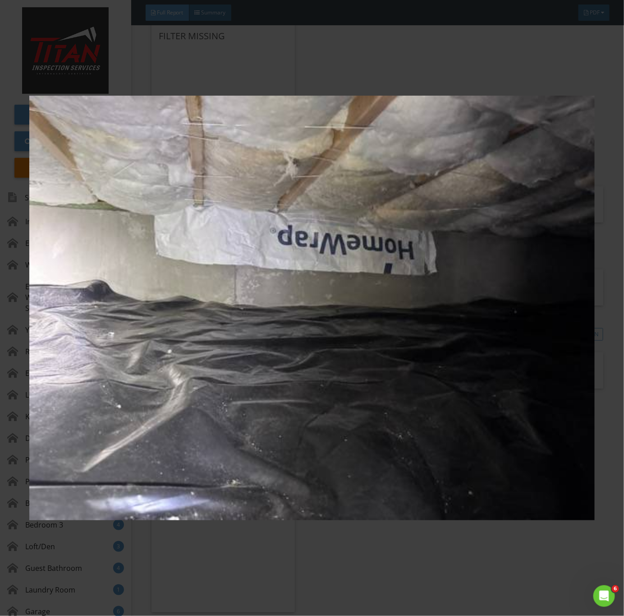
click at [477, 452] on img at bounding box center [312, 308] width 566 height 558
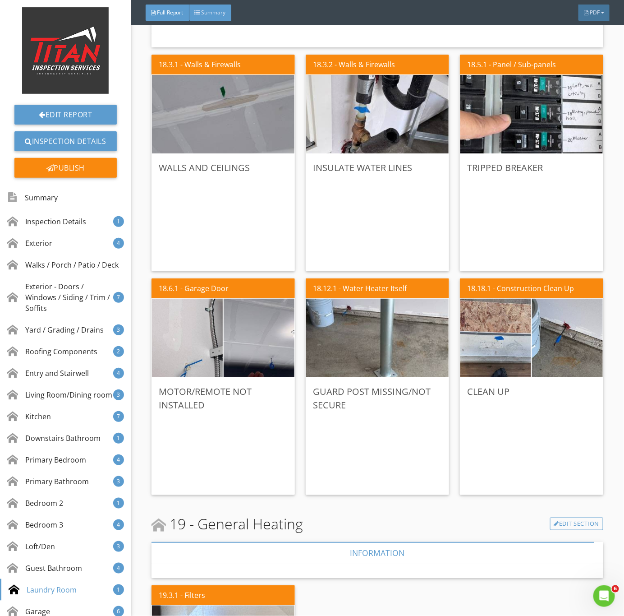
scroll to position [7278, 0]
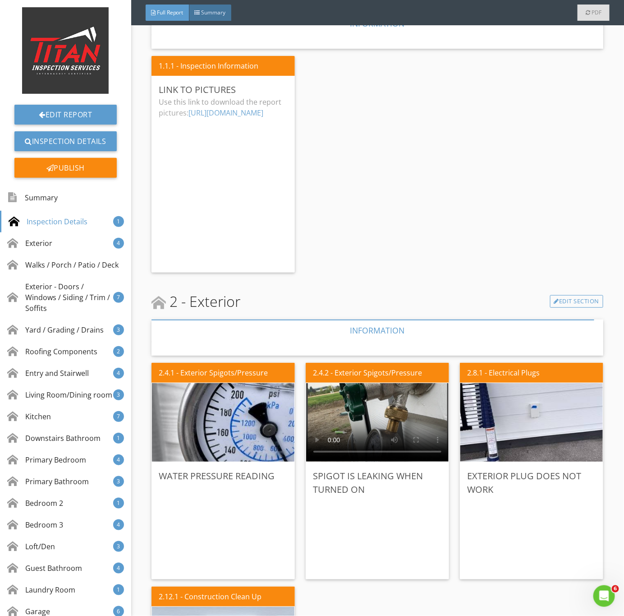
scroll to position [271, 0]
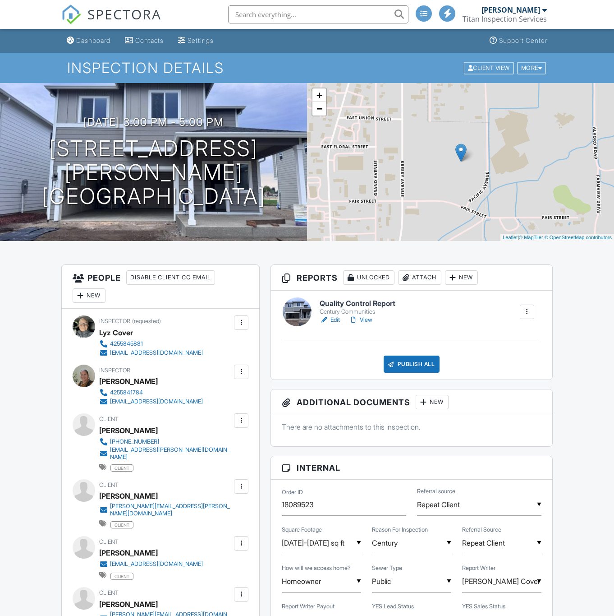
drag, startPoint x: 370, startPoint y: 319, endPoint x: 621, endPoint y: 320, distance: 251.8
click at [370, 319] on link "View" at bounding box center [360, 319] width 23 height 9
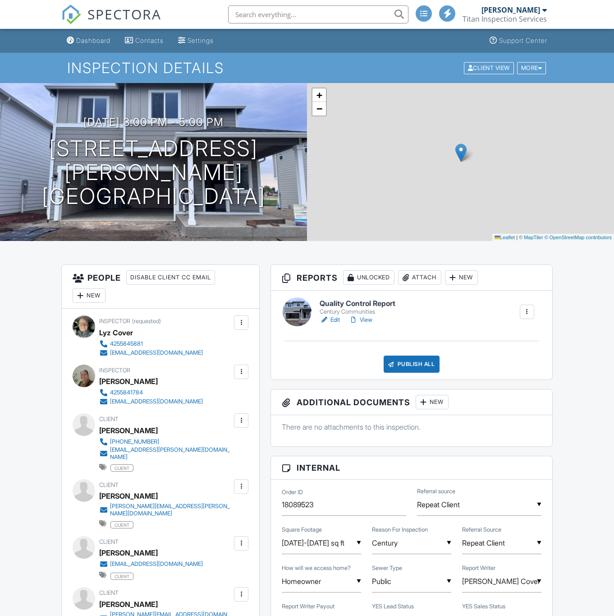
click at [333, 317] on link "Edit" at bounding box center [330, 319] width 20 height 9
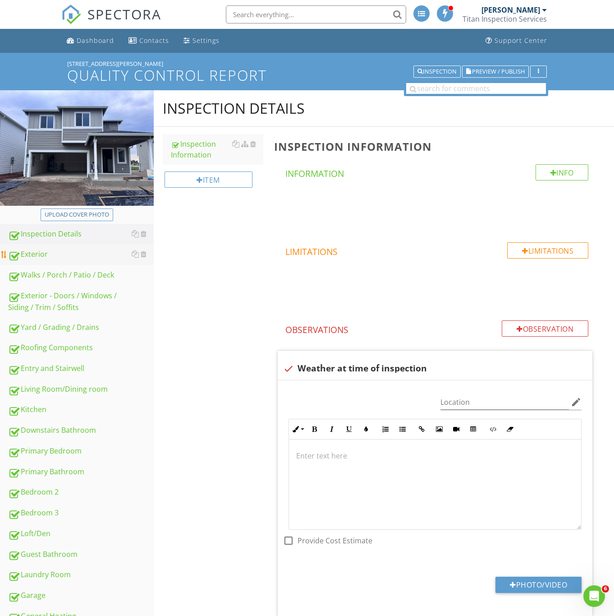
click at [43, 253] on div "Exterior" at bounding box center [81, 255] width 146 height 12
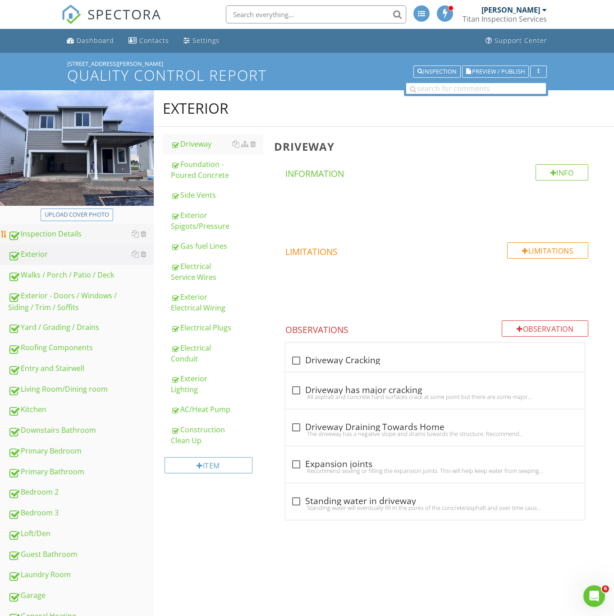
click at [54, 236] on div "Inspection Details" at bounding box center [81, 234] width 146 height 12
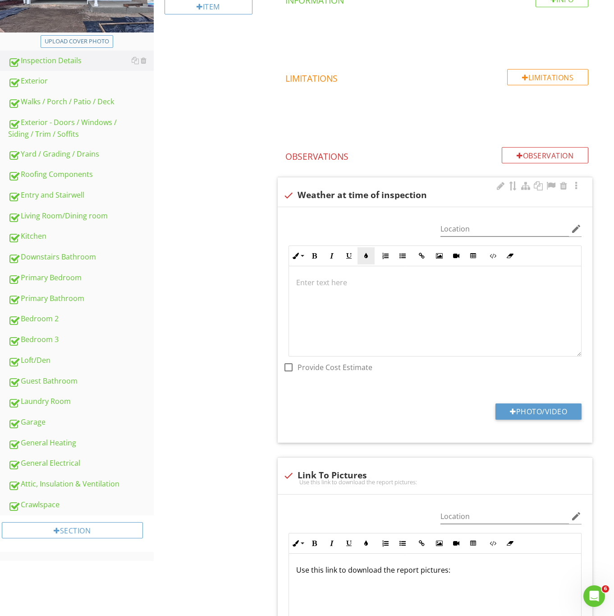
scroll to position [203, 0]
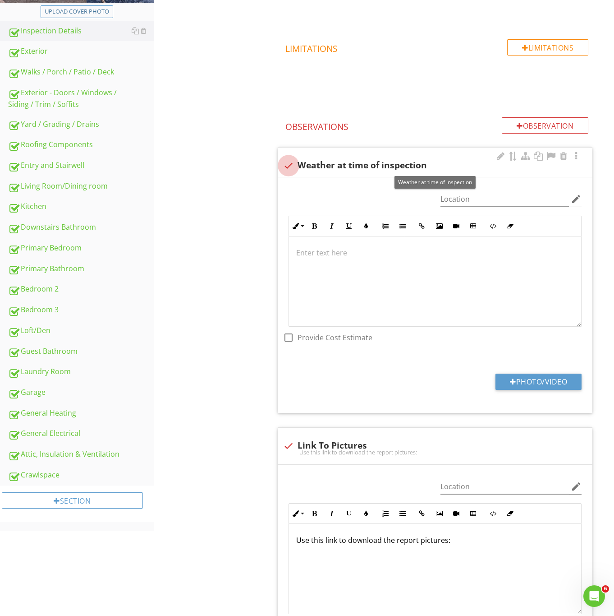
click at [290, 164] on div at bounding box center [288, 165] width 15 height 15
checkbox input "true"
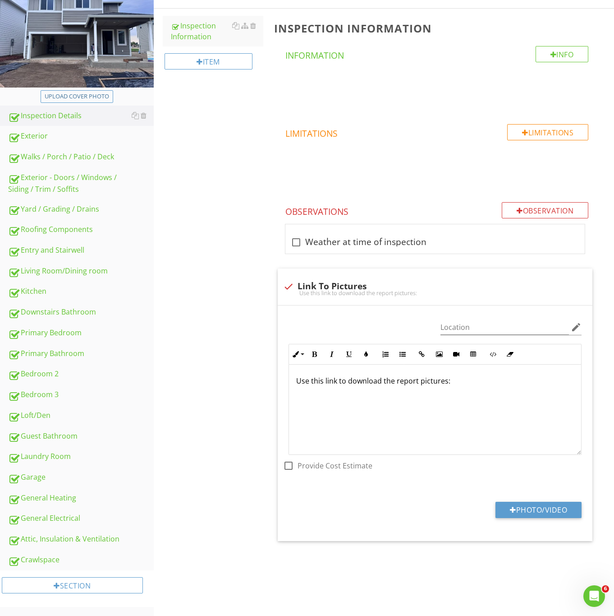
scroll to position [118, 0]
click at [470, 386] on p "Use this link to download the report pictures:" at bounding box center [435, 381] width 278 height 11
click at [420, 356] on icon "button" at bounding box center [422, 354] width 6 height 6
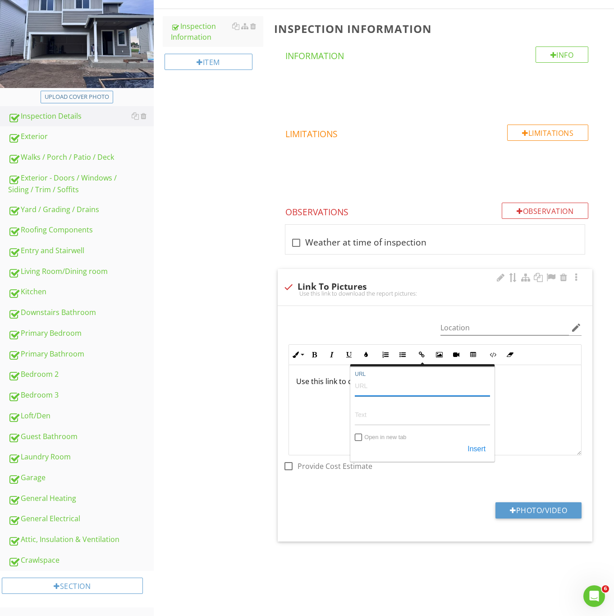
click at [389, 392] on input "URL" at bounding box center [422, 385] width 135 height 22
paste input "[URL][DOMAIN_NAME]"
click at [354, 439] on div "Back [URL][DOMAIN_NAME] URL Text Open in new tab Insert" at bounding box center [423, 412] width 144 height 97
type input "[URL][DOMAIN_NAME]"
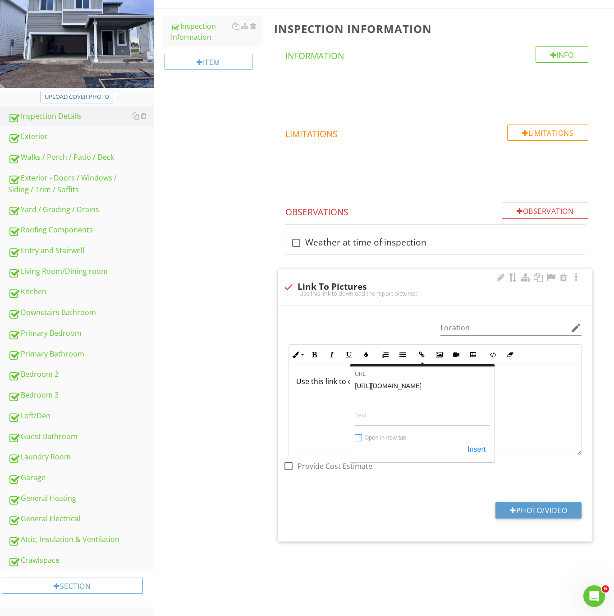
click at [359, 439] on input "Open in new tab" at bounding box center [359, 437] width 7 height 7
checkbox input "true"
click at [476, 451] on button "Insert" at bounding box center [476, 449] width 27 height 16
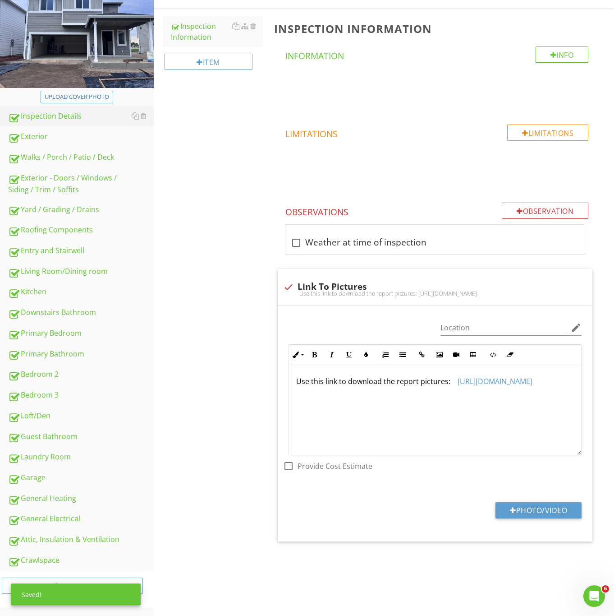
click at [187, 436] on div "Inspection Details Inspection Information Item Inspection Information Info Info…" at bounding box center [384, 275] width 461 height 606
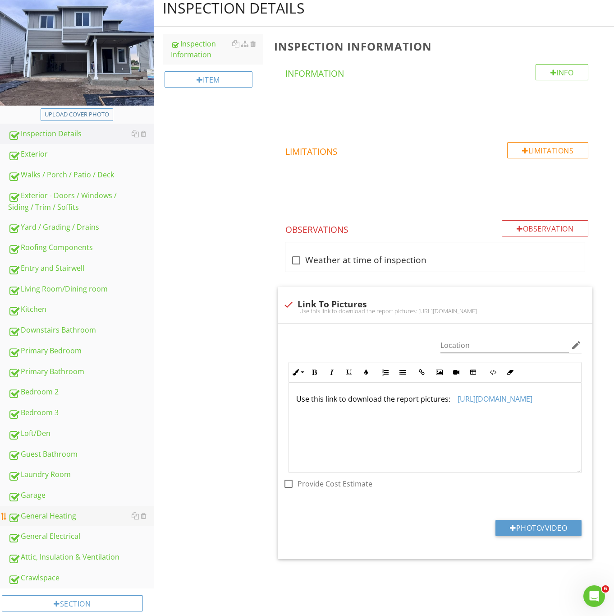
scroll to position [118, 0]
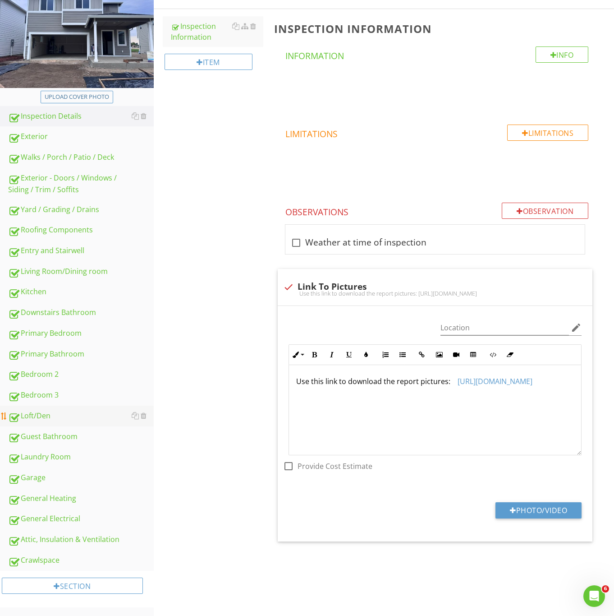
click at [35, 440] on div "Guest Bathroom" at bounding box center [81, 437] width 146 height 12
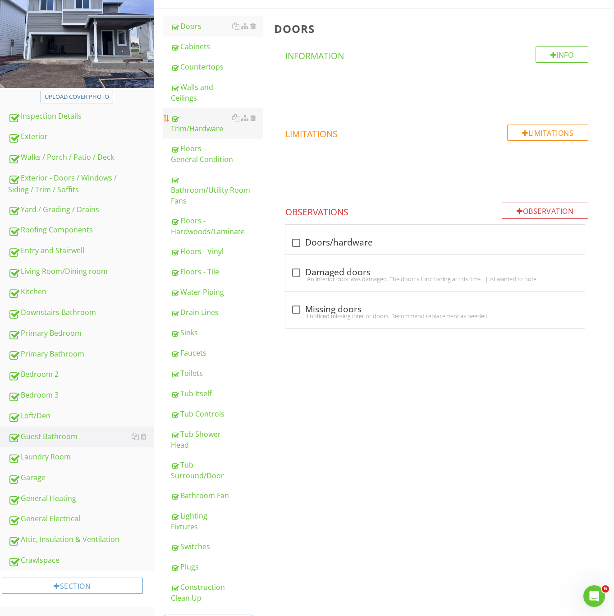
click at [194, 123] on div "Trim/Hardware" at bounding box center [217, 123] width 92 height 22
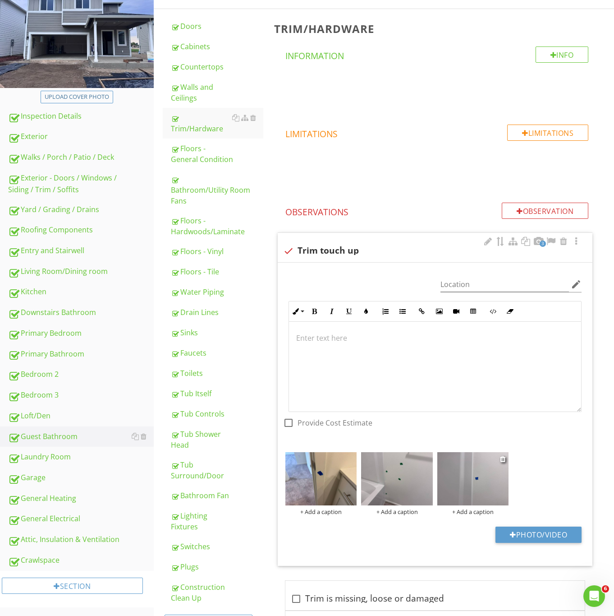
click at [485, 493] on img at bounding box center [474, 479] width 72 height 54
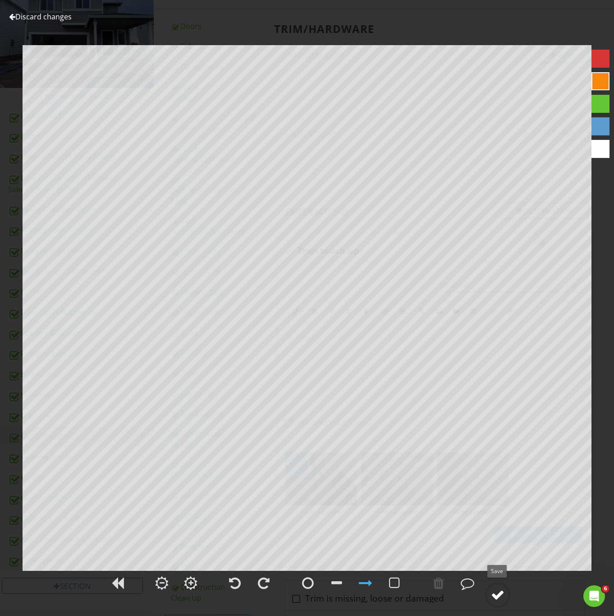
click at [501, 592] on div at bounding box center [498, 595] width 14 height 14
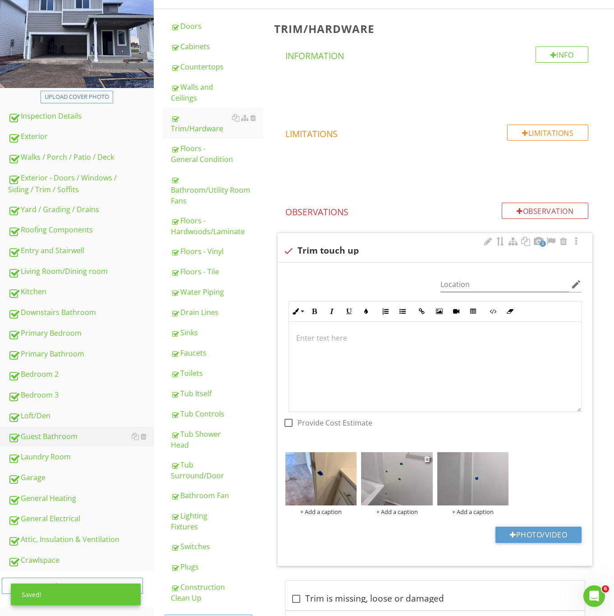
click at [401, 494] on img at bounding box center [397, 479] width 72 height 54
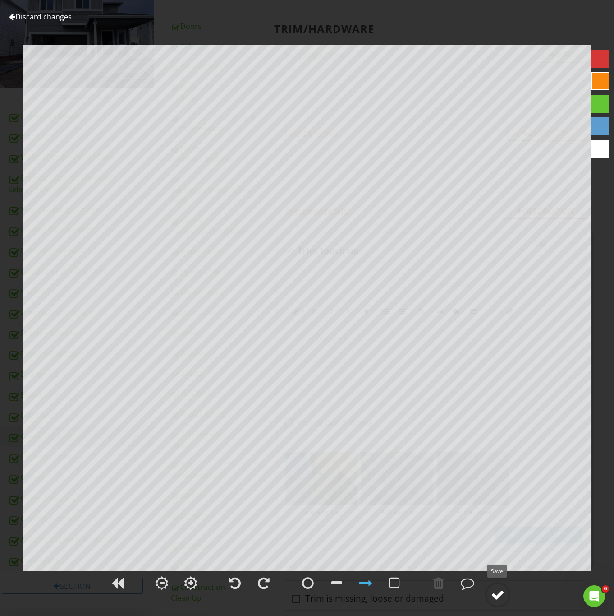
click at [492, 591] on div at bounding box center [498, 595] width 14 height 14
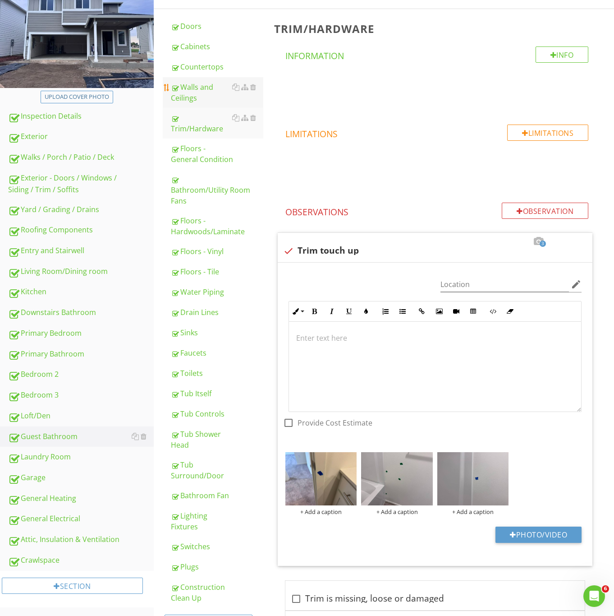
click at [198, 92] on div "Walls and Ceilings" at bounding box center [217, 93] width 92 height 22
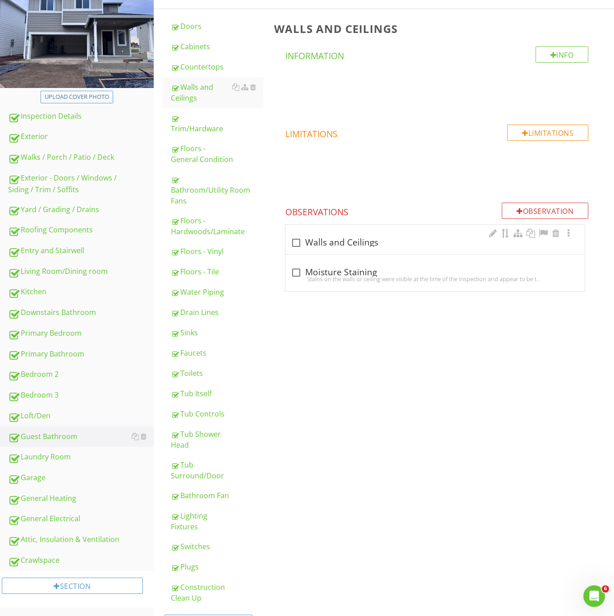
click at [314, 245] on div "check_box_outline_blank Walls and Ceilings" at bounding box center [435, 242] width 289 height 11
checkbox input "true"
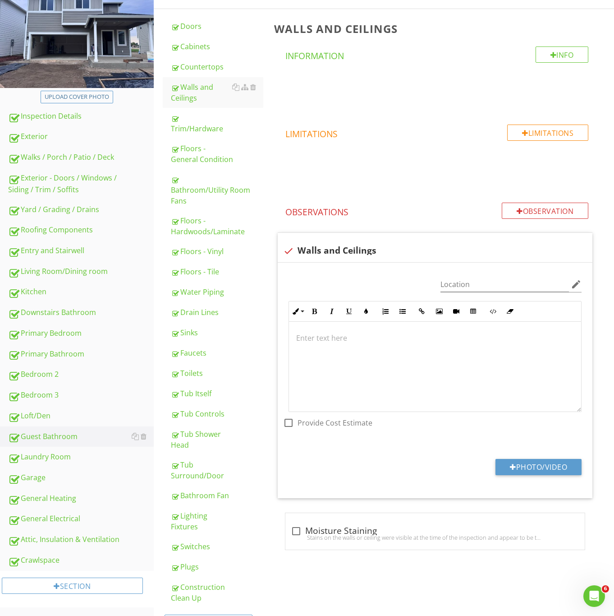
scroll to position [159, 0]
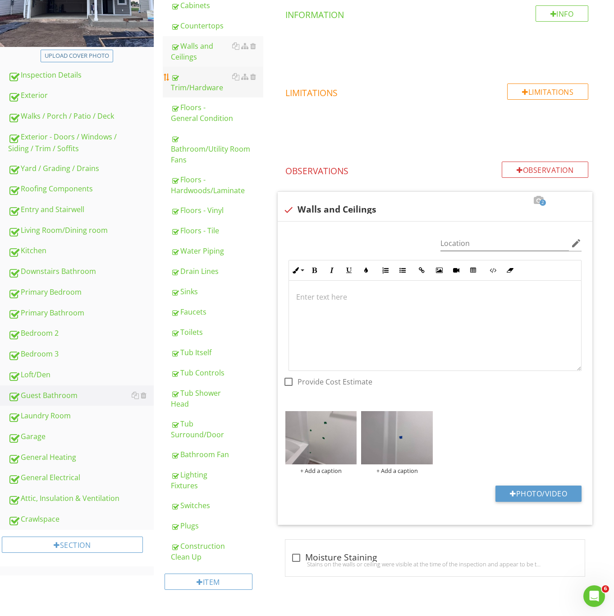
click at [195, 72] on div "Trim/Hardware" at bounding box center [217, 82] width 92 height 22
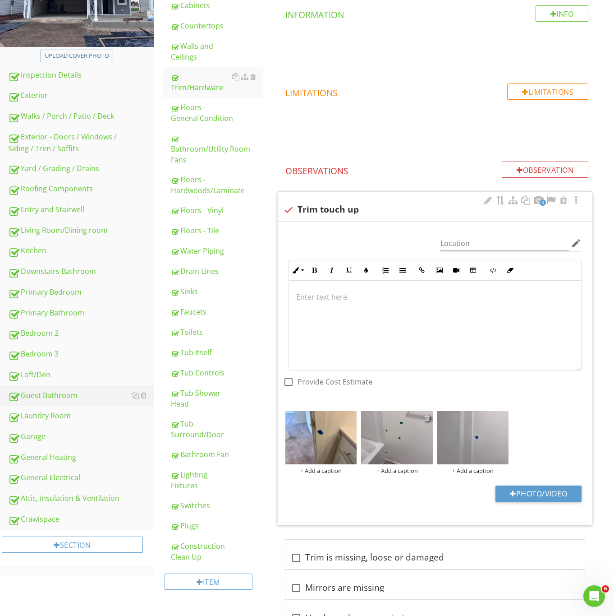
click at [427, 419] on div at bounding box center [428, 417] width 6 height 7
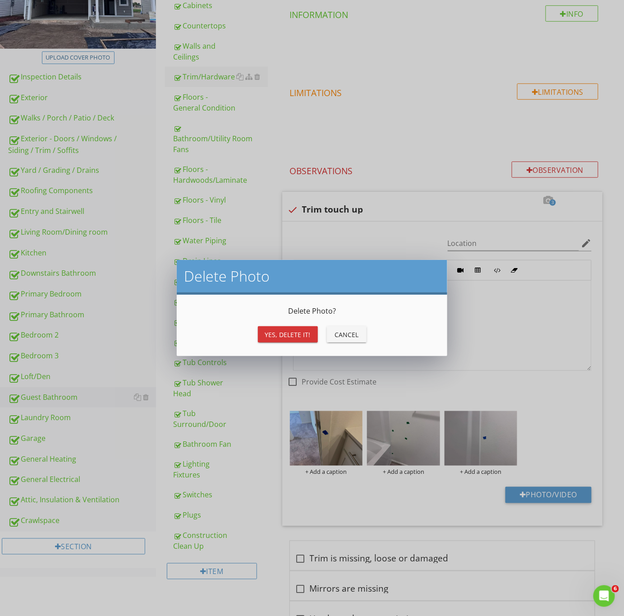
click at [270, 334] on div "Yes, Delete it!" at bounding box center [288, 334] width 46 height 9
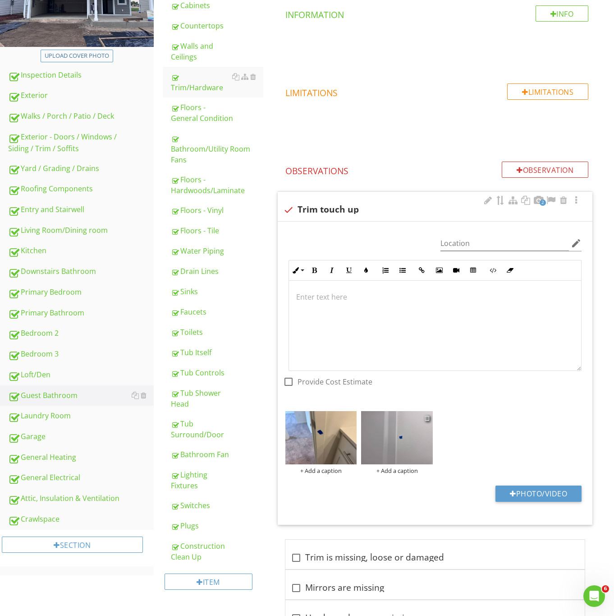
click at [427, 420] on div at bounding box center [428, 417] width 6 height 7
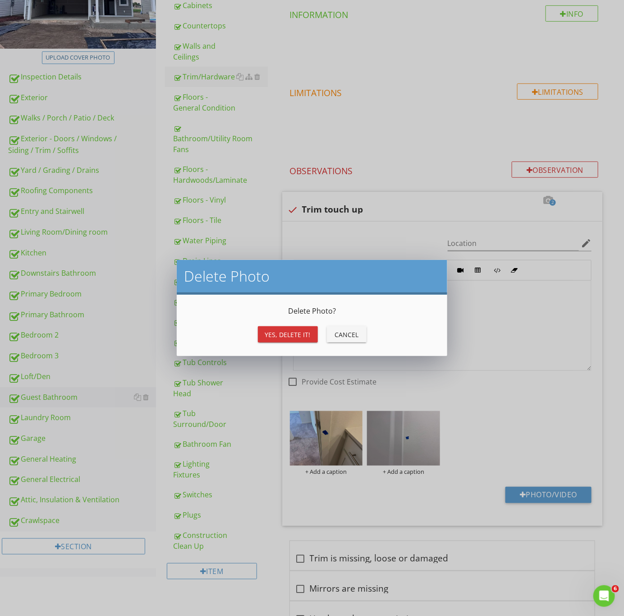
click at [288, 332] on div "Yes, Delete it!" at bounding box center [288, 334] width 46 height 9
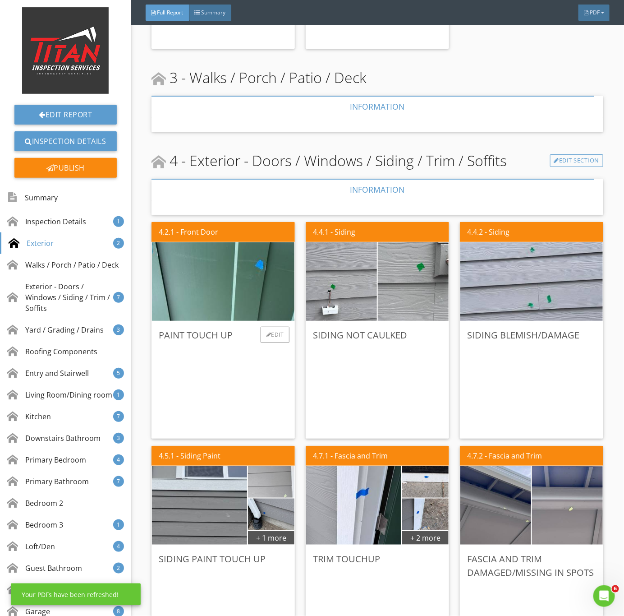
scroll to position [880, 0]
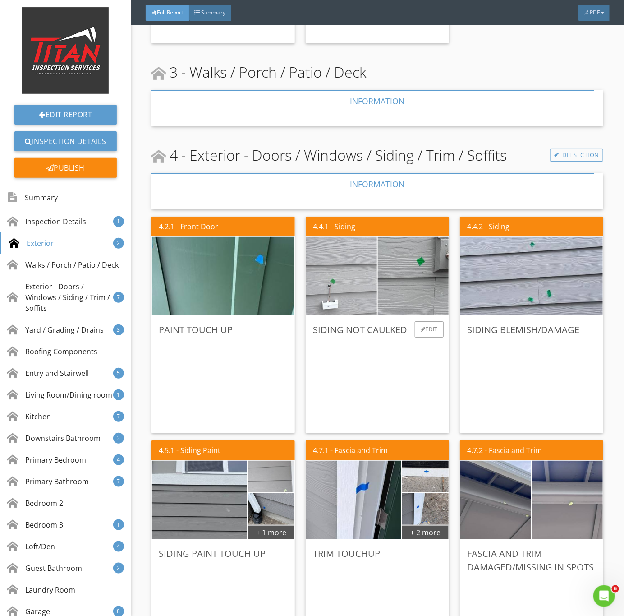
click at [341, 283] on img at bounding box center [341, 276] width 177 height 133
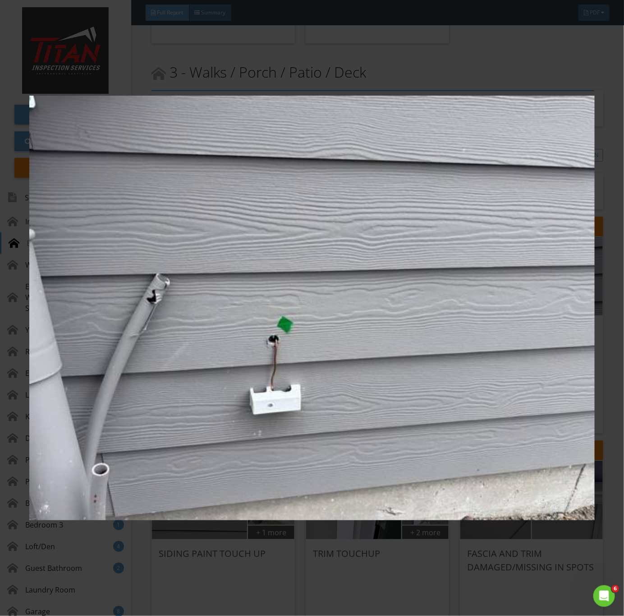
click at [365, 358] on img at bounding box center [312, 308] width 566 height 558
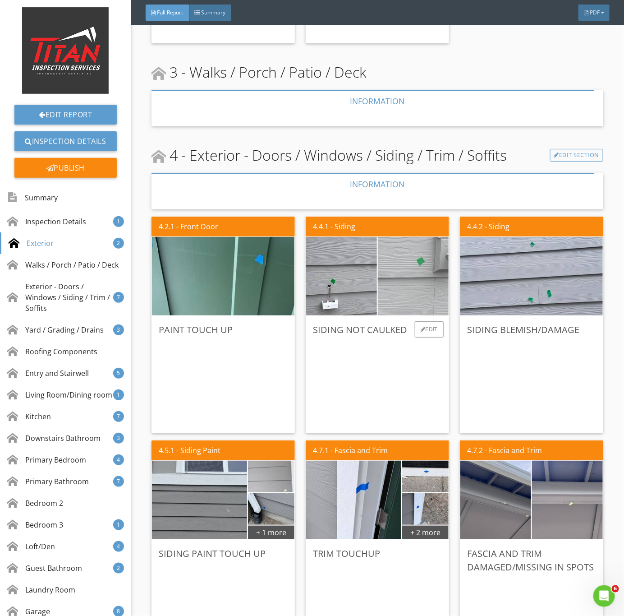
click at [409, 299] on img at bounding box center [413, 276] width 177 height 133
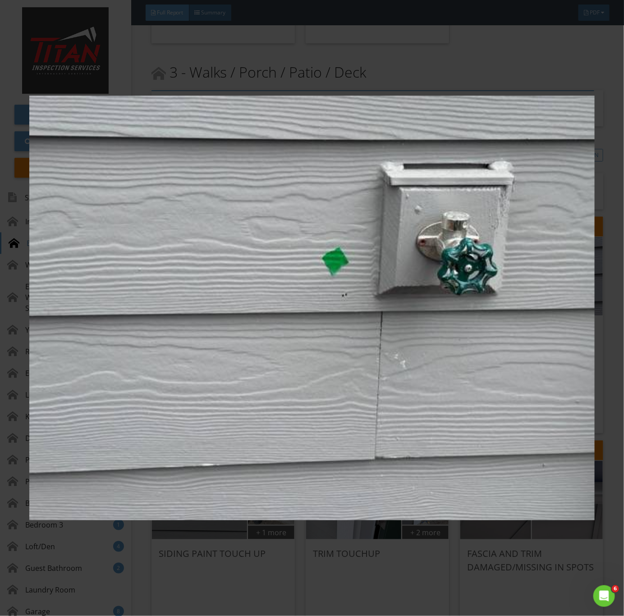
click at [399, 356] on img at bounding box center [312, 308] width 566 height 558
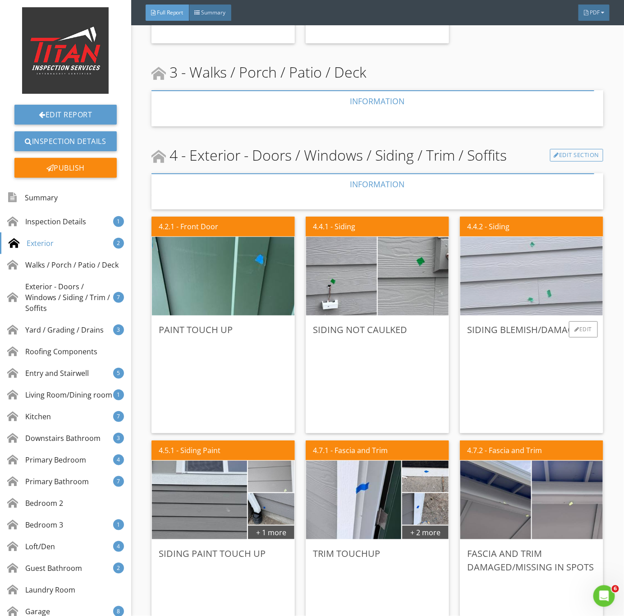
click at [494, 290] on img at bounding box center [532, 276] width 262 height 196
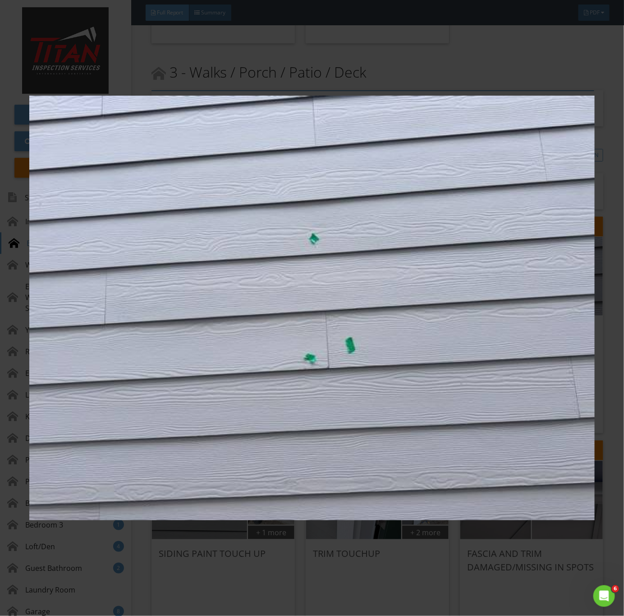
click at [417, 395] on img at bounding box center [312, 308] width 566 height 558
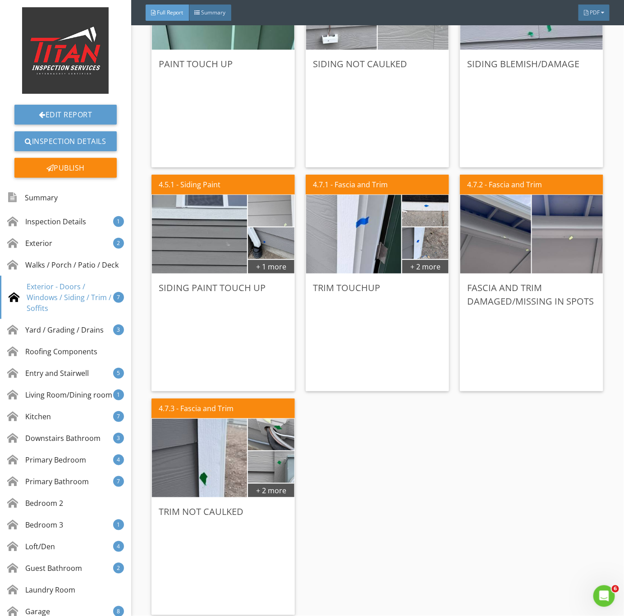
scroll to position [1150, 0]
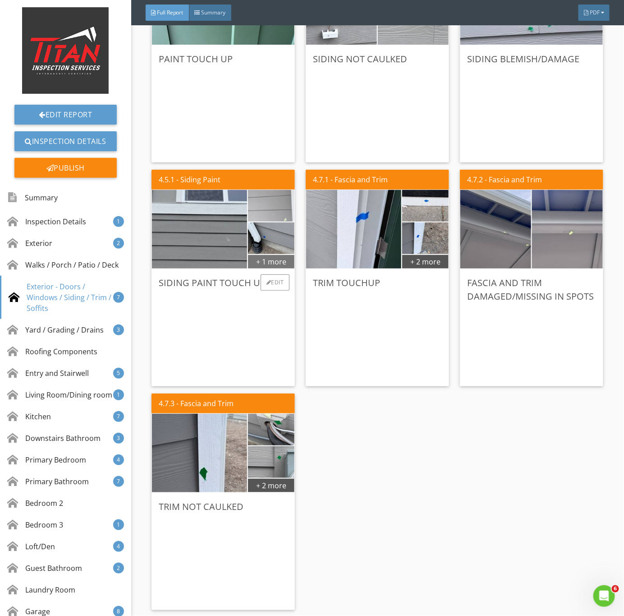
click at [270, 256] on div "+ 1 more" at bounding box center [271, 261] width 46 height 14
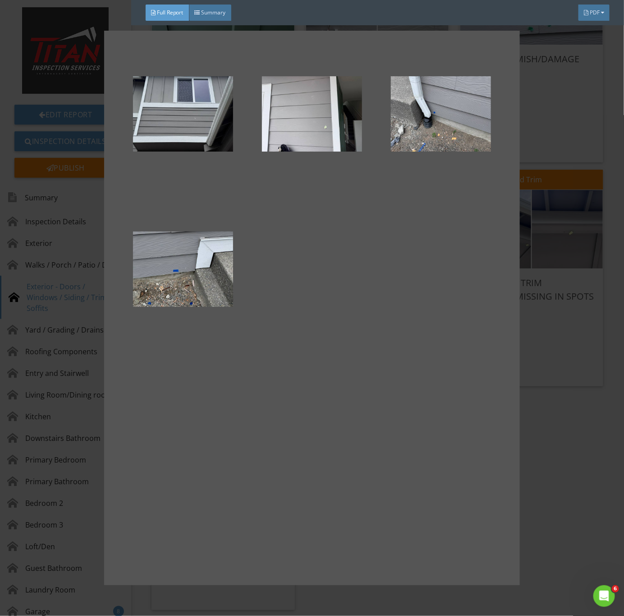
click at [547, 413] on div at bounding box center [312, 308] width 624 height 616
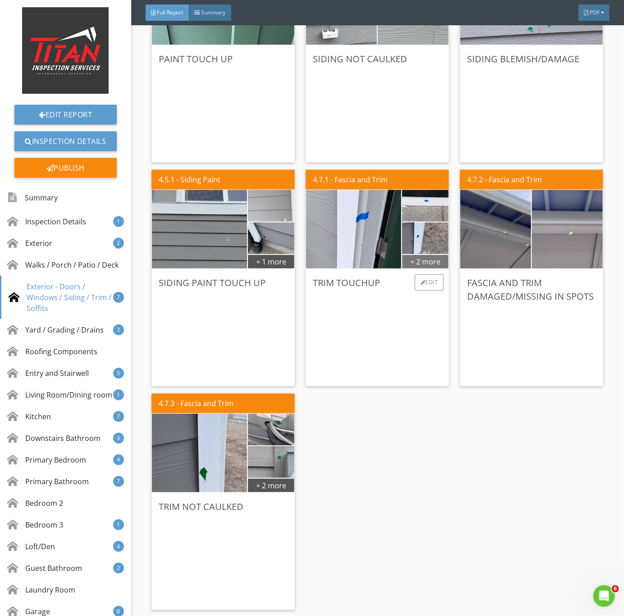
click at [424, 259] on div "+ 2 more" at bounding box center [425, 261] width 46 height 14
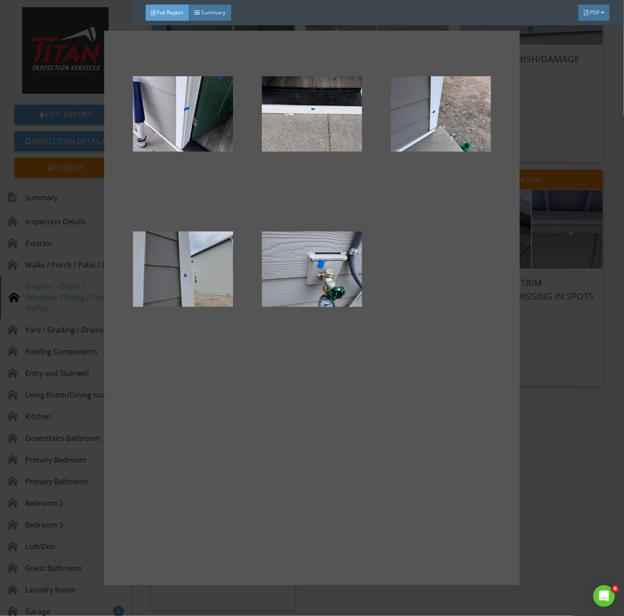
click at [182, 273] on div at bounding box center [183, 269] width 100 height 108
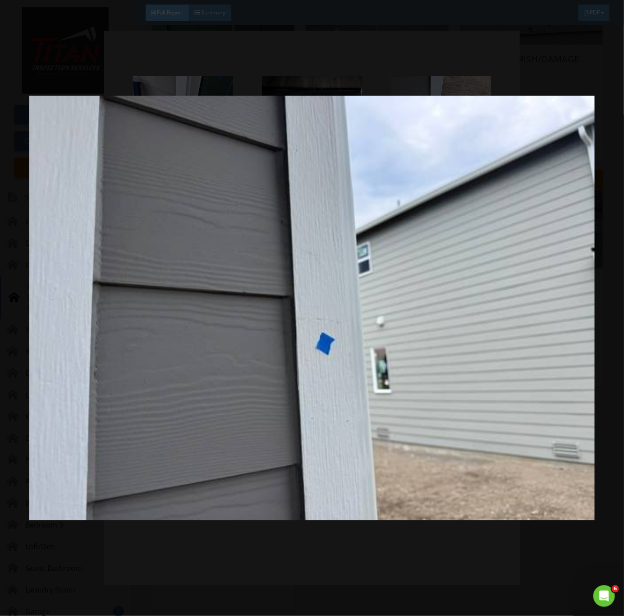
click at [462, 466] on img at bounding box center [312, 308] width 566 height 558
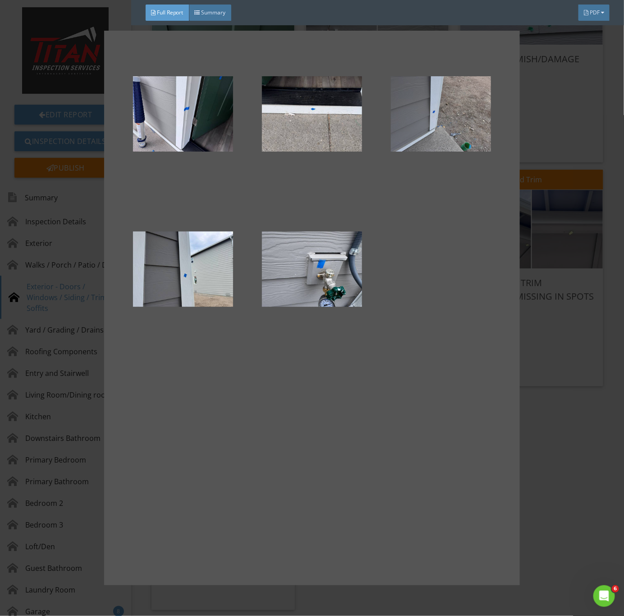
click at [427, 114] on div at bounding box center [441, 114] width 100 height 108
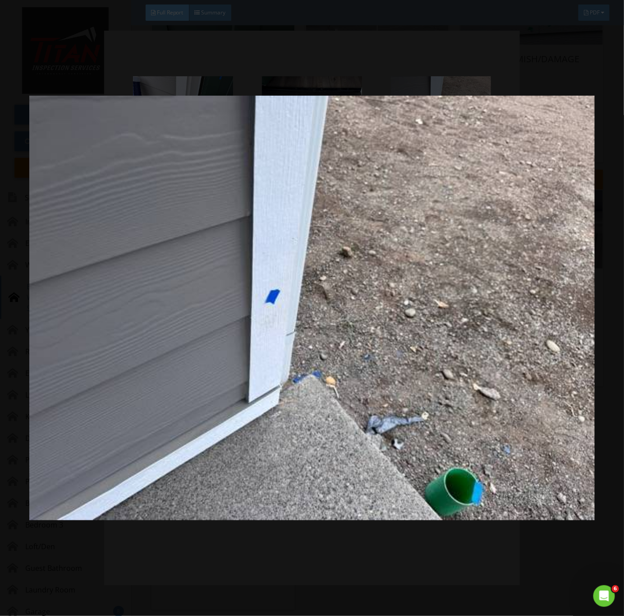
click at [390, 459] on img at bounding box center [312, 308] width 566 height 558
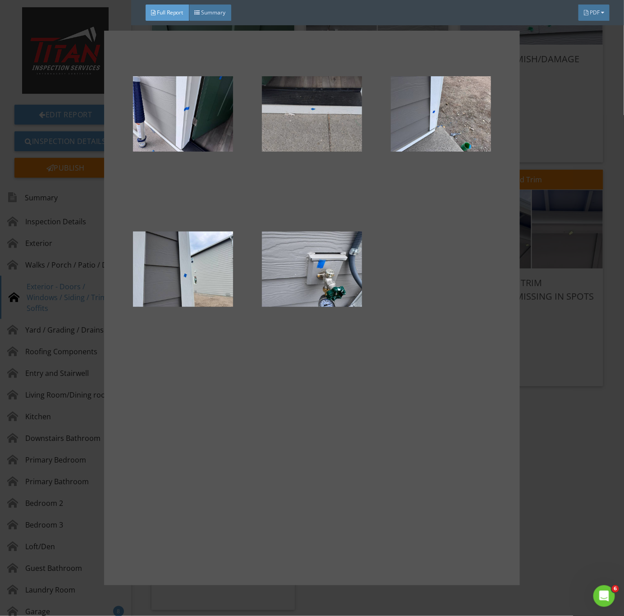
click at [301, 121] on div at bounding box center [312, 114] width 100 height 108
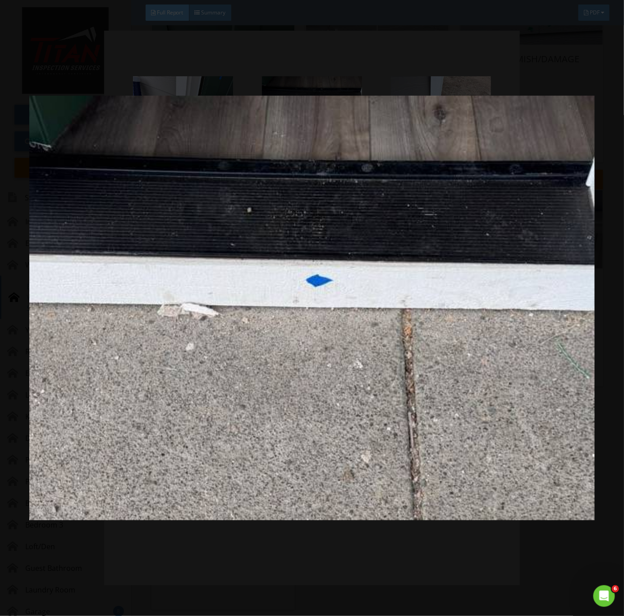
click at [375, 460] on img at bounding box center [312, 308] width 566 height 558
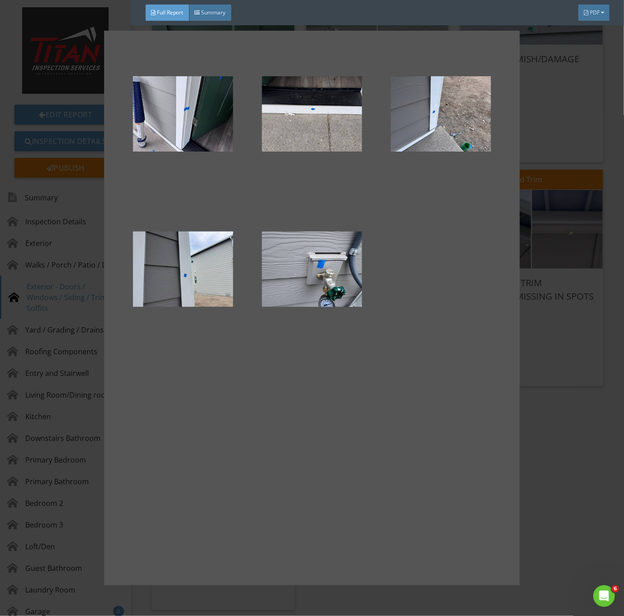
click at [550, 541] on div at bounding box center [312, 308] width 624 height 616
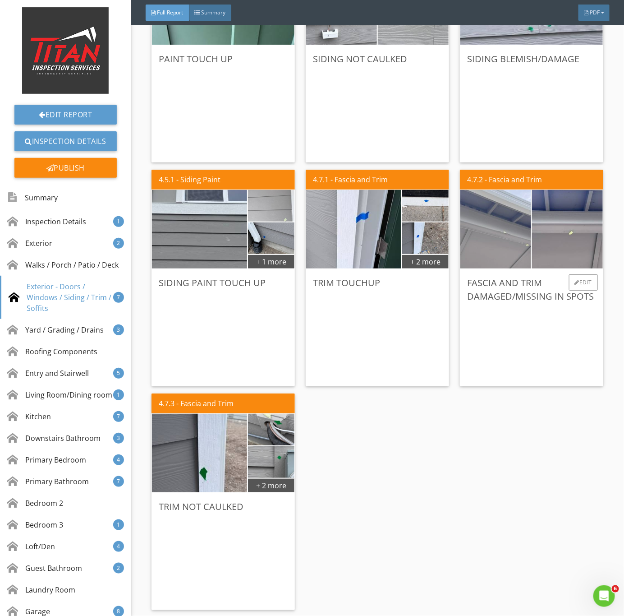
click at [500, 244] on img at bounding box center [496, 229] width 177 height 133
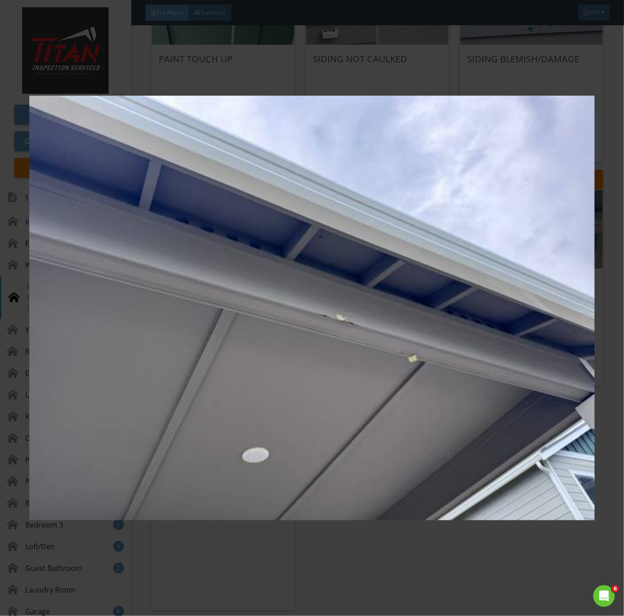
click at [458, 360] on img at bounding box center [312, 308] width 566 height 558
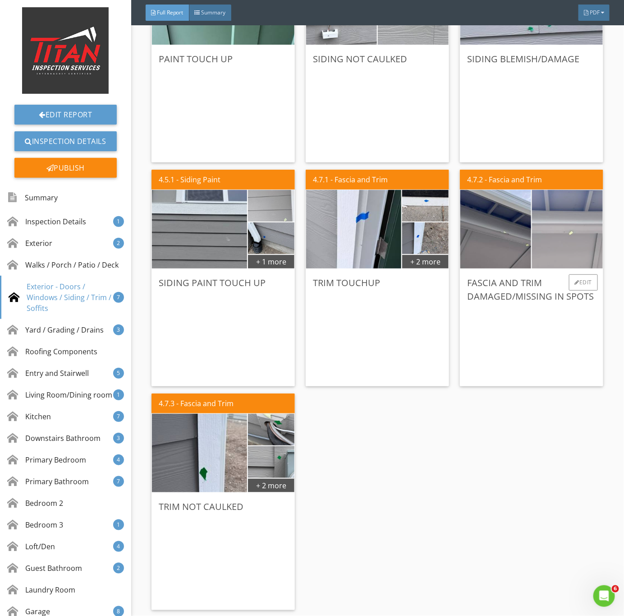
click at [546, 229] on img at bounding box center [568, 229] width 177 height 133
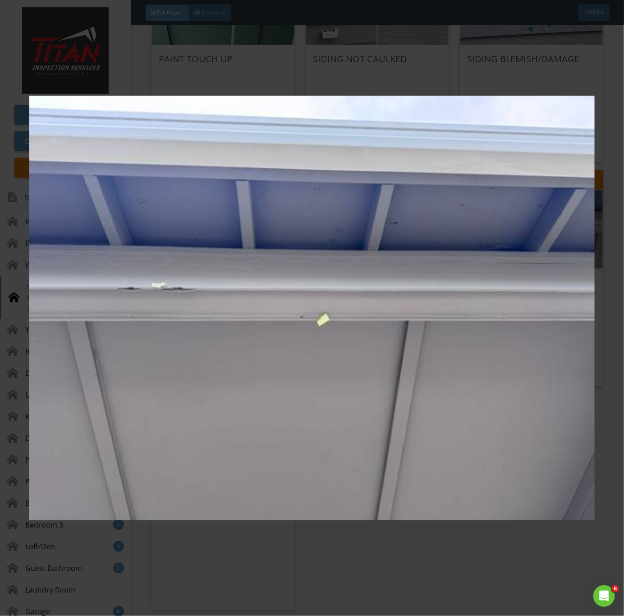
click at [471, 405] on img at bounding box center [312, 308] width 566 height 558
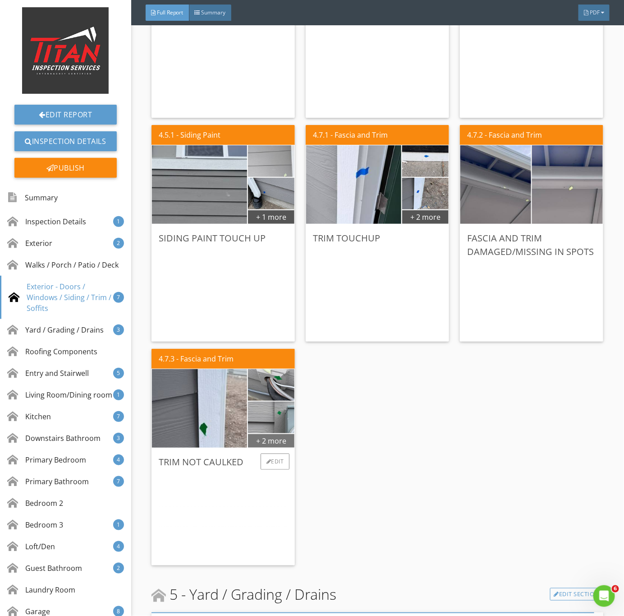
scroll to position [1218, 0]
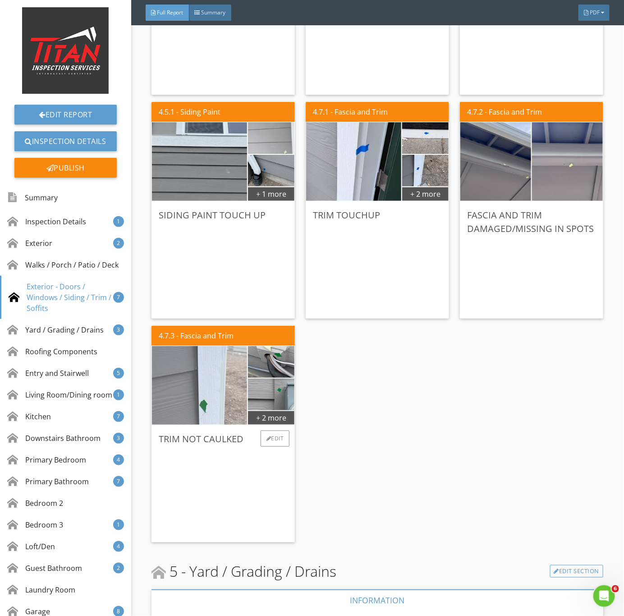
click at [194, 414] on img at bounding box center [200, 385] width 238 height 178
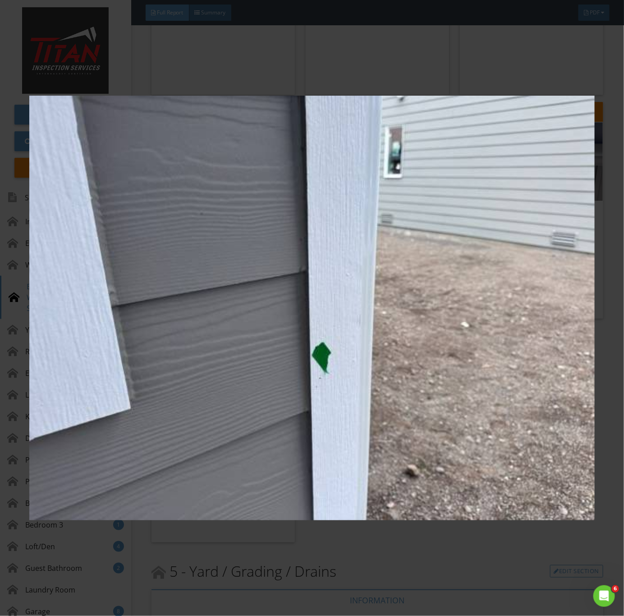
click at [385, 447] on img at bounding box center [312, 308] width 566 height 558
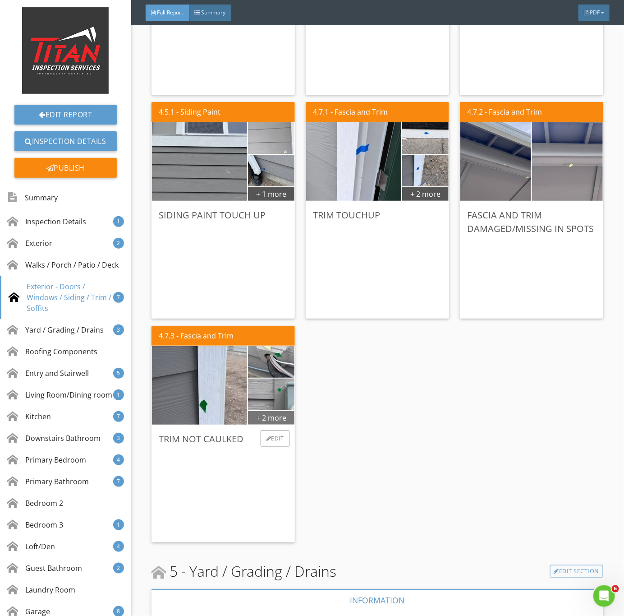
click at [272, 420] on div "+ 2 more" at bounding box center [271, 417] width 46 height 14
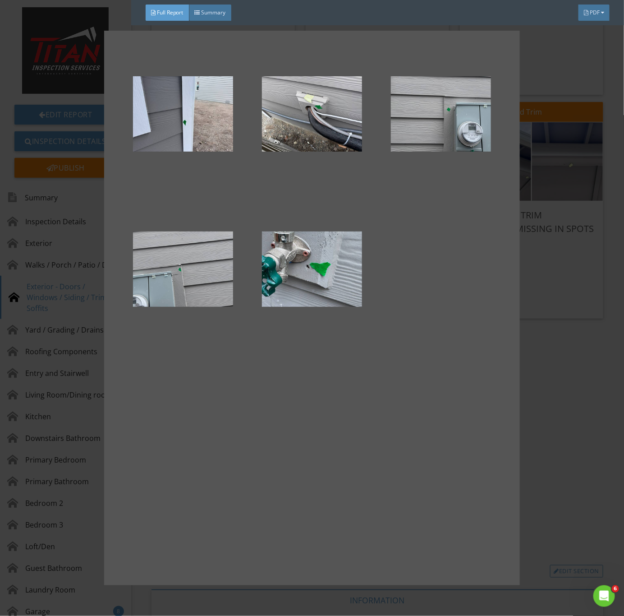
click at [571, 378] on div at bounding box center [312, 308] width 624 height 616
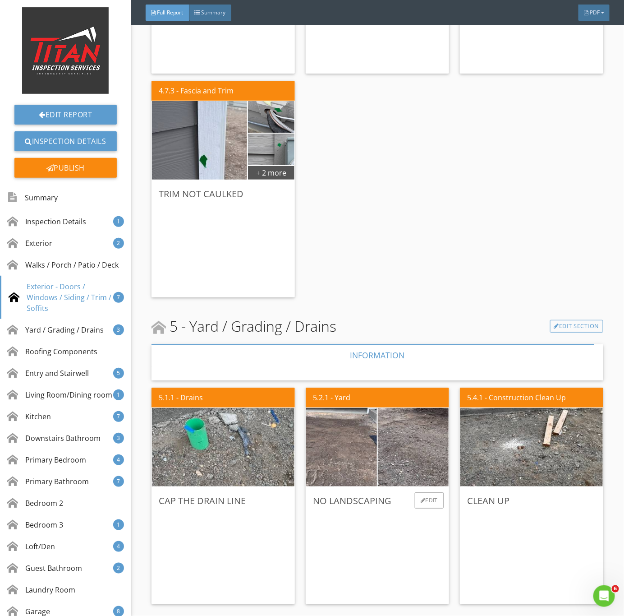
scroll to position [1557, 0]
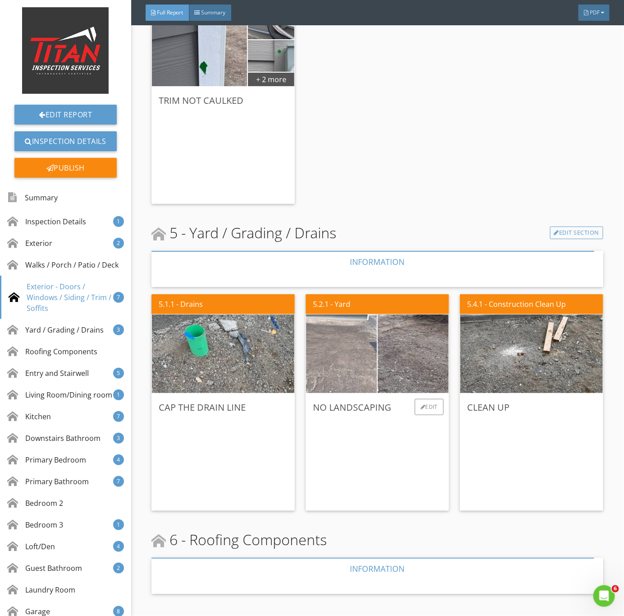
click at [336, 374] on img at bounding box center [341, 353] width 177 height 133
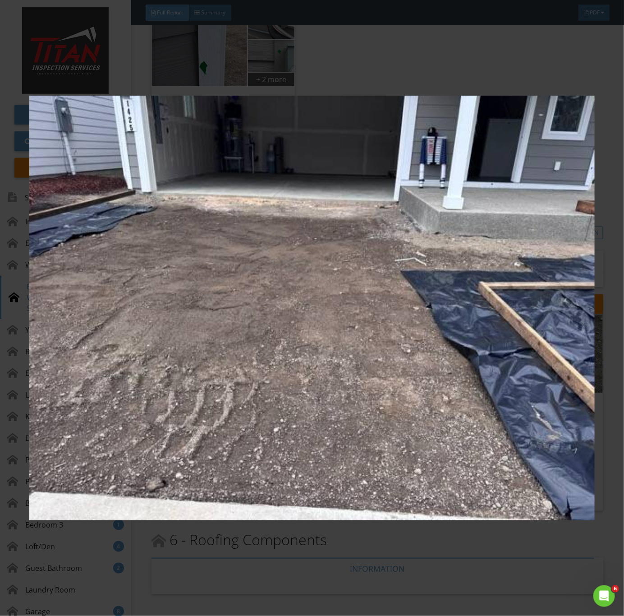
click at [404, 375] on img at bounding box center [312, 308] width 566 height 558
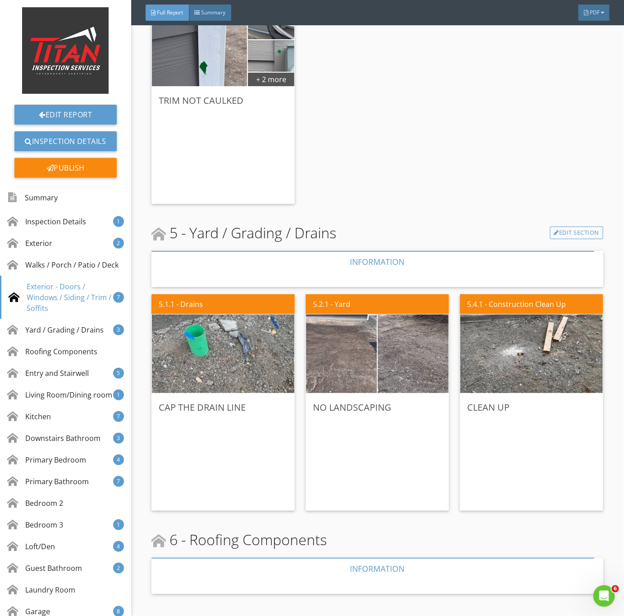
click at [432, 332] on img at bounding box center [413, 353] width 177 height 133
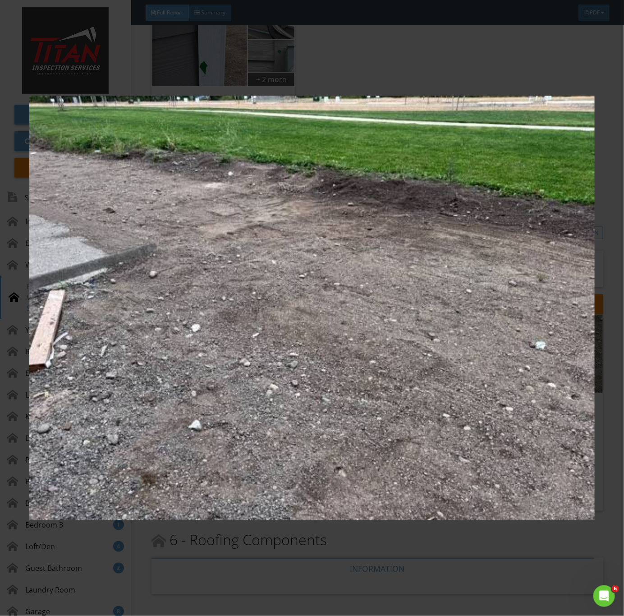
click at [392, 421] on img at bounding box center [312, 308] width 566 height 558
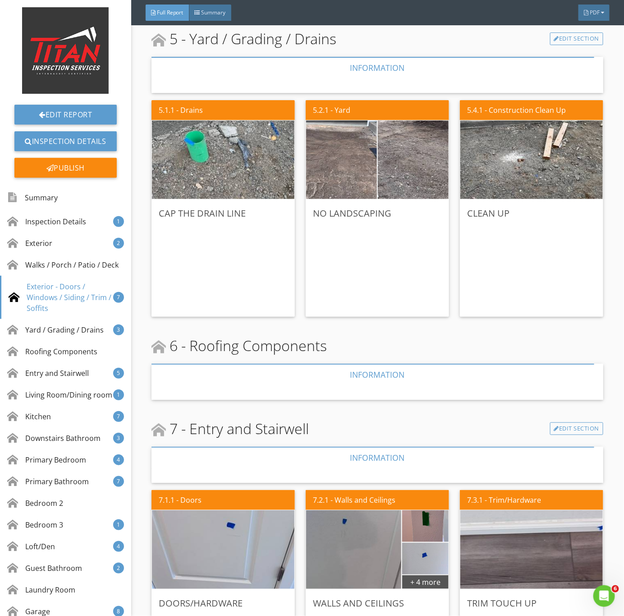
scroll to position [1827, 0]
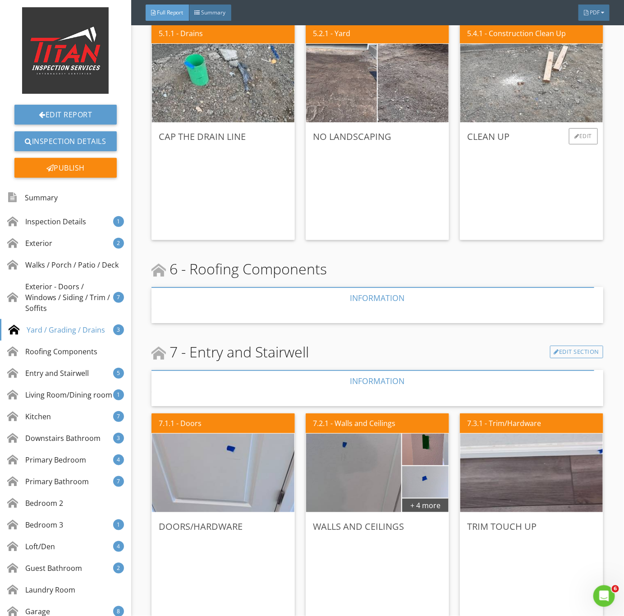
click at [501, 97] on img at bounding box center [532, 83] width 262 height 196
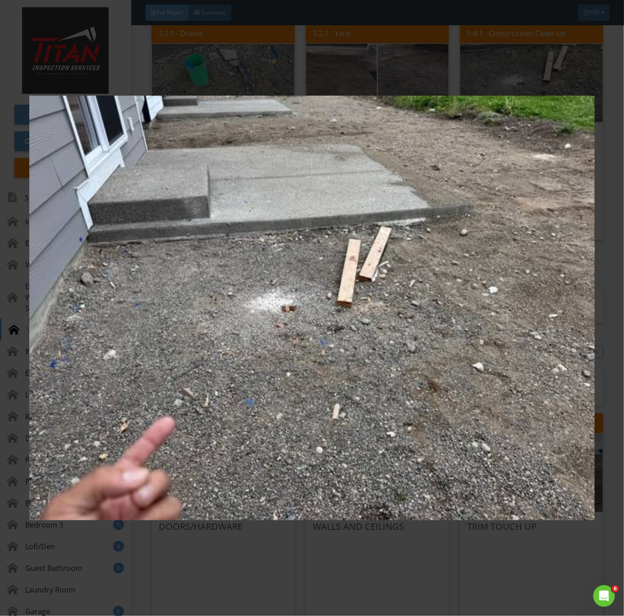
click at [501, 369] on img at bounding box center [312, 308] width 566 height 558
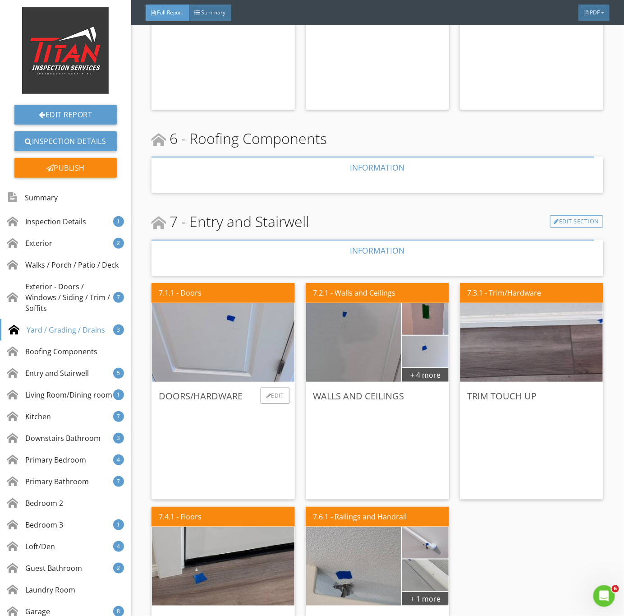
scroll to position [1963, 0]
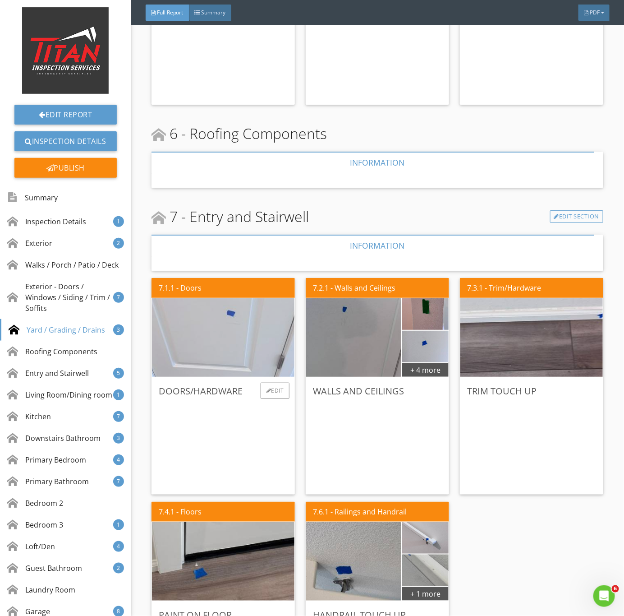
click at [213, 356] on img at bounding box center [223, 338] width 262 height 196
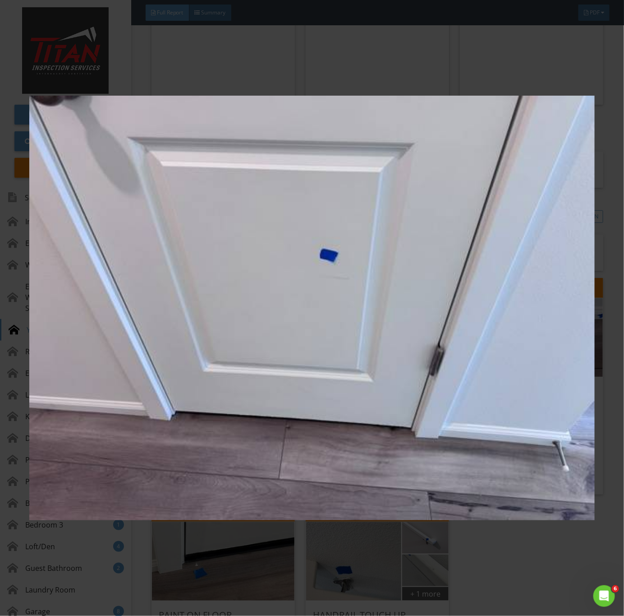
click at [257, 396] on img at bounding box center [312, 308] width 566 height 558
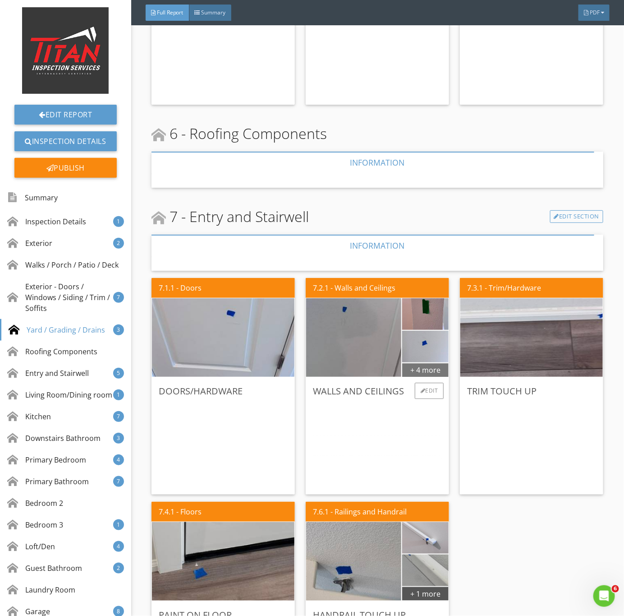
click at [417, 375] on div "+ 4 more" at bounding box center [425, 369] width 46 height 14
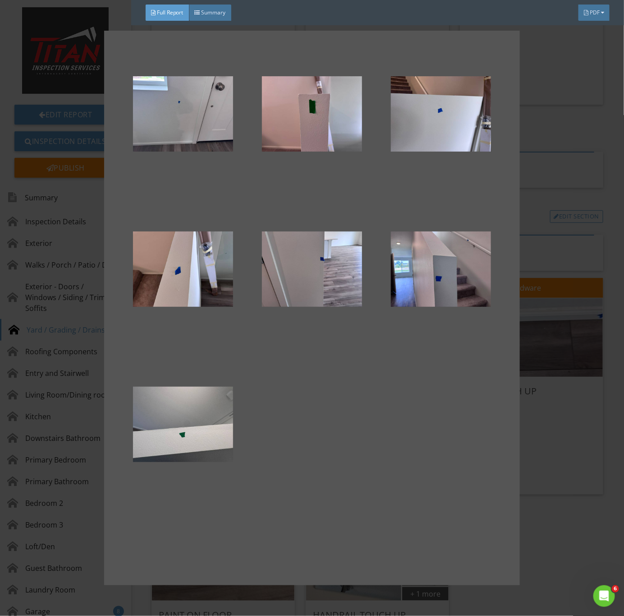
click at [614, 471] on div at bounding box center [312, 308] width 624 height 616
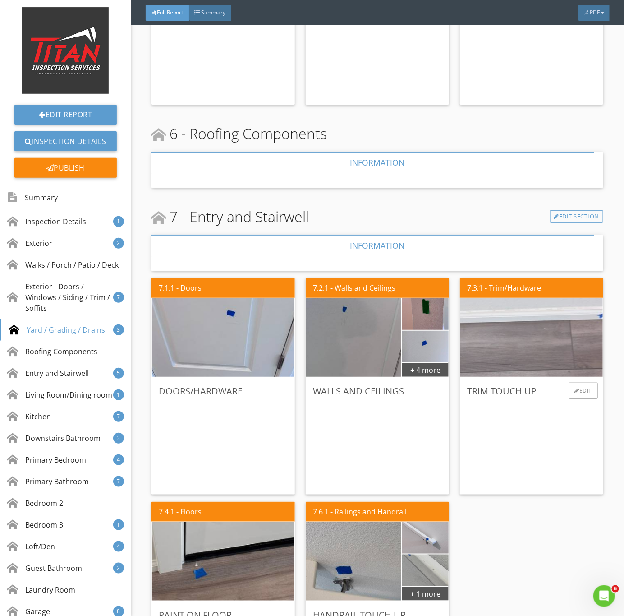
click at [543, 349] on img at bounding box center [532, 338] width 262 height 196
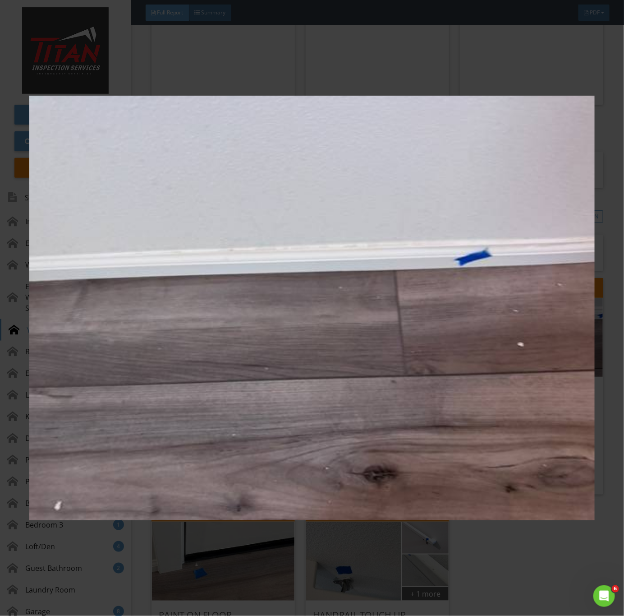
click at [487, 358] on img at bounding box center [312, 308] width 566 height 558
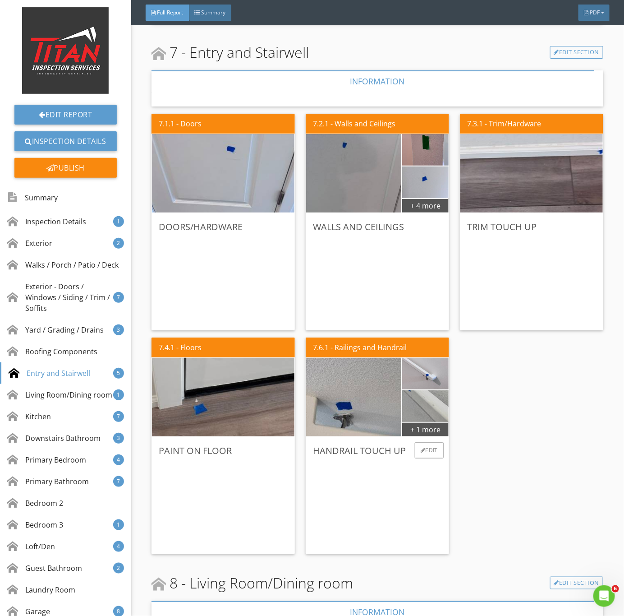
scroll to position [2166, 0]
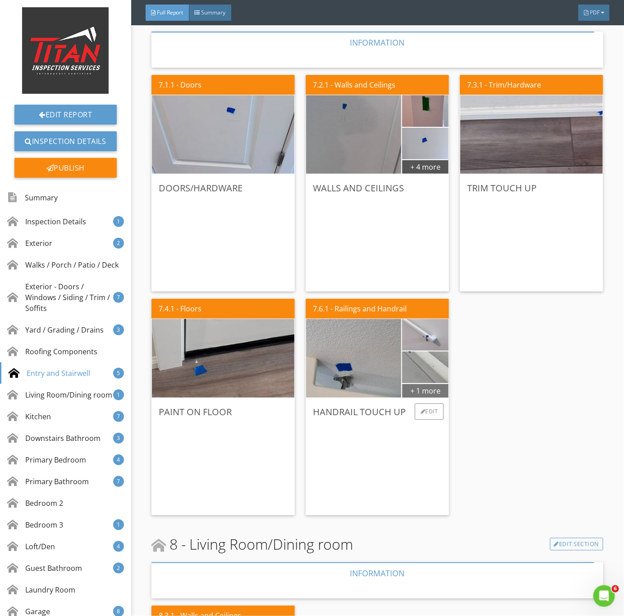
click at [417, 388] on div "+ 1 more" at bounding box center [425, 390] width 46 height 14
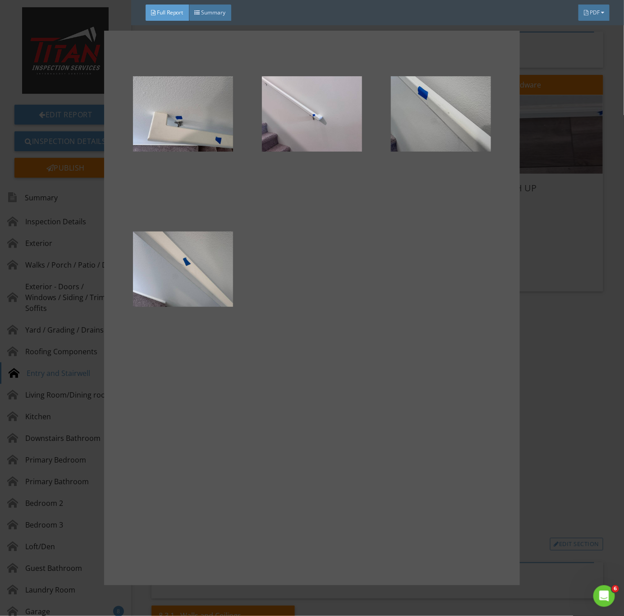
click at [551, 463] on div at bounding box center [312, 308] width 624 height 616
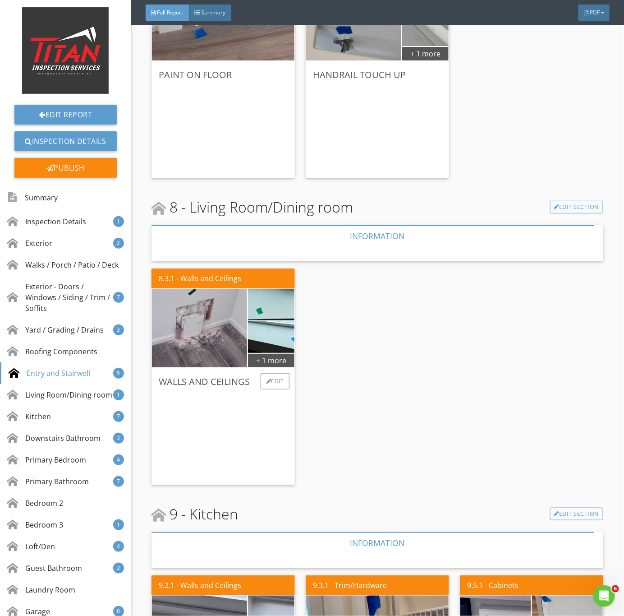
scroll to position [2504, 0]
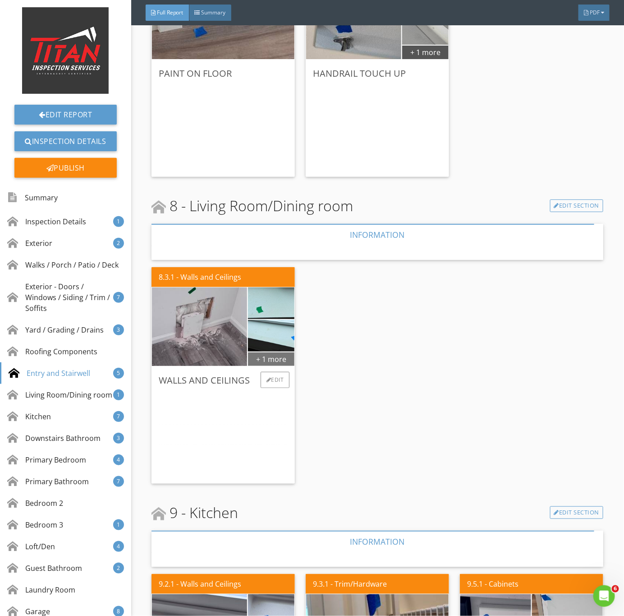
click at [276, 363] on div "+ 1 more" at bounding box center [271, 358] width 46 height 14
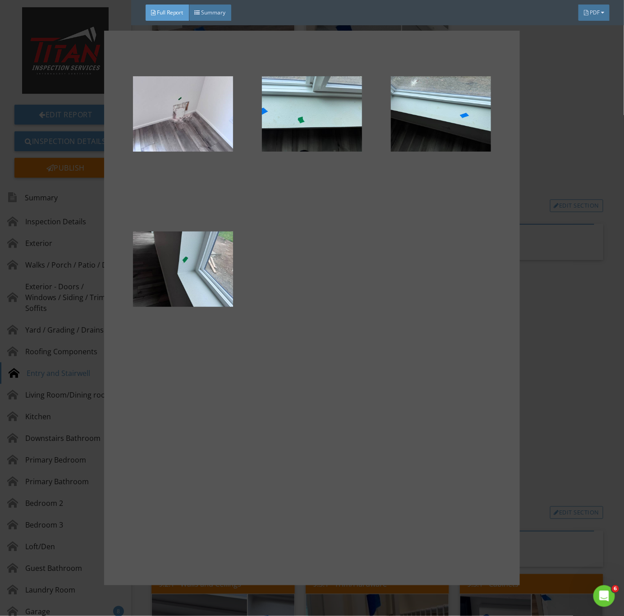
click at [554, 353] on div at bounding box center [312, 308] width 624 height 616
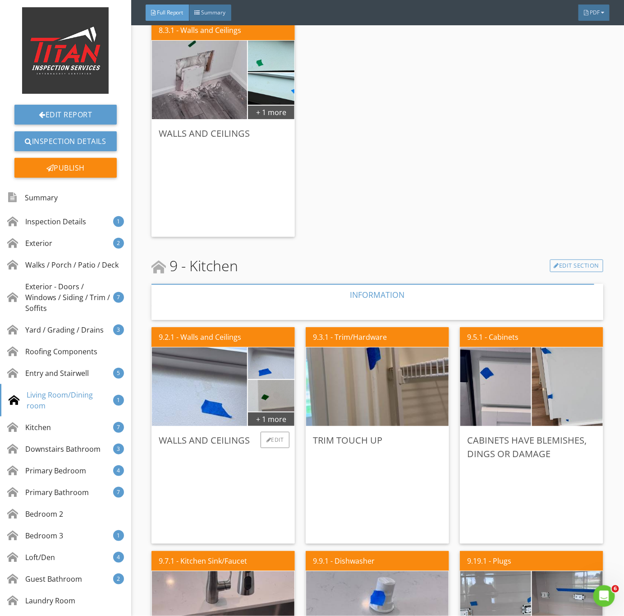
scroll to position [2775, 0]
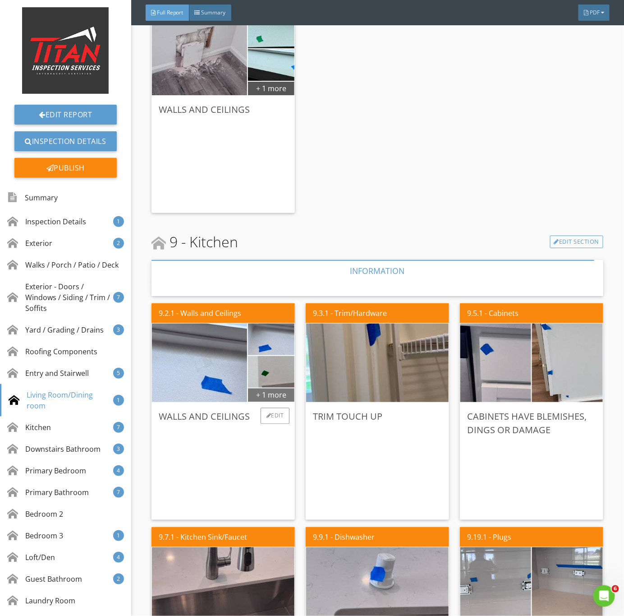
click at [268, 396] on div "+ 1 more" at bounding box center [271, 395] width 46 height 14
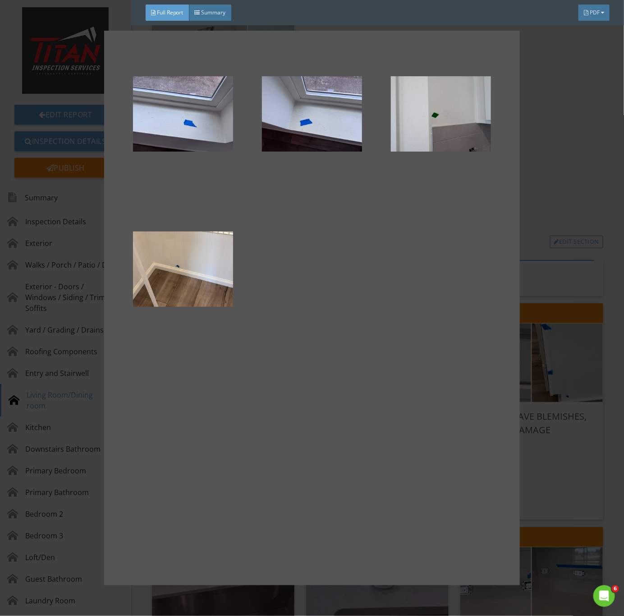
click at [576, 453] on div at bounding box center [312, 308] width 624 height 616
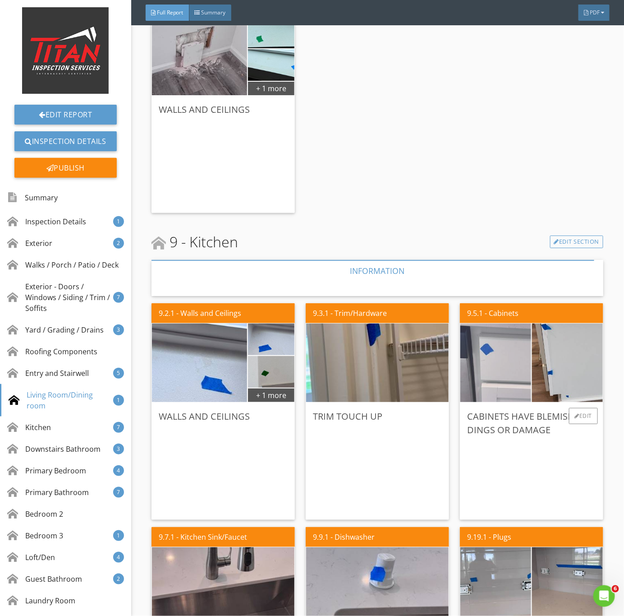
click at [496, 382] on img at bounding box center [496, 362] width 177 height 133
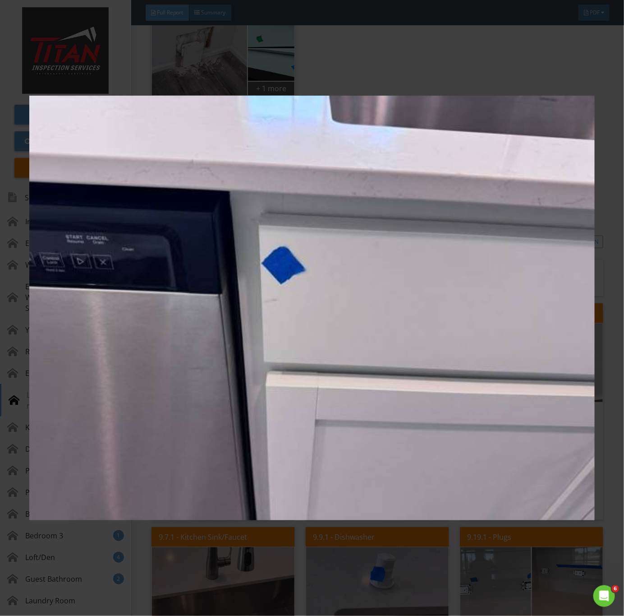
click at [478, 443] on img at bounding box center [312, 308] width 566 height 558
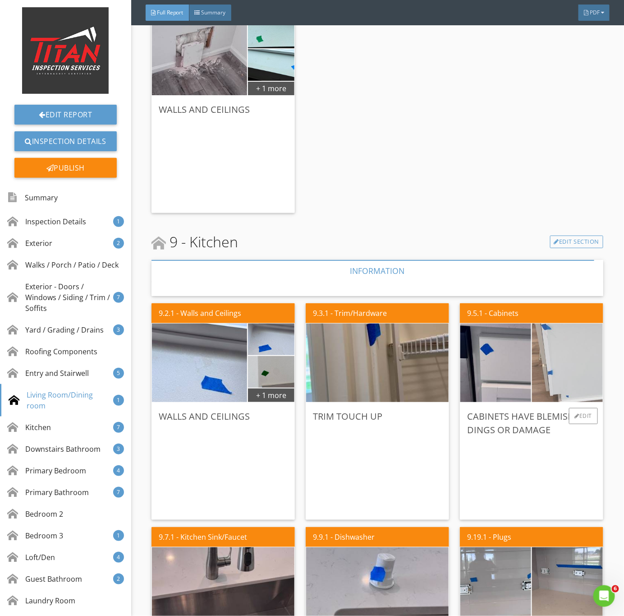
click at [546, 377] on img at bounding box center [568, 362] width 177 height 133
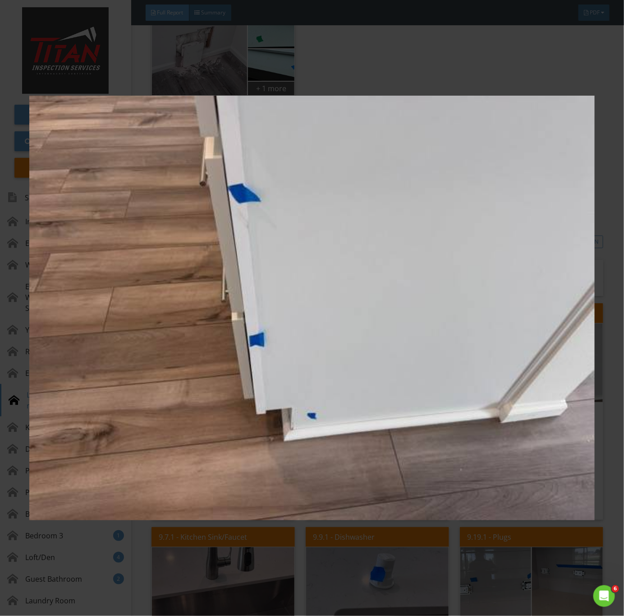
click at [455, 430] on img at bounding box center [312, 308] width 566 height 558
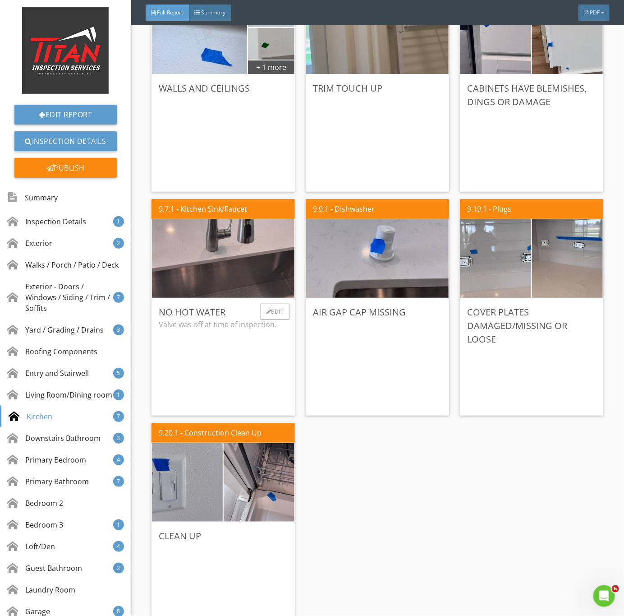
scroll to position [3113, 0]
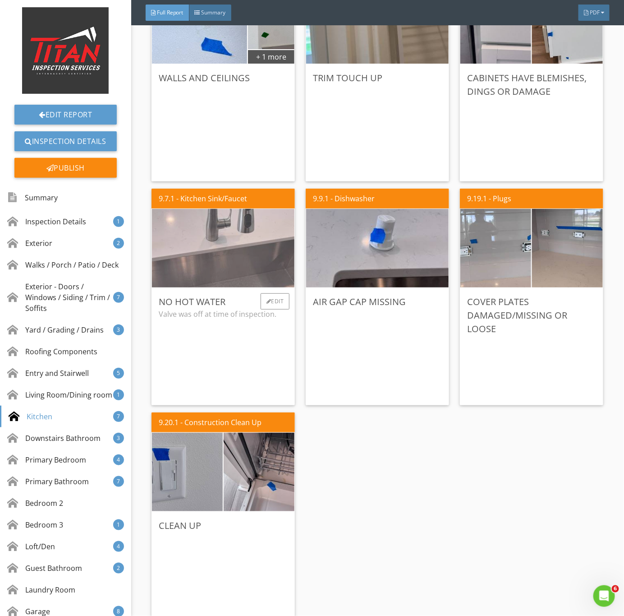
click at [207, 259] on img at bounding box center [223, 248] width 262 height 196
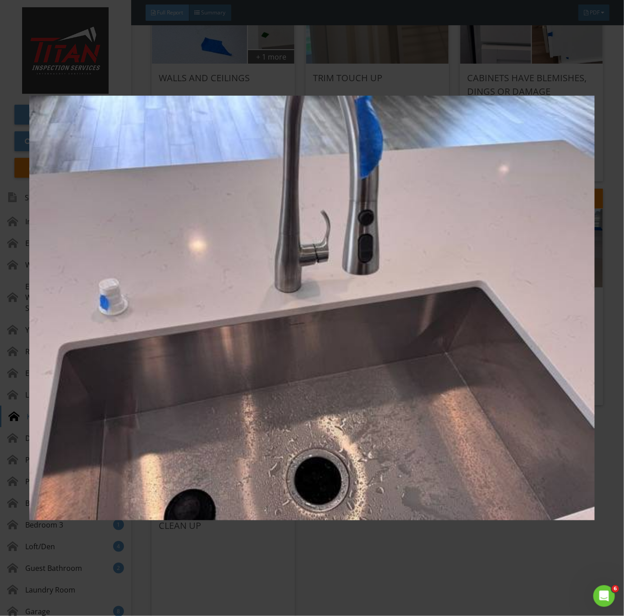
click at [358, 386] on img at bounding box center [312, 308] width 566 height 558
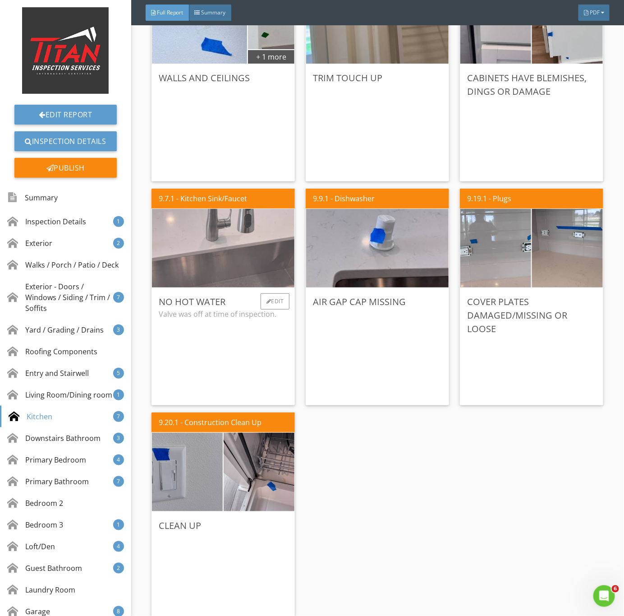
click at [240, 276] on img at bounding box center [223, 248] width 262 height 196
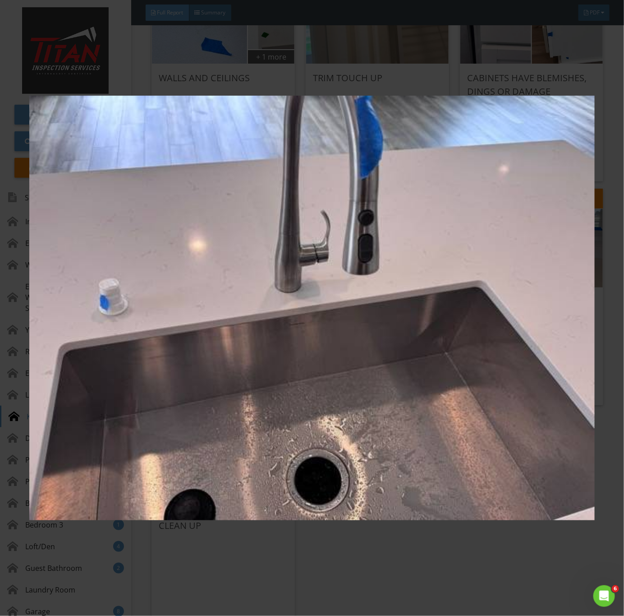
click at [405, 457] on img at bounding box center [312, 308] width 566 height 558
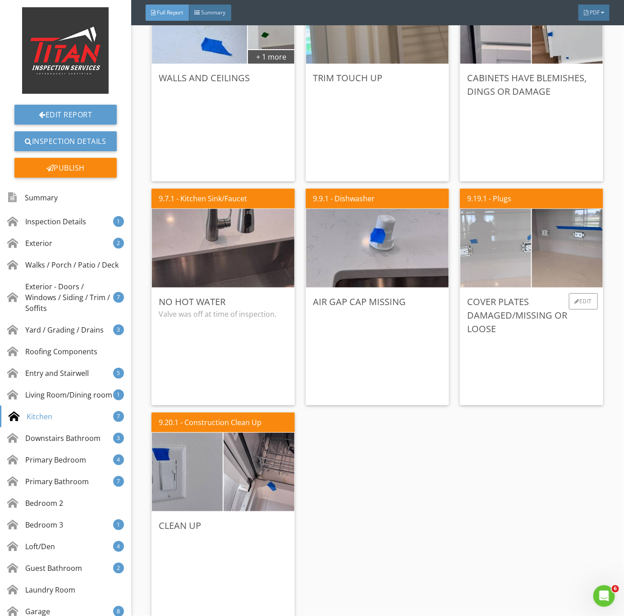
click at [492, 279] on img at bounding box center [496, 248] width 177 height 133
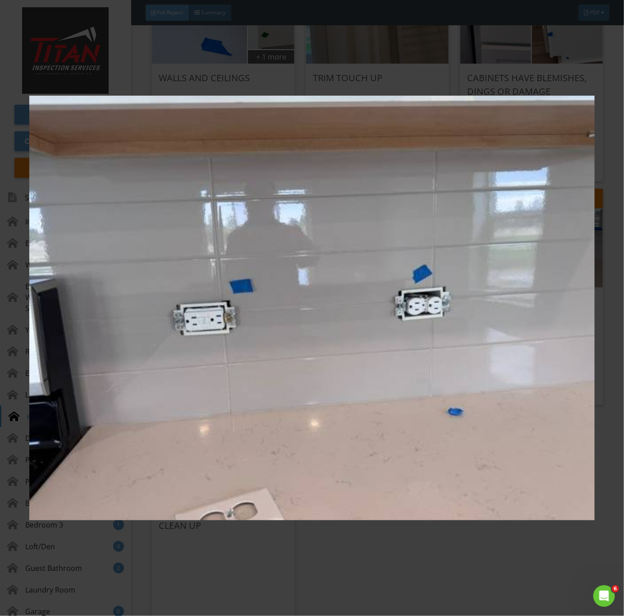
click at [421, 339] on img at bounding box center [312, 308] width 566 height 558
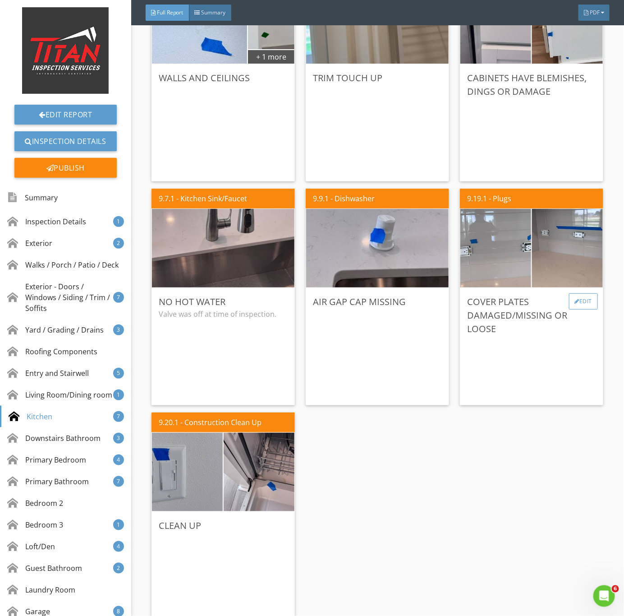
click at [573, 299] on div "Edit" at bounding box center [583, 301] width 29 height 16
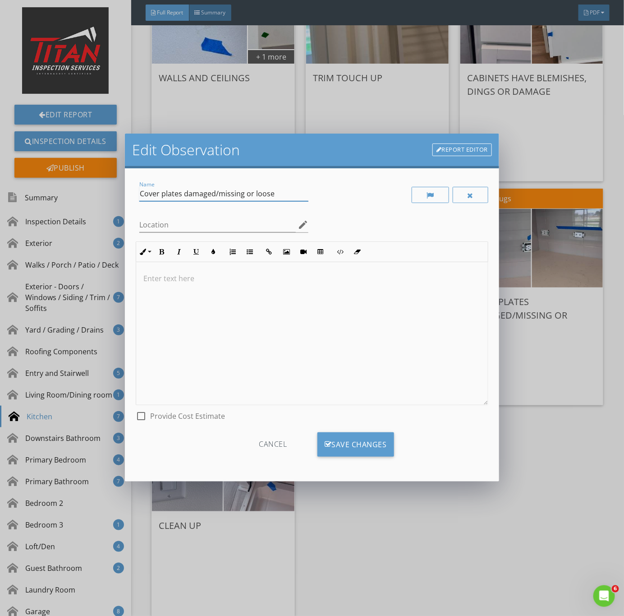
drag, startPoint x: 182, startPoint y: 193, endPoint x: 612, endPoint y: 218, distance: 431.2
click at [582, 222] on div "Edit Observation Report Editor Name Cover plates damaged/missing or loose Locat…" at bounding box center [312, 308] width 624 height 616
type input "Cover plates not installed"
click at [348, 447] on div "Save Changes" at bounding box center [356, 444] width 77 height 24
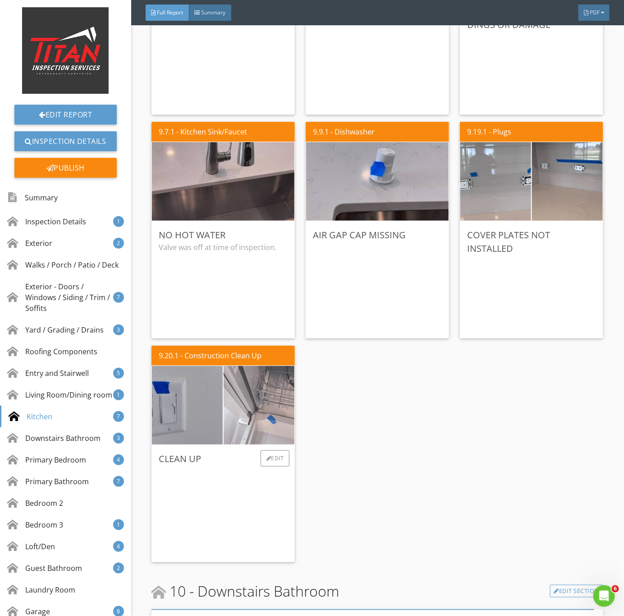
scroll to position [3181, 0]
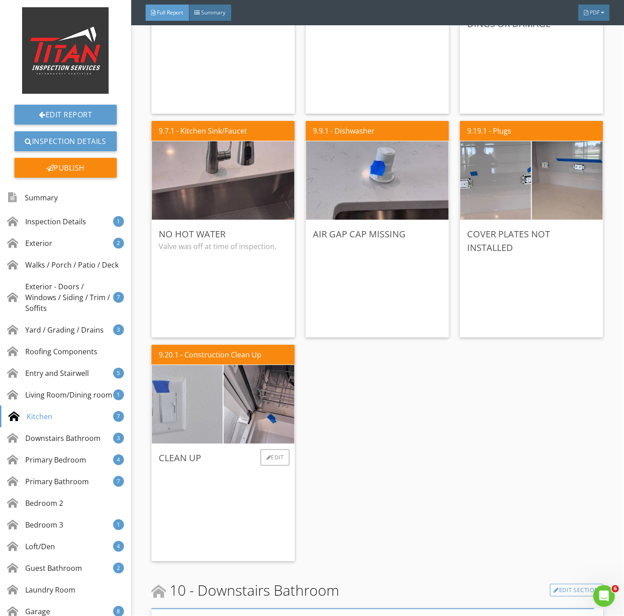
click at [187, 424] on img at bounding box center [187, 404] width 177 height 133
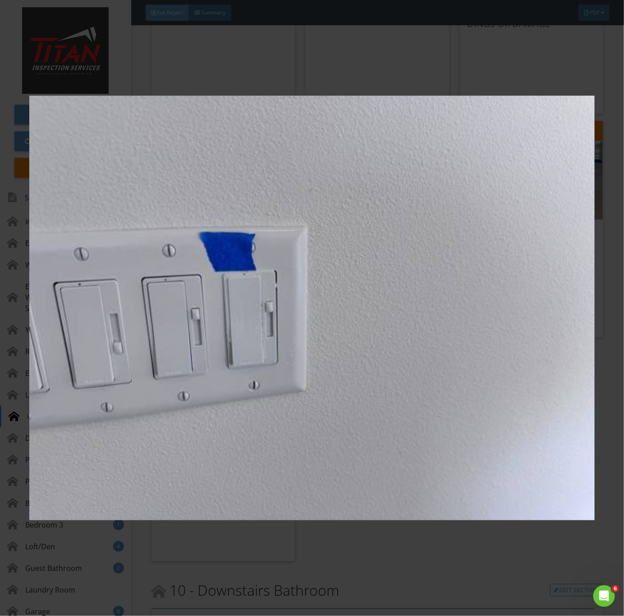
click at [192, 425] on img at bounding box center [312, 308] width 566 height 558
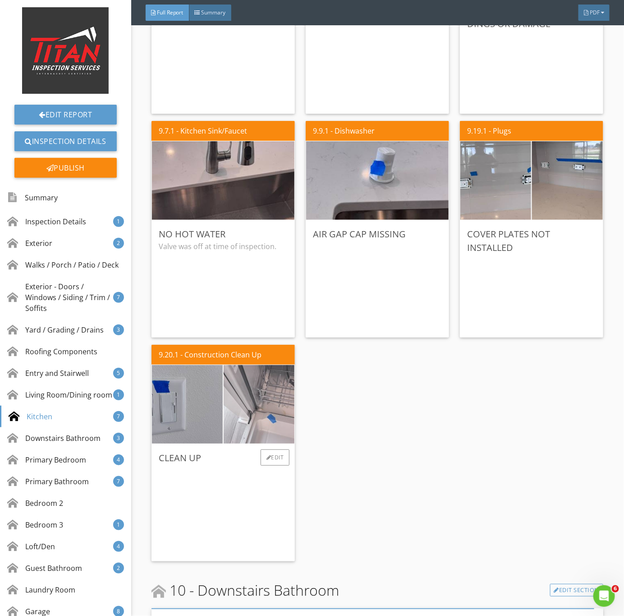
click at [263, 393] on img at bounding box center [259, 404] width 177 height 133
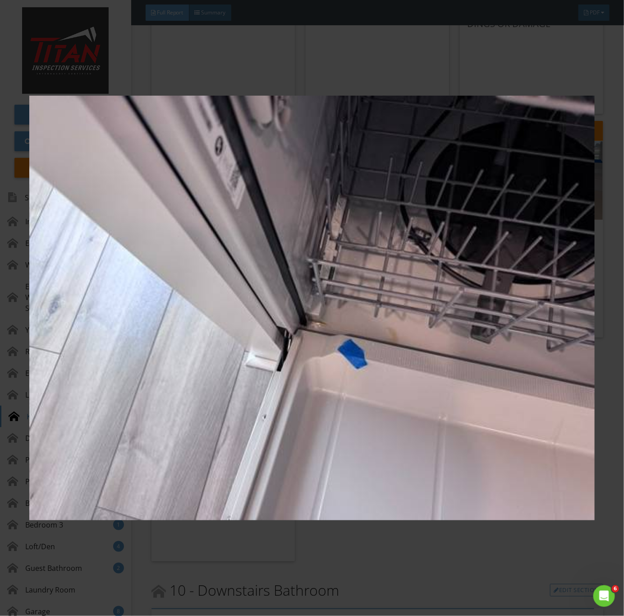
click at [259, 454] on img at bounding box center [312, 308] width 566 height 558
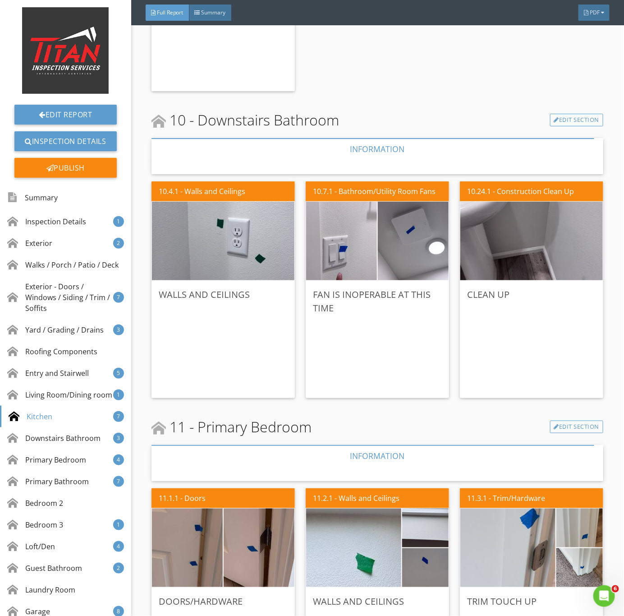
scroll to position [3654, 0]
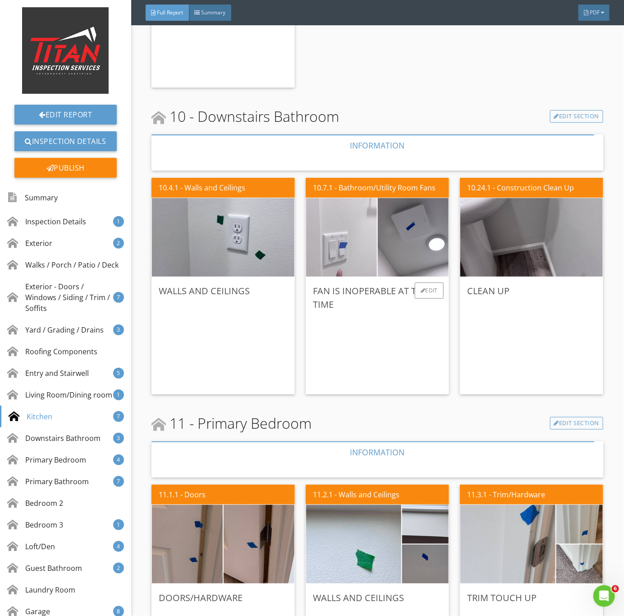
click at [367, 247] on img at bounding box center [341, 237] width 177 height 133
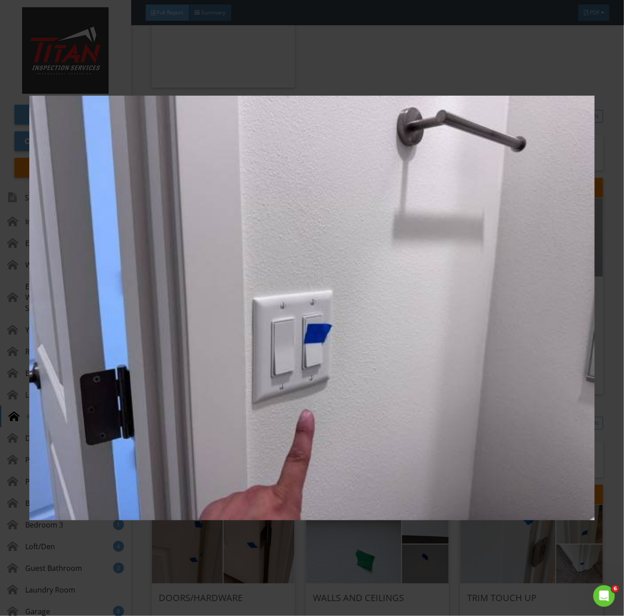
click at [441, 325] on img at bounding box center [312, 308] width 566 height 558
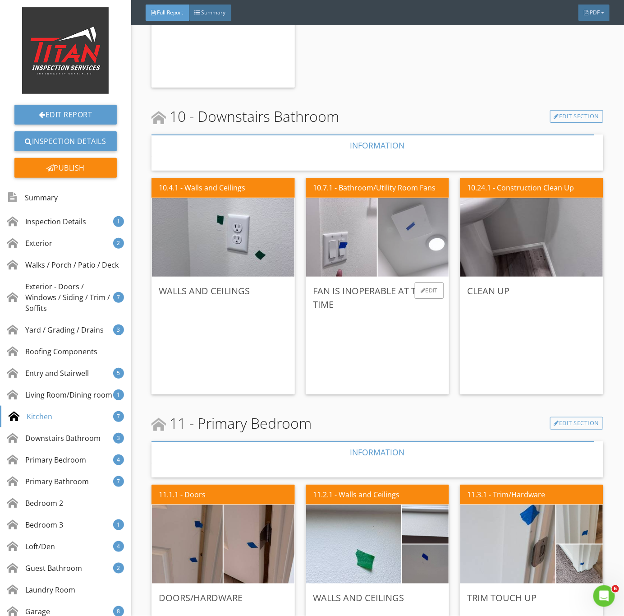
click at [409, 252] on img at bounding box center [413, 237] width 177 height 133
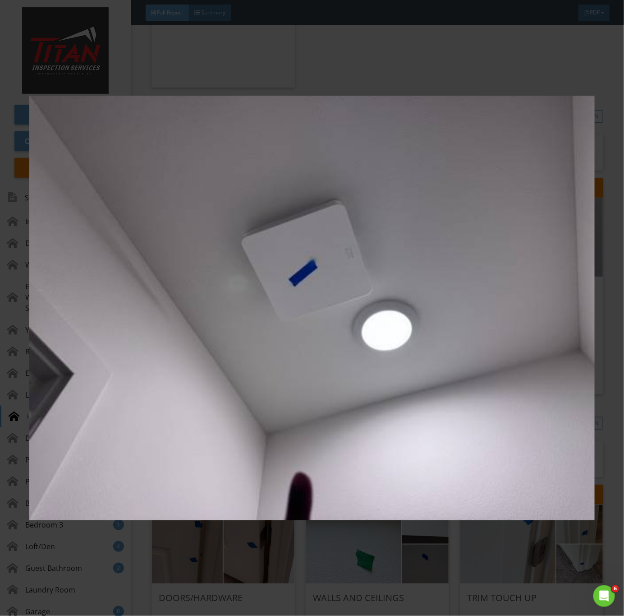
click at [460, 320] on img at bounding box center [312, 308] width 566 height 558
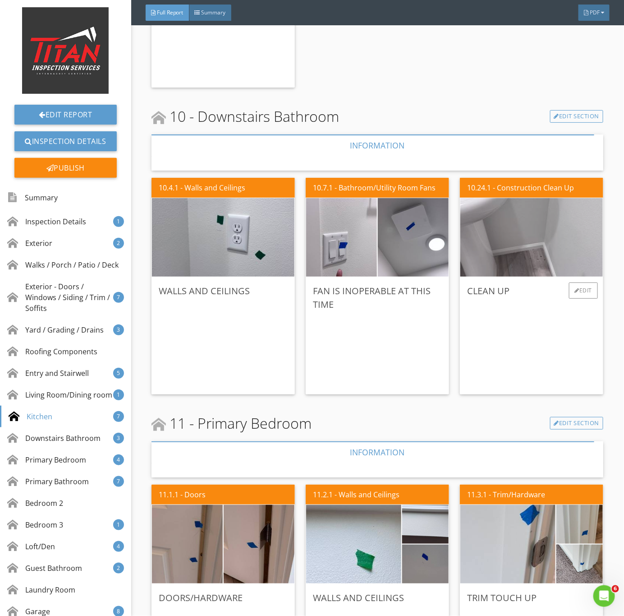
click at [560, 256] on img at bounding box center [532, 237] width 262 height 196
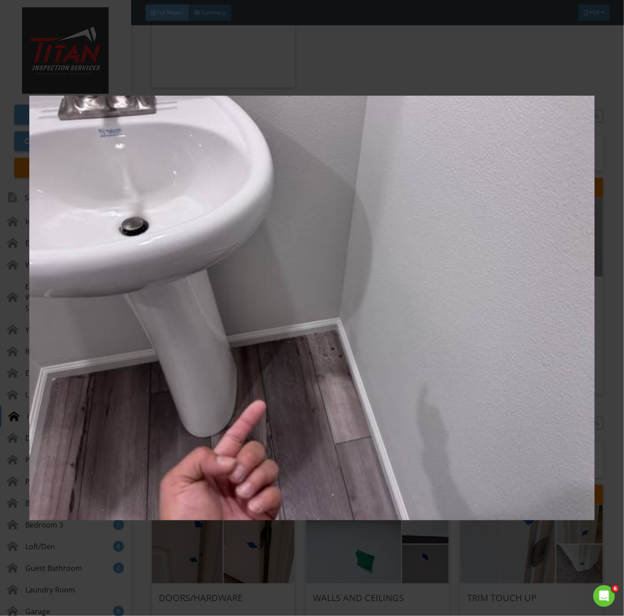
click at [434, 394] on img at bounding box center [312, 308] width 566 height 558
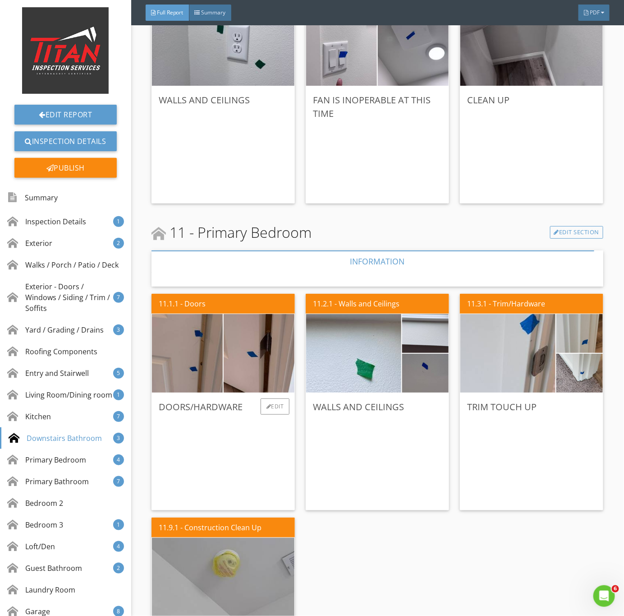
scroll to position [3857, 0]
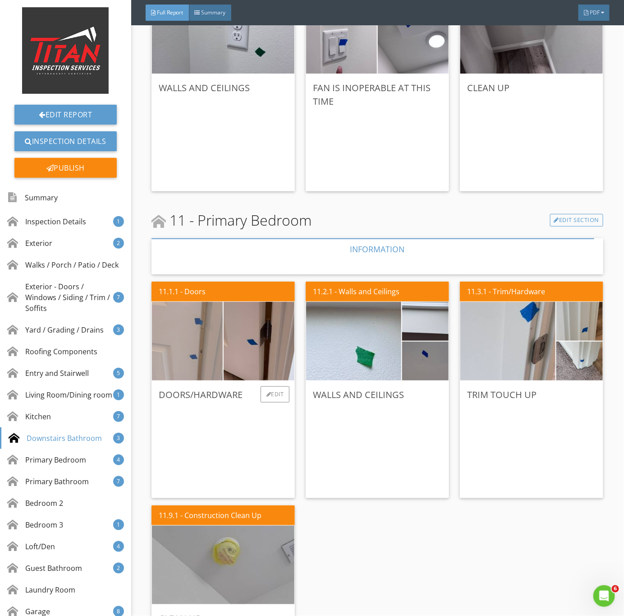
click at [183, 356] on img at bounding box center [187, 341] width 177 height 133
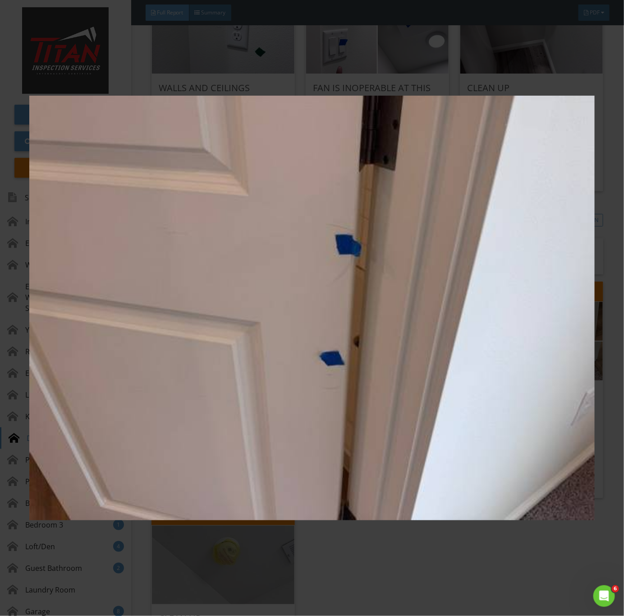
click at [238, 388] on img at bounding box center [312, 308] width 566 height 558
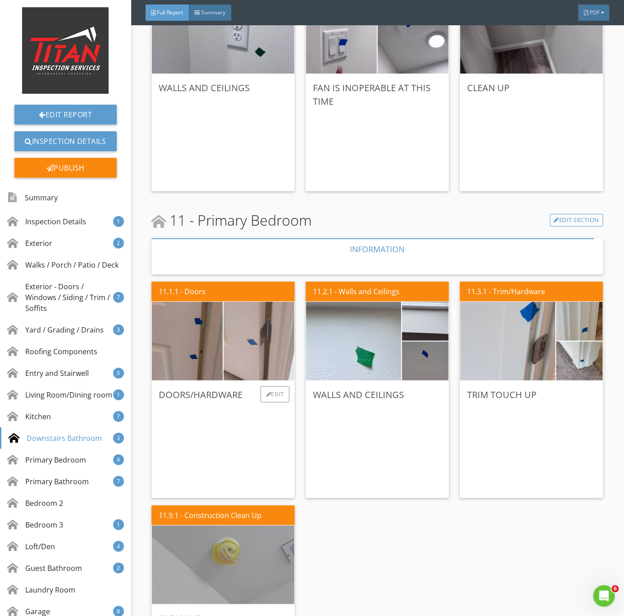
click at [256, 340] on img at bounding box center [259, 341] width 177 height 133
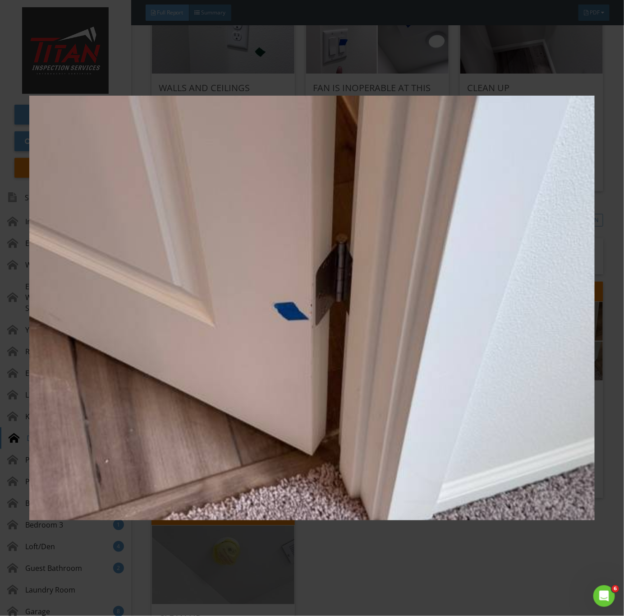
click at [294, 408] on img at bounding box center [312, 308] width 566 height 558
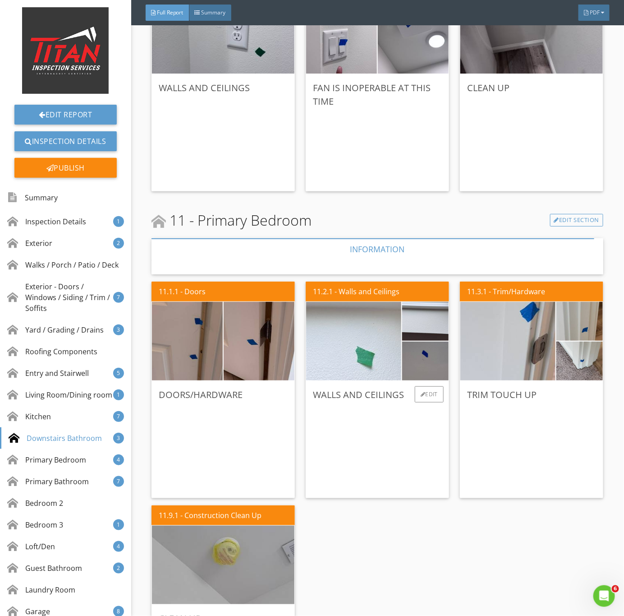
click at [371, 359] on img at bounding box center [354, 341] width 238 height 178
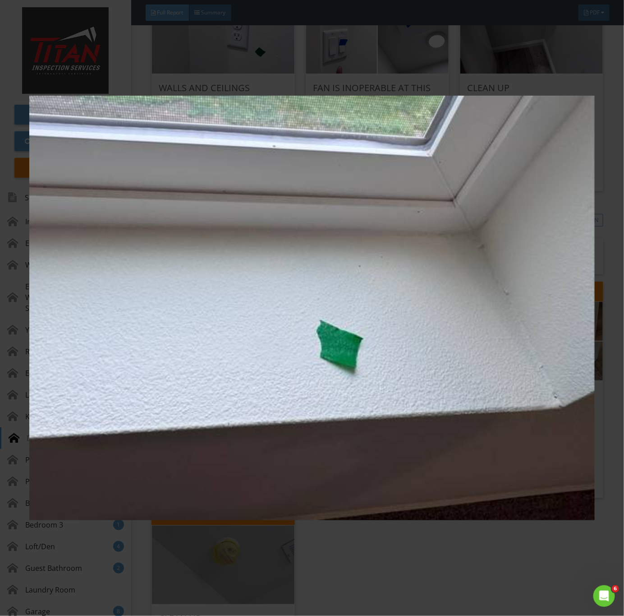
click at [372, 359] on img at bounding box center [312, 308] width 566 height 558
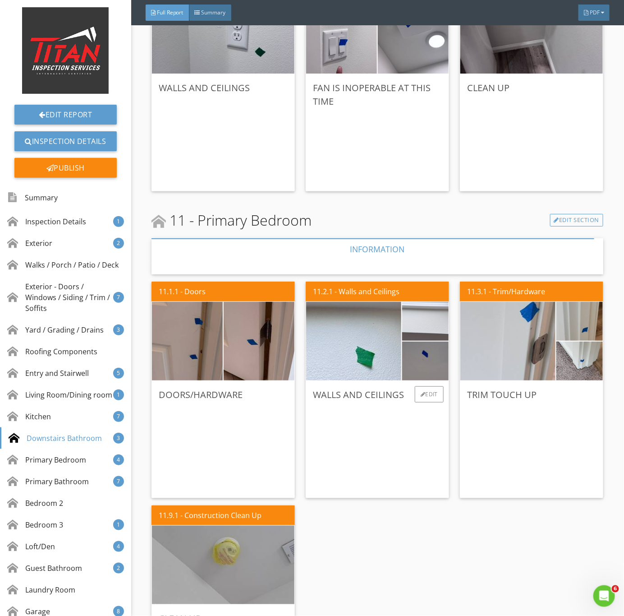
click at [432, 330] on img at bounding box center [425, 321] width 116 height 88
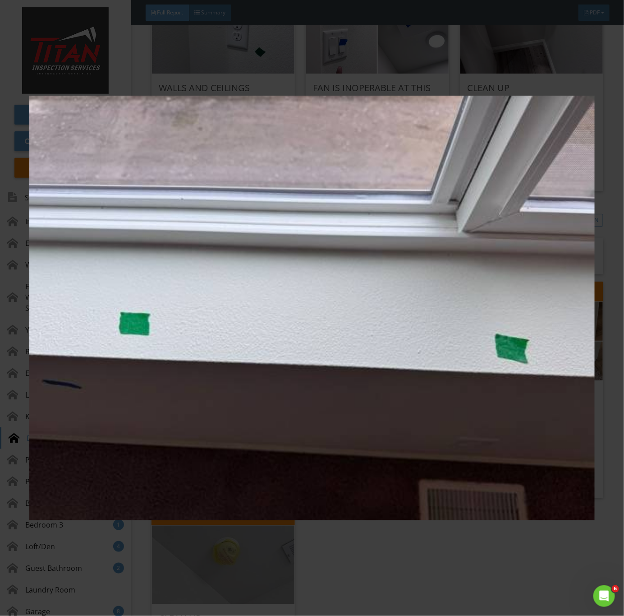
click at [435, 369] on img at bounding box center [312, 308] width 566 height 558
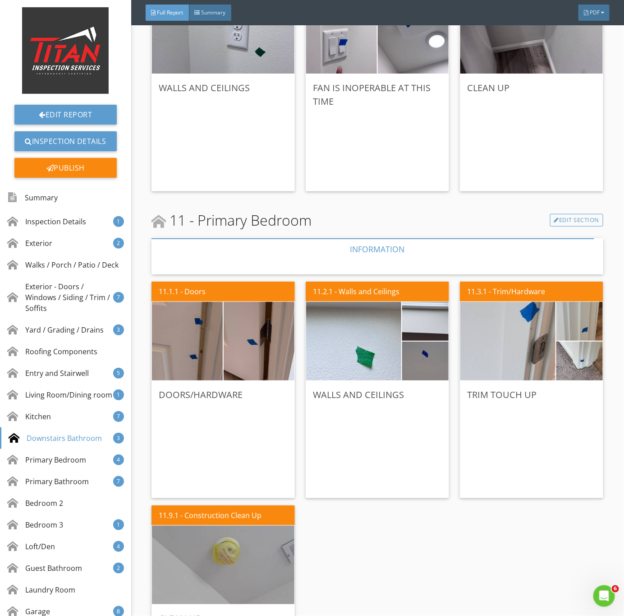
click at [434, 374] on img at bounding box center [425, 361] width 116 height 88
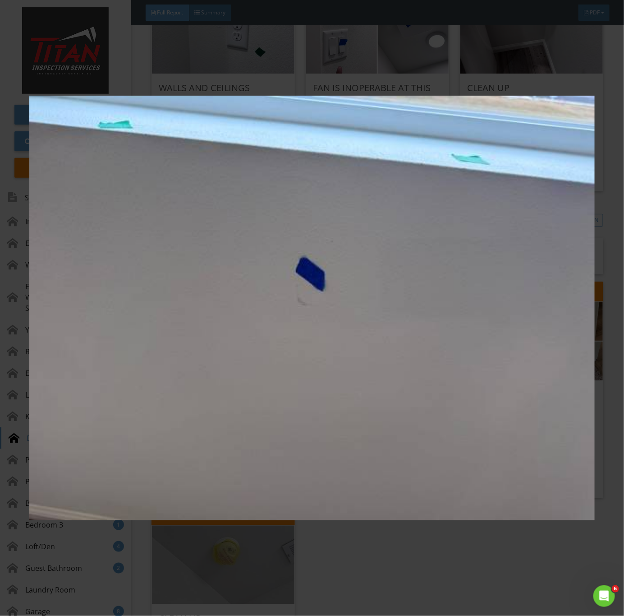
click at [416, 385] on img at bounding box center [312, 308] width 566 height 558
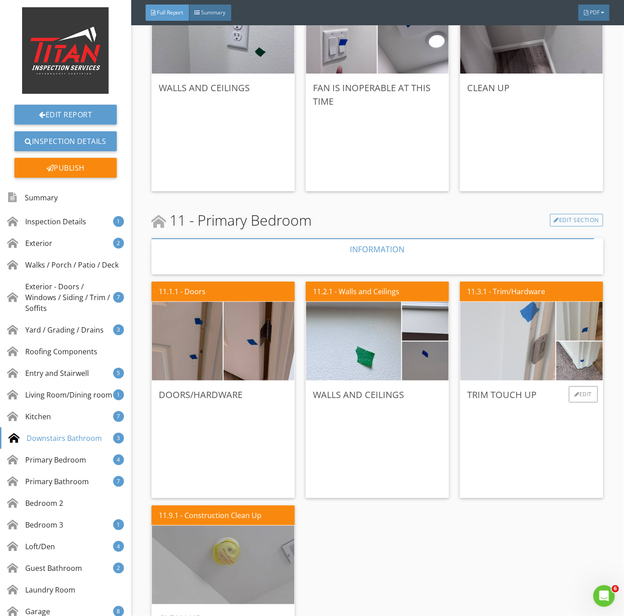
click at [499, 347] on img at bounding box center [508, 341] width 238 height 178
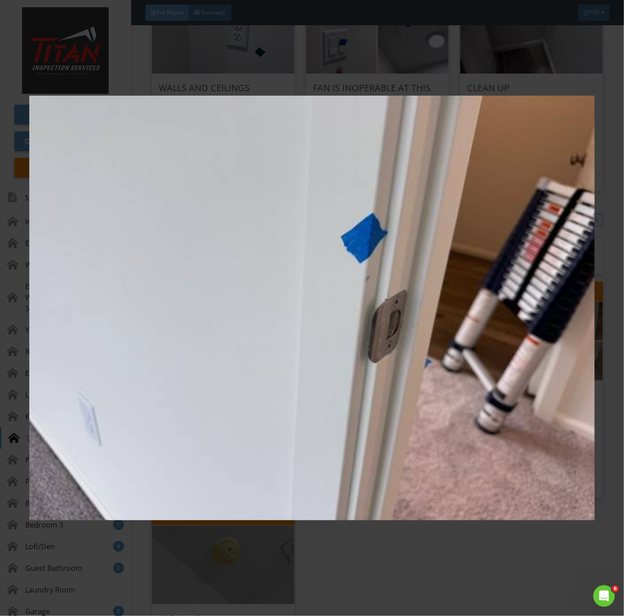
click at [500, 347] on img at bounding box center [312, 308] width 566 height 558
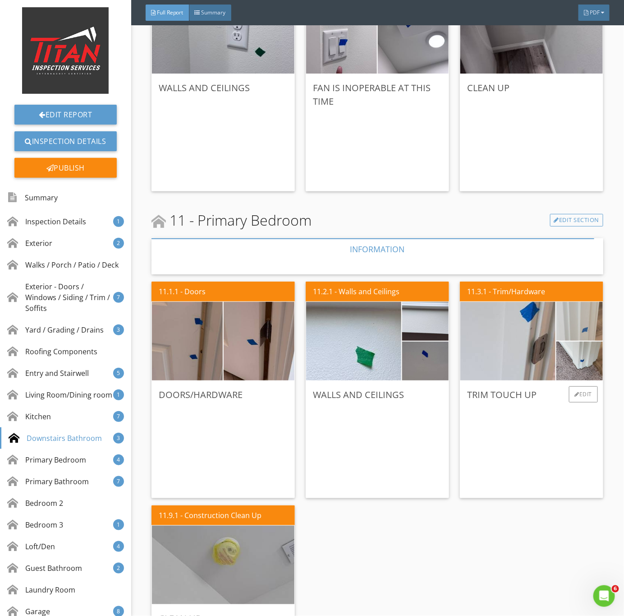
click at [577, 329] on img at bounding box center [580, 321] width 116 height 88
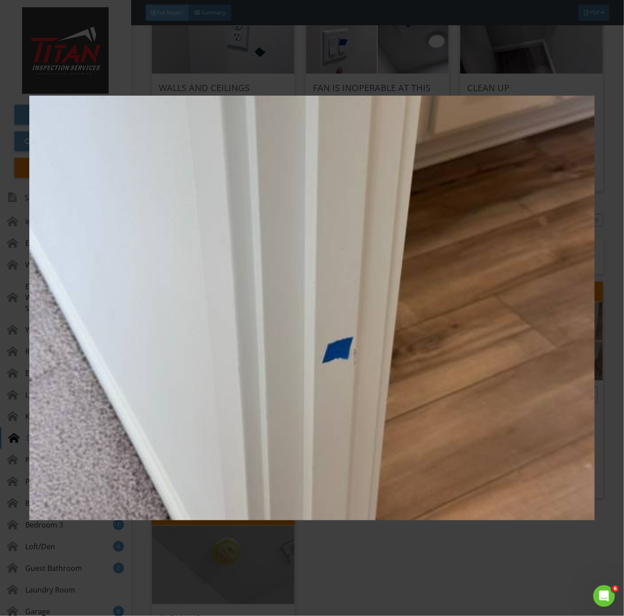
click at [577, 329] on img at bounding box center [312, 308] width 566 height 558
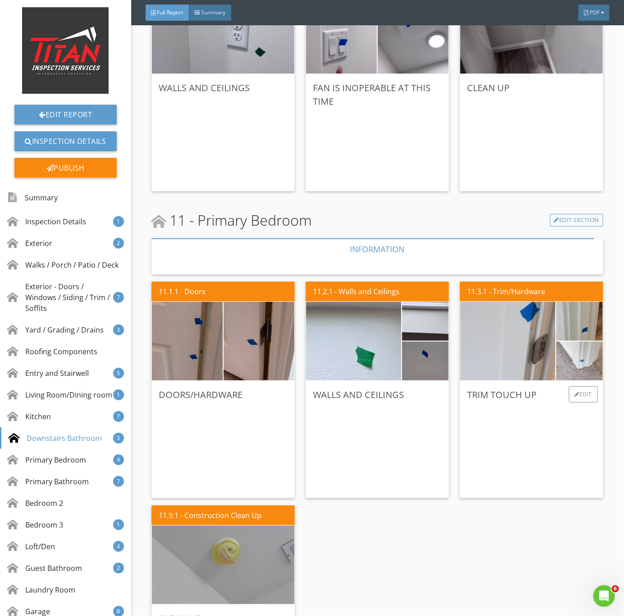
click at [560, 356] on img at bounding box center [580, 361] width 116 height 88
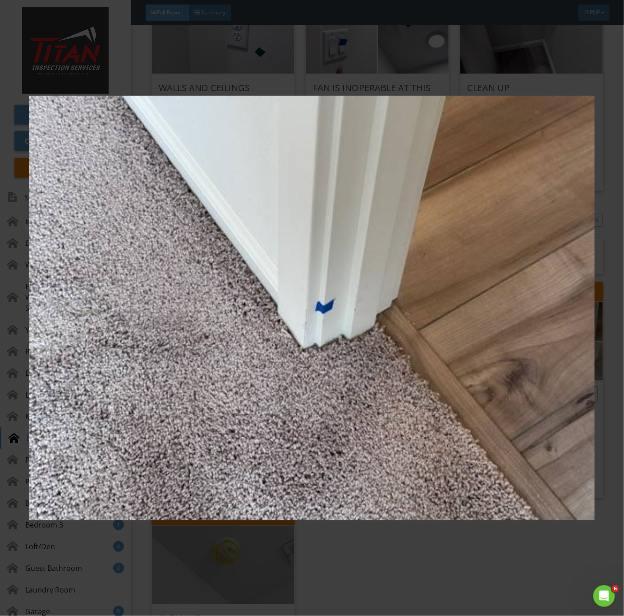
click at [561, 356] on img at bounding box center [312, 308] width 566 height 558
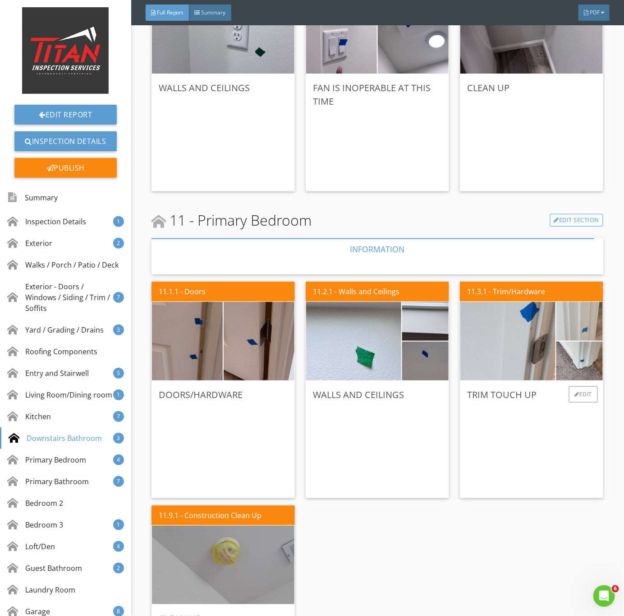
click at [586, 328] on img at bounding box center [580, 321] width 116 height 88
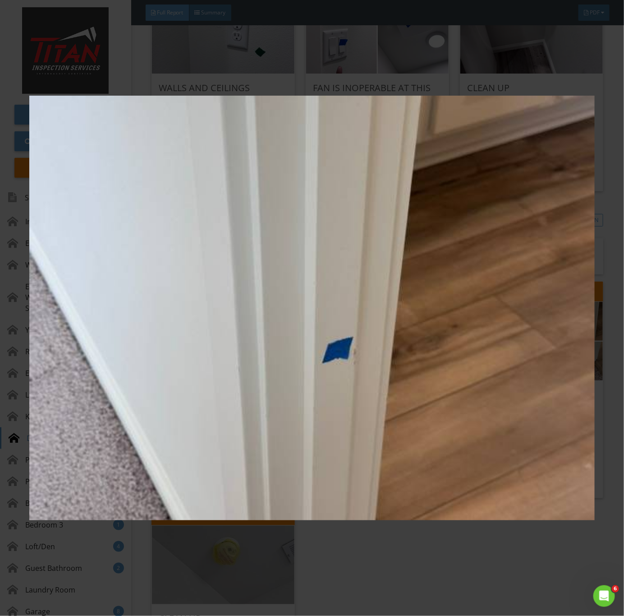
click at [546, 377] on img at bounding box center [312, 308] width 566 height 558
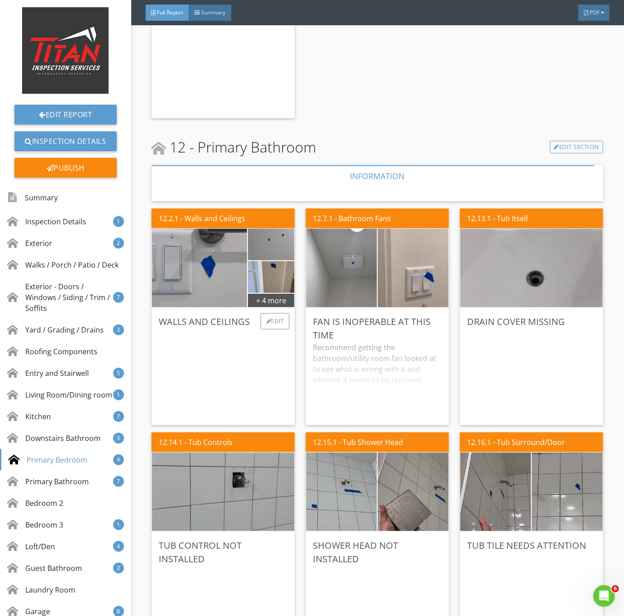
scroll to position [4467, 0]
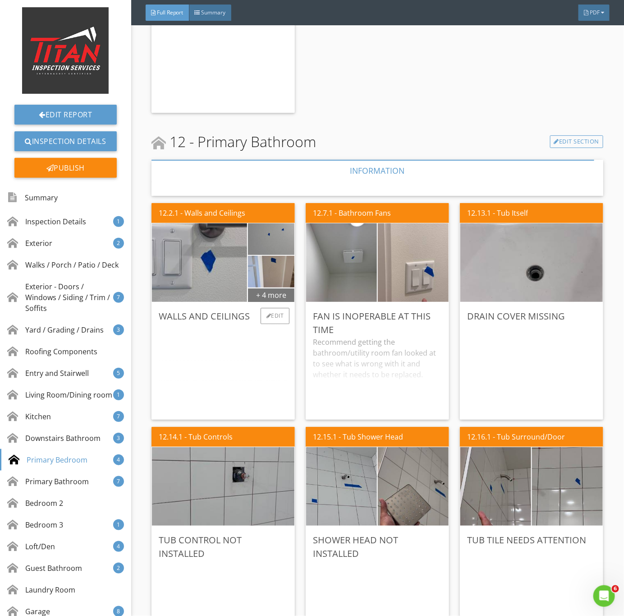
click at [281, 292] on div "+ 4 more" at bounding box center [271, 294] width 46 height 14
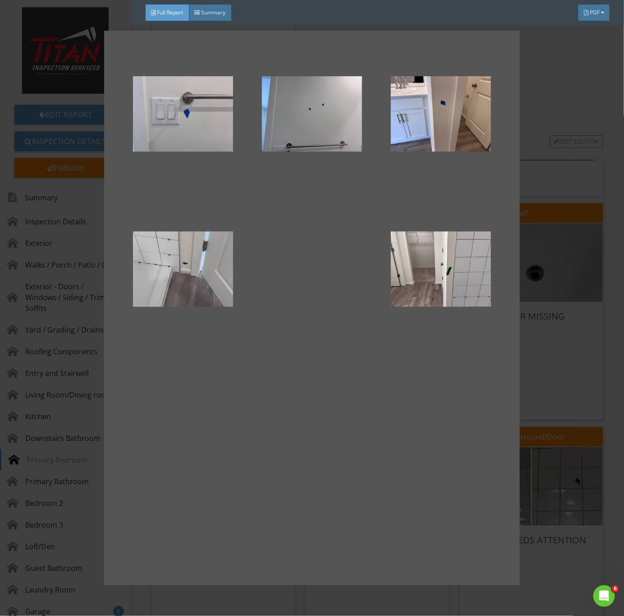
click at [565, 462] on div at bounding box center [312, 308] width 624 height 616
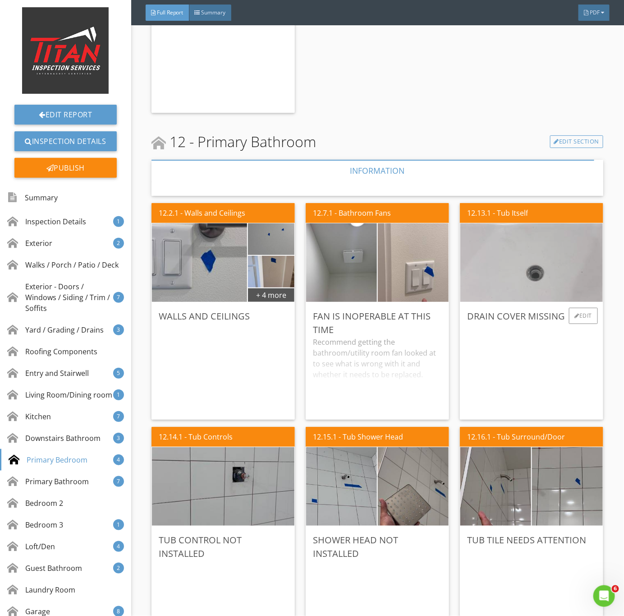
click at [531, 274] on img at bounding box center [532, 263] width 262 height 196
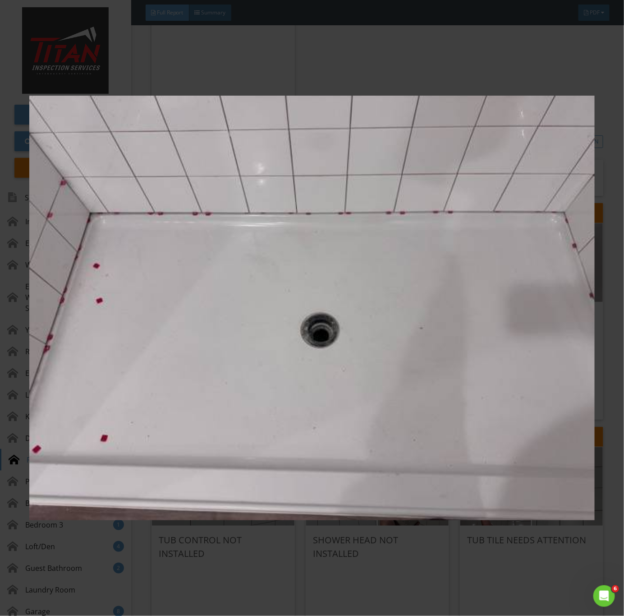
click at [487, 398] on img at bounding box center [312, 308] width 566 height 558
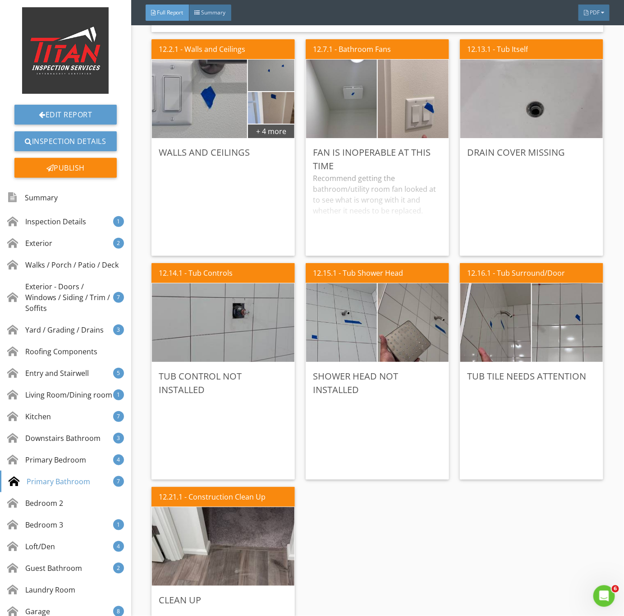
scroll to position [4670, 0]
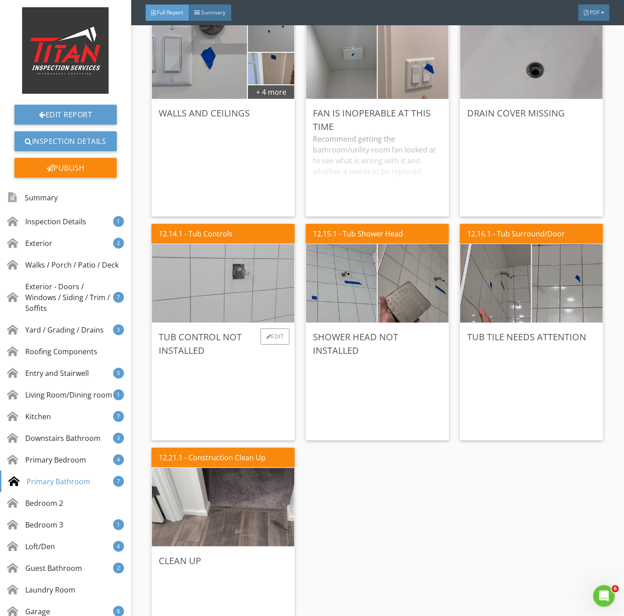
click at [224, 319] on img at bounding box center [223, 283] width 262 height 196
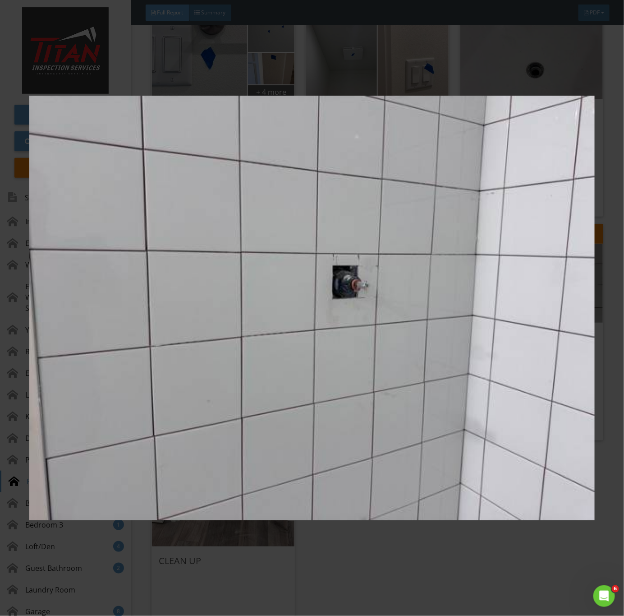
click at [356, 376] on img at bounding box center [312, 308] width 566 height 558
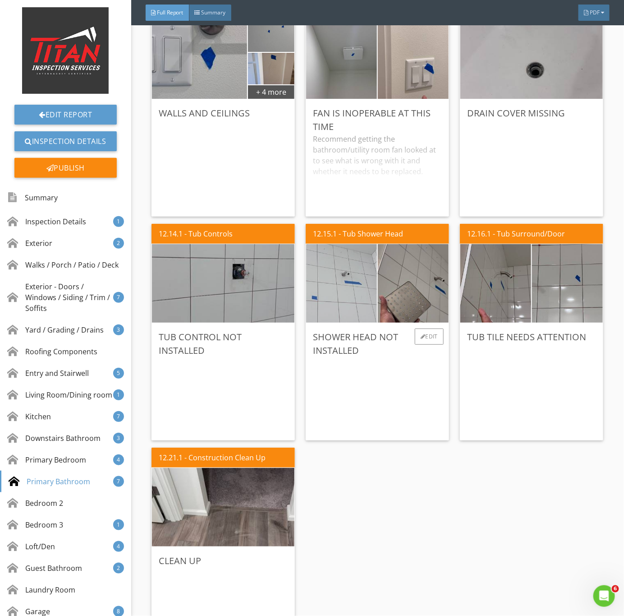
click at [342, 304] on img at bounding box center [341, 283] width 177 height 133
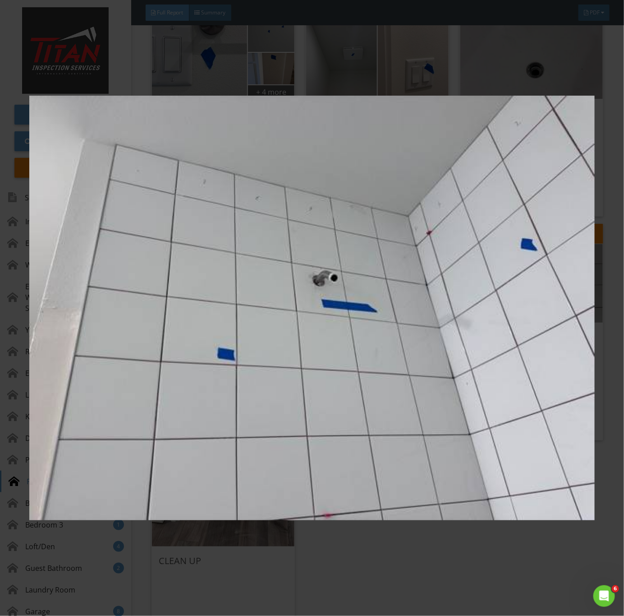
drag, startPoint x: 382, startPoint y: 431, endPoint x: 402, endPoint y: 401, distance: 36.3
click at [383, 430] on img at bounding box center [312, 308] width 566 height 558
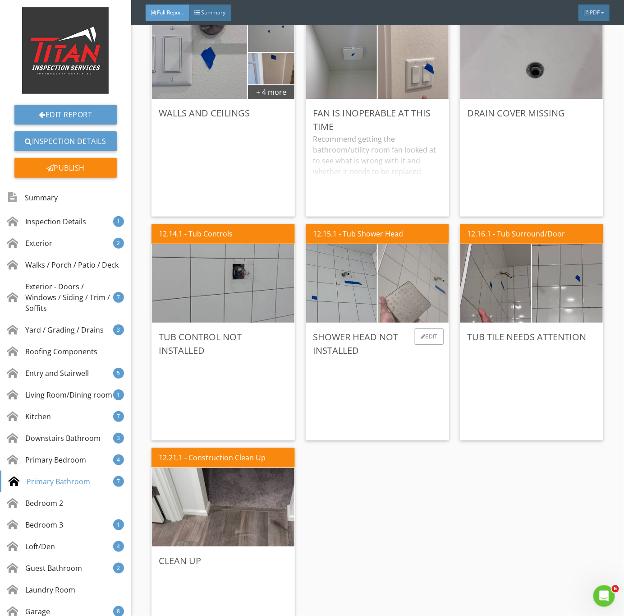
click at [406, 302] on img at bounding box center [413, 283] width 177 height 133
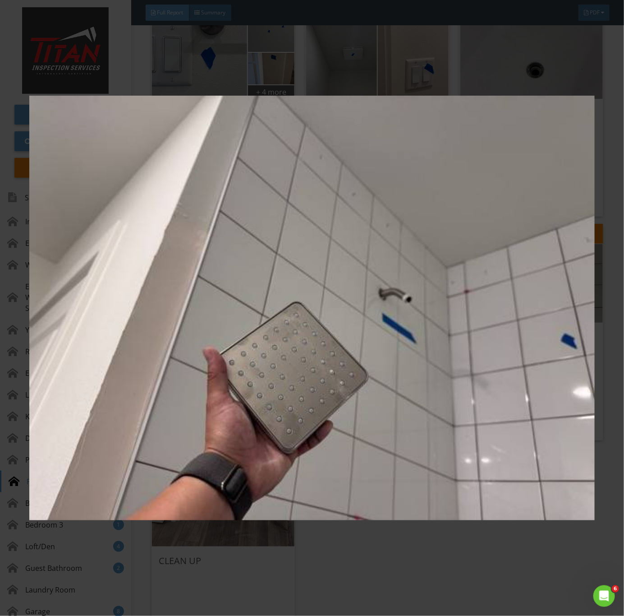
click at [433, 402] on img at bounding box center [312, 308] width 566 height 558
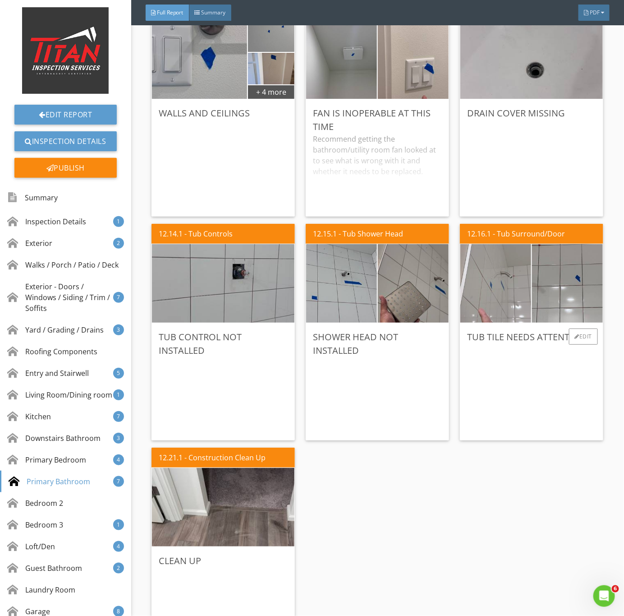
click at [513, 291] on img at bounding box center [496, 283] width 177 height 133
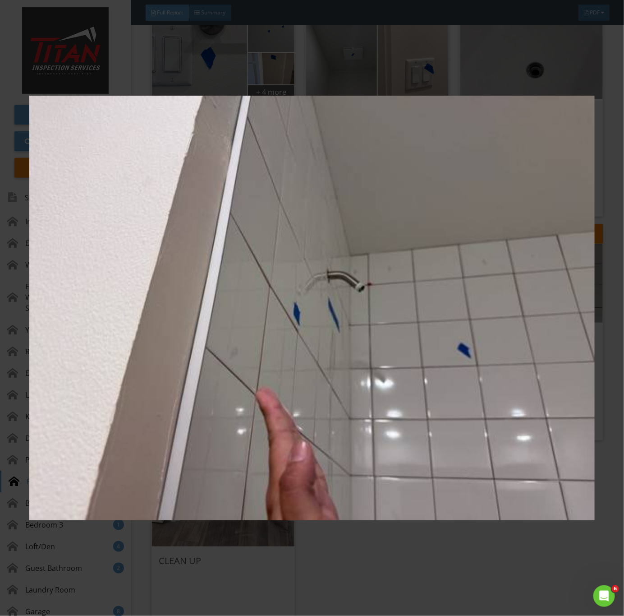
click at [405, 367] on img at bounding box center [312, 308] width 566 height 558
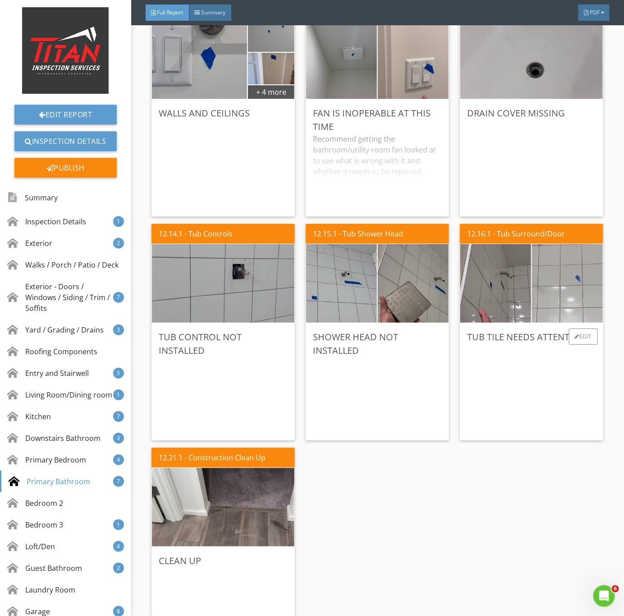
click at [554, 300] on img at bounding box center [568, 283] width 177 height 133
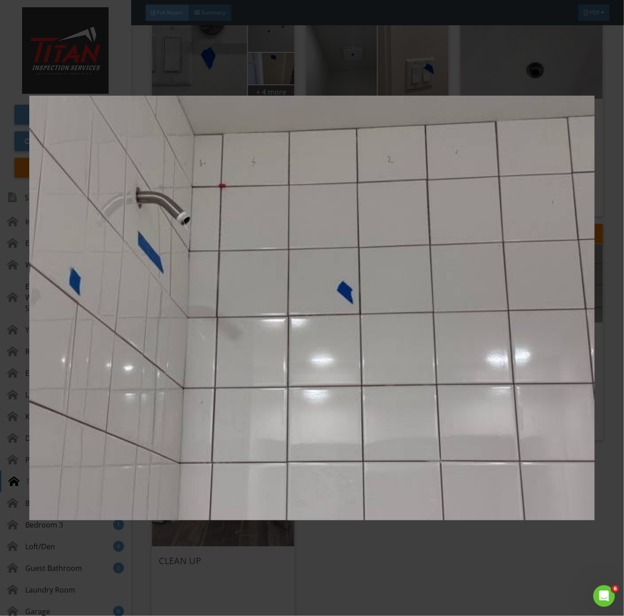
click at [409, 371] on img at bounding box center [312, 308] width 566 height 558
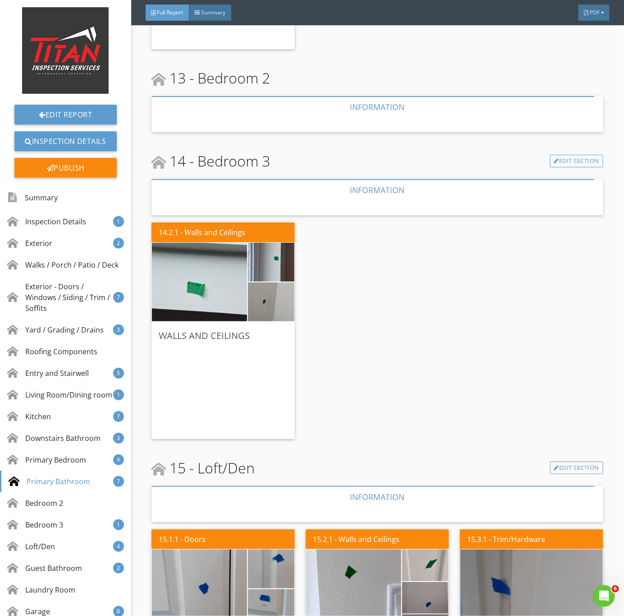
scroll to position [5211, 0]
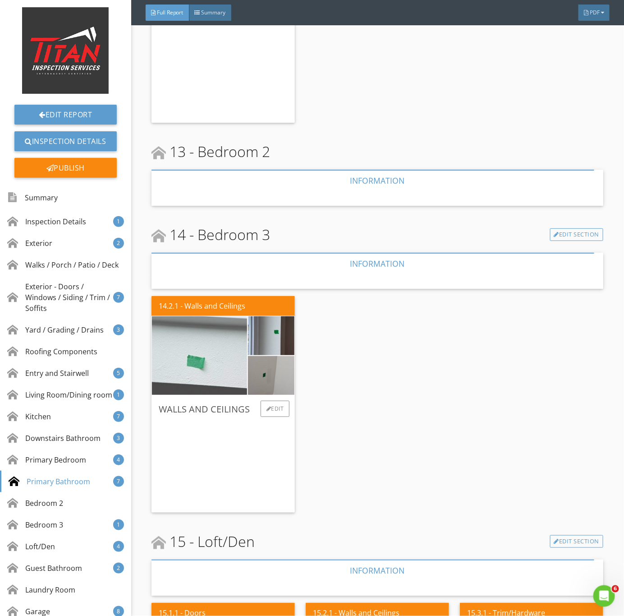
click at [222, 343] on img at bounding box center [200, 355] width 238 height 178
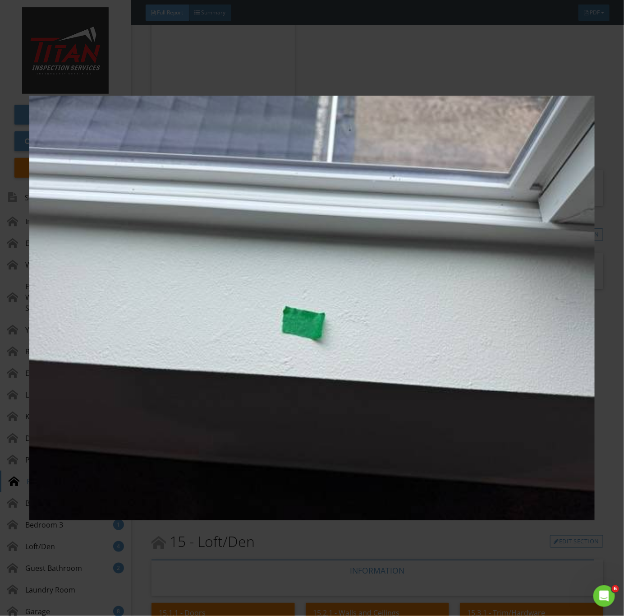
click at [351, 396] on img at bounding box center [312, 308] width 566 height 558
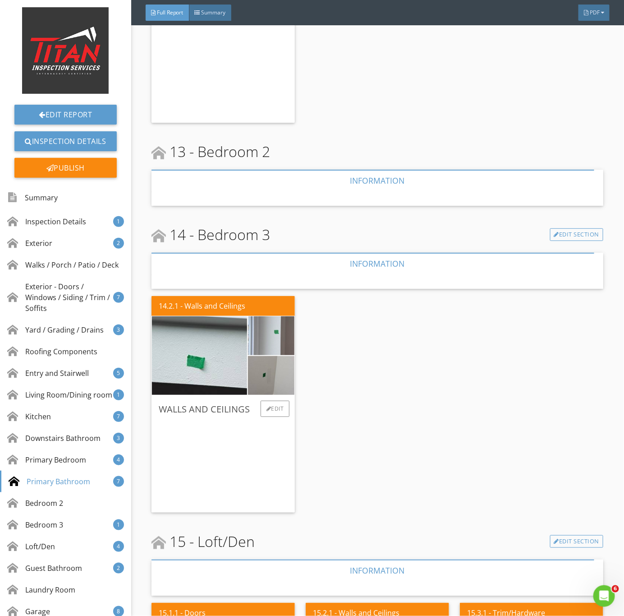
click at [282, 332] on img at bounding box center [271, 336] width 116 height 88
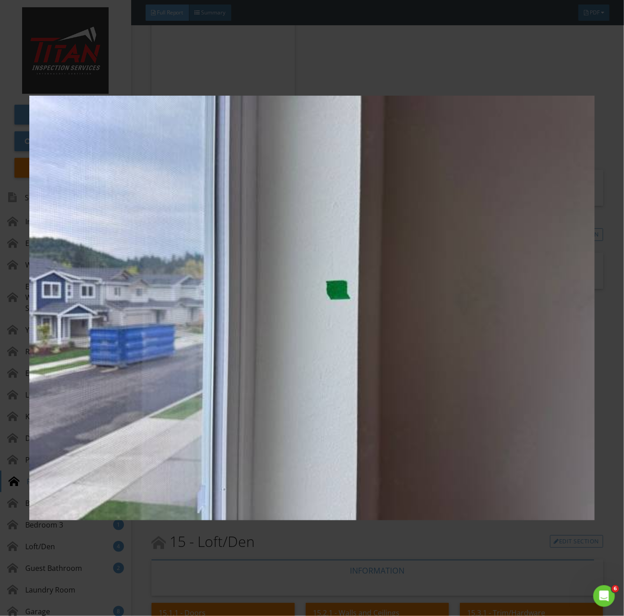
click at [241, 395] on img at bounding box center [312, 308] width 566 height 558
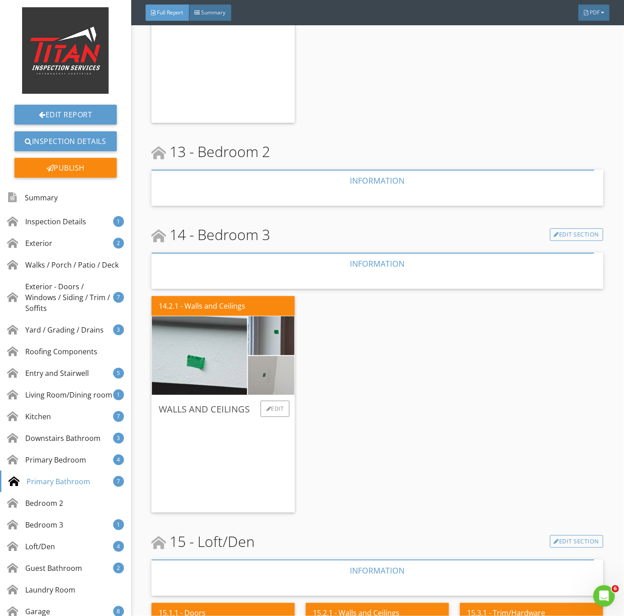
click at [267, 367] on img at bounding box center [271, 376] width 116 height 88
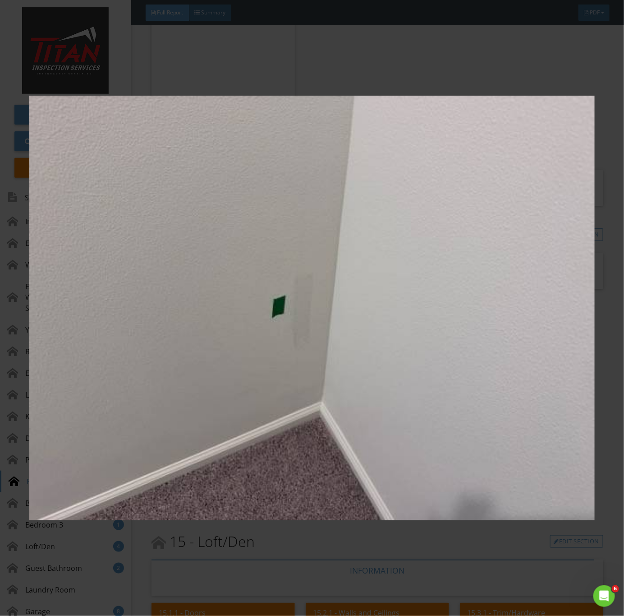
click at [254, 424] on img at bounding box center [312, 308] width 566 height 558
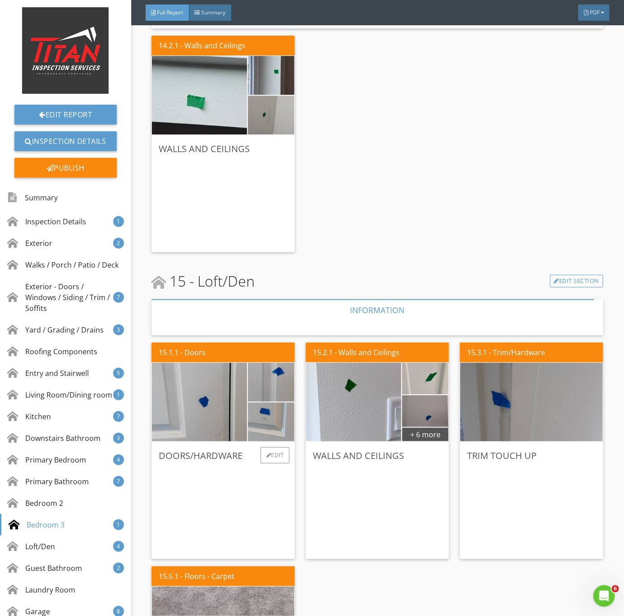
scroll to position [5549, 0]
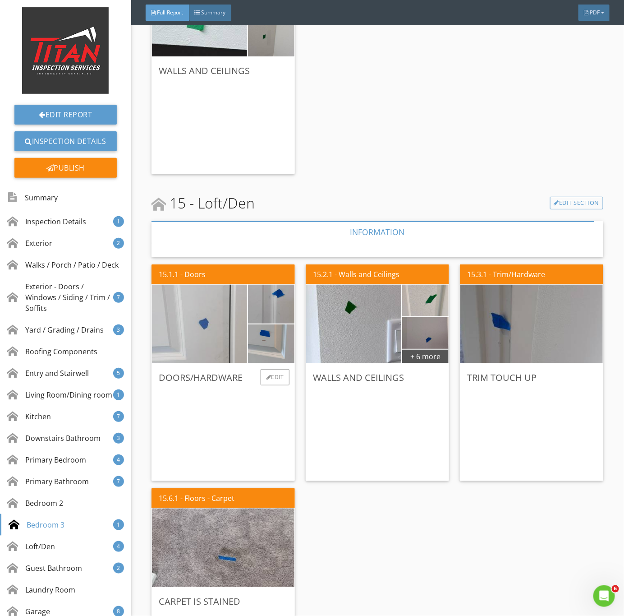
click at [207, 336] on img at bounding box center [200, 324] width 238 height 178
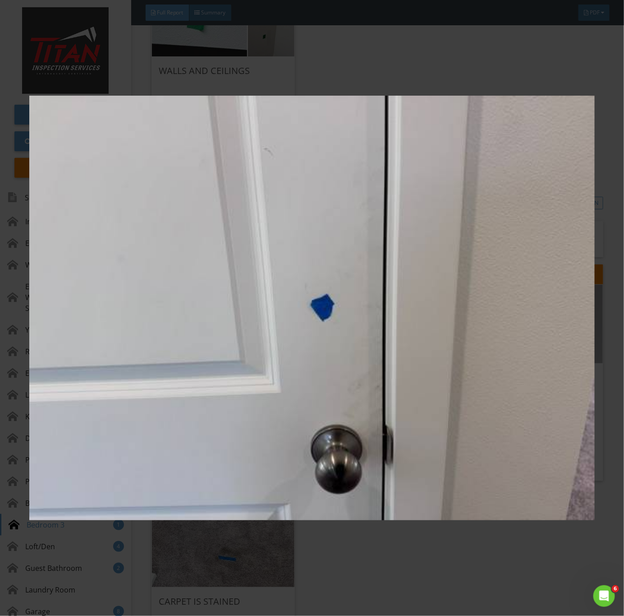
click at [231, 340] on img at bounding box center [312, 308] width 566 height 558
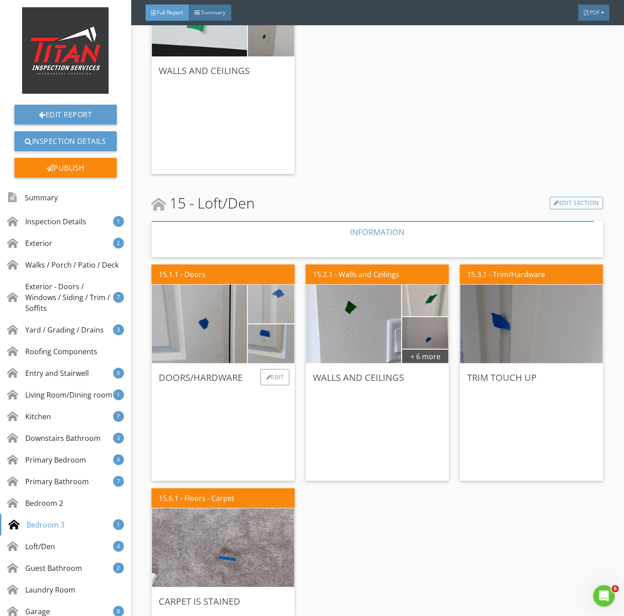
click at [277, 307] on img at bounding box center [271, 304] width 116 height 88
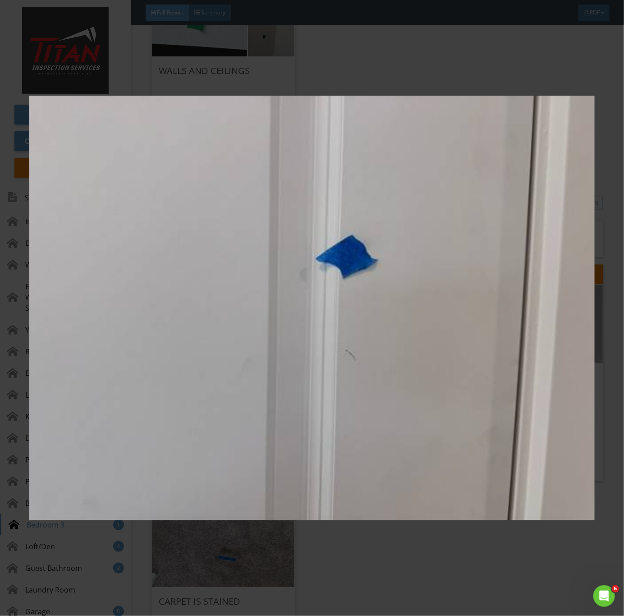
click at [282, 344] on img at bounding box center [312, 308] width 566 height 558
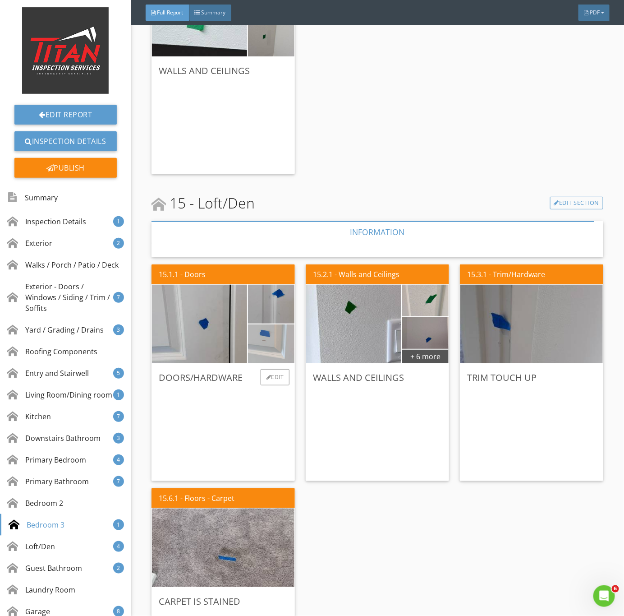
click at [272, 333] on img at bounding box center [271, 344] width 116 height 88
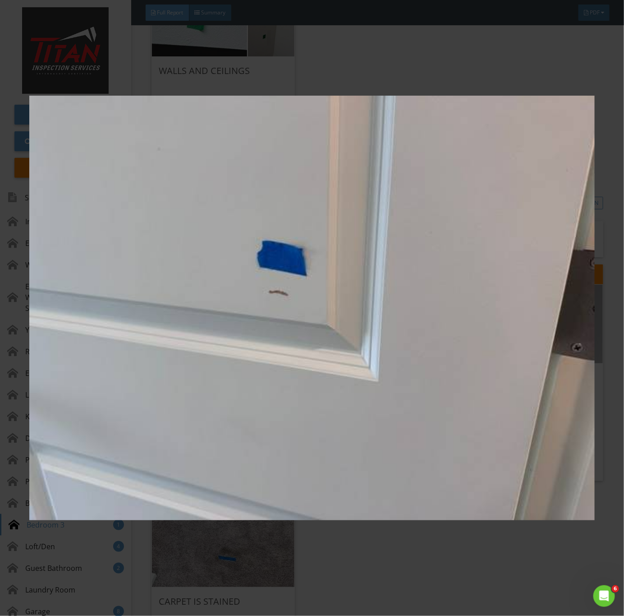
click at [283, 374] on img at bounding box center [312, 308] width 566 height 558
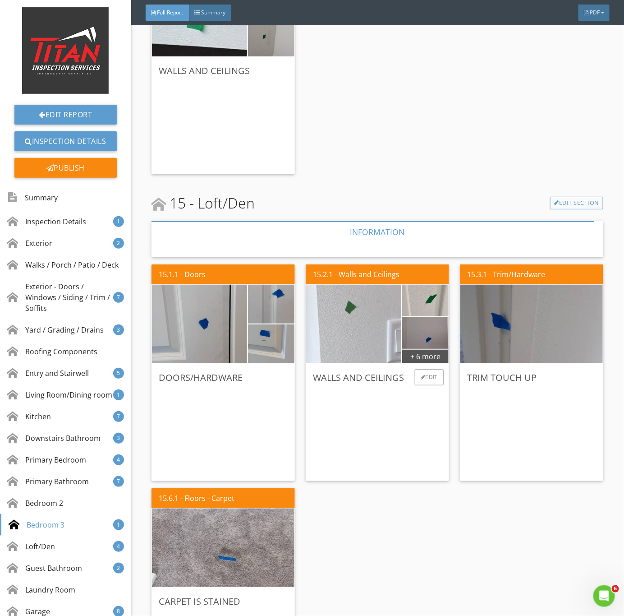
click at [358, 317] on img at bounding box center [354, 324] width 238 height 178
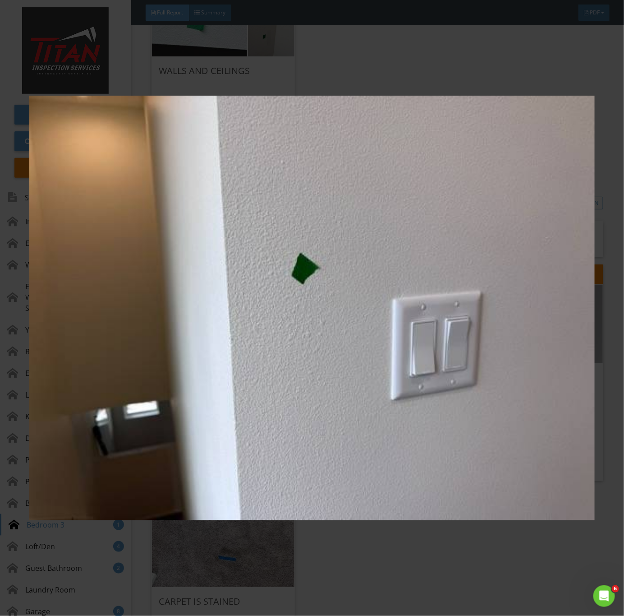
click at [428, 282] on img at bounding box center [312, 308] width 566 height 558
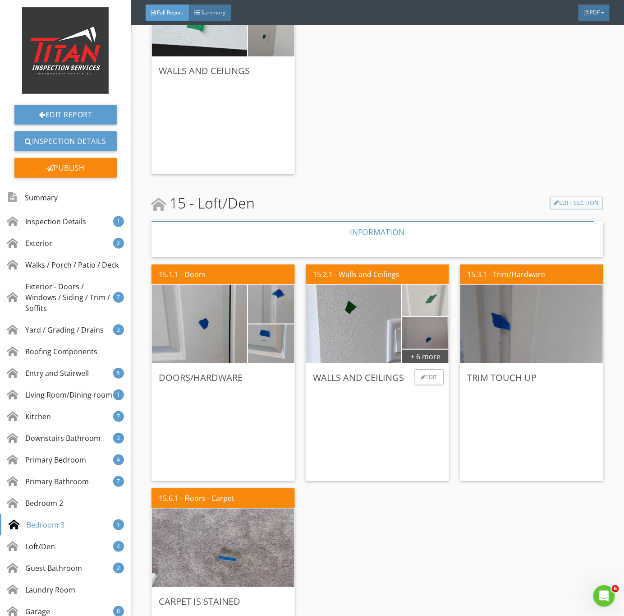
click at [423, 295] on img at bounding box center [425, 300] width 105 height 79
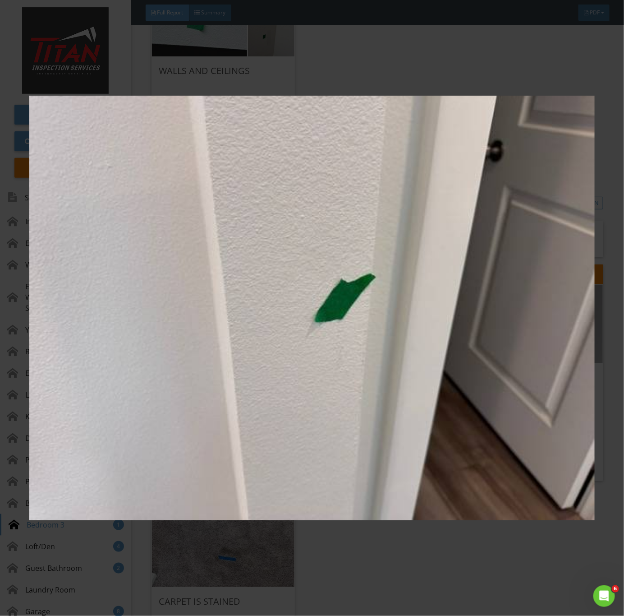
click at [410, 323] on img at bounding box center [312, 308] width 566 height 558
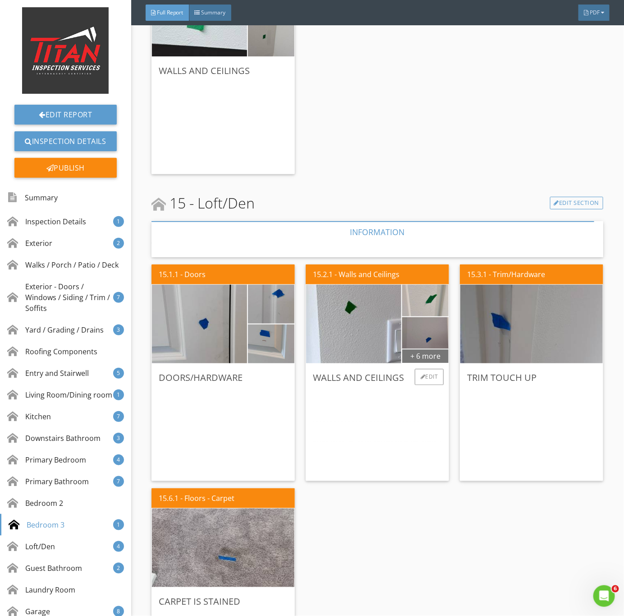
click at [417, 362] on div "+ 6 more" at bounding box center [425, 356] width 46 height 14
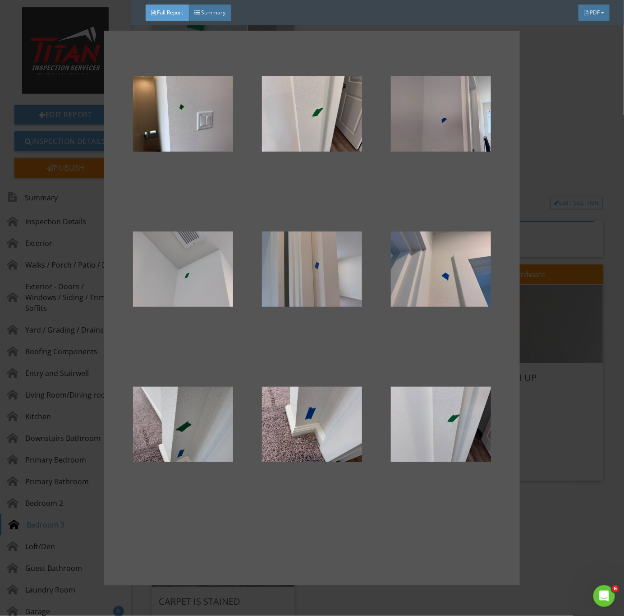
click at [328, 284] on div at bounding box center [312, 269] width 100 height 108
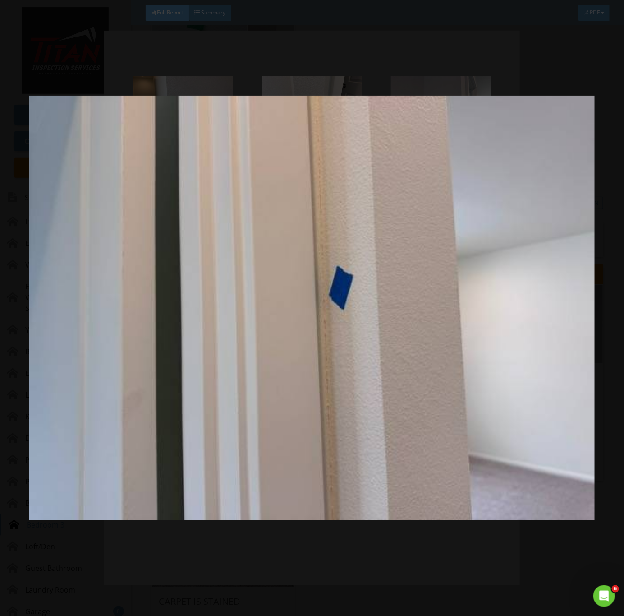
click at [479, 388] on img at bounding box center [312, 308] width 566 height 558
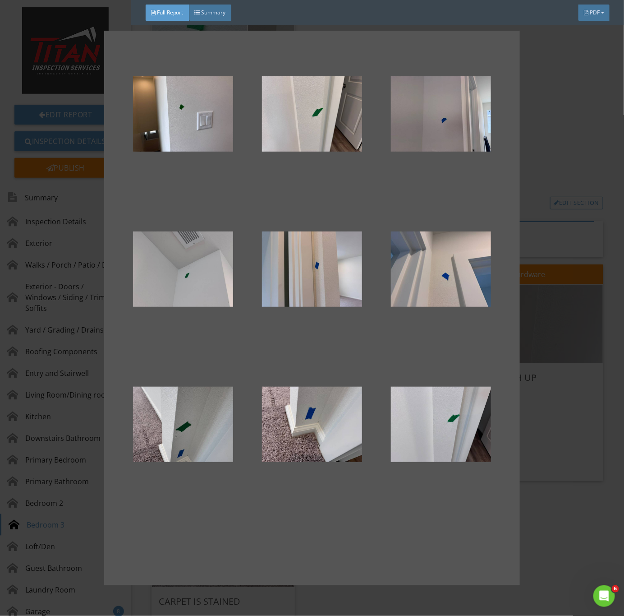
click at [551, 480] on div at bounding box center [312, 308] width 624 height 616
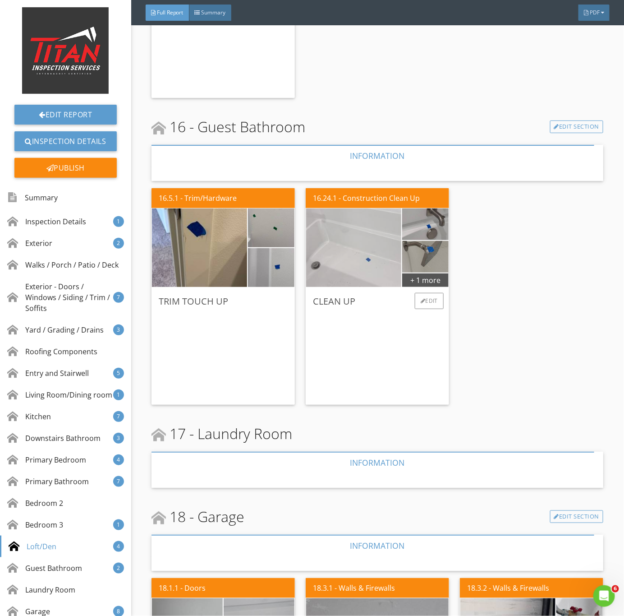
scroll to position [6158, 0]
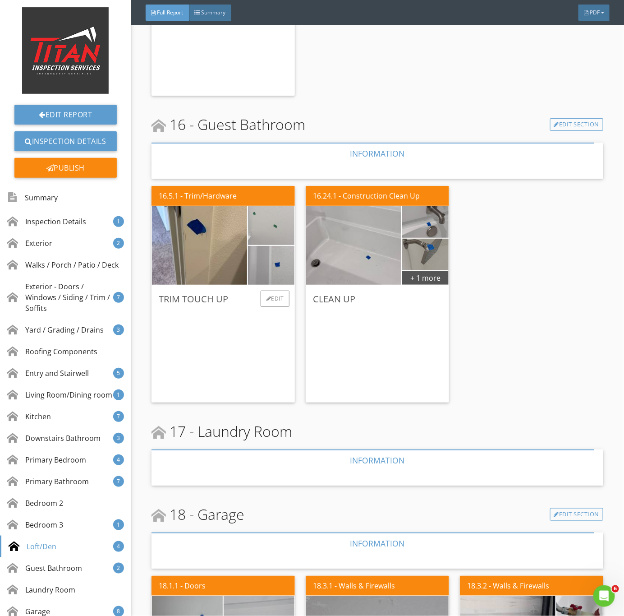
click at [287, 230] on img at bounding box center [271, 226] width 116 height 88
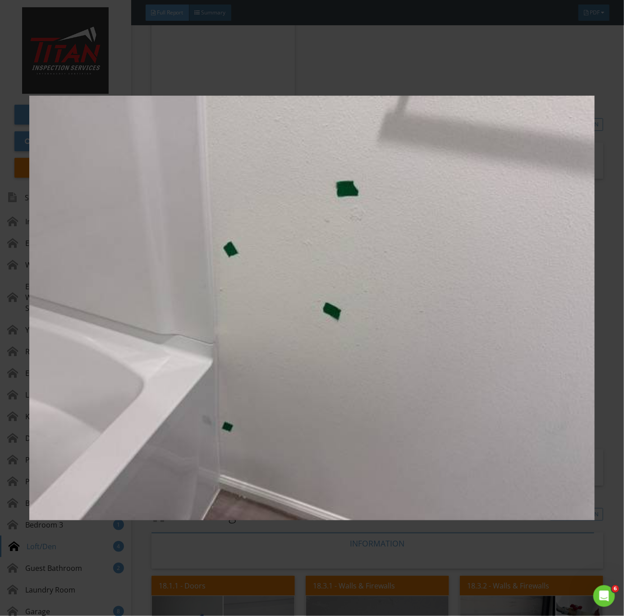
click at [510, 317] on img at bounding box center [312, 308] width 566 height 558
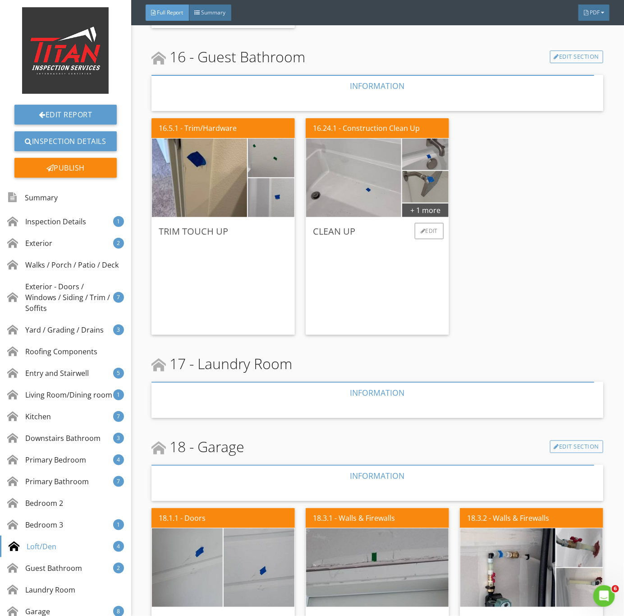
scroll to position [6091, 0]
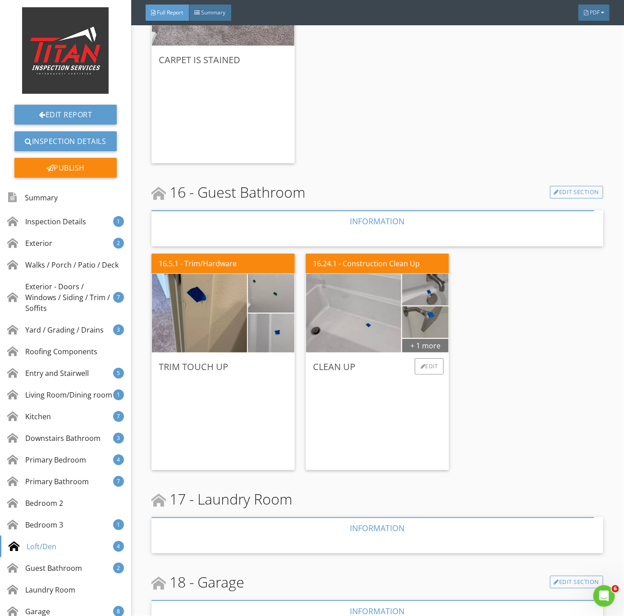
click at [407, 345] on div "+ 1 more" at bounding box center [425, 345] width 46 height 14
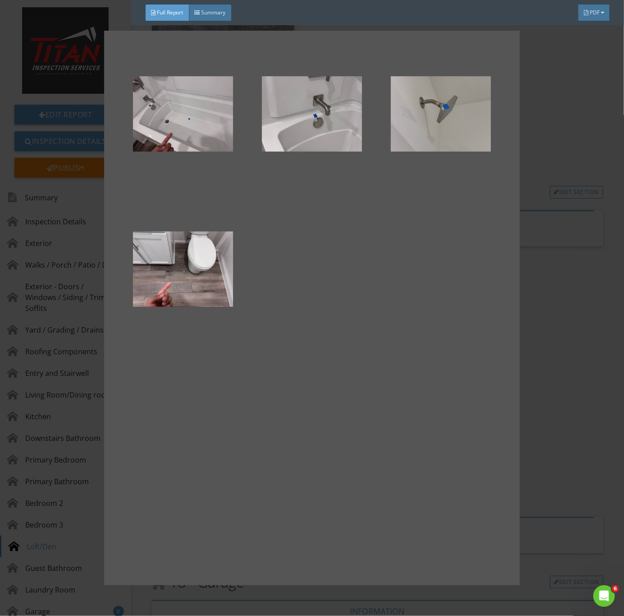
click at [593, 353] on div at bounding box center [312, 308] width 624 height 616
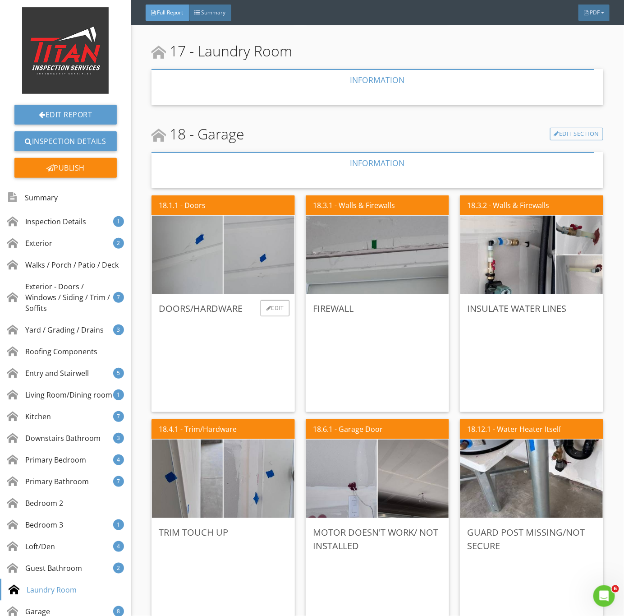
scroll to position [6564, 0]
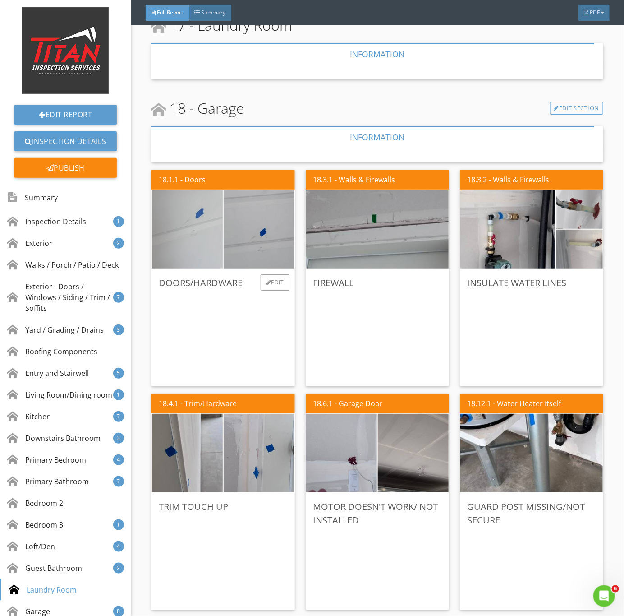
click at [176, 233] on img at bounding box center [187, 229] width 177 height 133
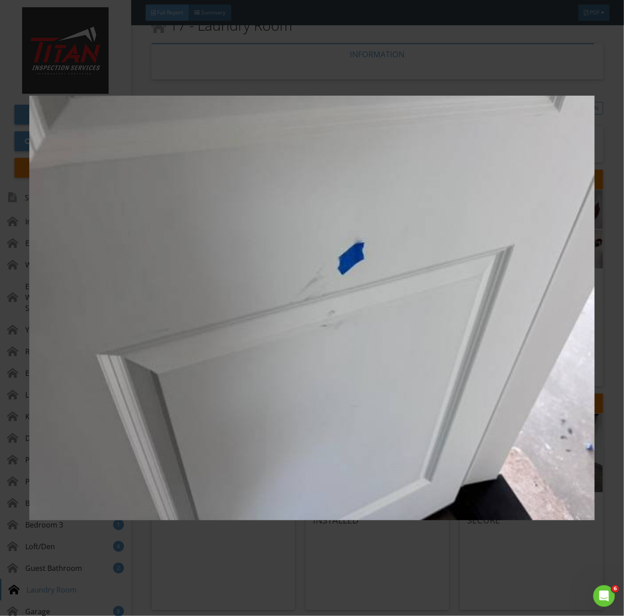
click at [309, 330] on img at bounding box center [312, 308] width 566 height 558
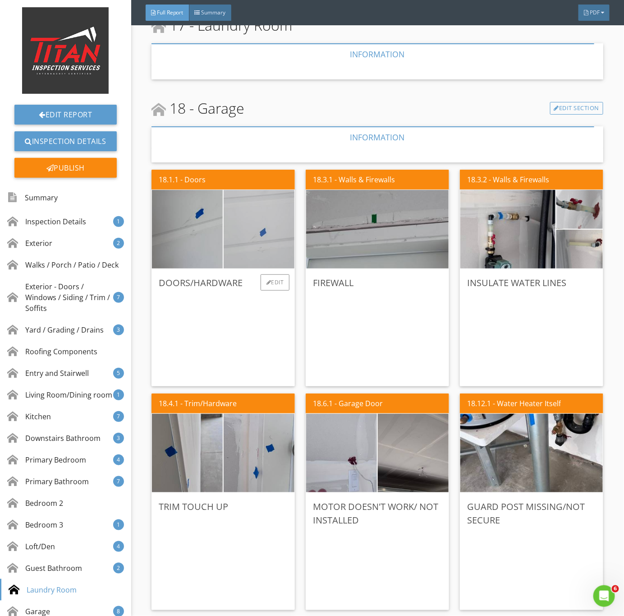
click at [261, 233] on img at bounding box center [259, 229] width 177 height 133
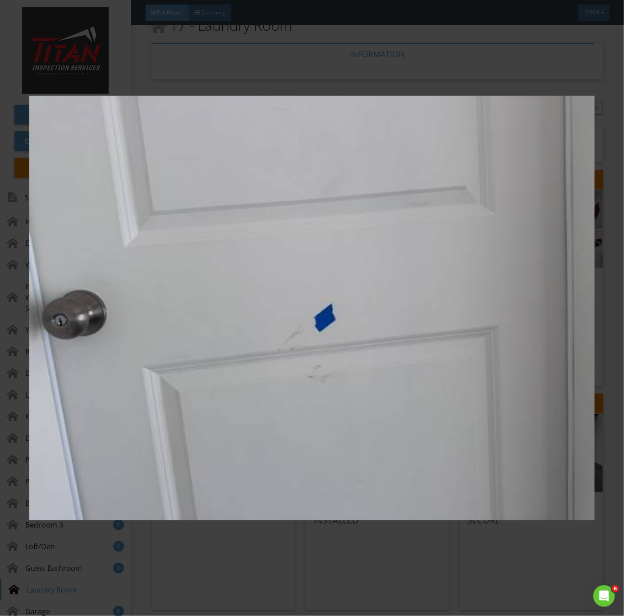
click at [378, 405] on img at bounding box center [312, 308] width 566 height 558
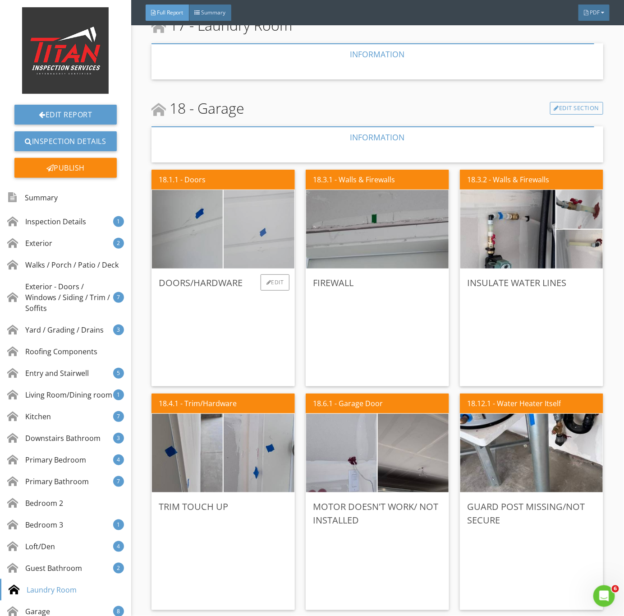
click at [258, 240] on img at bounding box center [259, 229] width 177 height 133
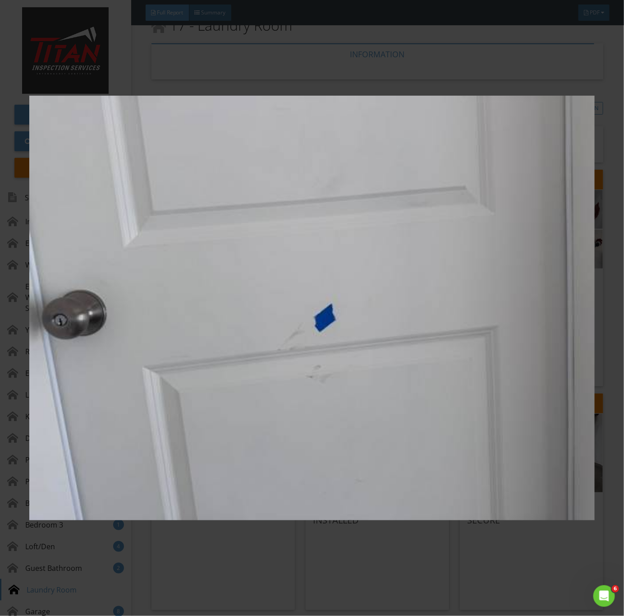
click at [251, 248] on img at bounding box center [312, 308] width 566 height 558
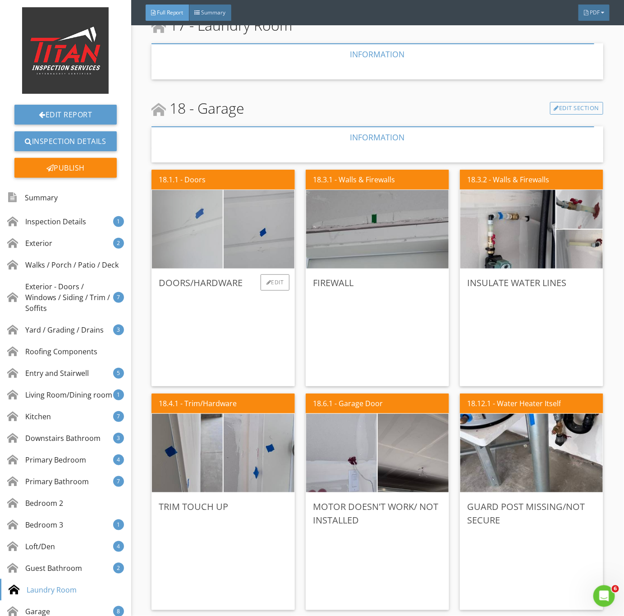
click at [188, 239] on img at bounding box center [187, 229] width 177 height 133
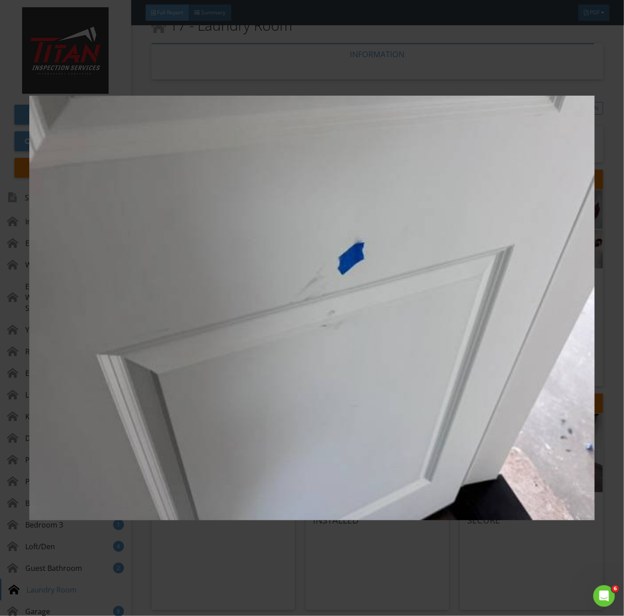
click at [345, 260] on img at bounding box center [312, 308] width 566 height 558
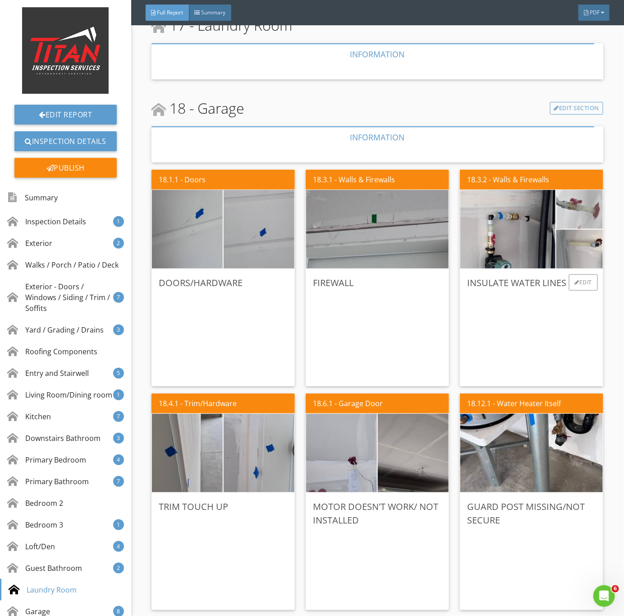
click at [587, 218] on img at bounding box center [580, 210] width 116 height 88
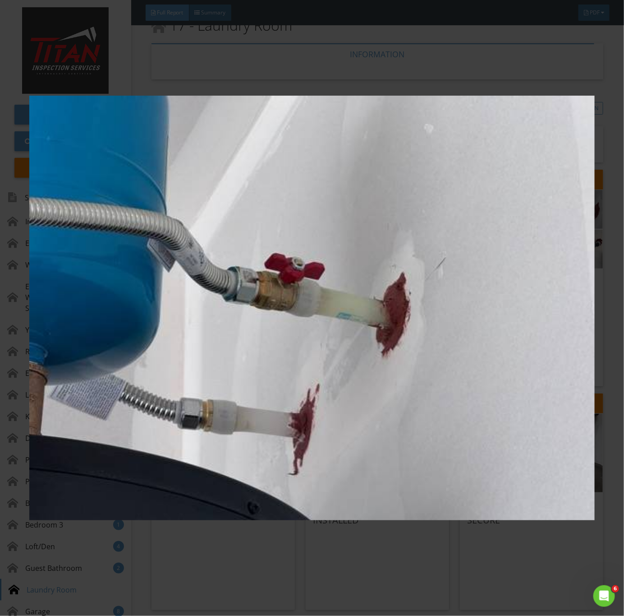
click at [527, 287] on img at bounding box center [312, 308] width 566 height 558
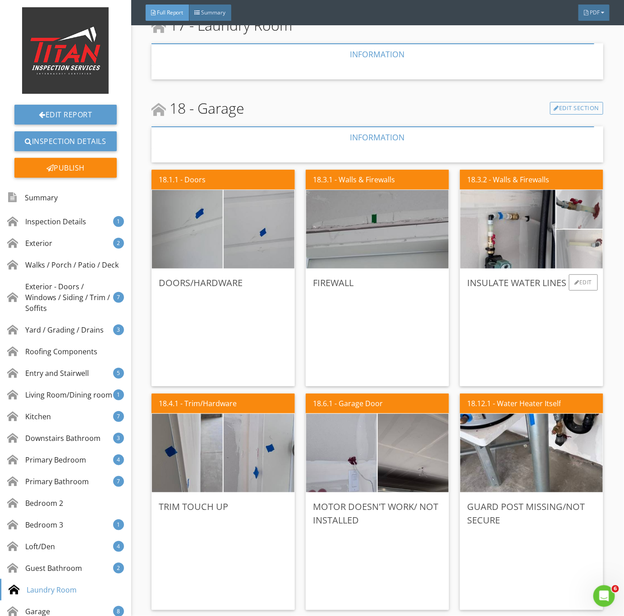
click at [569, 256] on img at bounding box center [580, 249] width 116 height 88
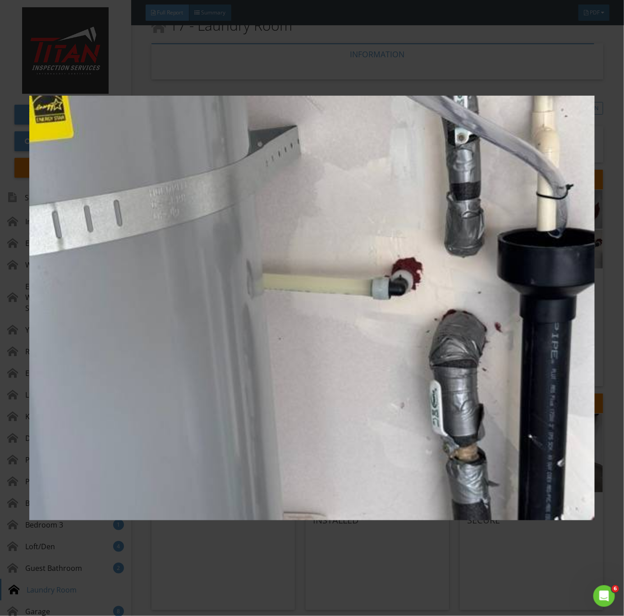
click at [513, 364] on img at bounding box center [312, 308] width 566 height 558
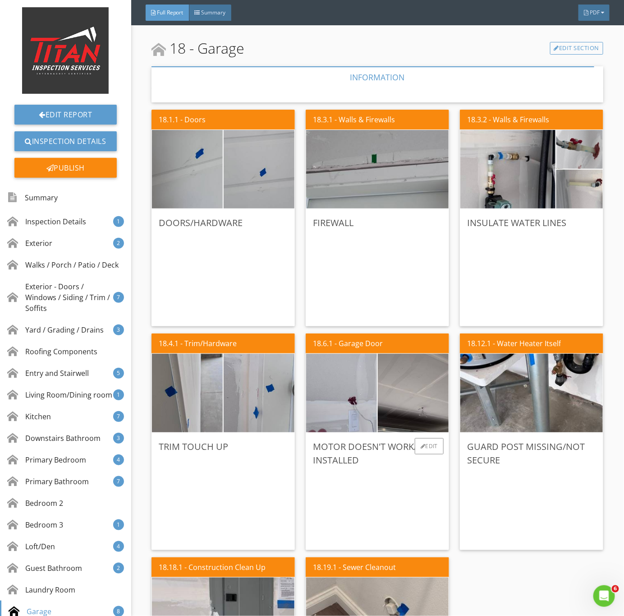
scroll to position [6700, 0]
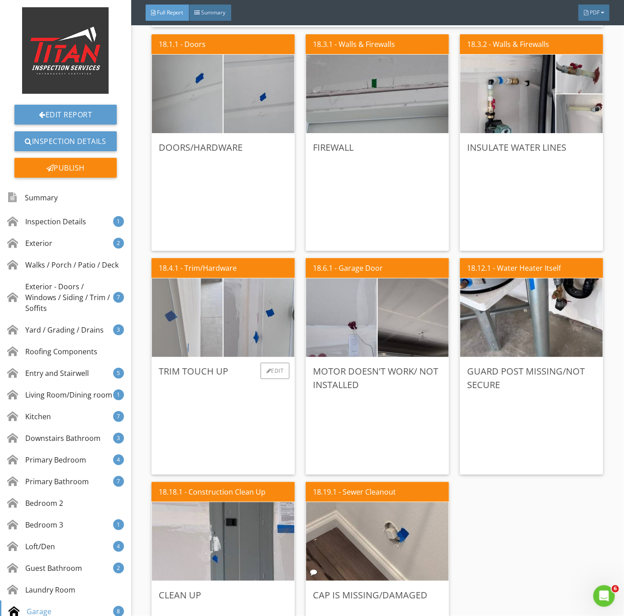
click at [208, 323] on img at bounding box center [187, 317] width 177 height 133
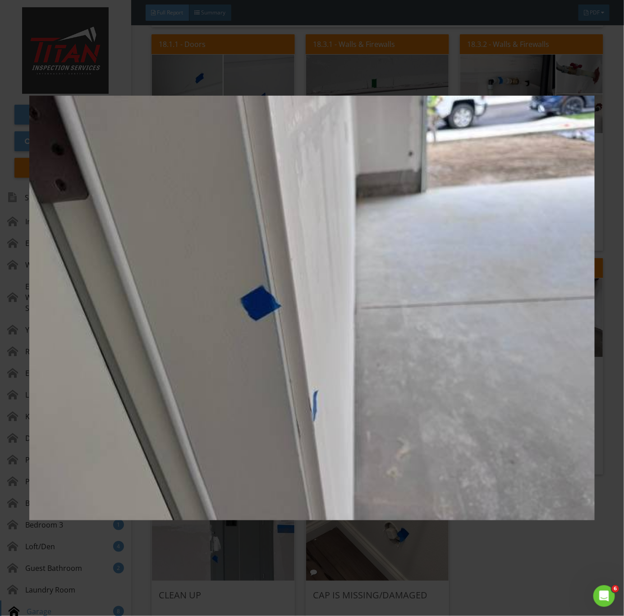
click at [261, 411] on img at bounding box center [312, 308] width 566 height 558
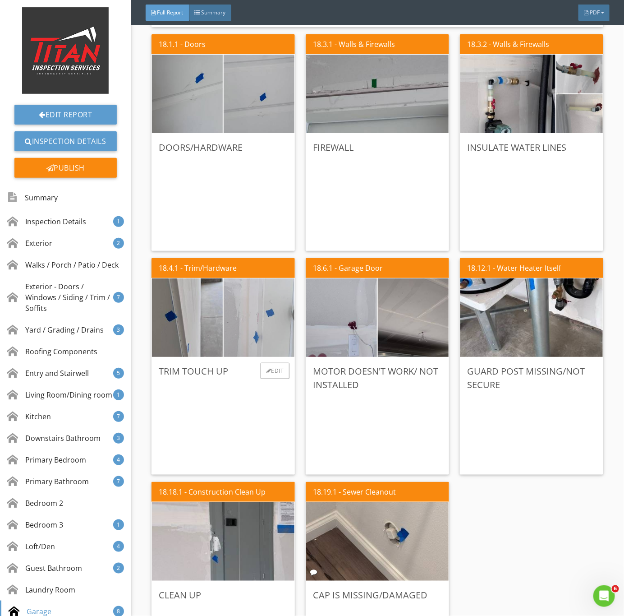
click at [251, 327] on img at bounding box center [259, 317] width 177 height 133
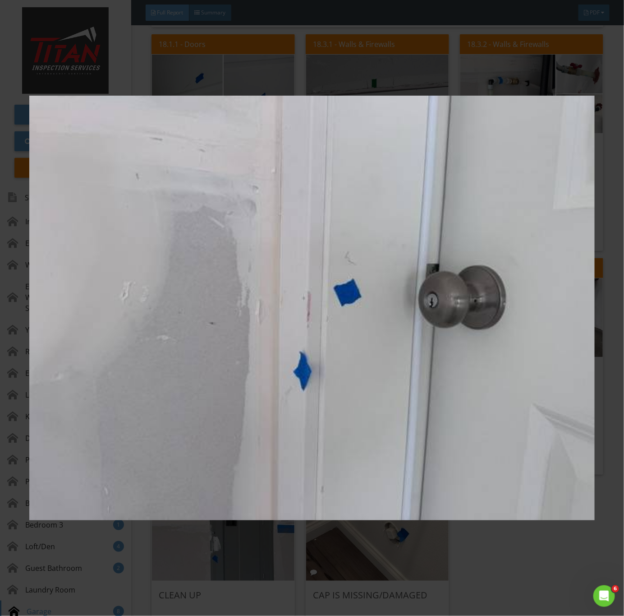
click at [400, 440] on img at bounding box center [312, 308] width 566 height 558
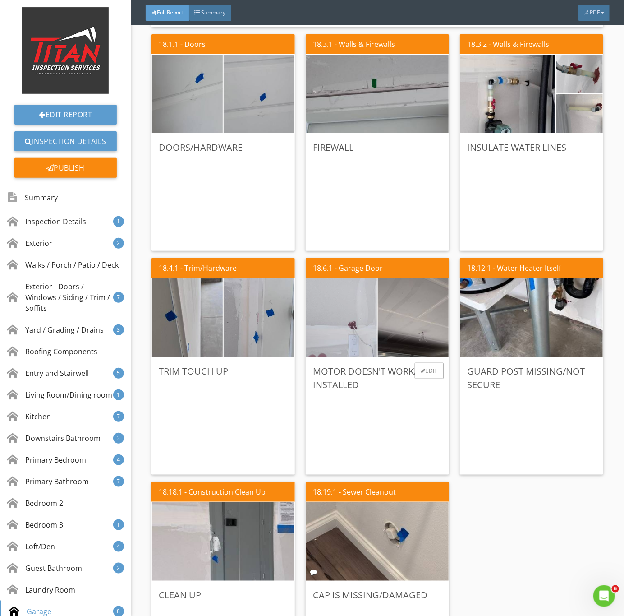
click at [353, 325] on img at bounding box center [341, 317] width 177 height 133
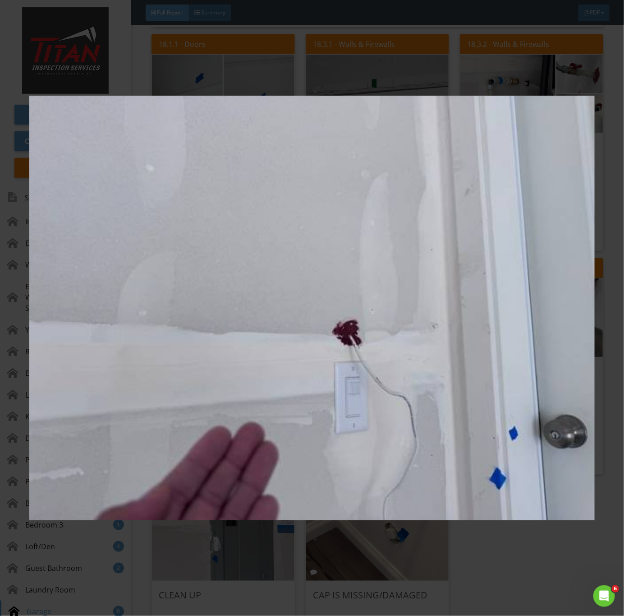
click at [435, 430] on img at bounding box center [312, 308] width 566 height 558
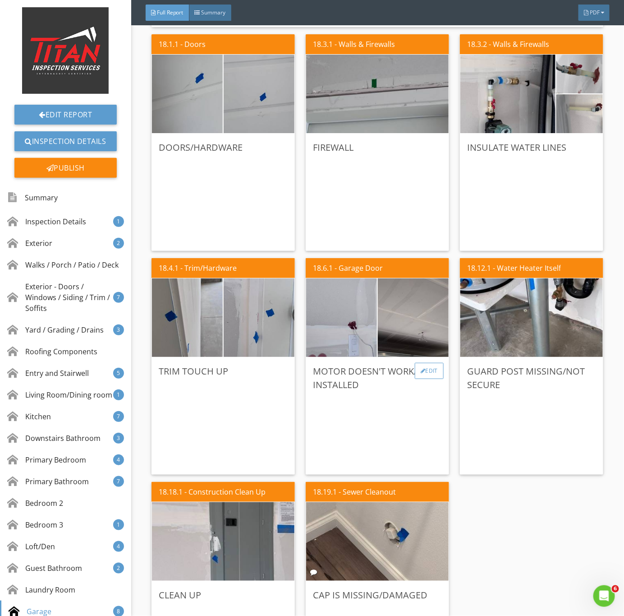
click at [422, 375] on div "Edit" at bounding box center [429, 371] width 29 height 16
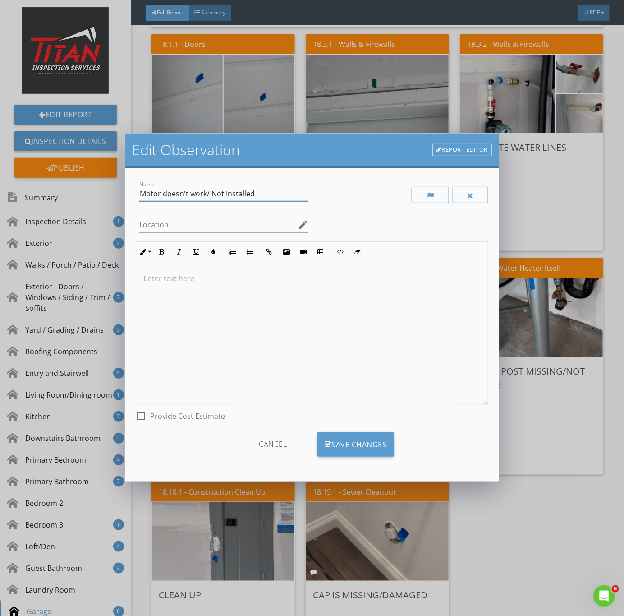
drag, startPoint x: 203, startPoint y: 192, endPoint x: 175, endPoint y: 195, distance: 28.2
click at [175, 195] on input "Motor doesn't work/ Not Installed" at bounding box center [223, 193] width 169 height 15
type input "Motor/Remote Not Installed"
click at [356, 441] on div "Save Changes" at bounding box center [356, 444] width 77 height 24
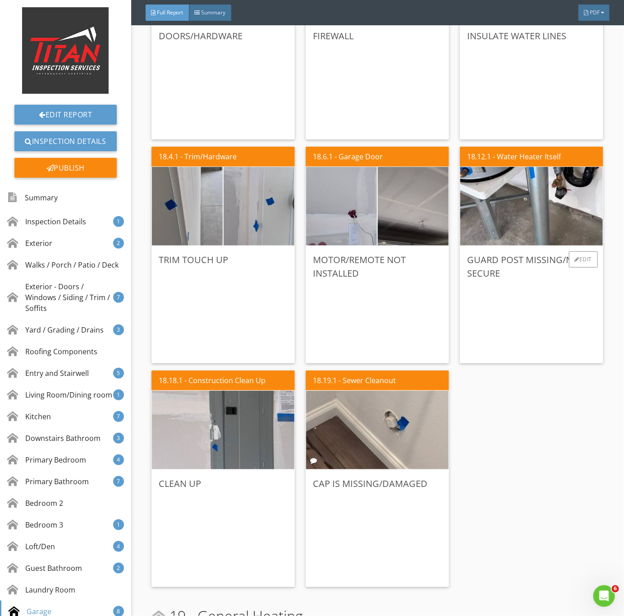
scroll to position [6835, 0]
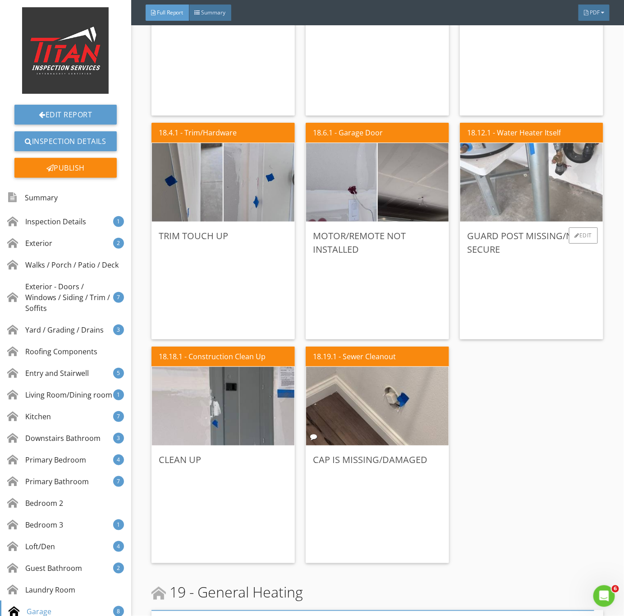
click at [555, 192] on img at bounding box center [532, 182] width 262 height 196
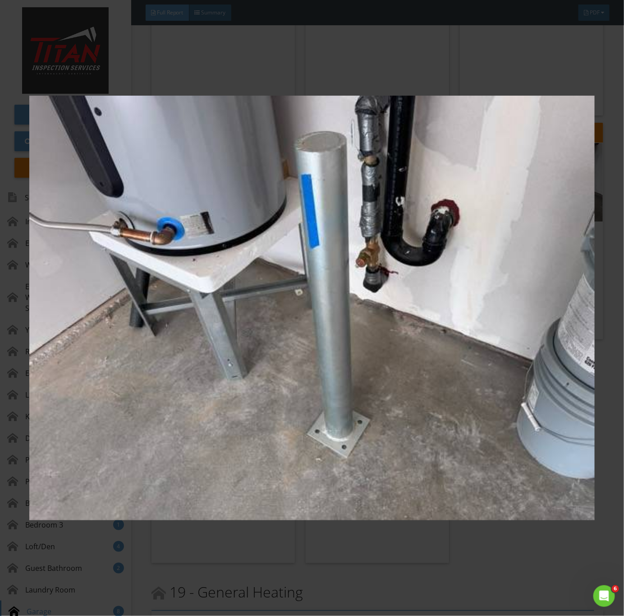
click at [511, 410] on img at bounding box center [312, 308] width 566 height 558
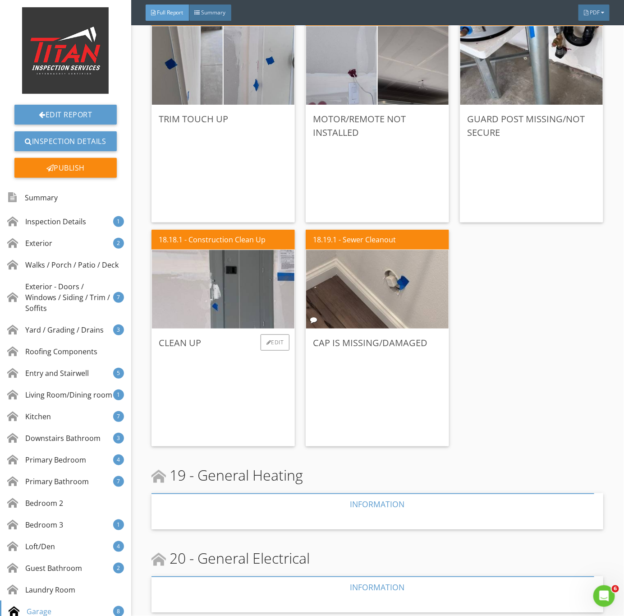
scroll to position [6971, 0]
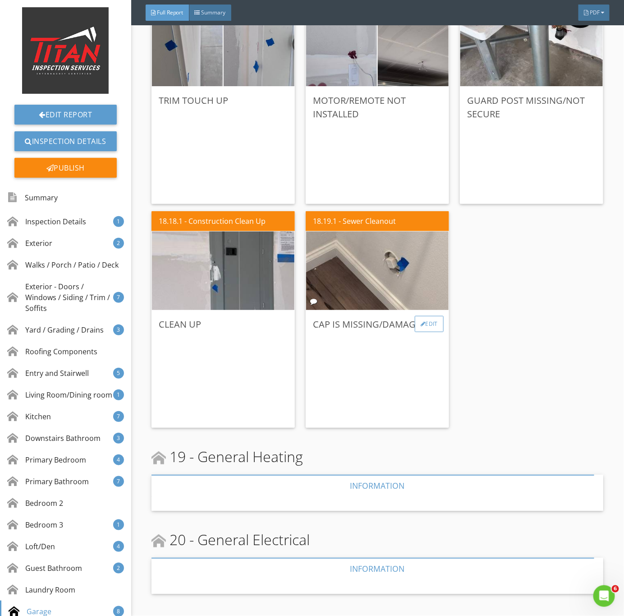
click at [433, 320] on div "Edit" at bounding box center [429, 324] width 29 height 16
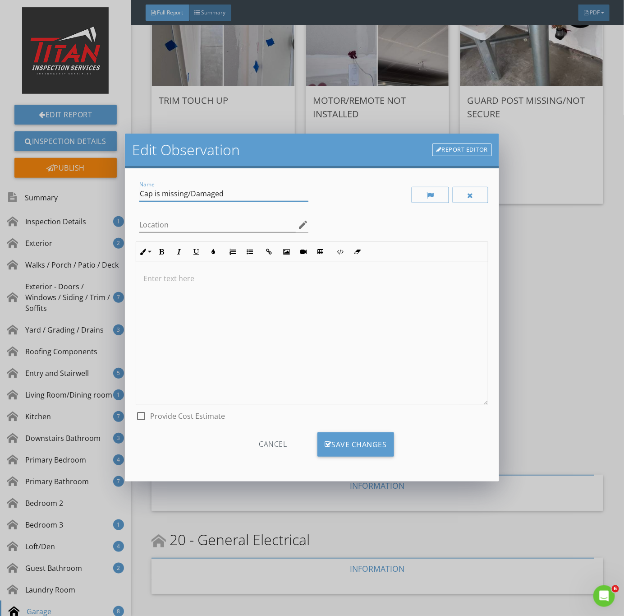
drag, startPoint x: 185, startPoint y: 195, endPoint x: 385, endPoint y: 201, distance: 200.4
click at [374, 198] on div "Name Cap is missing/Damaged Location edit Inline Style XLarge Large Normal Smal…" at bounding box center [312, 302] width 353 height 246
click at [252, 194] on input "Cap is missing/Damaged" at bounding box center [223, 193] width 169 height 15
click at [249, 191] on input "Cap is missing/Damaged" at bounding box center [223, 193] width 169 height 15
drag, startPoint x: 228, startPoint y: 192, endPoint x: 187, endPoint y: 194, distance: 41.1
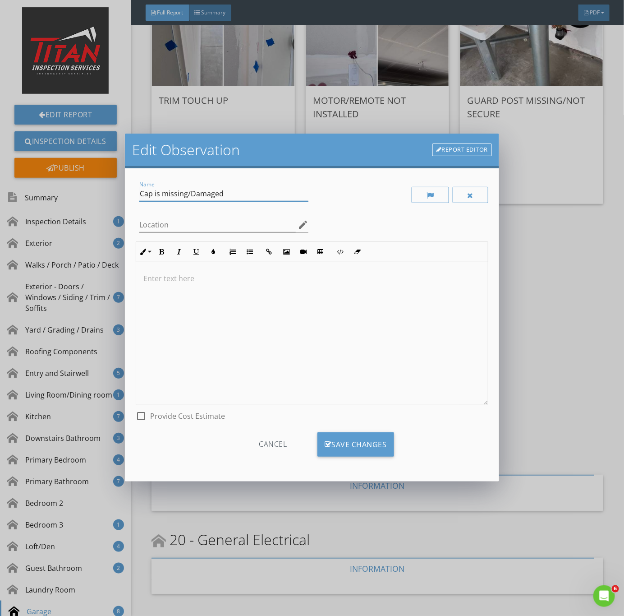
click at [187, 194] on input "Cap is missing/Damaged" at bounding box center [223, 193] width 169 height 15
type input "Cap is missing"
click at [363, 440] on div "Save Changes" at bounding box center [356, 444] width 77 height 24
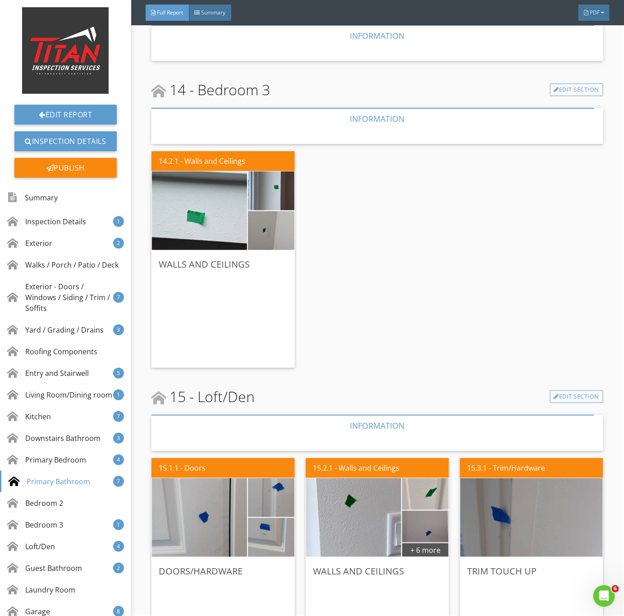
scroll to position [4726, 0]
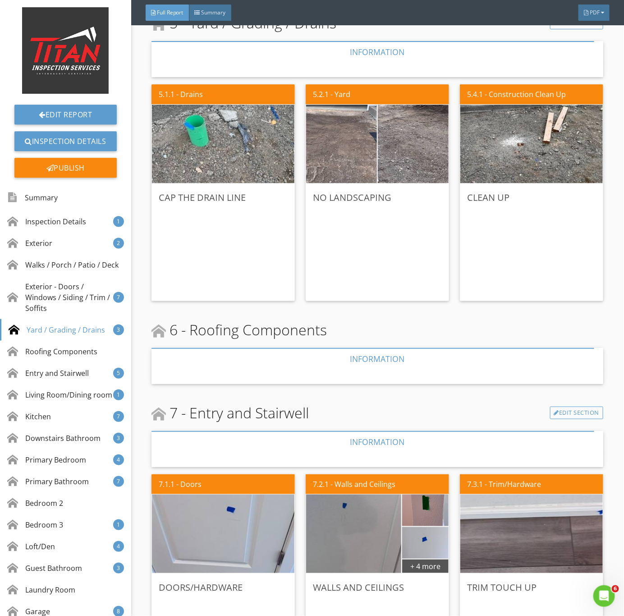
scroll to position [1760, 0]
